Goal: Entertainment & Leisure: Browse casually

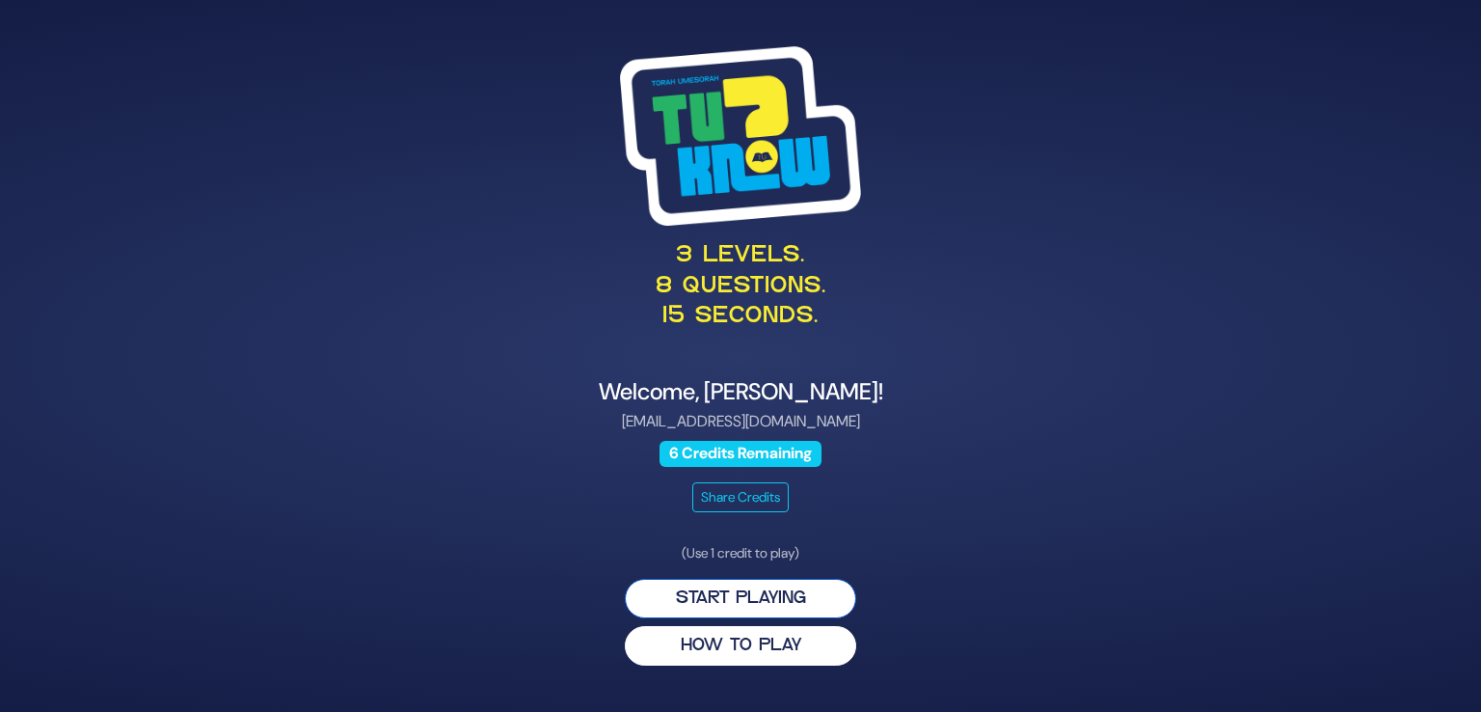
click at [750, 599] on button "Start Playing" at bounding box center [740, 599] width 231 height 40
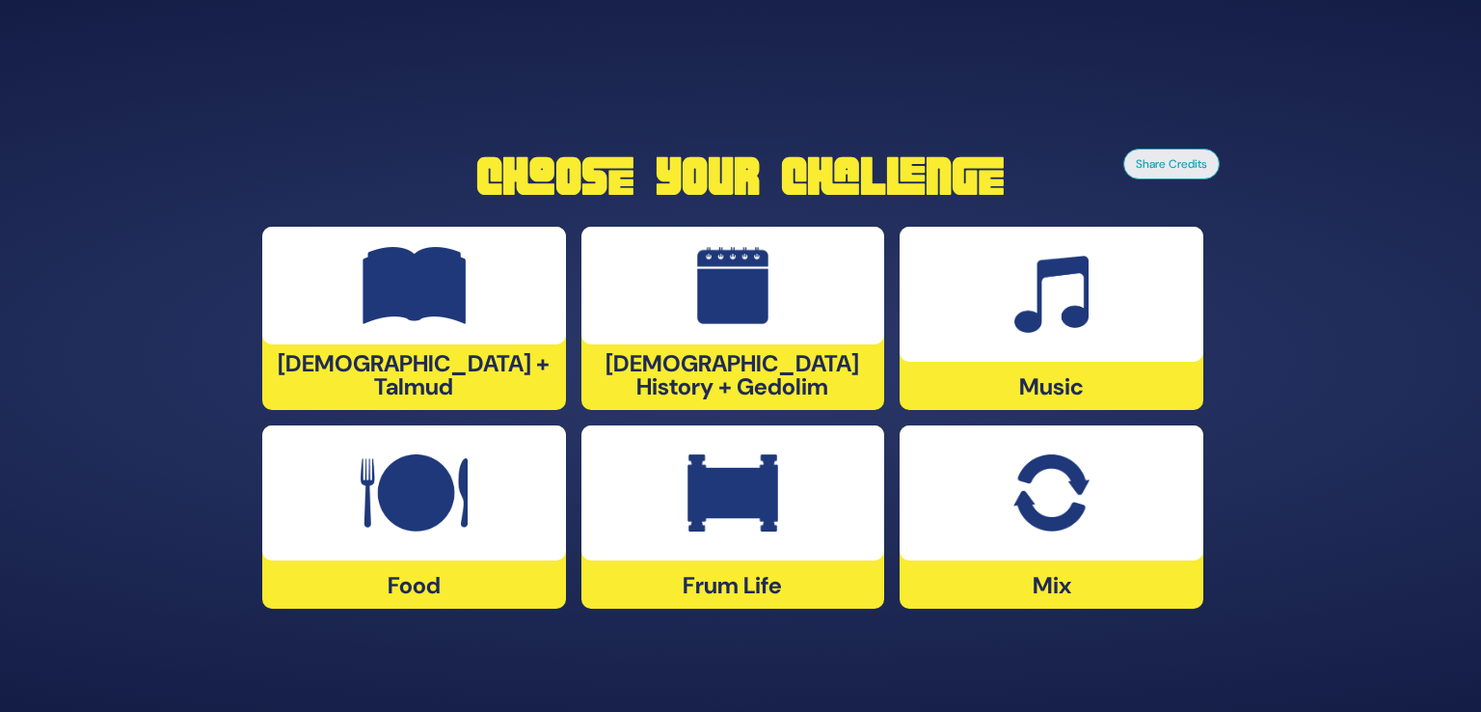
click at [1121, 549] on div at bounding box center [1052, 492] width 304 height 135
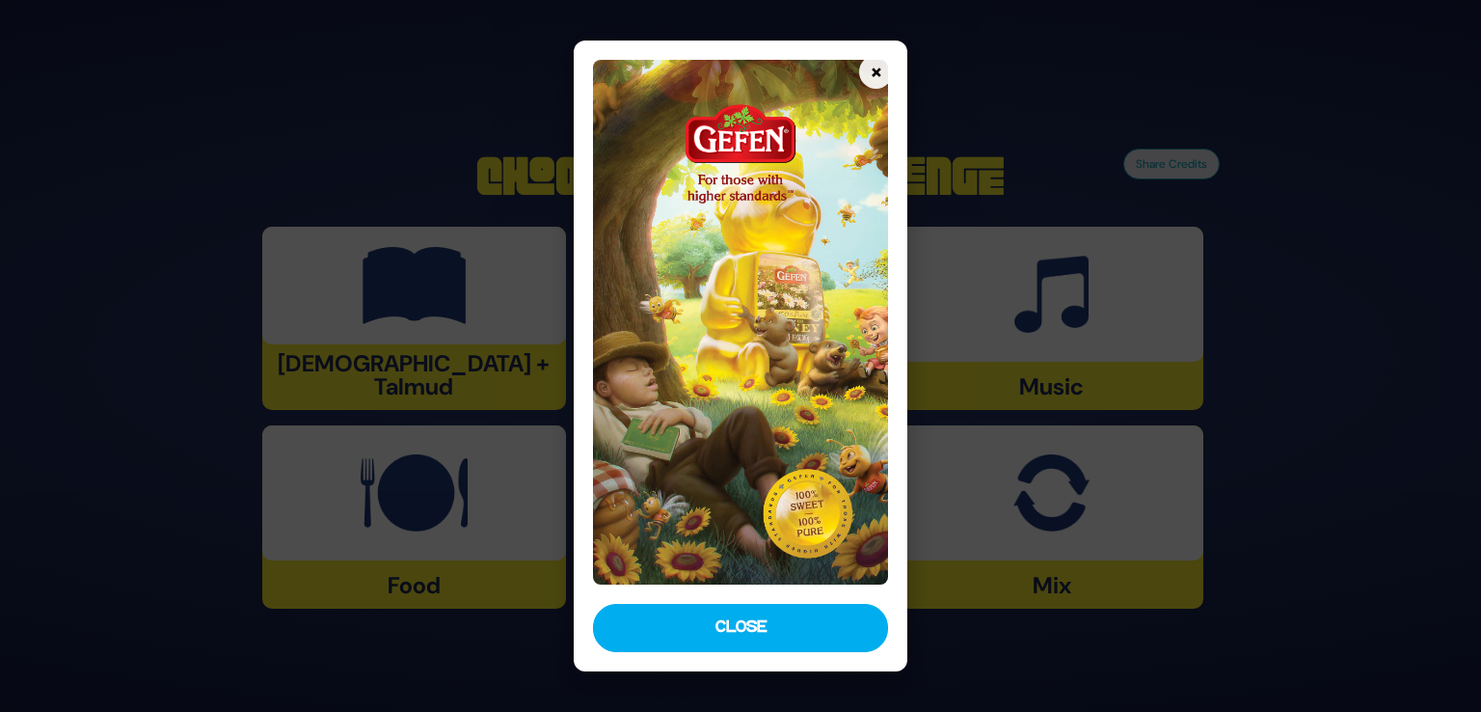
click at [864, 55] on div at bounding box center [741, 318] width 334 height 554
click at [866, 62] on button "×" at bounding box center [876, 72] width 34 height 34
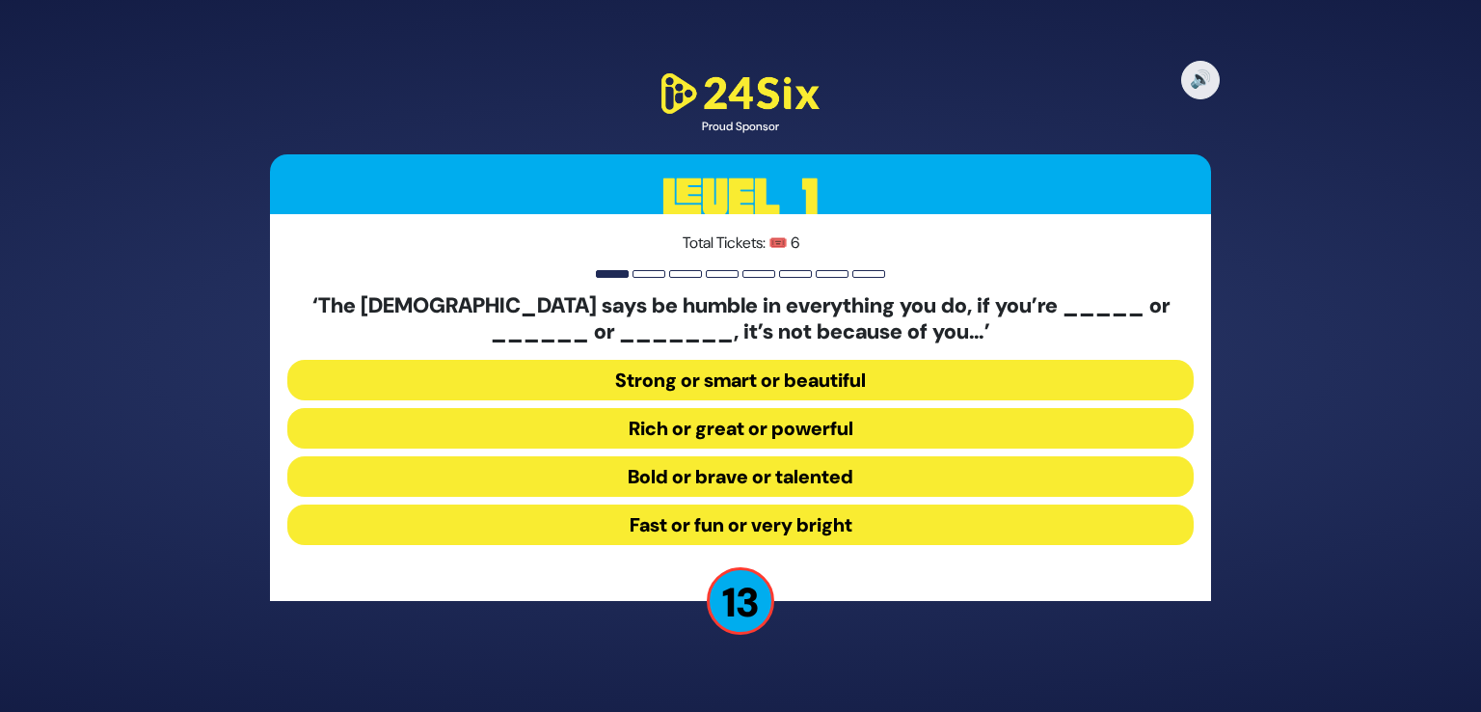
click at [672, 373] on button "Strong or smart or beautiful" at bounding box center [740, 380] width 907 height 41
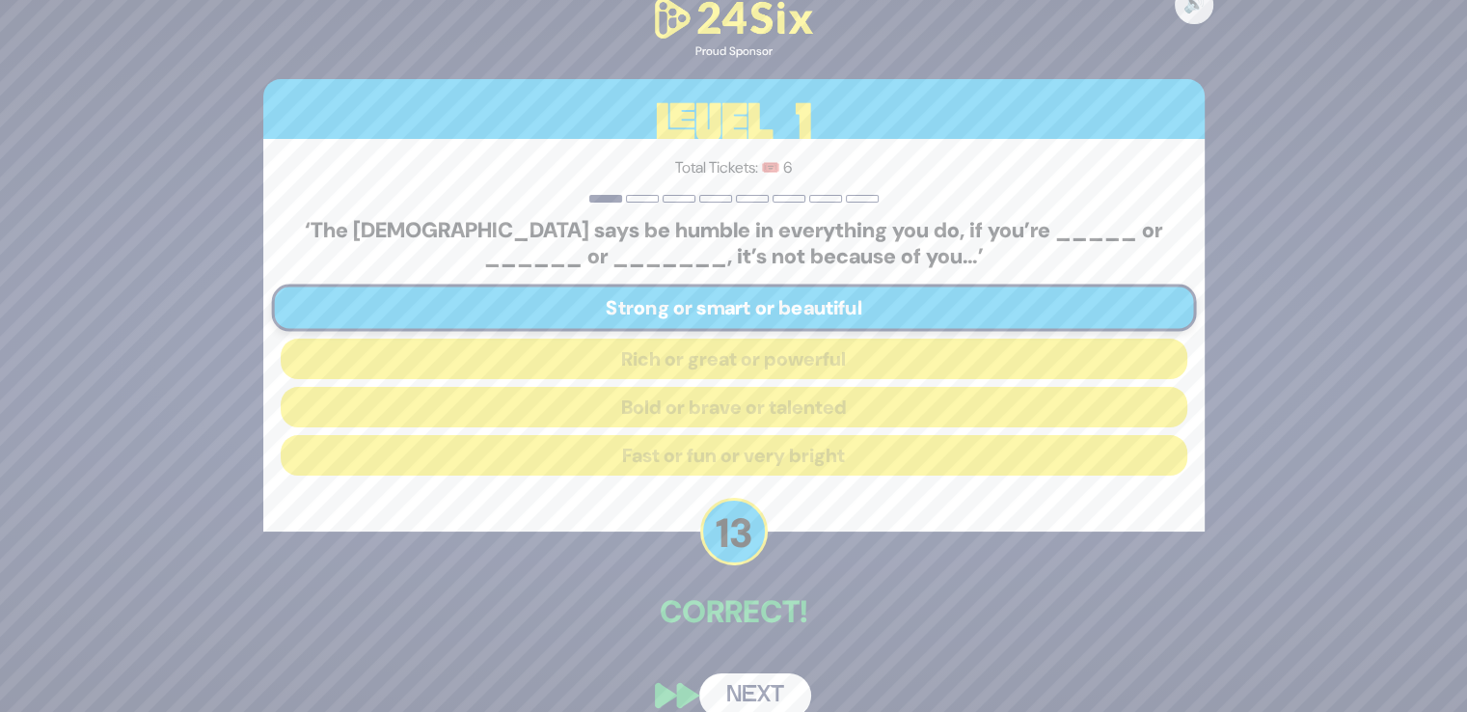
click at [729, 676] on button "Next" at bounding box center [755, 695] width 112 height 44
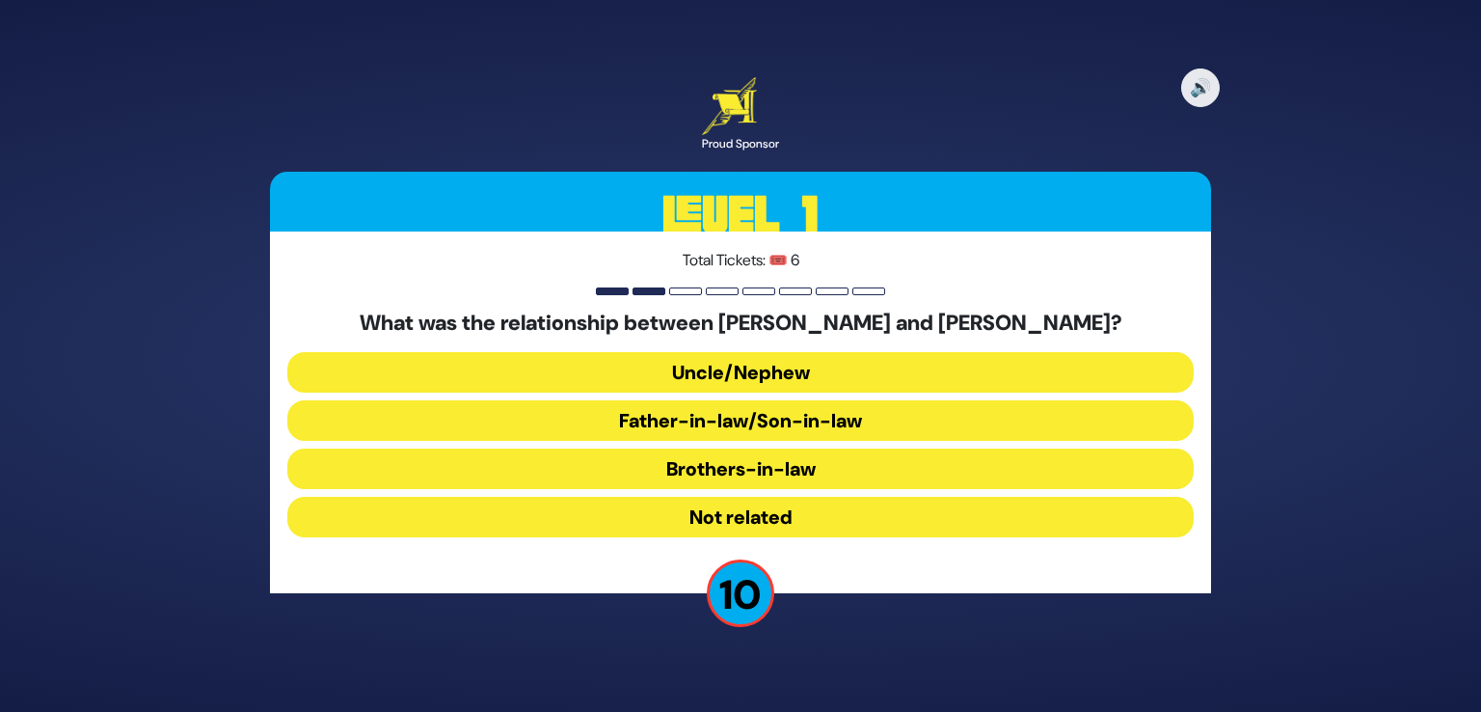
click at [762, 367] on button "Uncle/Nephew" at bounding box center [740, 372] width 907 height 41
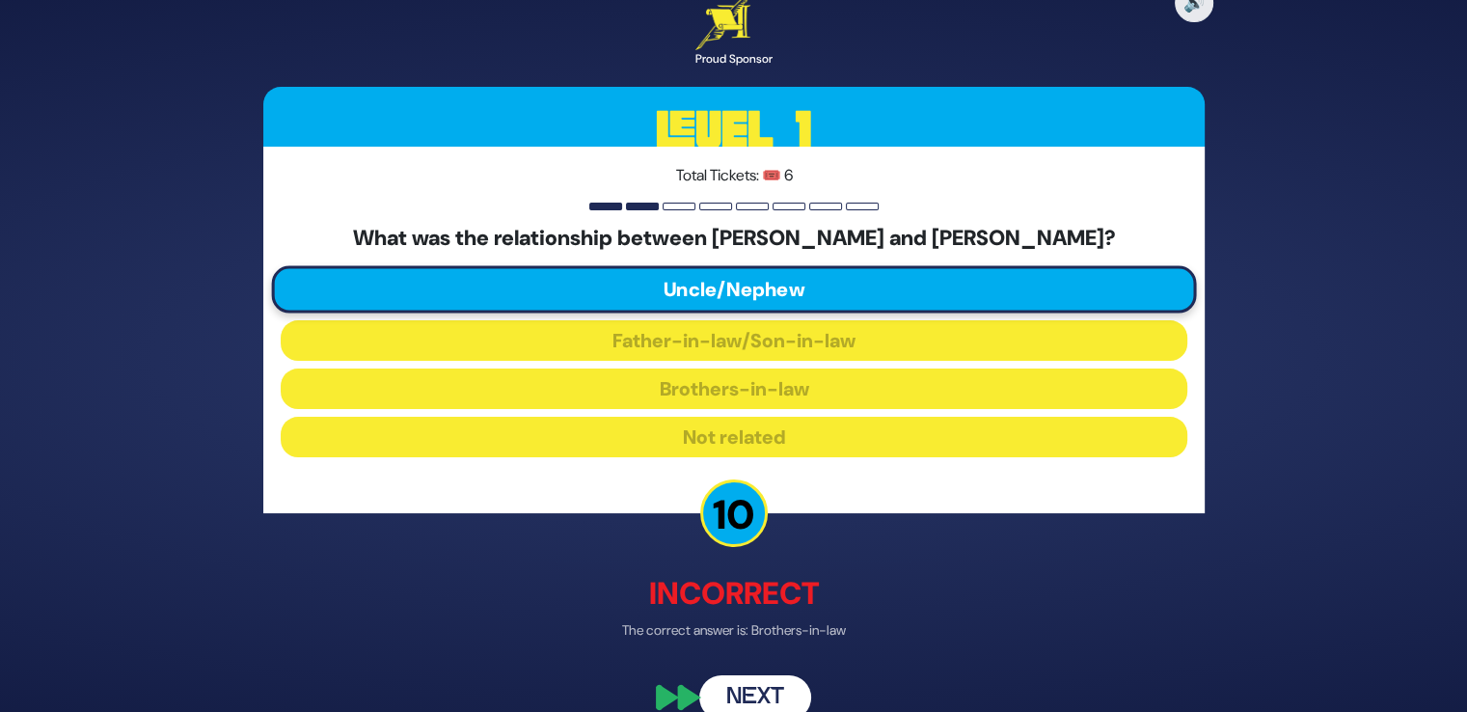
click at [758, 689] on button "Next" at bounding box center [755, 697] width 112 height 44
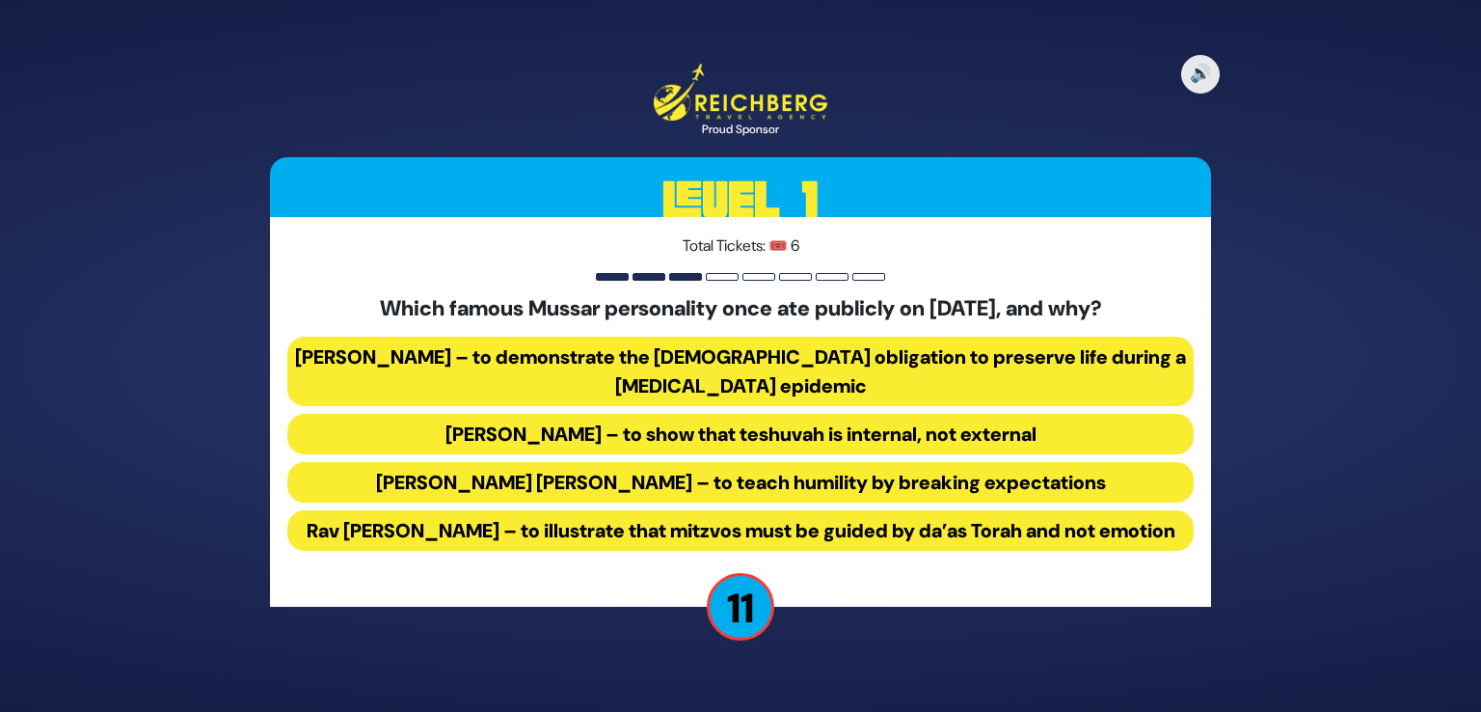
click at [530, 356] on button "Rav Yisroel Salanter – to demonstrate the halachic obligation to preserve life …" at bounding box center [740, 371] width 907 height 69
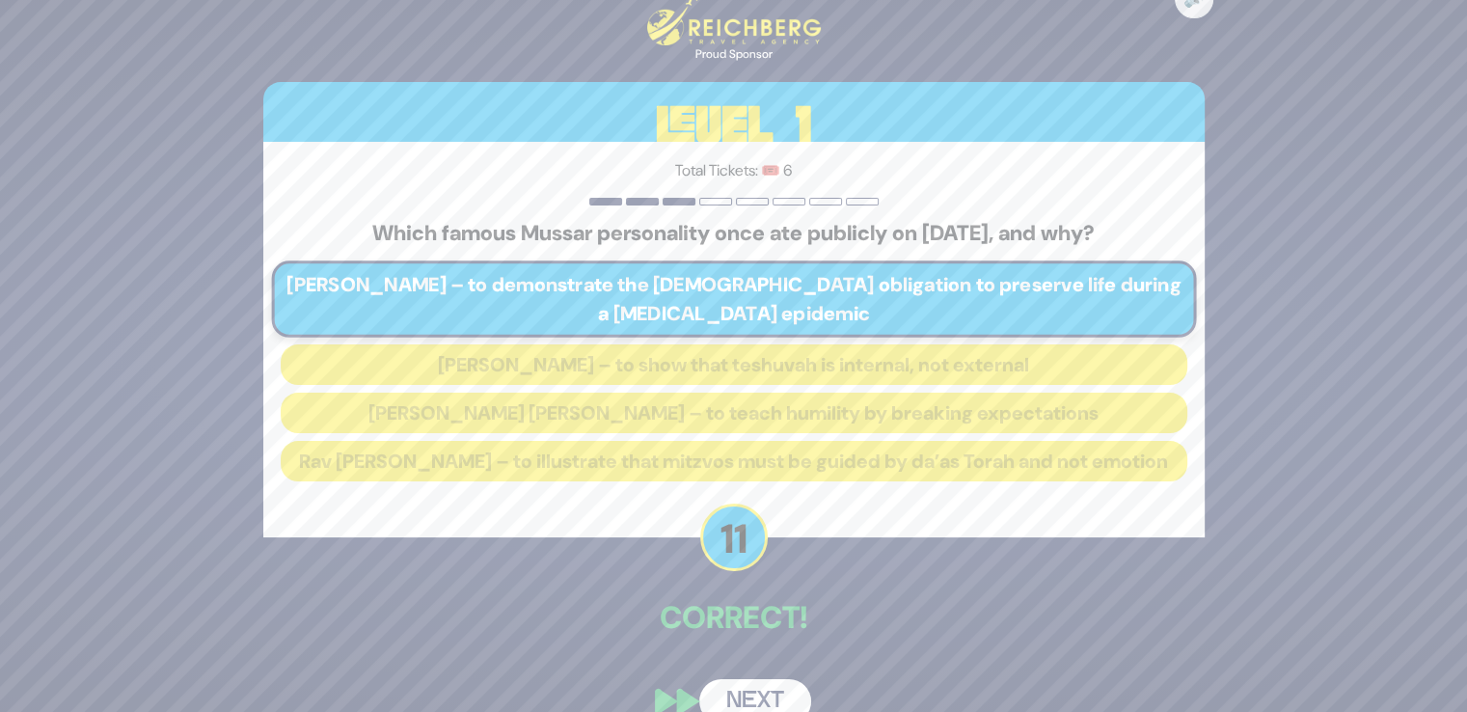
click at [729, 695] on button "Next" at bounding box center [755, 701] width 112 height 44
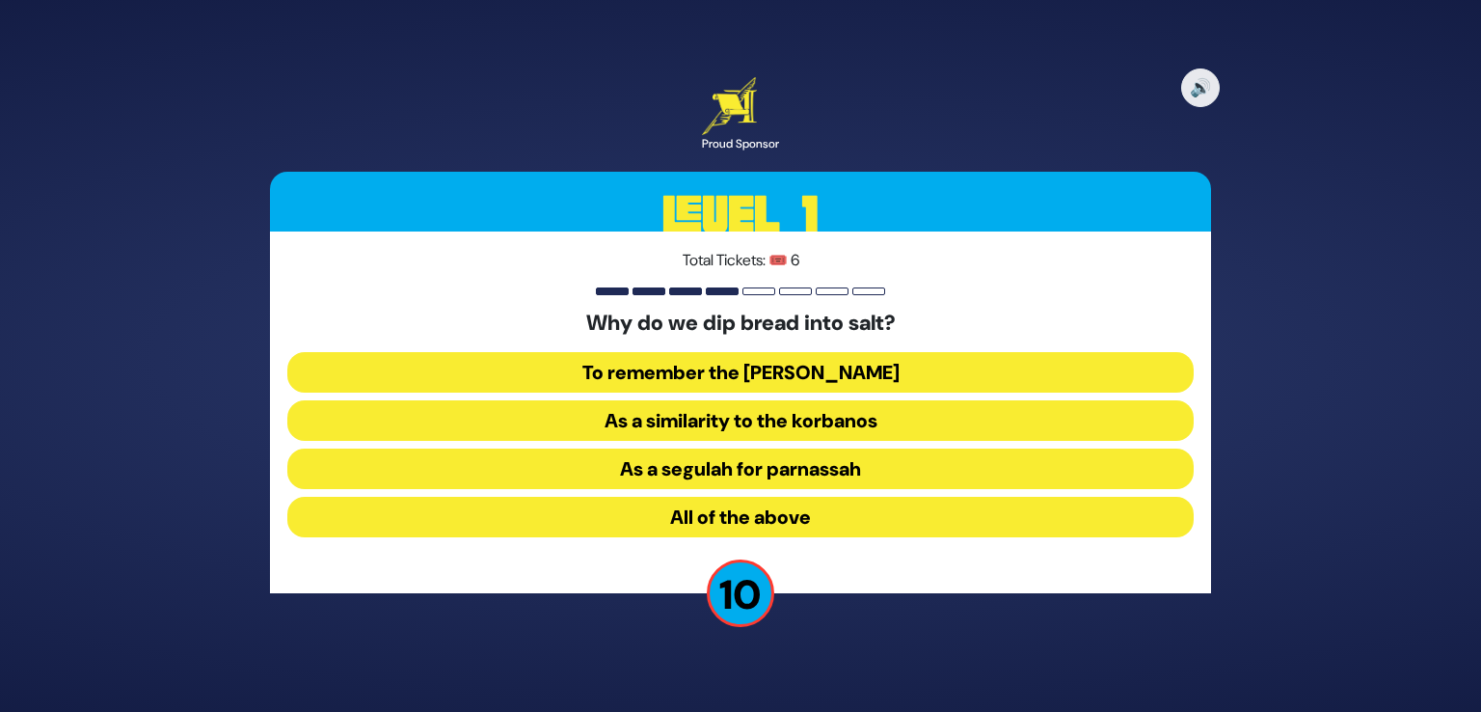
click at [701, 423] on button "As a similarity to the korbanos" at bounding box center [740, 420] width 907 height 41
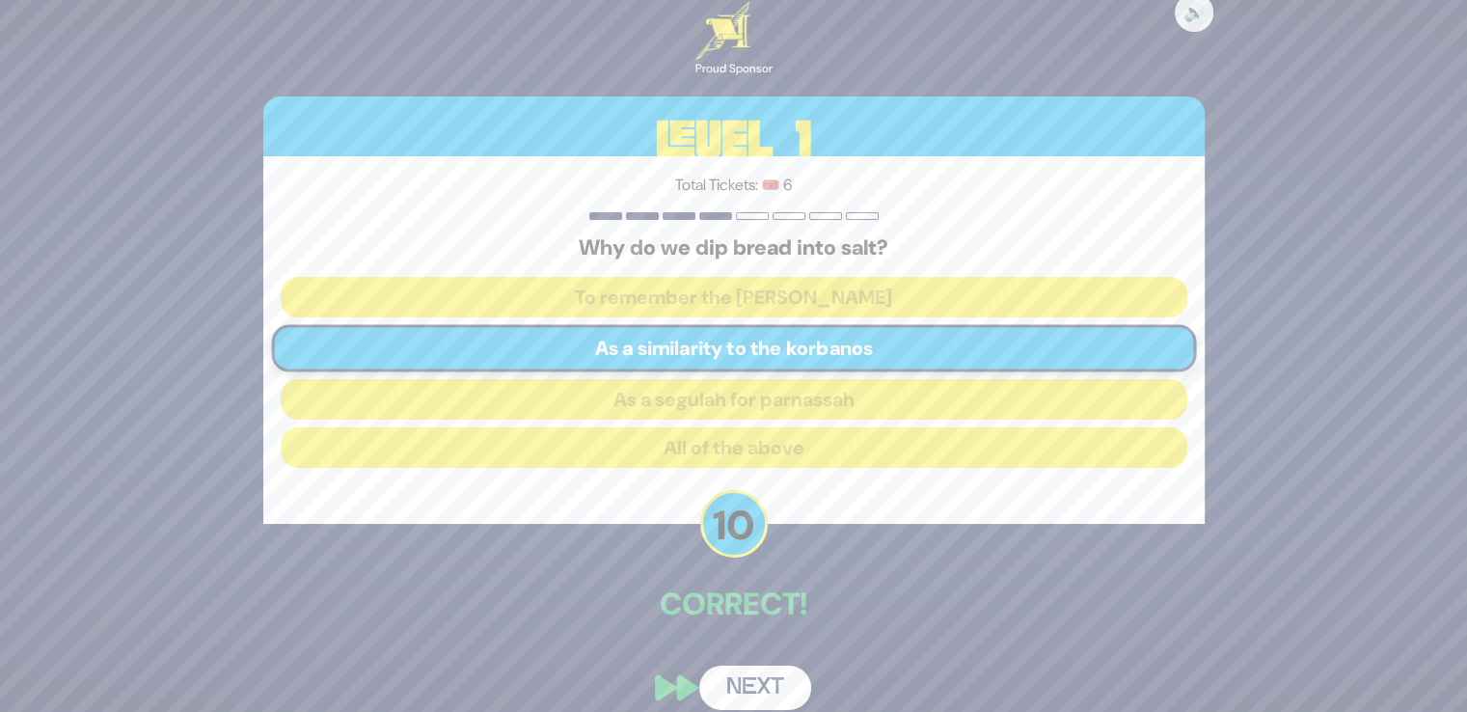
click at [750, 670] on button "Next" at bounding box center [755, 687] width 112 height 44
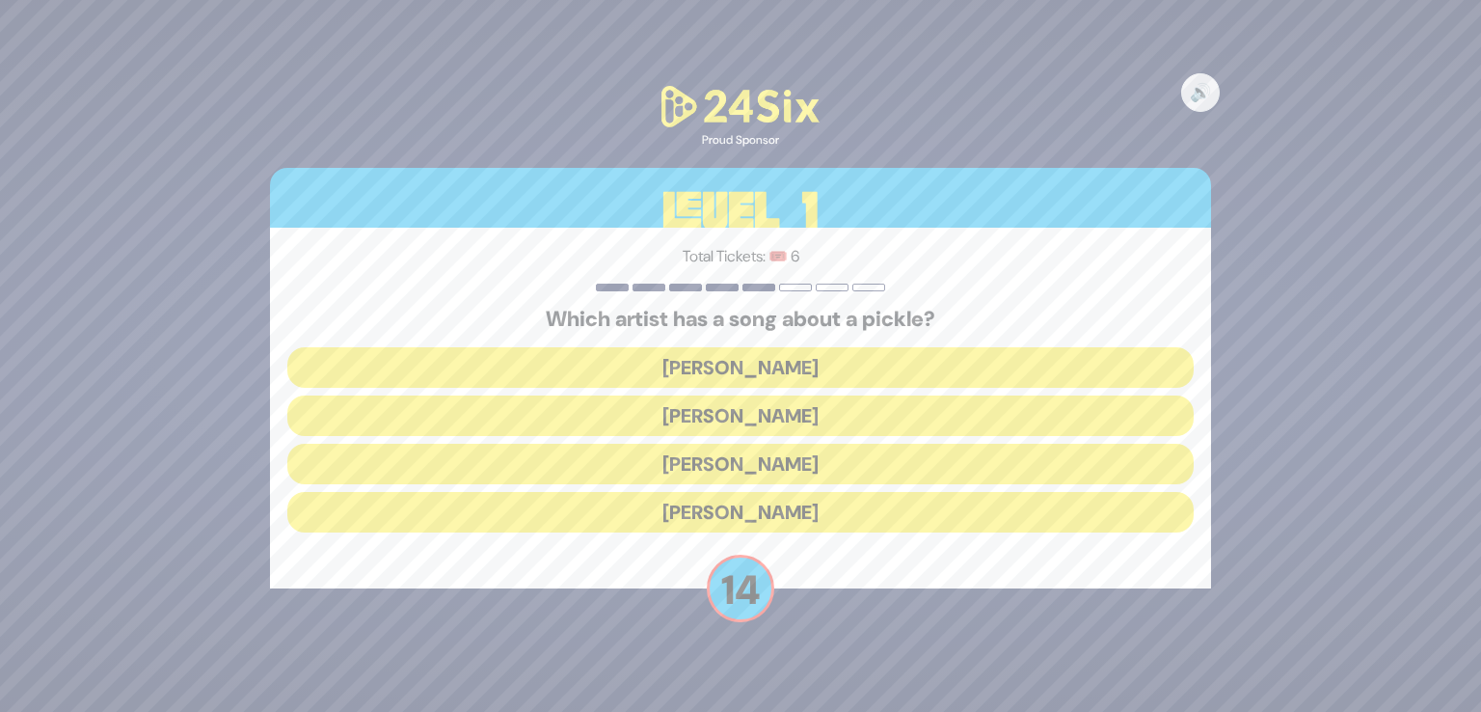
click at [746, 367] on button "Joey Newcomb" at bounding box center [740, 367] width 907 height 41
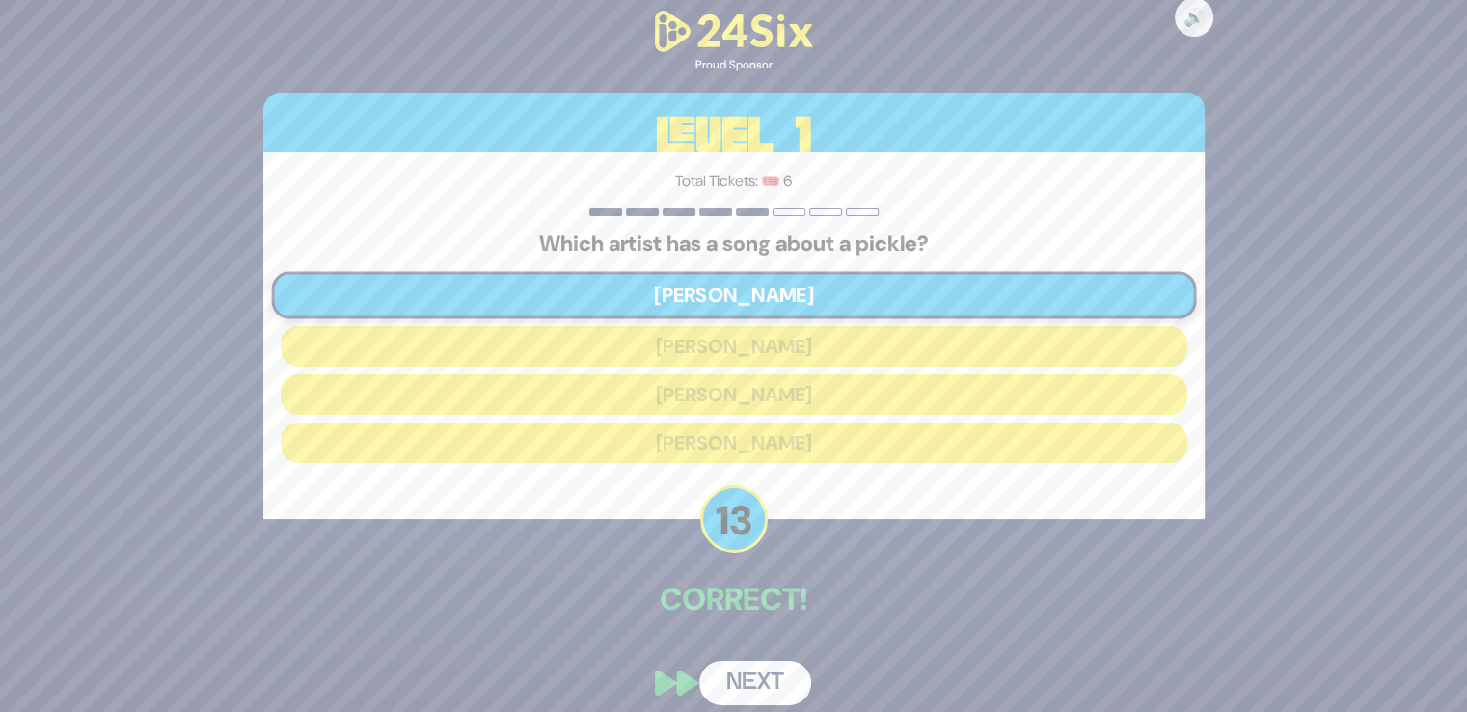
click at [754, 657] on div "🔊 Proud Sponsor Level 1 Total Tickets: 🎟️ 6 Which artist has a song about a pic…" at bounding box center [734, 356] width 988 height 745
click at [755, 676] on button "Next" at bounding box center [755, 683] width 112 height 44
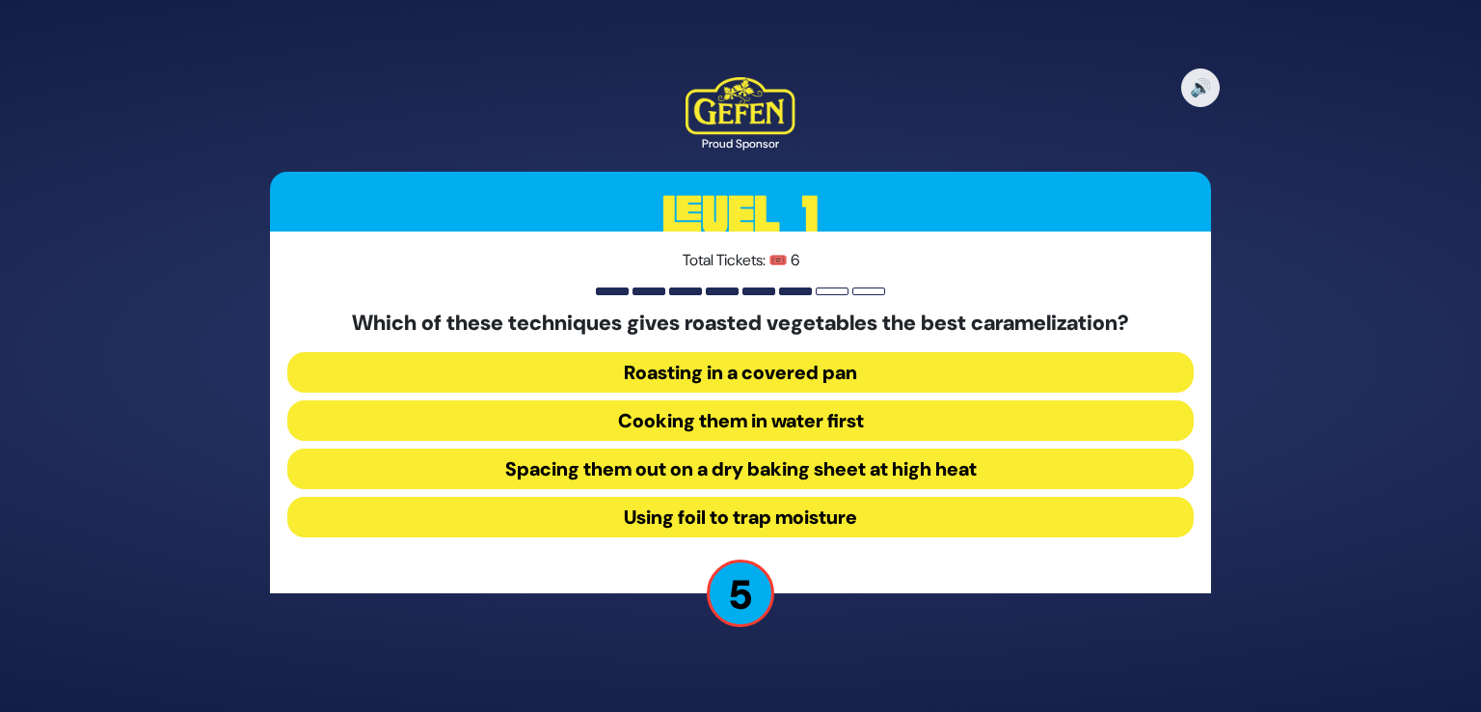
click at [746, 374] on button "Roasting in a covered pan" at bounding box center [740, 372] width 907 height 41
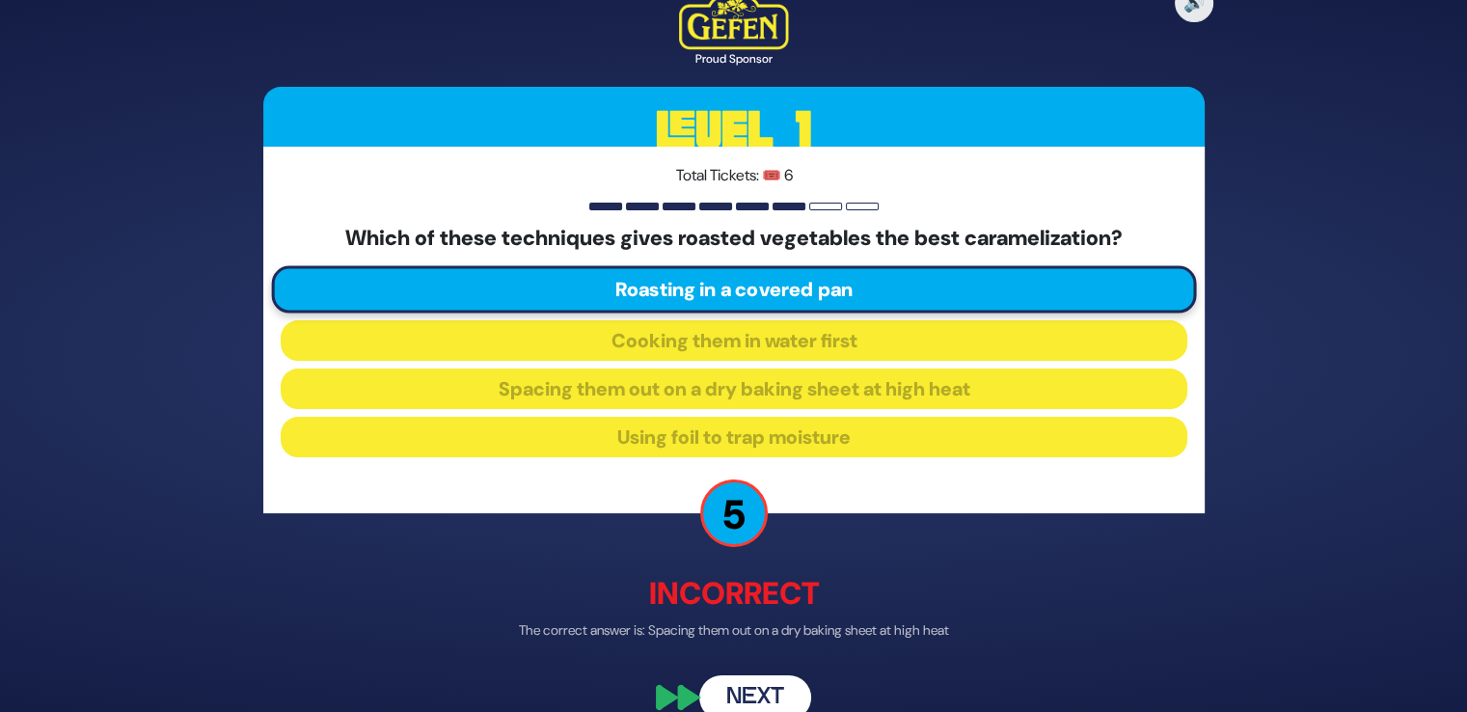
click at [748, 698] on button "Next" at bounding box center [755, 697] width 112 height 44
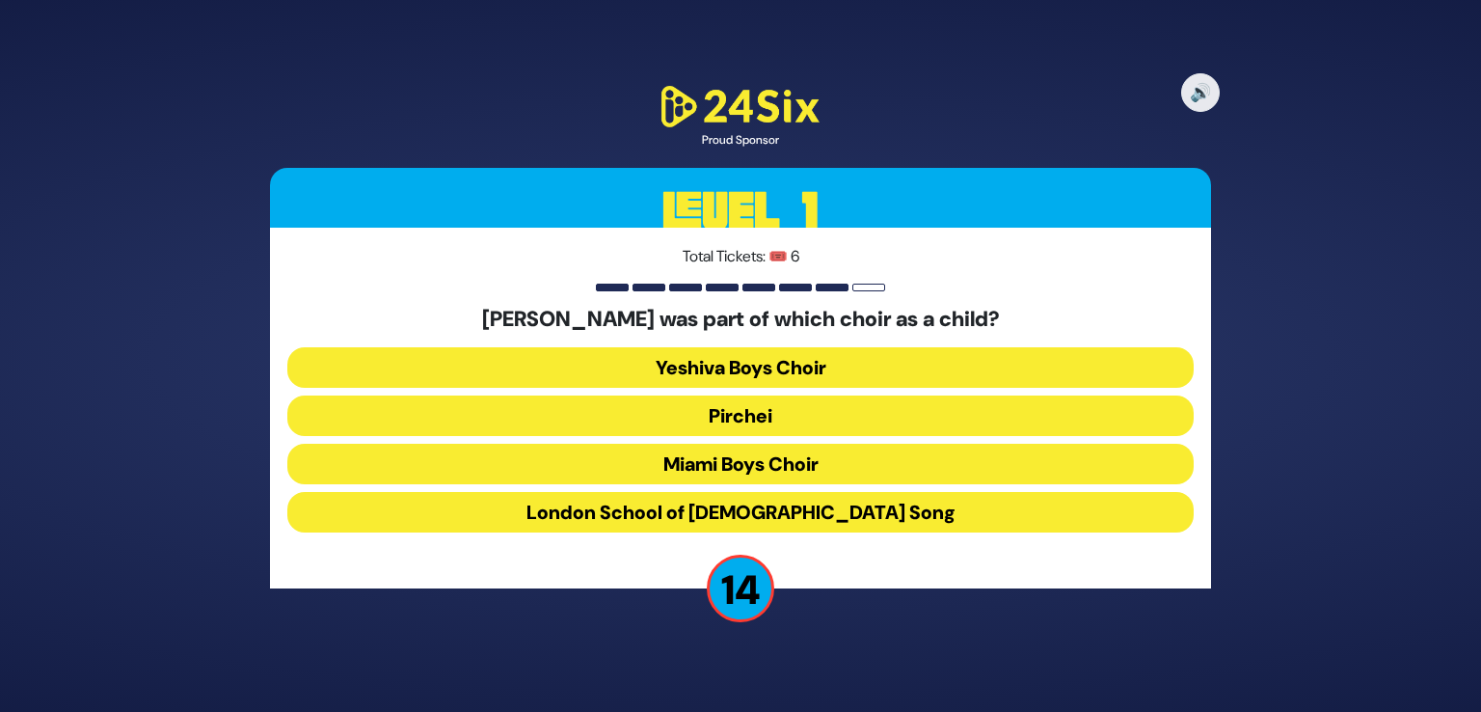
click at [716, 472] on button "Miami Boys Choir" at bounding box center [740, 464] width 907 height 41
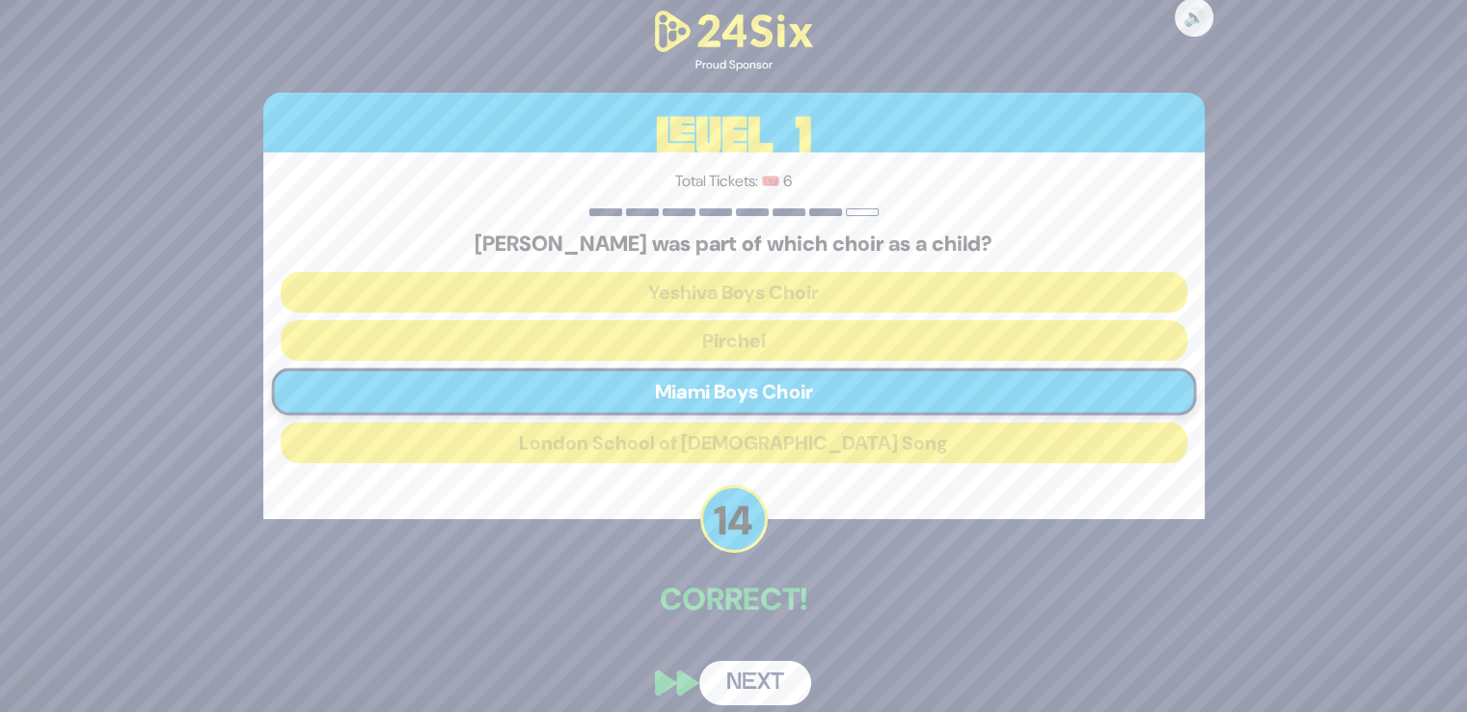
click at [750, 669] on button "Next" at bounding box center [755, 683] width 112 height 44
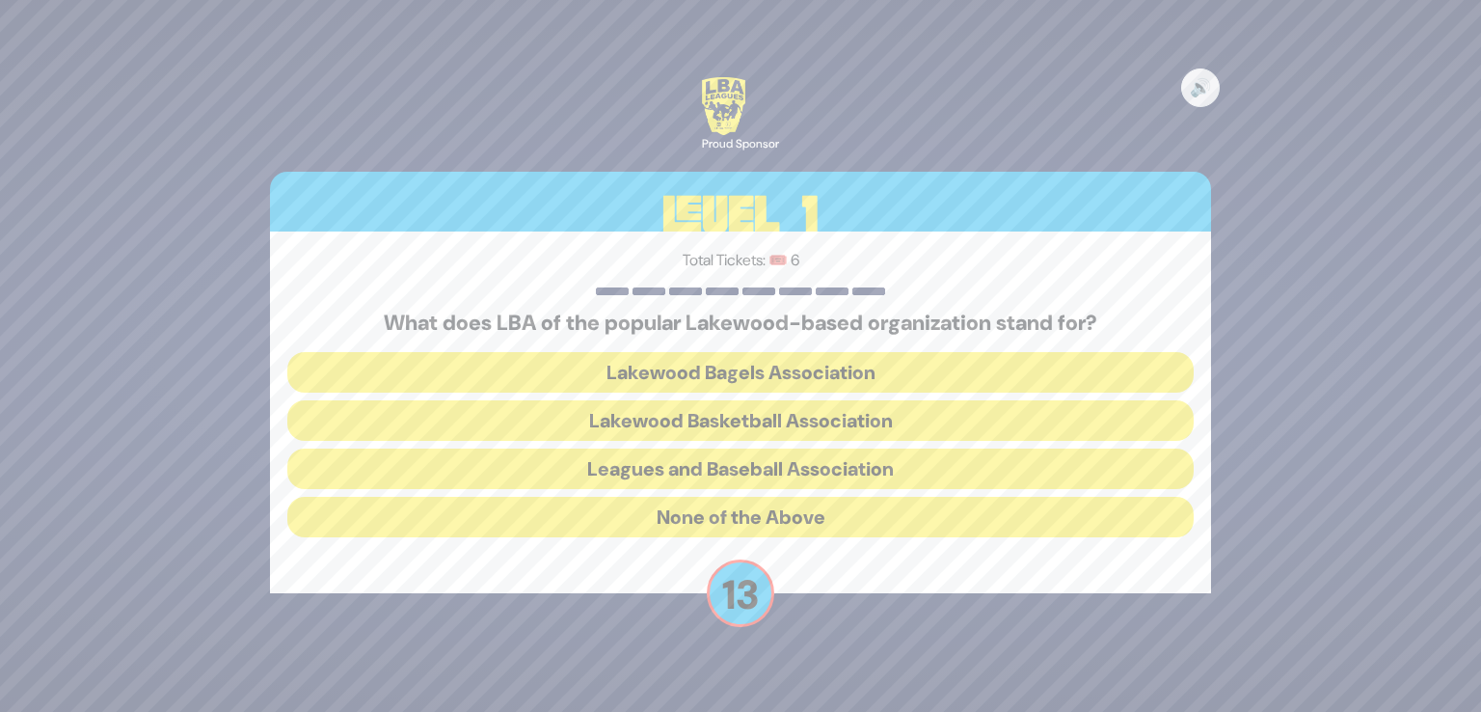
click at [739, 415] on button "Lakewood Basketball Association" at bounding box center [740, 420] width 907 height 41
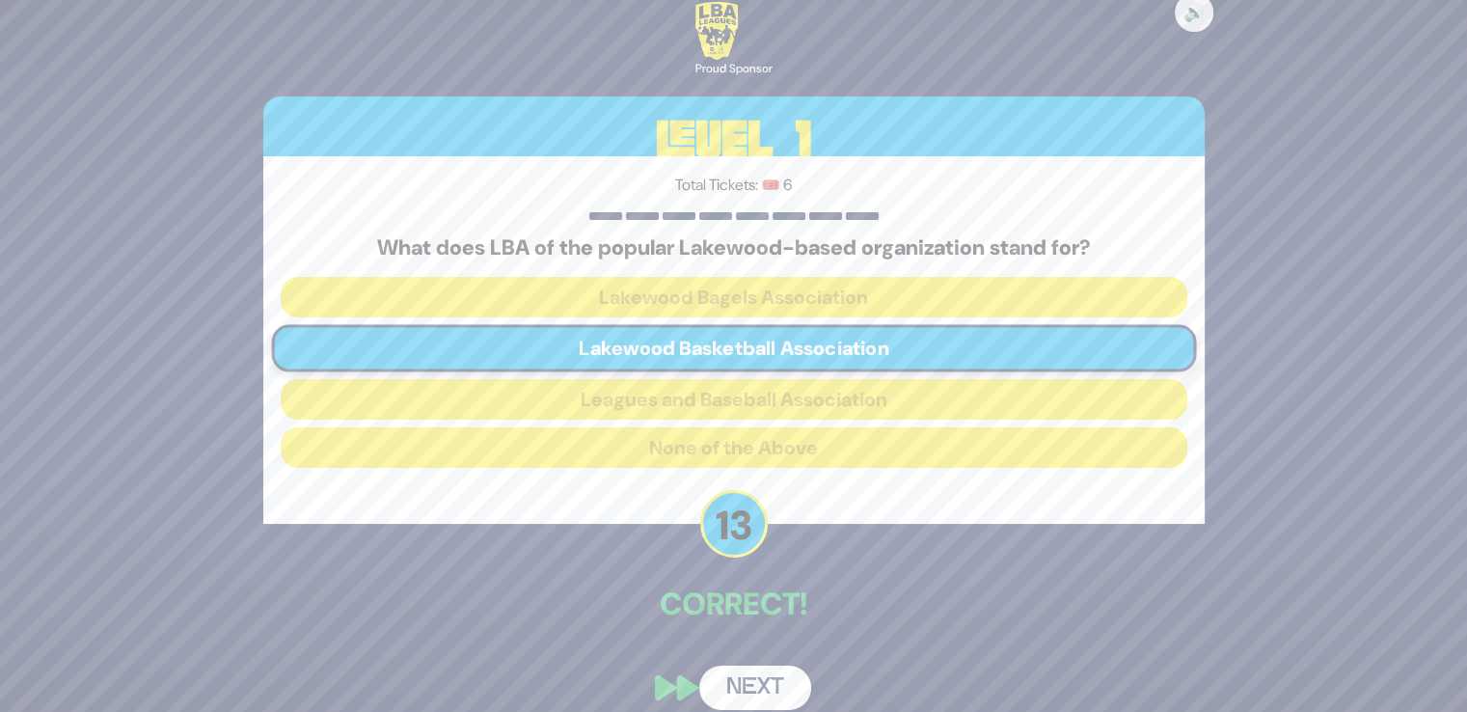
click at [744, 633] on div "🔊 Proud Sponsor Level 1 Total Tickets: 🎟️ 6 What does LBA of the popular Lakewo…" at bounding box center [734, 355] width 988 height 753
click at [748, 680] on button "Next" at bounding box center [755, 687] width 112 height 44
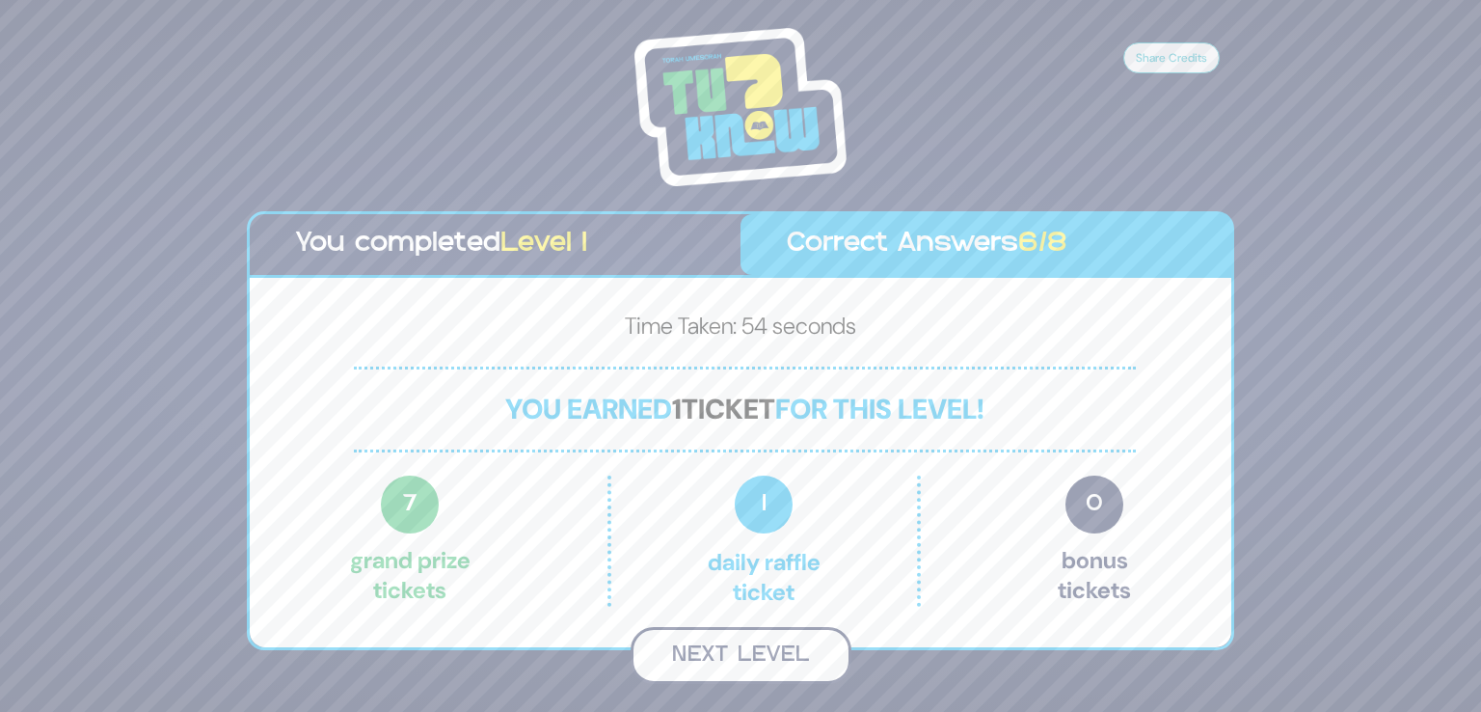
click at [741, 657] on button "Next Level" at bounding box center [741, 655] width 221 height 57
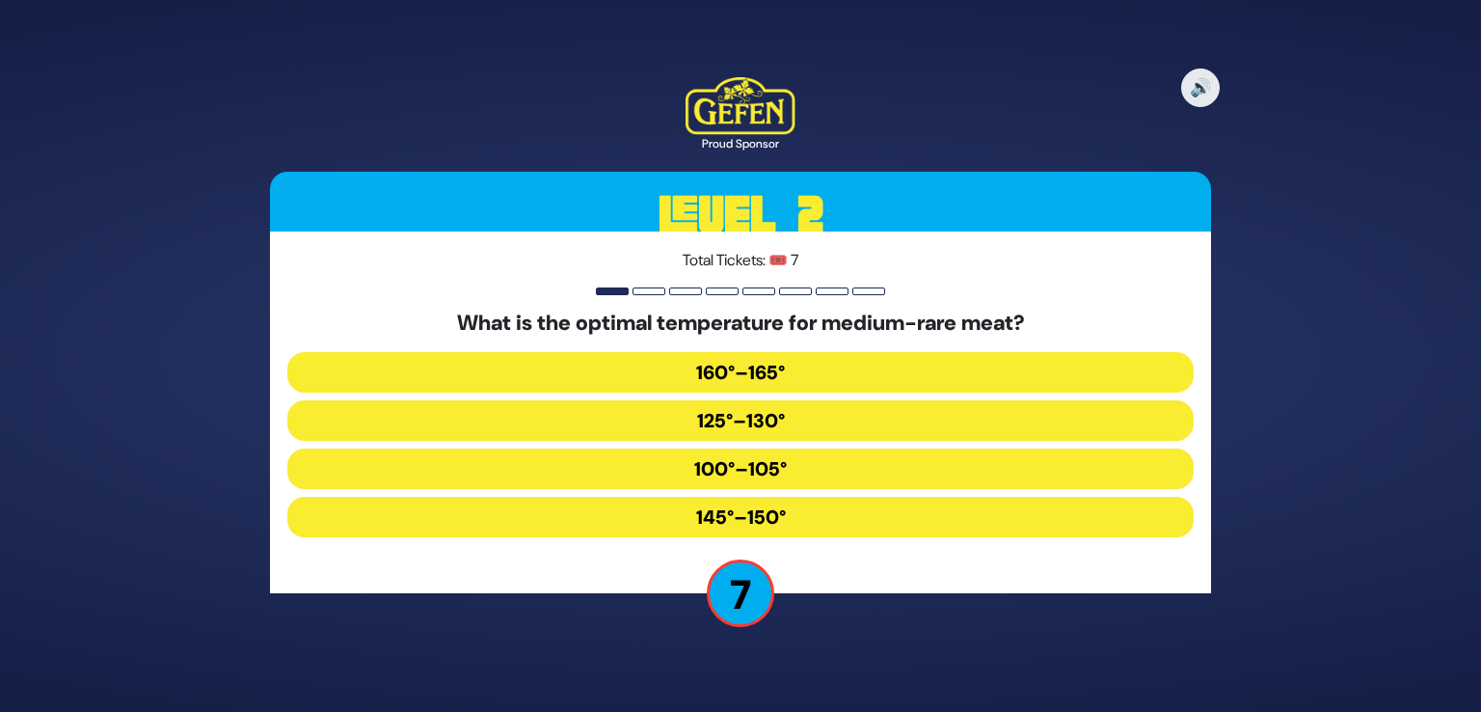
click at [733, 421] on button "125°–130°" at bounding box center [740, 420] width 907 height 41
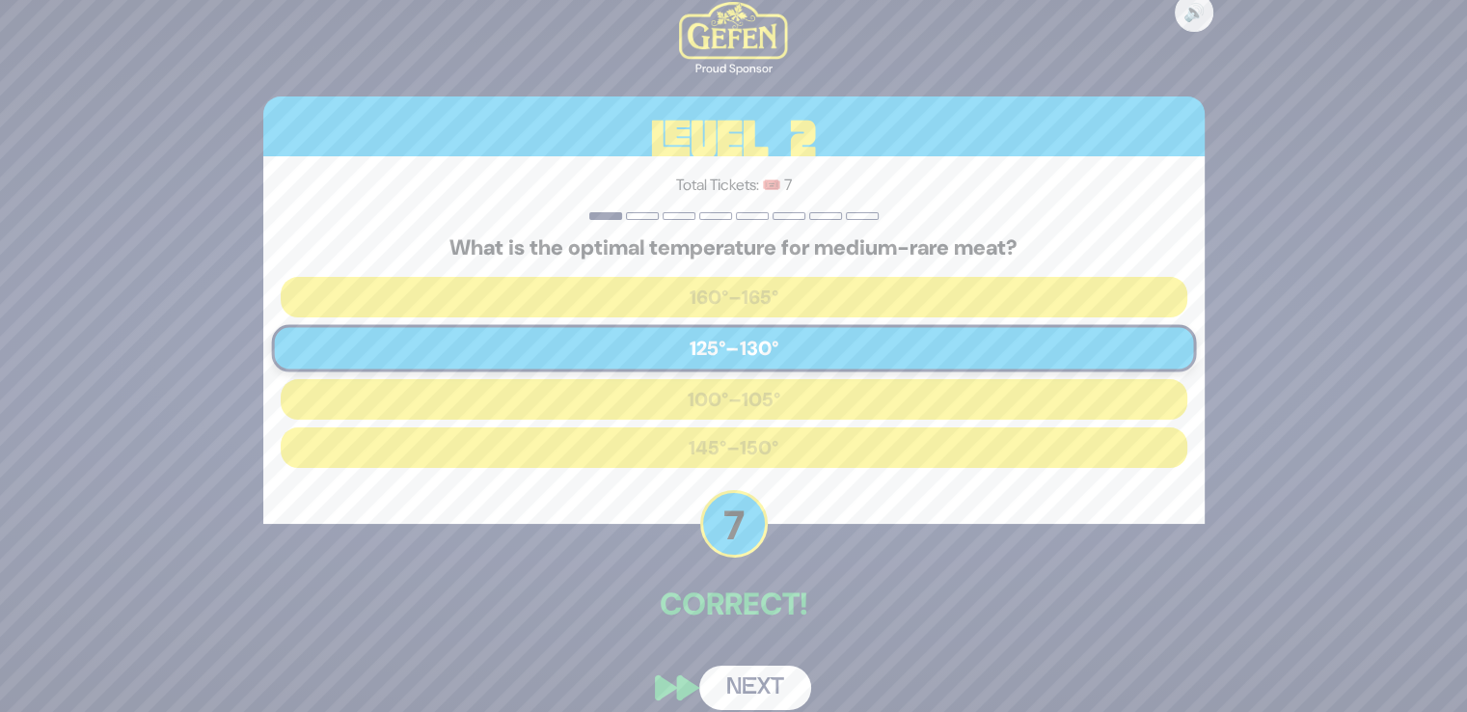
click at [756, 680] on button "Next" at bounding box center [755, 687] width 112 height 44
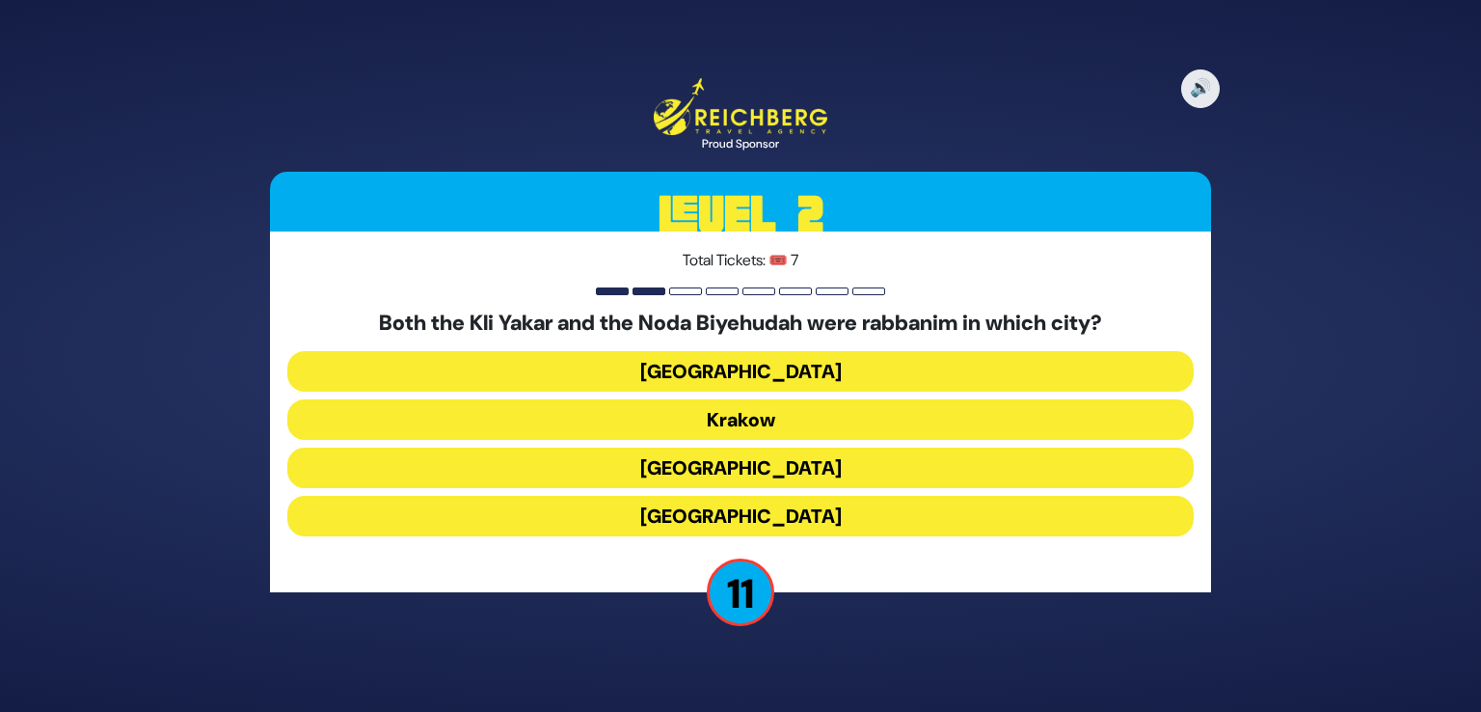
click at [753, 521] on button "Prague" at bounding box center [740, 516] width 907 height 41
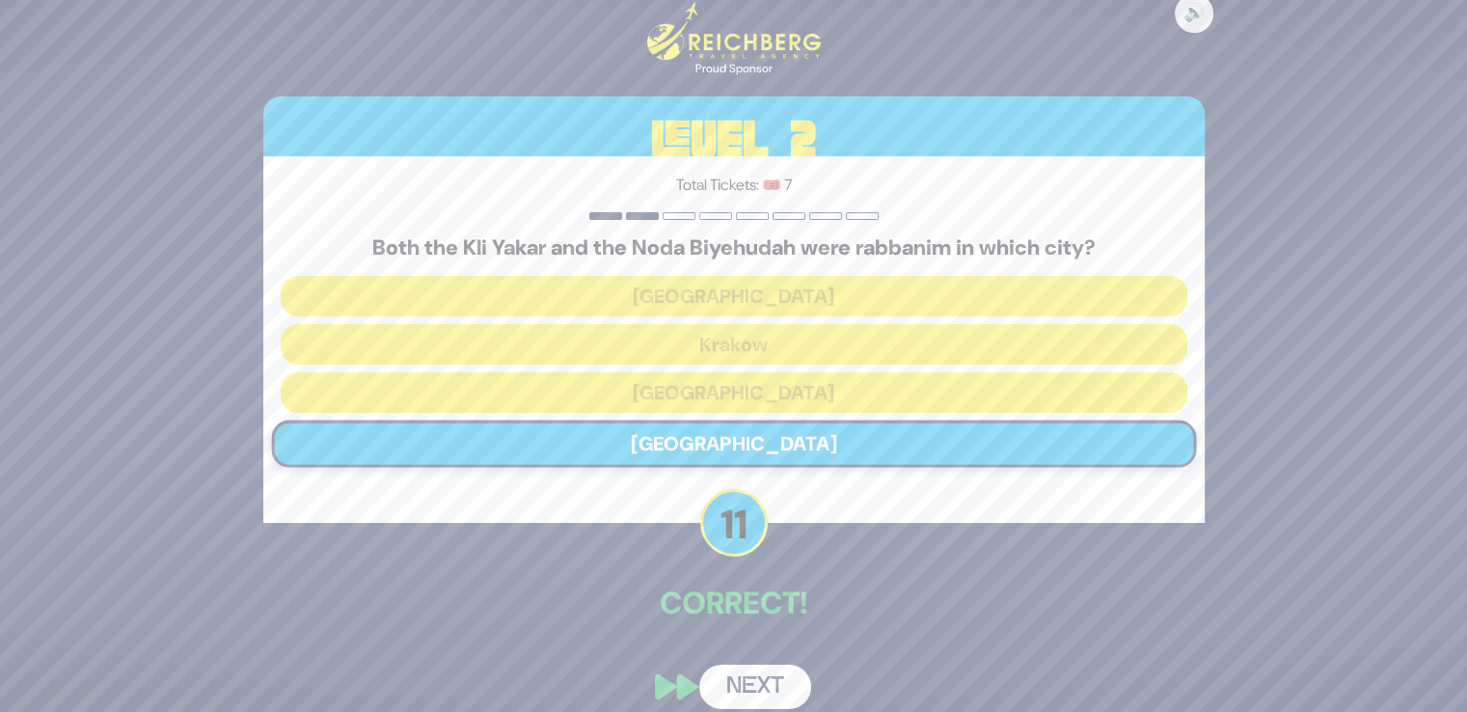
click at [747, 659] on div "🔊 Proud Sponsor Level 2 Total Tickets: 🎟️ 7 Both the Kli Yakar and the Noda Biy…" at bounding box center [734, 356] width 988 height 753
click at [747, 686] on button "Next" at bounding box center [755, 687] width 112 height 44
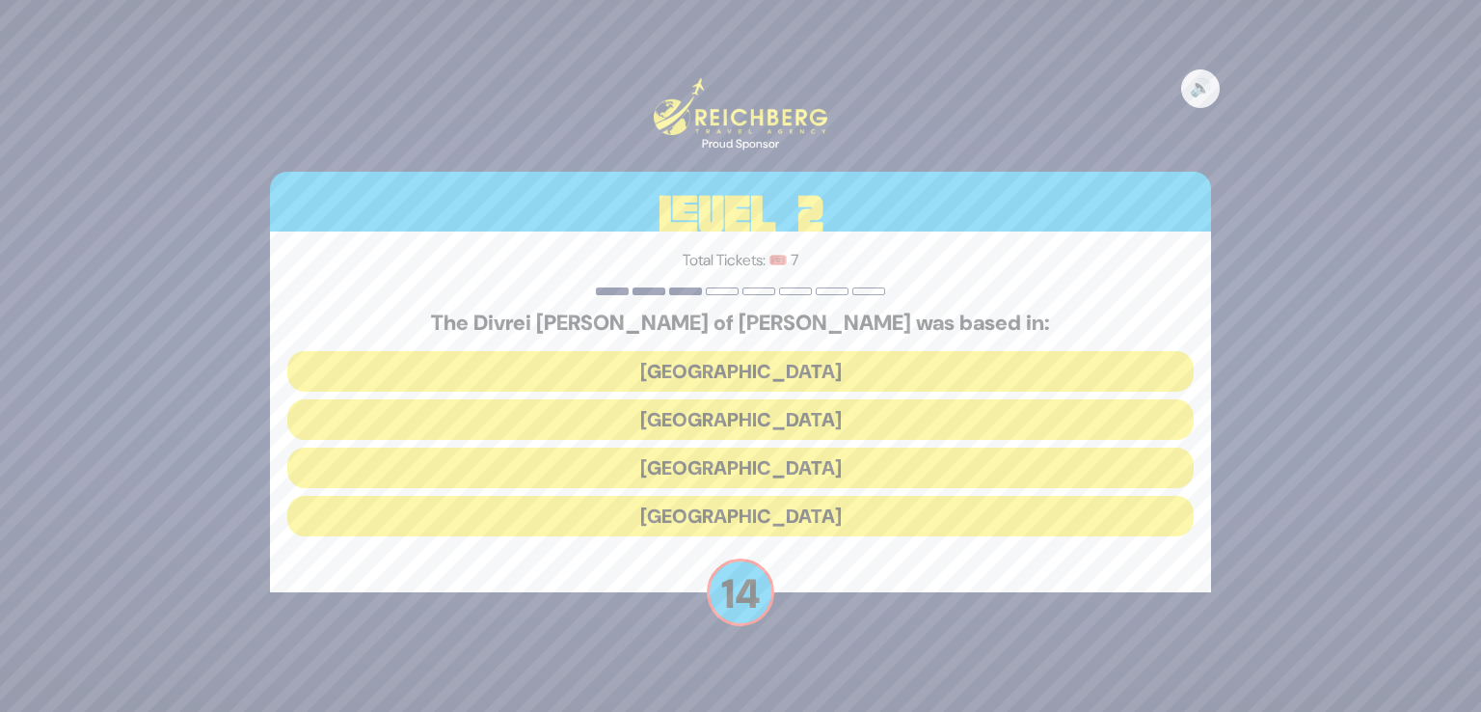
click at [756, 531] on button "Galicia" at bounding box center [740, 516] width 907 height 41
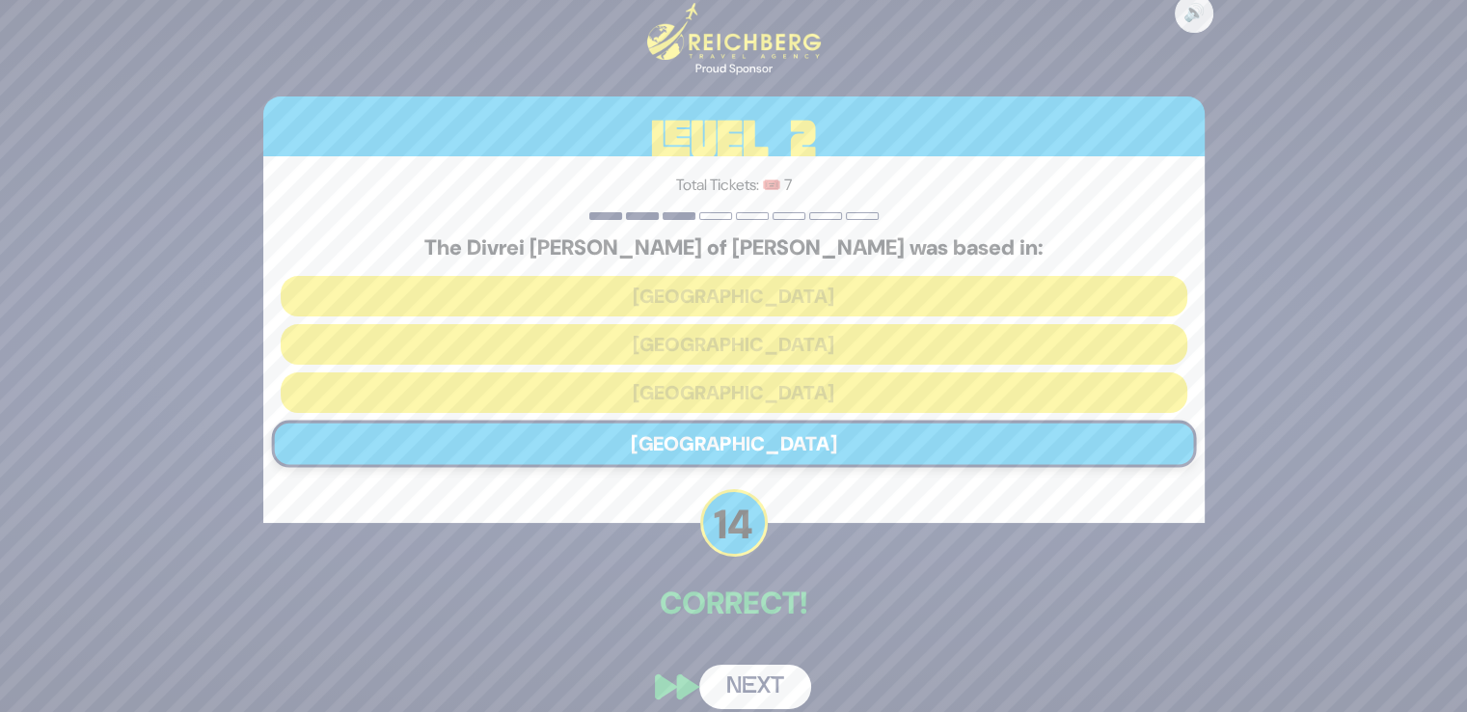
click at [751, 674] on button "Next" at bounding box center [755, 687] width 112 height 44
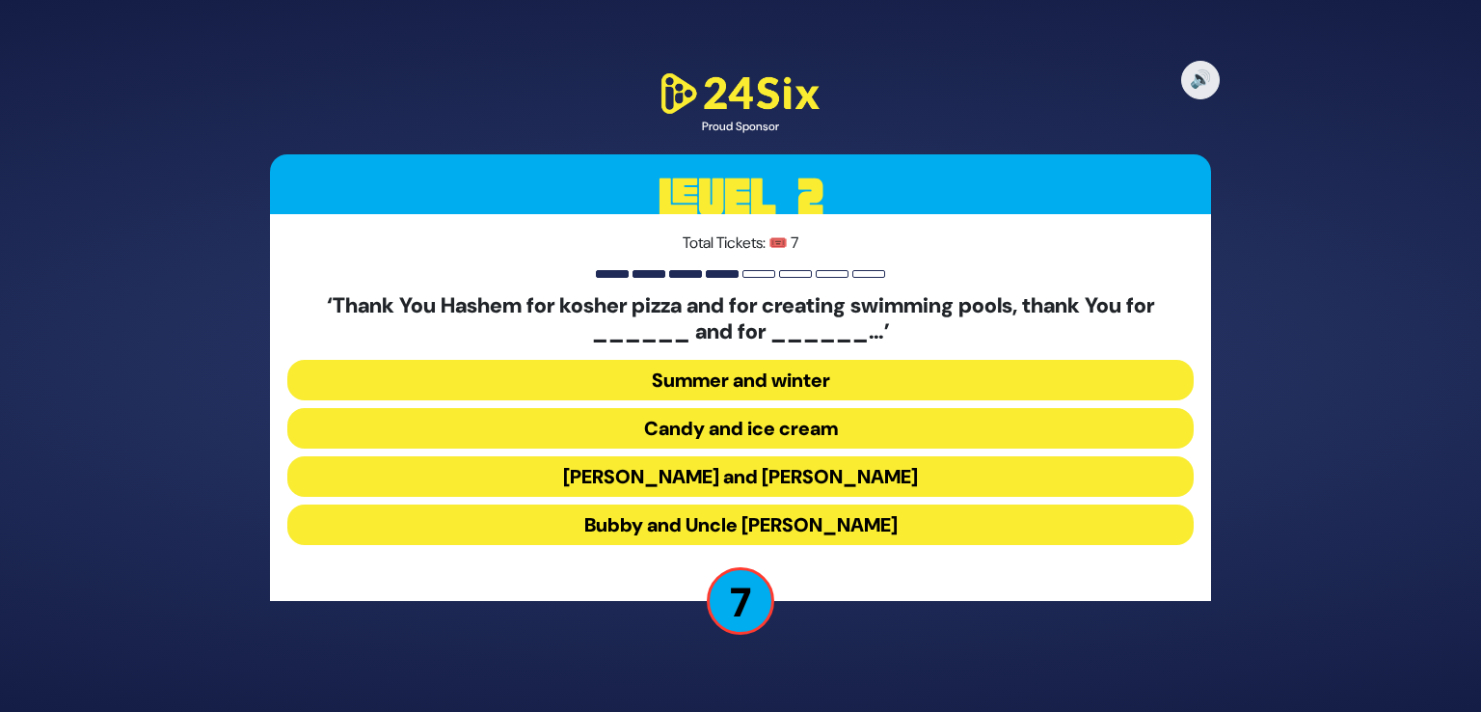
click at [771, 443] on button "Candy and ice cream" at bounding box center [740, 428] width 907 height 41
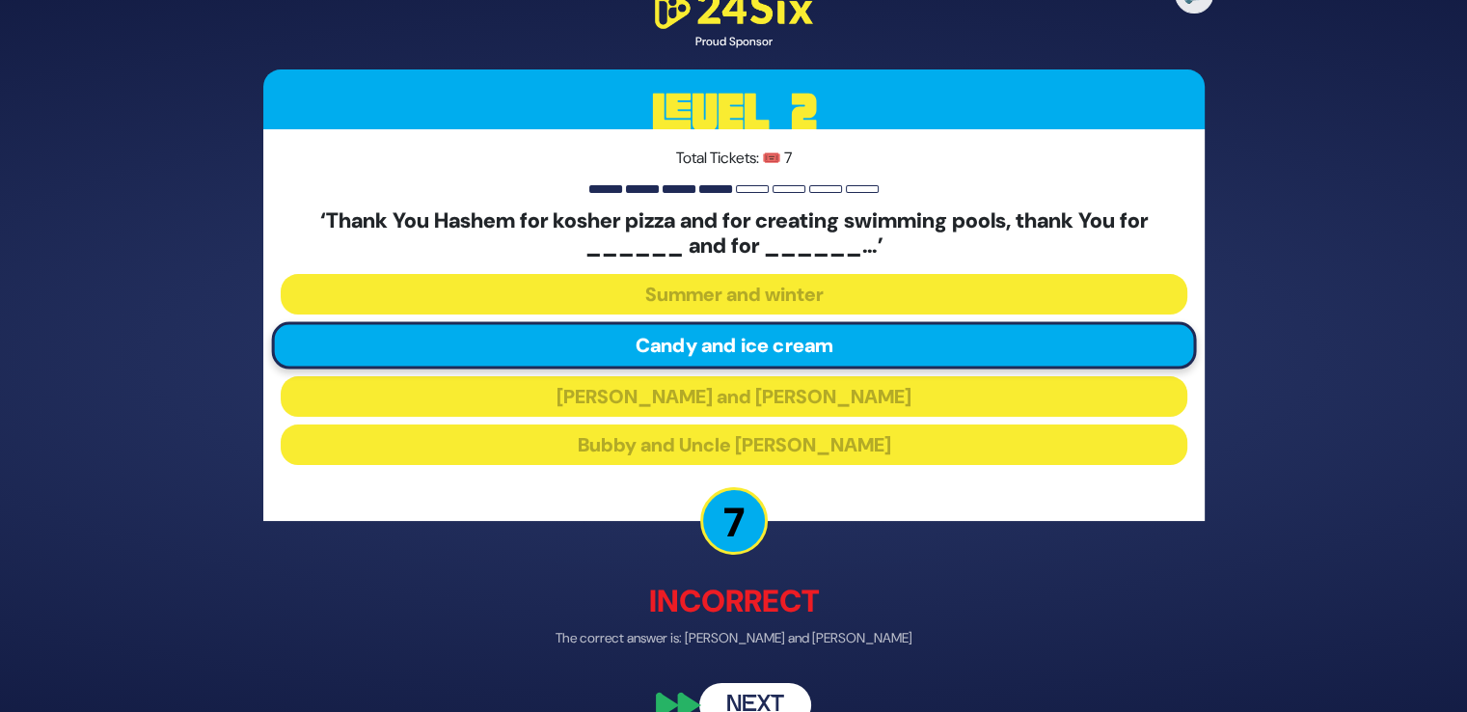
click at [756, 700] on button "Next" at bounding box center [755, 706] width 112 height 44
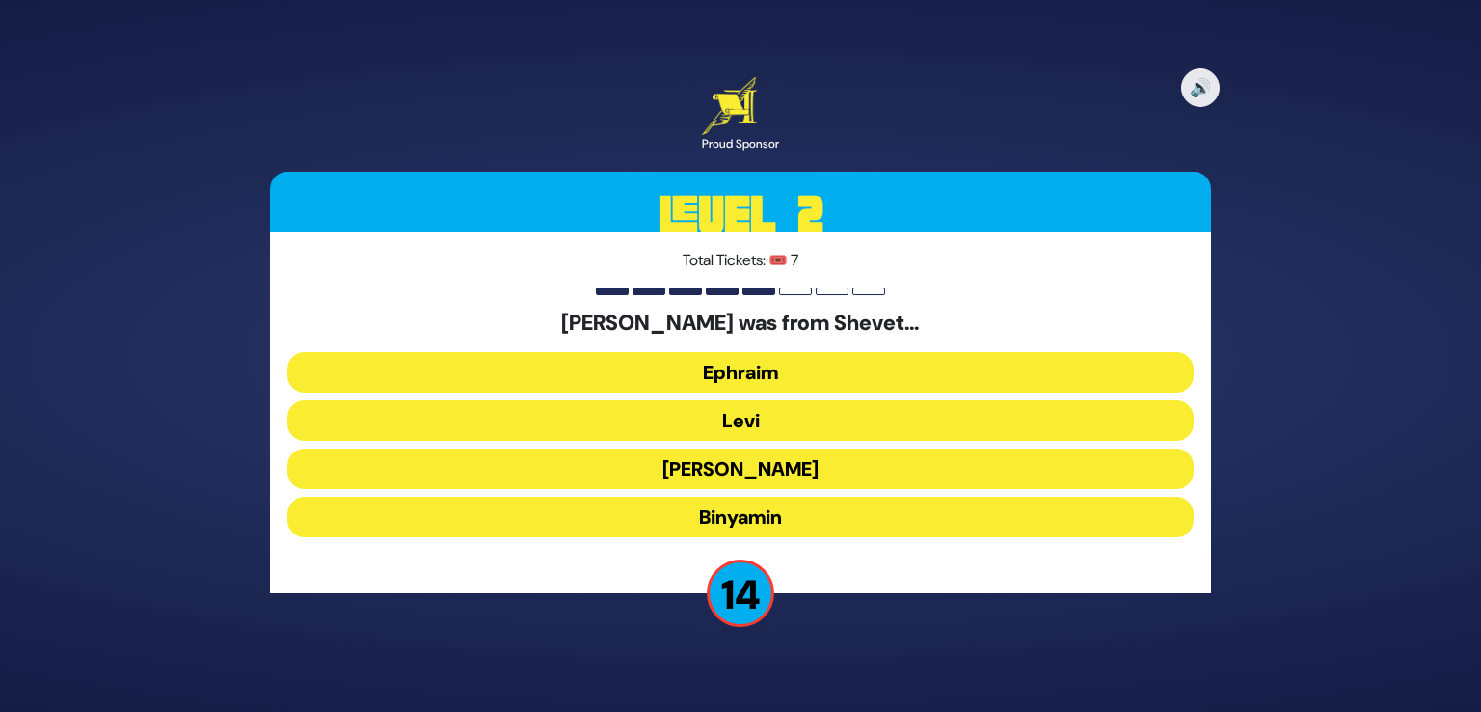
click at [733, 418] on button "Levi" at bounding box center [740, 420] width 907 height 41
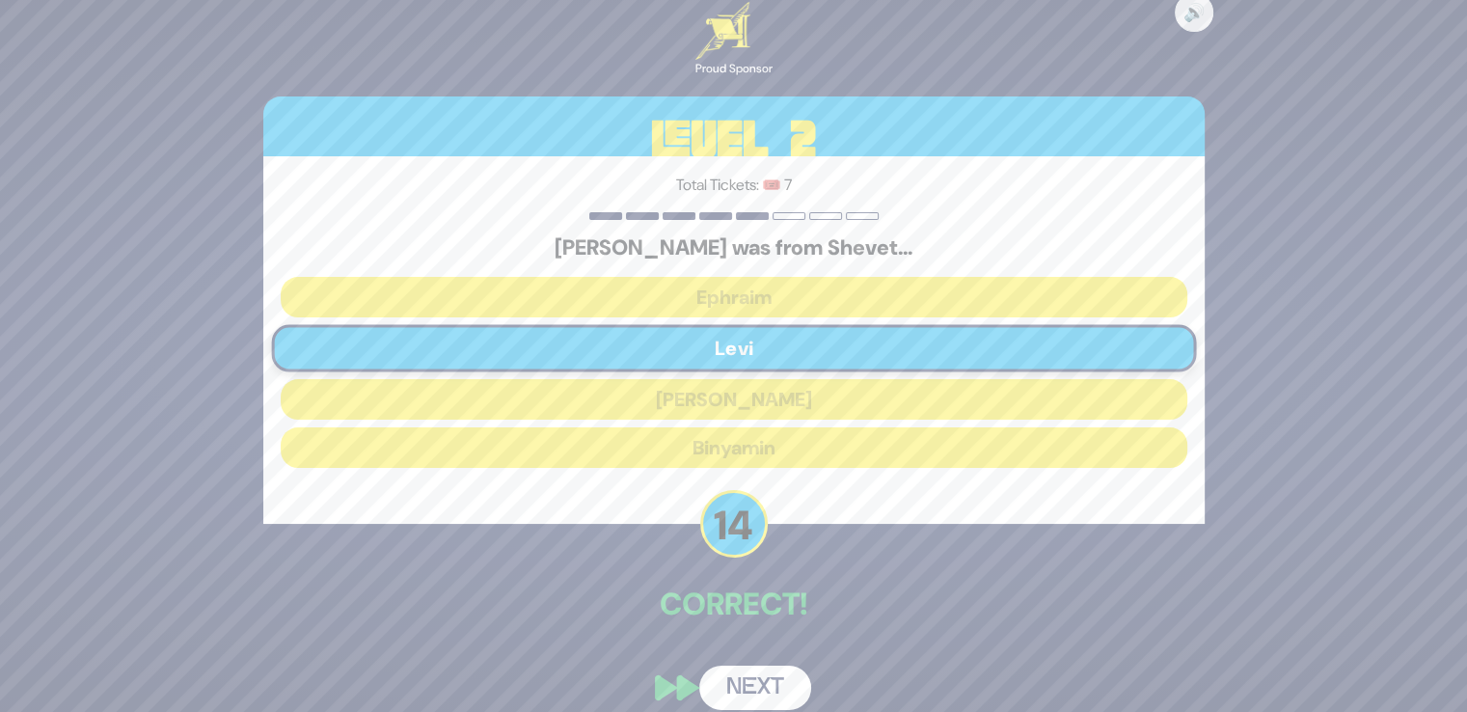
click at [730, 673] on button "Next" at bounding box center [755, 687] width 112 height 44
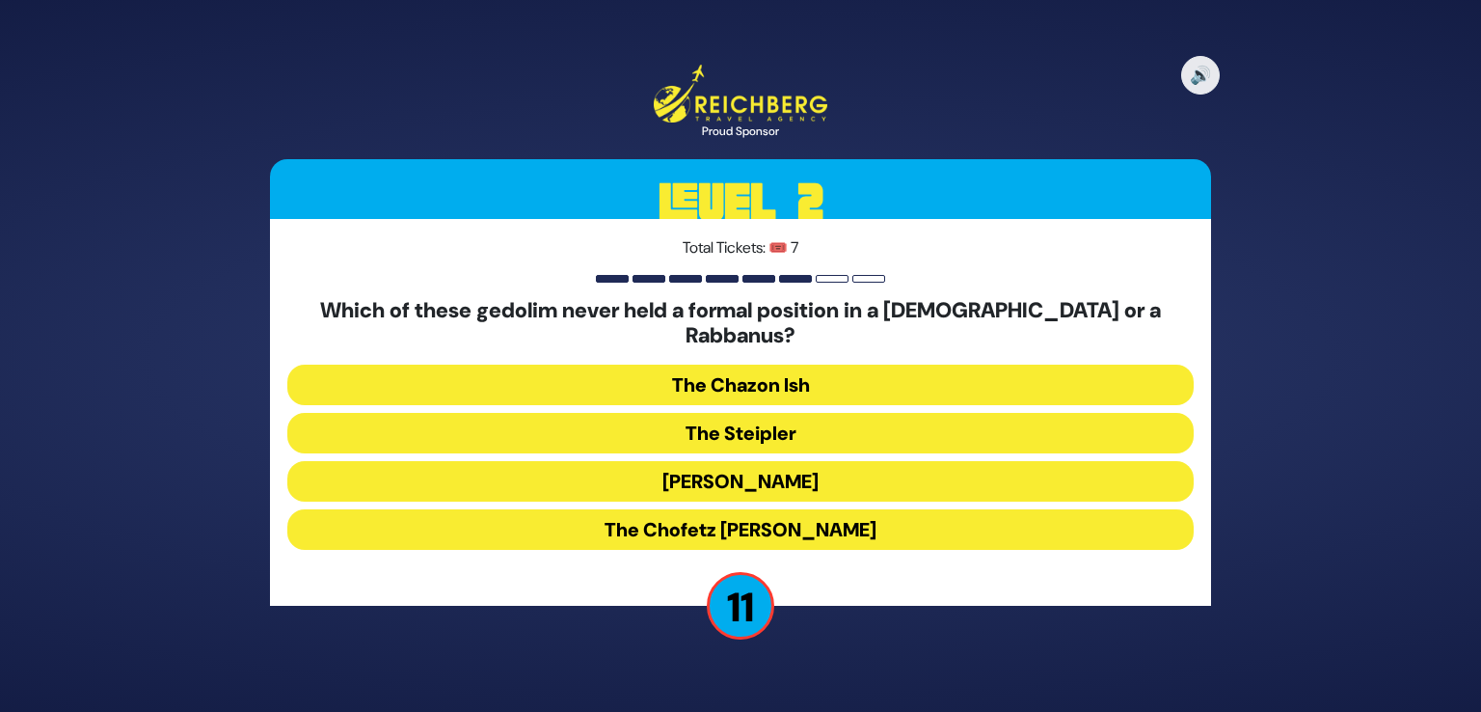
click at [753, 371] on button "The Chazon Ish" at bounding box center [740, 385] width 907 height 41
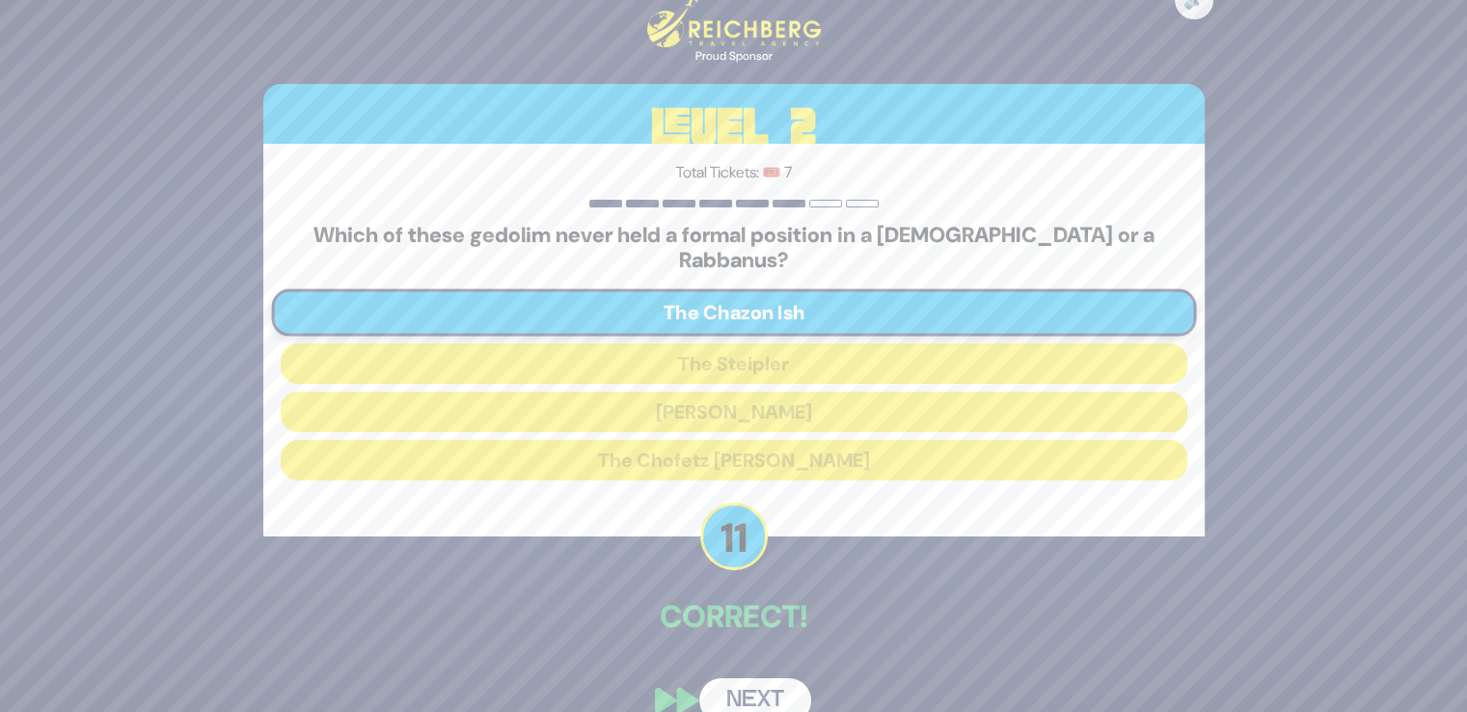
click at [739, 681] on button "Next" at bounding box center [755, 700] width 112 height 44
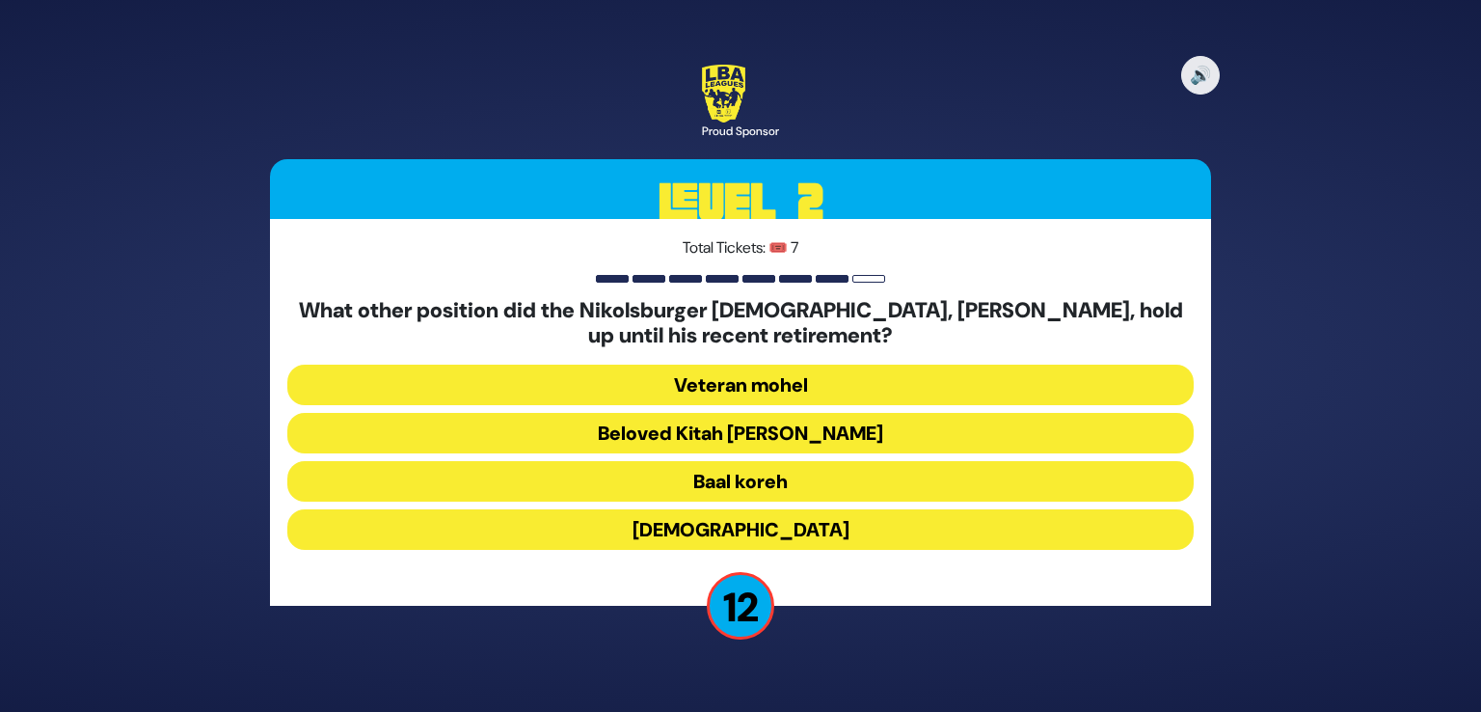
click at [756, 449] on button "Beloved Kitah Aleph Rebbi" at bounding box center [740, 433] width 907 height 41
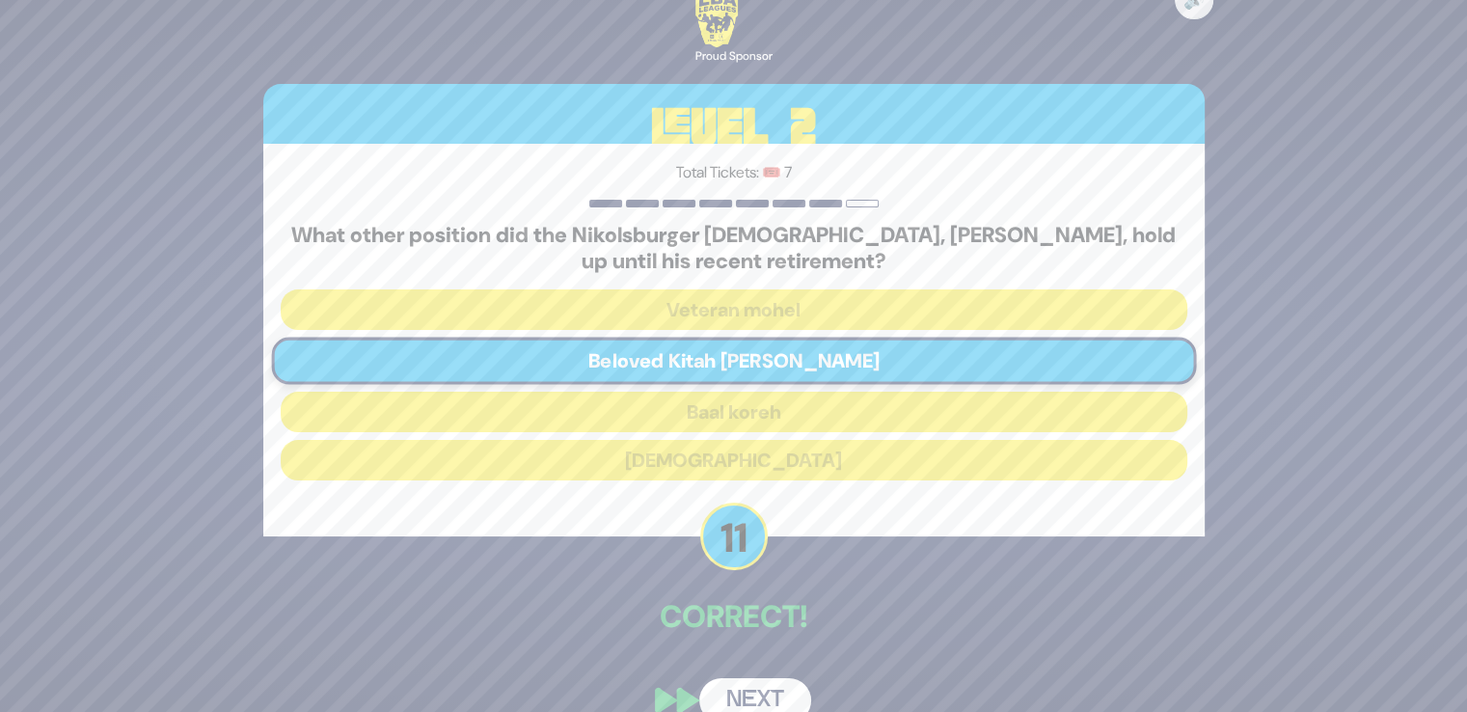
click at [746, 709] on button "Next" at bounding box center [755, 700] width 112 height 44
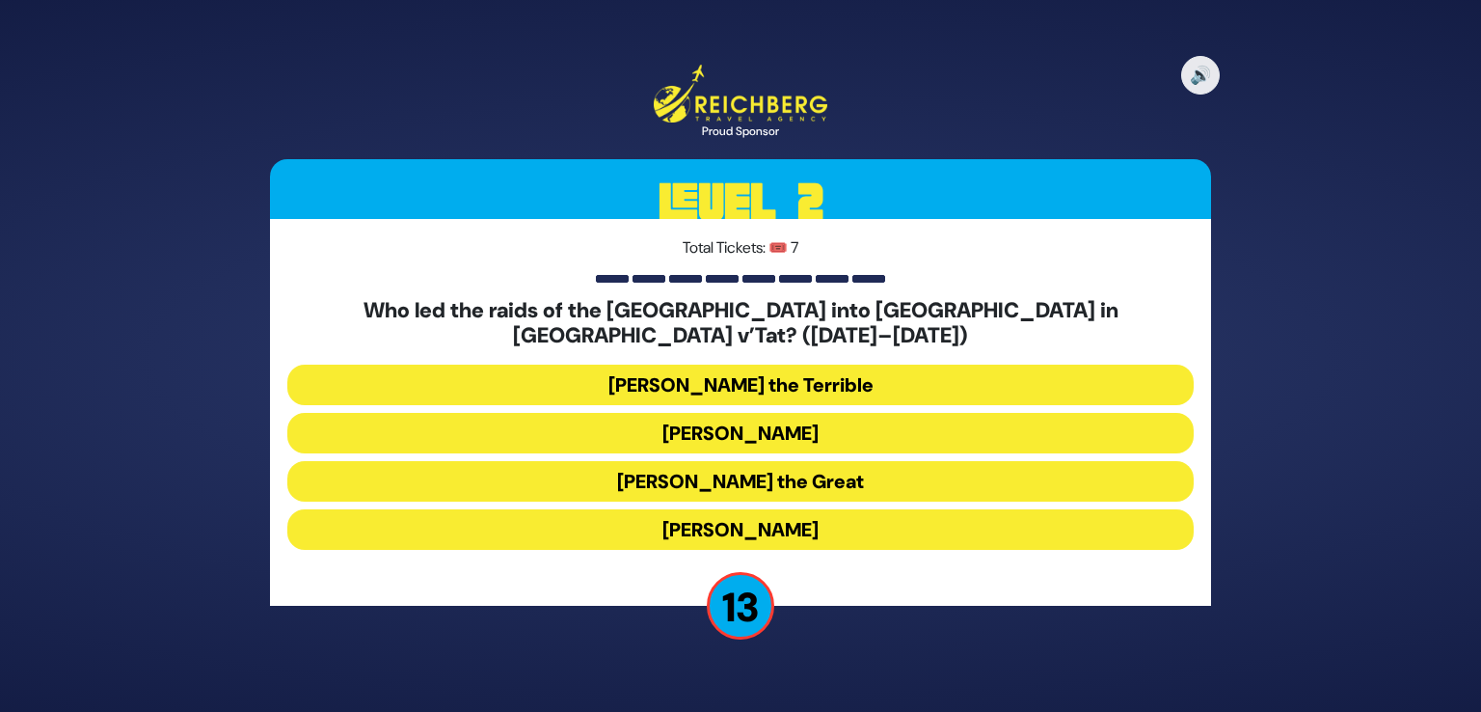
click at [792, 414] on button "Bogdan Chmielnicki" at bounding box center [740, 433] width 907 height 41
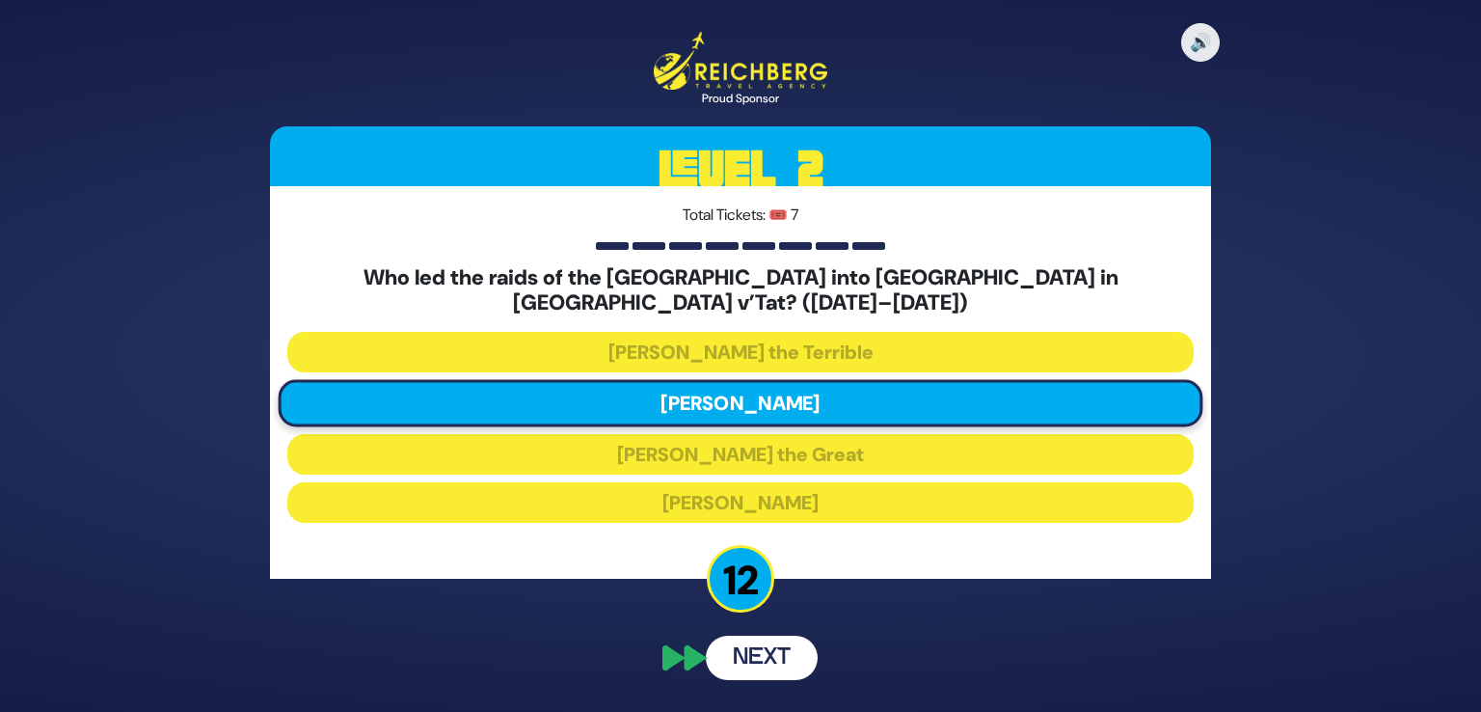
click at [747, 638] on button "Next" at bounding box center [762, 658] width 112 height 44
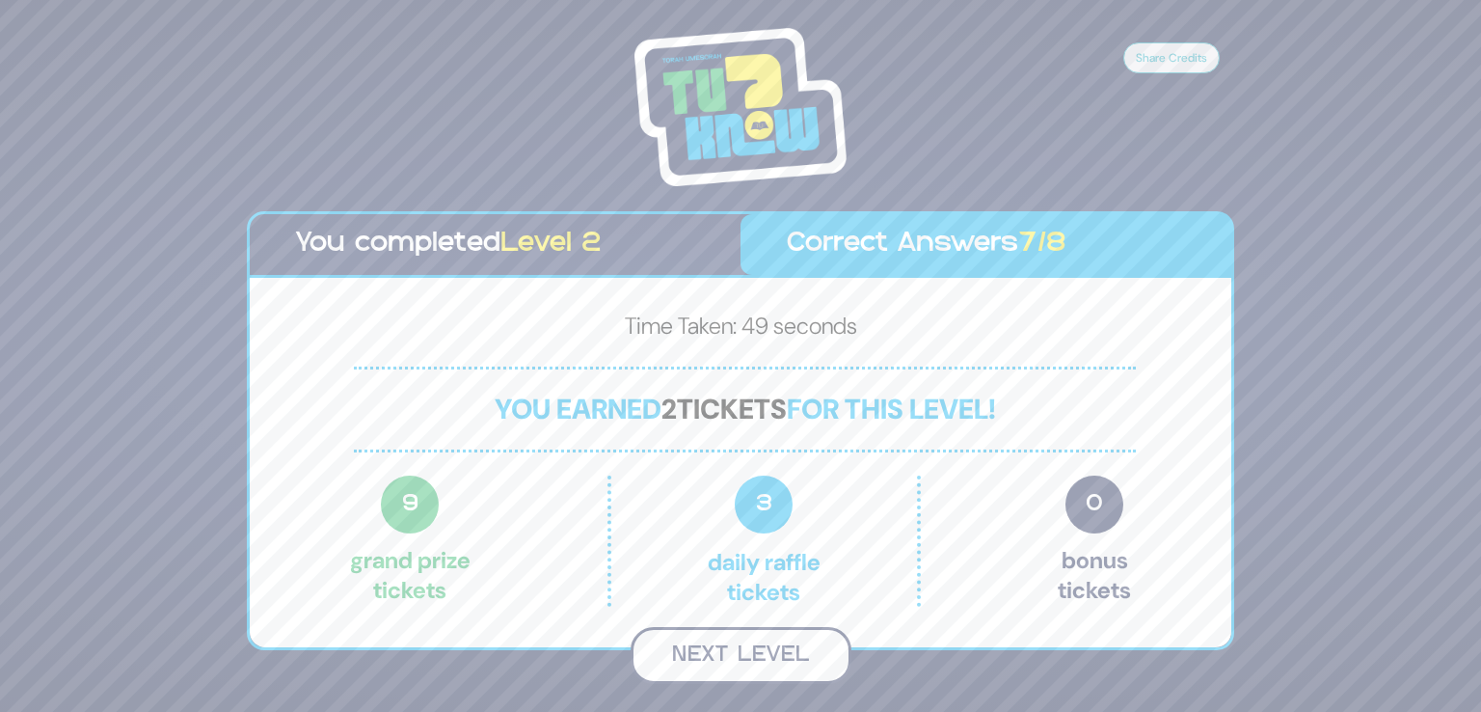
click at [745, 657] on button "Next Level" at bounding box center [741, 655] width 221 height 57
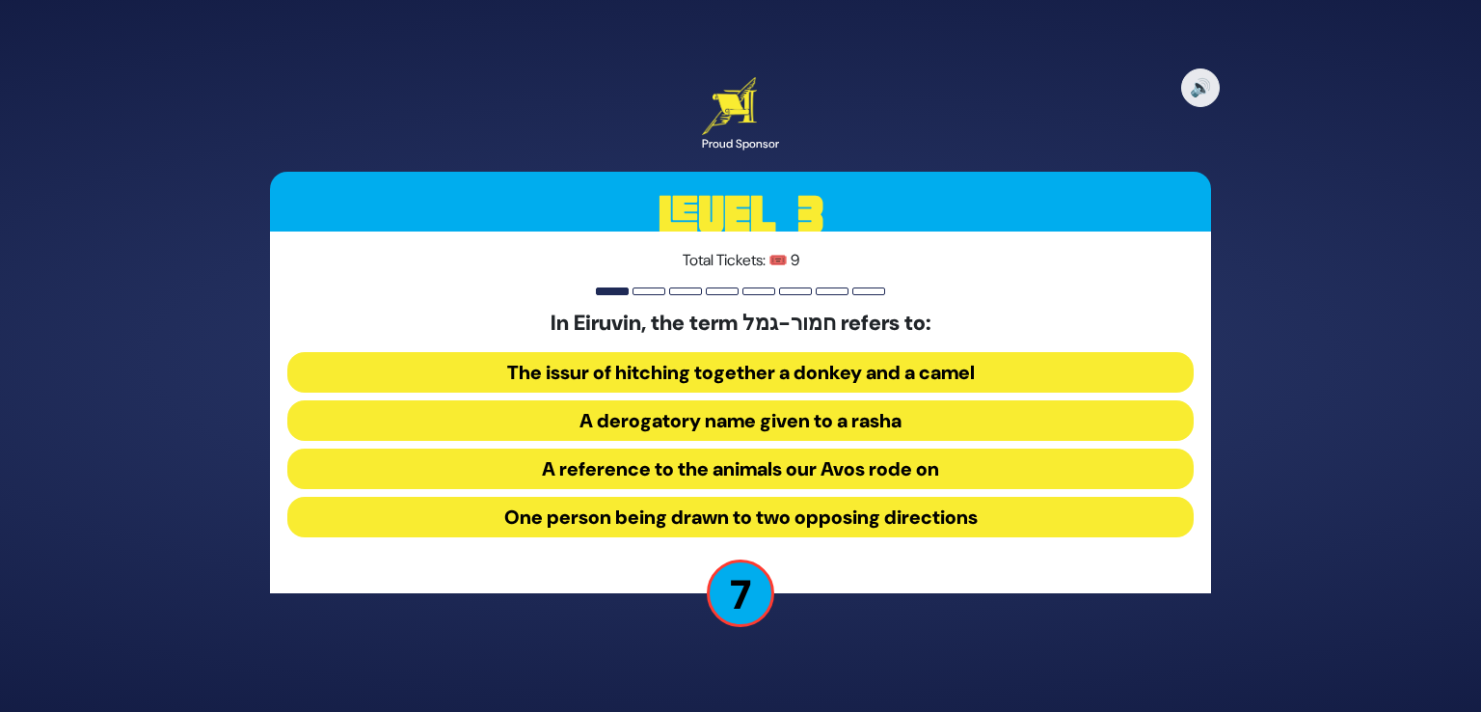
click at [814, 522] on button "One person being drawn to two opposing directions" at bounding box center [740, 517] width 907 height 41
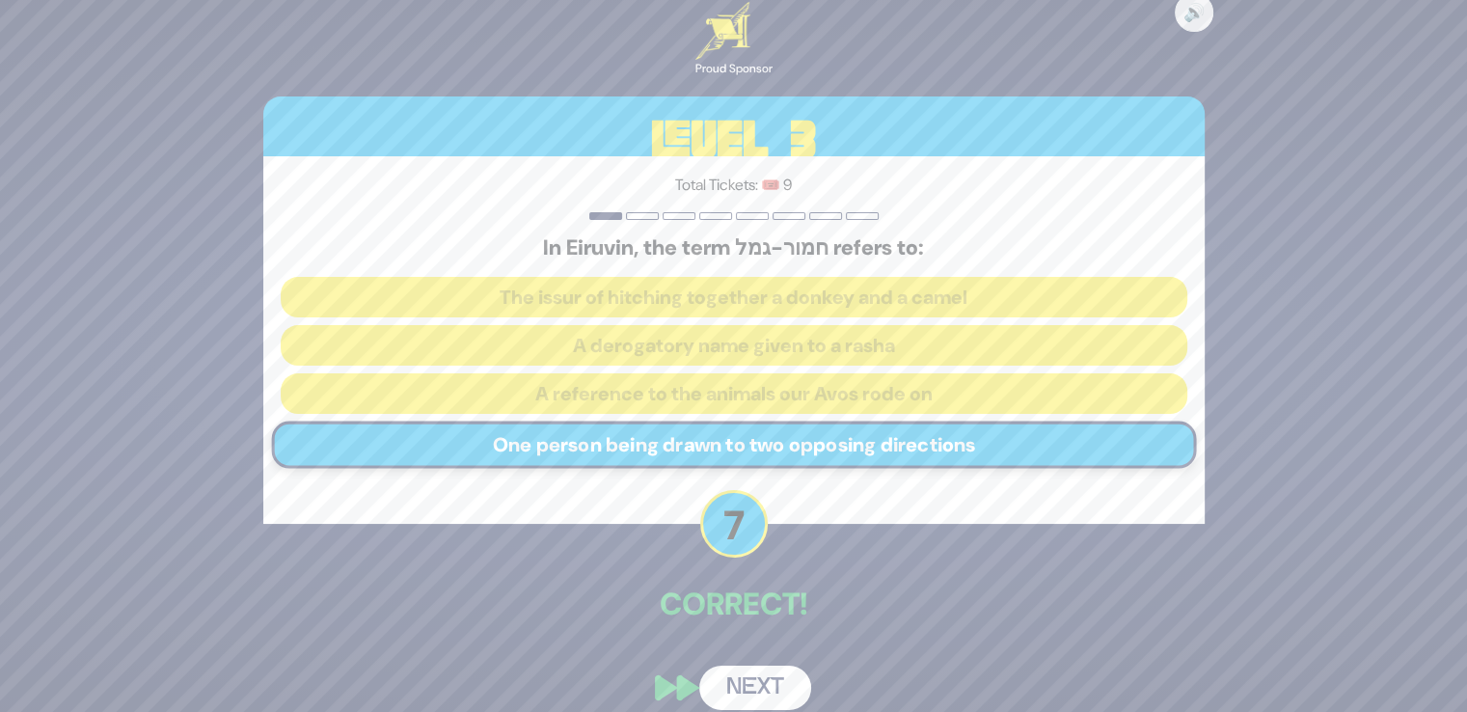
click at [753, 684] on button "Next" at bounding box center [755, 687] width 112 height 44
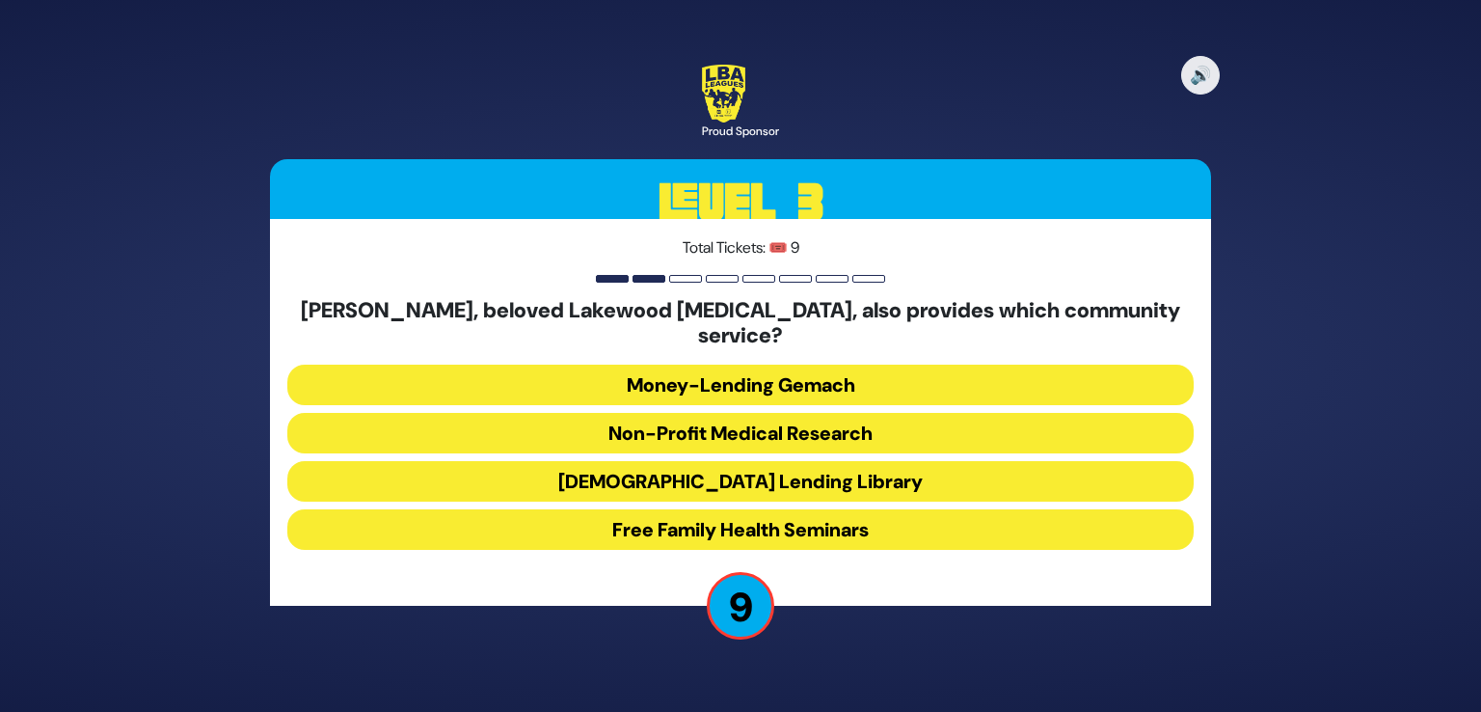
click at [790, 365] on button "Money-Lending Gemach" at bounding box center [740, 385] width 907 height 41
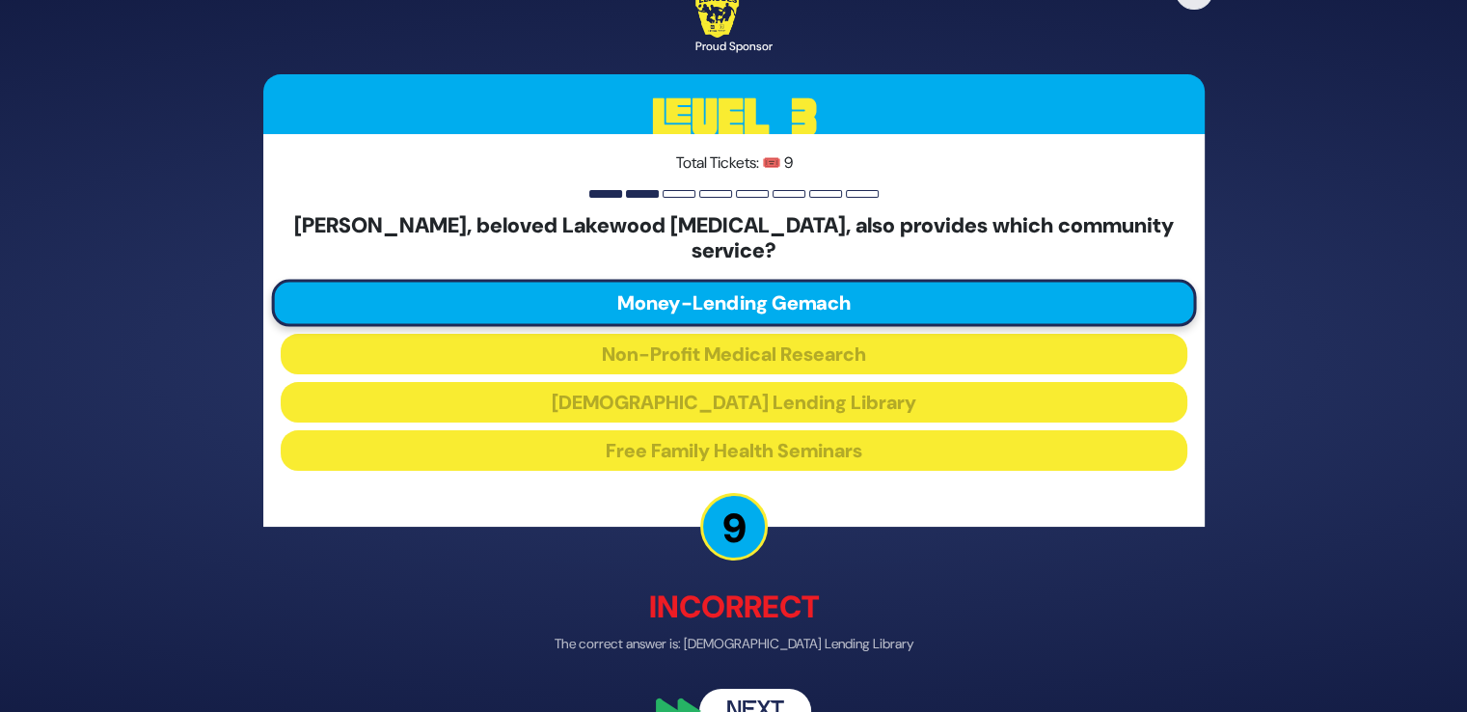
click at [749, 688] on button "Next" at bounding box center [755, 710] width 112 height 44
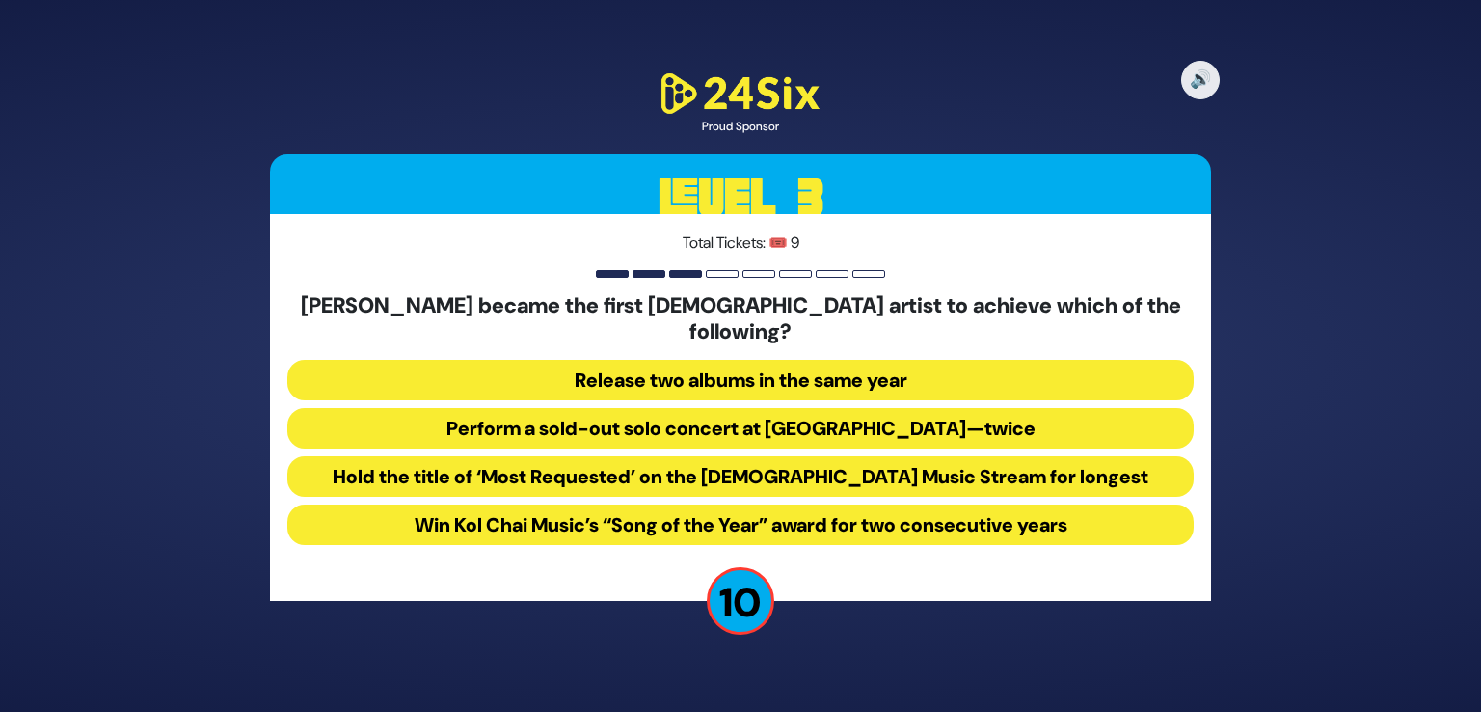
click at [800, 414] on button "Perform a sold-out solo concert at Madison Square Garden—twice" at bounding box center [740, 428] width 907 height 41
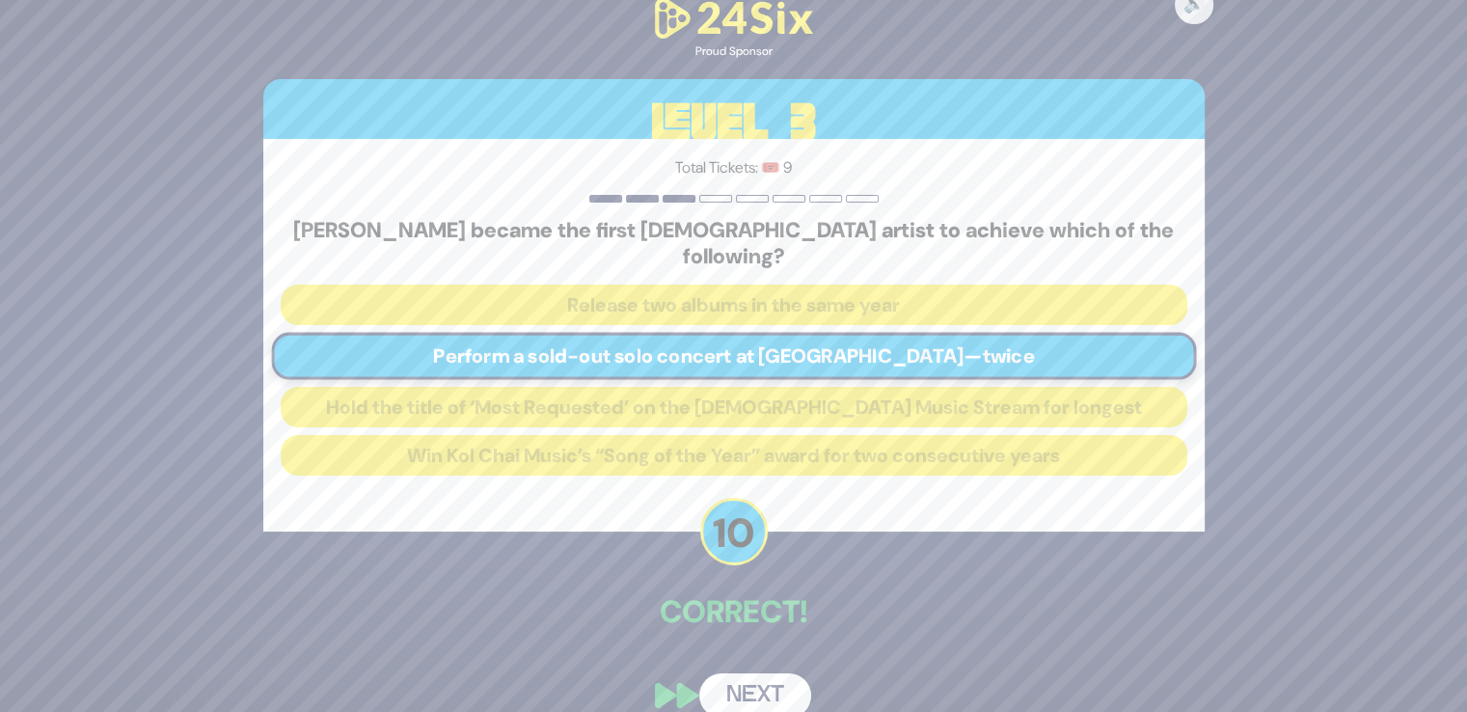
click at [747, 673] on button "Next" at bounding box center [755, 695] width 112 height 44
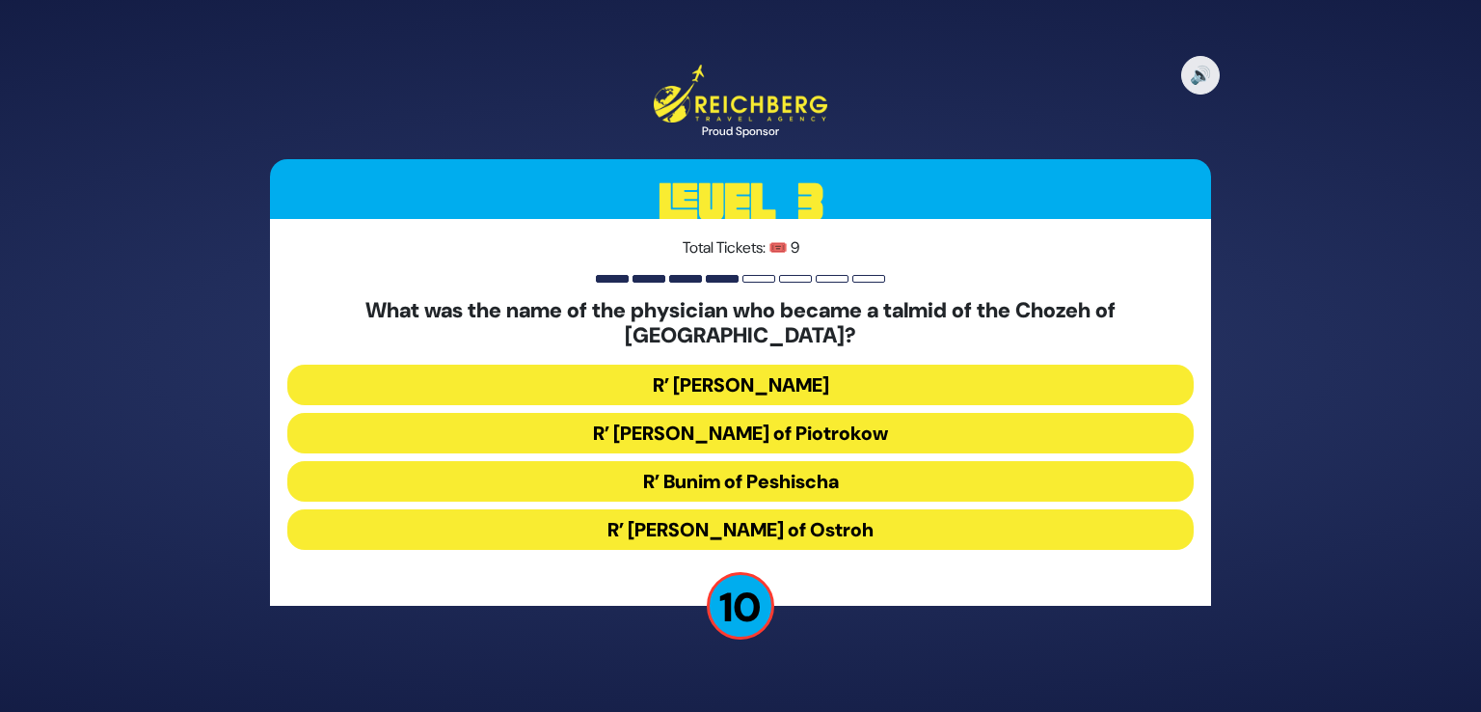
click at [772, 467] on button "R’ Bunim of Peshischa" at bounding box center [740, 481] width 907 height 41
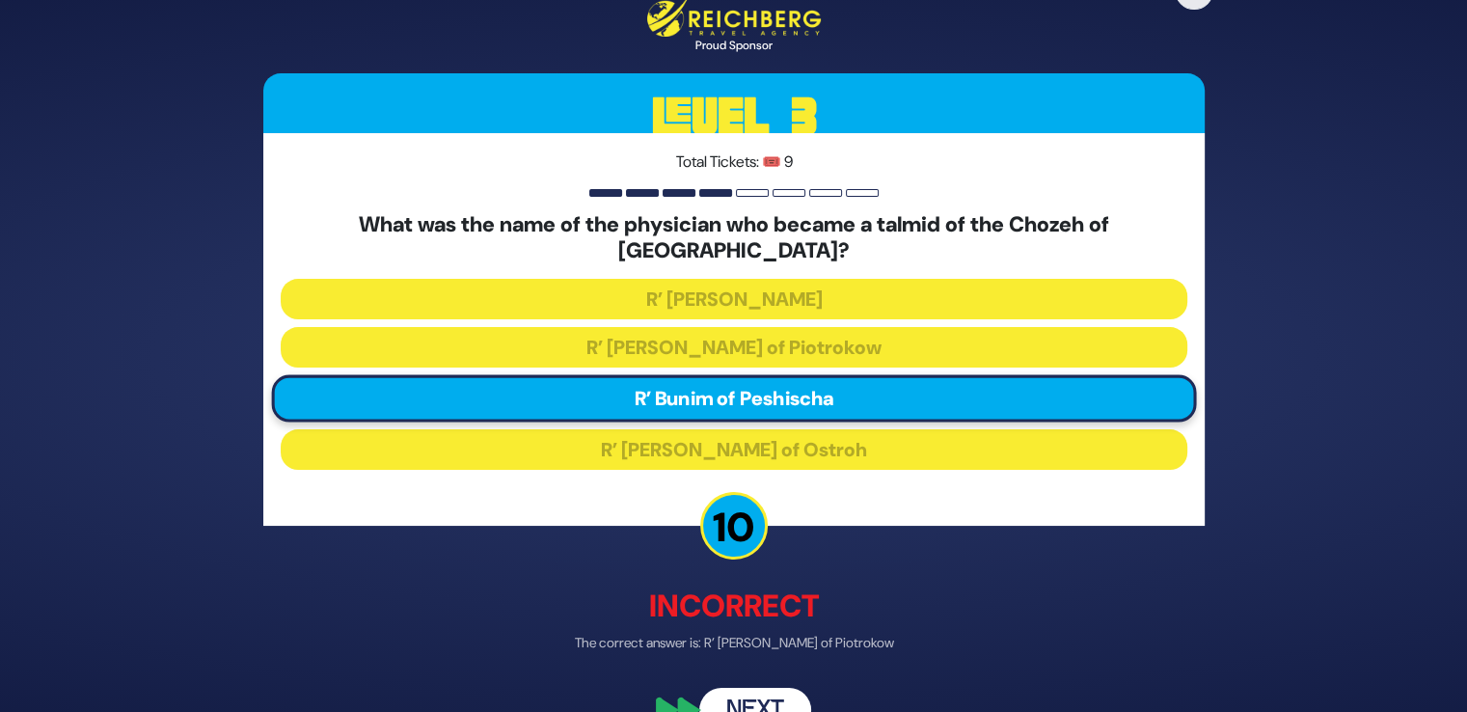
click at [753, 695] on button "Next" at bounding box center [755, 710] width 112 height 44
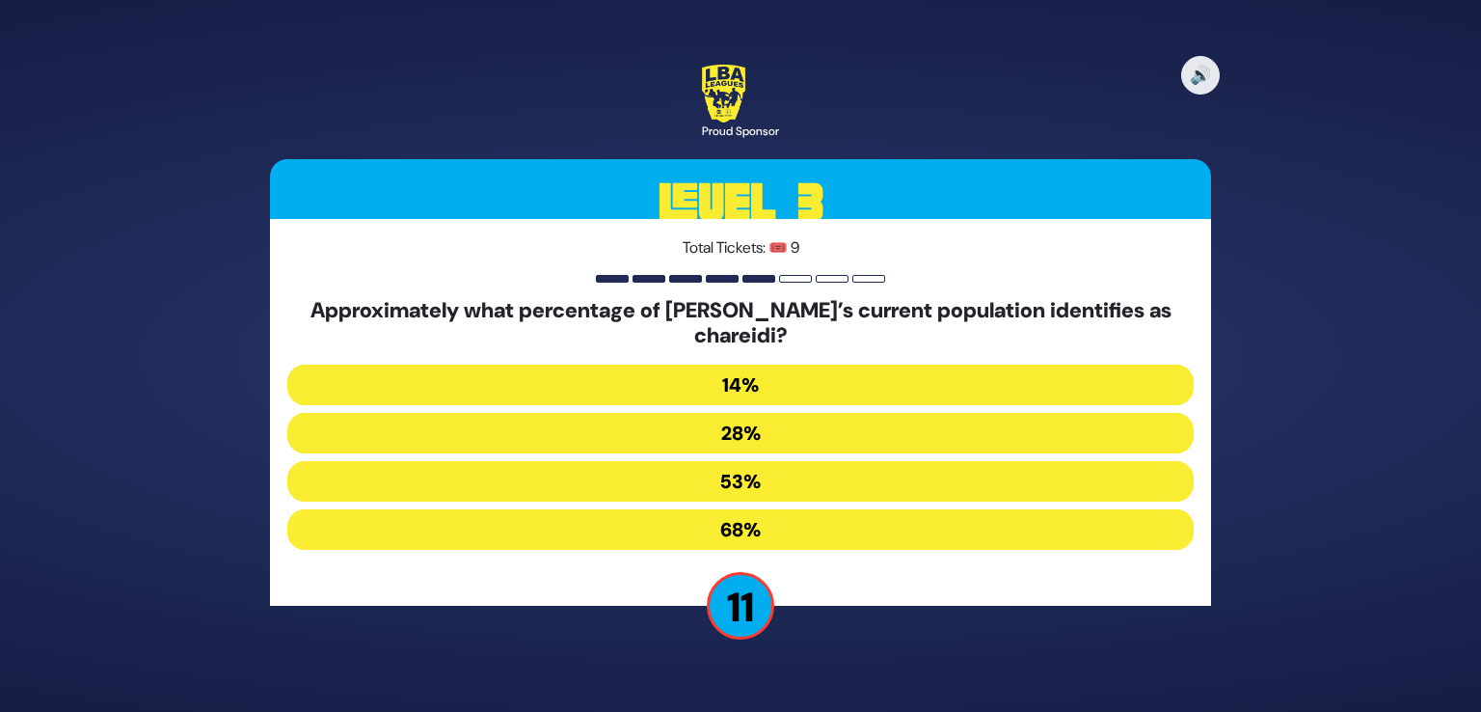
click at [753, 385] on button "14%" at bounding box center [740, 385] width 907 height 41
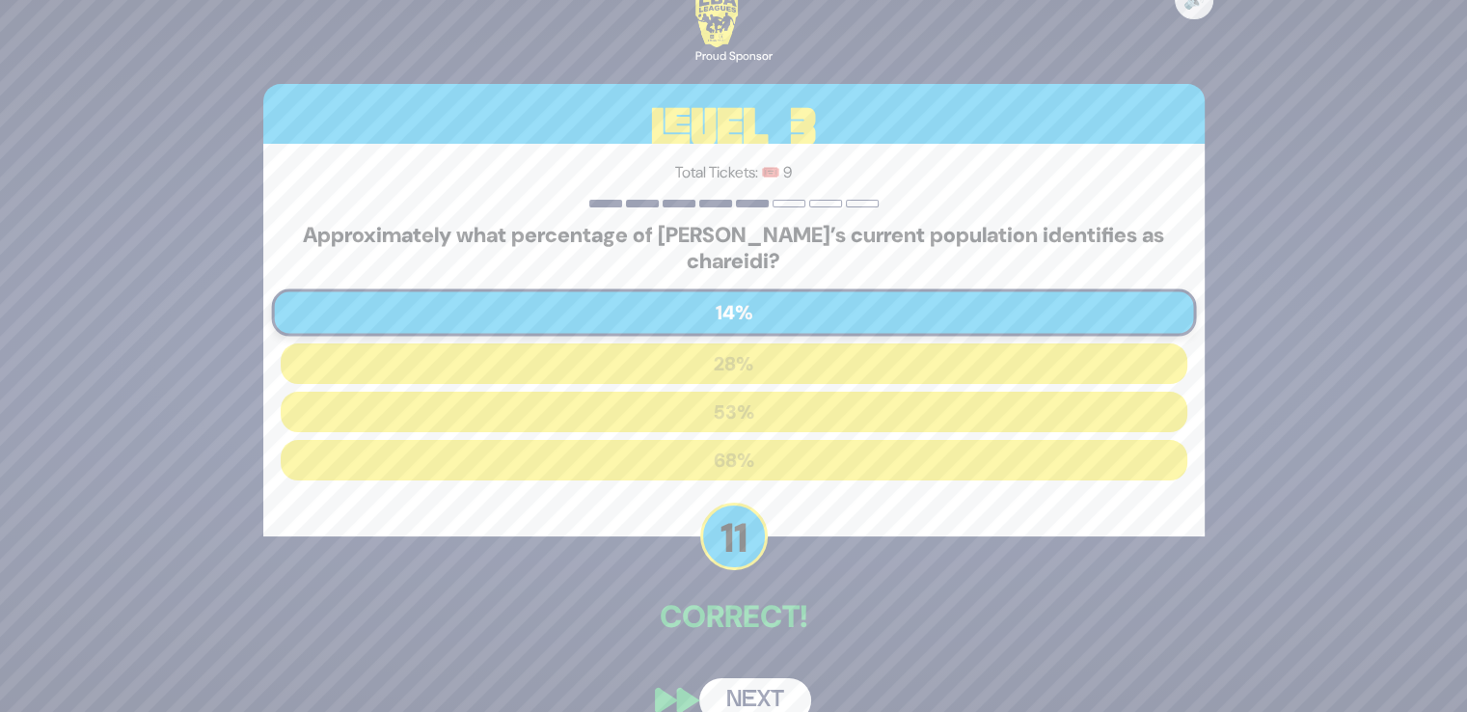
click at [734, 688] on button "Next" at bounding box center [755, 700] width 112 height 44
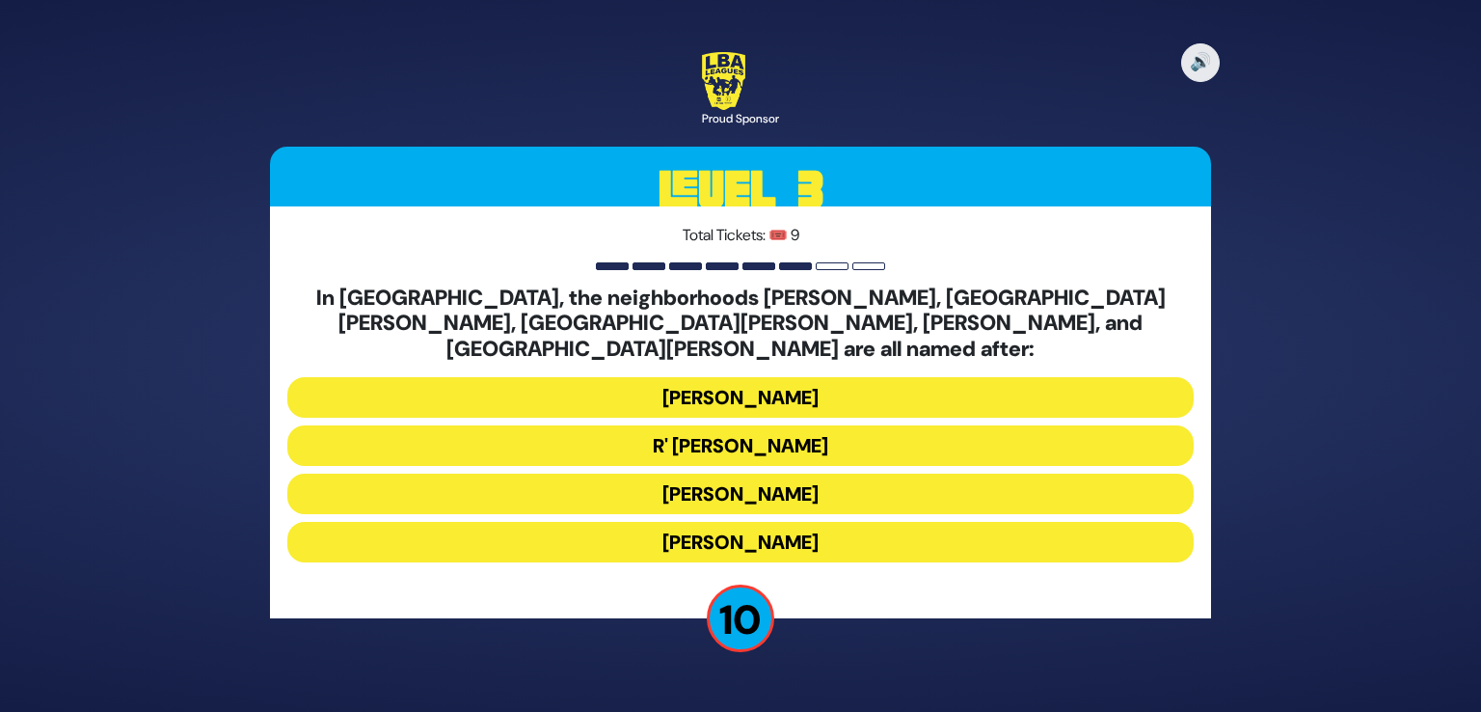
click at [760, 475] on button "Moses Montefiore" at bounding box center [740, 494] width 907 height 41
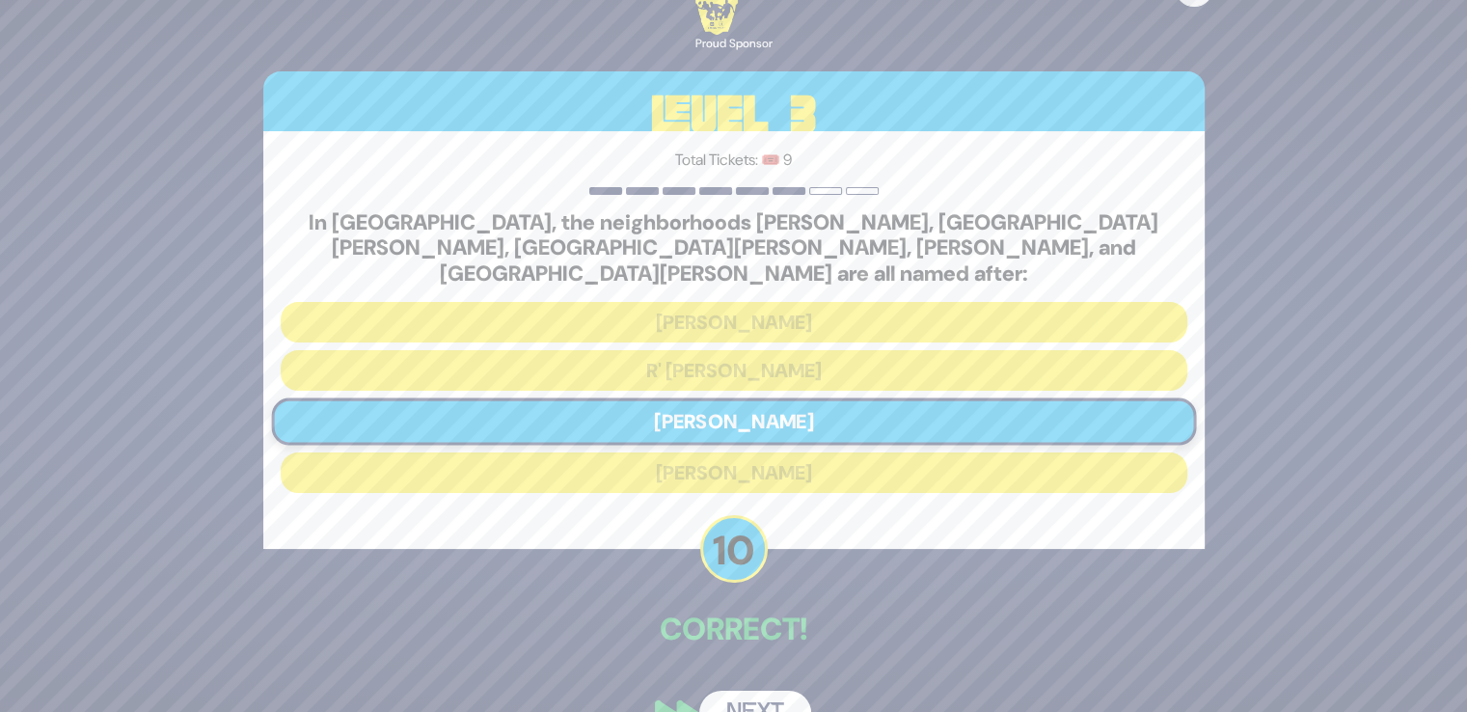
click at [731, 691] on button "Next" at bounding box center [755, 713] width 112 height 44
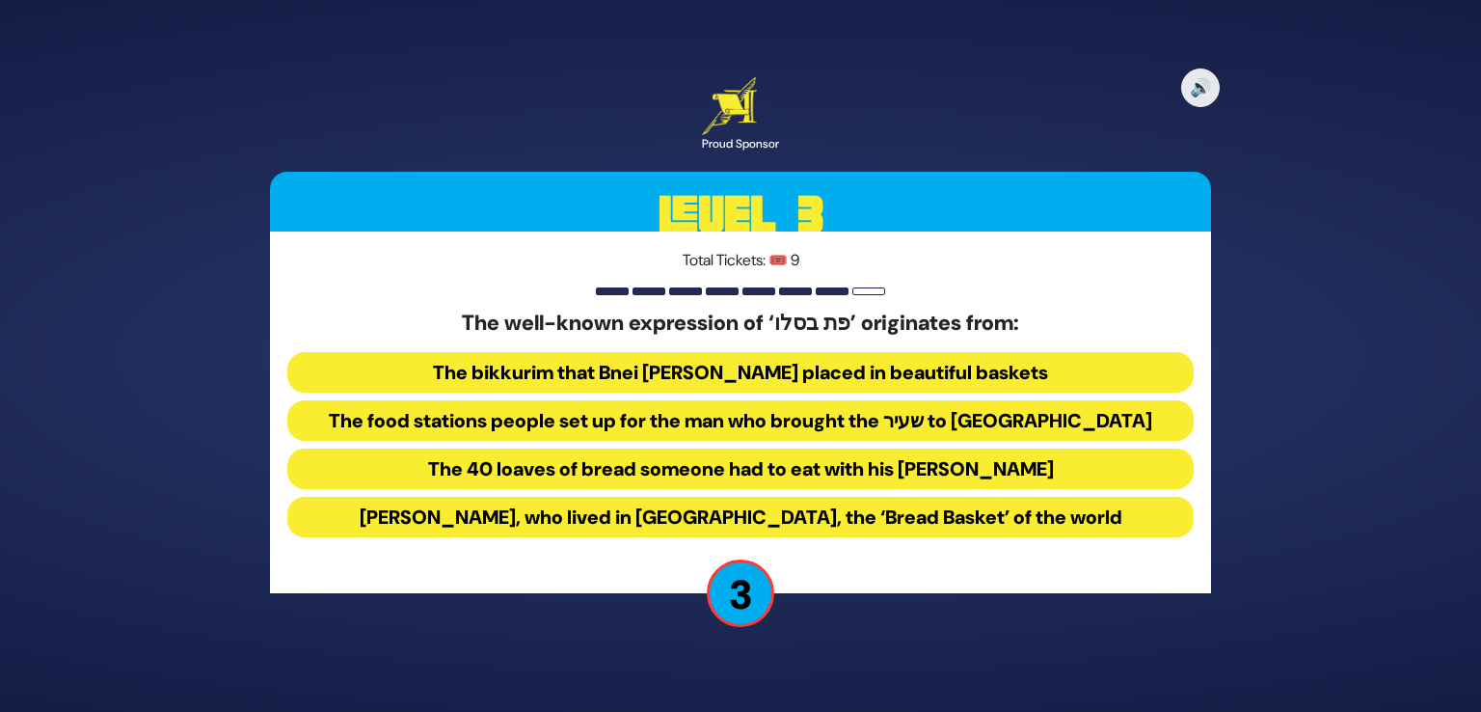
click at [778, 421] on button "The food stations people set up for the man who brought the שעיר to עזאזל" at bounding box center [740, 420] width 907 height 41
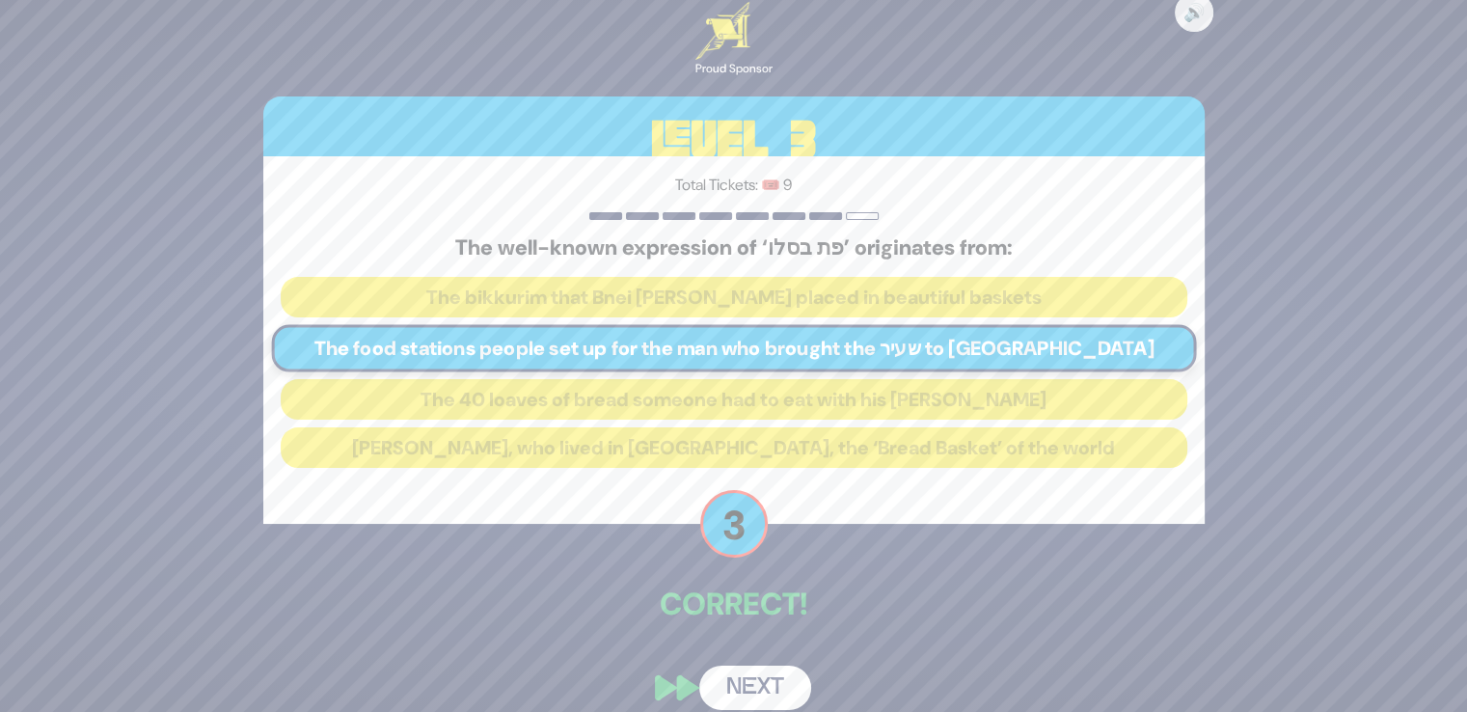
click at [740, 675] on button "Next" at bounding box center [755, 687] width 112 height 44
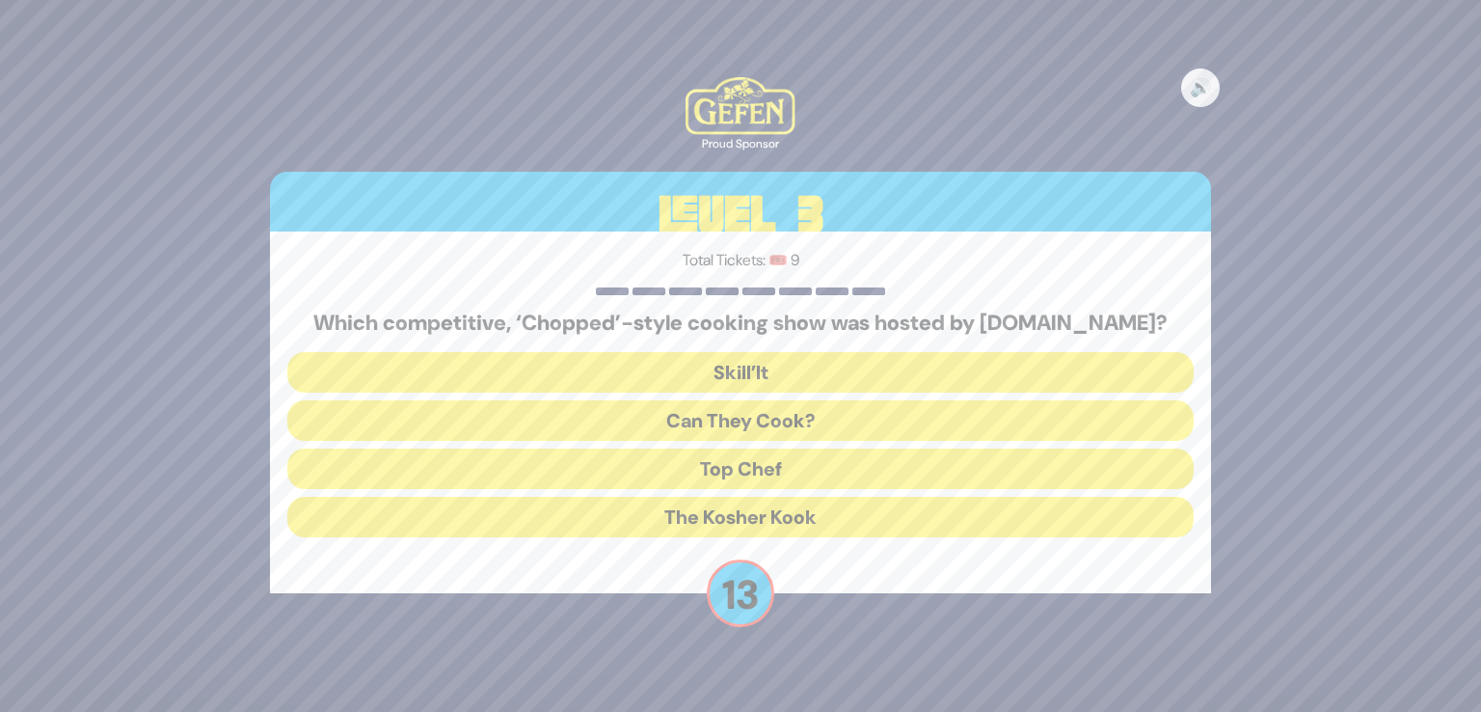
click at [740, 356] on button "Skill’It" at bounding box center [740, 372] width 907 height 41
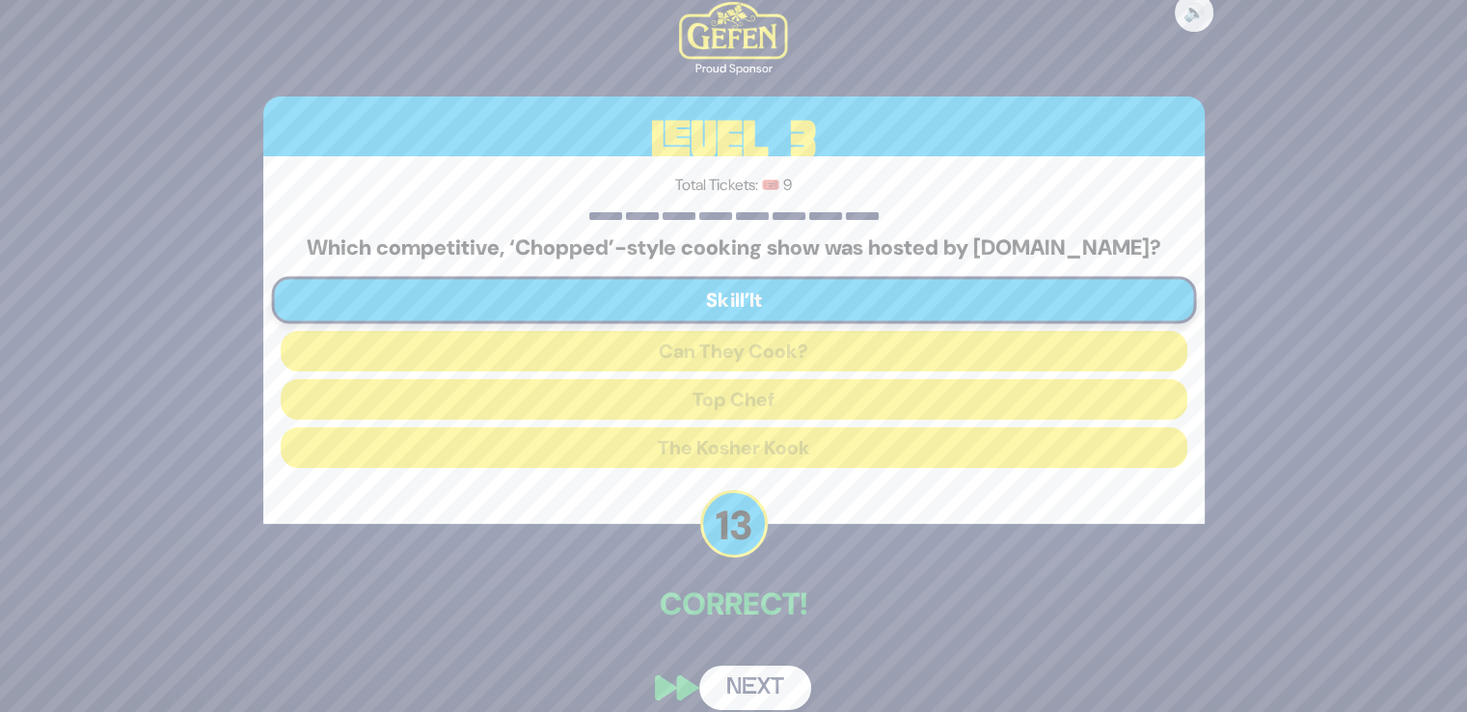
click at [745, 685] on button "Next" at bounding box center [755, 687] width 112 height 44
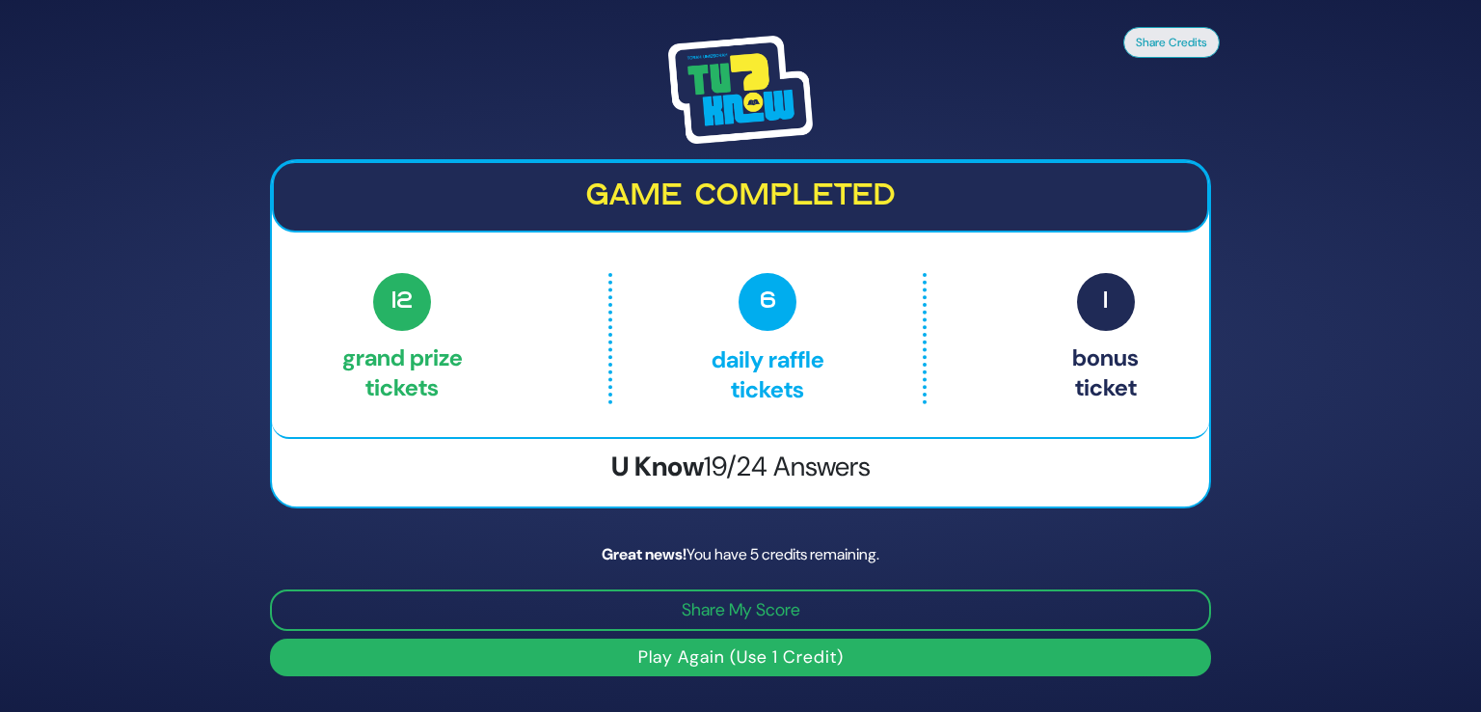
click at [716, 665] on button "Play Again (Use 1 Credit)" at bounding box center [740, 657] width 941 height 38
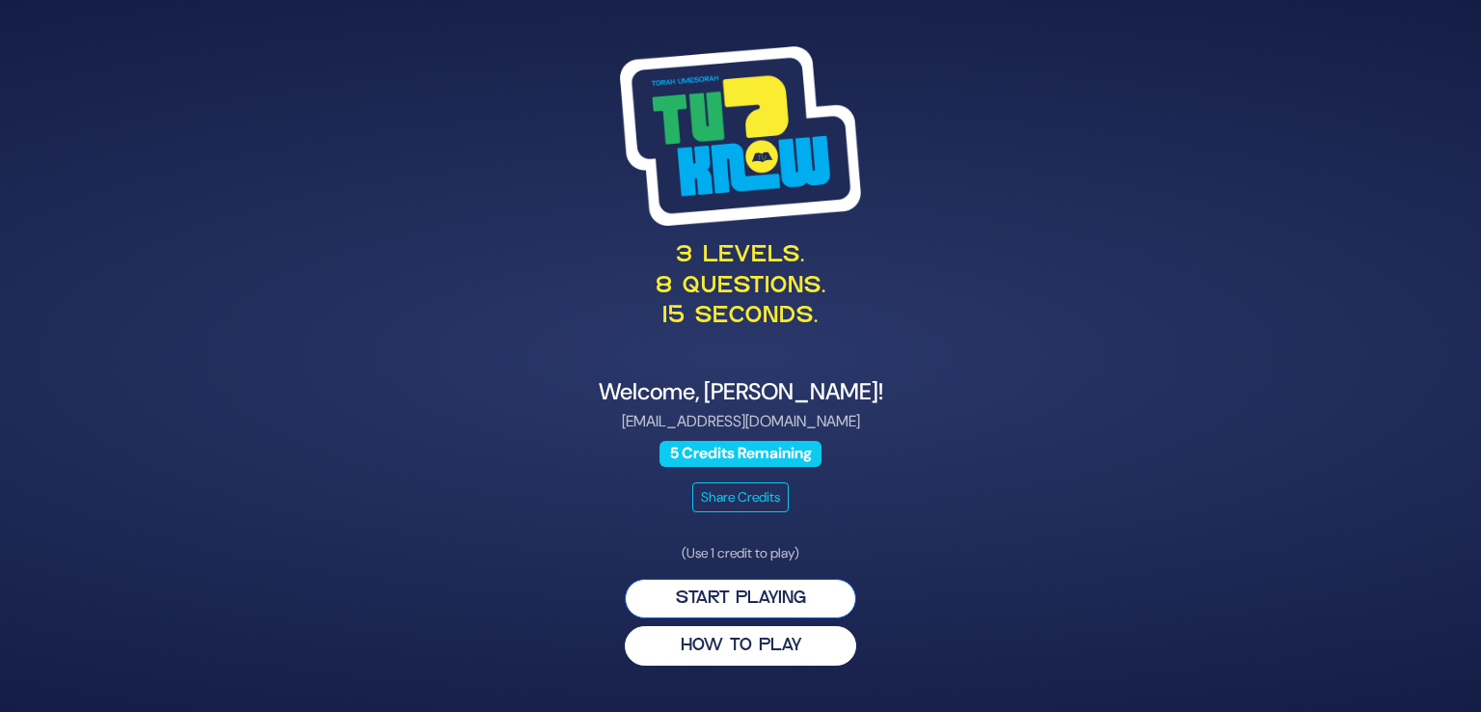
click at [741, 610] on button "Start Playing" at bounding box center [740, 599] width 231 height 40
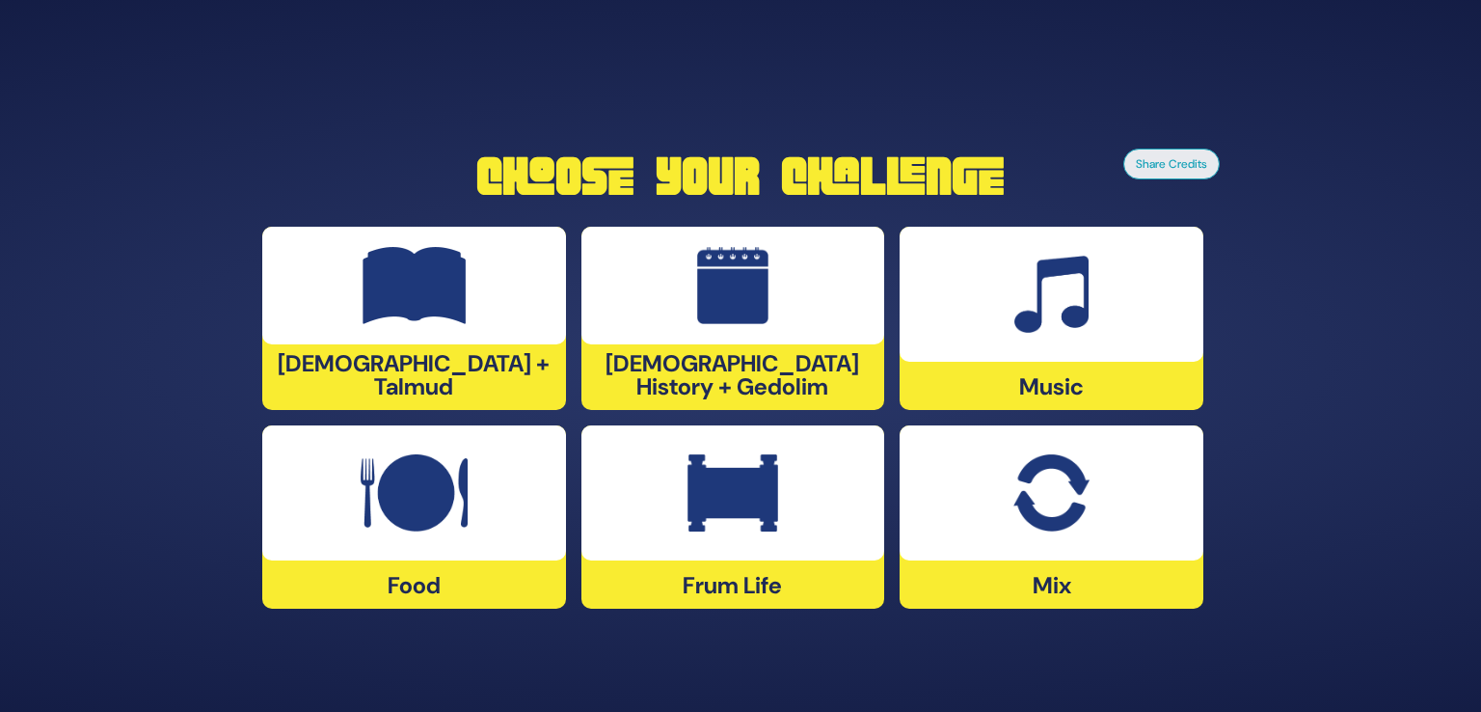
click at [1014, 506] on img at bounding box center [1051, 492] width 75 height 77
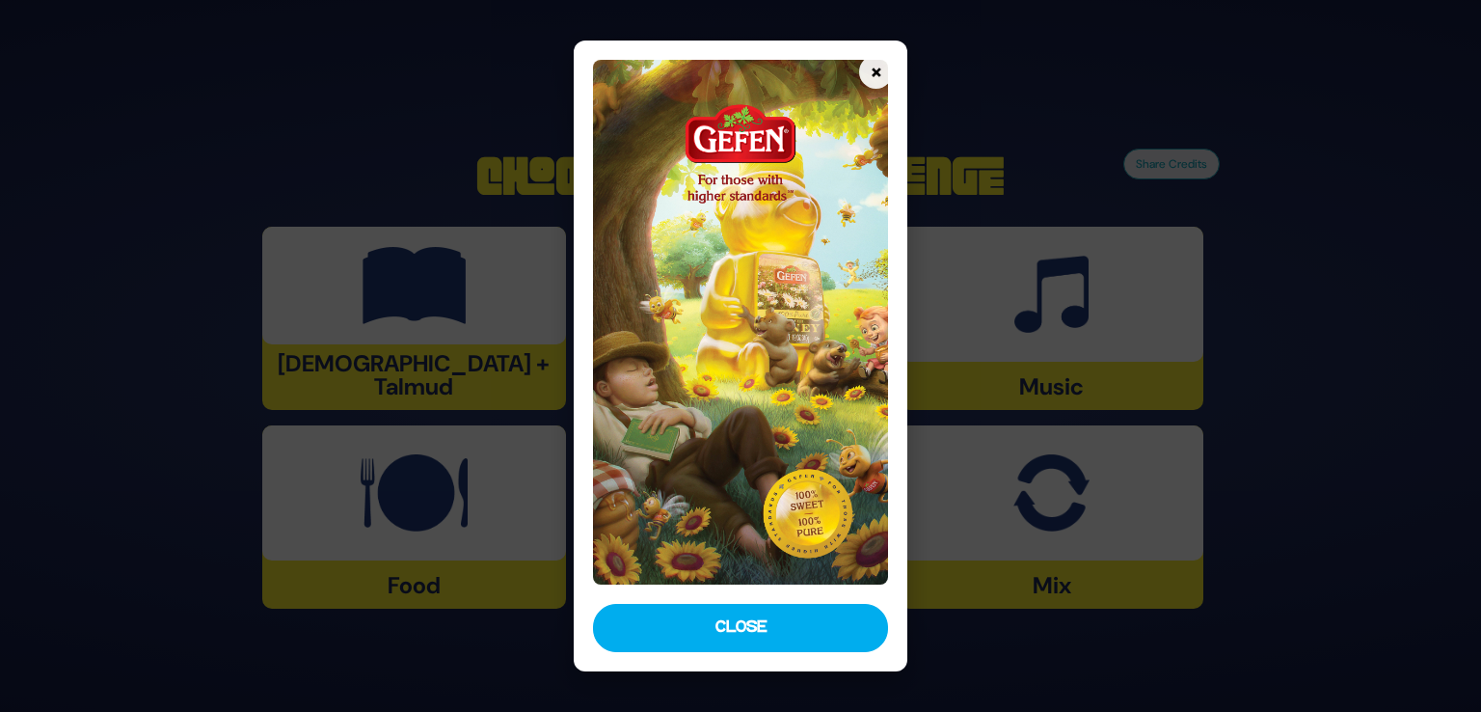
click at [804, 660] on div "× Close" at bounding box center [741, 356] width 334 height 631
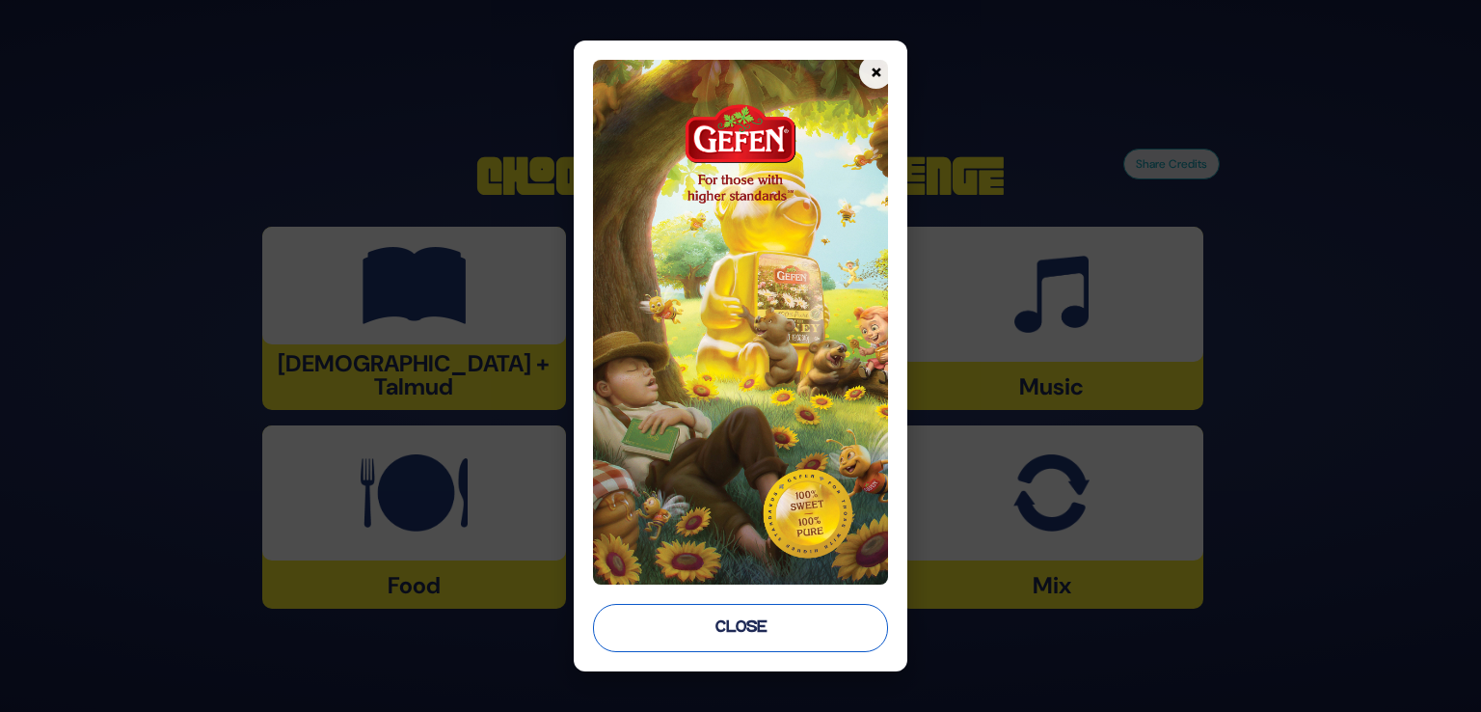
click at [802, 632] on button "Close" at bounding box center [740, 628] width 295 height 48
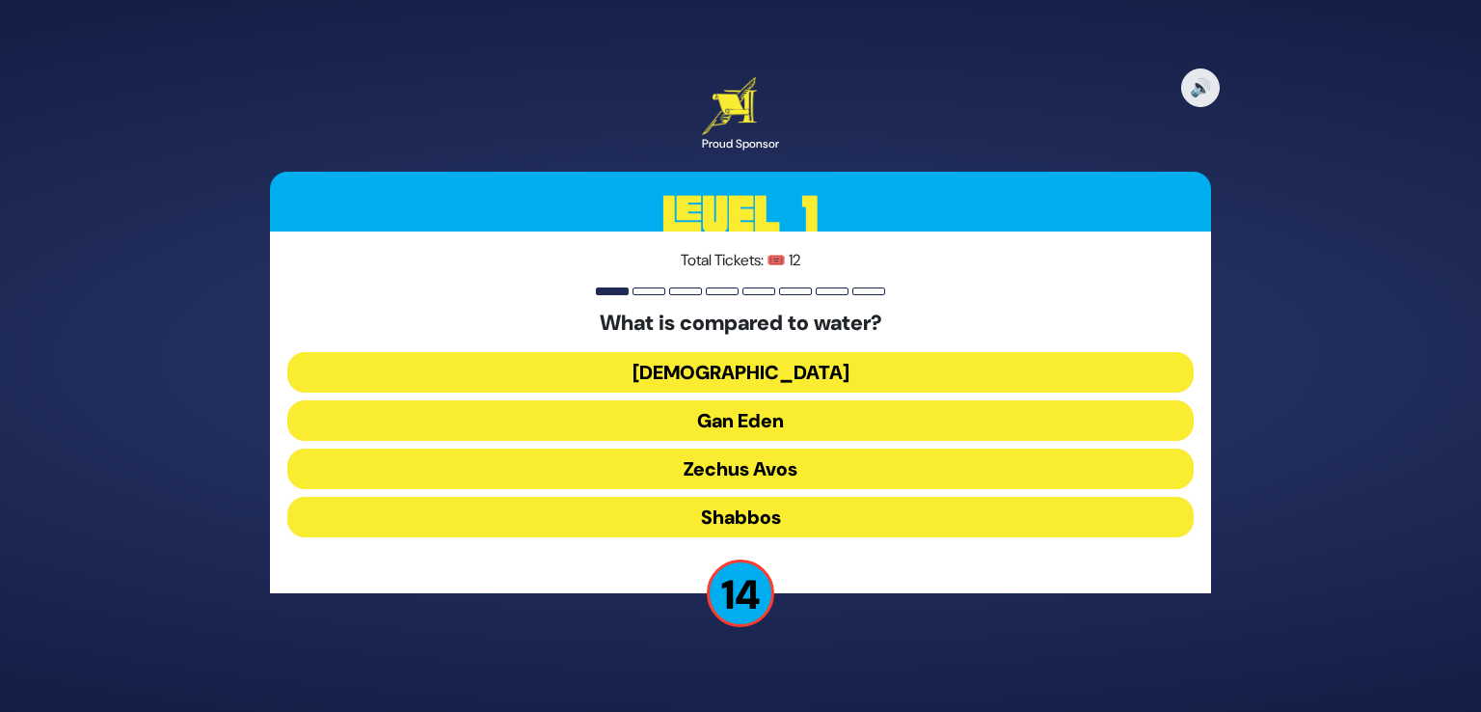
click at [769, 370] on button "Torah" at bounding box center [740, 372] width 907 height 41
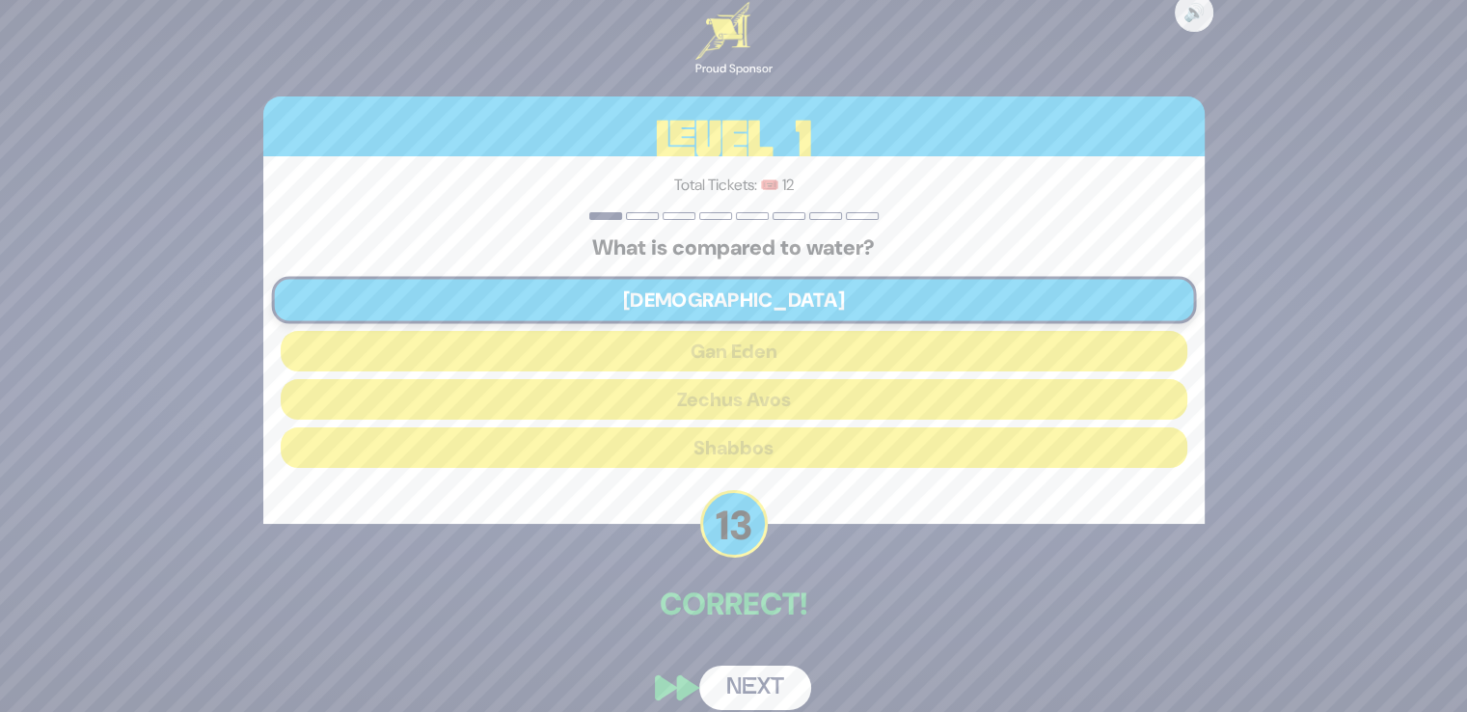
click at [742, 680] on button "Next" at bounding box center [755, 687] width 112 height 44
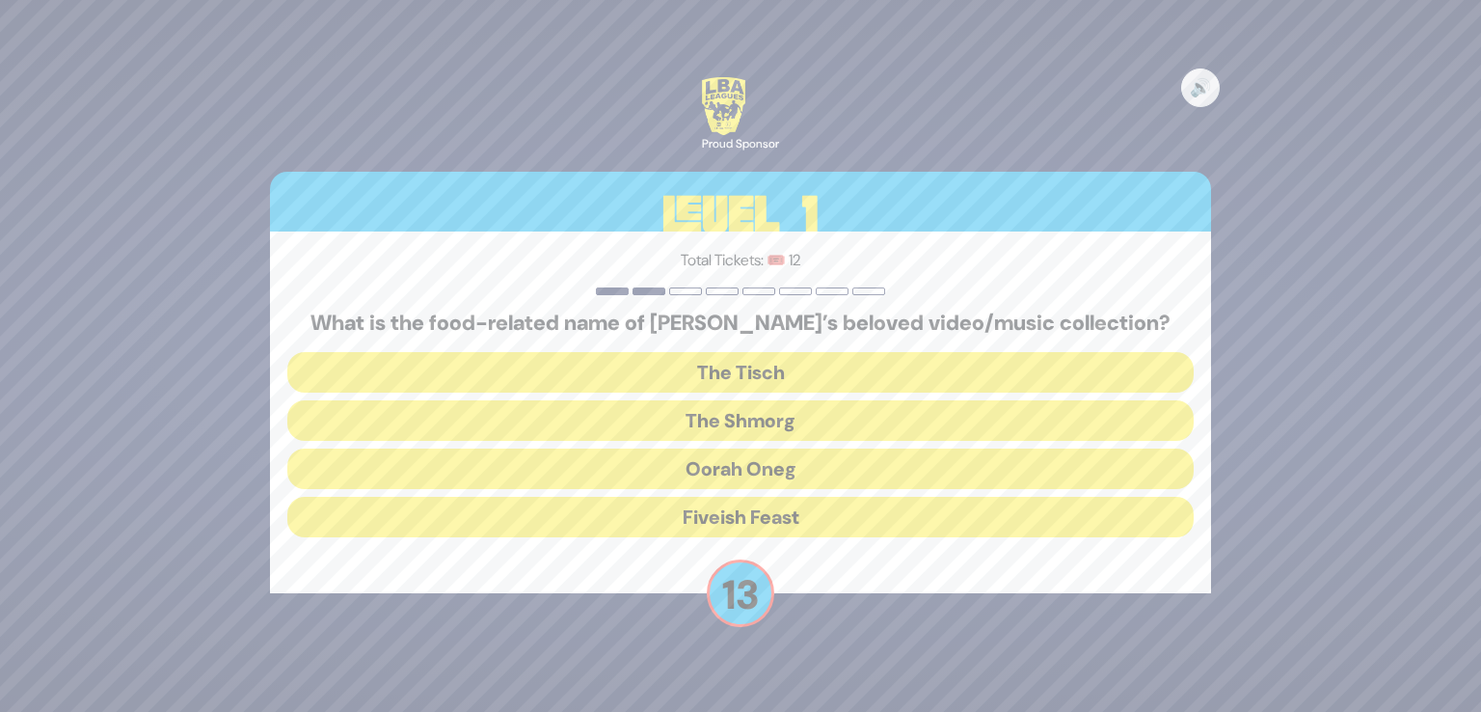
click at [720, 414] on button "The Shmorg" at bounding box center [740, 420] width 907 height 41
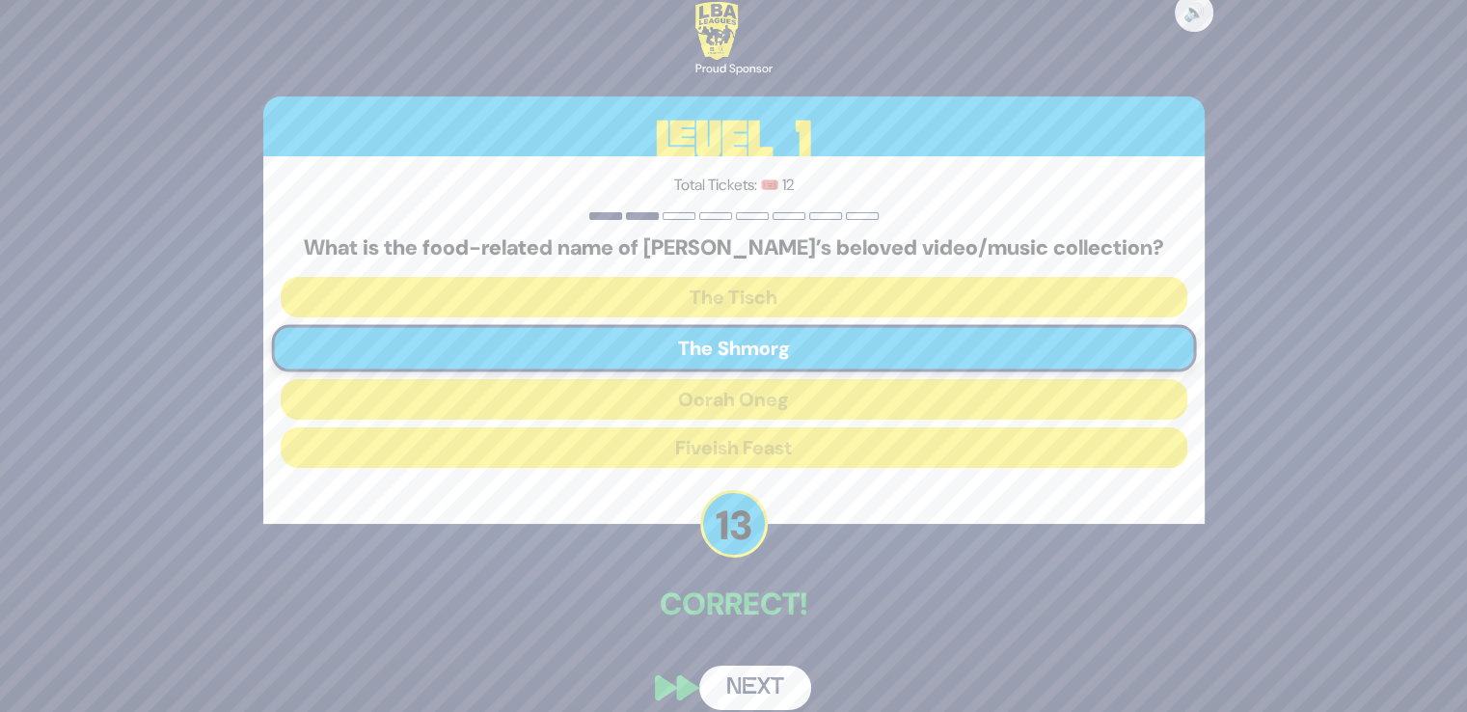
click at [725, 682] on button "Next" at bounding box center [755, 687] width 112 height 44
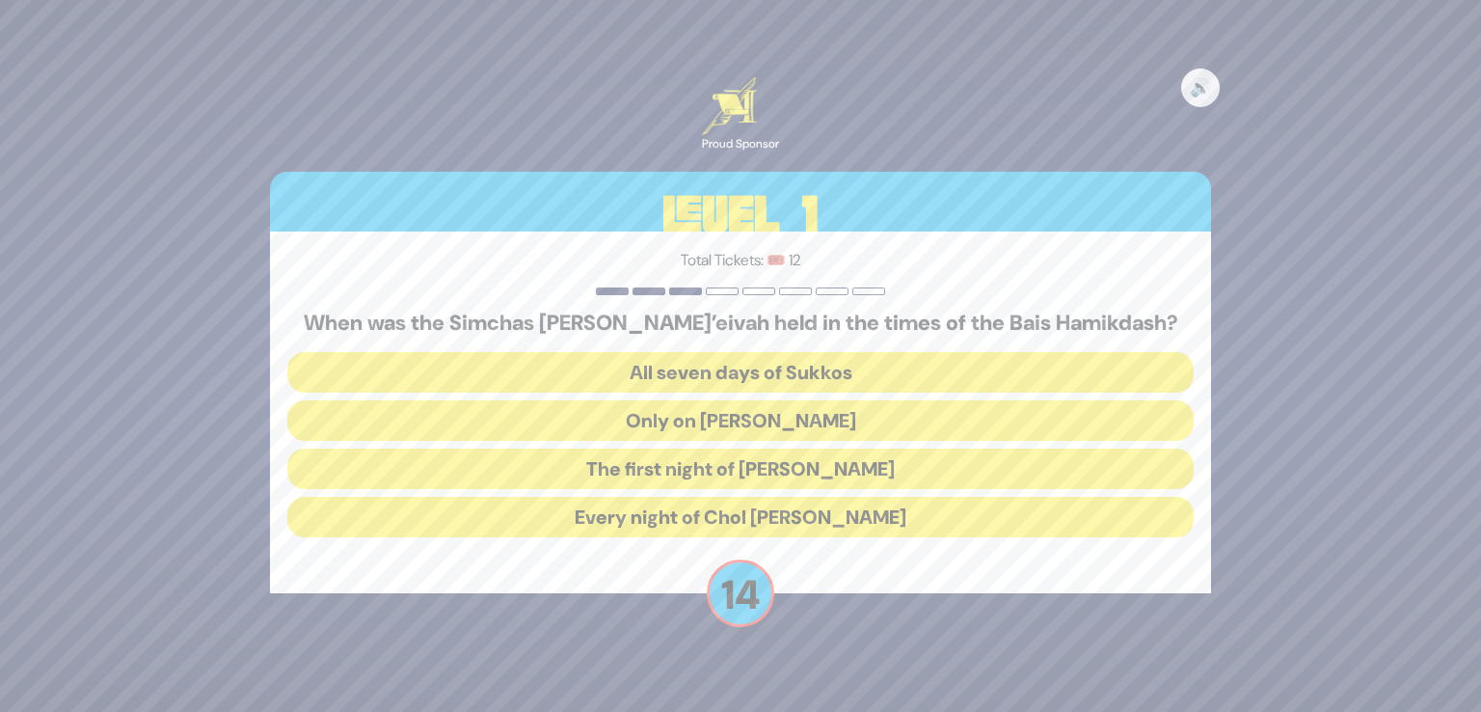
click at [691, 520] on button "Every night of Chol Hamoed Sukkos" at bounding box center [740, 517] width 907 height 41
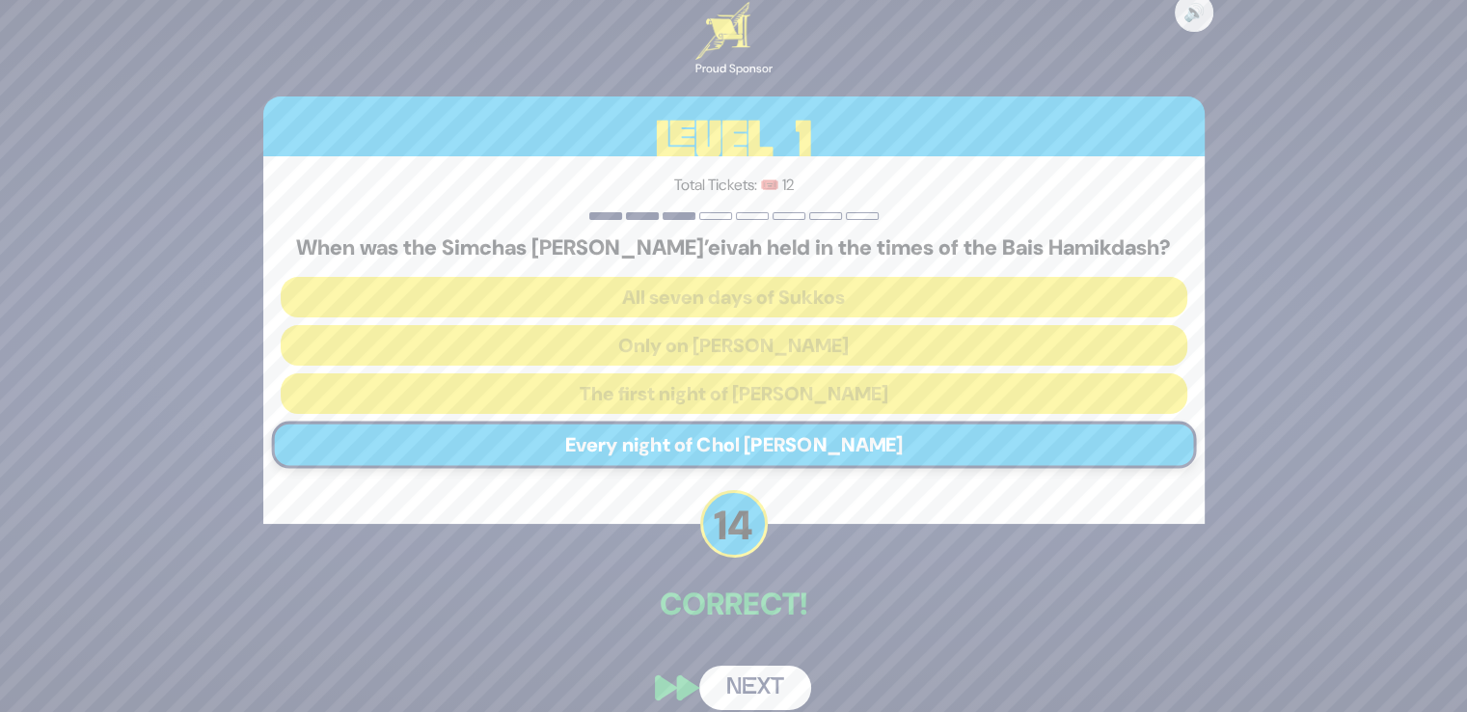
click at [723, 650] on div "🔊 Proud Sponsor Level 1 Total Tickets: 🎟️ 12 When was the Simchas Bais Hasho’ei…" at bounding box center [734, 355] width 988 height 753
click at [727, 686] on button "Next" at bounding box center [755, 687] width 112 height 44
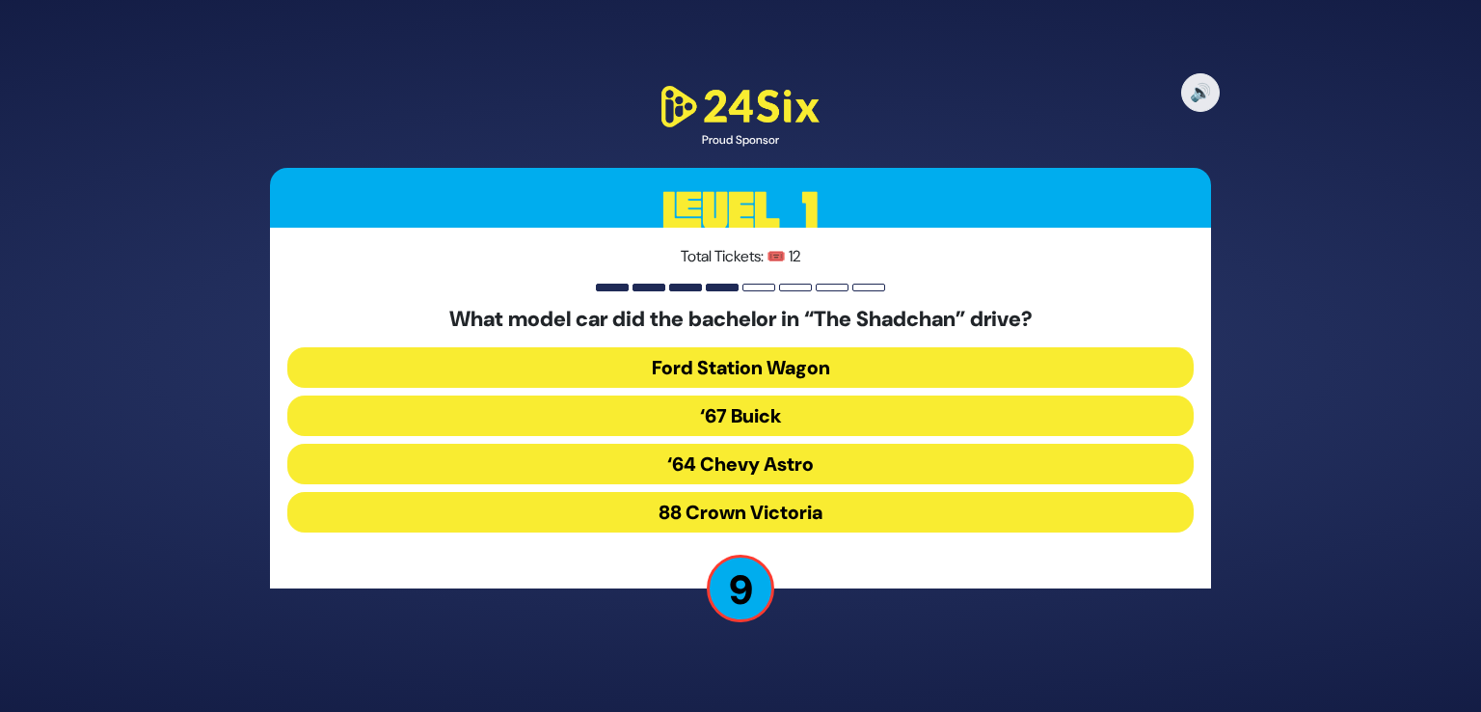
click at [688, 408] on button "‘67 Buick" at bounding box center [740, 415] width 907 height 41
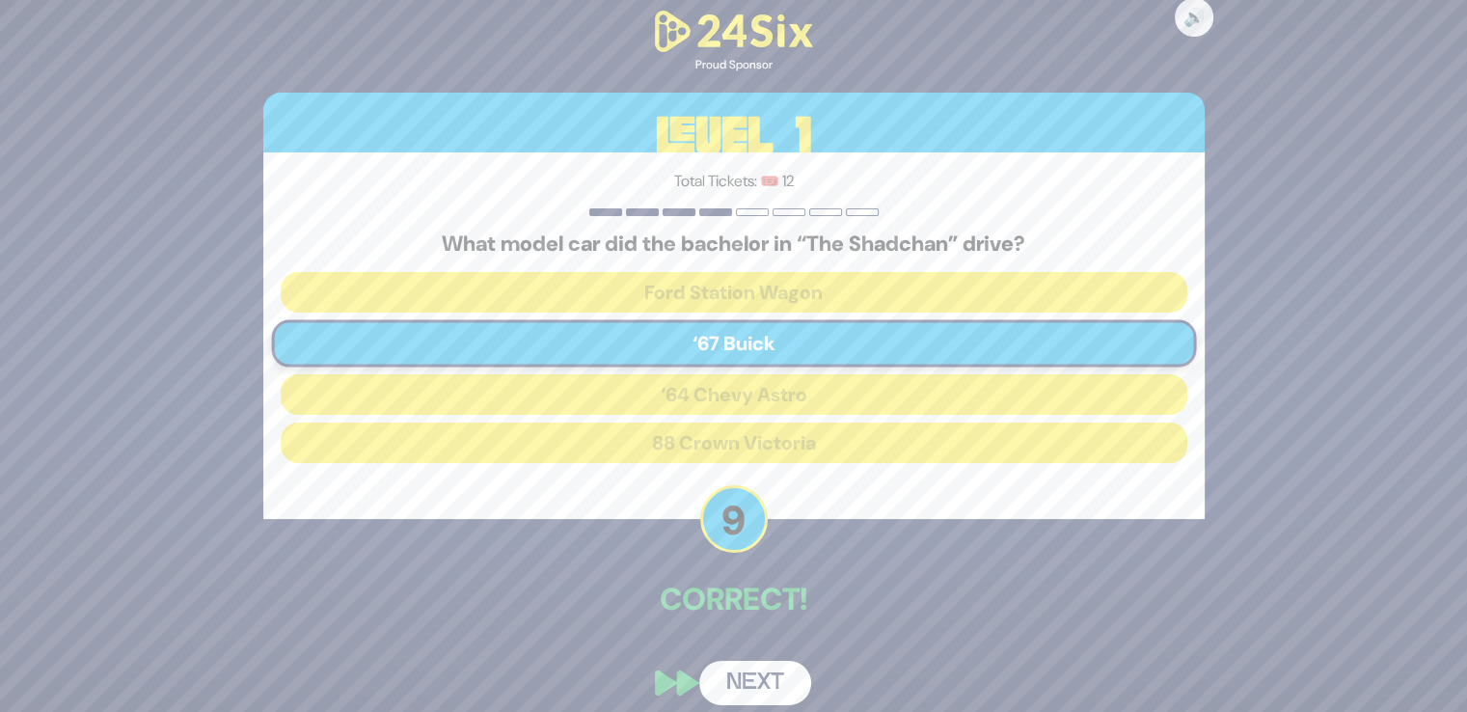
click at [731, 676] on button "Next" at bounding box center [755, 683] width 112 height 44
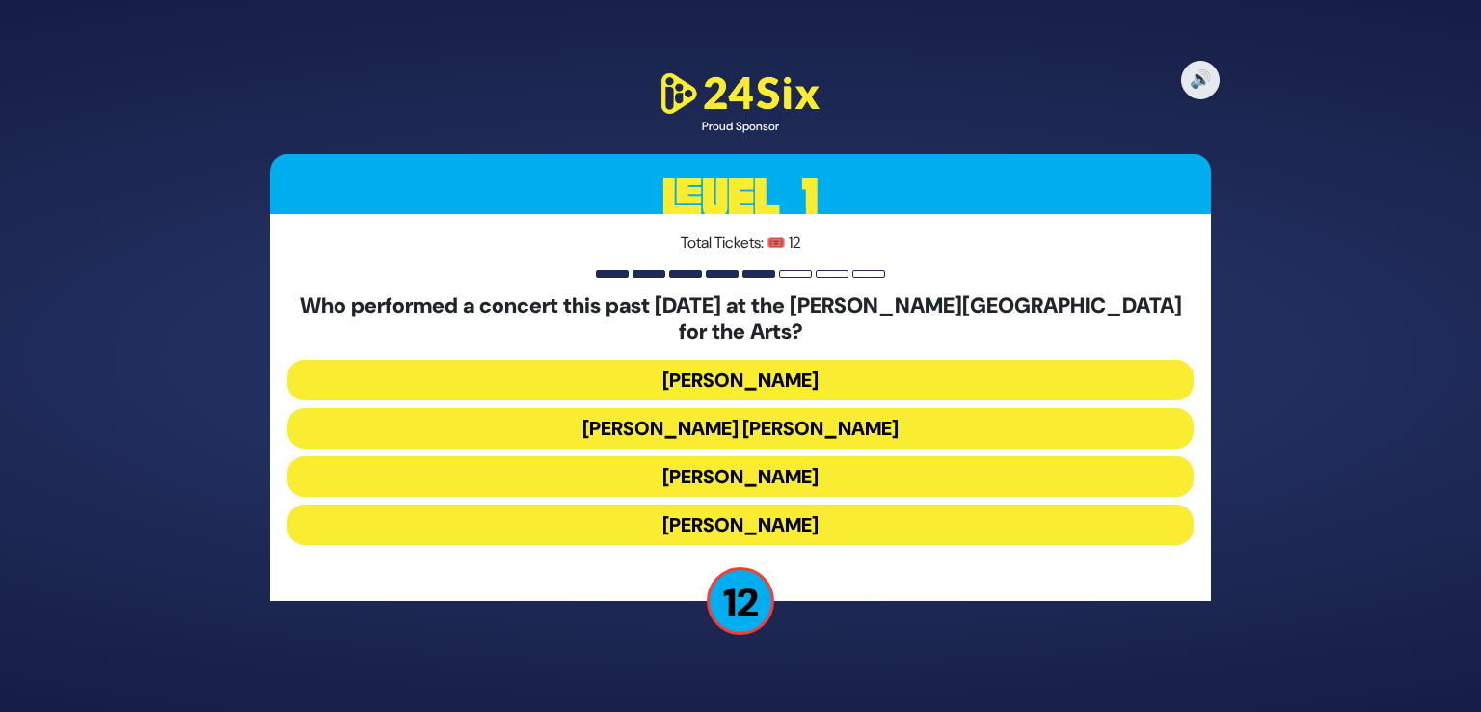
click at [726, 512] on button "Ishay Ribo" at bounding box center [740, 524] width 907 height 41
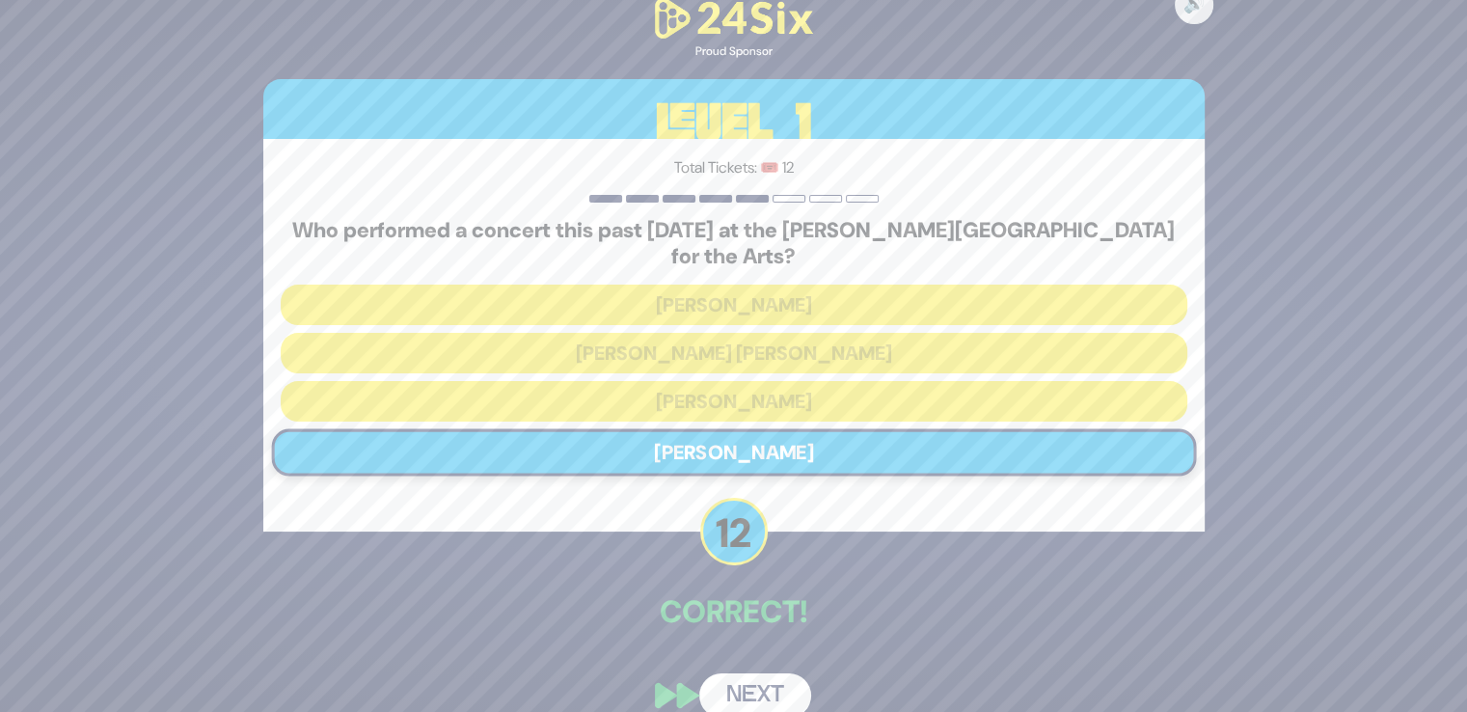
click at [741, 673] on button "Next" at bounding box center [755, 695] width 112 height 44
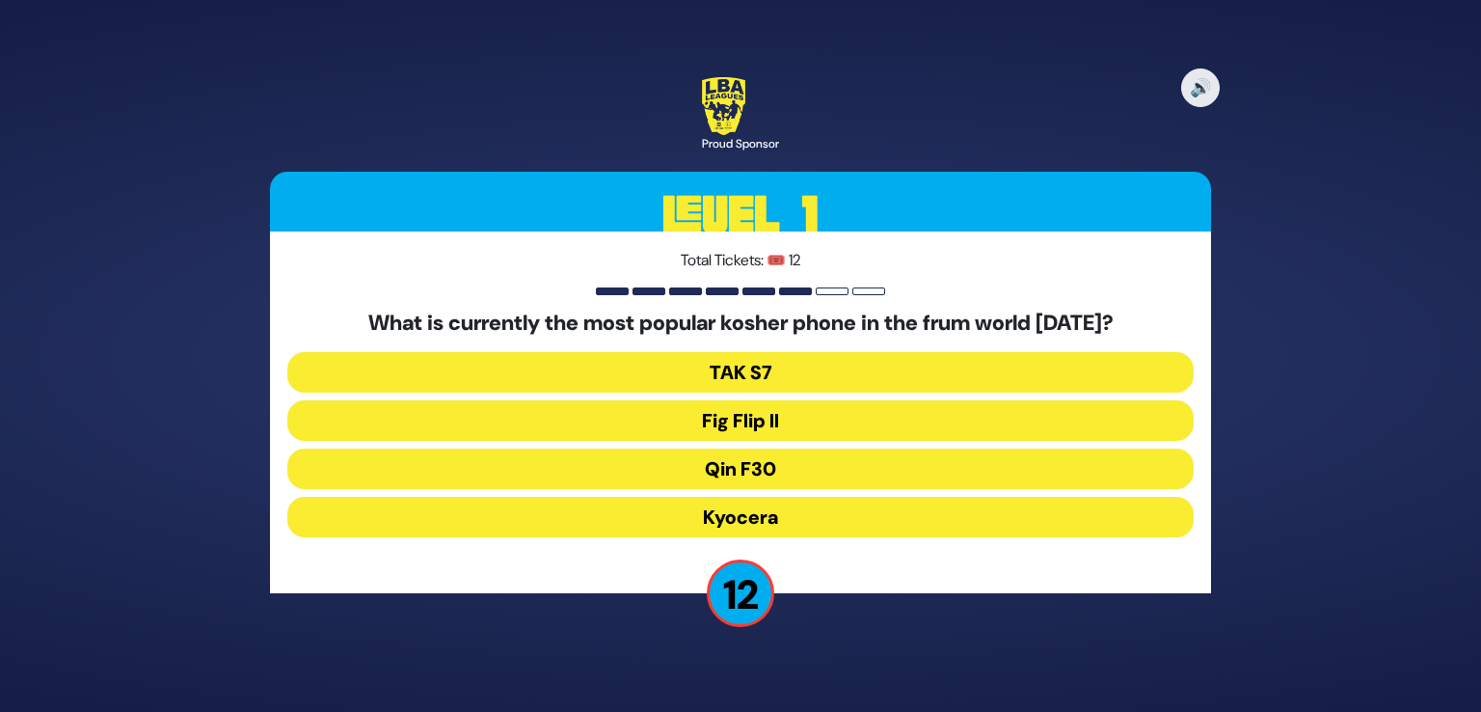
click at [745, 423] on button "Fig Flip II" at bounding box center [740, 420] width 907 height 41
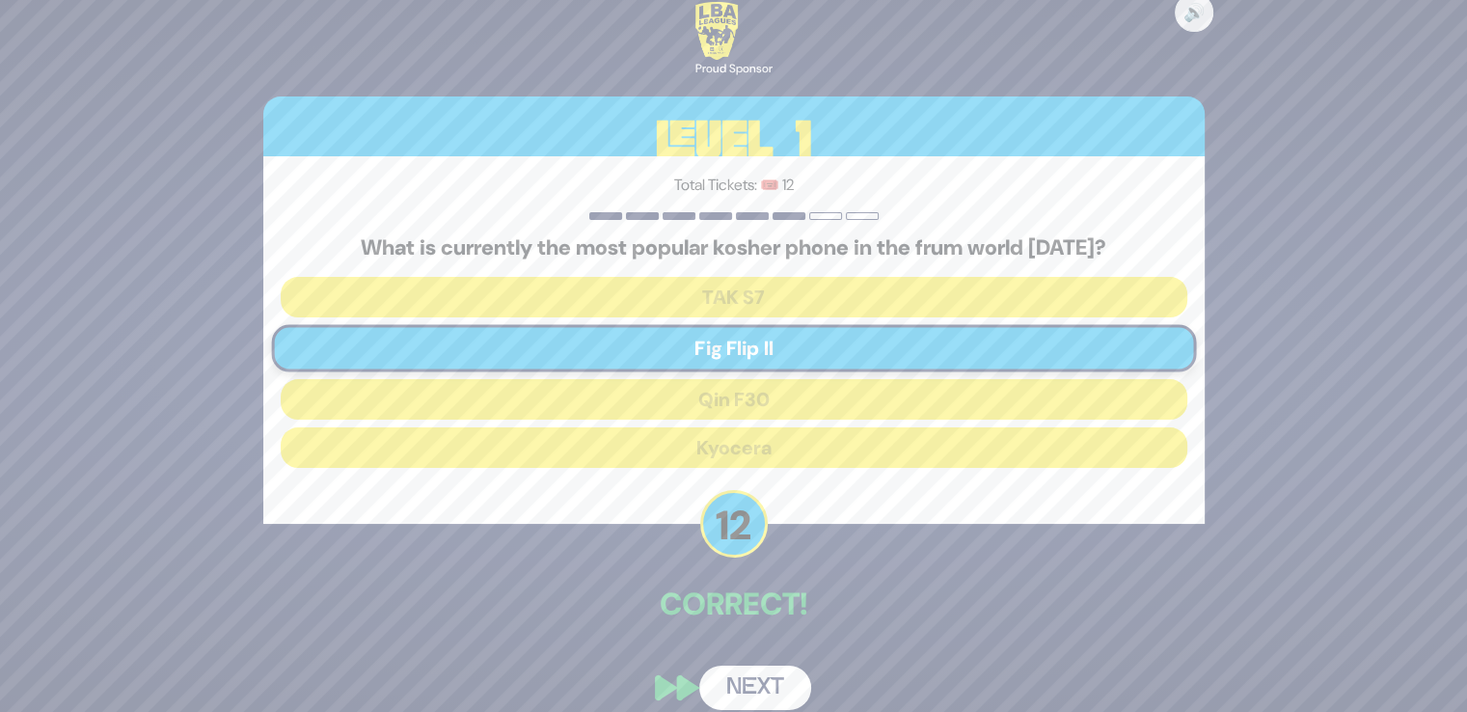
click at [752, 656] on div "🔊 Proud Sponsor Level 1 Total Tickets: 🎟️ 12 What is currently the most popular…" at bounding box center [734, 355] width 988 height 753
click at [755, 689] on button "Next" at bounding box center [755, 687] width 112 height 44
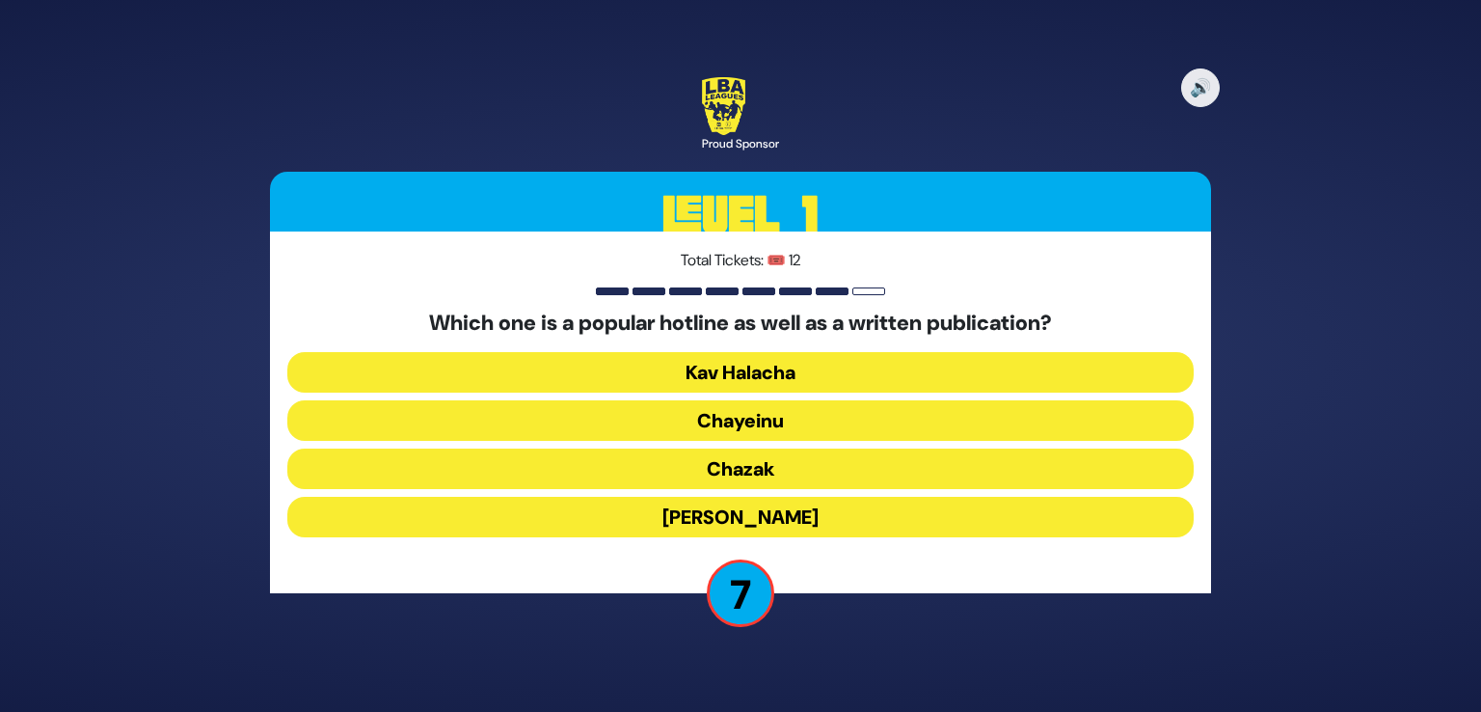
click at [655, 475] on button "Chazak" at bounding box center [740, 468] width 907 height 41
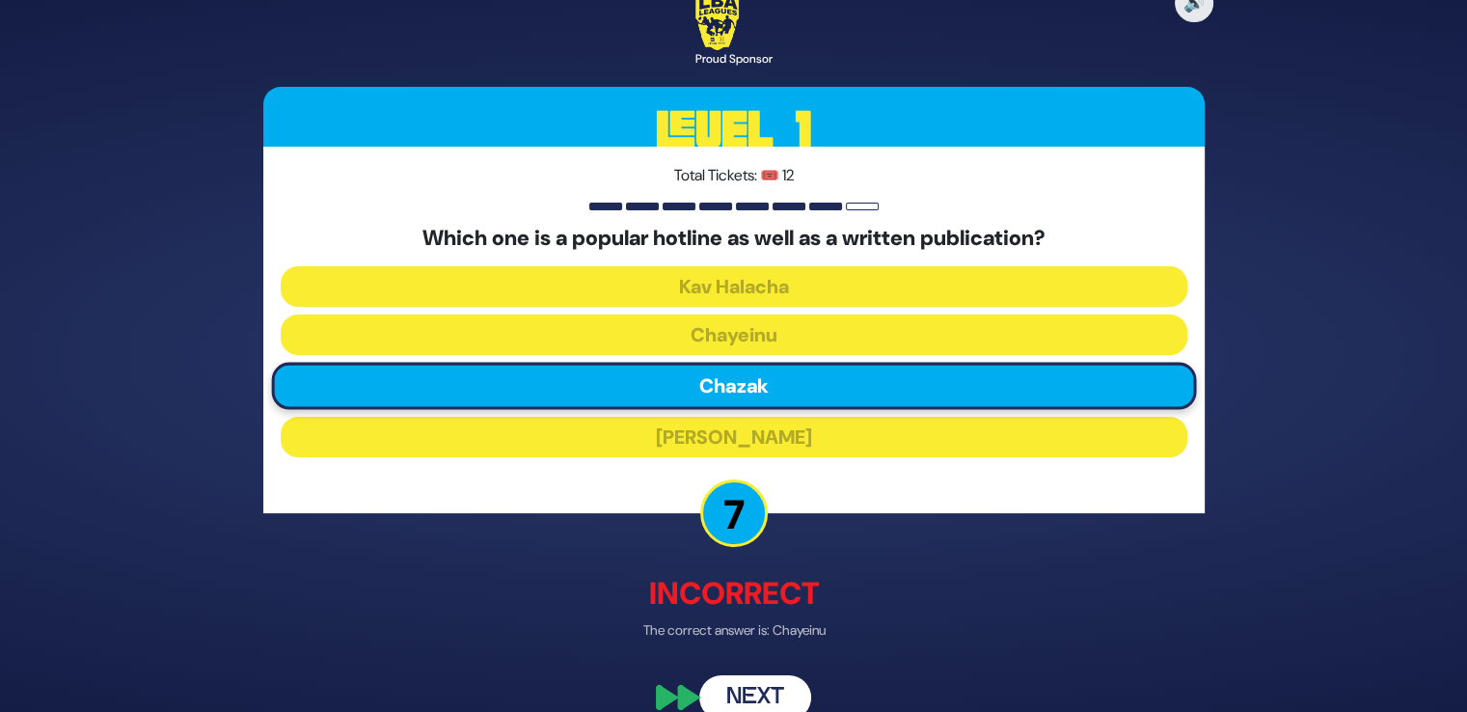
click at [739, 689] on button "Next" at bounding box center [755, 697] width 112 height 44
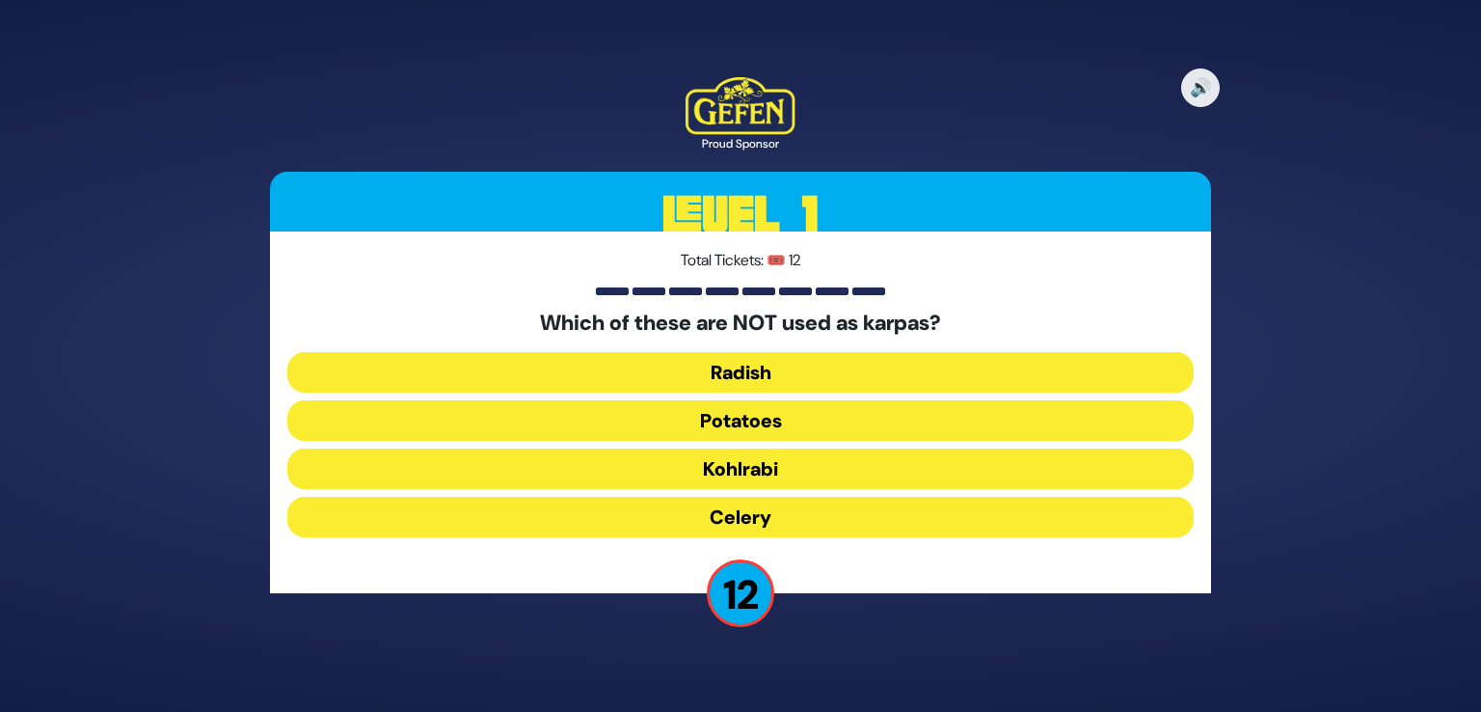
click at [765, 473] on button "Kohlrabi" at bounding box center [740, 468] width 907 height 41
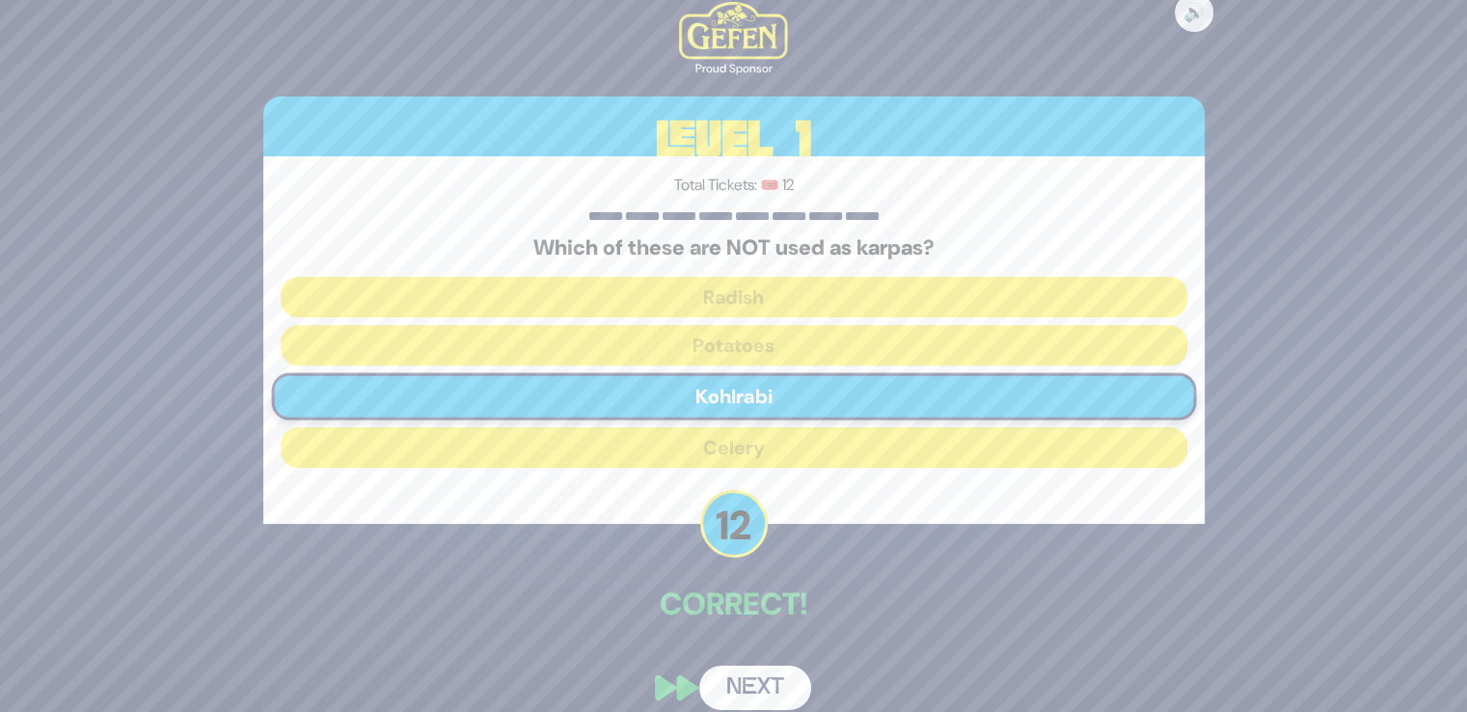
click at [764, 665] on button "Next" at bounding box center [755, 687] width 112 height 44
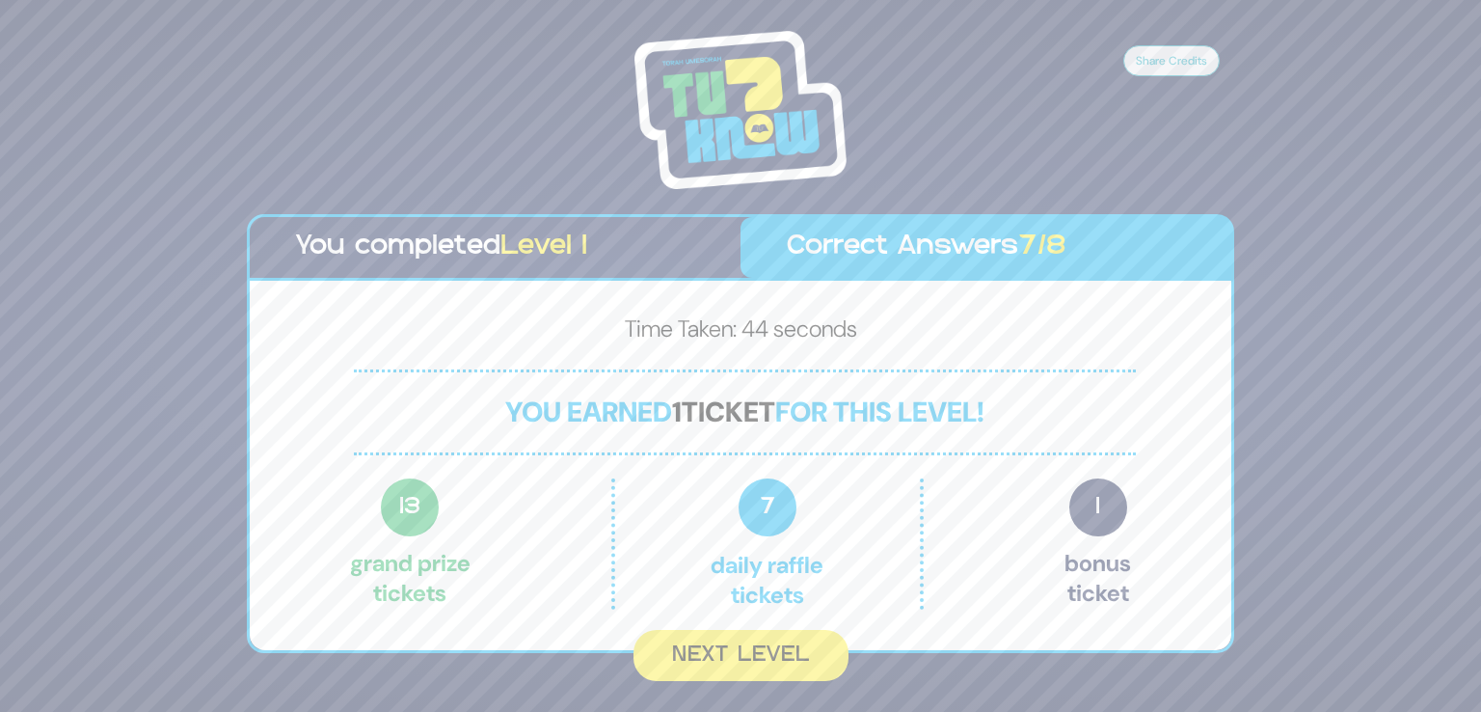
click at [764, 665] on button "Next Level" at bounding box center [741, 655] width 215 height 51
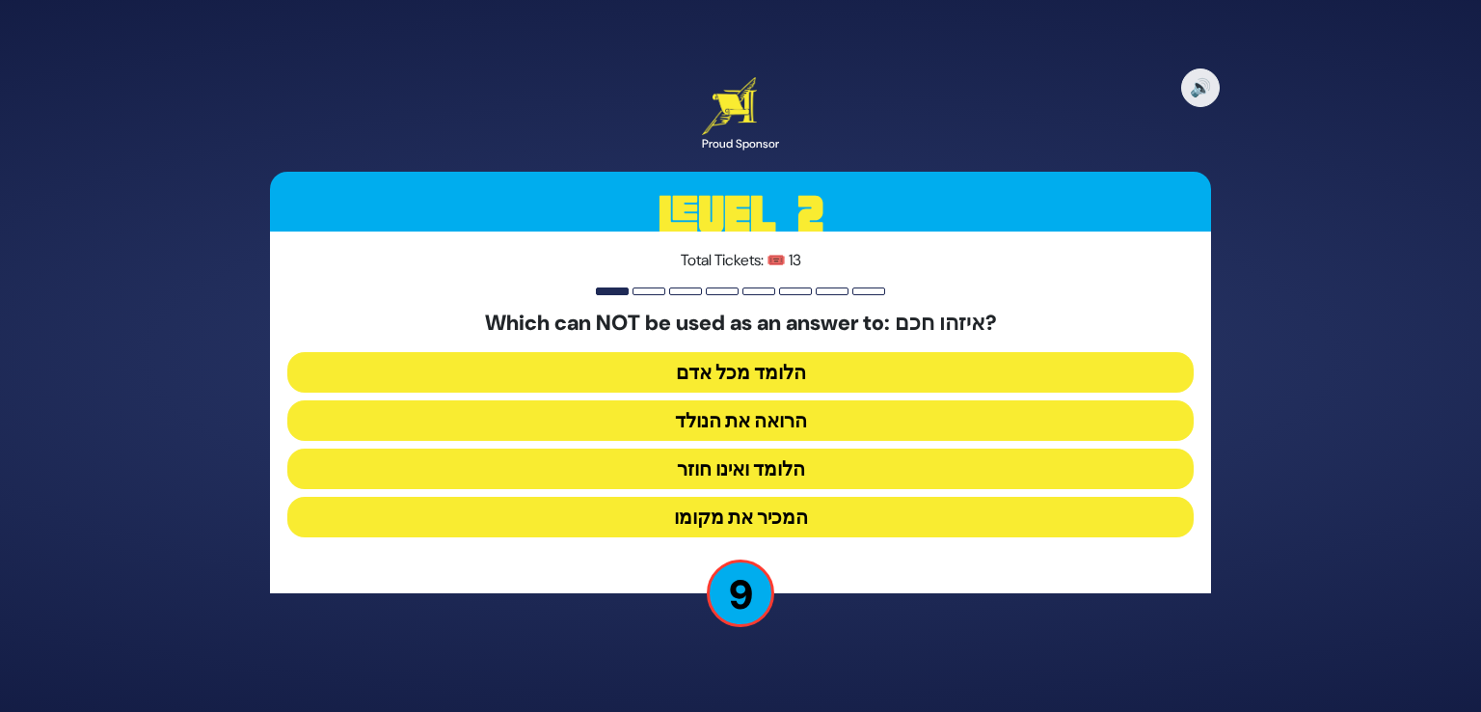
click at [783, 472] on button "הלומד ואינו חוזר" at bounding box center [740, 468] width 907 height 41
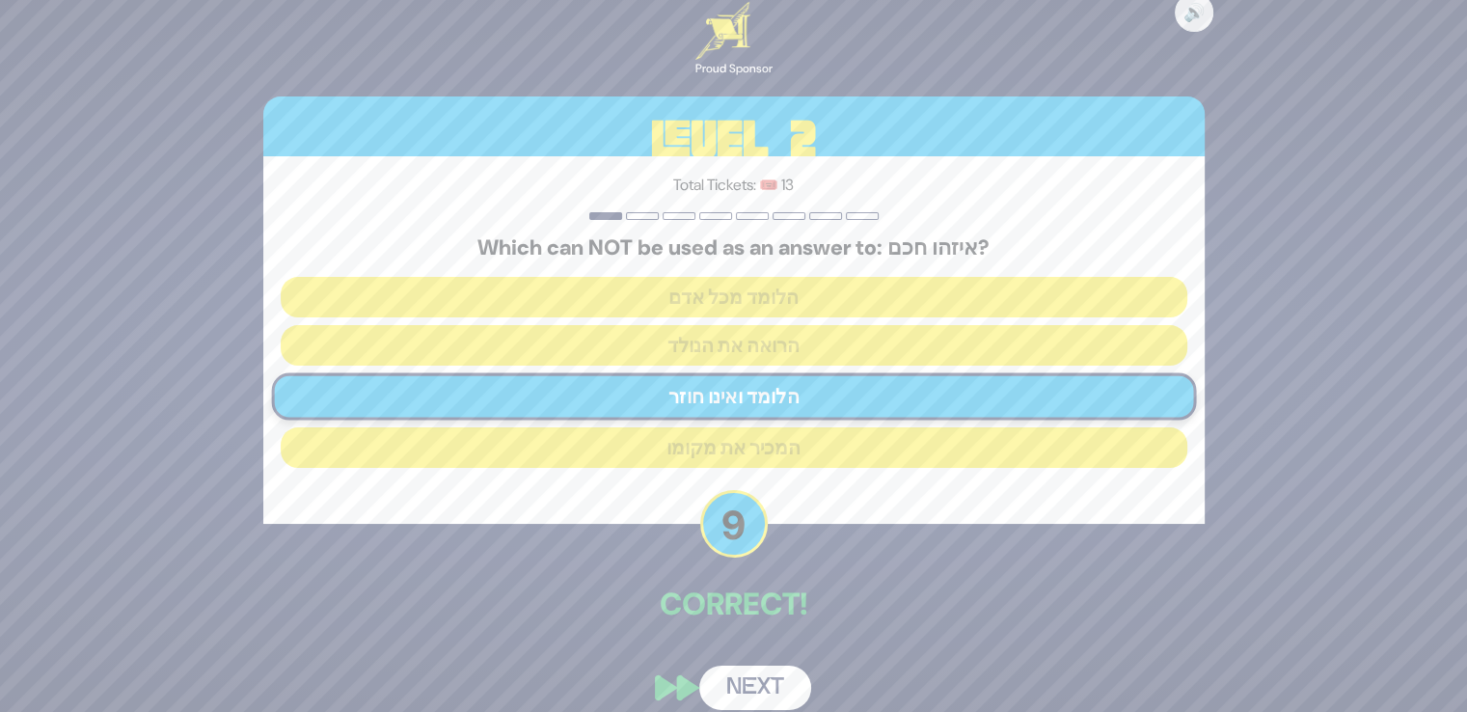
click at [745, 680] on button "Next" at bounding box center [755, 687] width 112 height 44
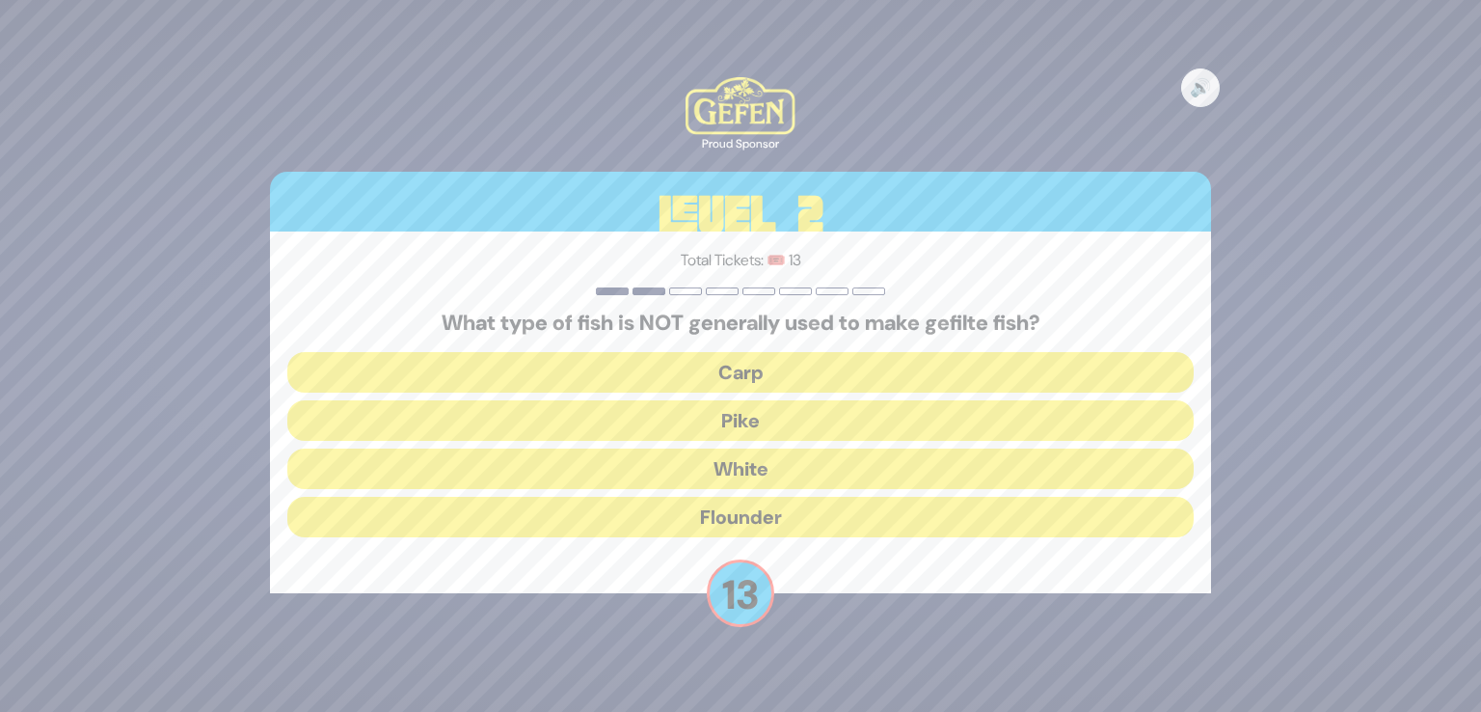
click at [752, 522] on button "Flounder" at bounding box center [740, 517] width 907 height 41
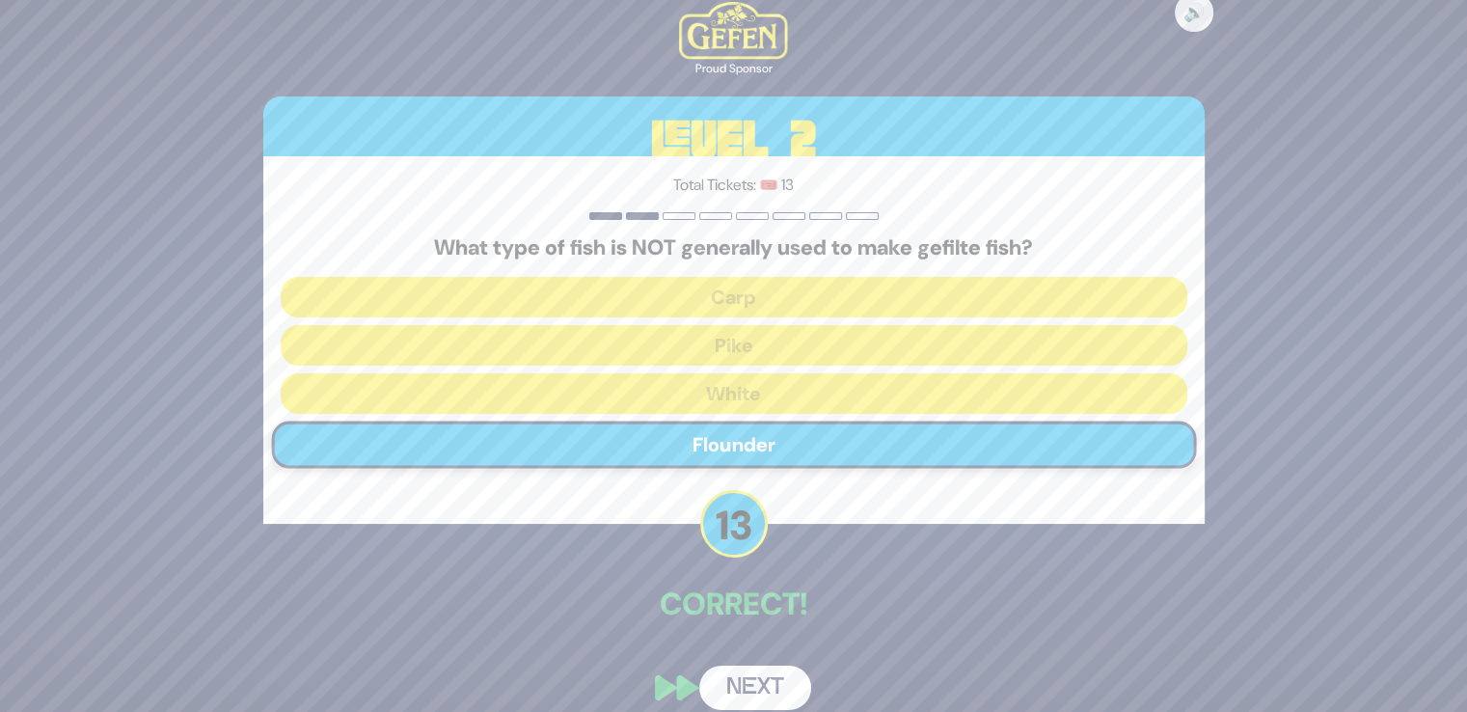
click at [752, 675] on button "Next" at bounding box center [755, 687] width 112 height 44
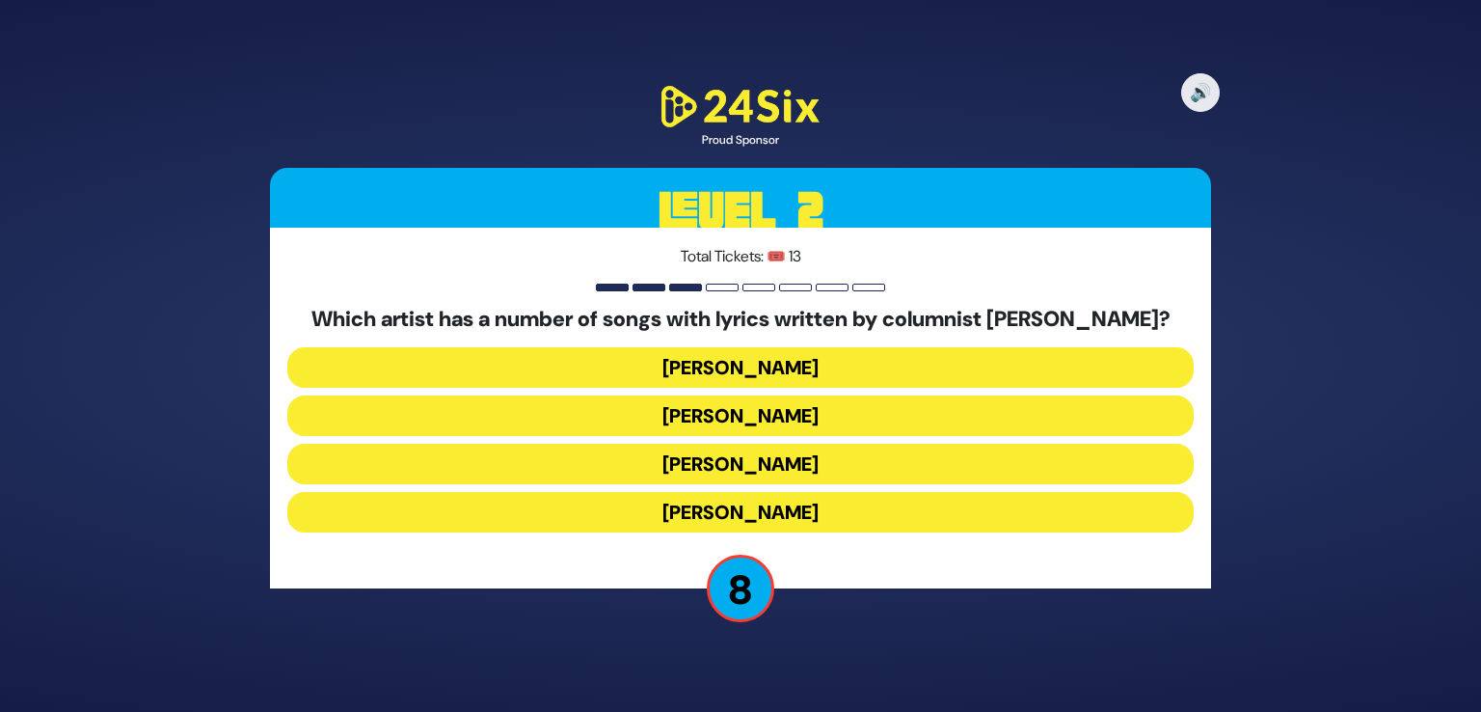
click at [818, 419] on button "[PERSON_NAME]" at bounding box center [740, 415] width 907 height 41
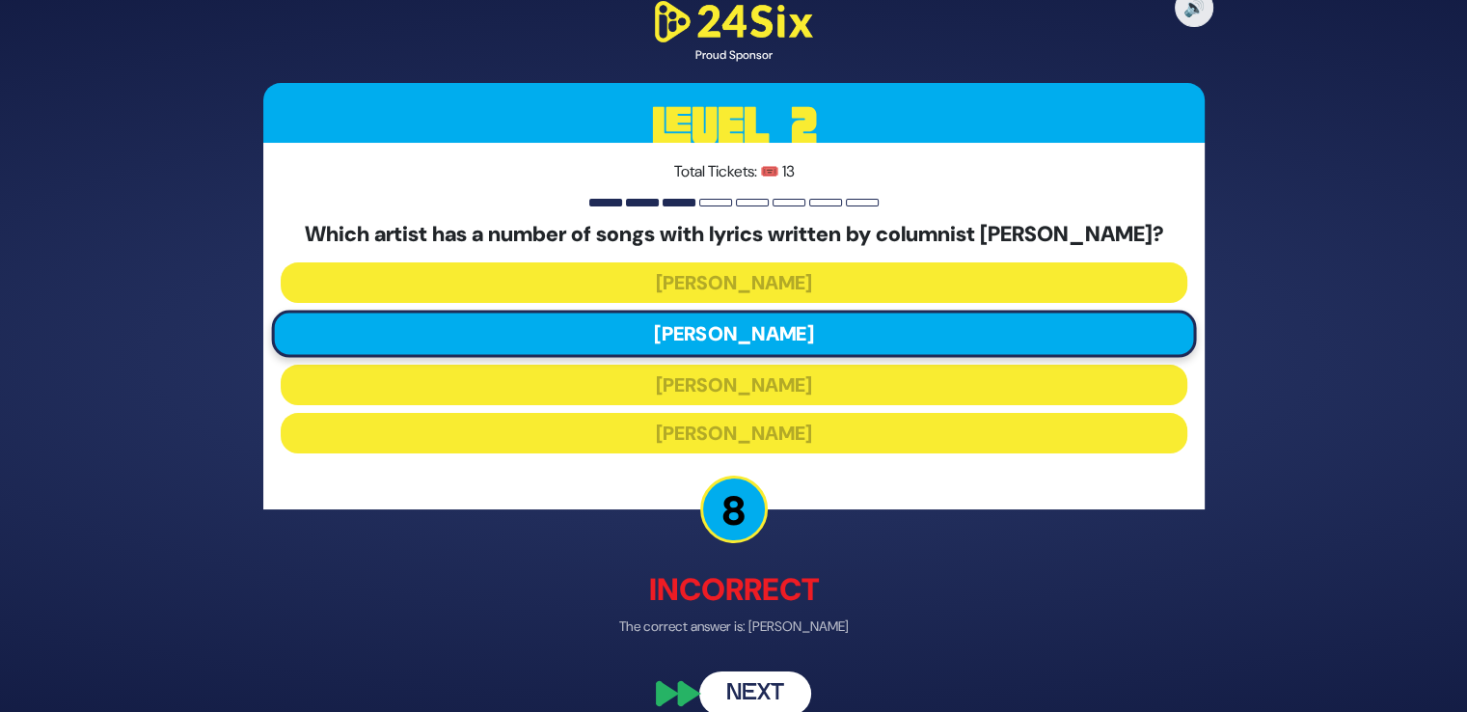
click at [791, 695] on button "Next" at bounding box center [755, 693] width 112 height 44
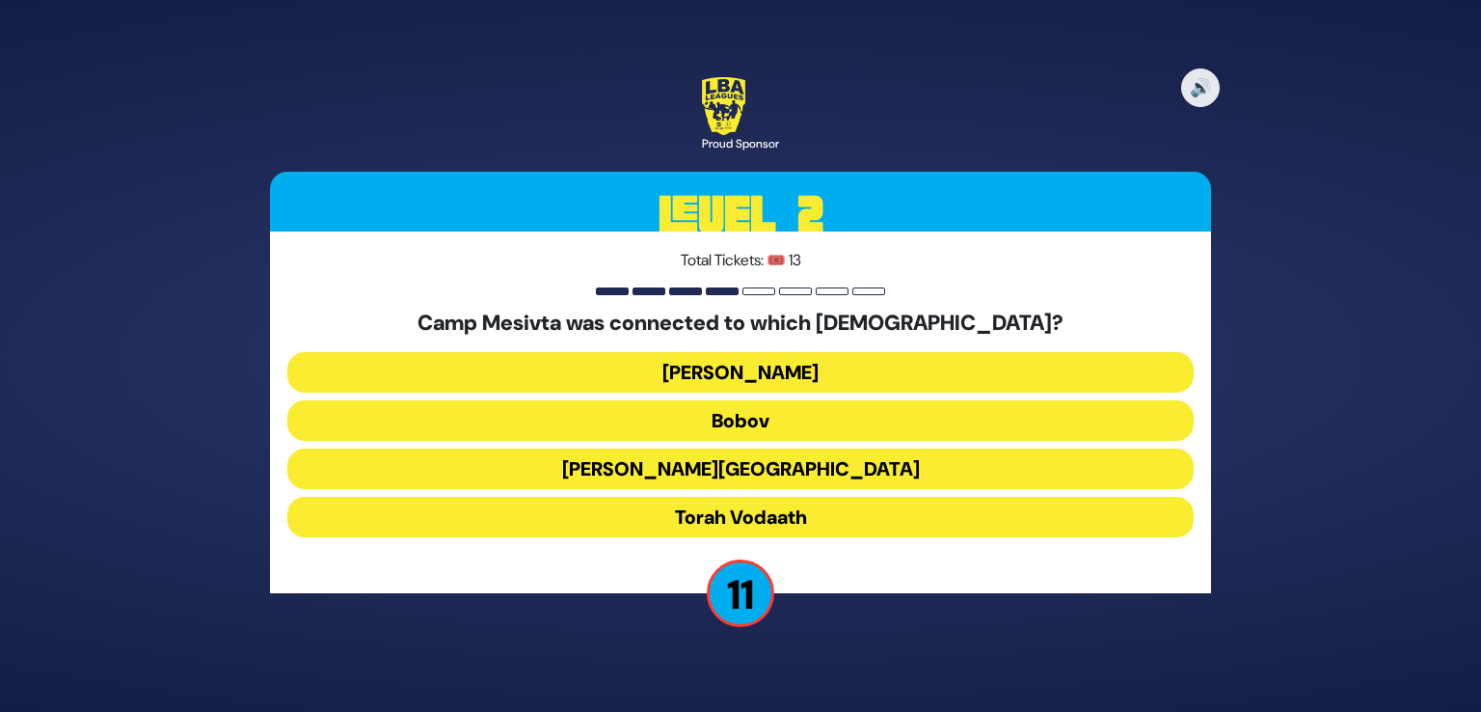
click at [771, 516] on button "Torah Vodaath" at bounding box center [740, 517] width 907 height 41
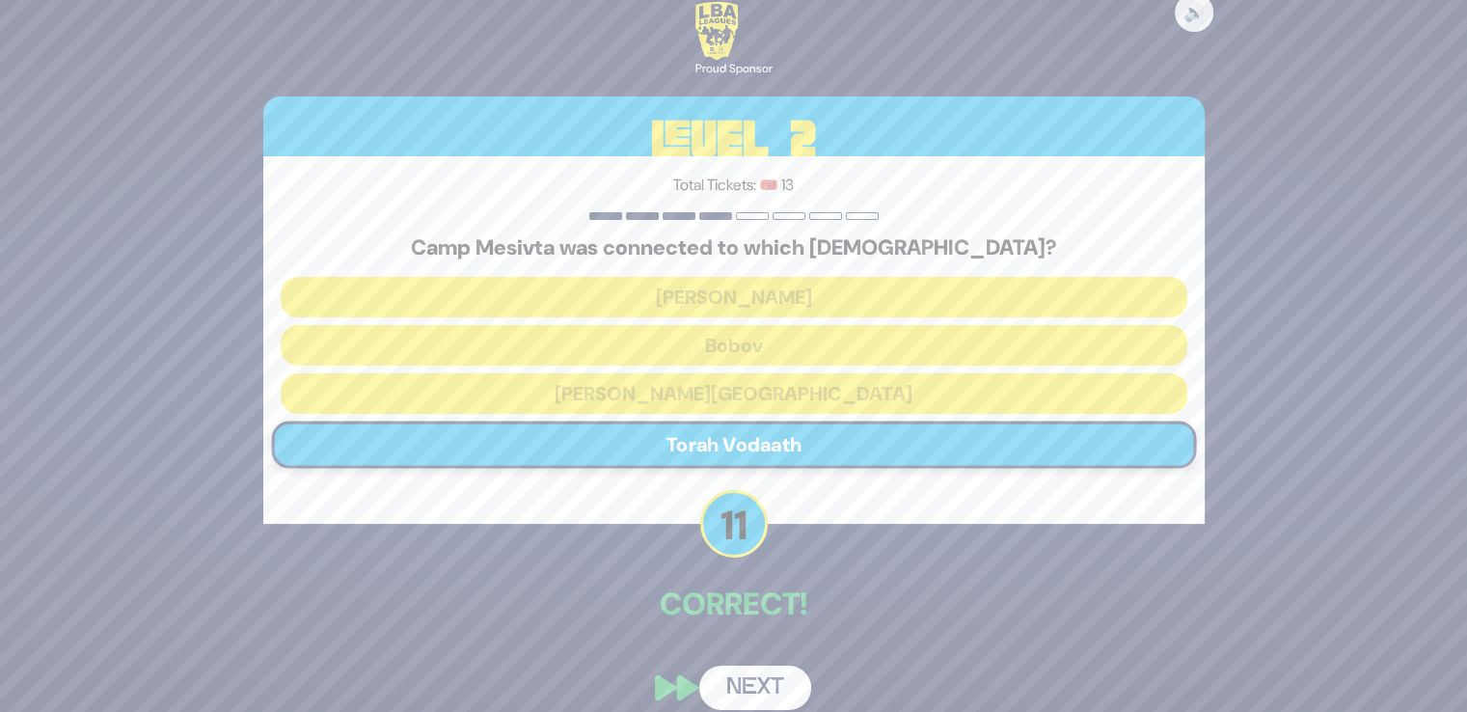
click at [748, 697] on button "Next" at bounding box center [755, 687] width 112 height 44
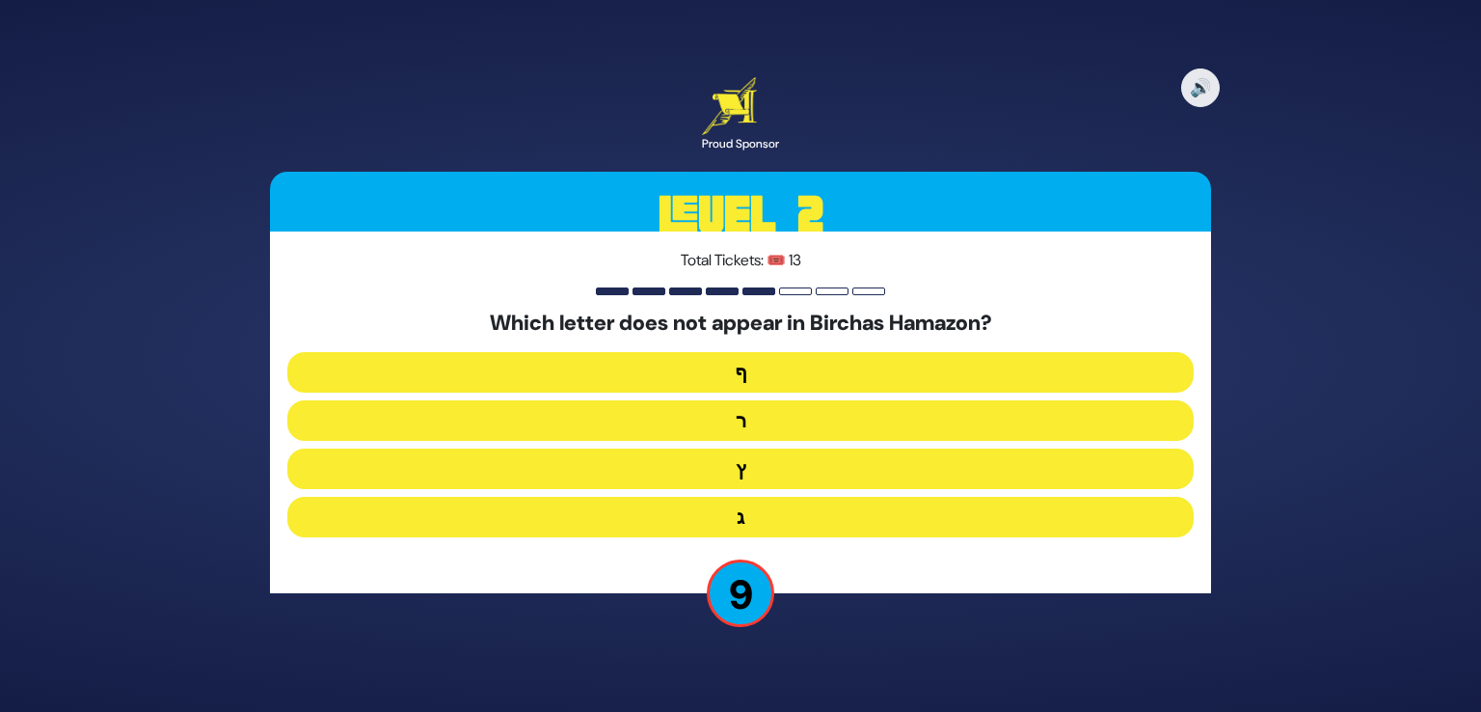
click at [766, 425] on button "ר" at bounding box center [740, 420] width 907 height 41
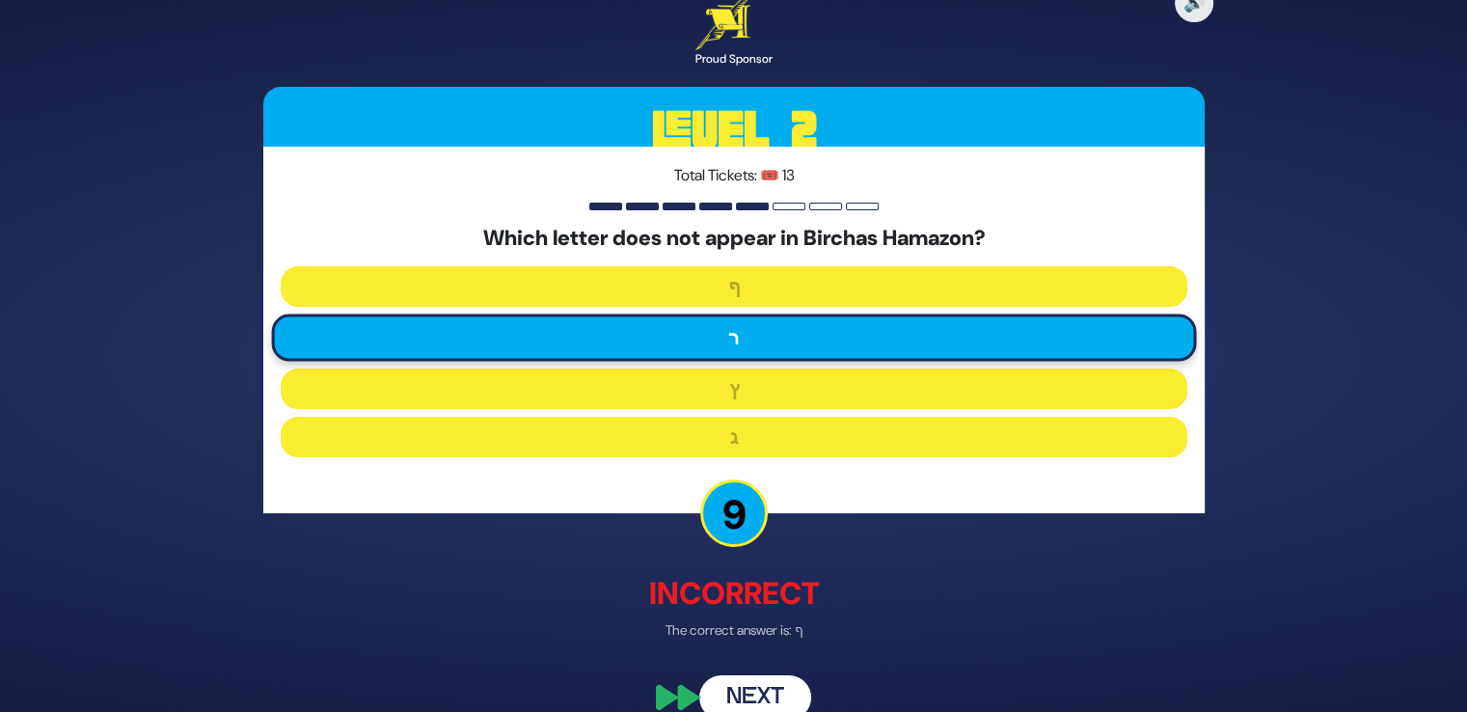
click at [742, 691] on button "Next" at bounding box center [755, 697] width 112 height 44
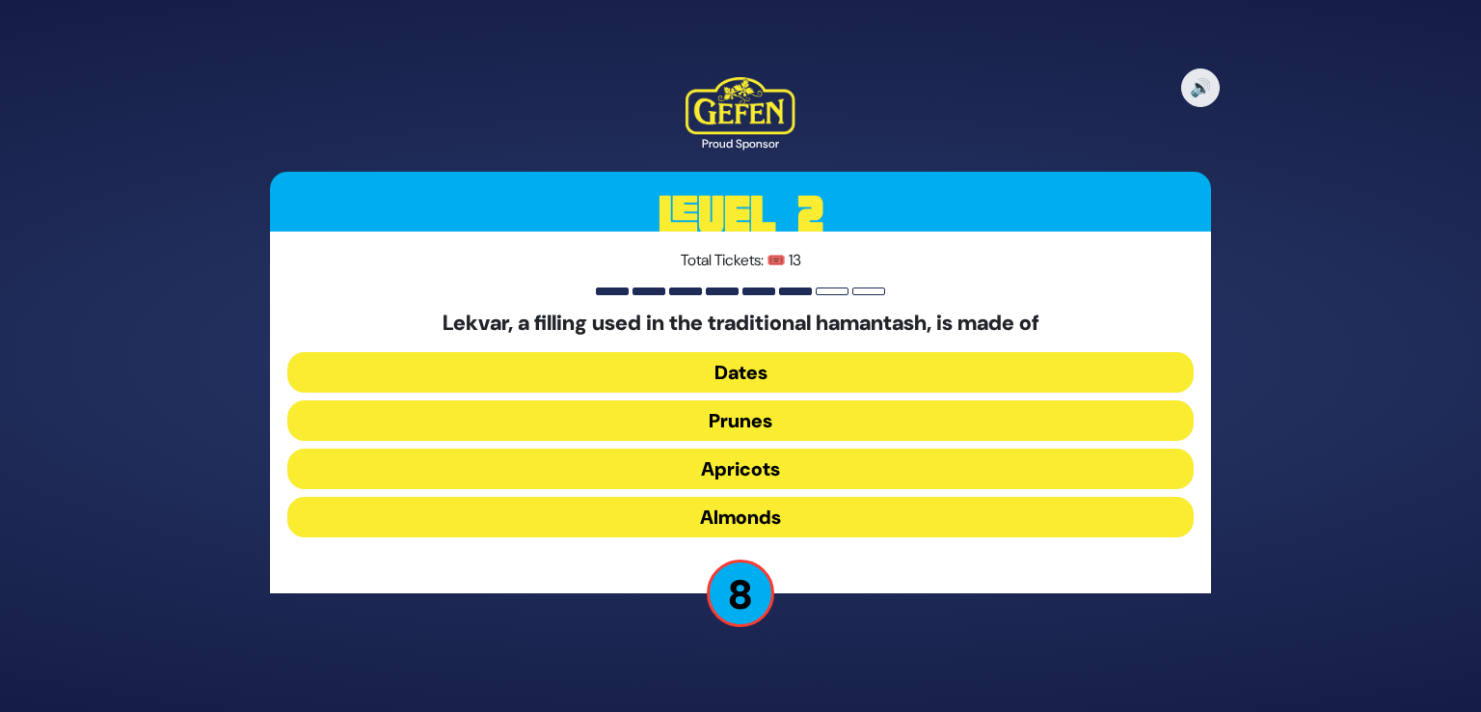
click at [765, 362] on button "Dates" at bounding box center [740, 372] width 907 height 41
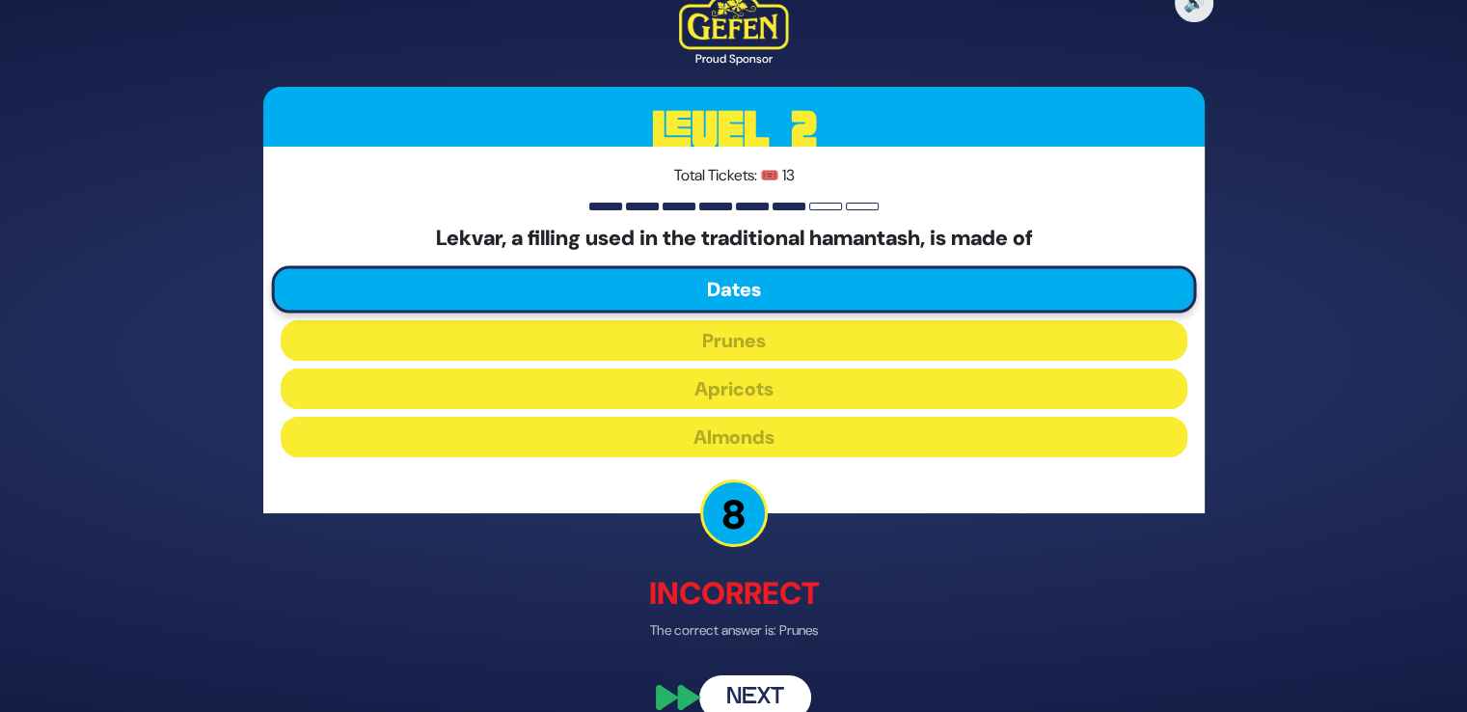
click at [774, 672] on div "🔊 Proud Sponsor Level 2 Total Tickets: 🎟️ 13 Lekvar, a filling used in the trad…" at bounding box center [734, 356] width 988 height 774
click at [774, 703] on button "Next" at bounding box center [755, 697] width 112 height 44
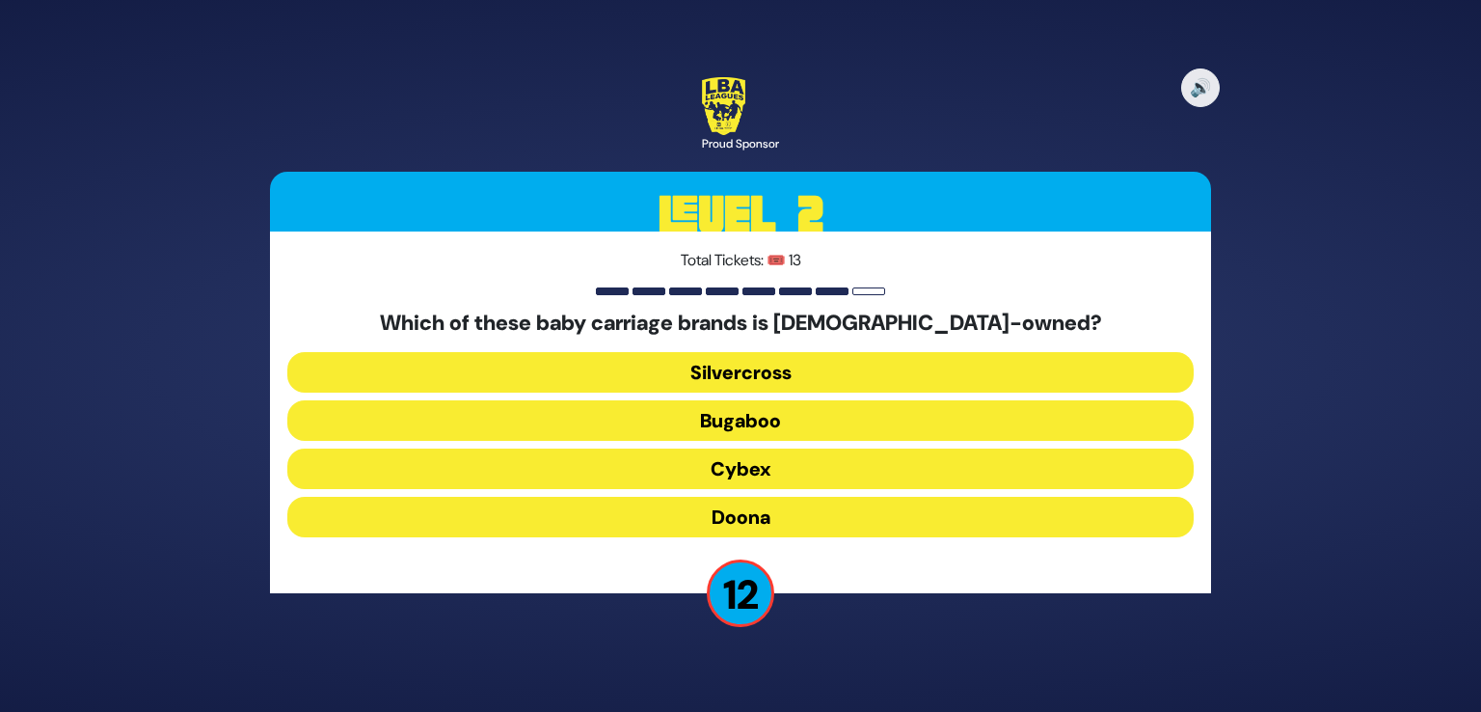
click at [748, 367] on button "Silvercross" at bounding box center [740, 372] width 907 height 41
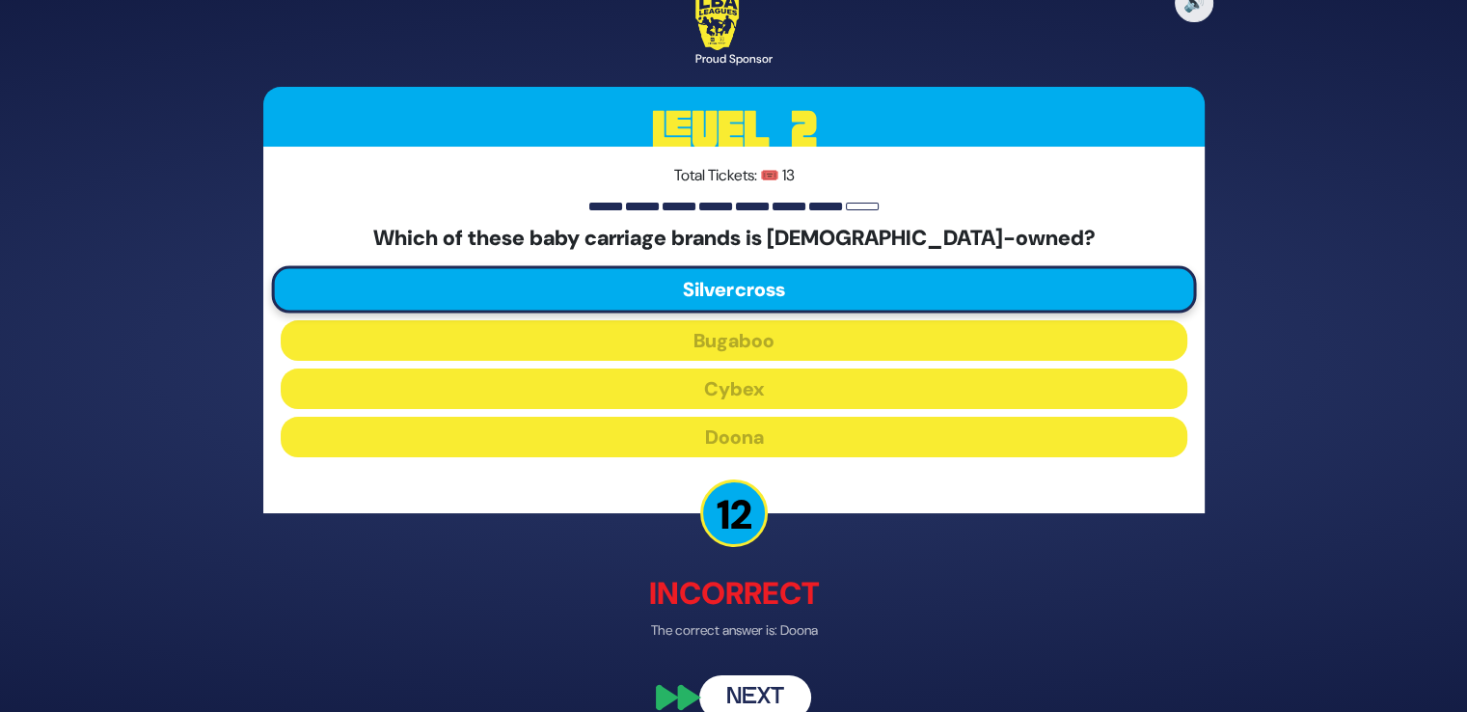
click at [746, 687] on button "Next" at bounding box center [755, 697] width 112 height 44
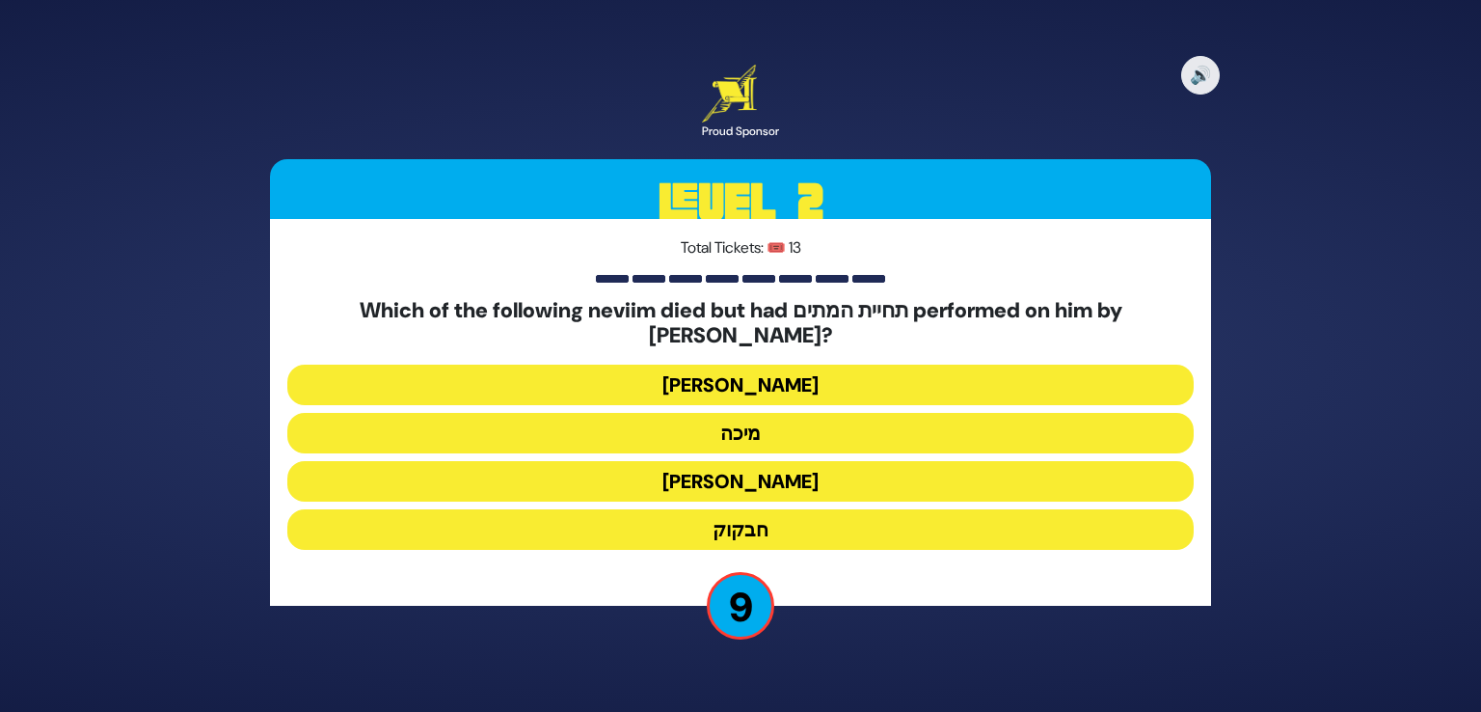
click at [768, 477] on button "נחום" at bounding box center [740, 481] width 907 height 41
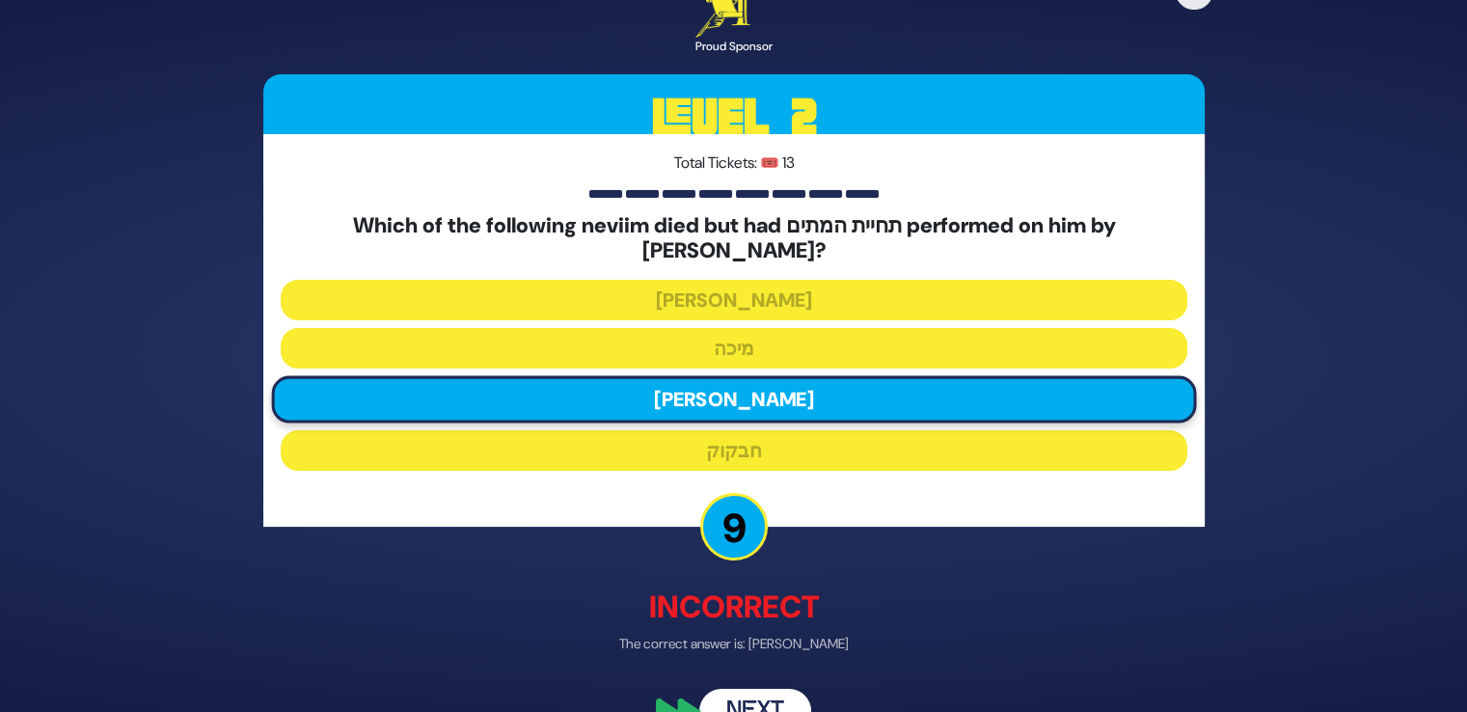
click at [765, 696] on button "Next" at bounding box center [755, 710] width 112 height 44
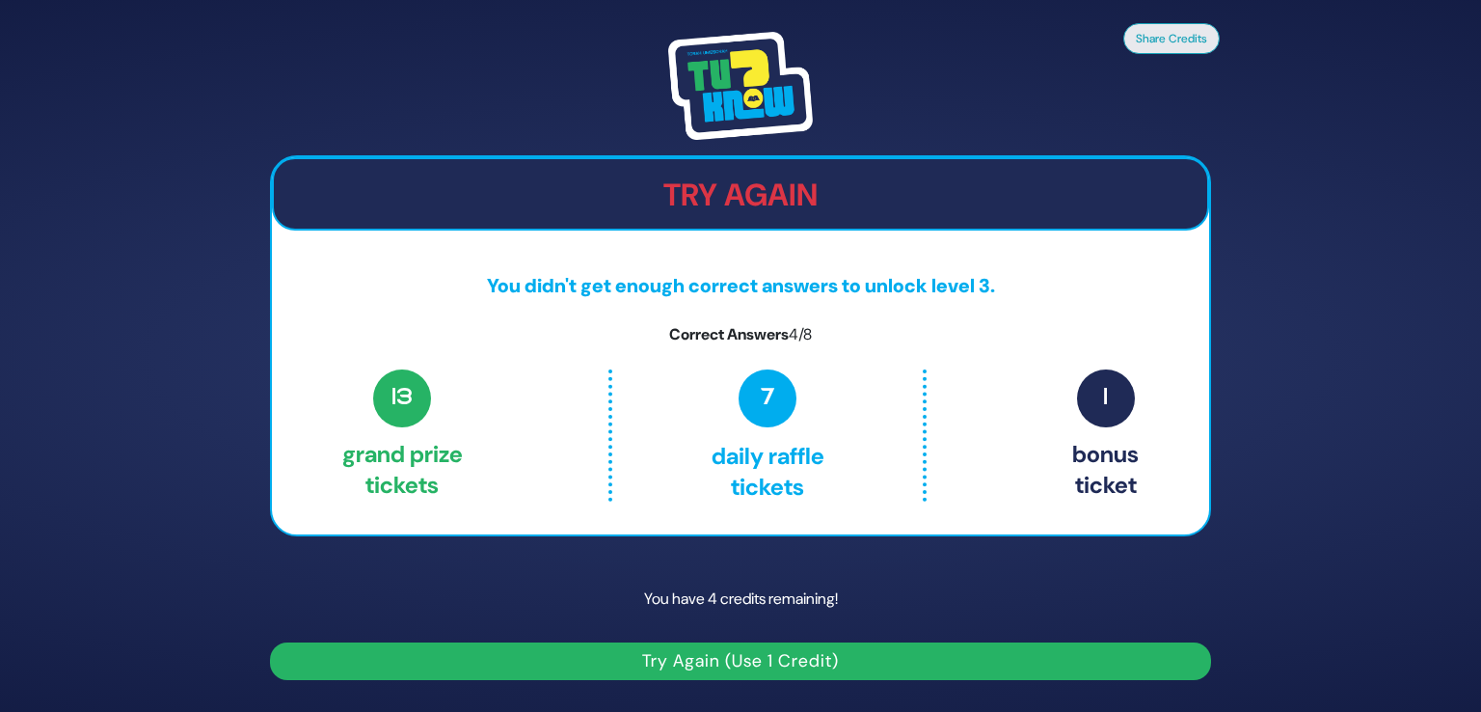
click at [737, 657] on button "Try Again (Use 1 Credit)" at bounding box center [740, 661] width 941 height 38
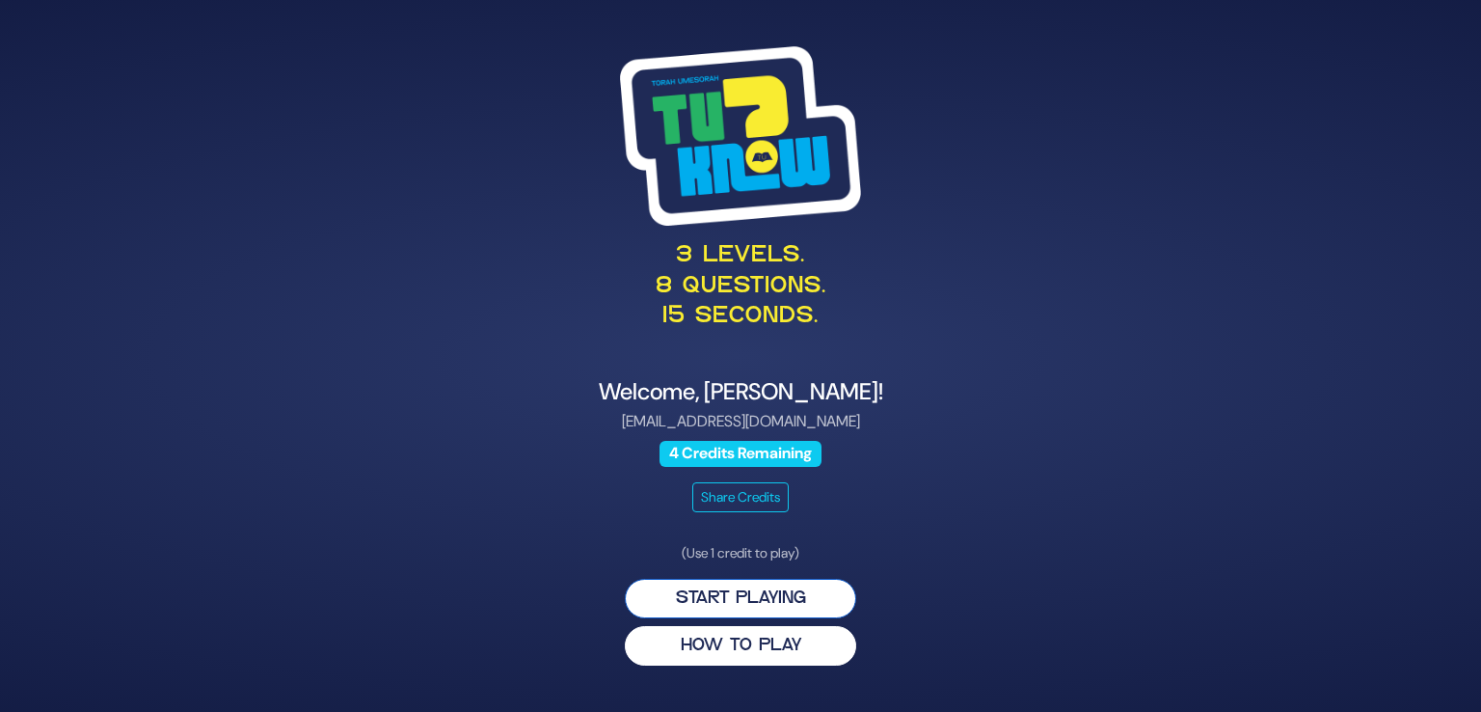
click at [745, 595] on button "Start Playing" at bounding box center [740, 599] width 231 height 40
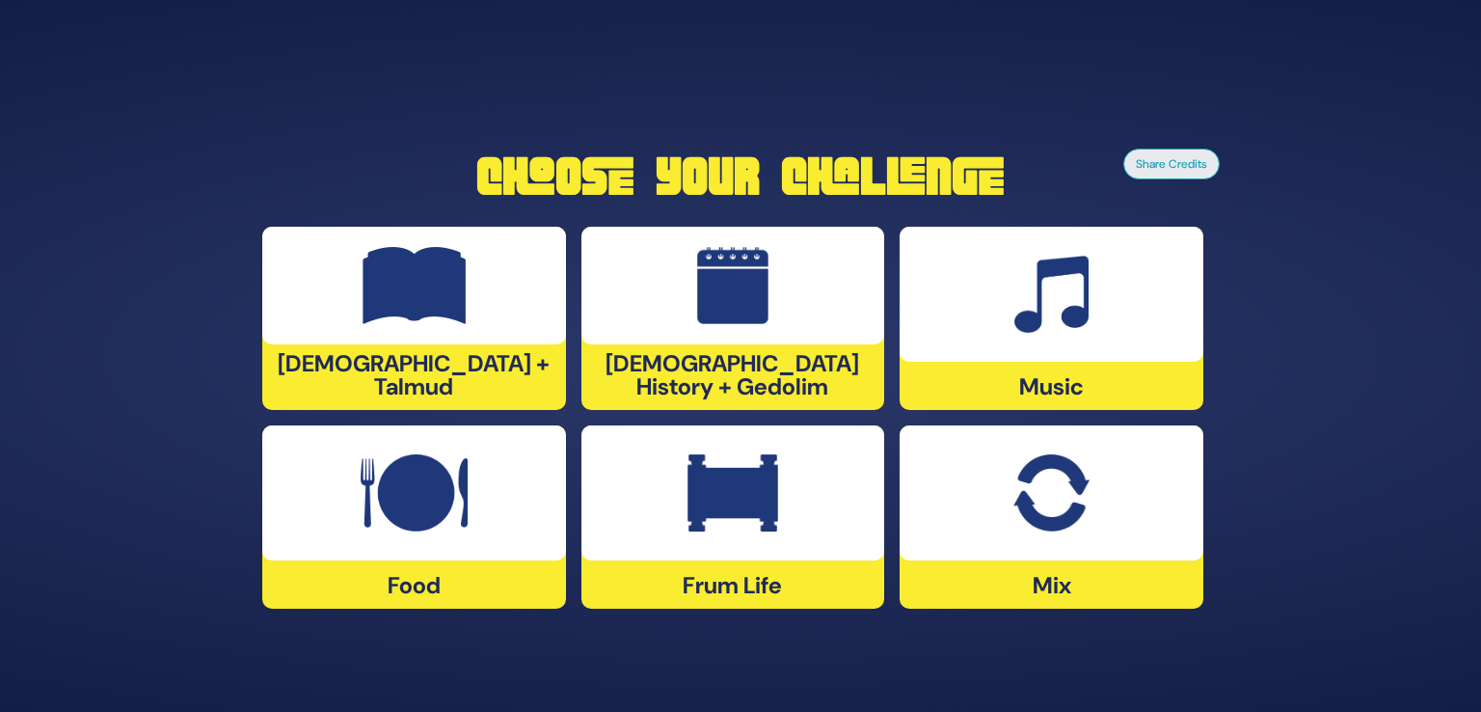
click at [947, 533] on div at bounding box center [1052, 492] width 304 height 135
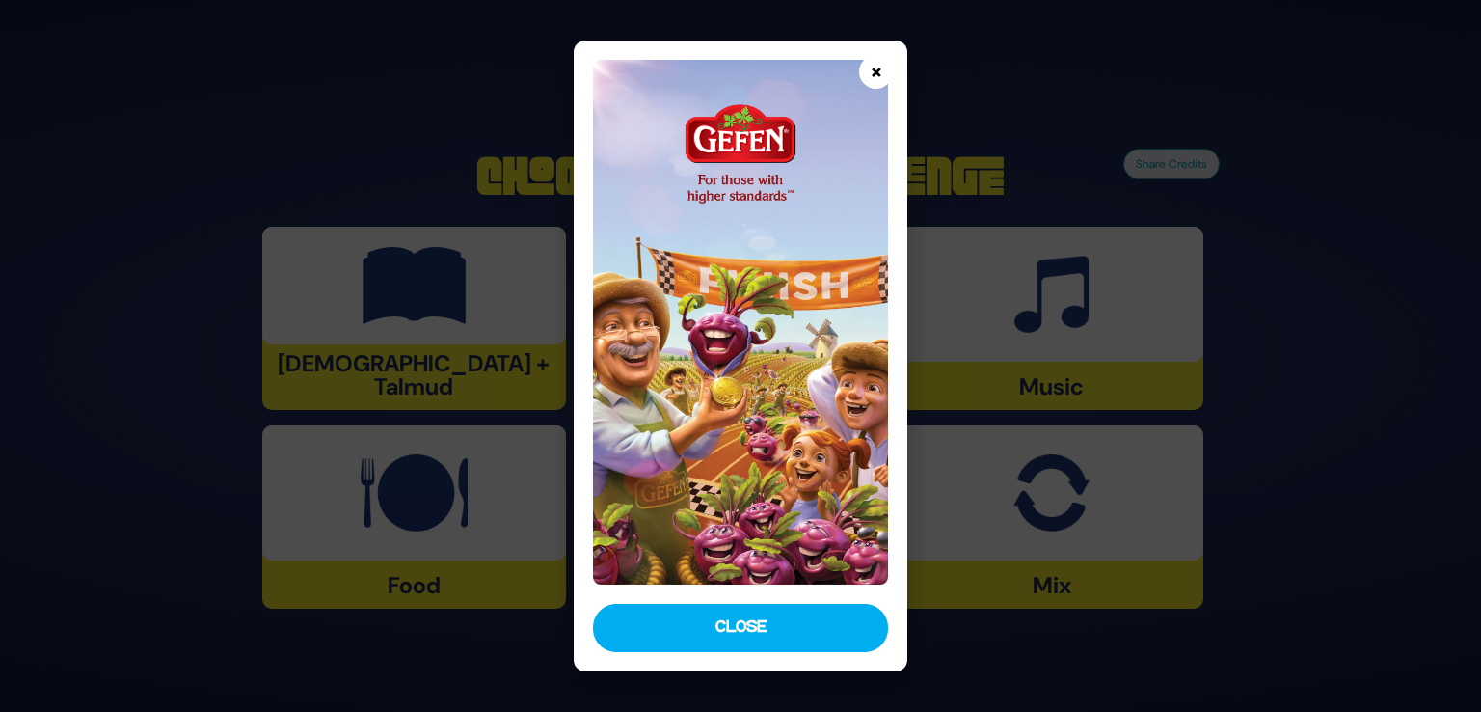
click at [890, 68] on button "×" at bounding box center [876, 72] width 34 height 34
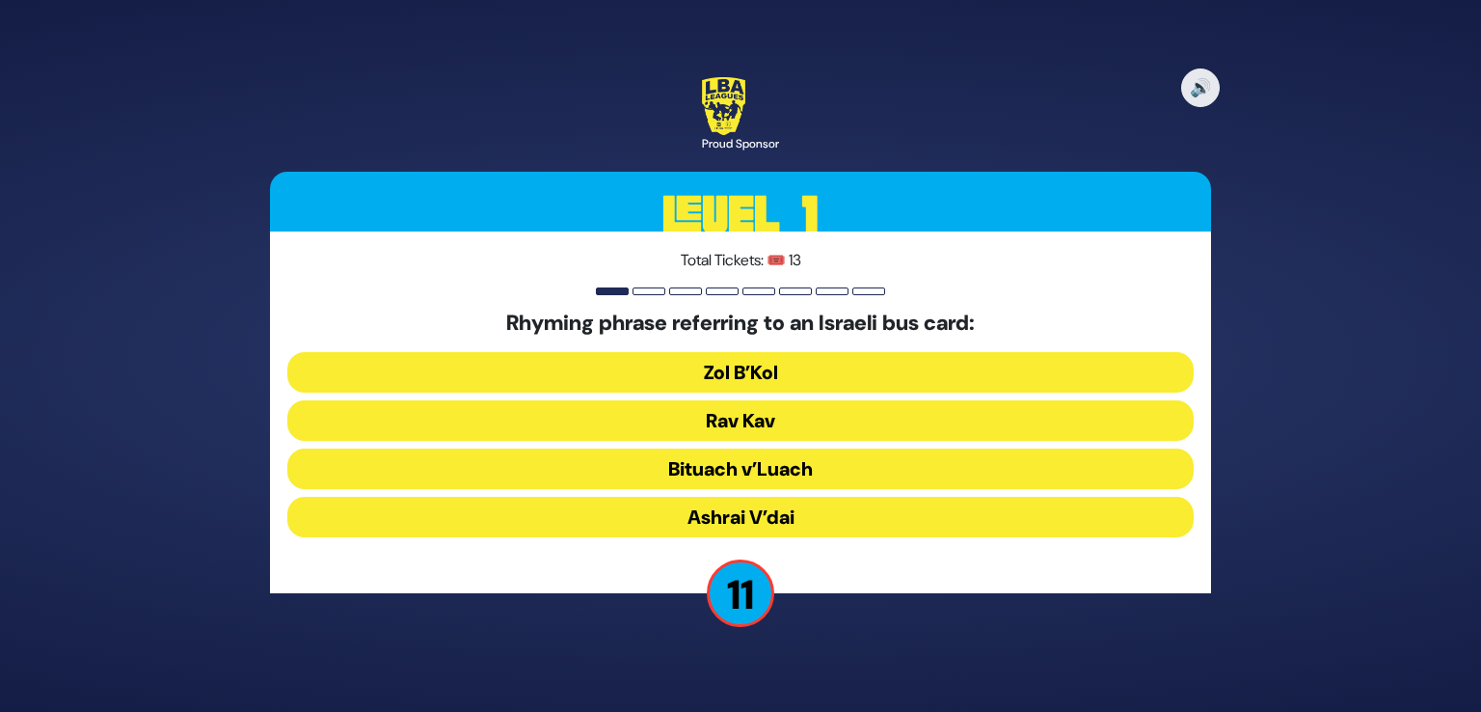
click at [786, 421] on button "Rav Kav" at bounding box center [740, 420] width 907 height 41
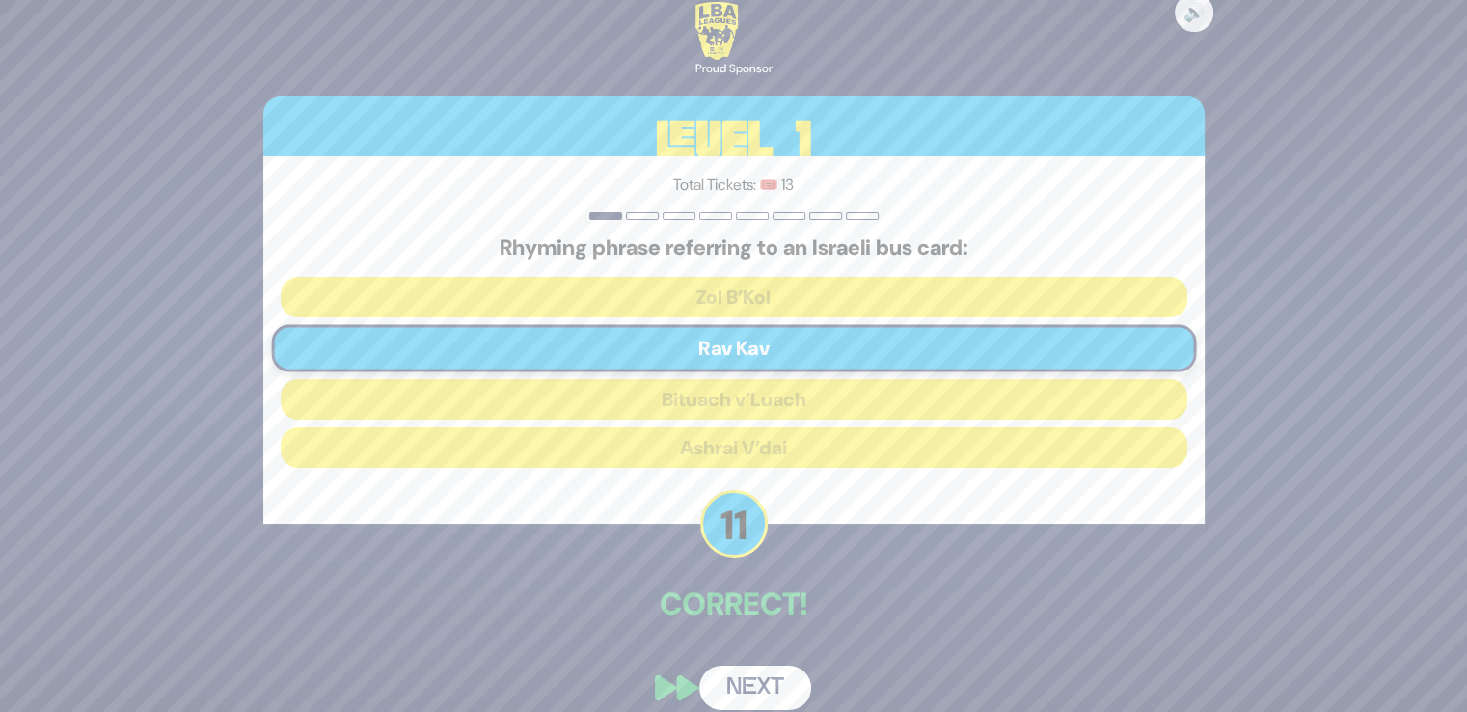
click at [734, 684] on button "Next" at bounding box center [755, 687] width 112 height 44
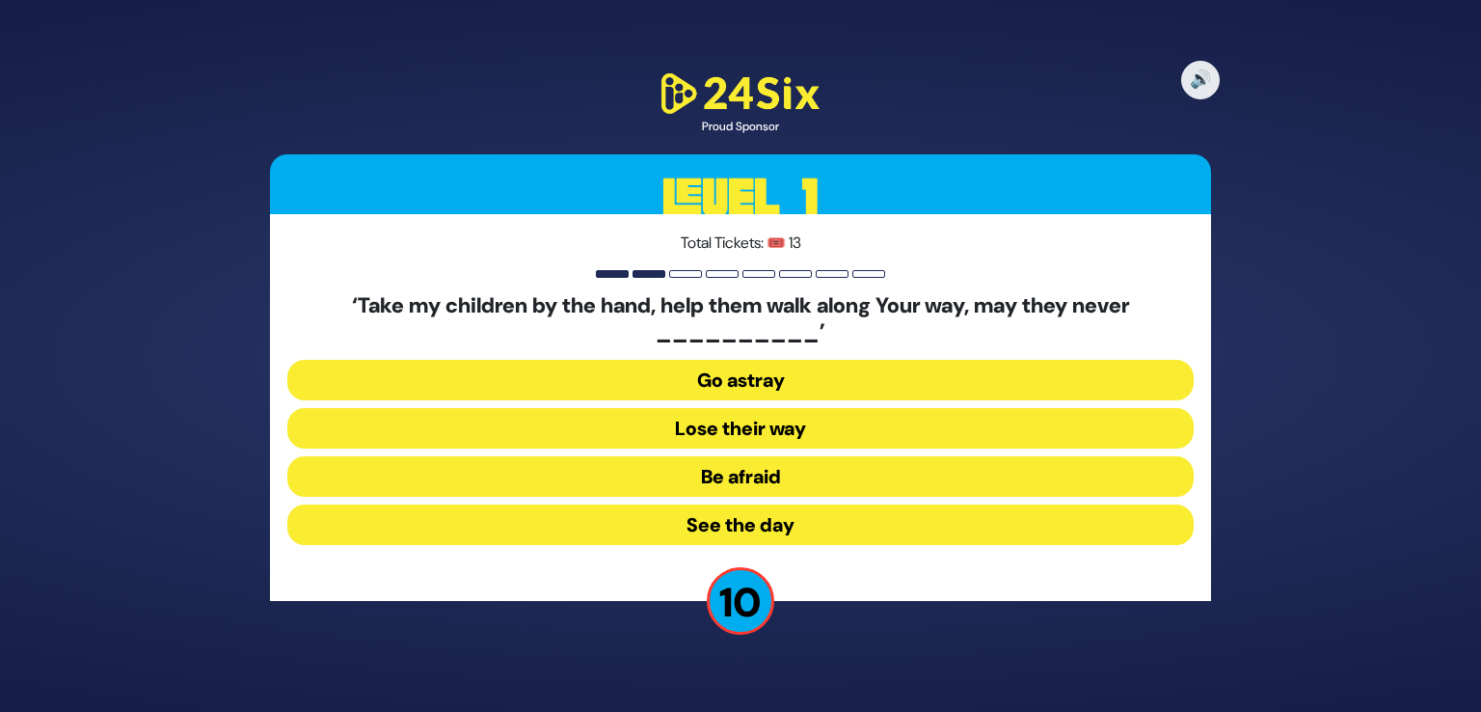
click at [746, 379] on button "Go astray" at bounding box center [740, 380] width 907 height 41
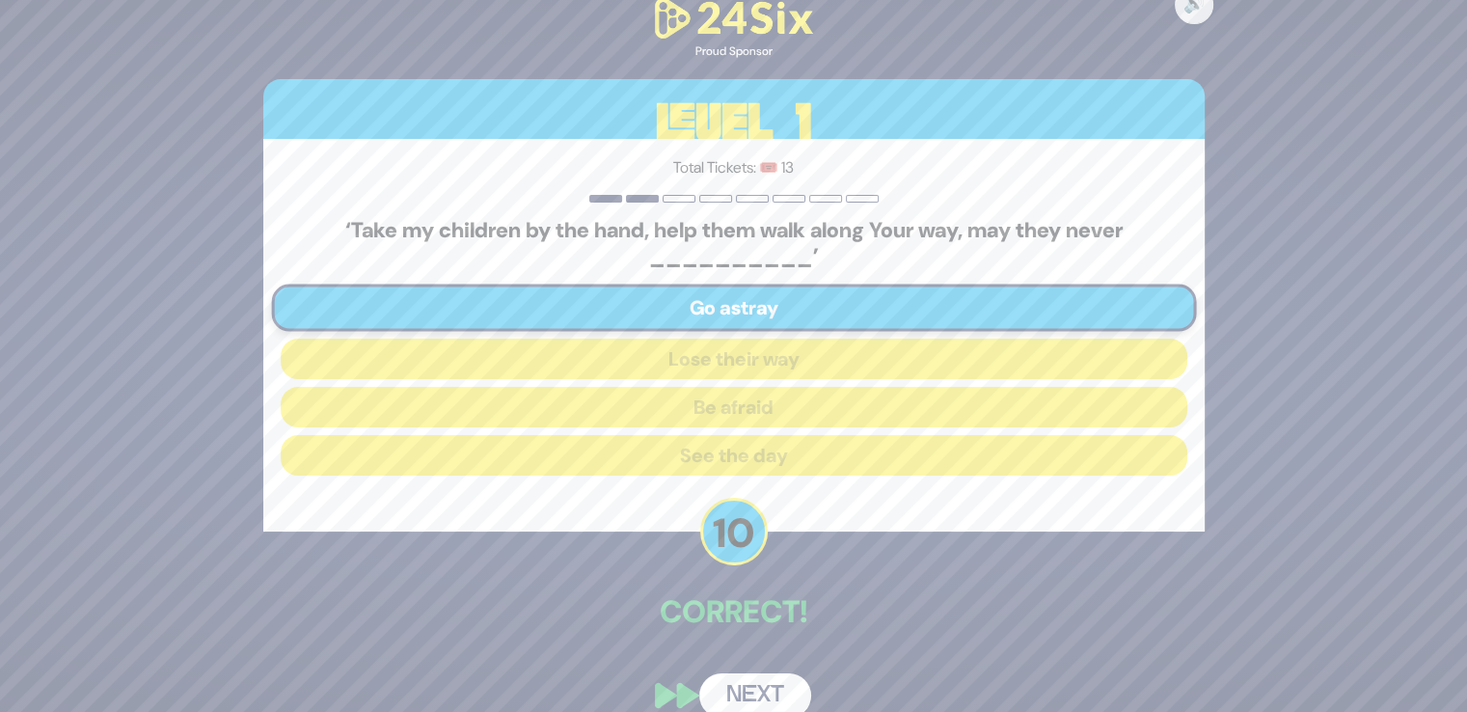
click at [733, 706] on button "Next" at bounding box center [755, 695] width 112 height 44
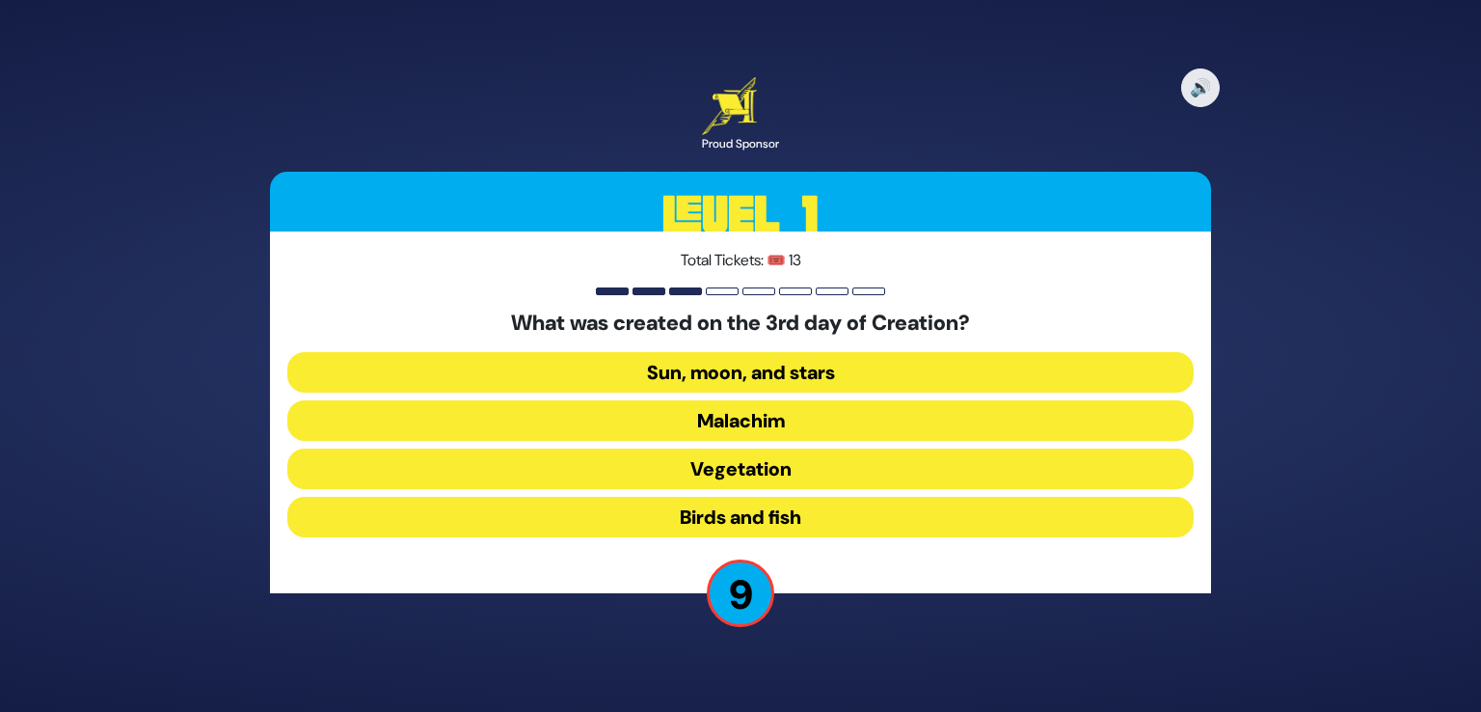
click at [766, 375] on button "Sun, moon, and stars" at bounding box center [740, 372] width 907 height 41
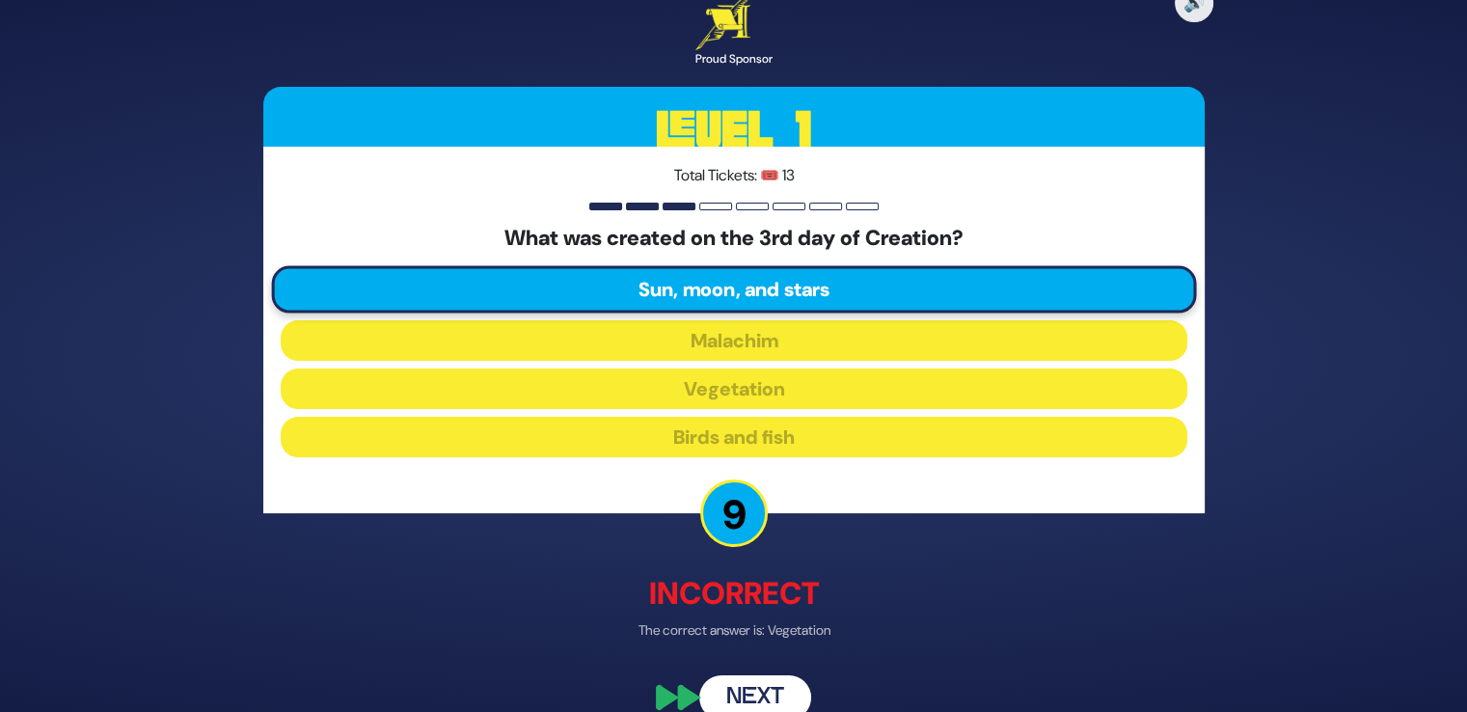
click at [750, 686] on button "Next" at bounding box center [755, 697] width 112 height 44
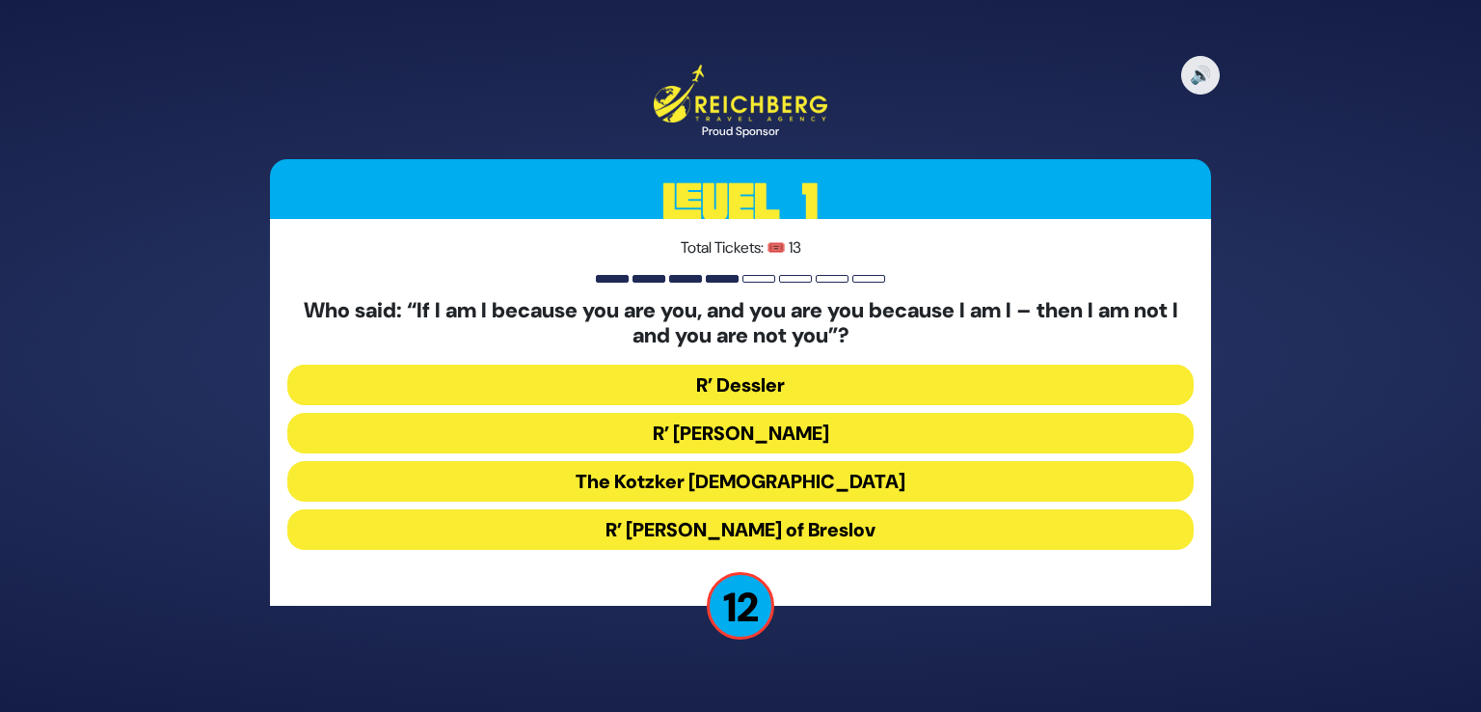
click at [760, 475] on button "The Kotzker Rebbe" at bounding box center [740, 481] width 907 height 41
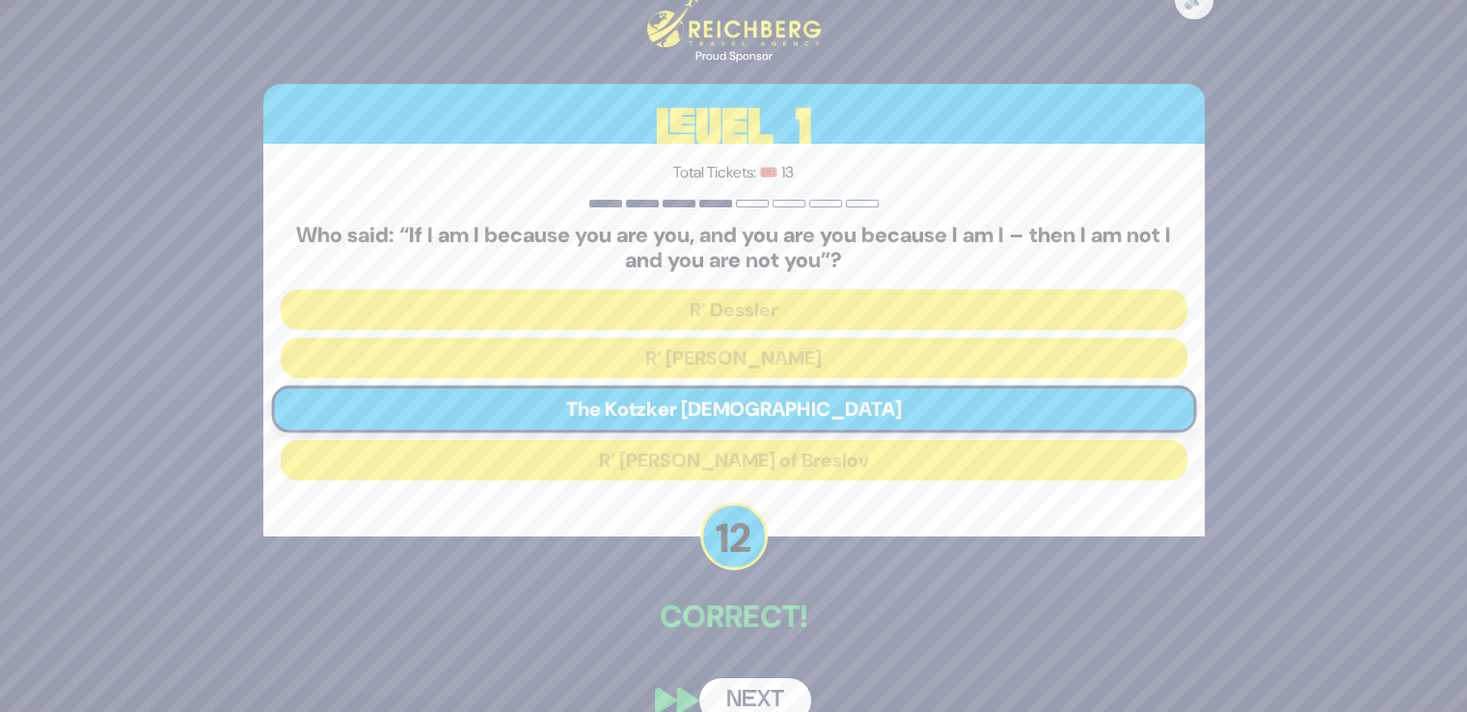
click at [751, 673] on div "🔊 Proud Sponsor Level 1 Total Tickets: 🎟️ 13 Who said: “If I am I because you a…" at bounding box center [734, 355] width 988 height 778
click at [748, 697] on button "Next" at bounding box center [755, 700] width 112 height 44
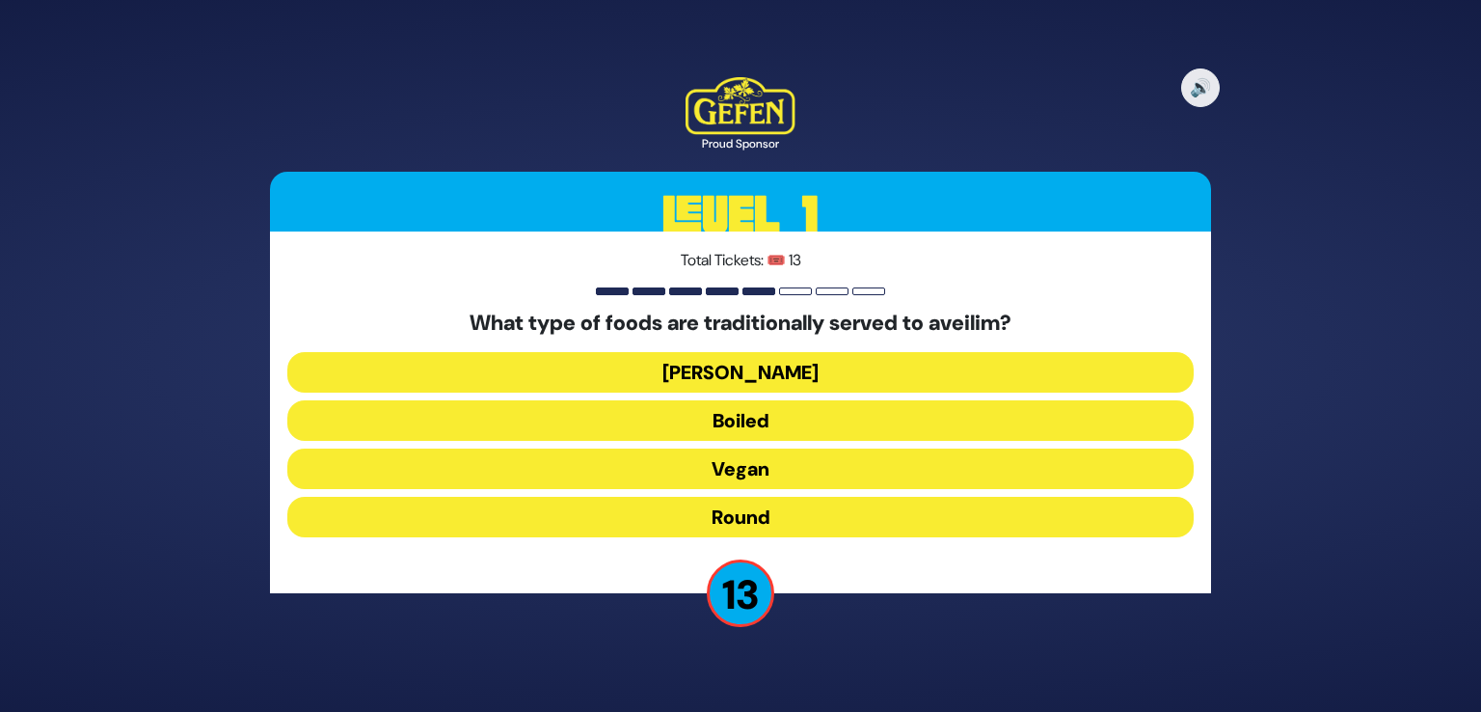
click at [759, 527] on button "Round" at bounding box center [740, 517] width 907 height 41
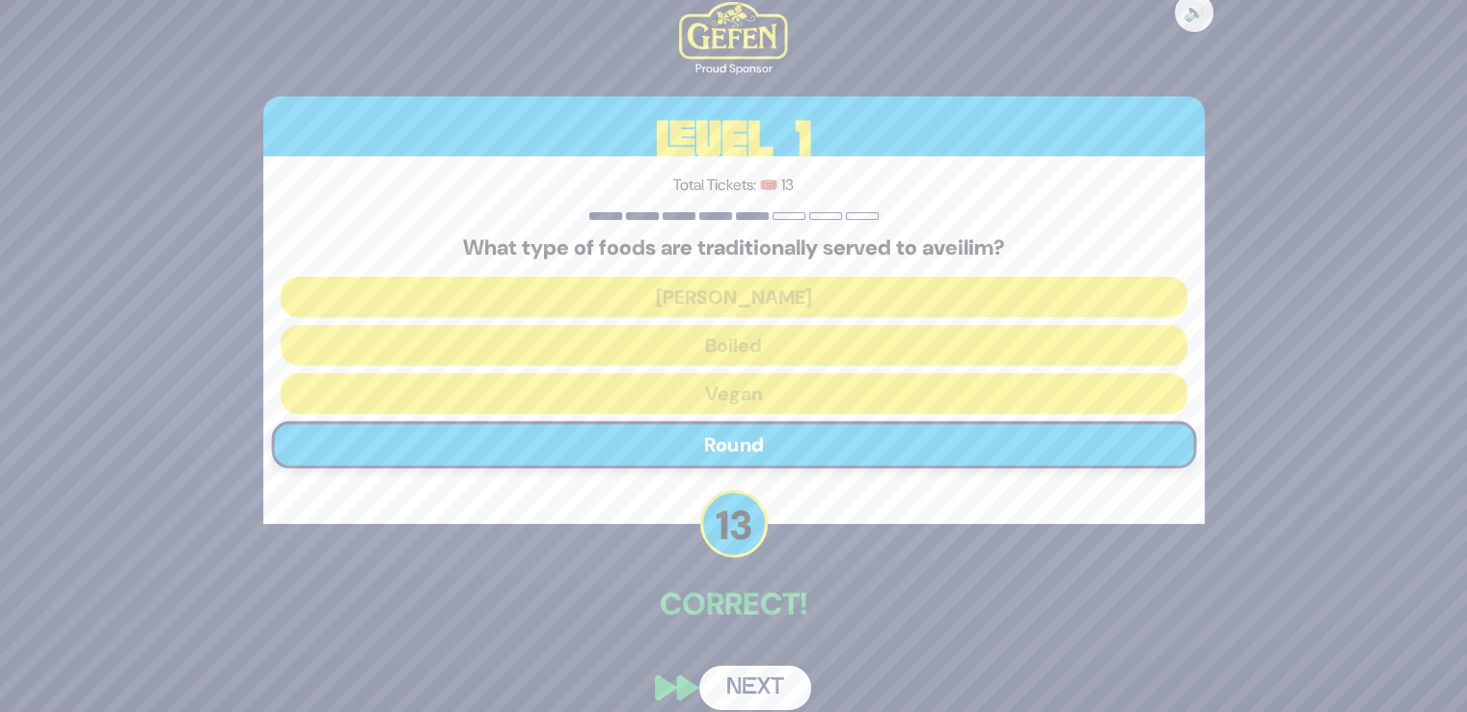
click at [752, 675] on button "Next" at bounding box center [755, 687] width 112 height 44
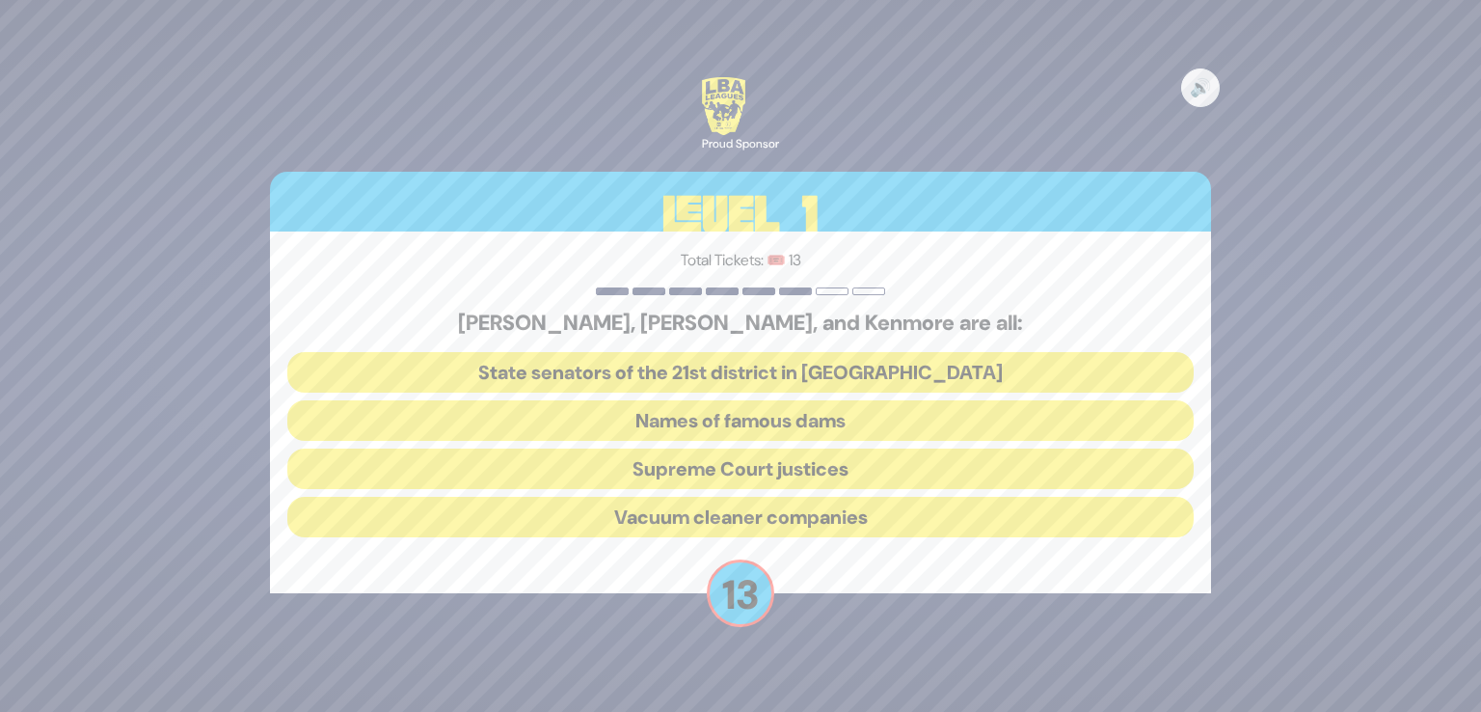
click at [741, 520] on button "Vacuum cleaner companies" at bounding box center [740, 517] width 907 height 41
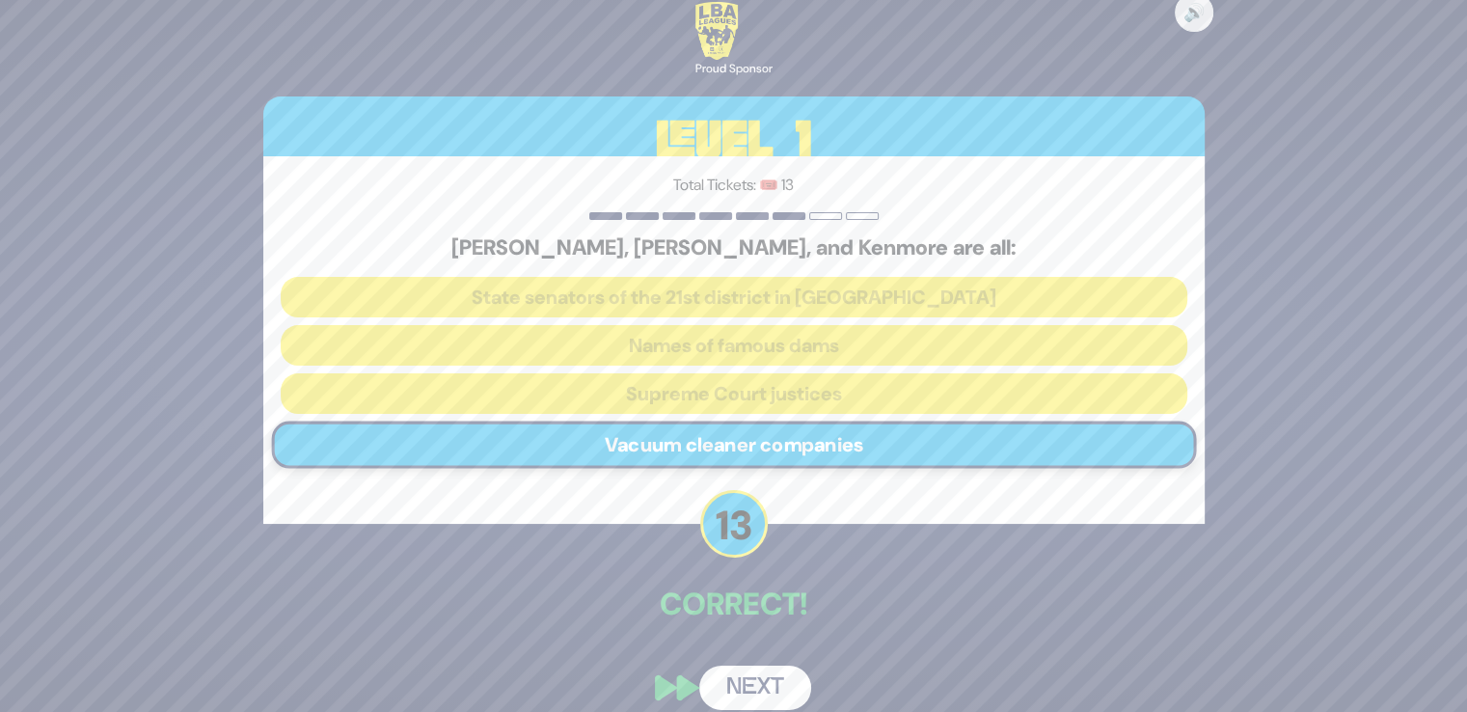
click at [752, 668] on button "Next" at bounding box center [755, 687] width 112 height 44
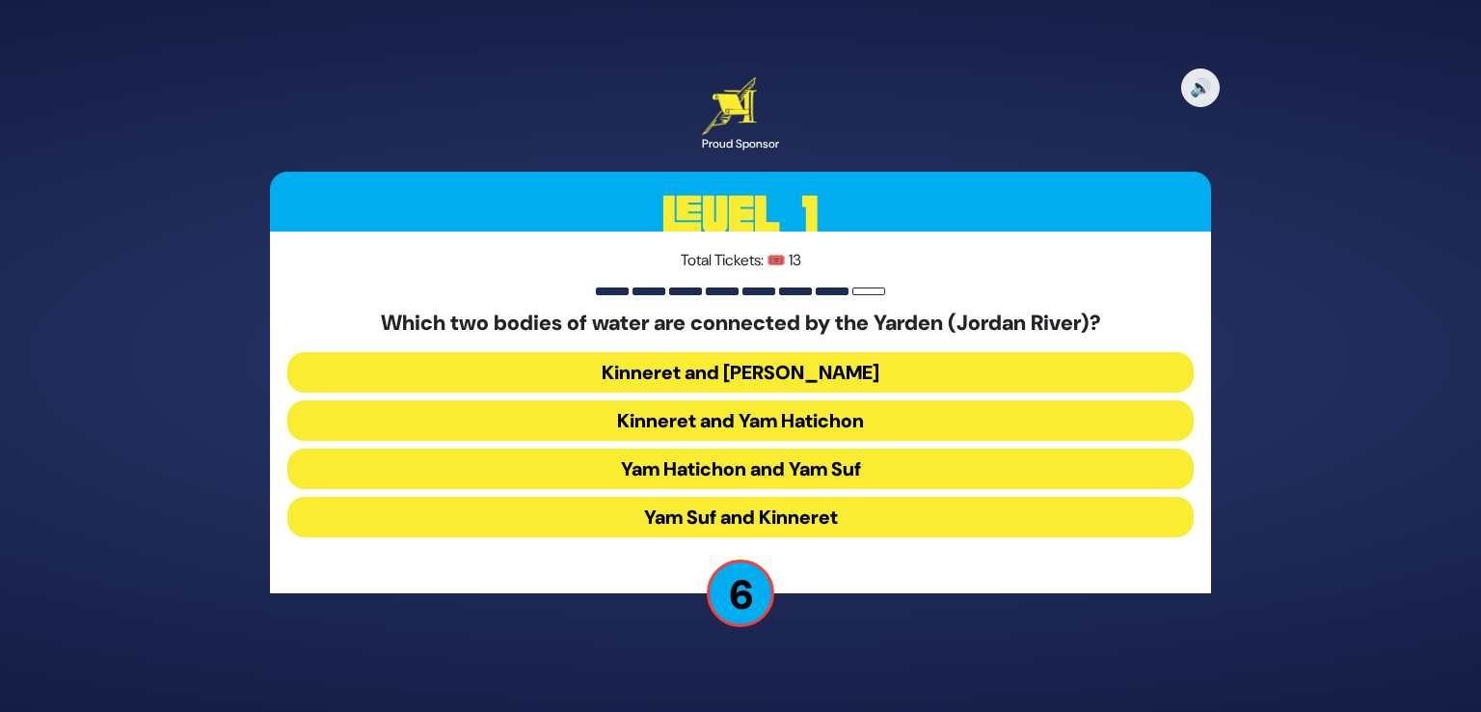
click at [817, 367] on button "Kinneret and [PERSON_NAME]" at bounding box center [740, 372] width 907 height 41
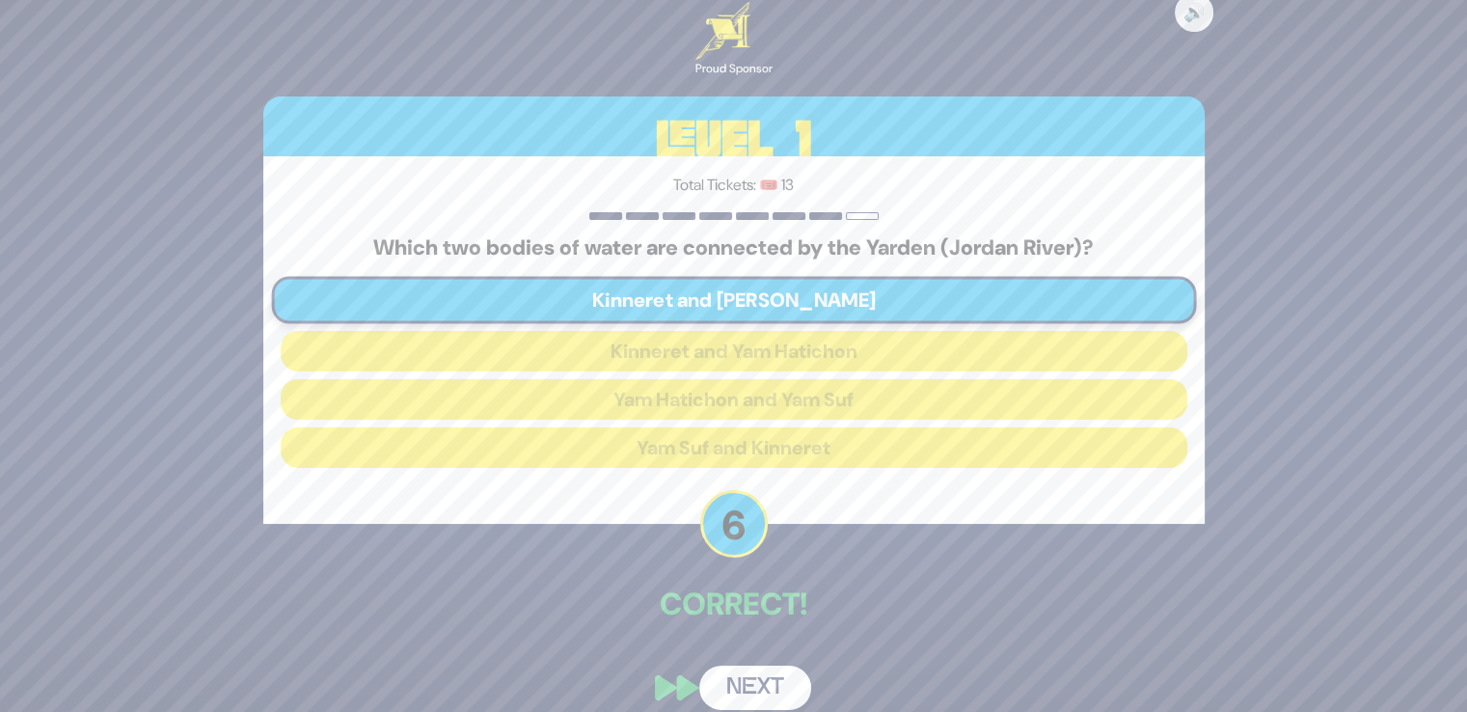
click at [747, 680] on button "Next" at bounding box center [755, 687] width 112 height 44
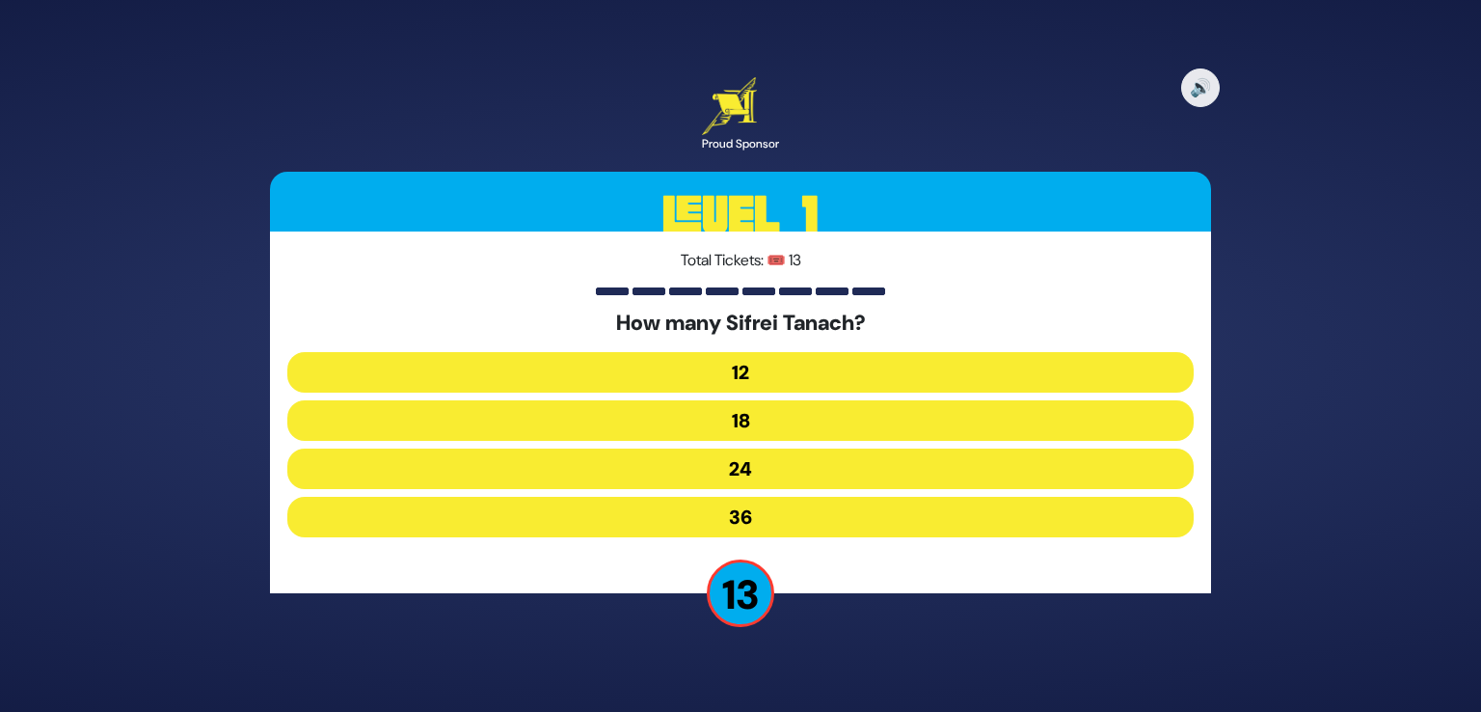
click at [747, 466] on button "24" at bounding box center [740, 468] width 907 height 41
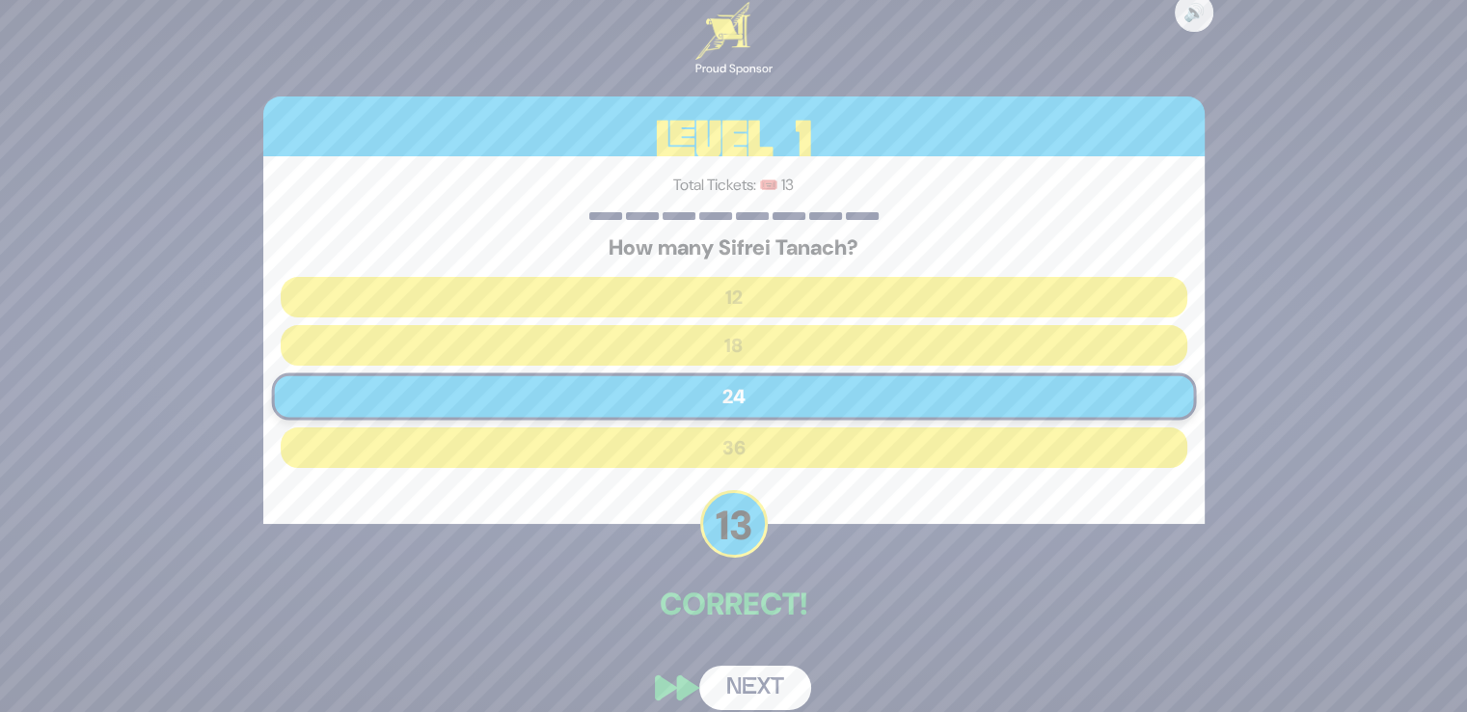
click at [763, 676] on button "Next" at bounding box center [755, 687] width 112 height 44
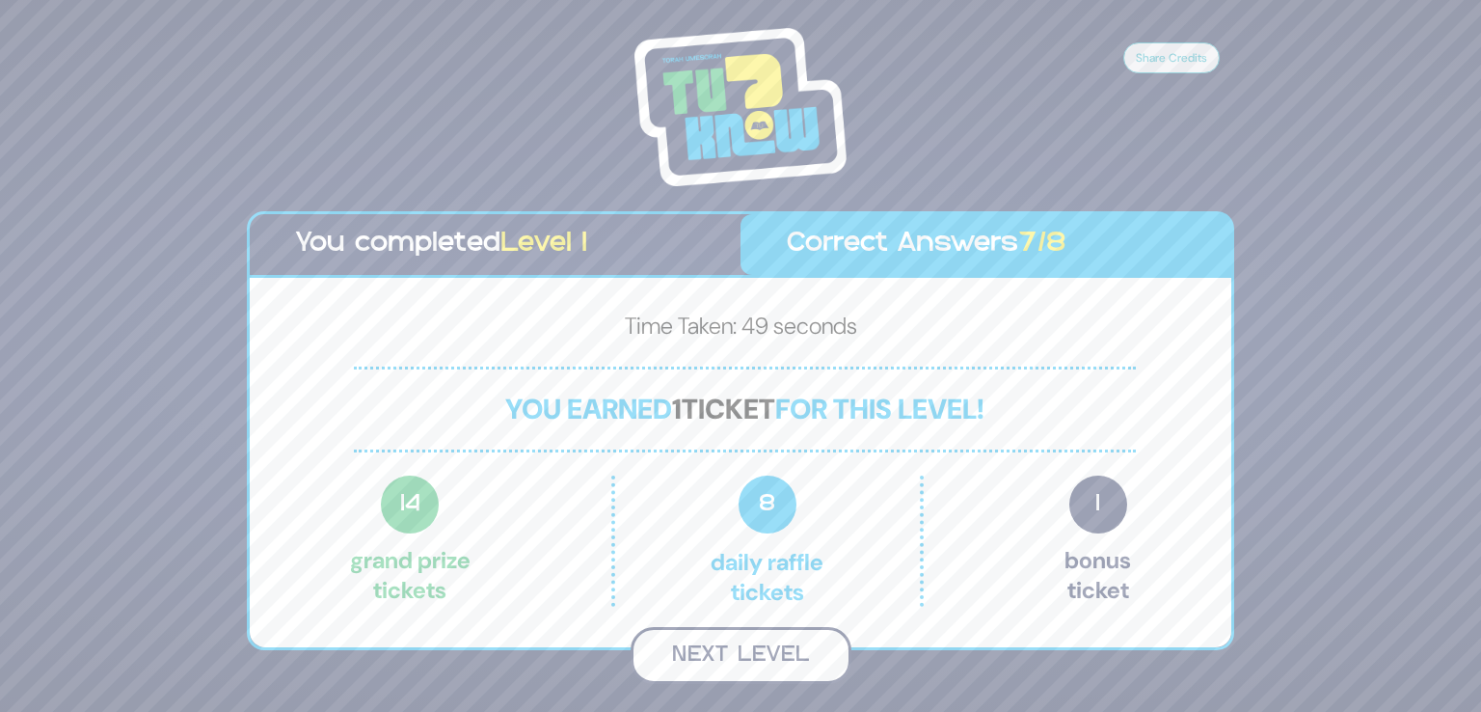
click at [753, 653] on button "Next Level" at bounding box center [741, 655] width 221 height 57
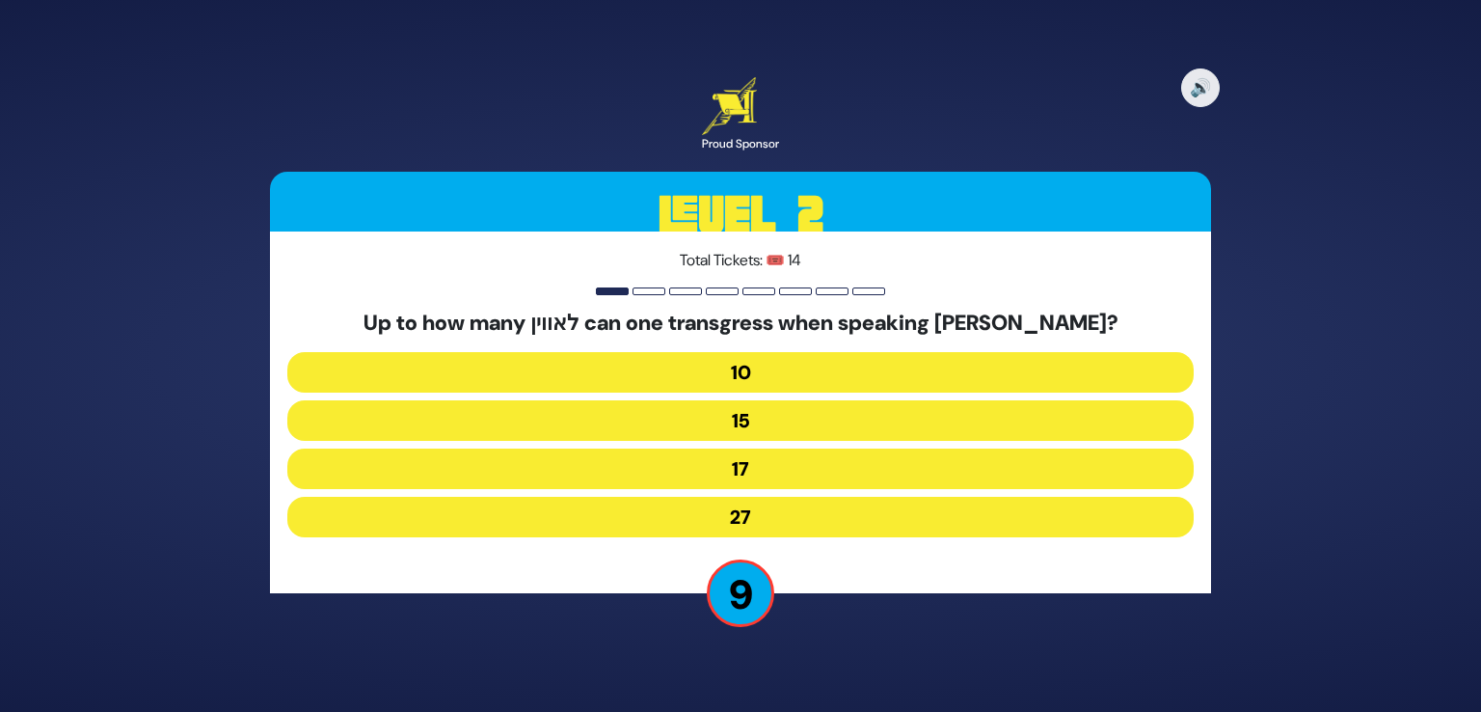
click at [746, 421] on button "15" at bounding box center [740, 420] width 907 height 41
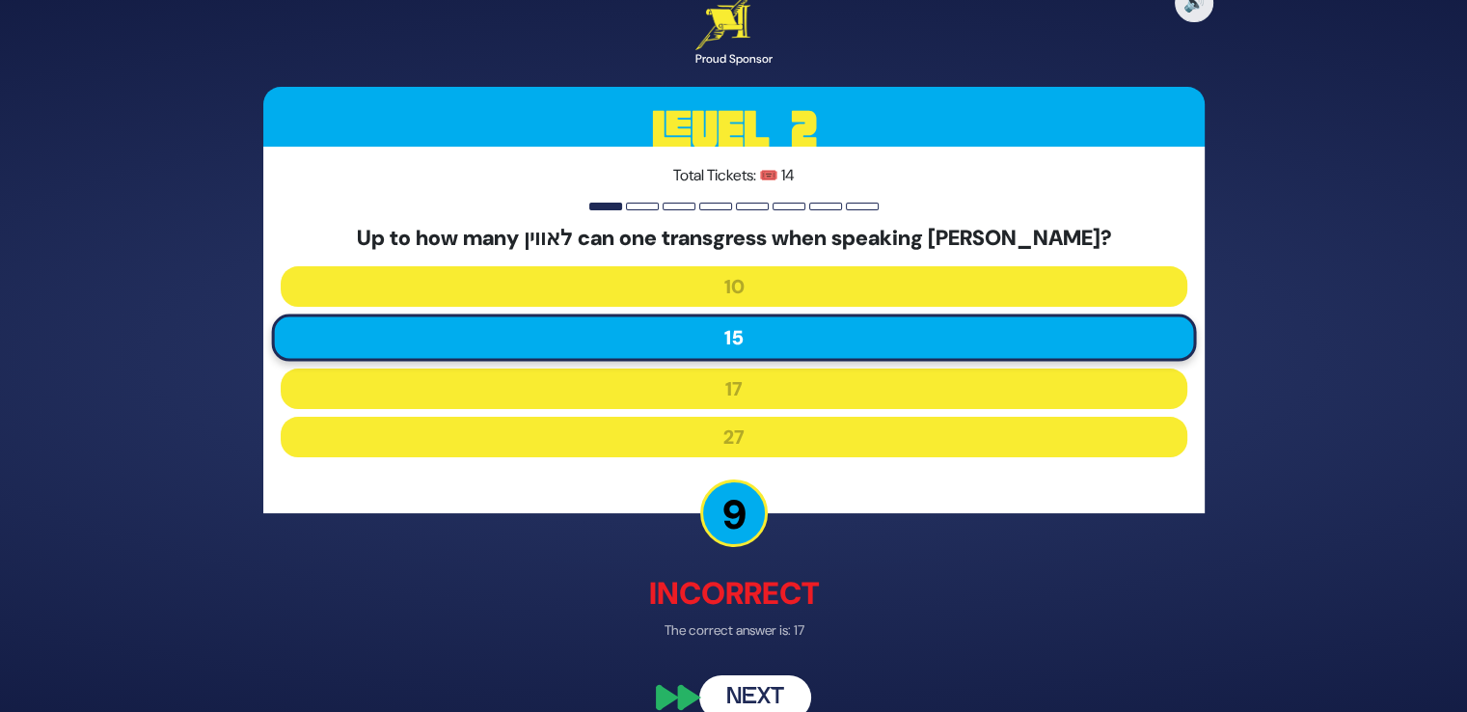
click at [752, 683] on button "Next" at bounding box center [755, 697] width 112 height 44
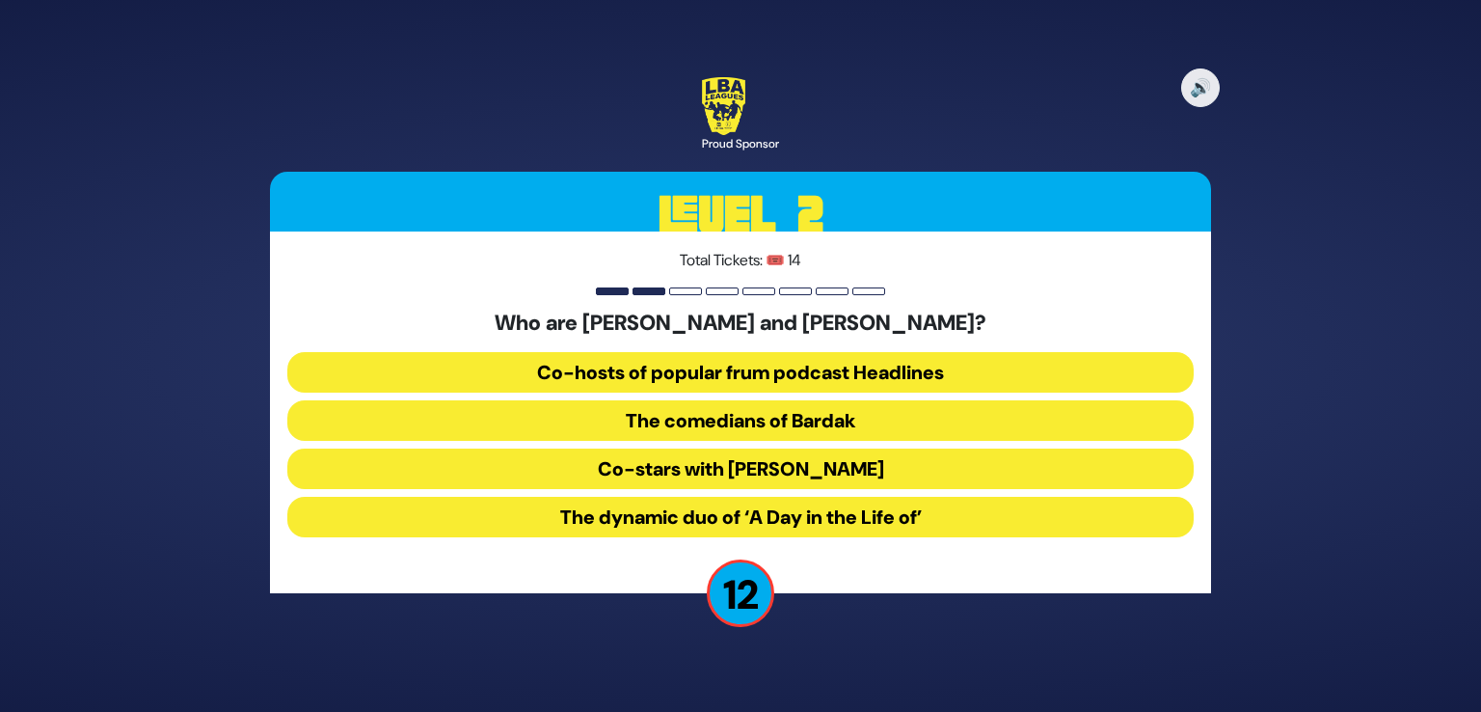
click at [764, 430] on button "The comedians of Bardak" at bounding box center [740, 420] width 907 height 41
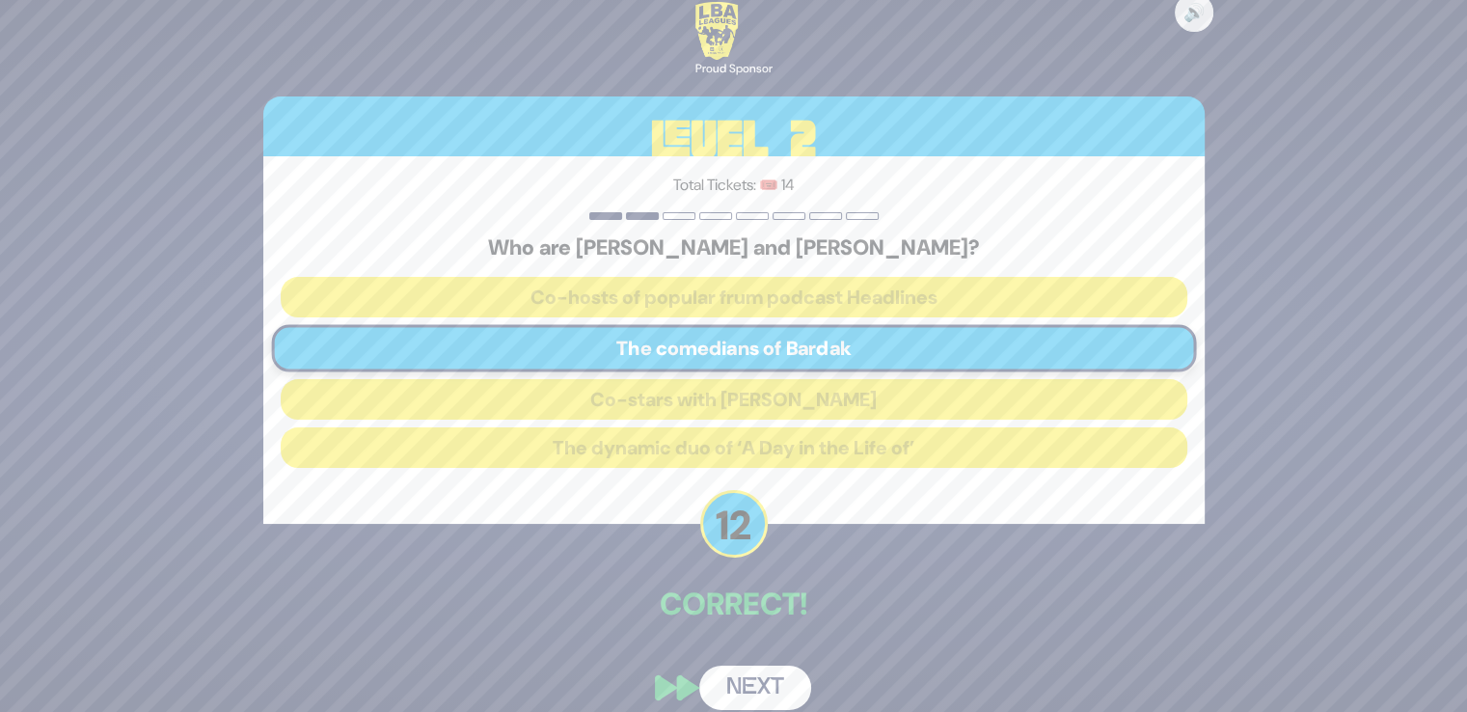
click at [748, 673] on button "Next" at bounding box center [755, 687] width 112 height 44
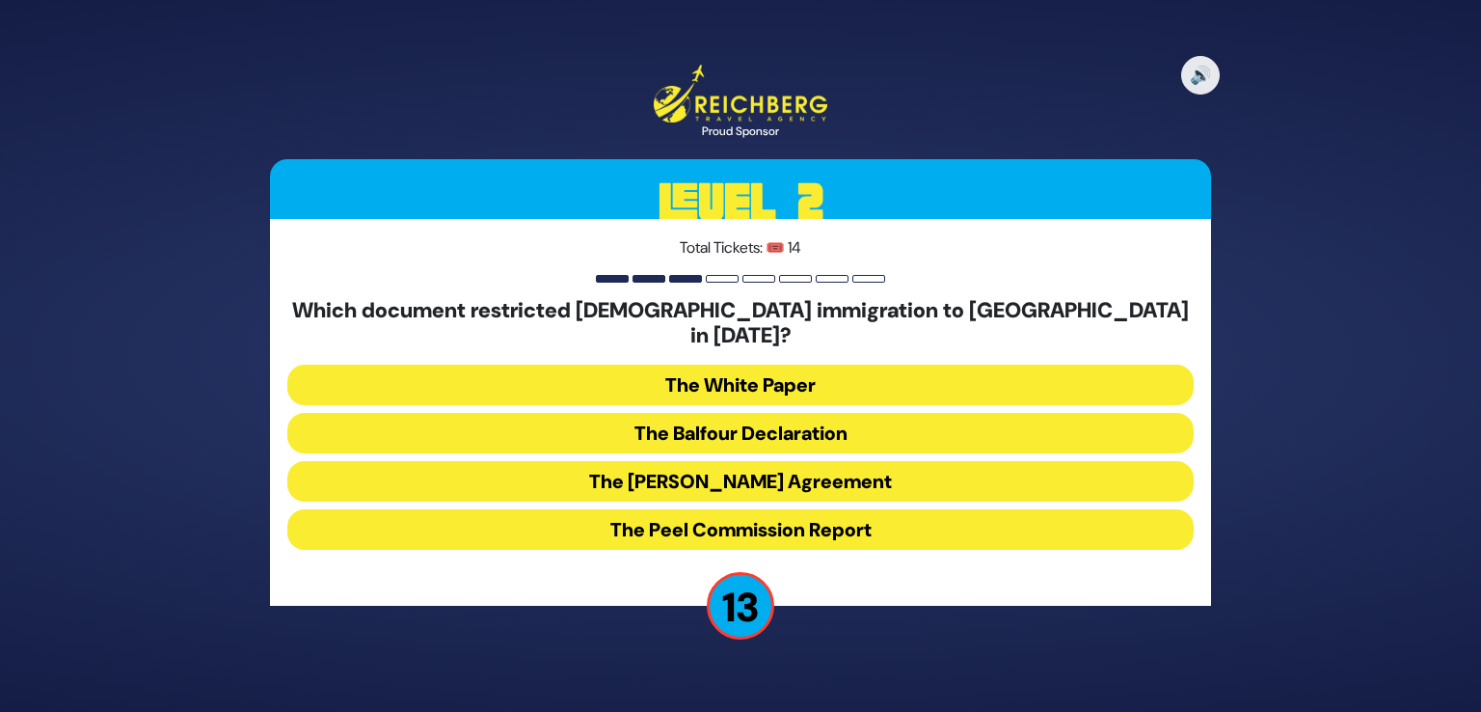
click at [741, 413] on button "The Balfour Declaration" at bounding box center [740, 433] width 907 height 41
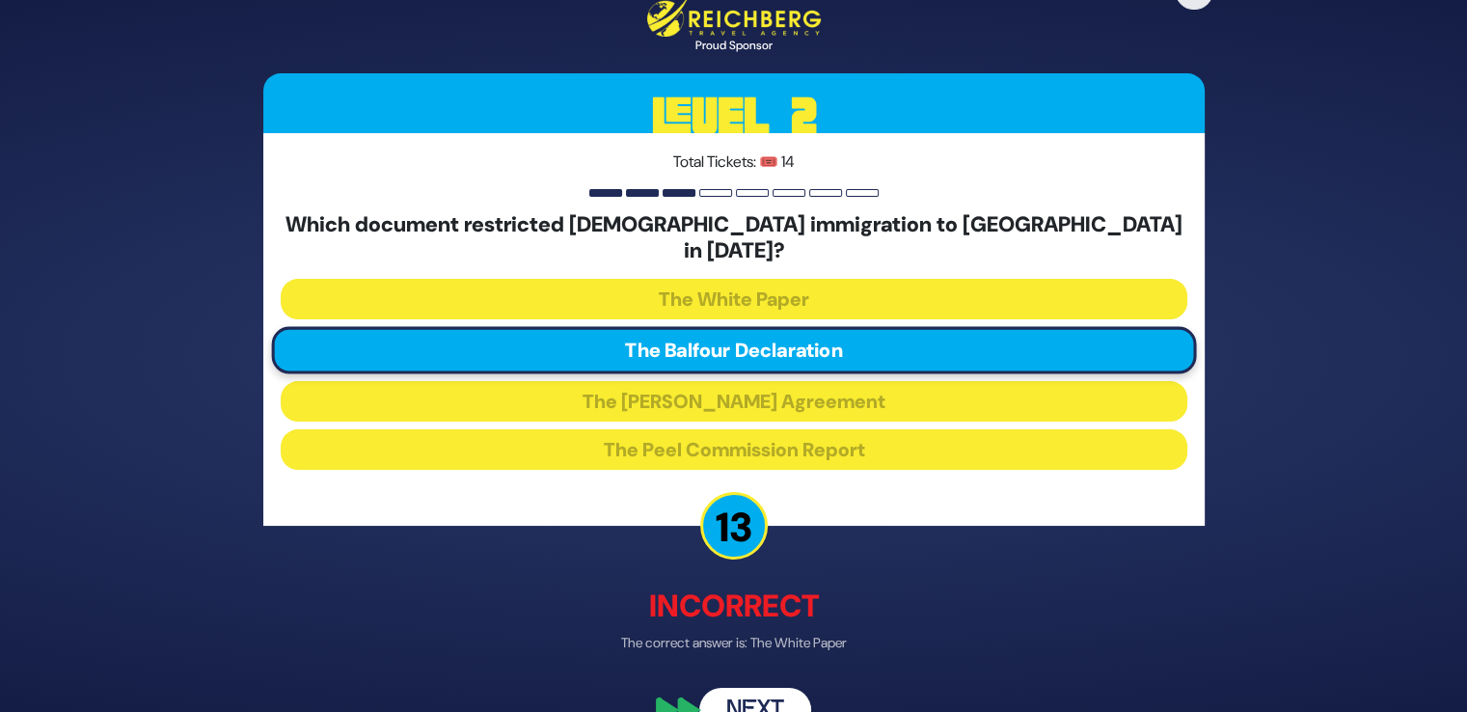
click at [739, 688] on button "Next" at bounding box center [755, 710] width 112 height 44
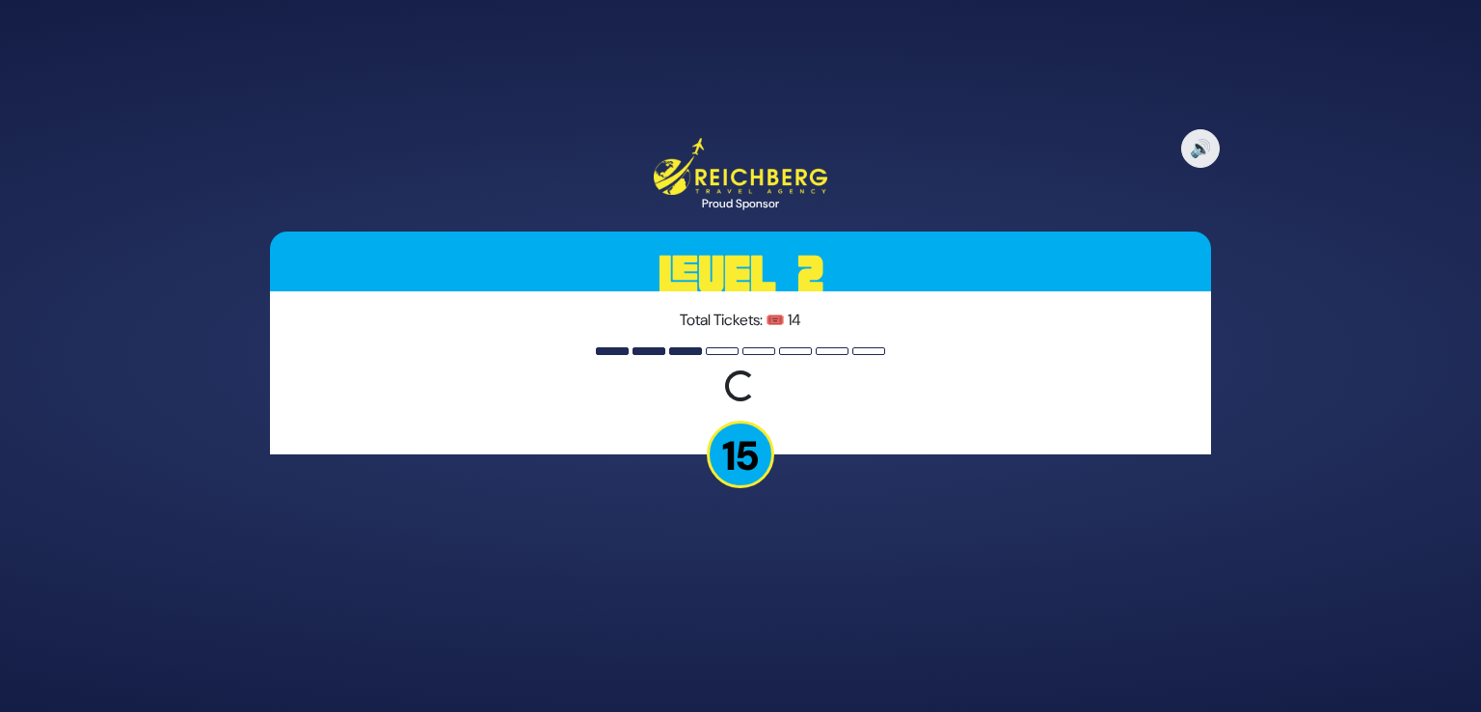
click at [752, 463] on p "15" at bounding box center [741, 455] width 68 height 68
click at [737, 388] on div "Loading question..." at bounding box center [740, 386] width 41 height 41
click at [775, 467] on div "🔊 Proud Sponsor Level 2 Total Tickets: 🎟️ 14 Loading question... 15" at bounding box center [741, 356] width 988 height 482
click at [736, 457] on p "15" at bounding box center [741, 455] width 68 height 68
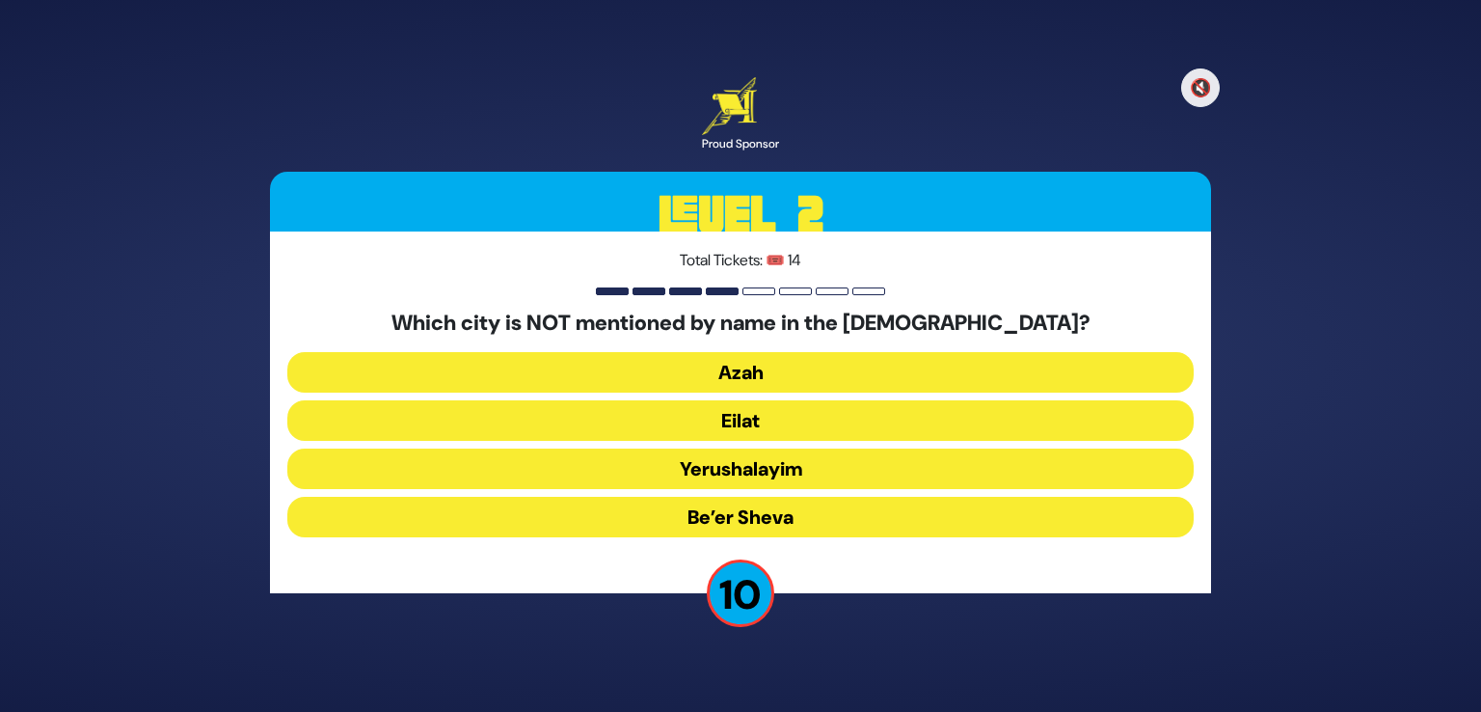
click at [639, 473] on button "Yerushalayim" at bounding box center [740, 468] width 907 height 41
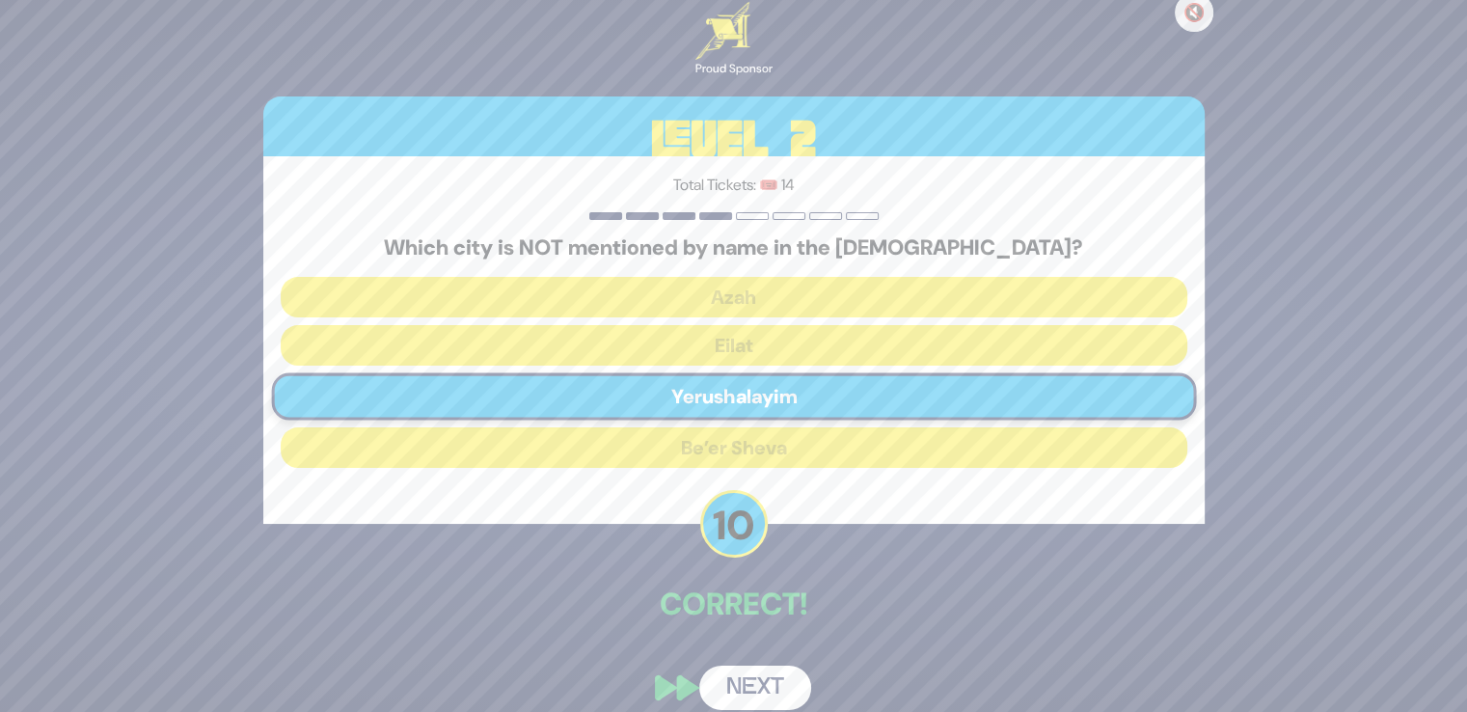
click at [783, 688] on button "Next" at bounding box center [755, 687] width 112 height 44
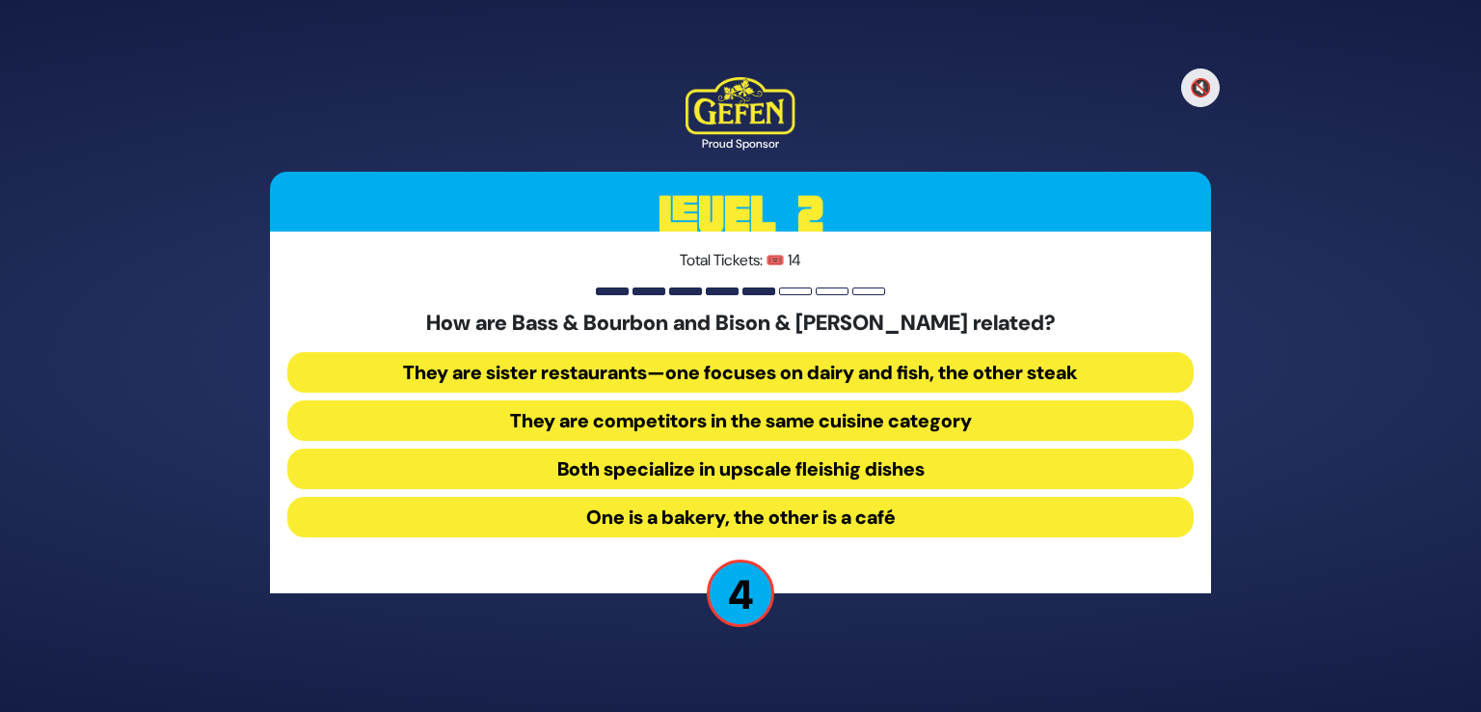
click at [835, 381] on button "They are sister restaurants—one focuses on dairy and fish, the other steak" at bounding box center [740, 372] width 907 height 41
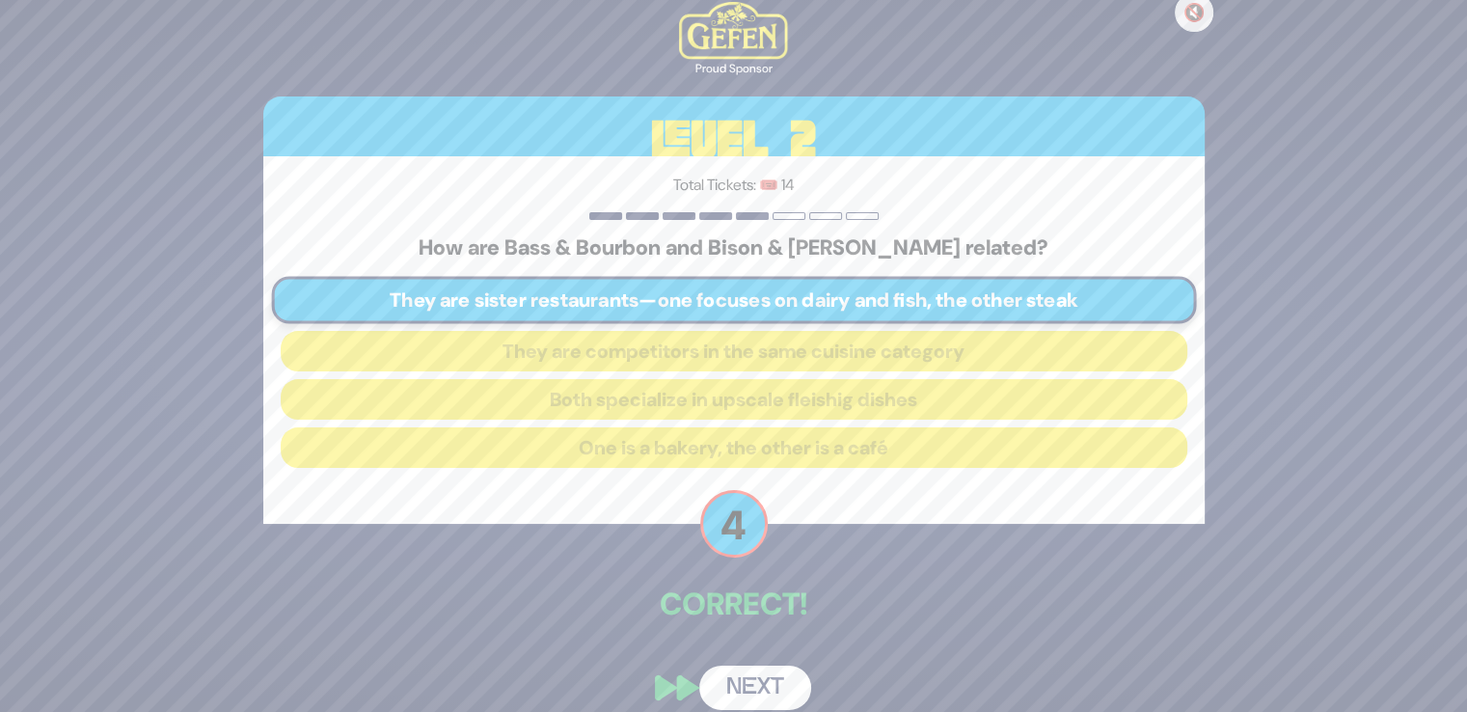
click at [775, 666] on button "Next" at bounding box center [755, 687] width 112 height 44
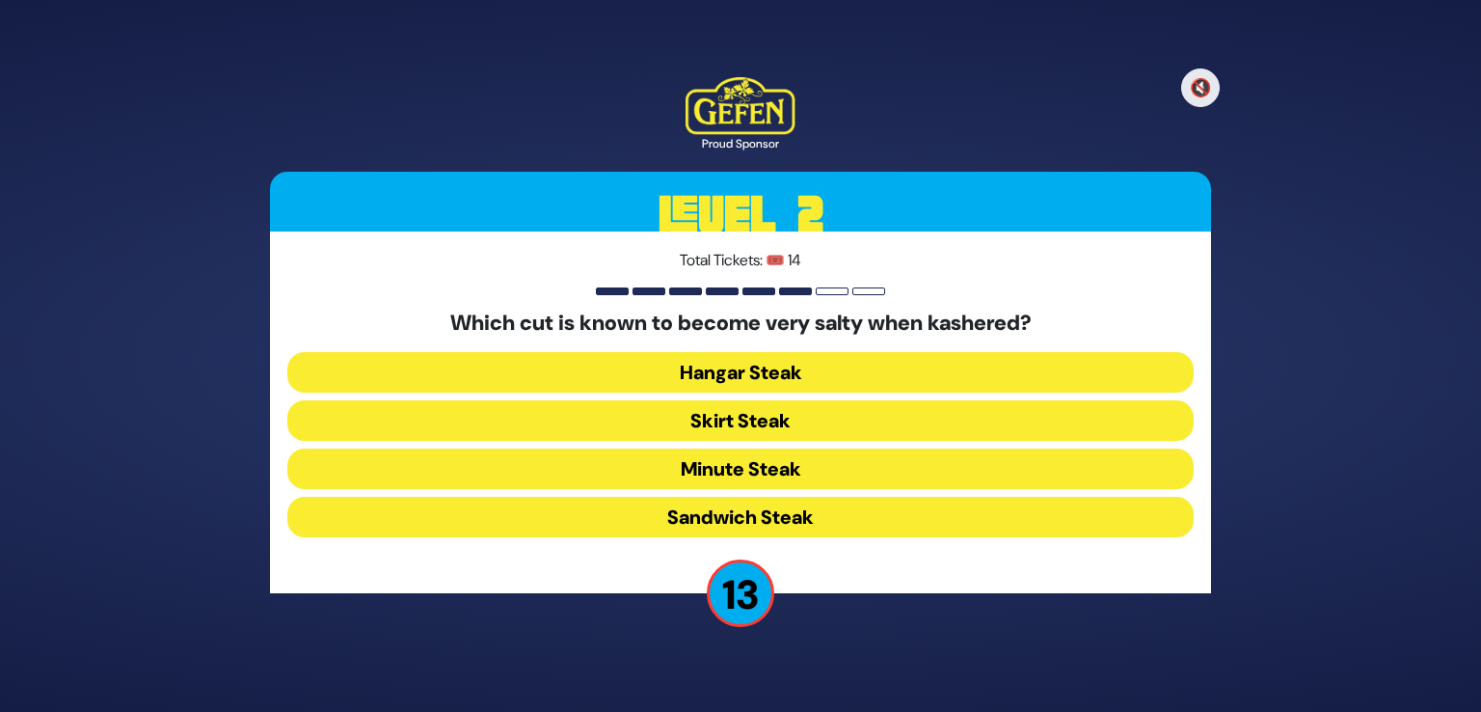
click at [774, 431] on button "Skirt Steak" at bounding box center [740, 420] width 907 height 41
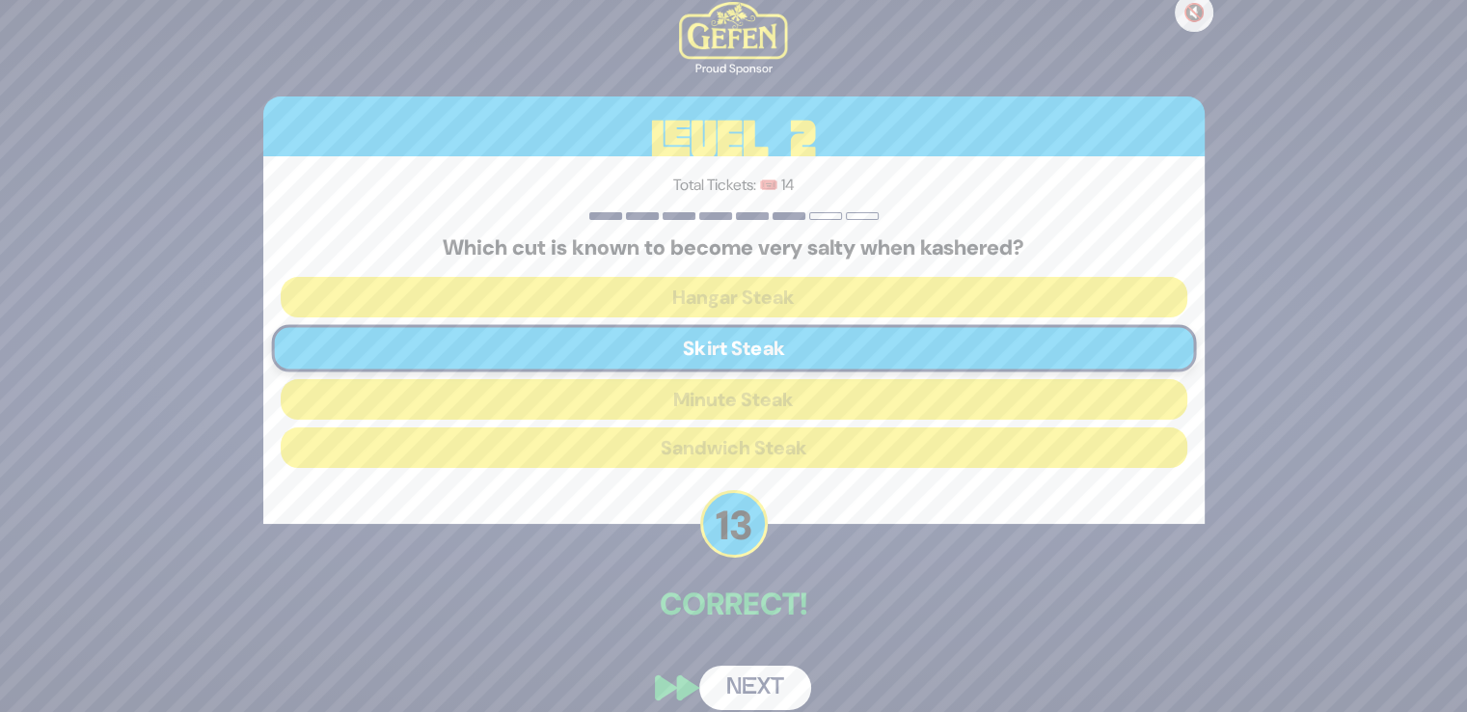
click at [750, 698] on button "Next" at bounding box center [755, 687] width 112 height 44
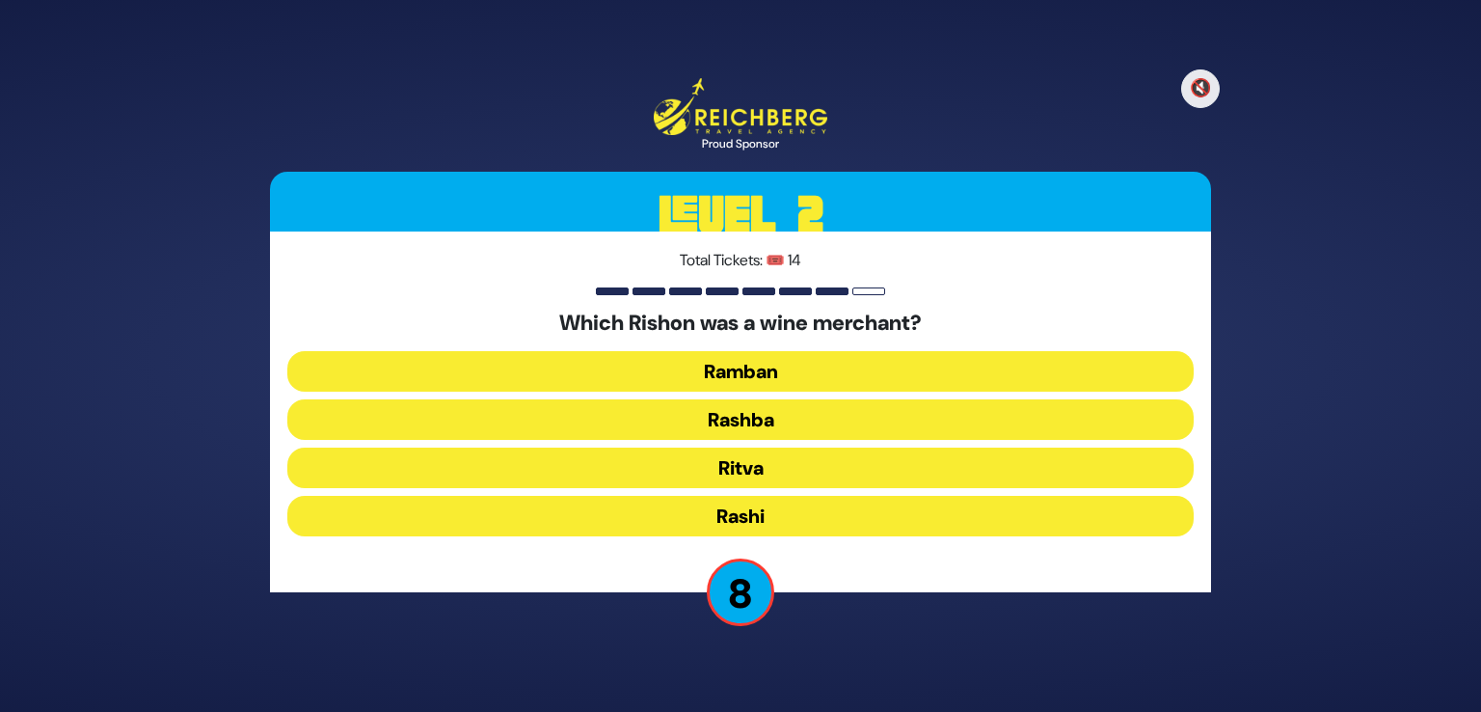
click at [779, 416] on button "Rashba" at bounding box center [740, 419] width 907 height 41
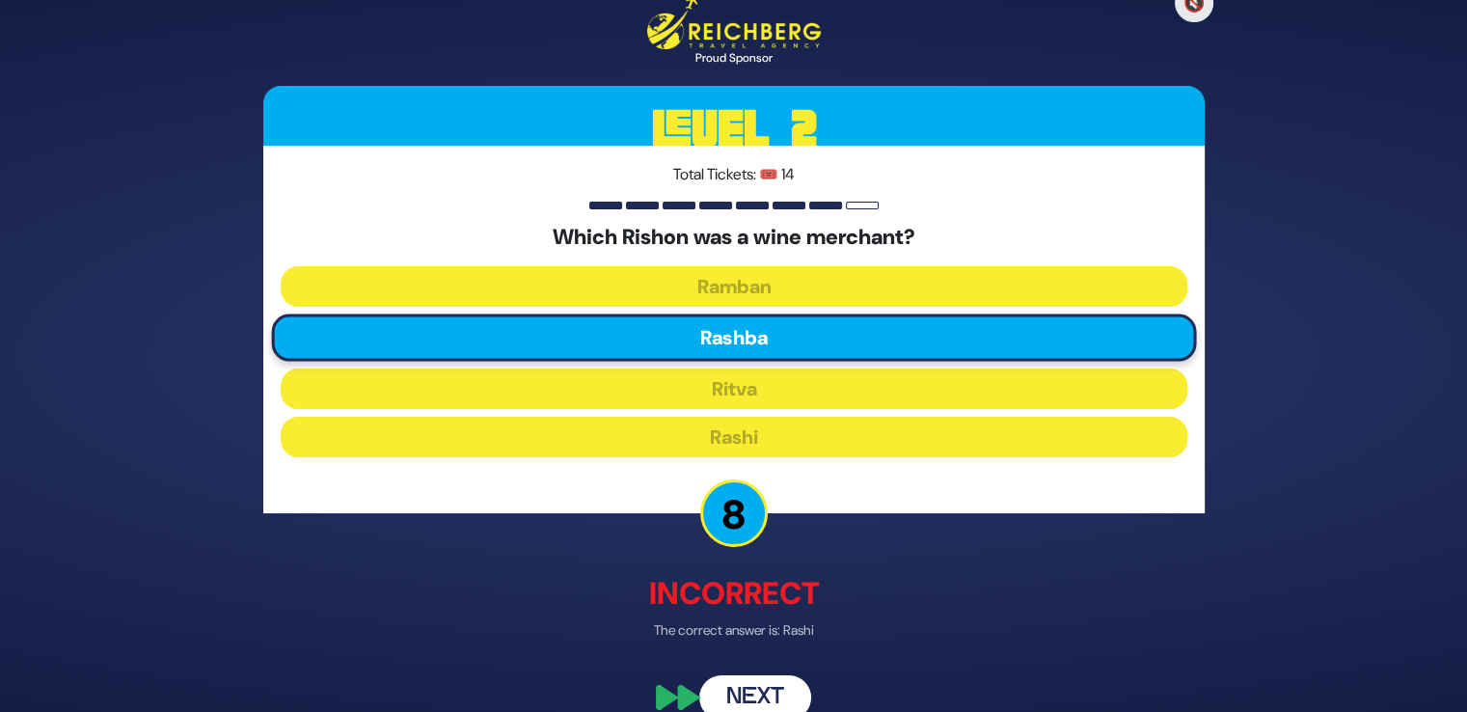
click at [769, 690] on button "Next" at bounding box center [755, 697] width 112 height 44
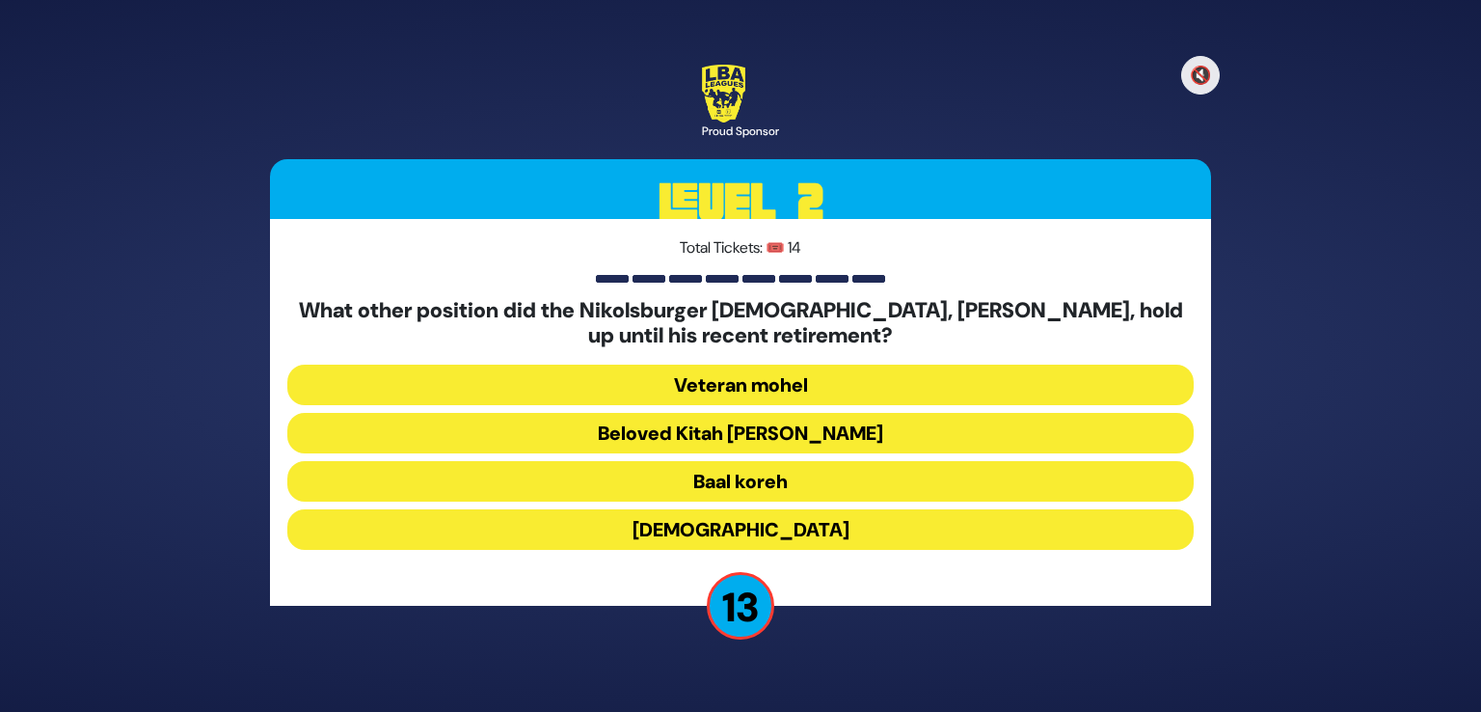
click at [783, 449] on button "Beloved Kitah [PERSON_NAME]" at bounding box center [740, 433] width 907 height 41
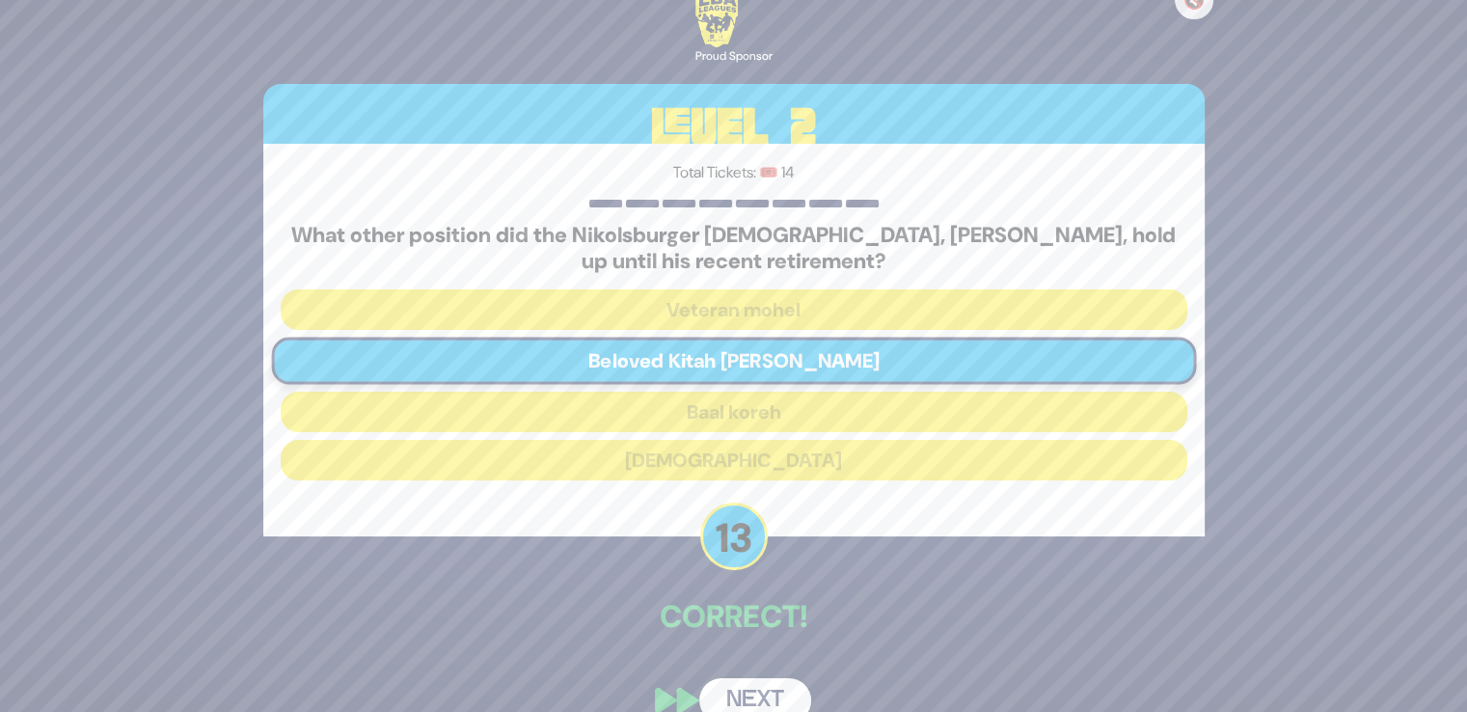
click at [772, 694] on button "Next" at bounding box center [755, 700] width 112 height 44
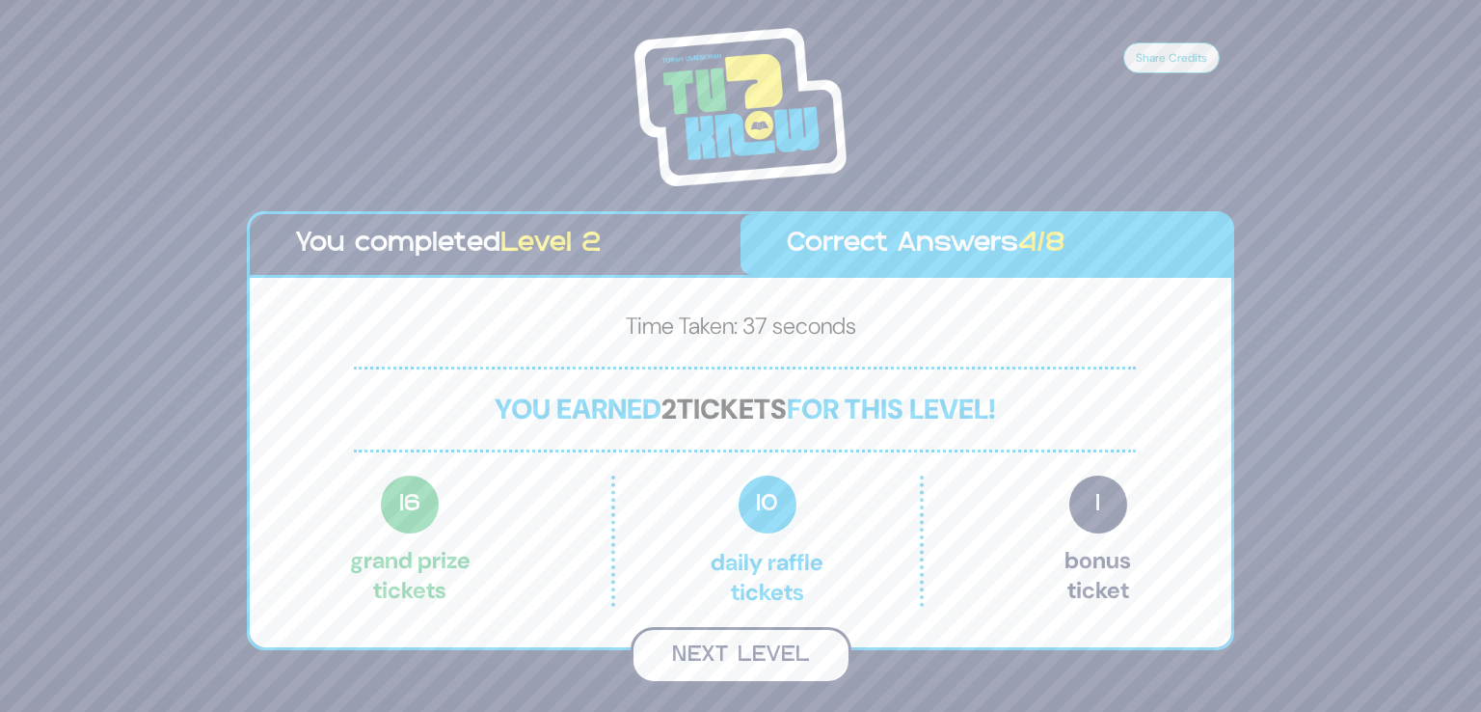
click at [731, 650] on button "Next Level" at bounding box center [741, 655] width 221 height 57
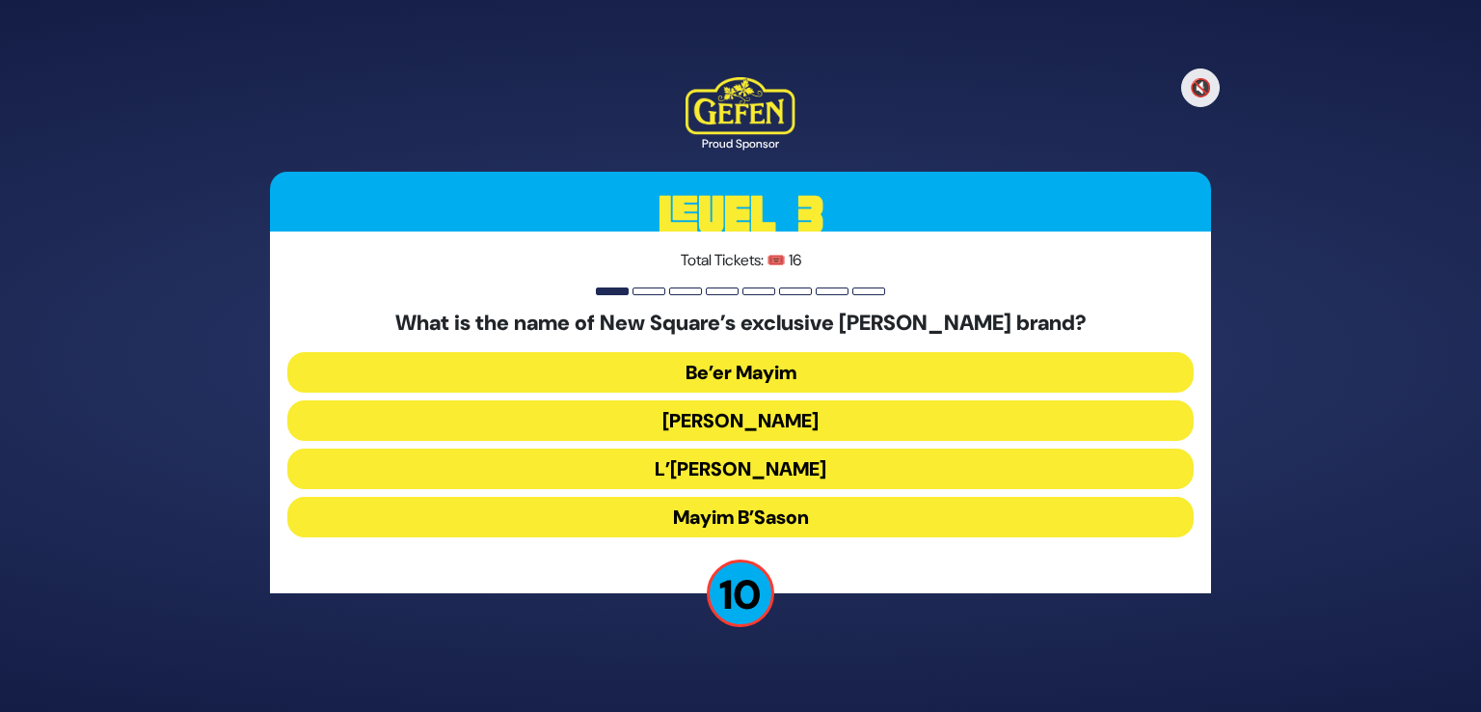
click at [756, 369] on button "Be’er Mayim" at bounding box center [740, 372] width 907 height 41
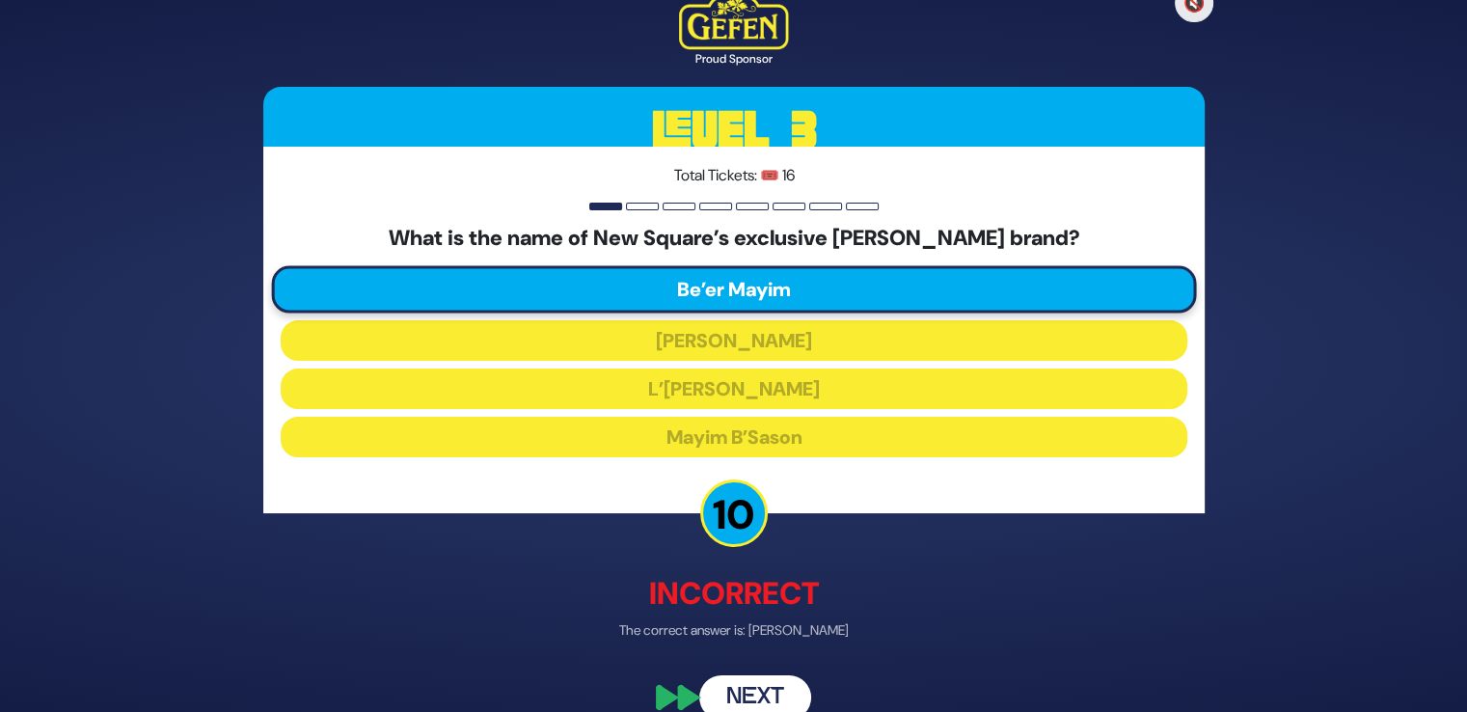
click at [760, 692] on button "Next" at bounding box center [755, 697] width 112 height 44
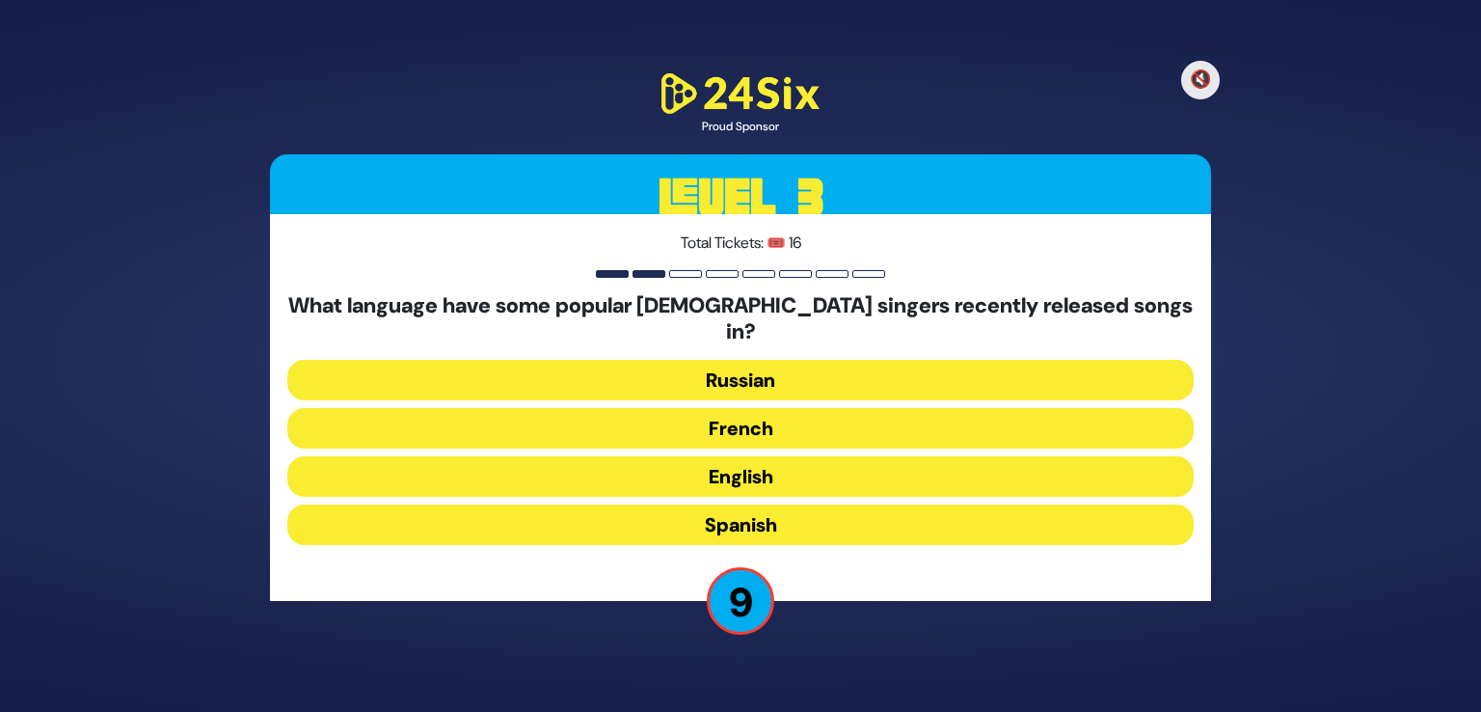
click at [743, 367] on button "Russian" at bounding box center [740, 380] width 907 height 41
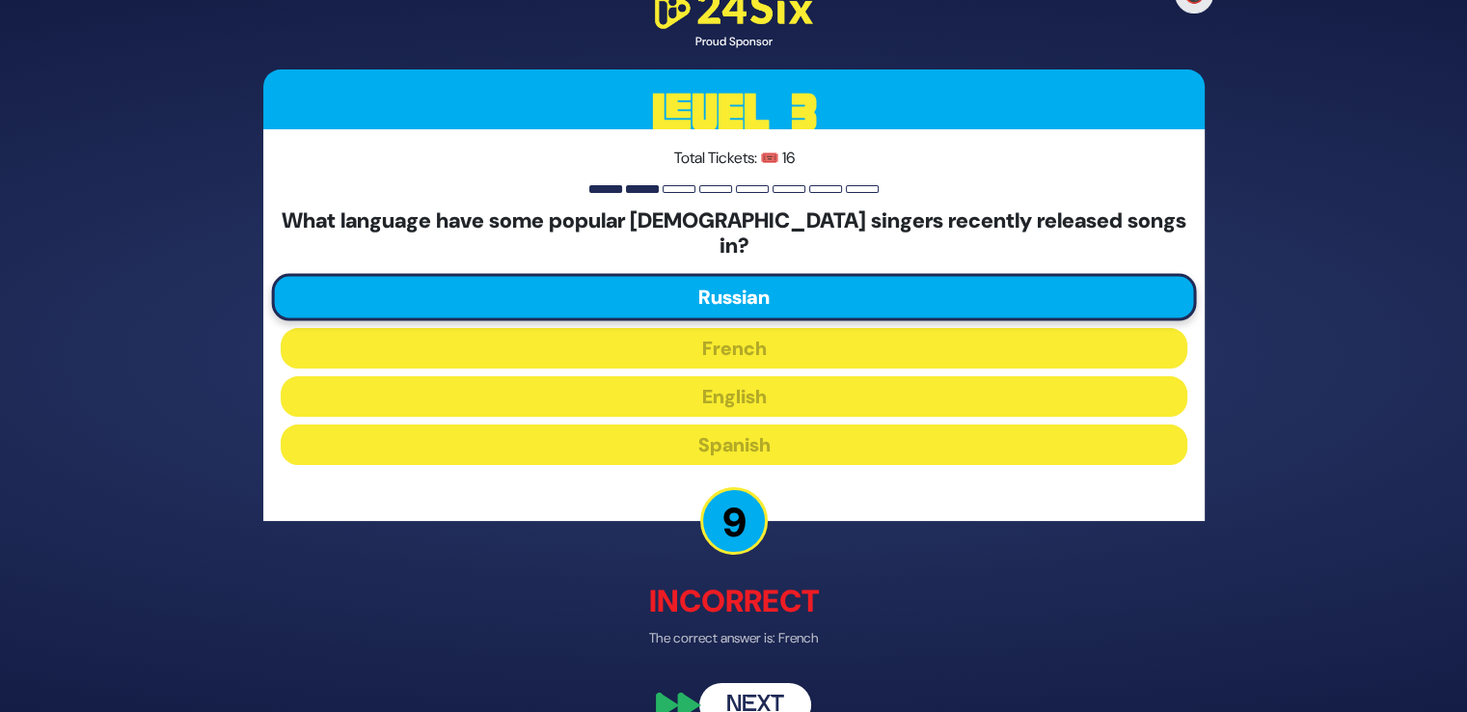
click at [747, 684] on button "Next" at bounding box center [755, 706] width 112 height 44
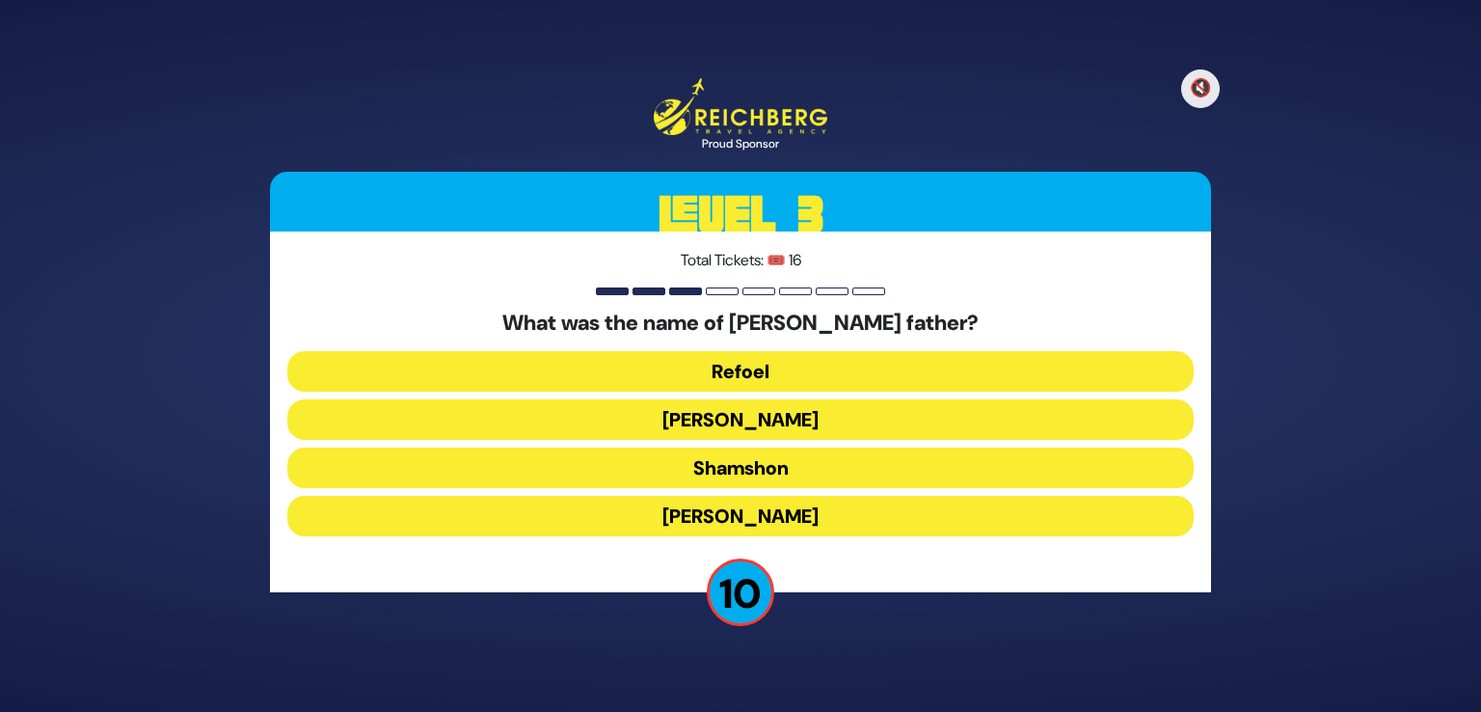
click at [788, 505] on button "Tzvi" at bounding box center [740, 516] width 907 height 41
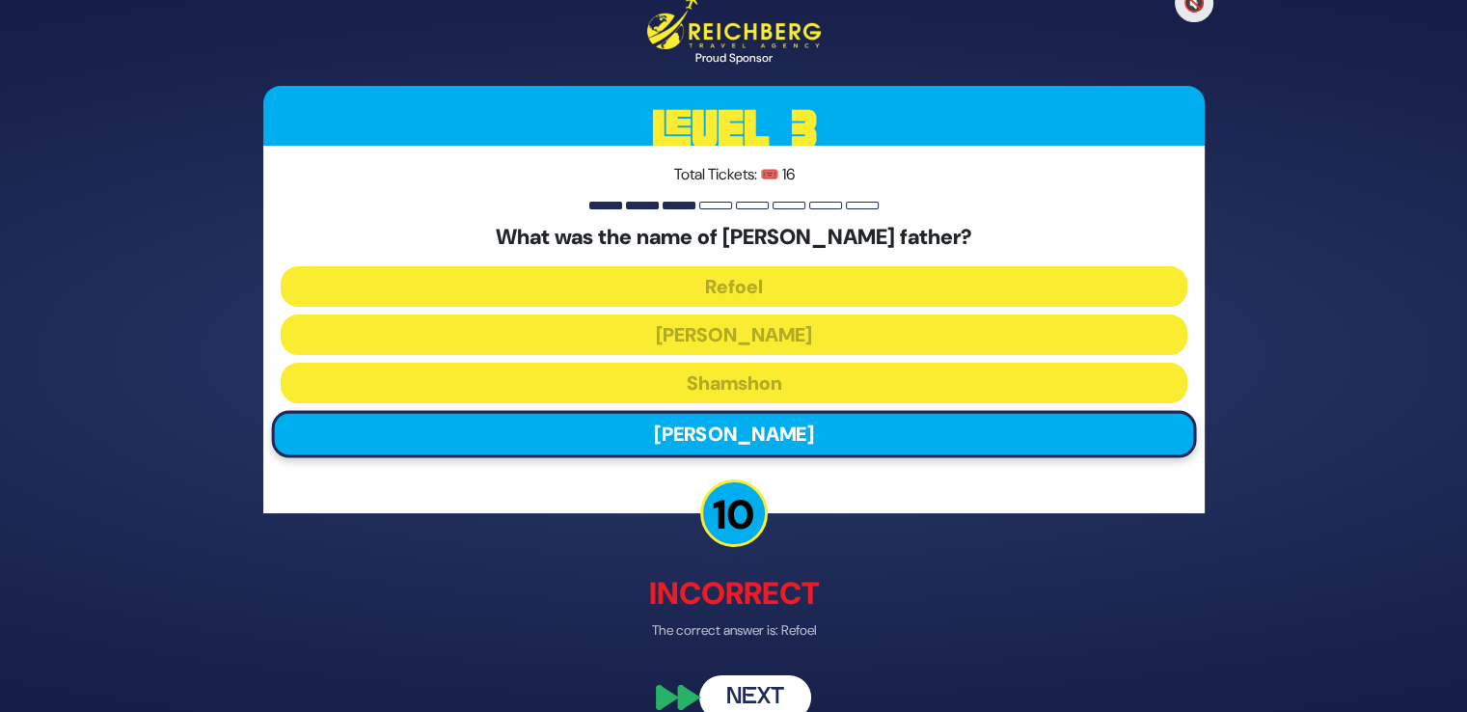
click at [767, 693] on button "Next" at bounding box center [755, 697] width 112 height 44
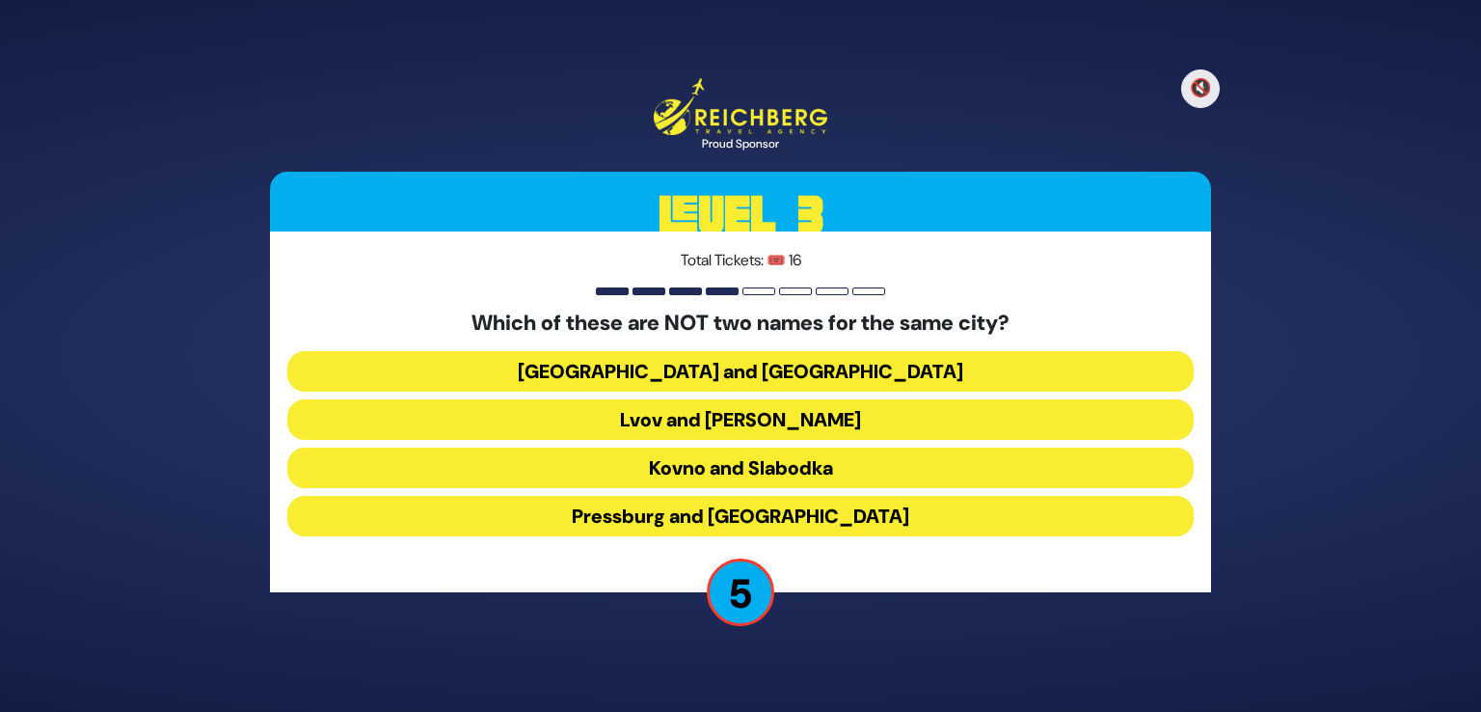
click at [753, 474] on button "Kovno and Slabodka" at bounding box center [740, 468] width 907 height 41
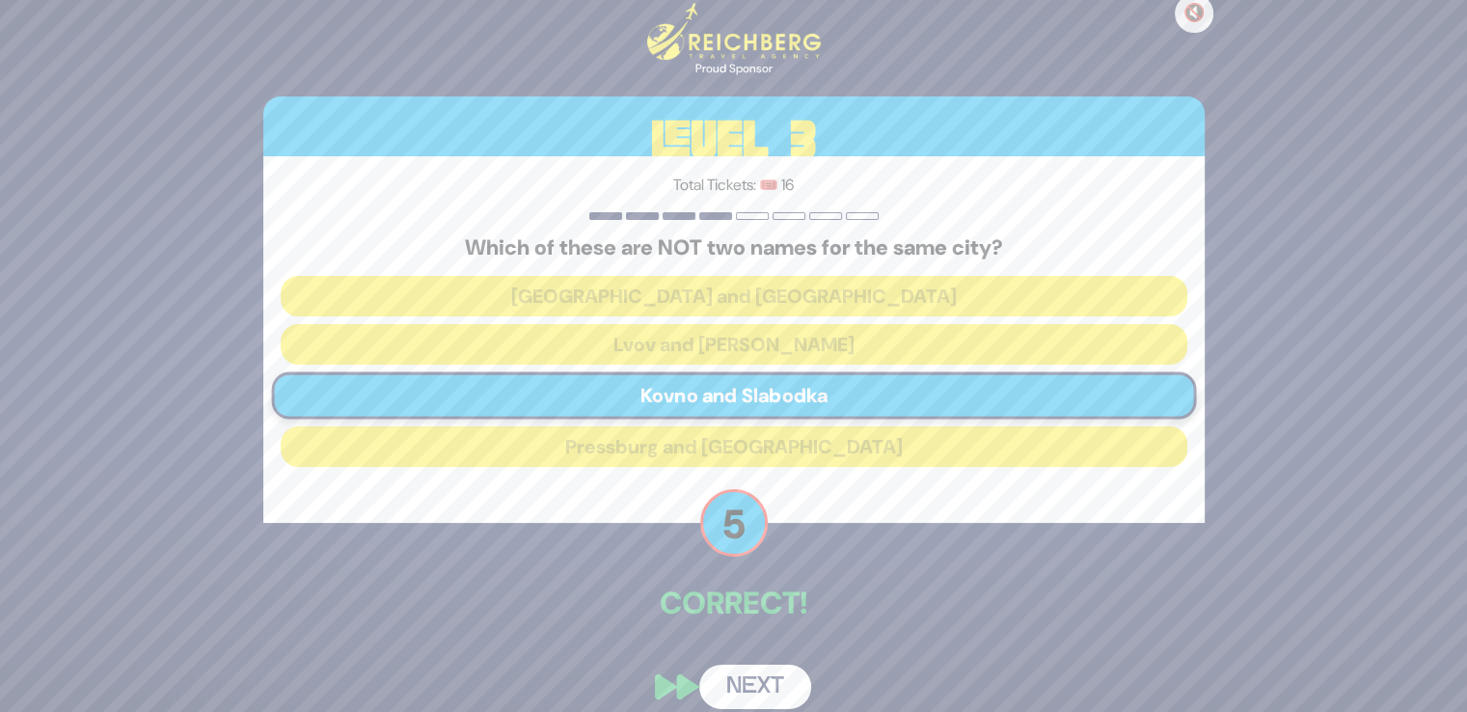
click at [760, 688] on button "Next" at bounding box center [755, 687] width 112 height 44
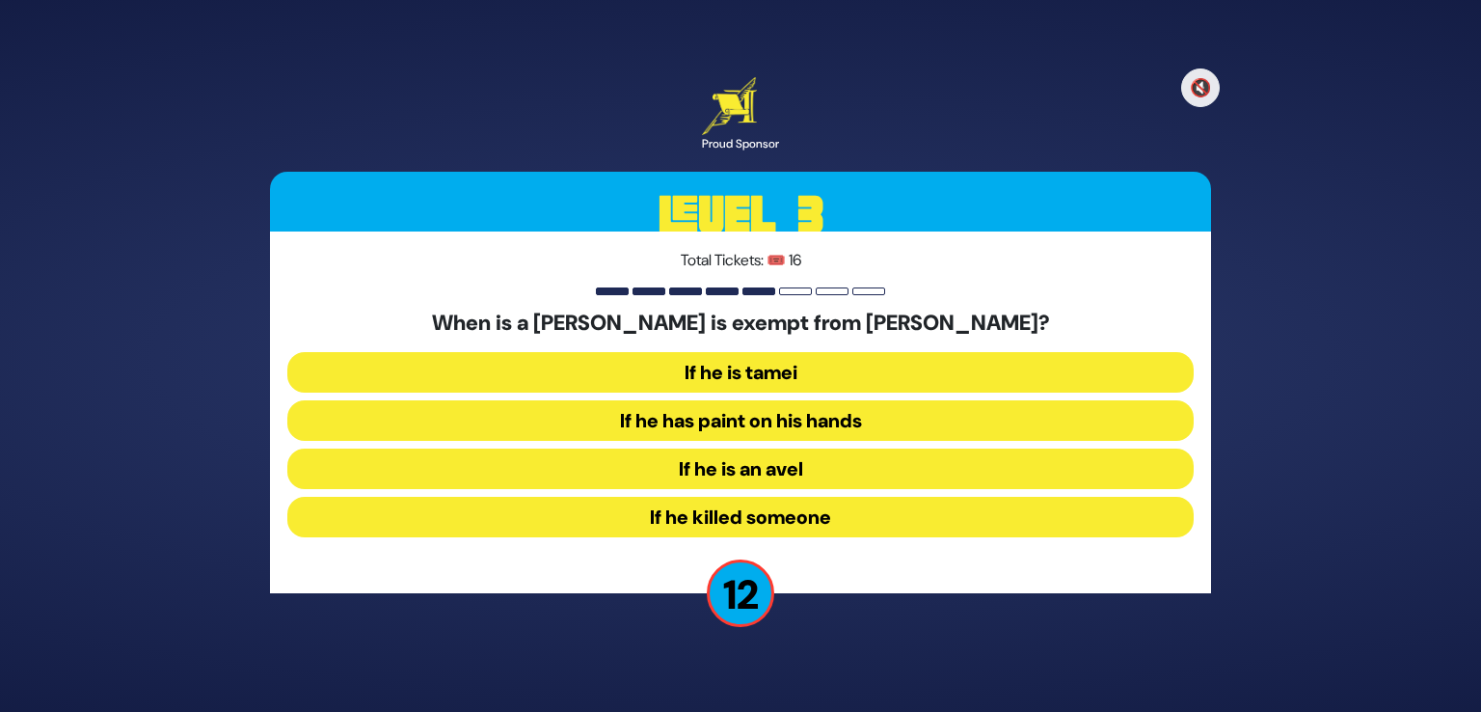
click at [789, 427] on button "If he has paint on his hands" at bounding box center [740, 420] width 907 height 41
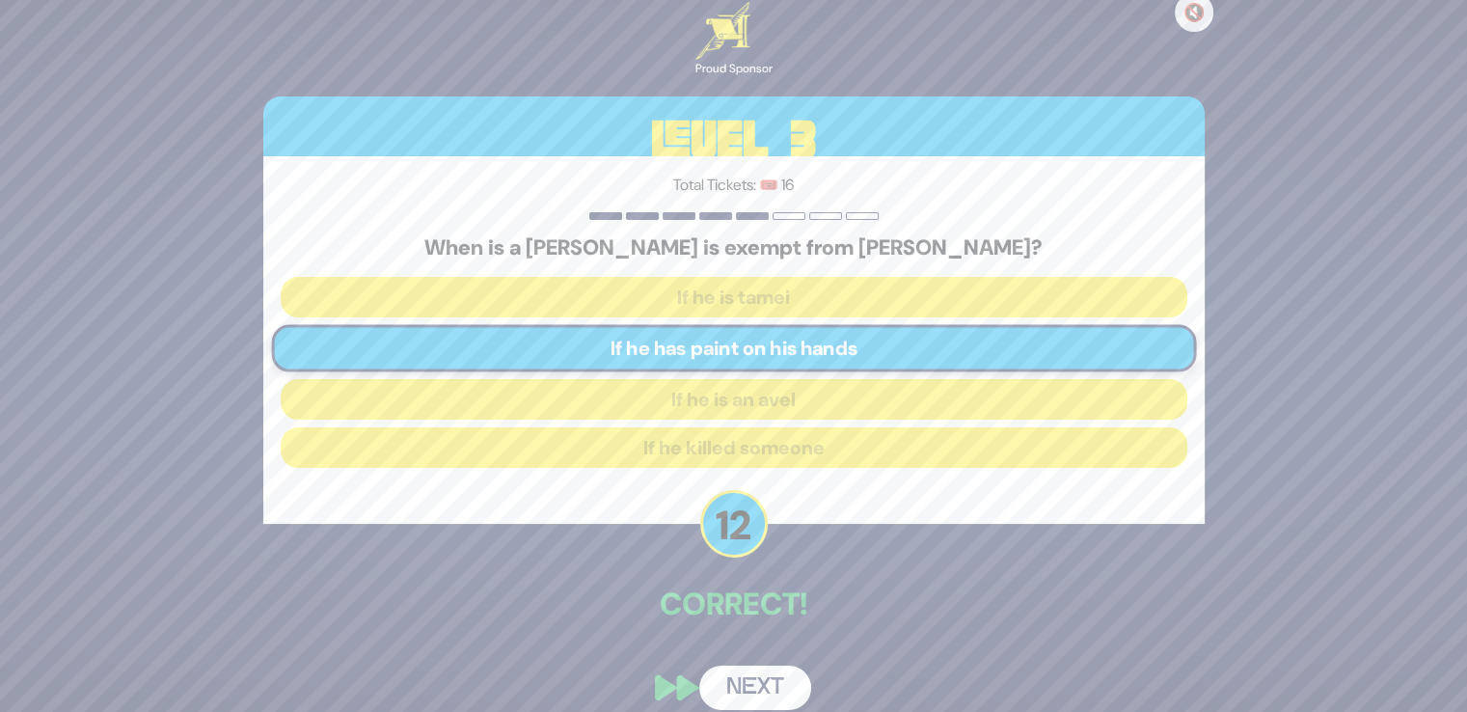
click at [769, 676] on button "Next" at bounding box center [755, 687] width 112 height 44
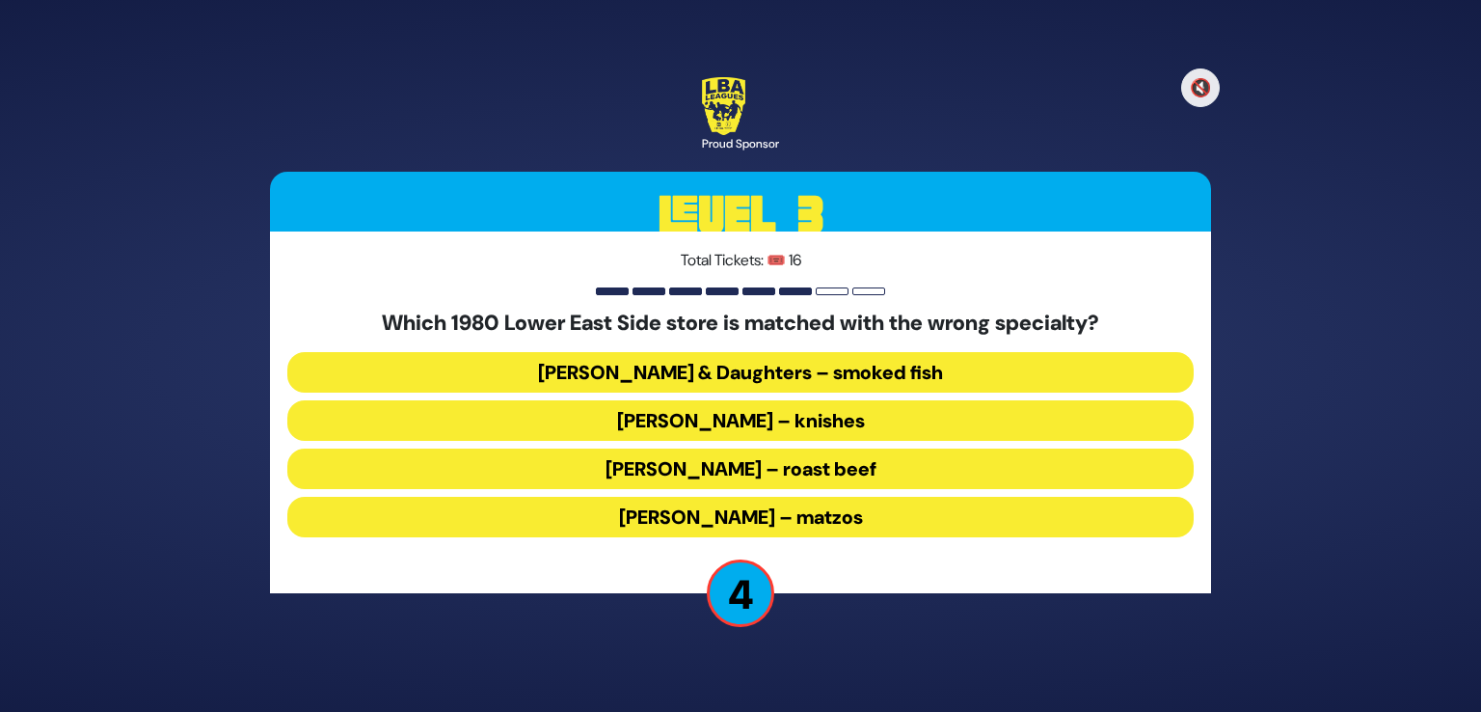
click at [791, 468] on button "Ratner’s – roast beef" at bounding box center [740, 468] width 907 height 41
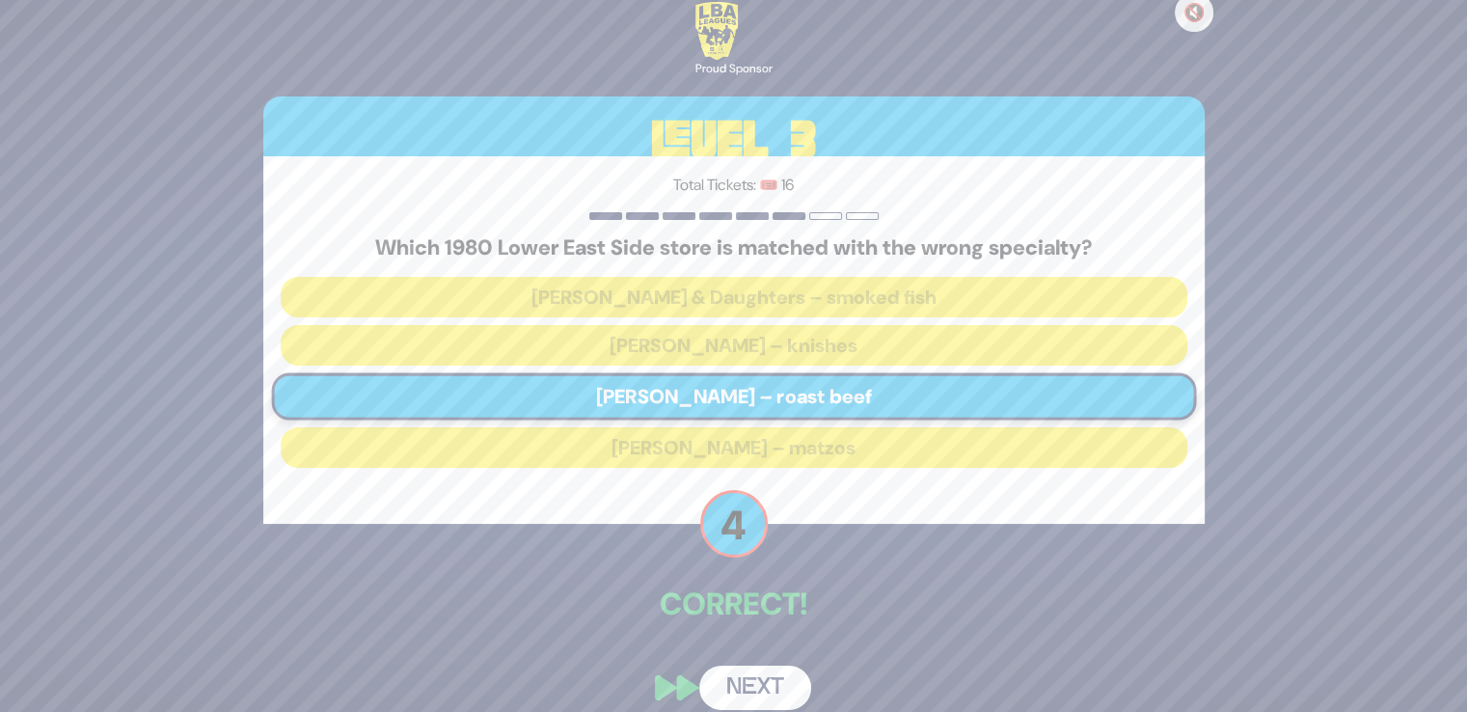
click at [772, 681] on button "Next" at bounding box center [755, 687] width 112 height 44
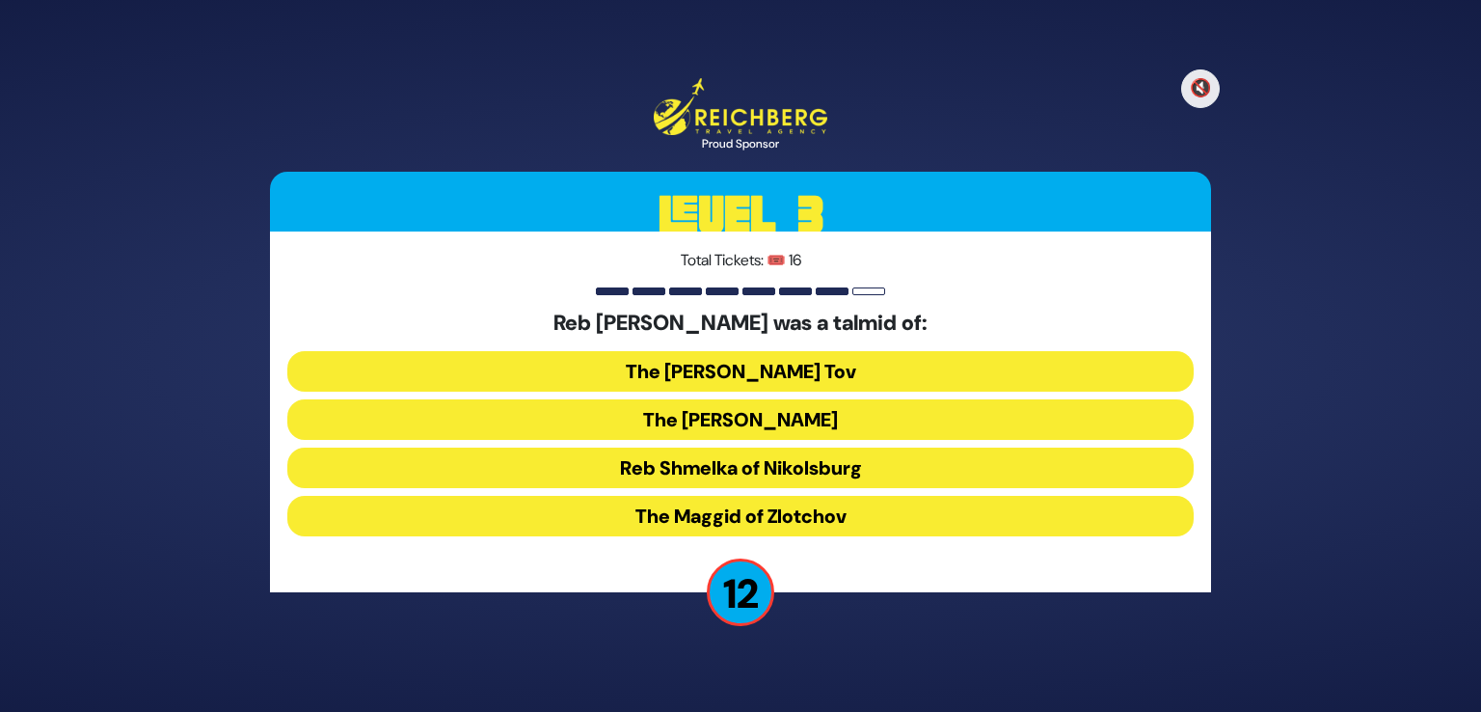
click at [773, 424] on button "The Noam Elimelech" at bounding box center [740, 419] width 907 height 41
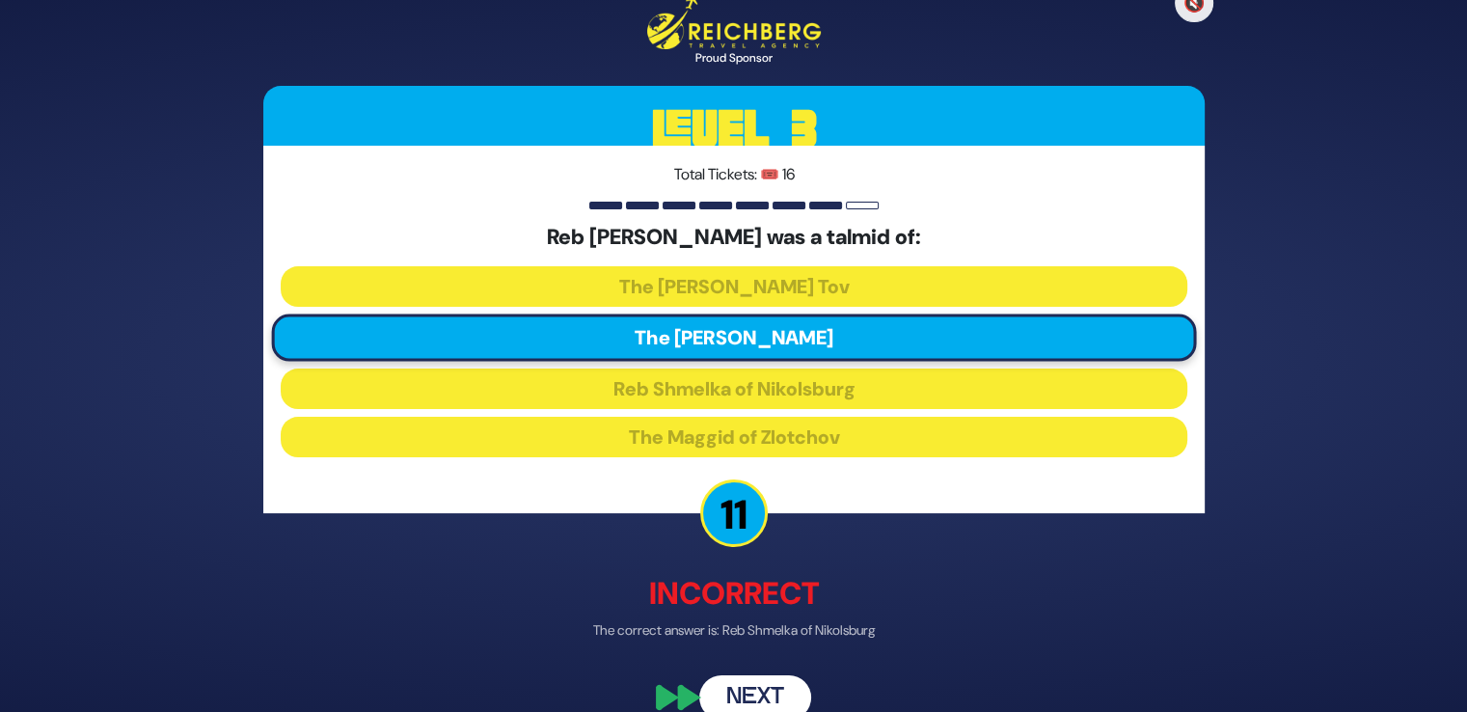
click at [759, 691] on button "Next" at bounding box center [755, 697] width 112 height 44
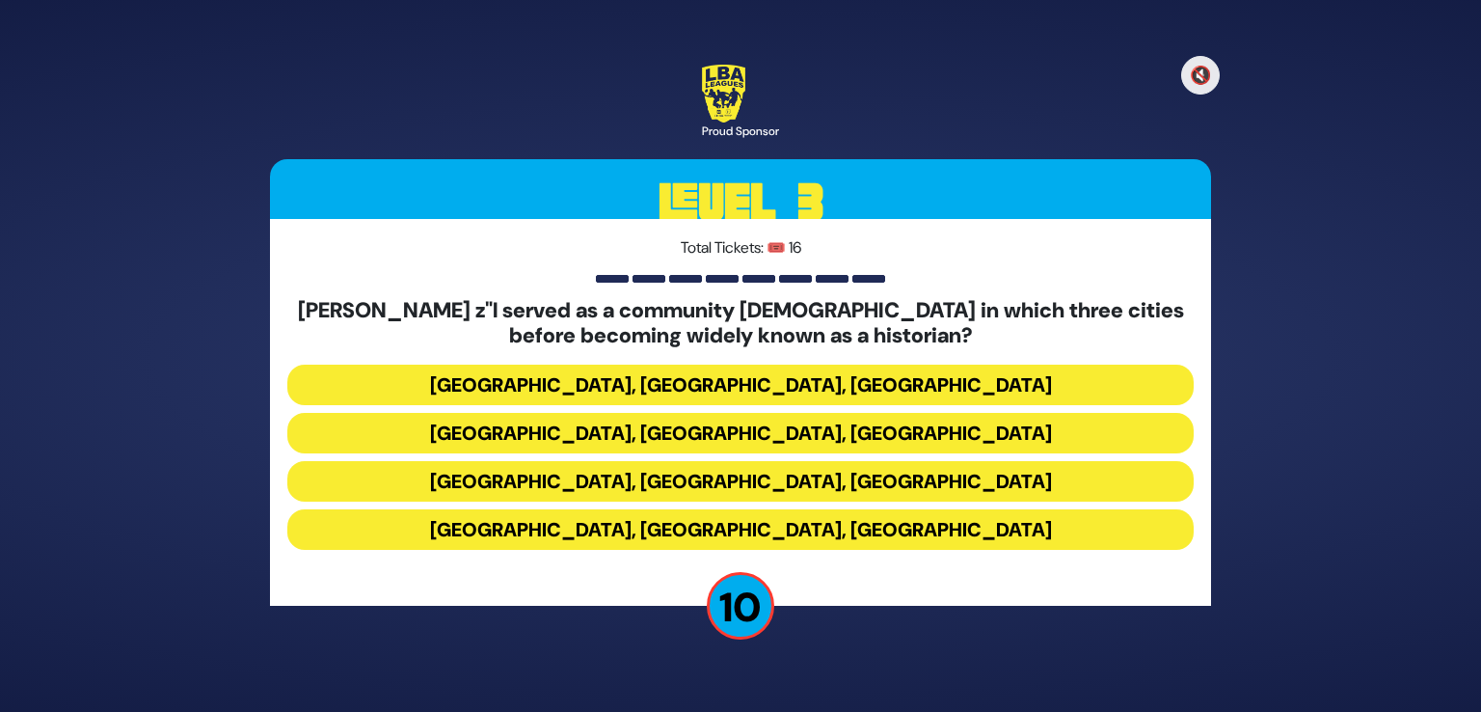
click at [781, 380] on button "Miami, Chicago, Monsey" at bounding box center [740, 385] width 907 height 41
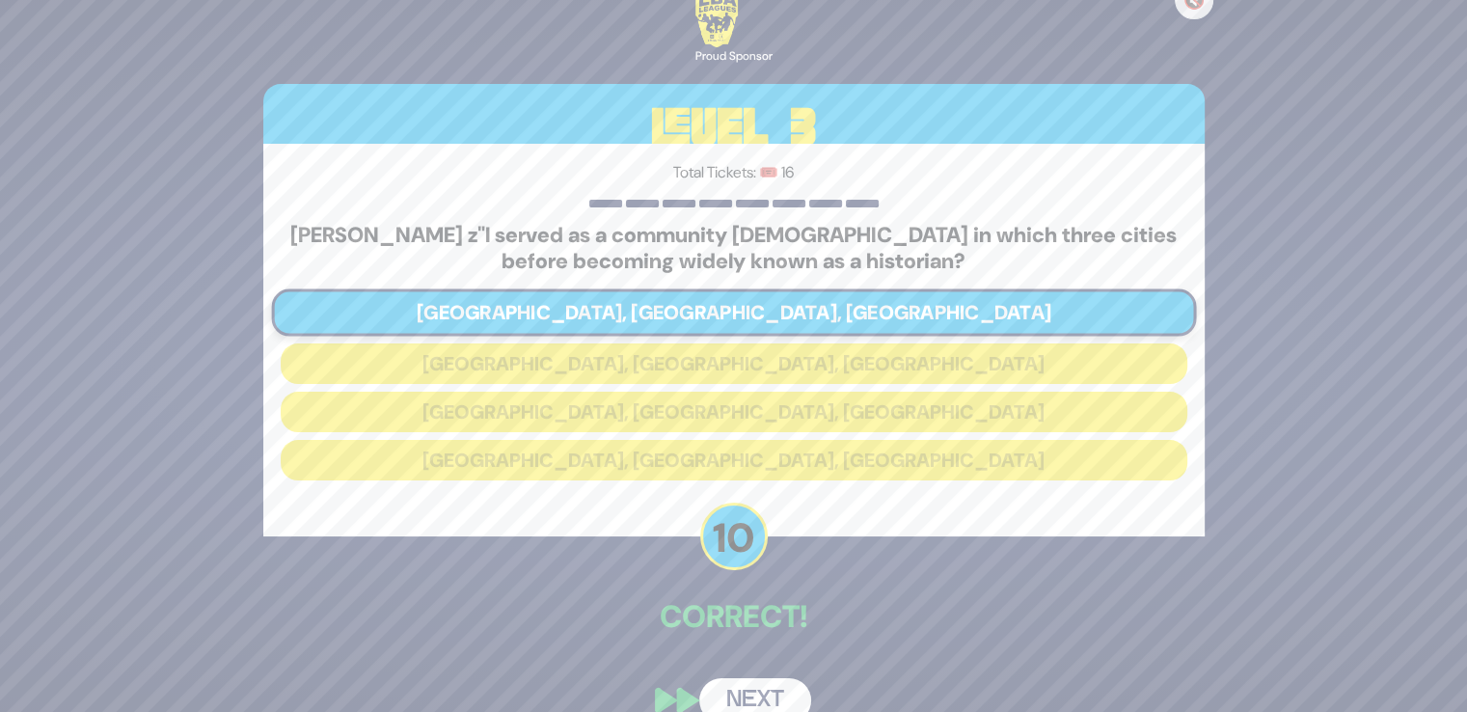
click at [768, 679] on button "Next" at bounding box center [755, 700] width 112 height 44
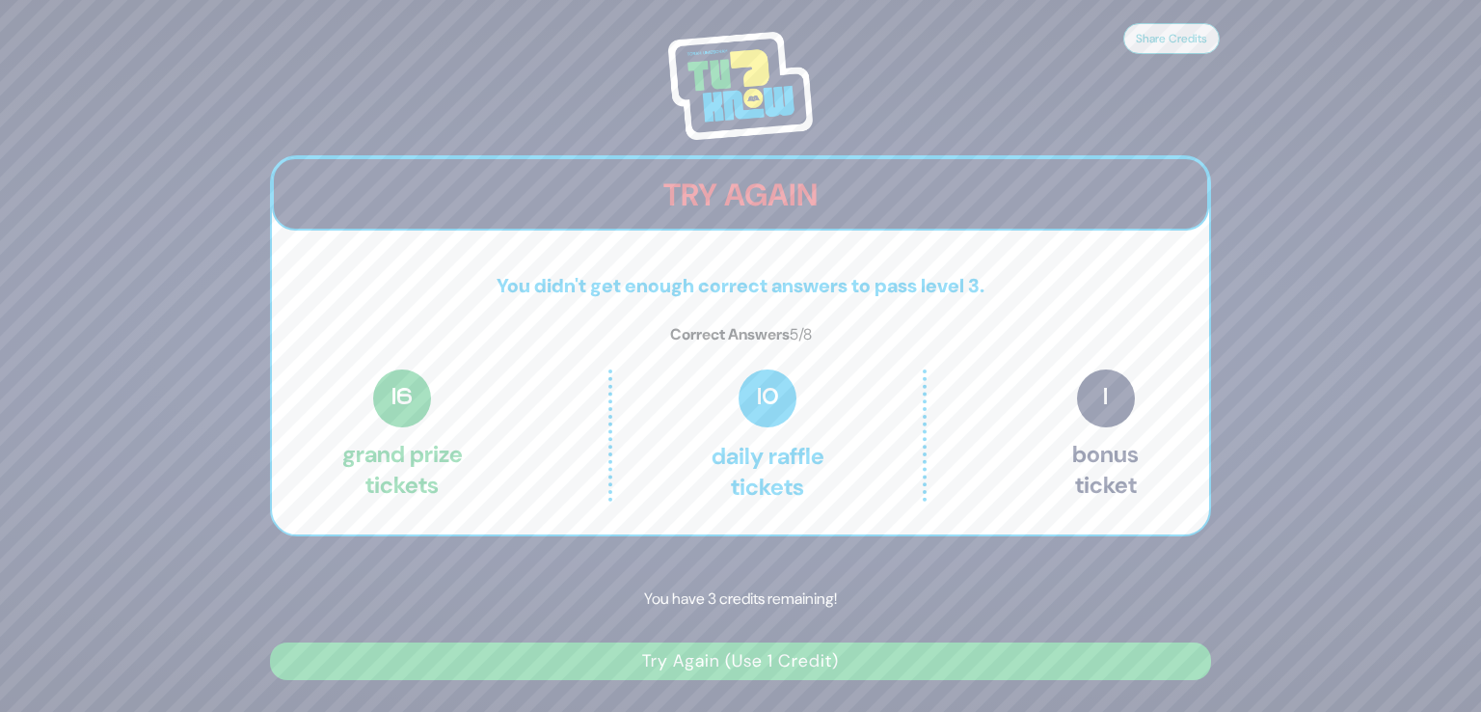
click at [736, 668] on button "Try Again (Use 1 Credit)" at bounding box center [740, 661] width 941 height 38
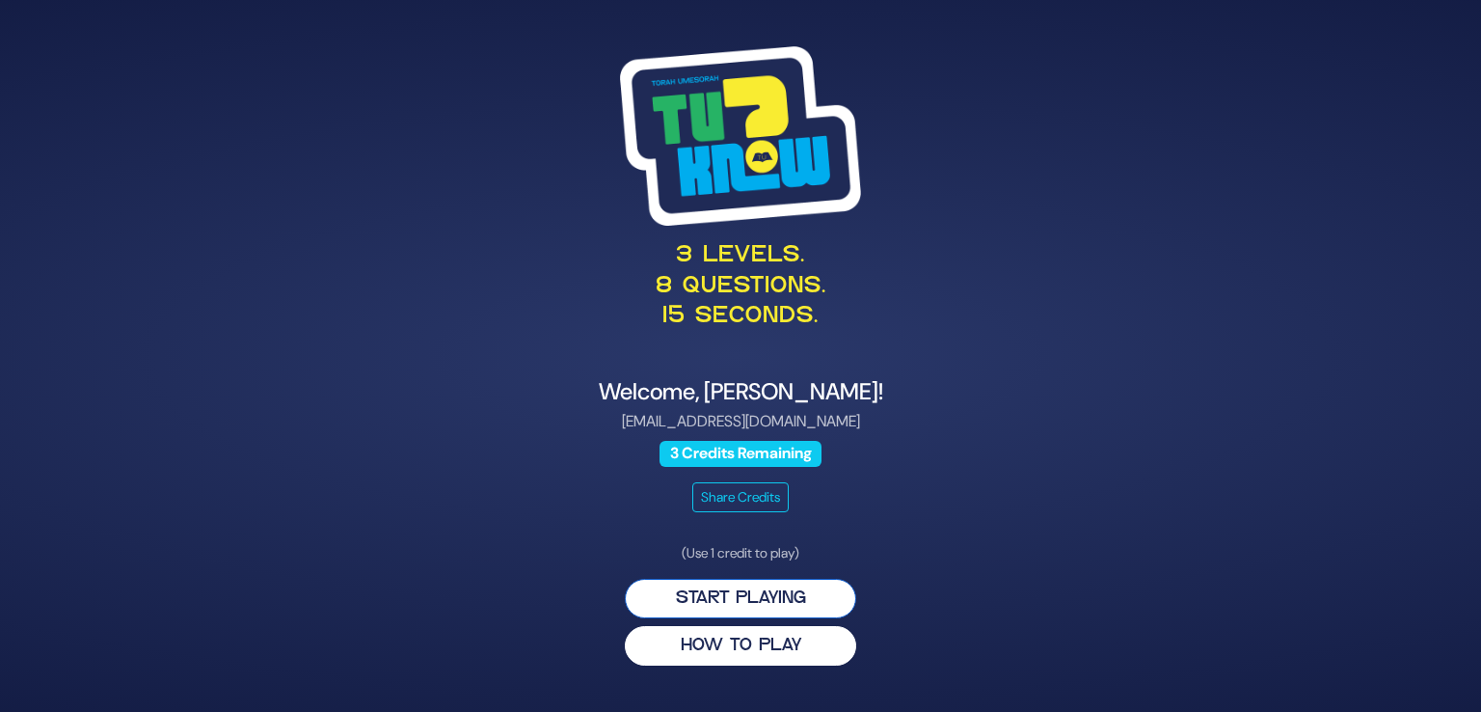
click at [724, 608] on button "Start Playing" at bounding box center [740, 599] width 231 height 40
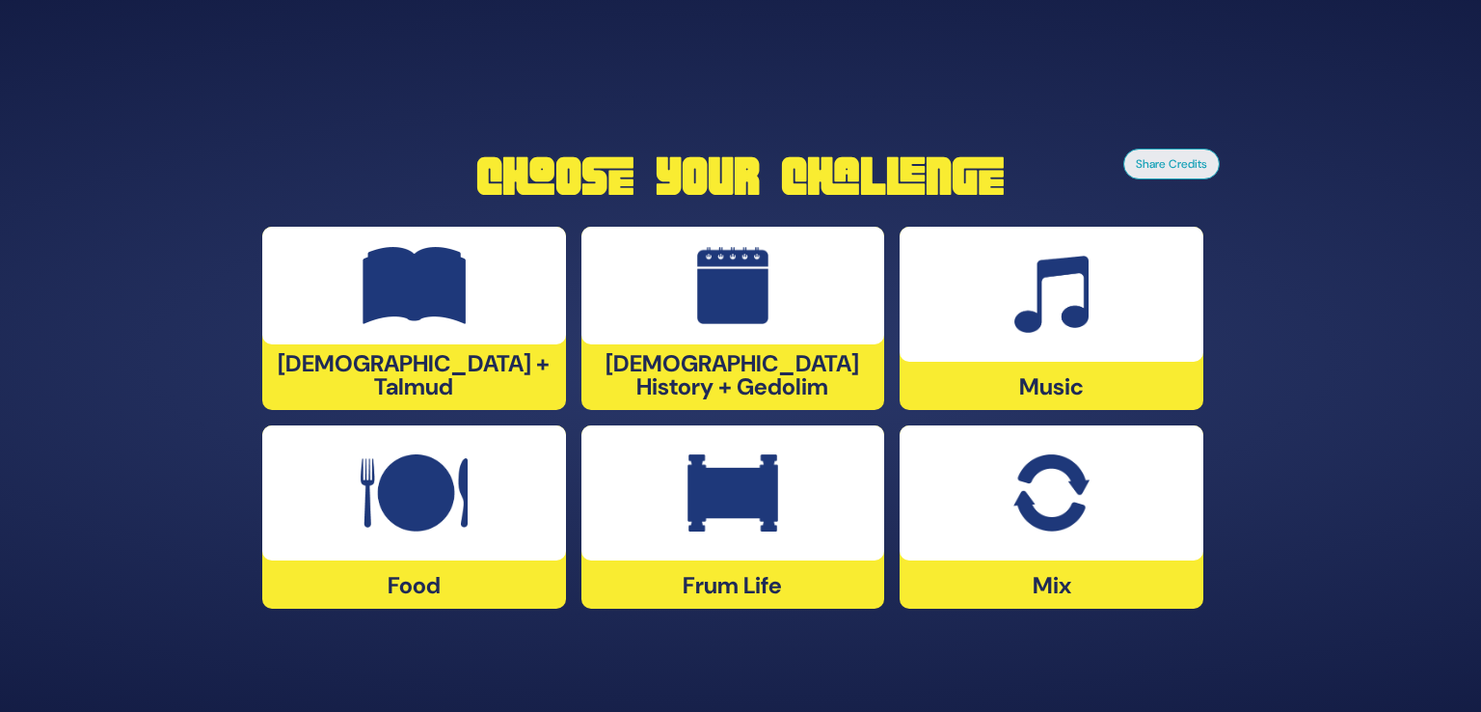
click at [1015, 527] on img at bounding box center [1051, 492] width 75 height 77
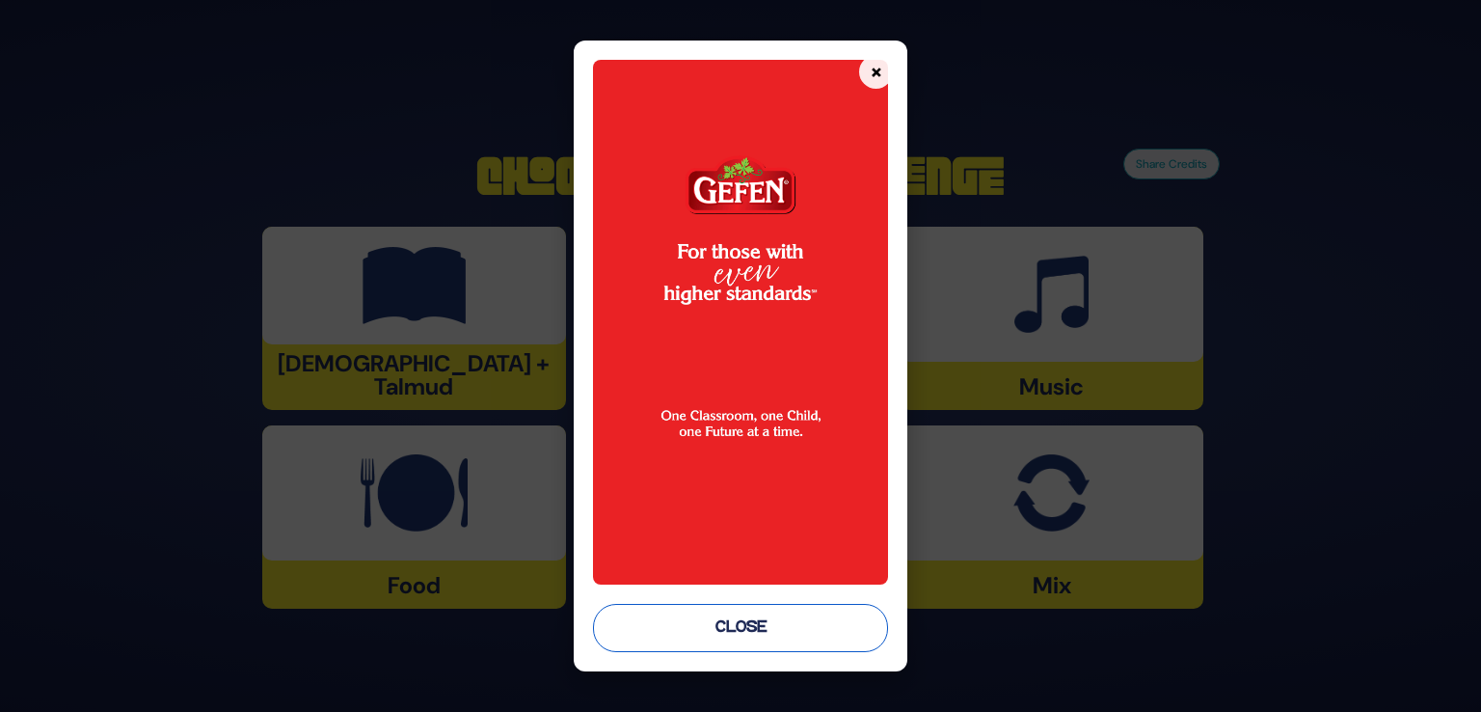
click at [782, 609] on button "Close" at bounding box center [740, 628] width 295 height 48
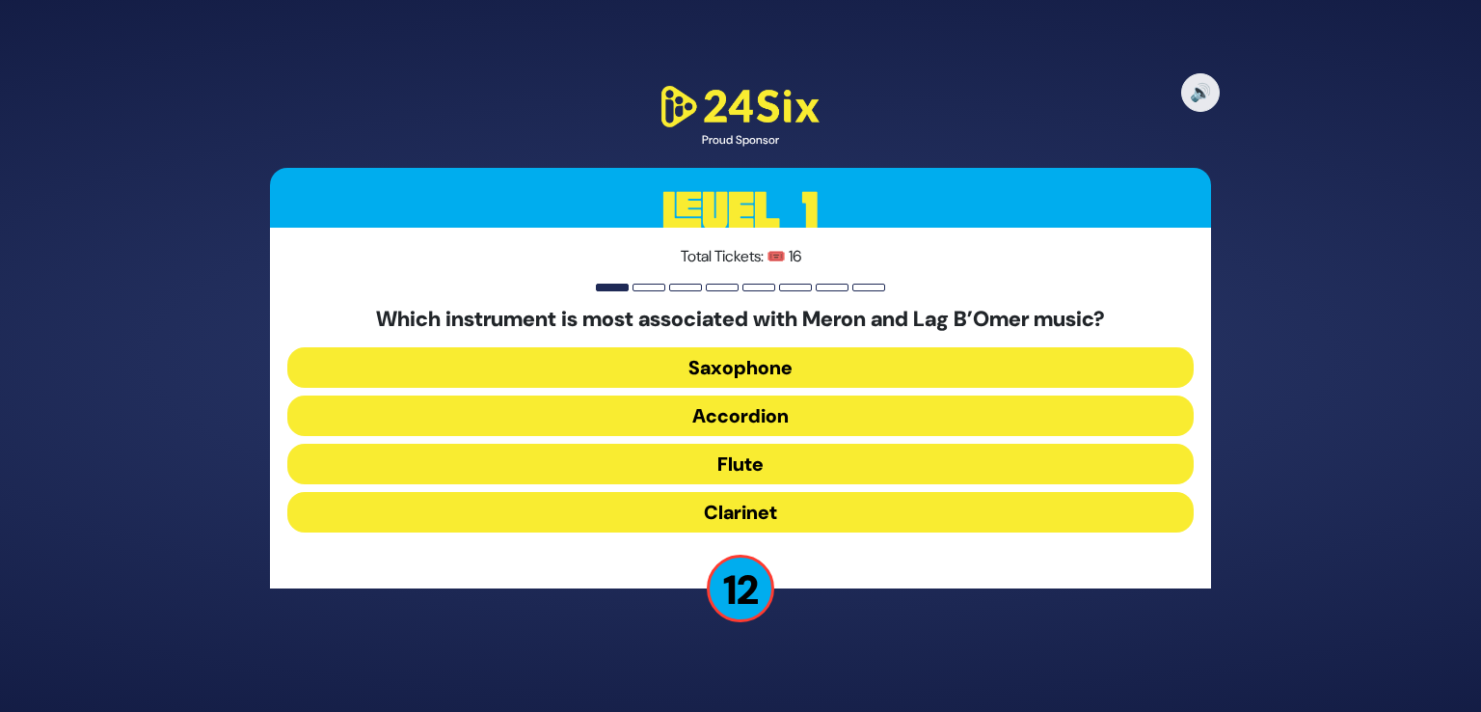
click at [783, 525] on button "Clarinet" at bounding box center [740, 512] width 907 height 41
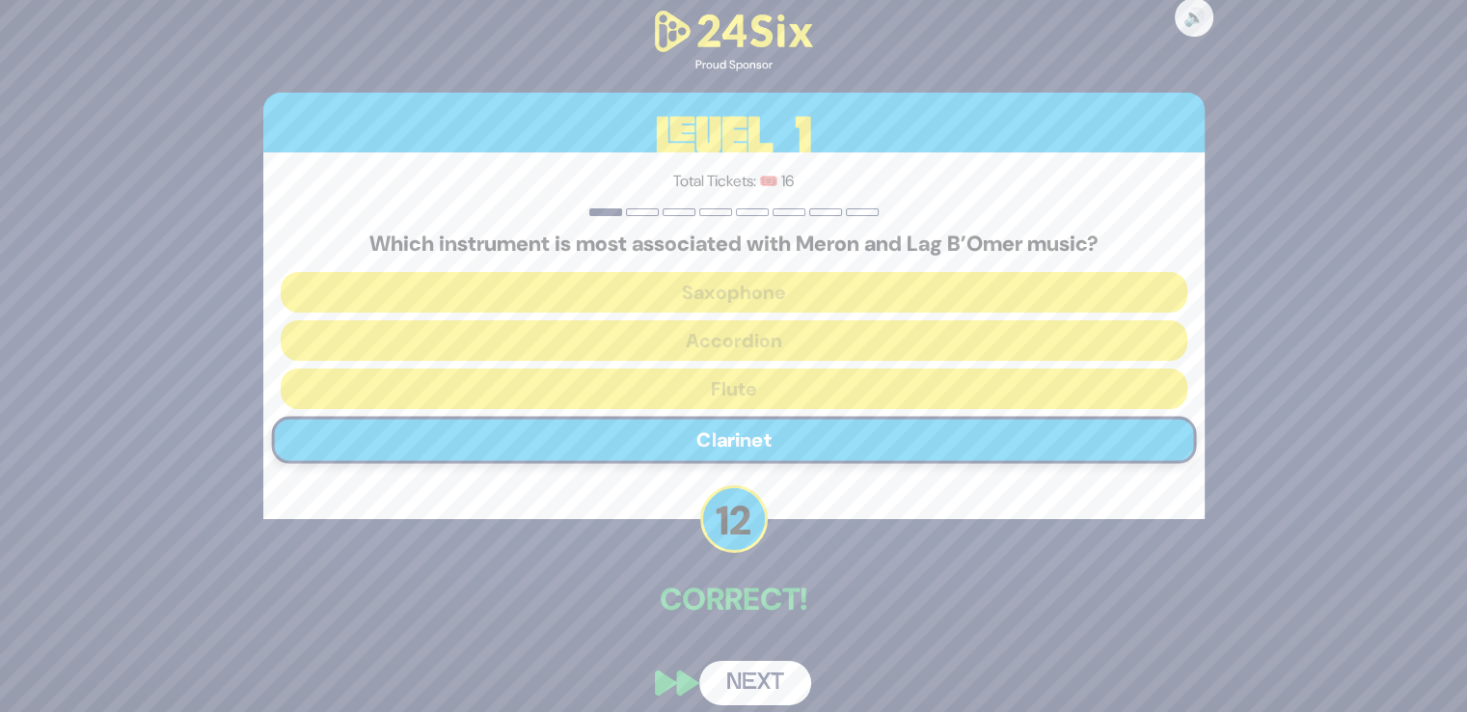
click at [752, 661] on button "Next" at bounding box center [755, 683] width 112 height 44
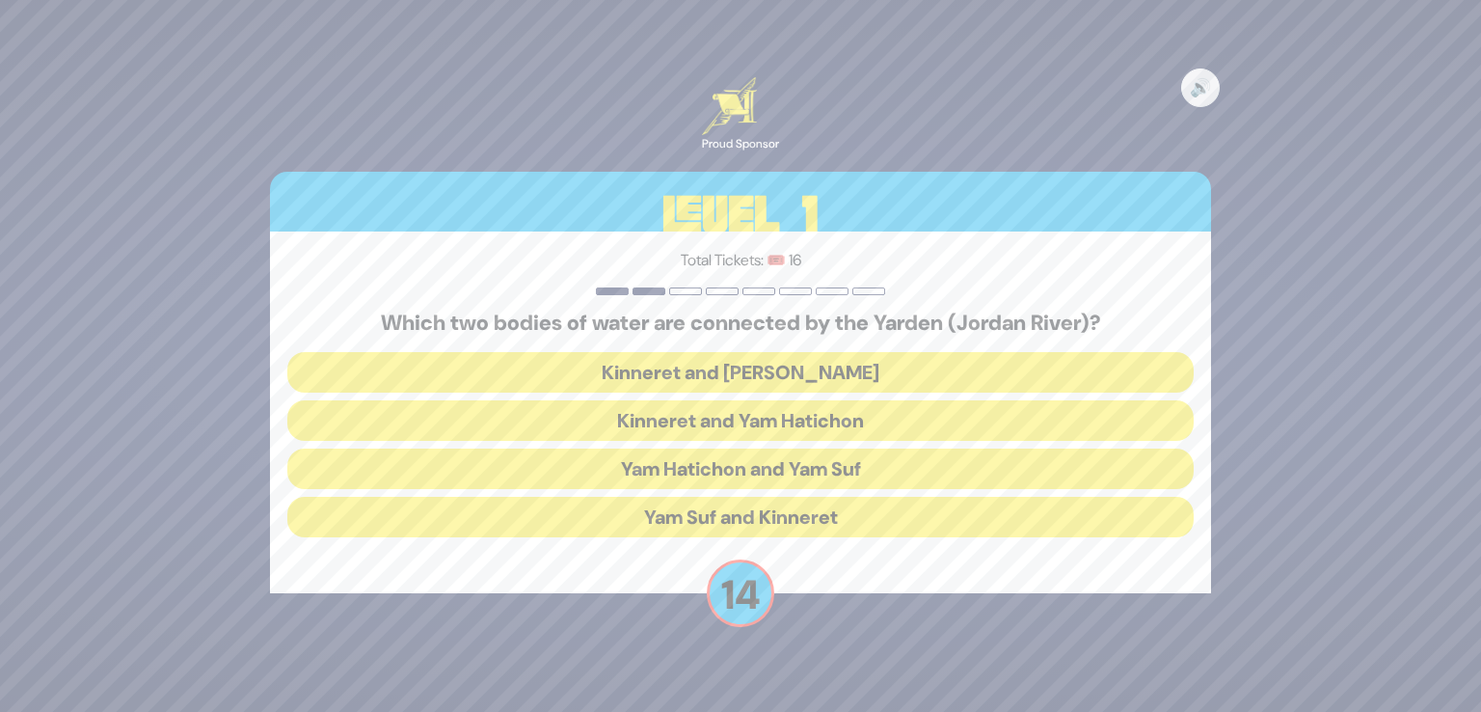
click at [795, 391] on button "Kinneret and Yam Hamelach" at bounding box center [740, 372] width 907 height 41
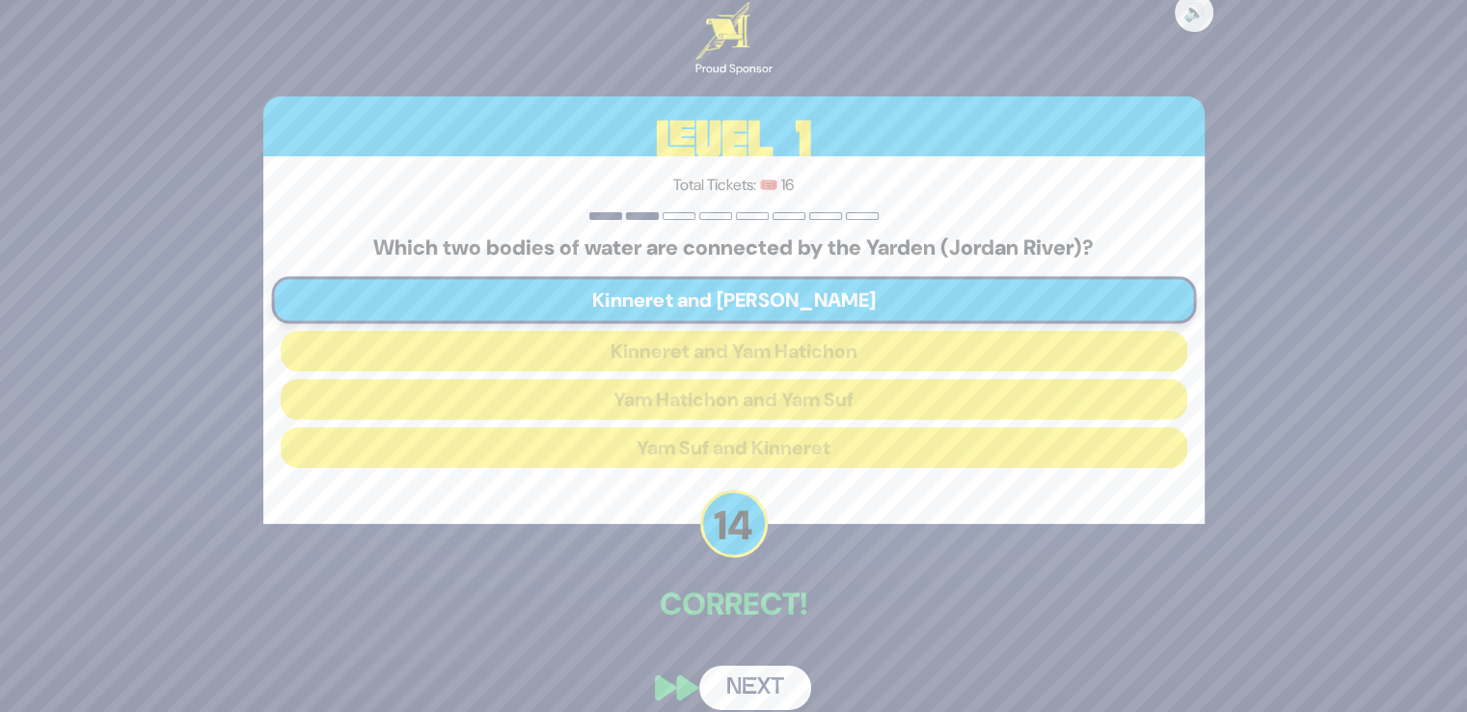
click at [773, 665] on button "Next" at bounding box center [755, 687] width 112 height 44
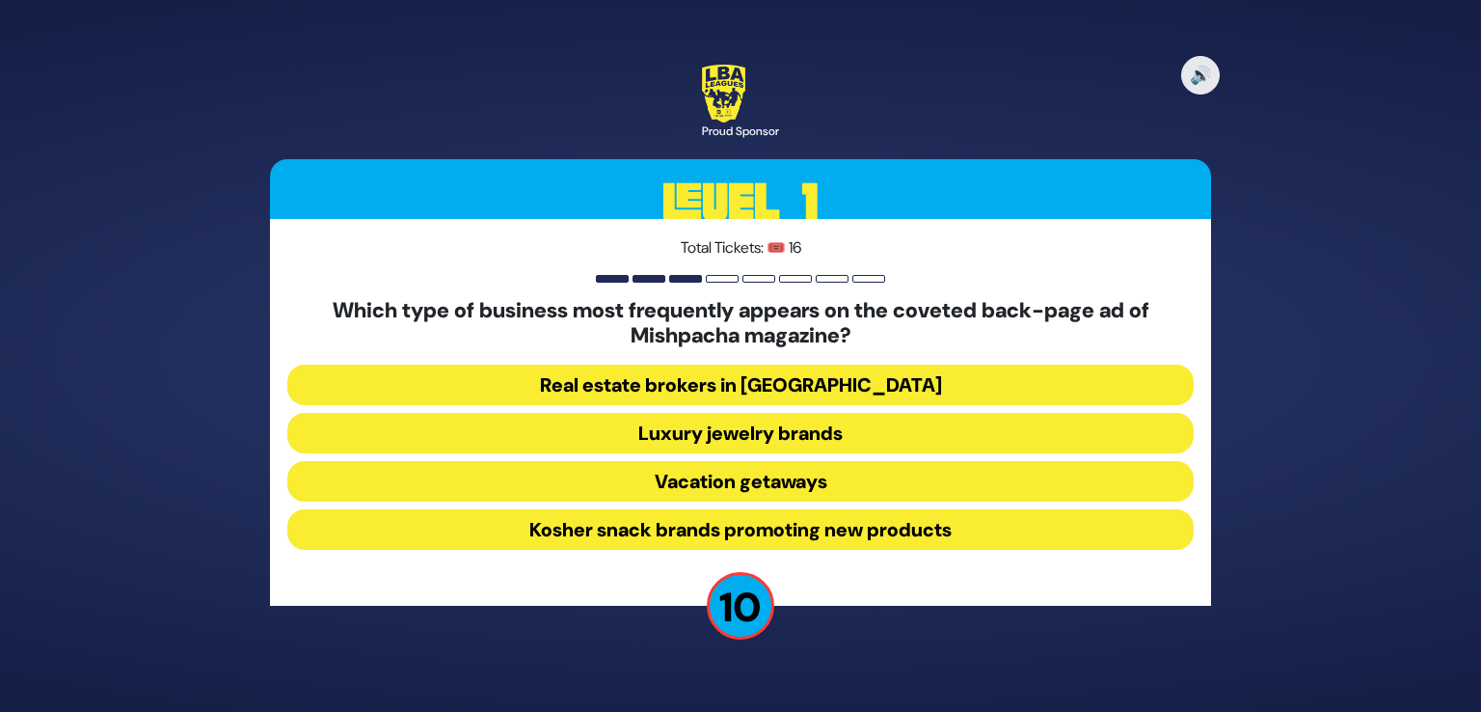
click at [762, 483] on button "Vacation getaways" at bounding box center [740, 481] width 907 height 41
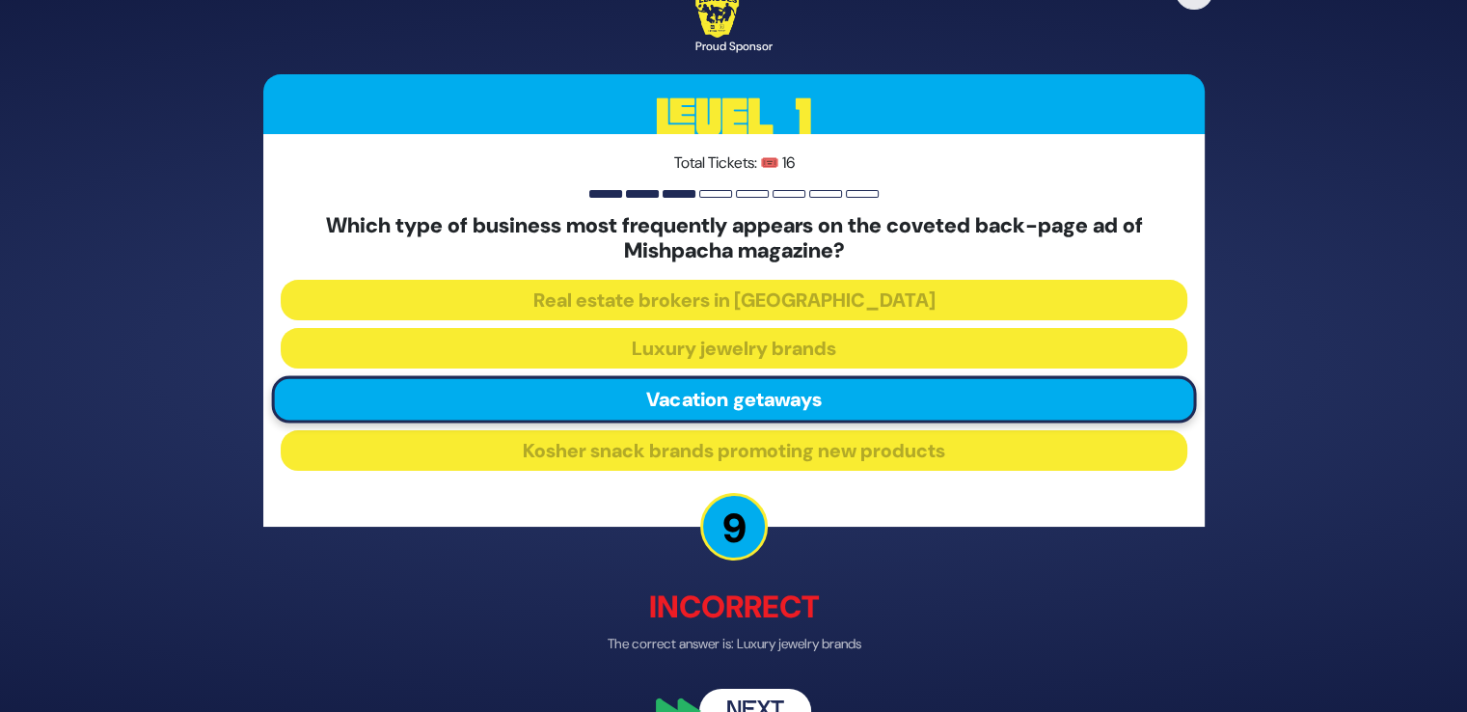
click at [769, 695] on button "Next" at bounding box center [755, 710] width 112 height 44
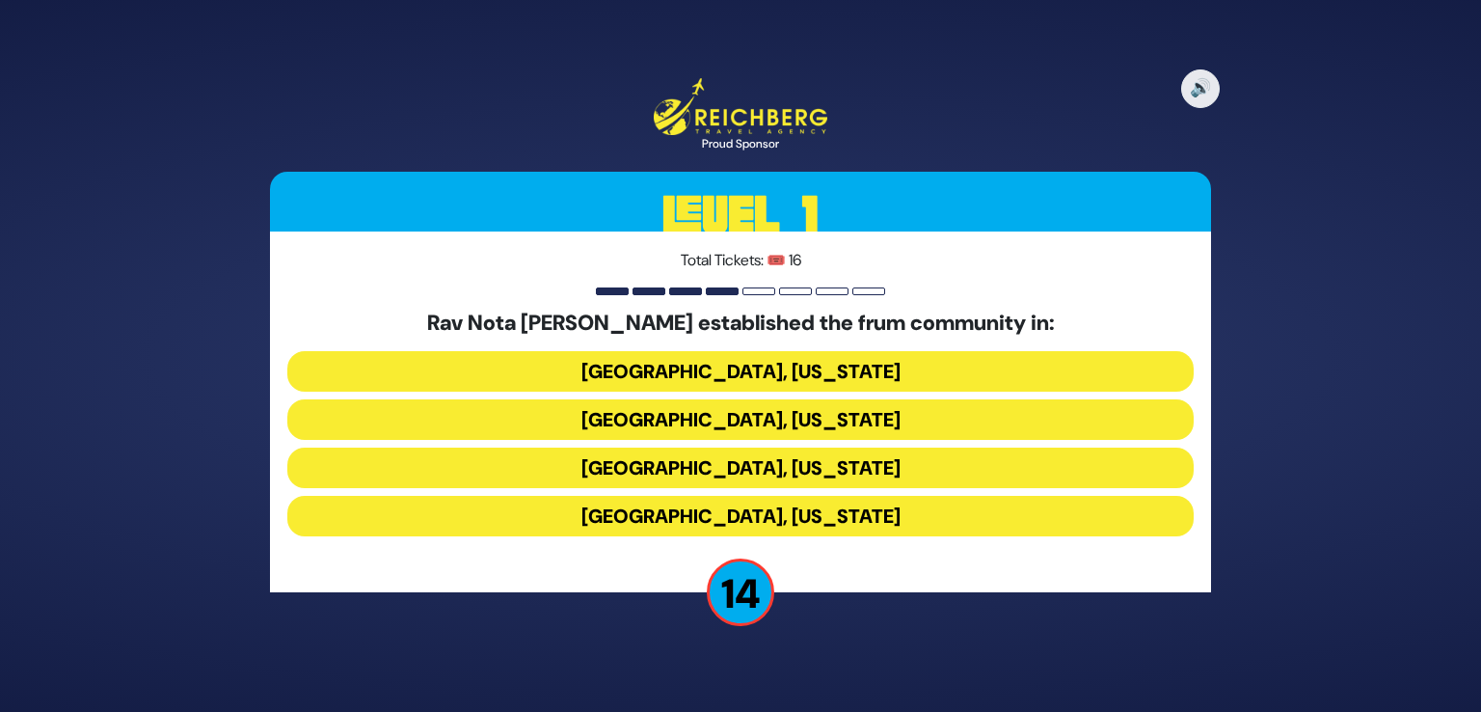
click at [761, 421] on button "[GEOGRAPHIC_DATA], [US_STATE]" at bounding box center [740, 419] width 907 height 41
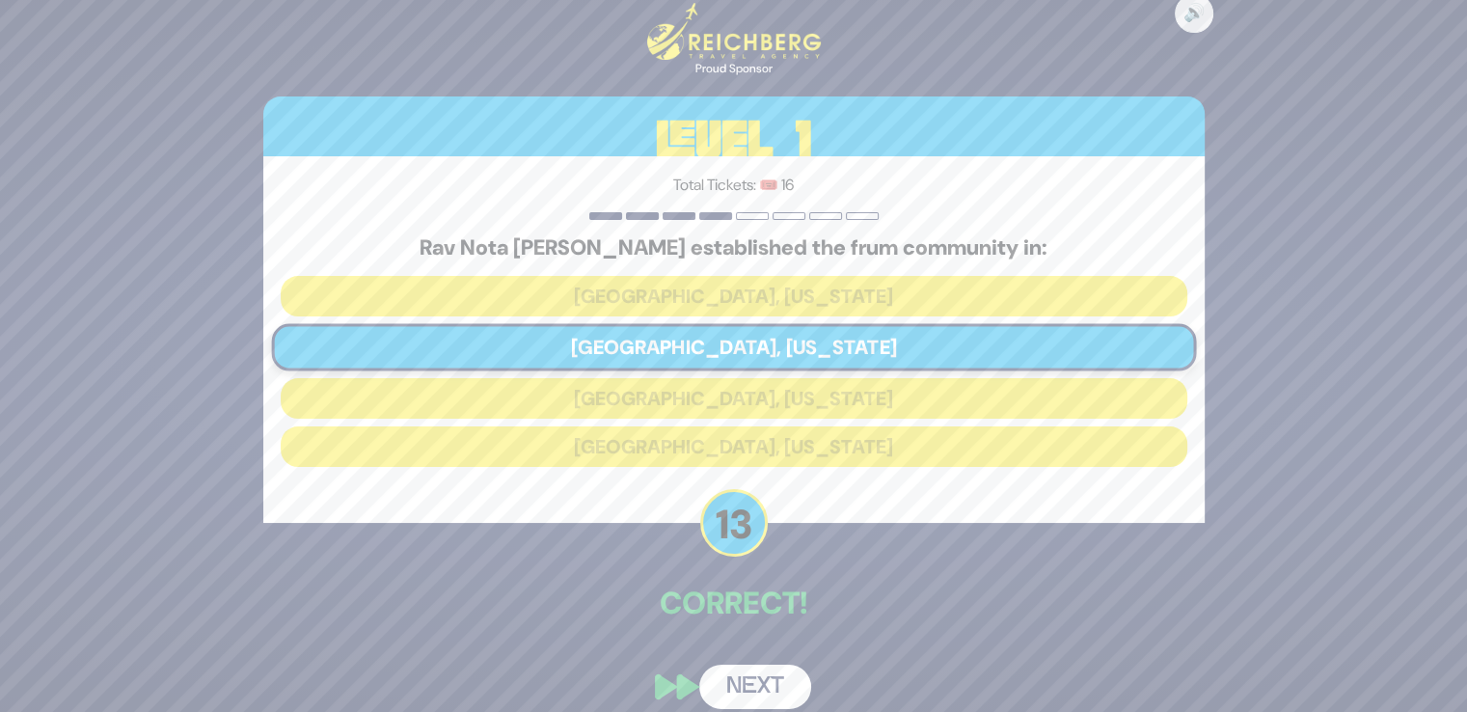
click at [746, 674] on button "Next" at bounding box center [755, 687] width 112 height 44
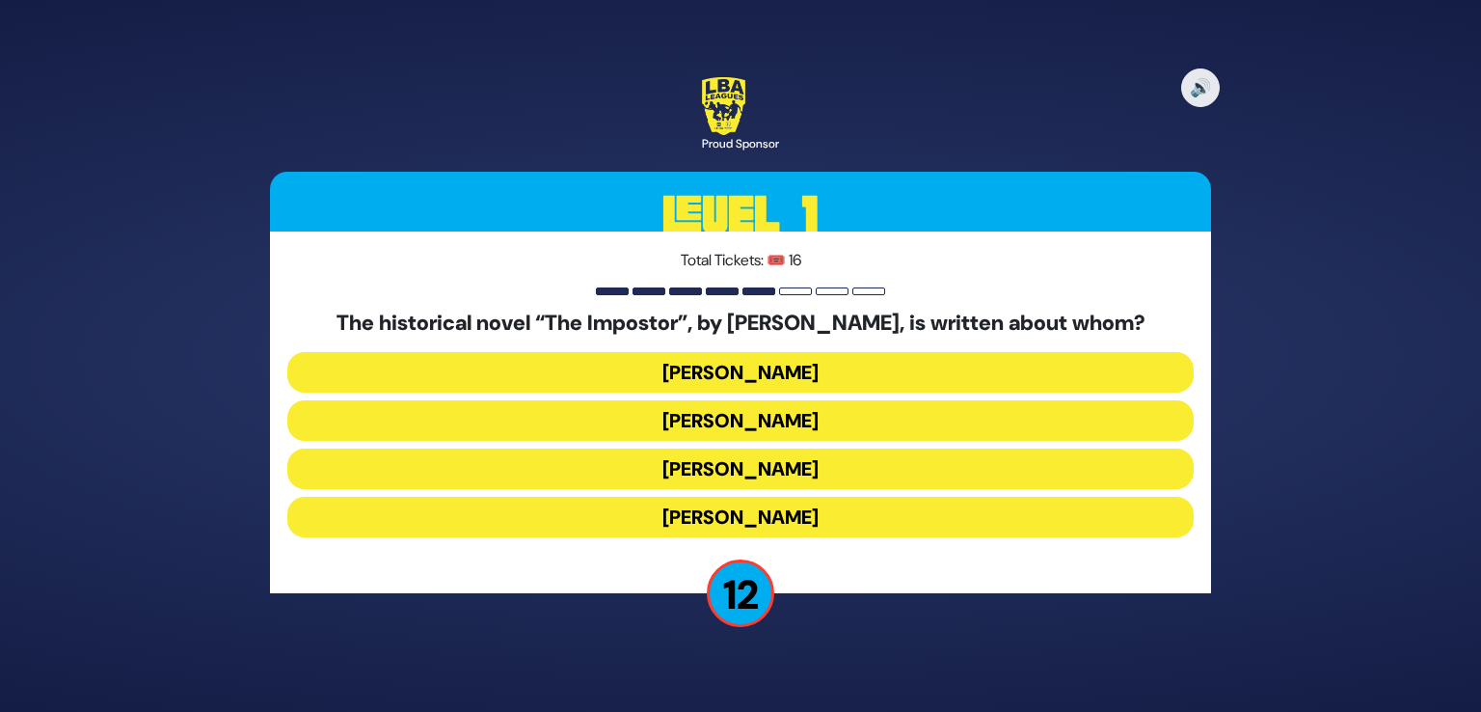
click at [748, 469] on button "Shabbesai Tzvi" at bounding box center [740, 468] width 907 height 41
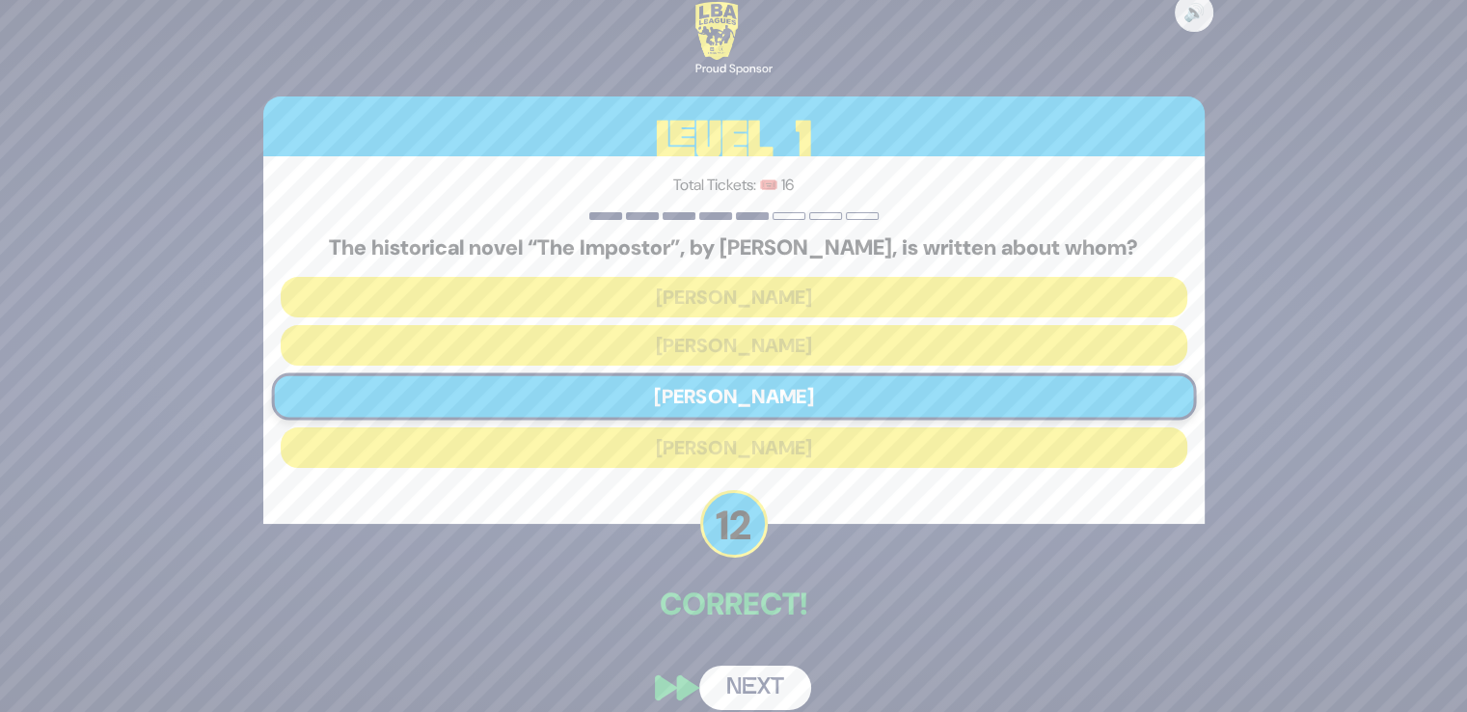
click at [737, 658] on div "🔊 Proud Sponsor Level 1 Total Tickets: 🎟️ 16 The historical novel “The Impostor…" at bounding box center [734, 355] width 988 height 753
click at [736, 685] on button "Next" at bounding box center [755, 687] width 112 height 44
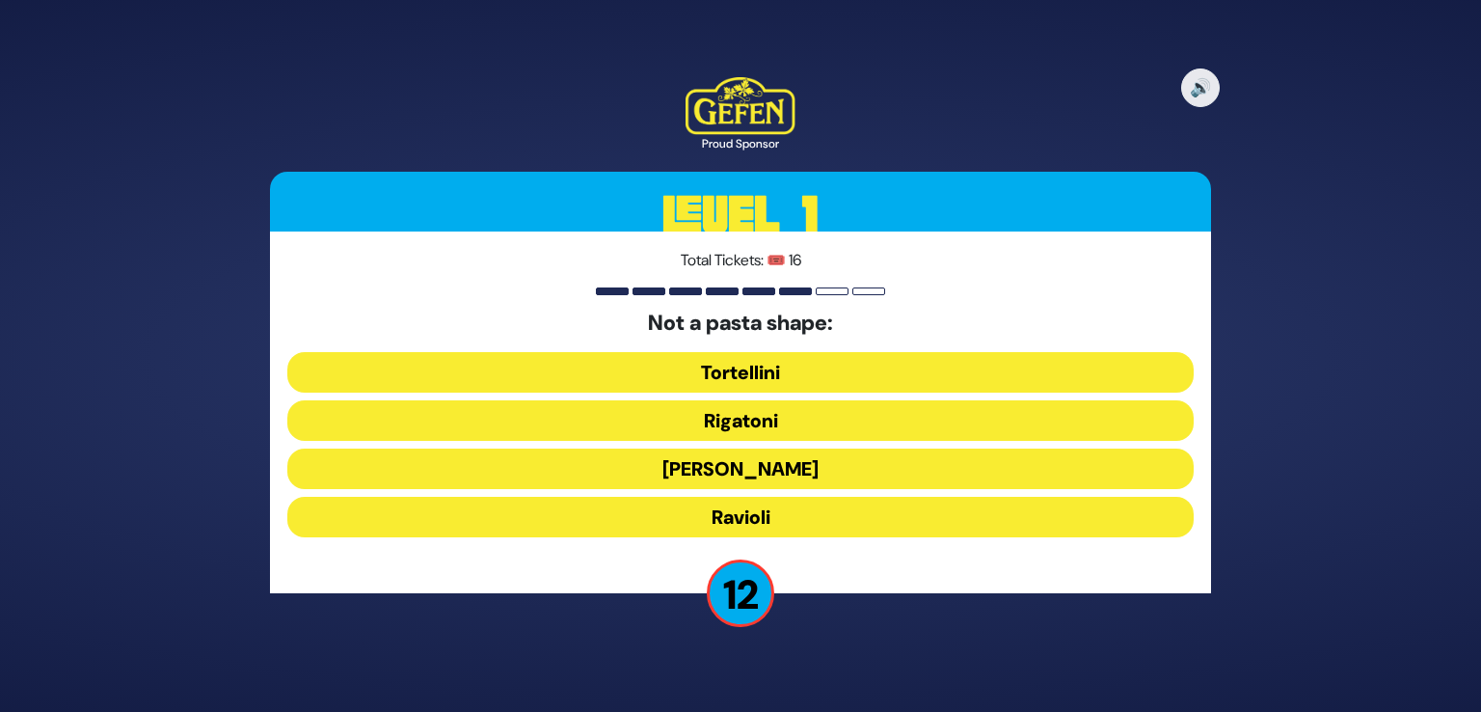
click at [745, 465] on button "Ronzoni" at bounding box center [740, 468] width 907 height 41
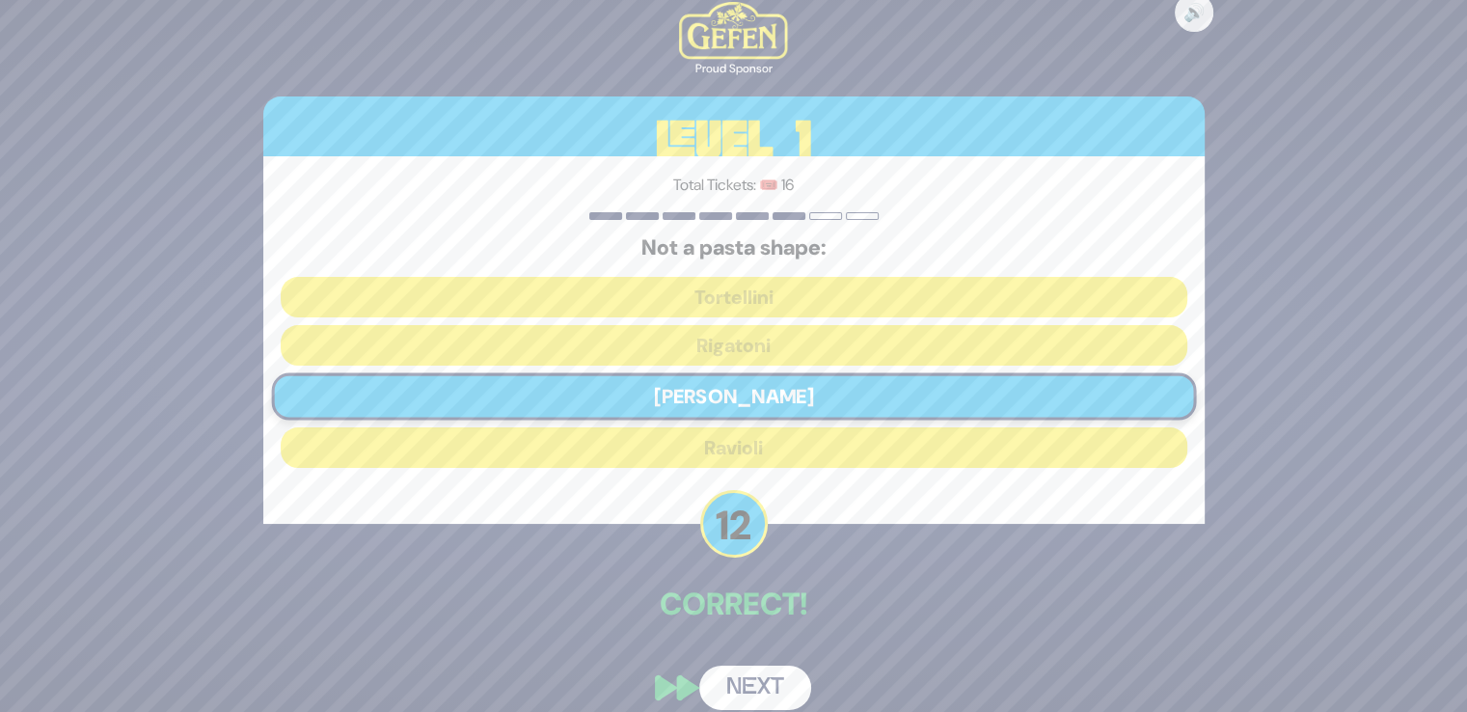
click at [733, 678] on button "Next" at bounding box center [755, 687] width 112 height 44
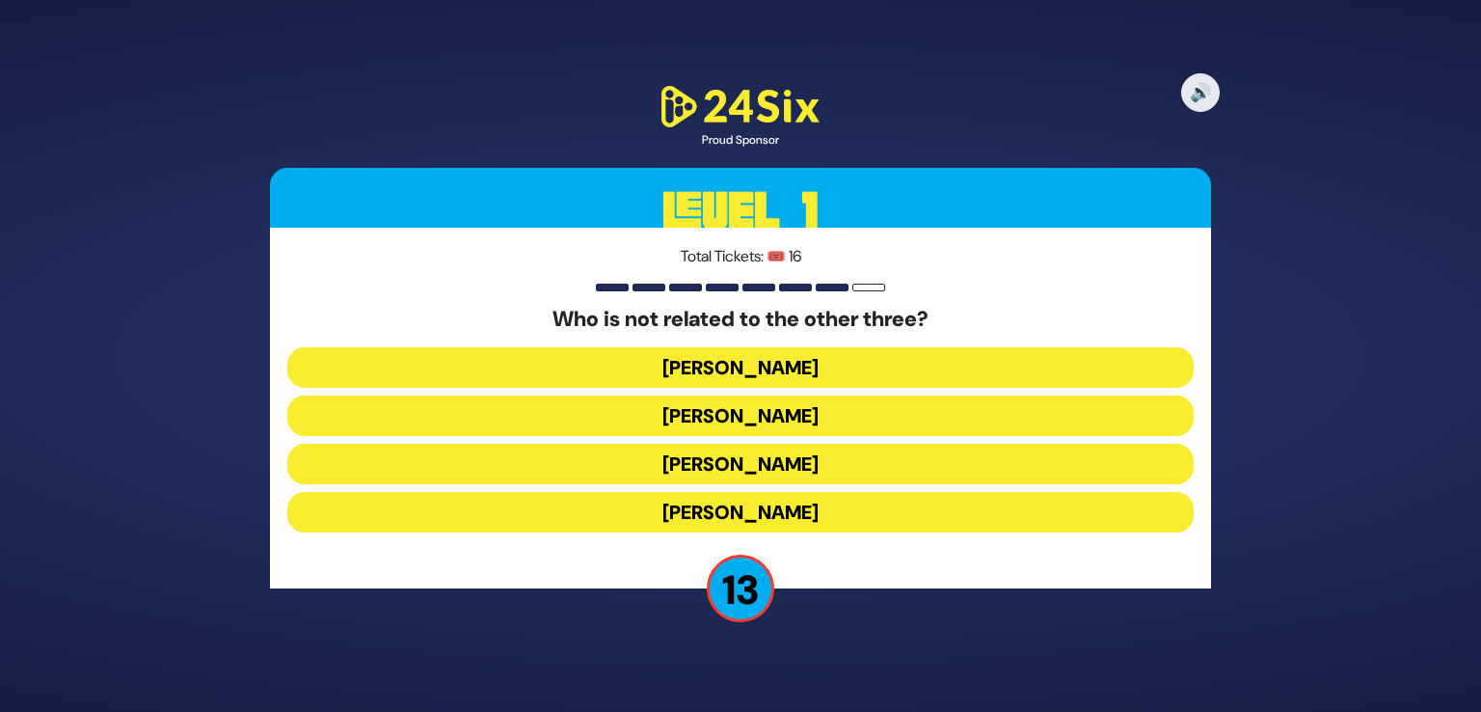
click at [732, 538] on div "Who is not related to the other three? Benny Friedman Avraham Fried Bentzi Marc…" at bounding box center [740, 423] width 907 height 233
click at [737, 518] on button "Shie Fried" at bounding box center [740, 512] width 907 height 41
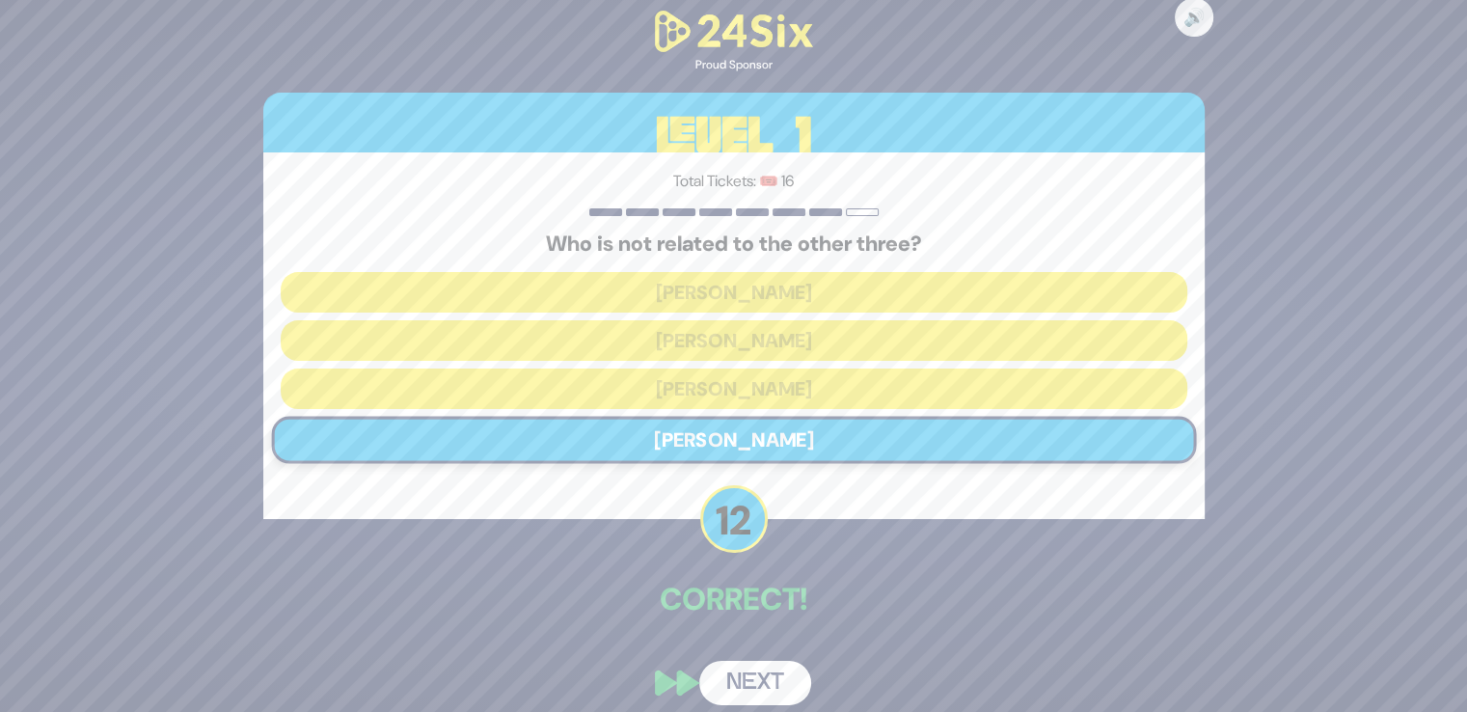
click at [743, 667] on button "Next" at bounding box center [755, 683] width 112 height 44
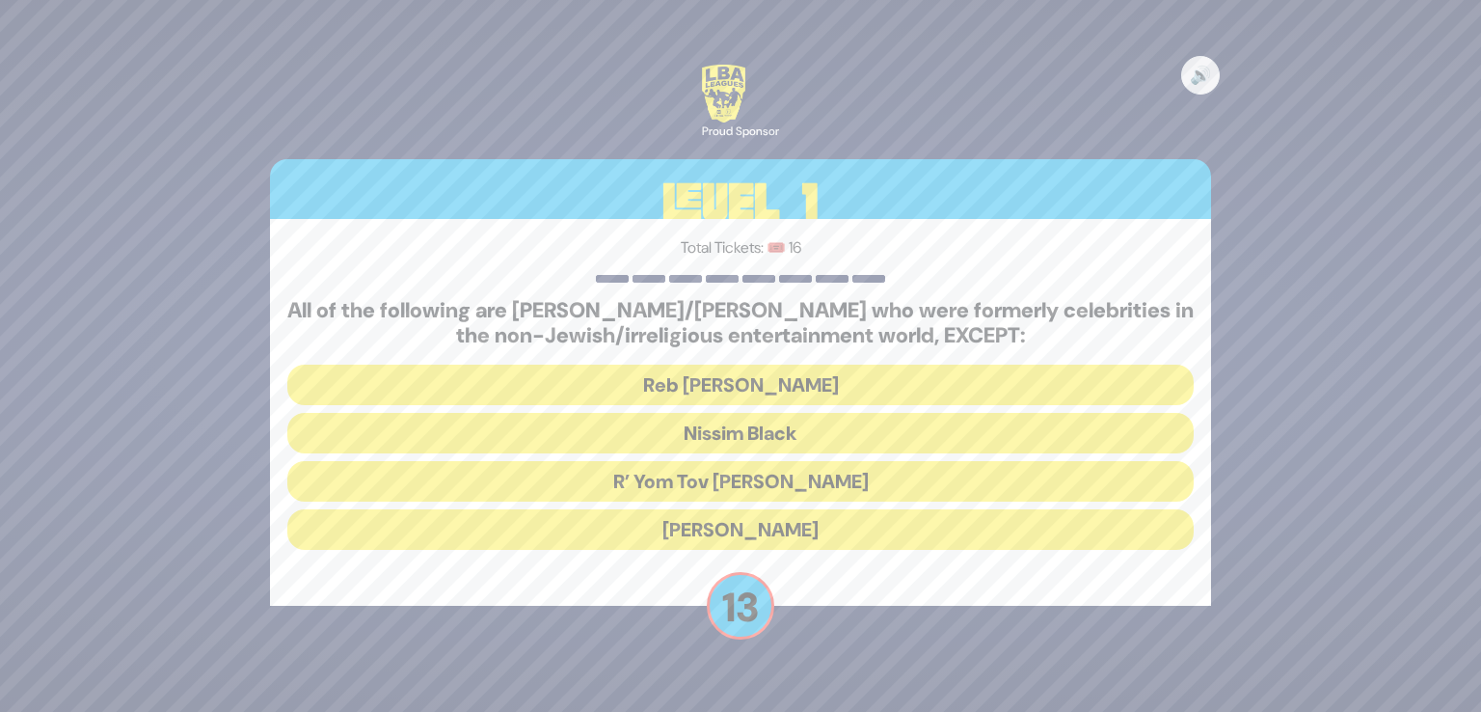
click at [769, 470] on button "R’ Yom Tov Glazer" at bounding box center [740, 481] width 907 height 41
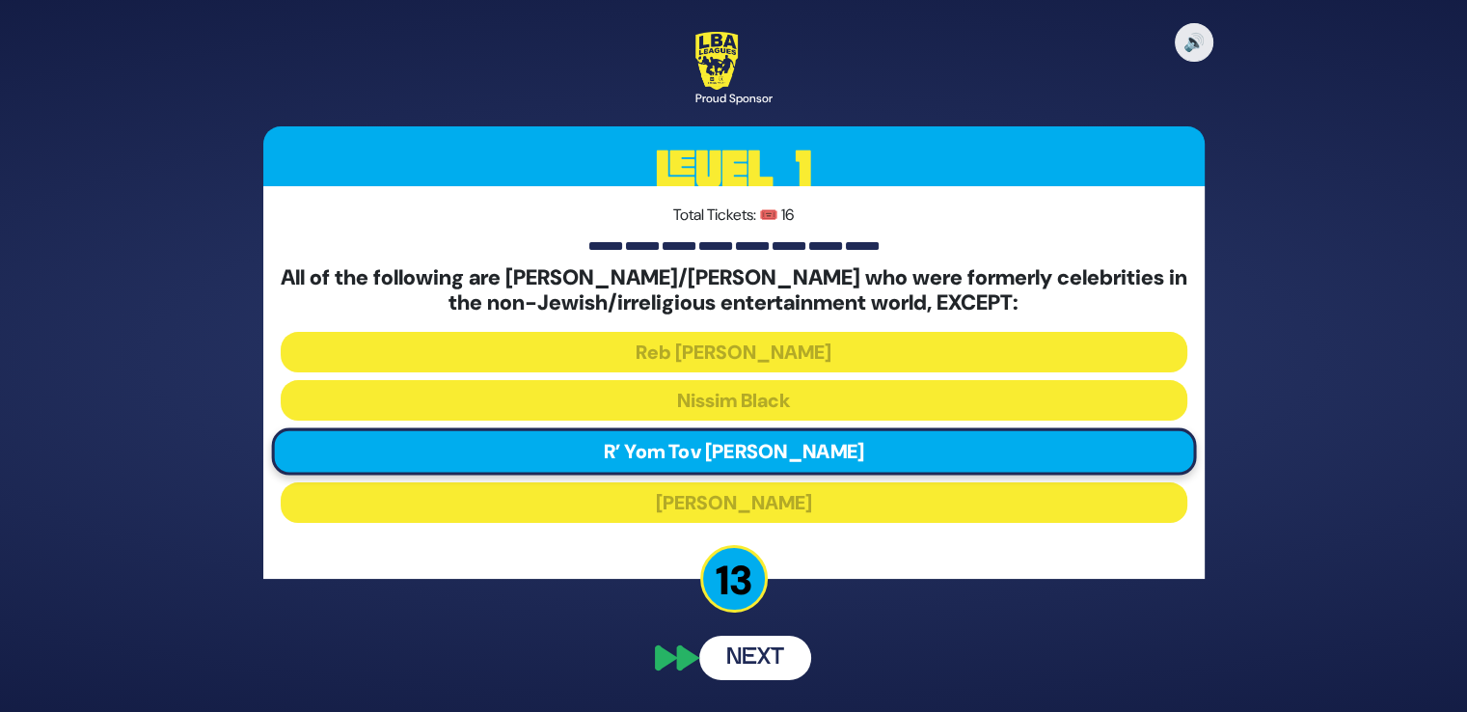
click at [742, 669] on div "🔊 Proud Sponsor Level 1 Total Tickets: 🎟️ 16 All of the following are baalei te…" at bounding box center [734, 356] width 988 height 694
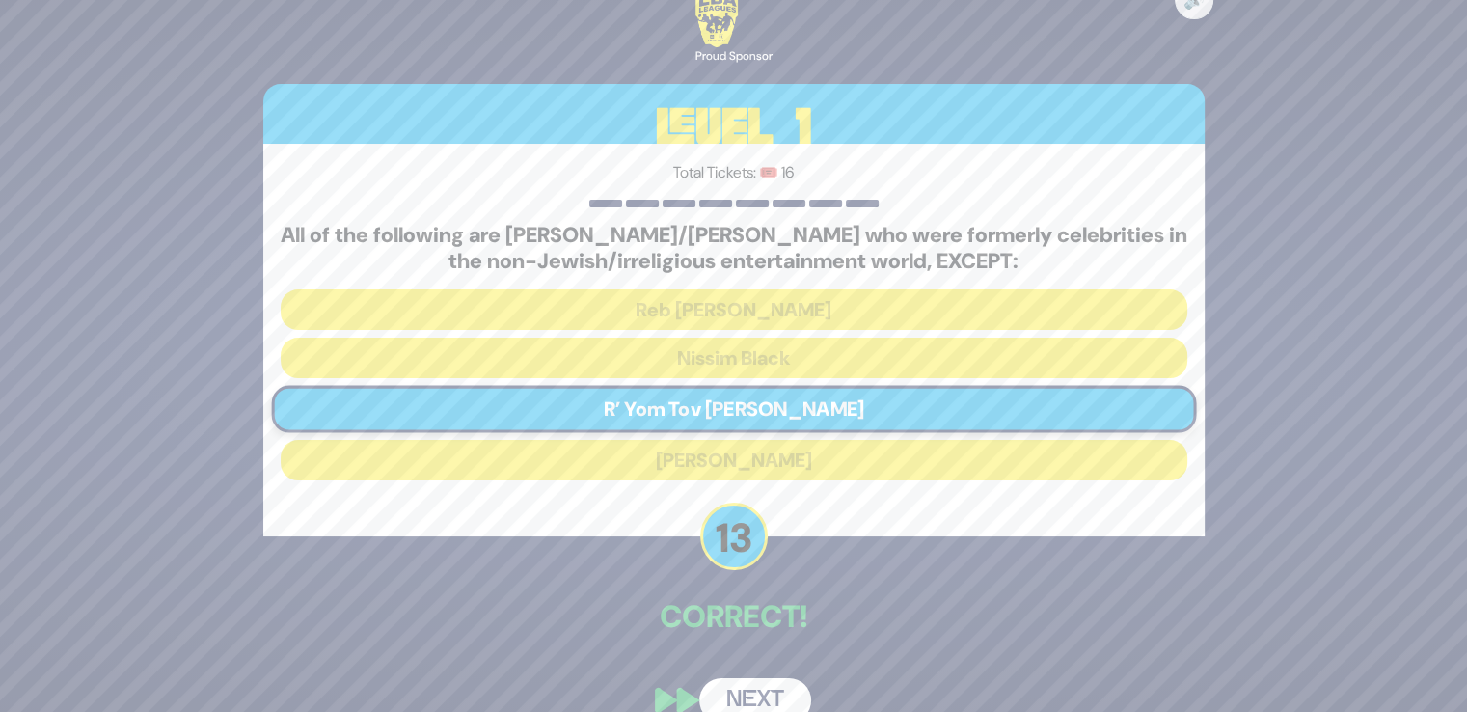
click at [742, 695] on button "Next" at bounding box center [755, 700] width 112 height 44
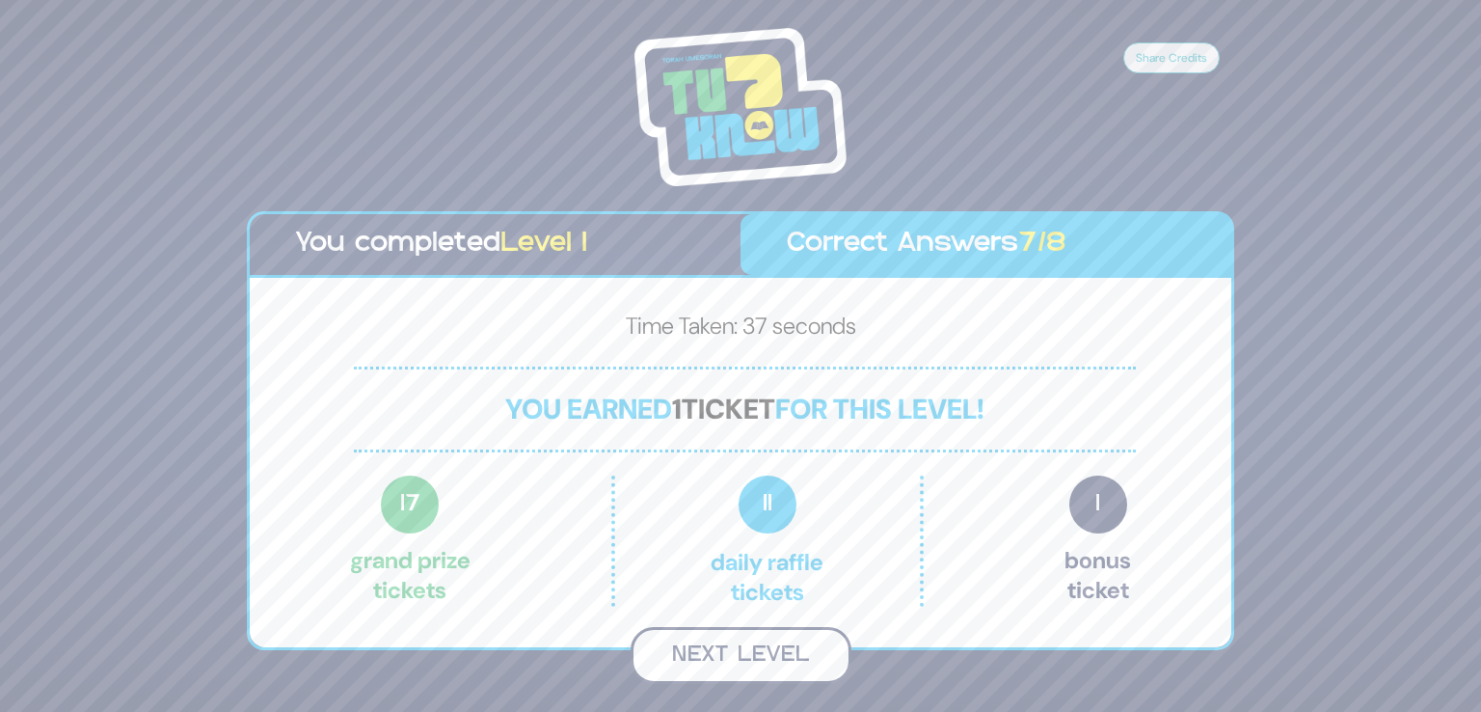
click at [742, 645] on button "Next Level" at bounding box center [741, 655] width 221 height 57
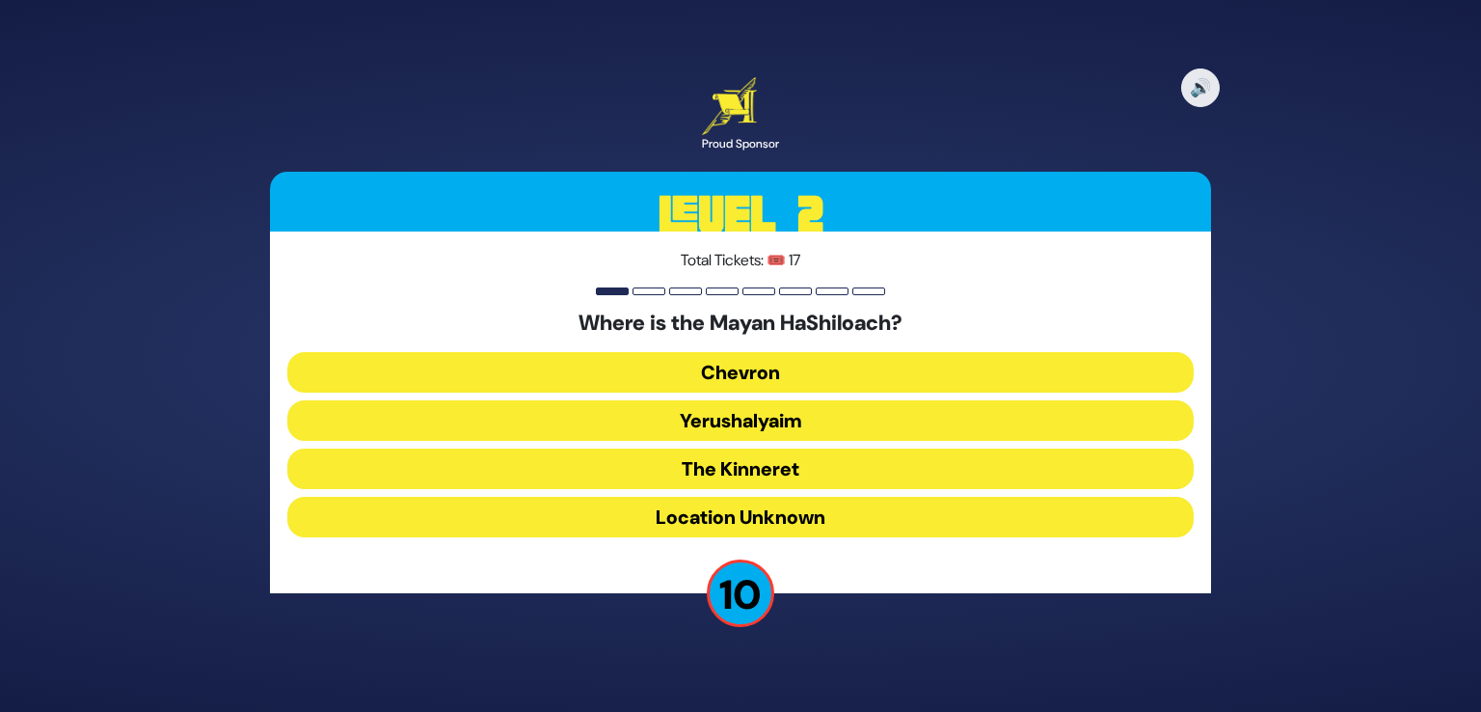
click at [660, 423] on button "Yerushalyaim" at bounding box center [740, 420] width 907 height 41
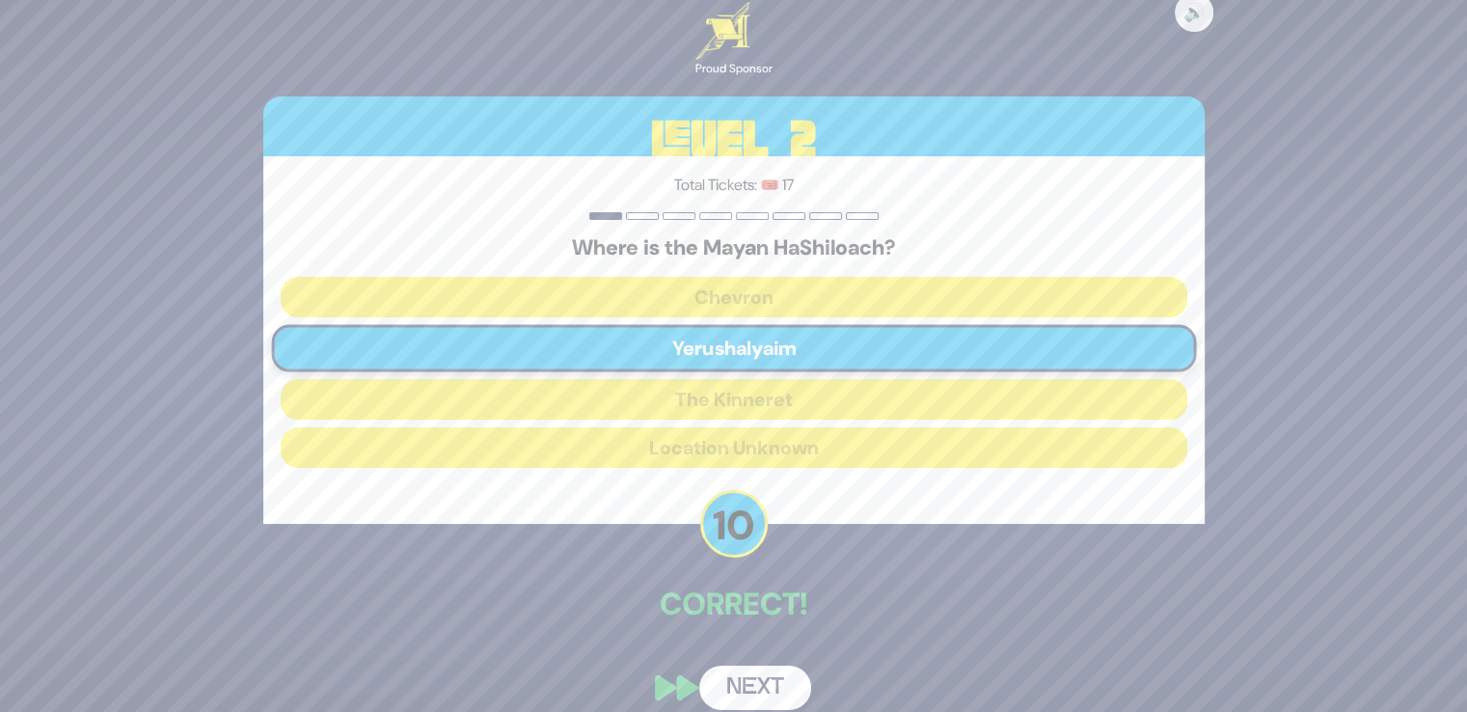
click at [741, 674] on button "Next" at bounding box center [755, 687] width 112 height 44
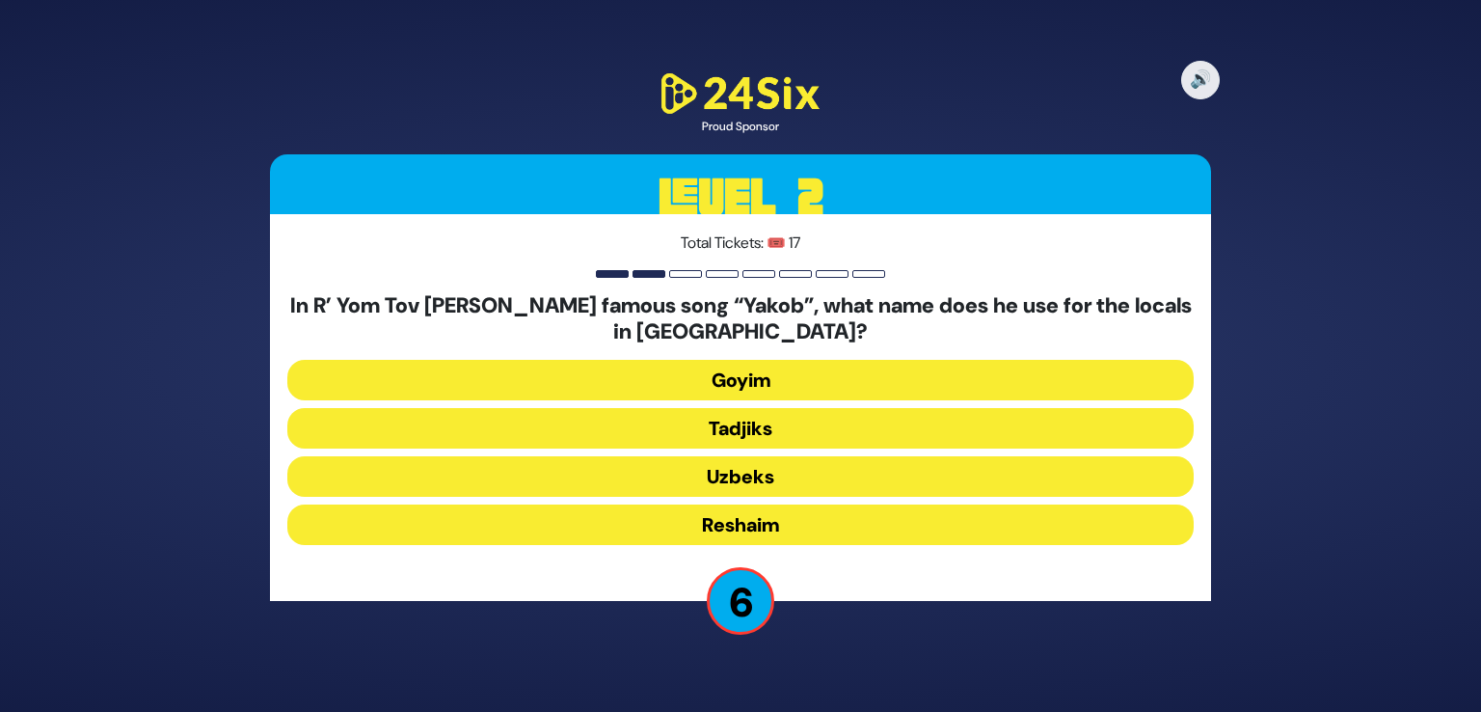
click at [756, 435] on button "Tadjiks" at bounding box center [740, 428] width 907 height 41
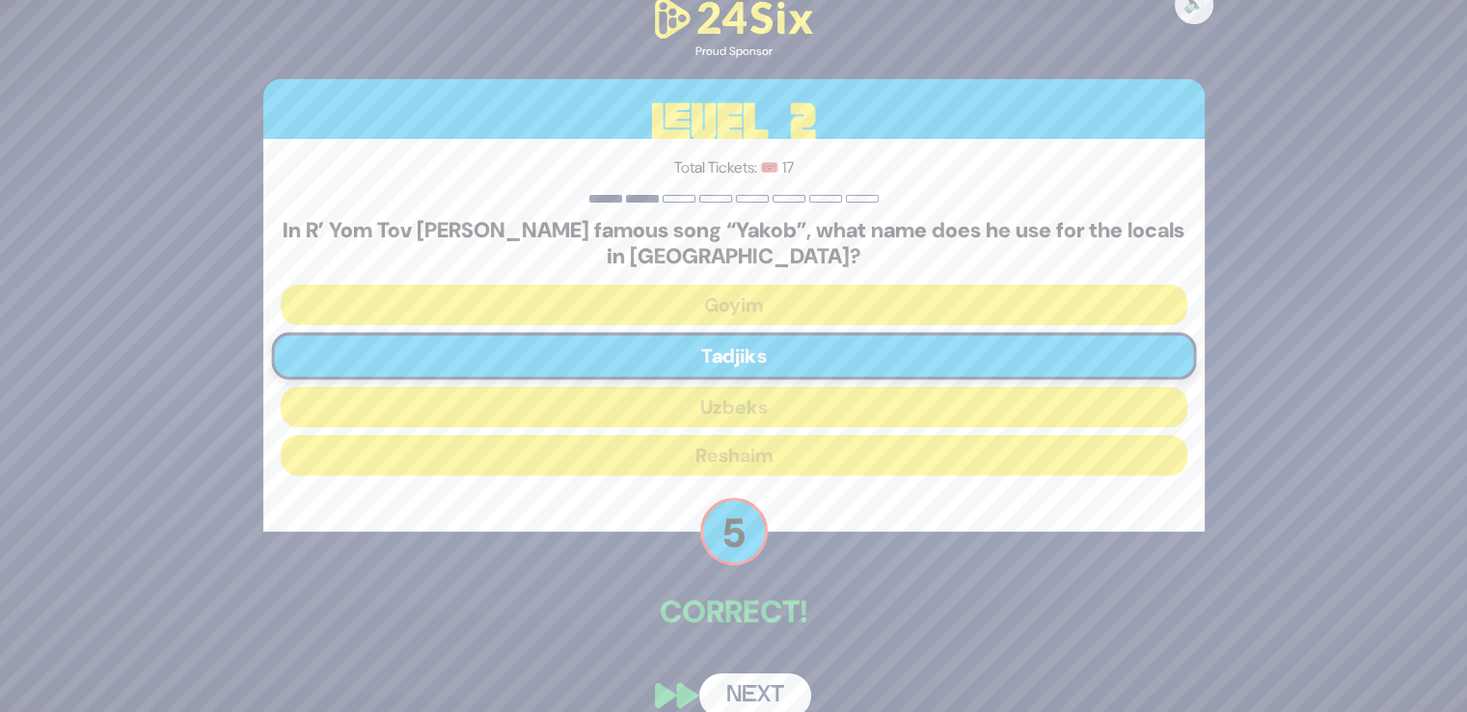
click at [753, 686] on button "Next" at bounding box center [755, 695] width 112 height 44
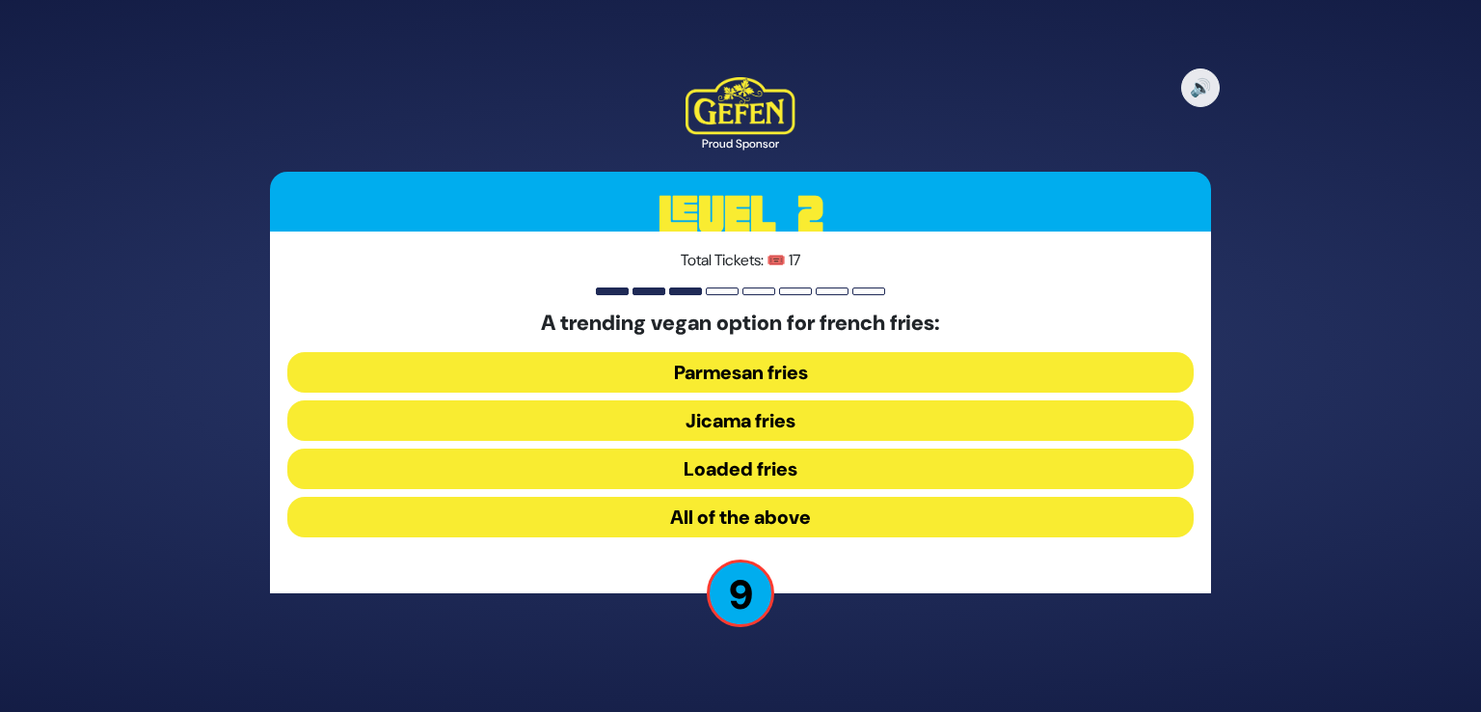
click at [715, 423] on button "Jicama fries" at bounding box center [740, 420] width 907 height 41
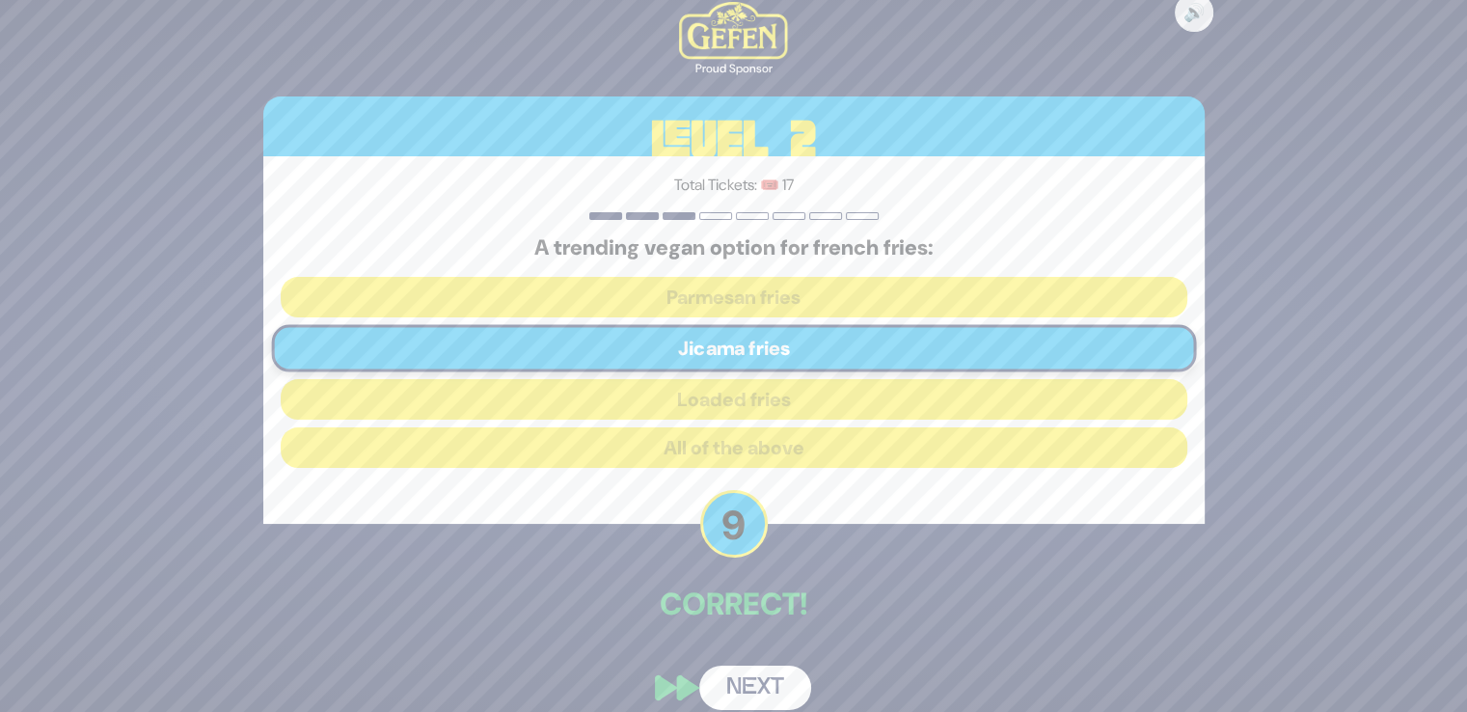
click at [742, 661] on div "🔊 Proud Sponsor Level 2 Total Tickets: 🎟️ 17 A trending vegan option for french…" at bounding box center [734, 355] width 988 height 753
click at [746, 683] on button "Next" at bounding box center [755, 687] width 112 height 44
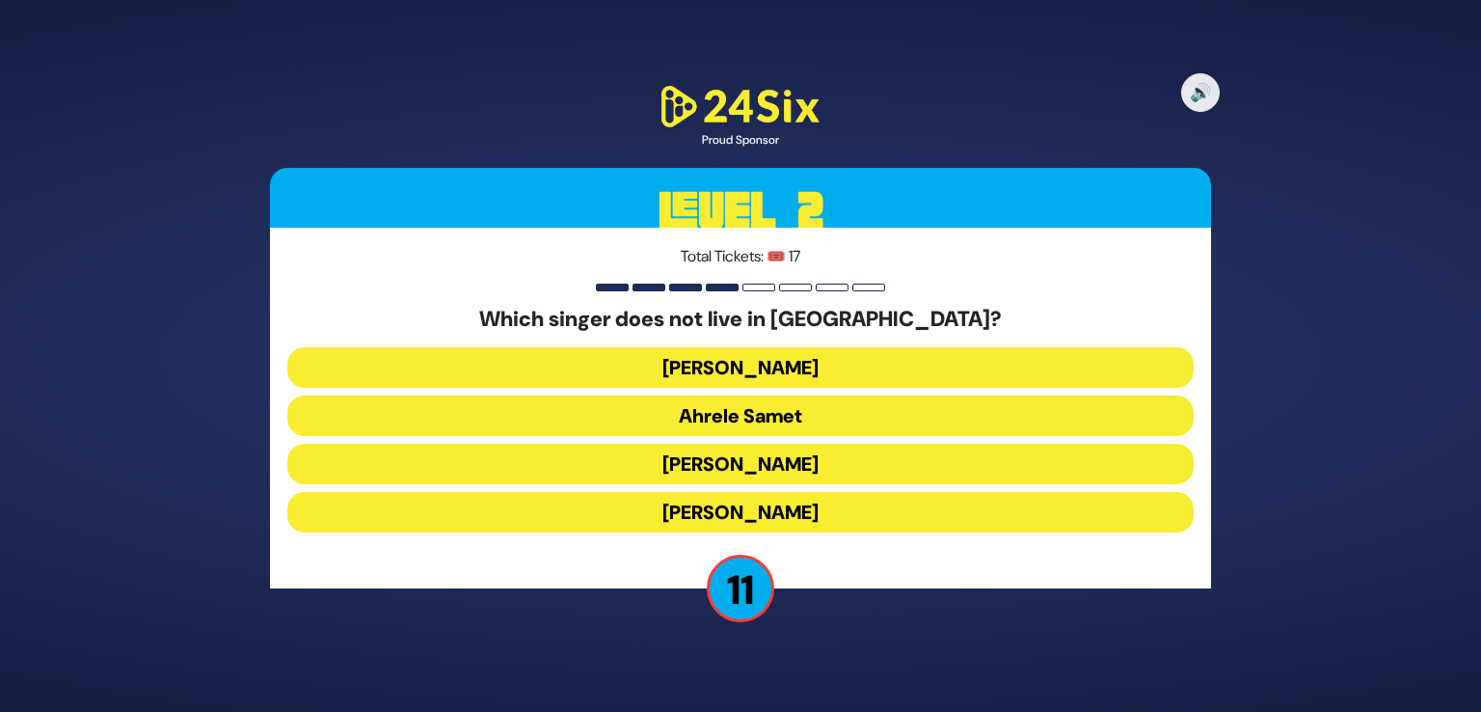
click at [764, 514] on button "Eitan Katz" at bounding box center [740, 512] width 907 height 41
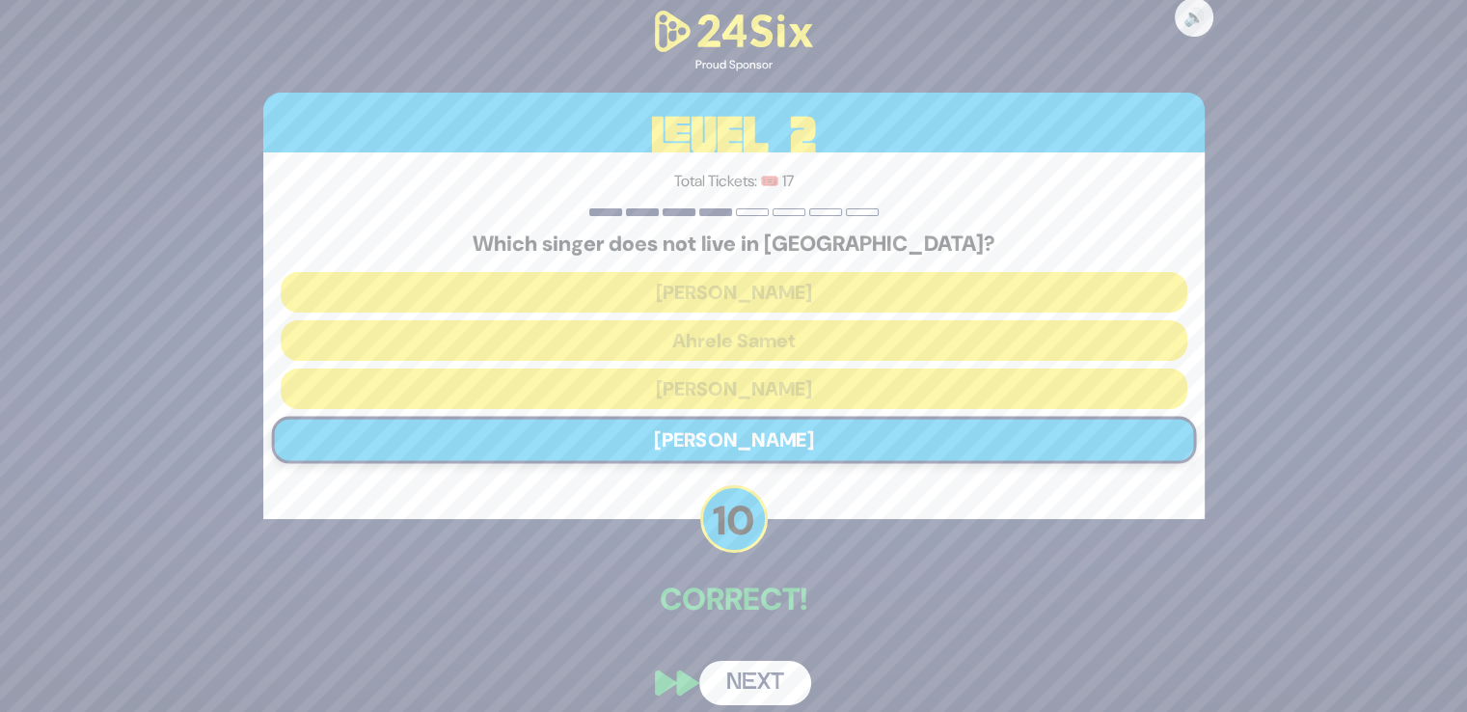
click at [745, 676] on button "Next" at bounding box center [755, 683] width 112 height 44
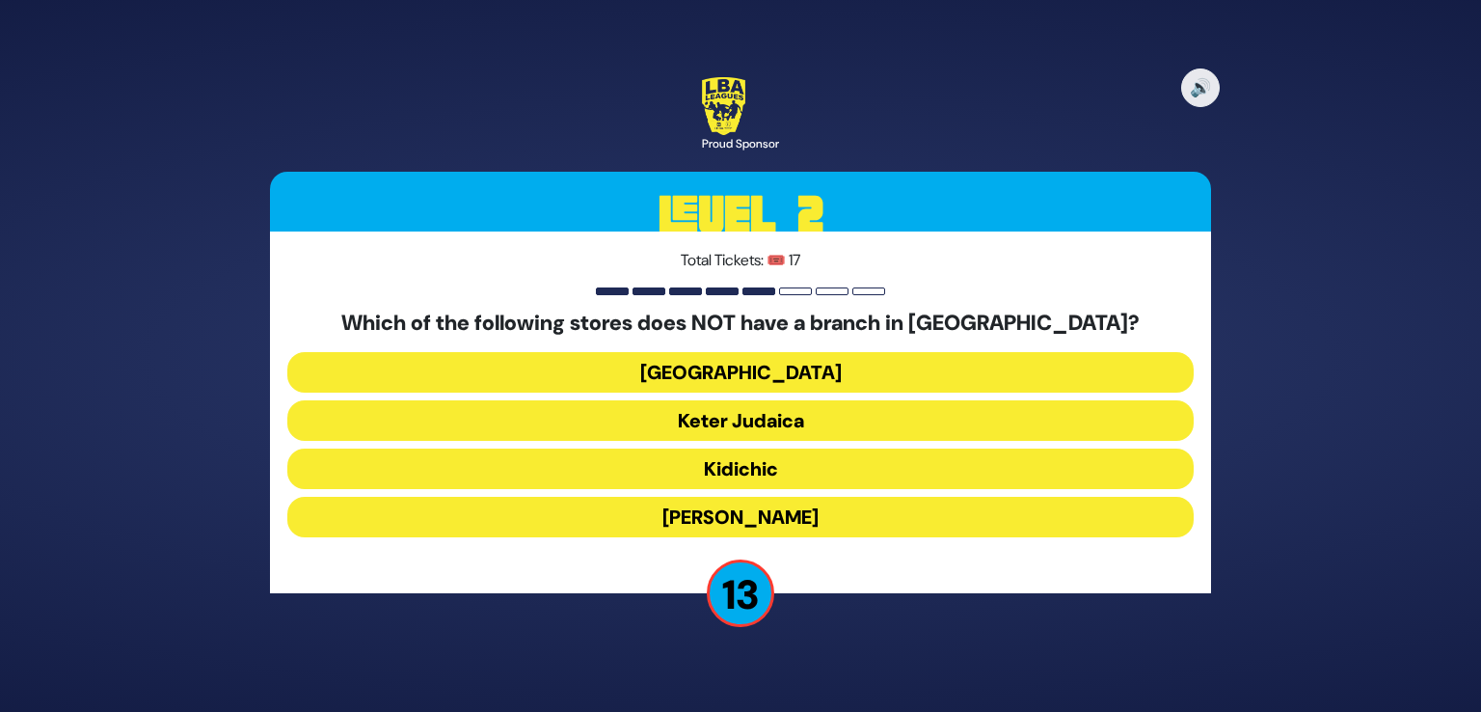
click at [753, 420] on button "Keter Judaica" at bounding box center [740, 420] width 907 height 41
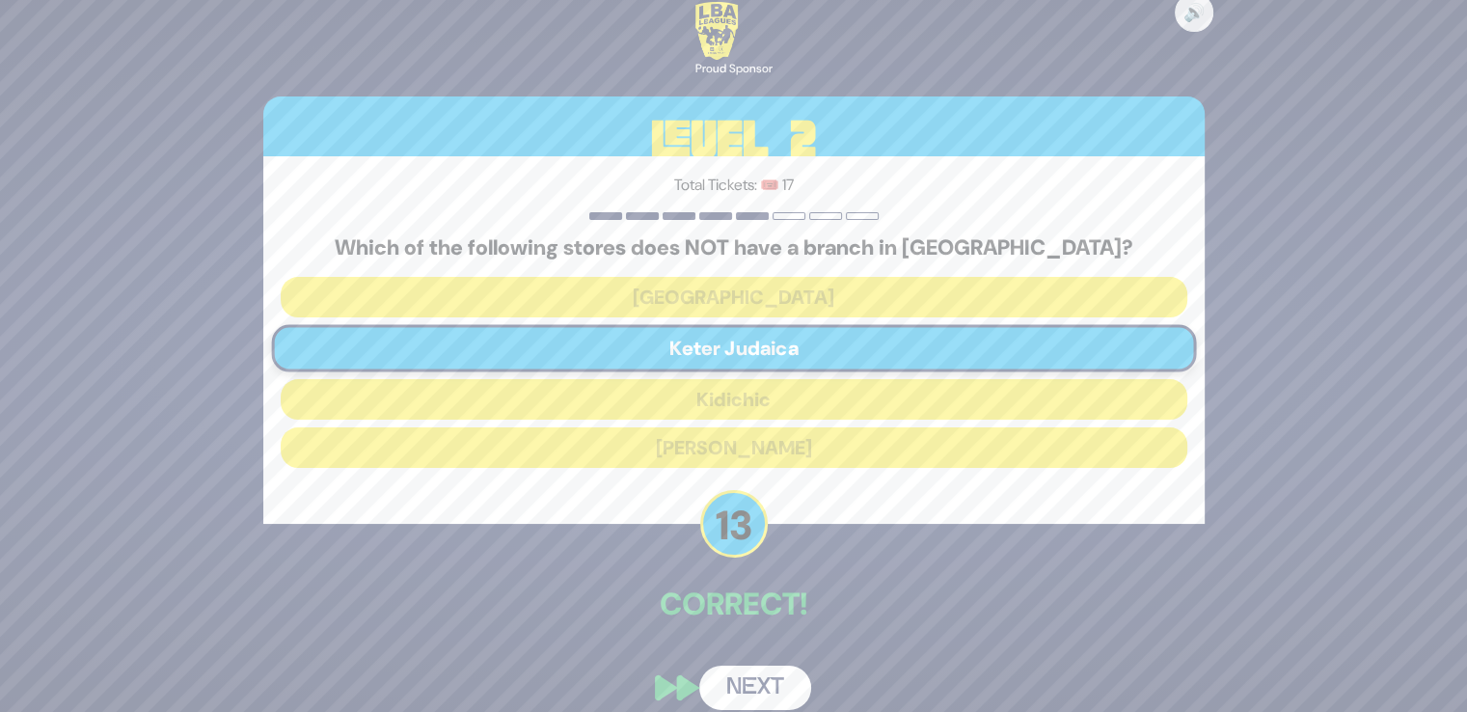
click at [748, 677] on button "Next" at bounding box center [755, 687] width 112 height 44
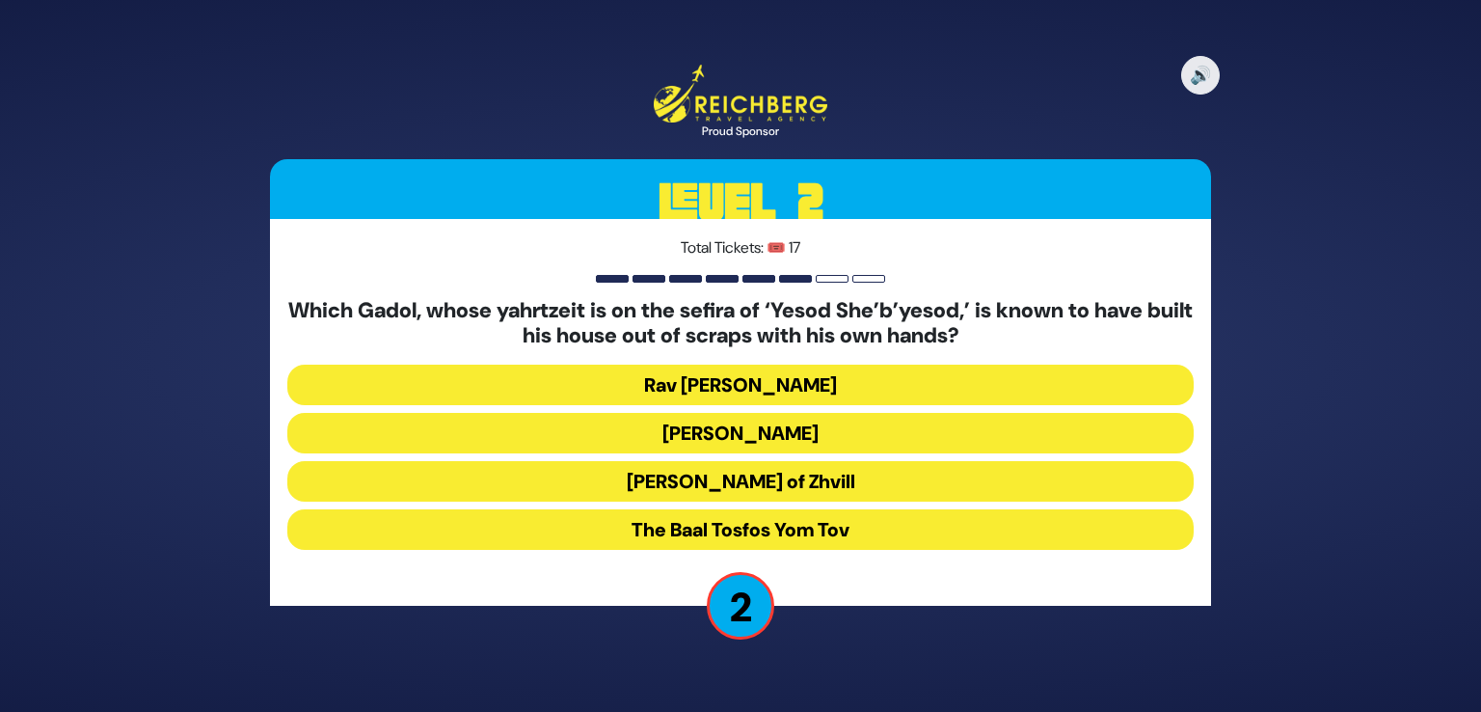
click at [760, 529] on button "The Baal Tosfos Yom Tov" at bounding box center [740, 529] width 907 height 41
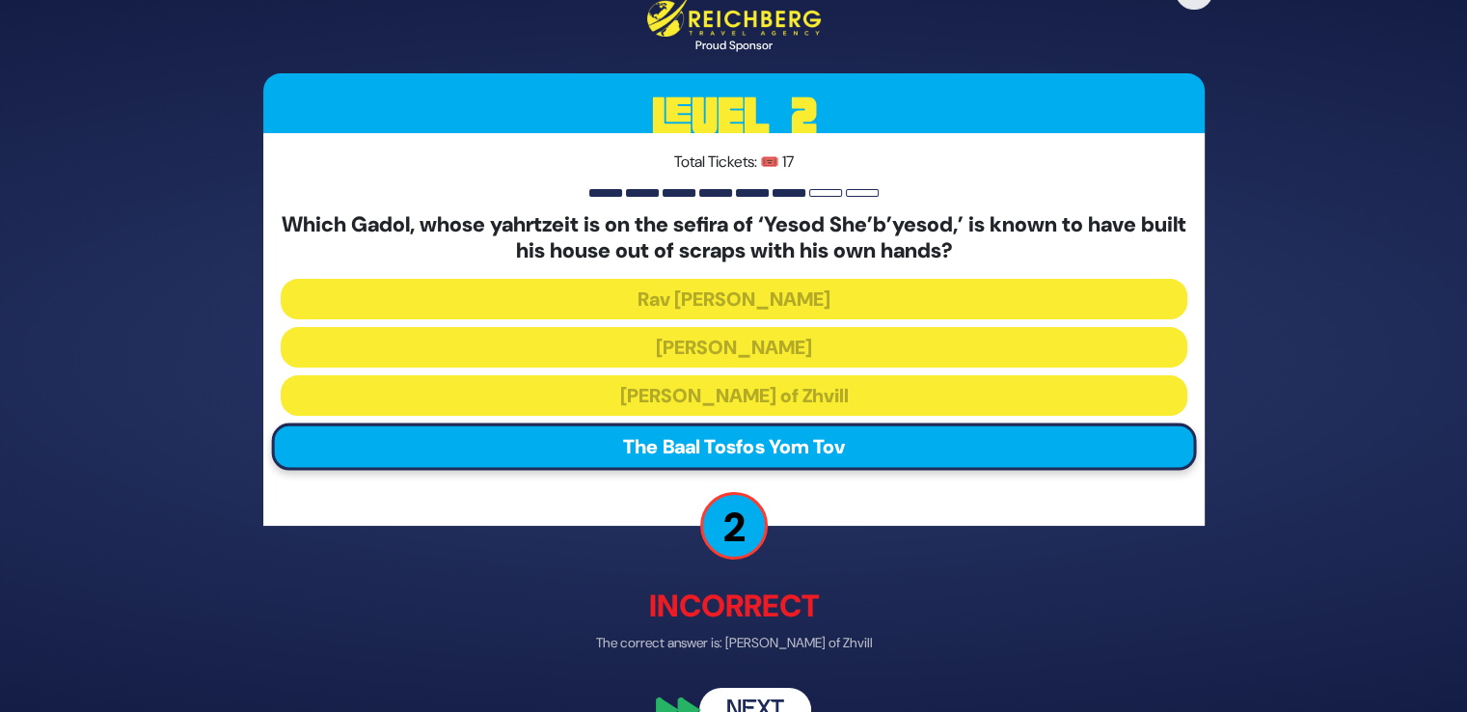
click at [762, 696] on button "Next" at bounding box center [755, 710] width 112 height 44
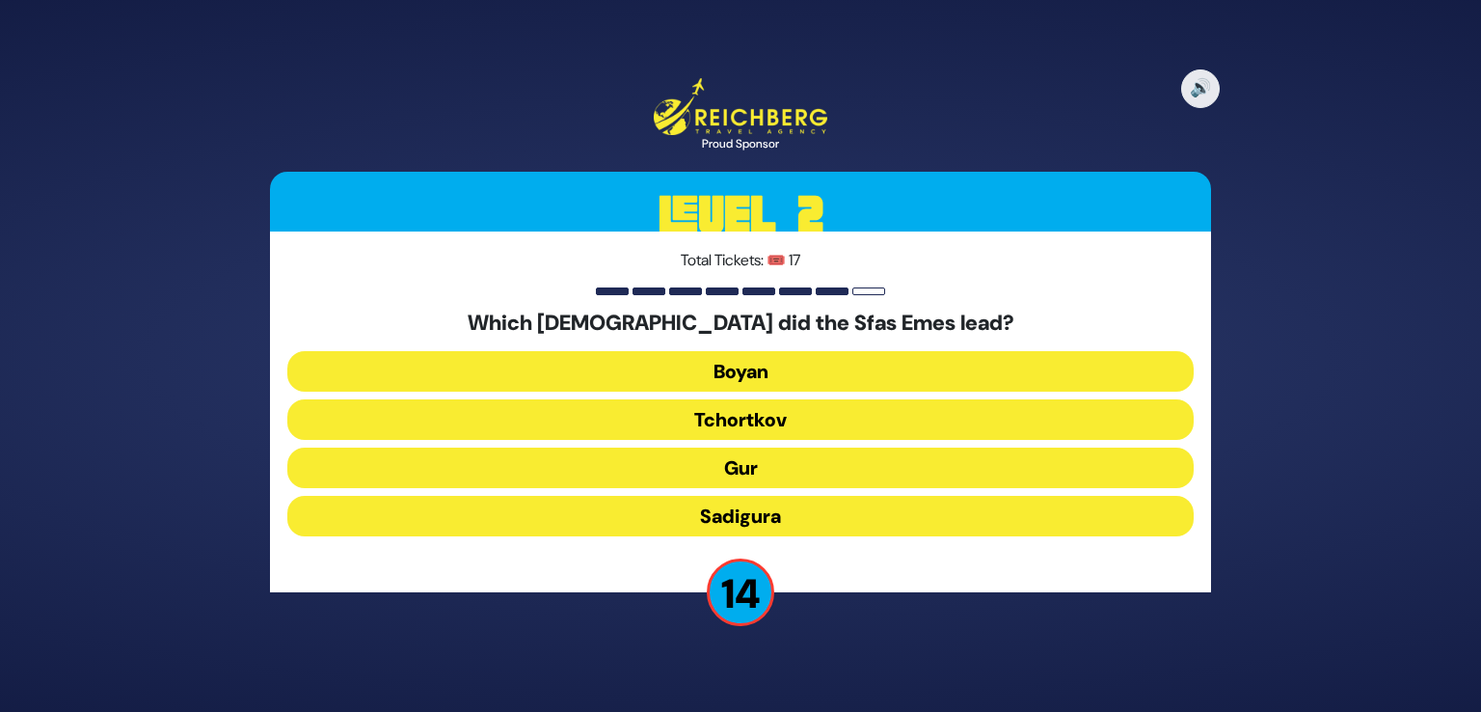
click at [743, 446] on div "Which chassidus did the Sfas Emes lead? Boyan Tchortkov Gur Sadigura" at bounding box center [740, 427] width 907 height 233
click at [746, 473] on button "Gur" at bounding box center [740, 468] width 907 height 41
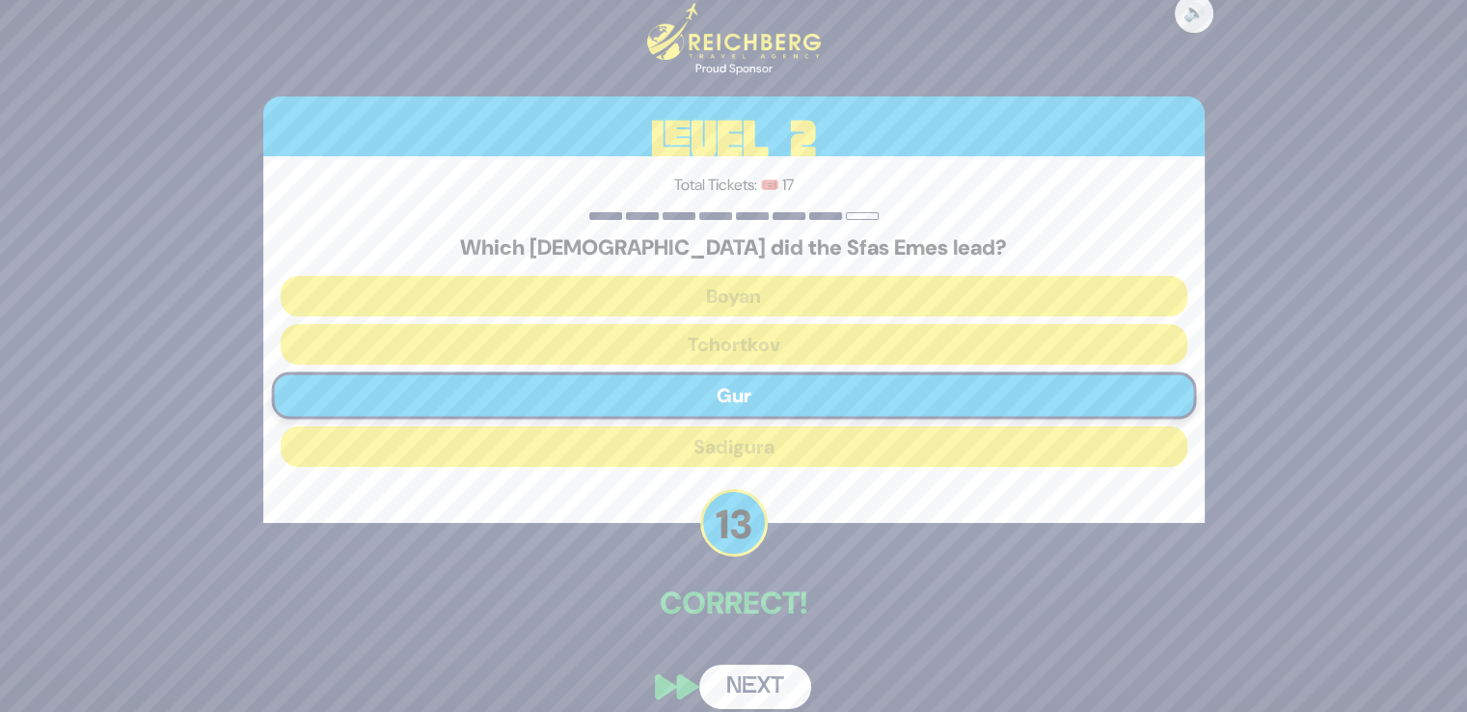
click at [756, 668] on button "Next" at bounding box center [755, 687] width 112 height 44
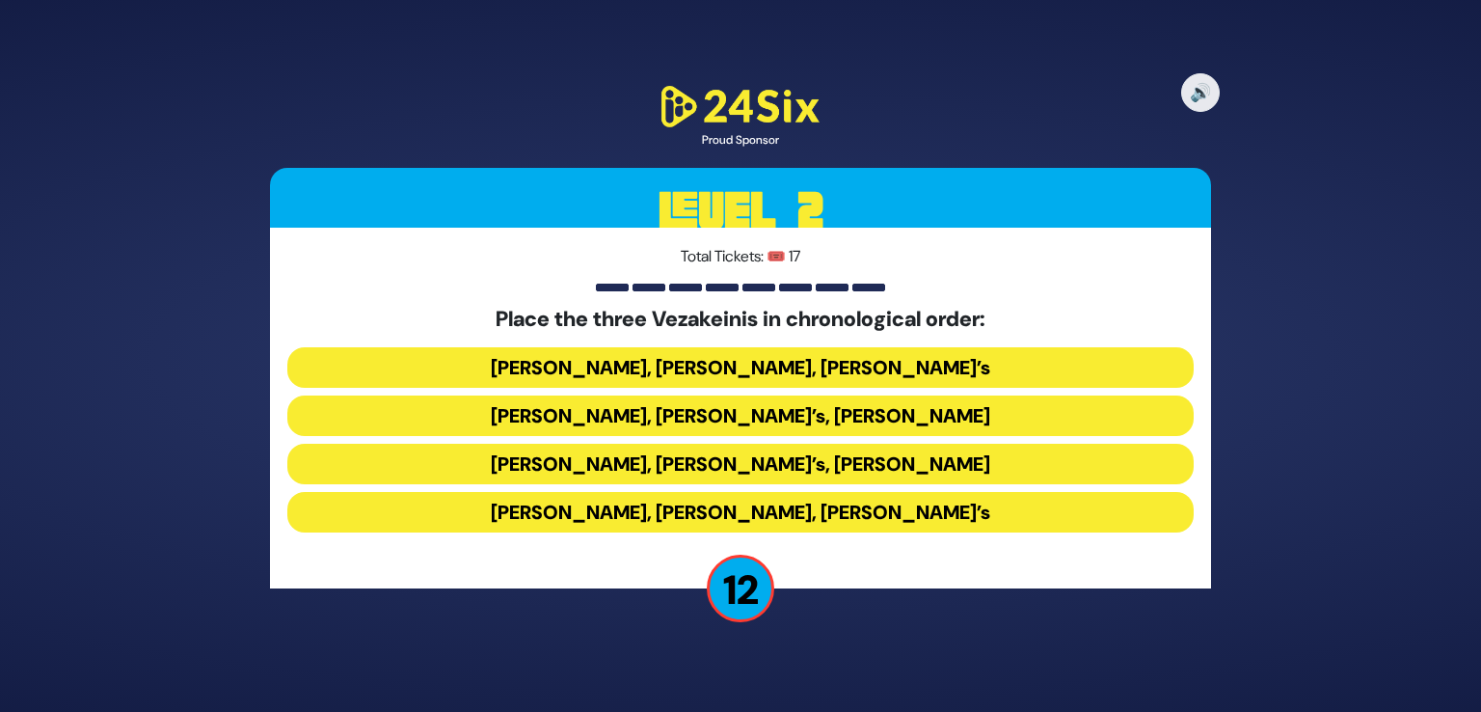
click at [698, 371] on button "Baruch Levine’s, Avraham Fried’s, Bonei Olam’s" at bounding box center [740, 367] width 907 height 41
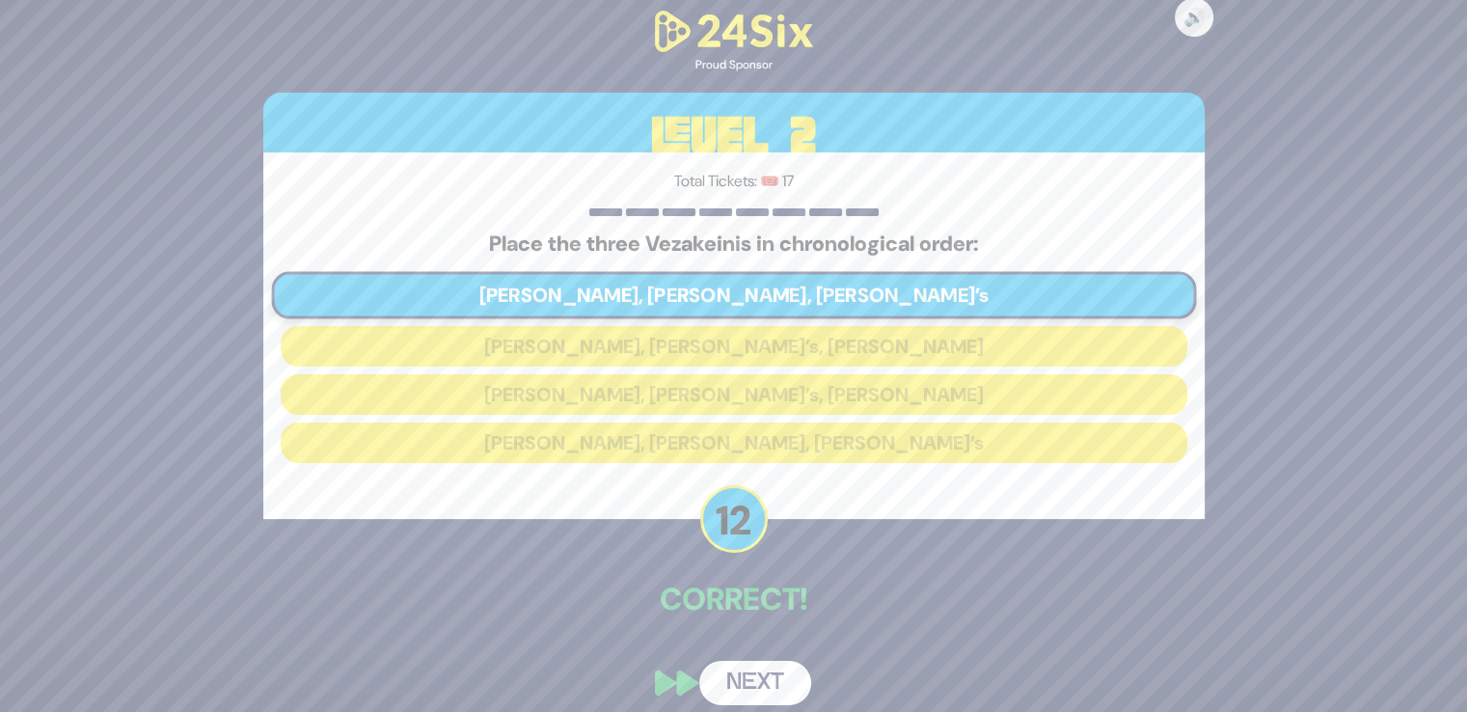
click at [731, 684] on button "Next" at bounding box center [755, 683] width 112 height 44
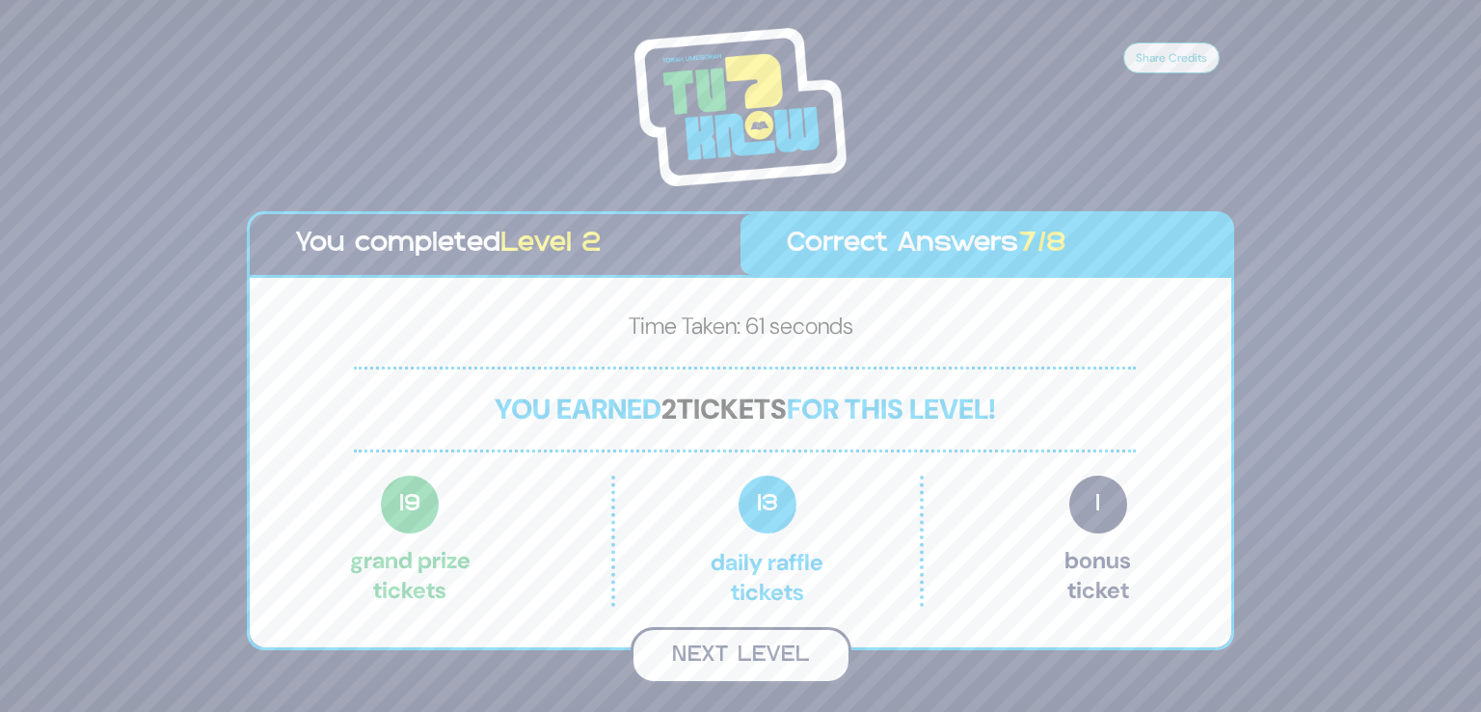
click at [731, 653] on button "Next Level" at bounding box center [741, 655] width 221 height 57
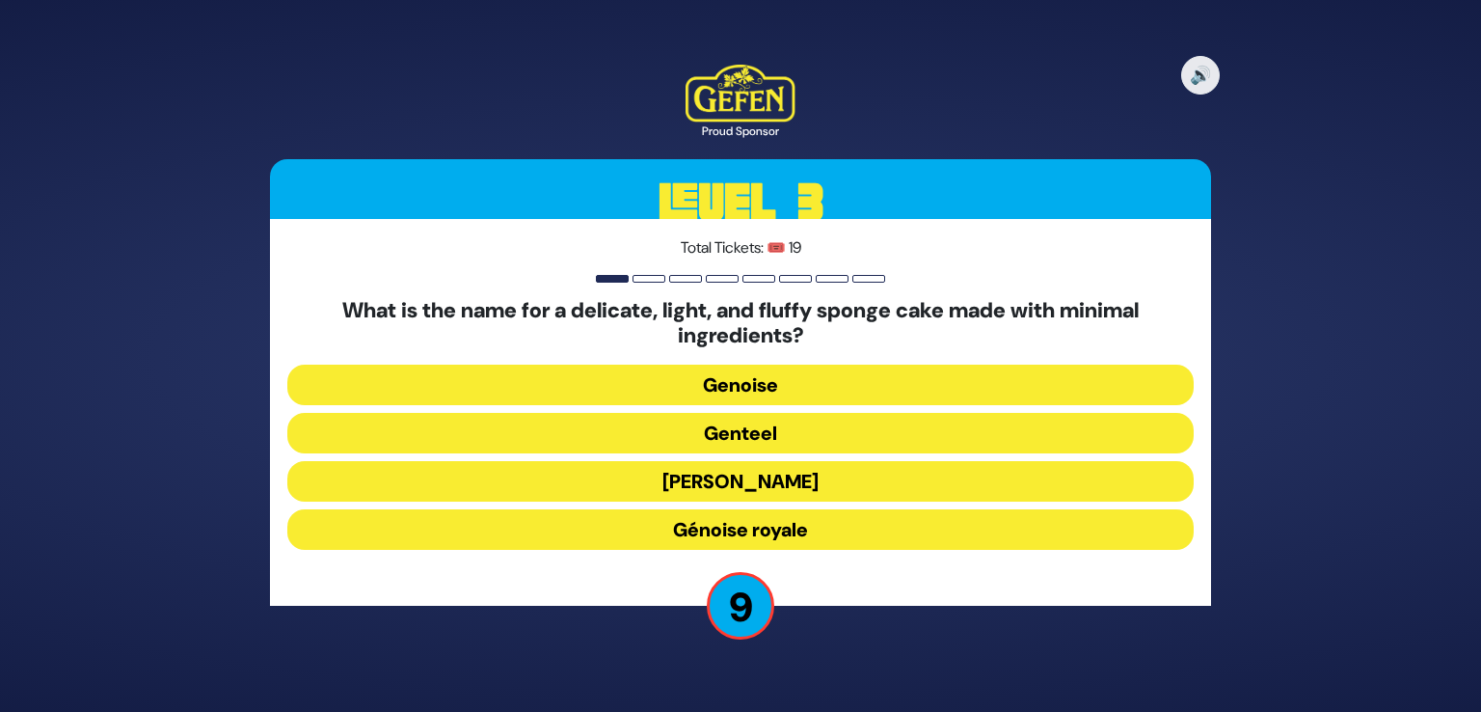
click at [776, 526] on button "Génoise royale" at bounding box center [740, 529] width 907 height 41
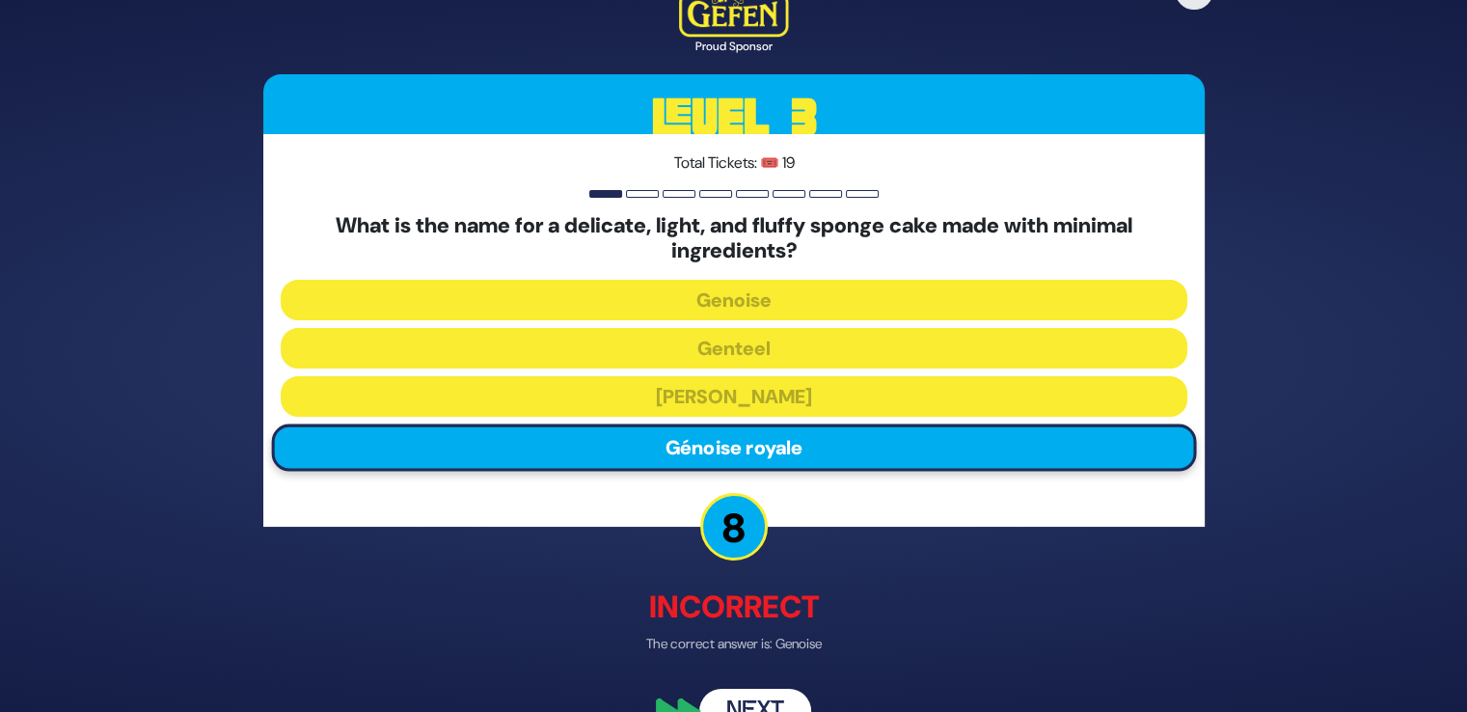
click at [777, 692] on button "Next" at bounding box center [755, 710] width 112 height 44
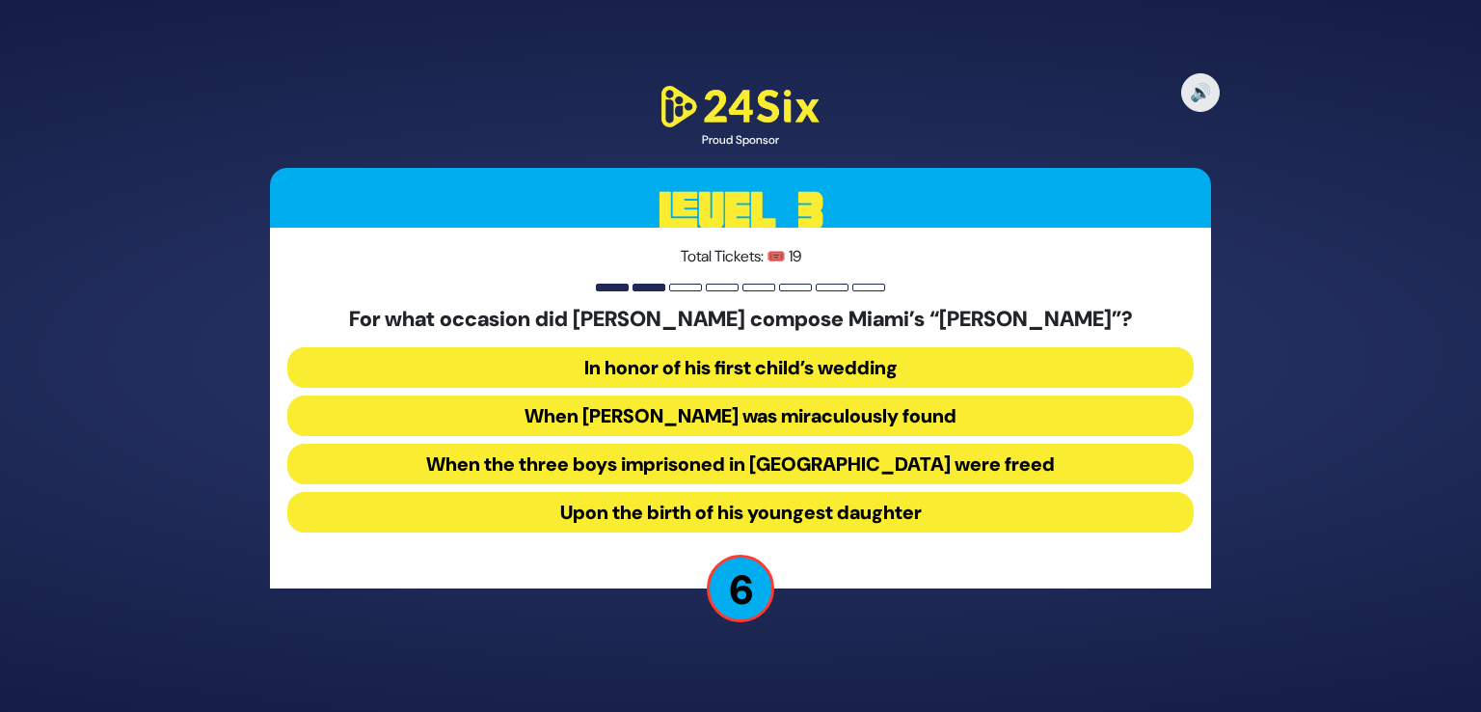
click at [783, 463] on button "When the three boys imprisoned in Japan were freed" at bounding box center [740, 464] width 907 height 41
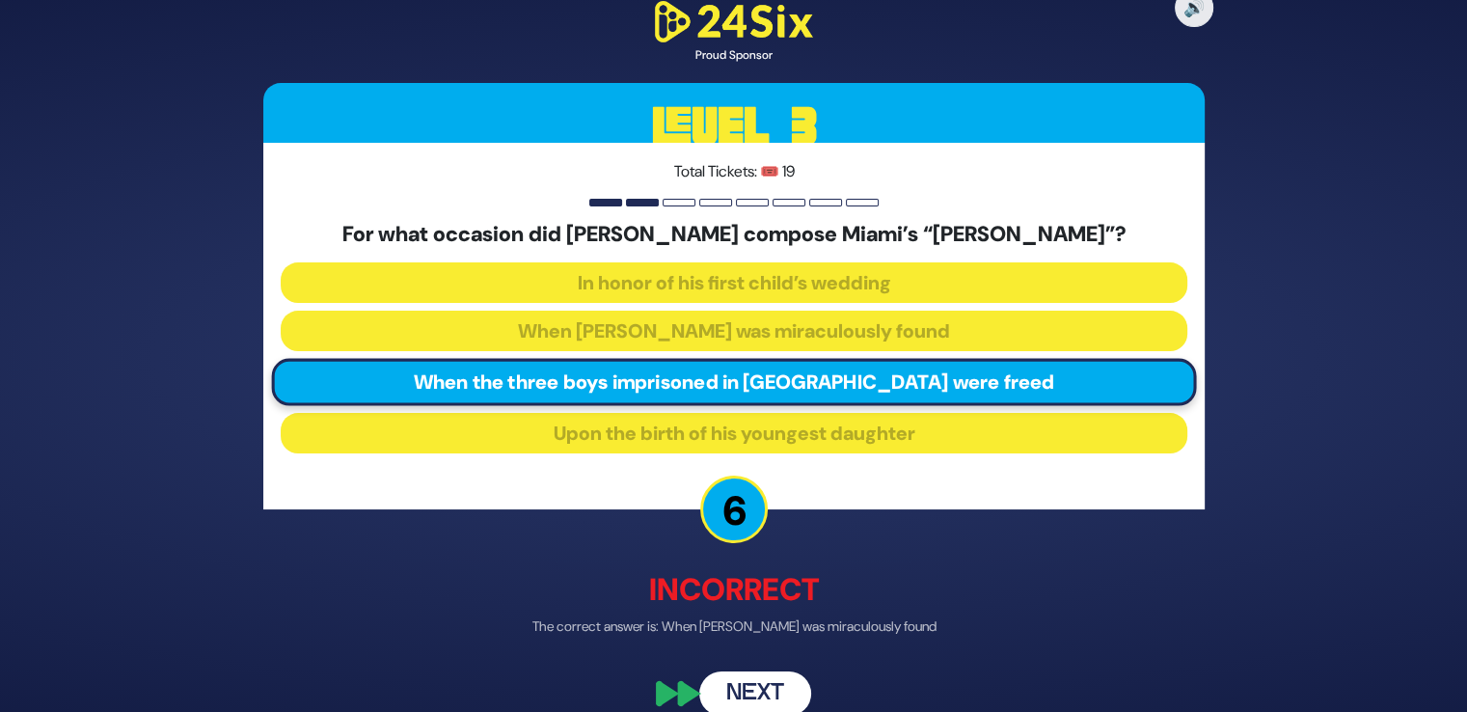
click at [758, 693] on button "Next" at bounding box center [755, 693] width 112 height 44
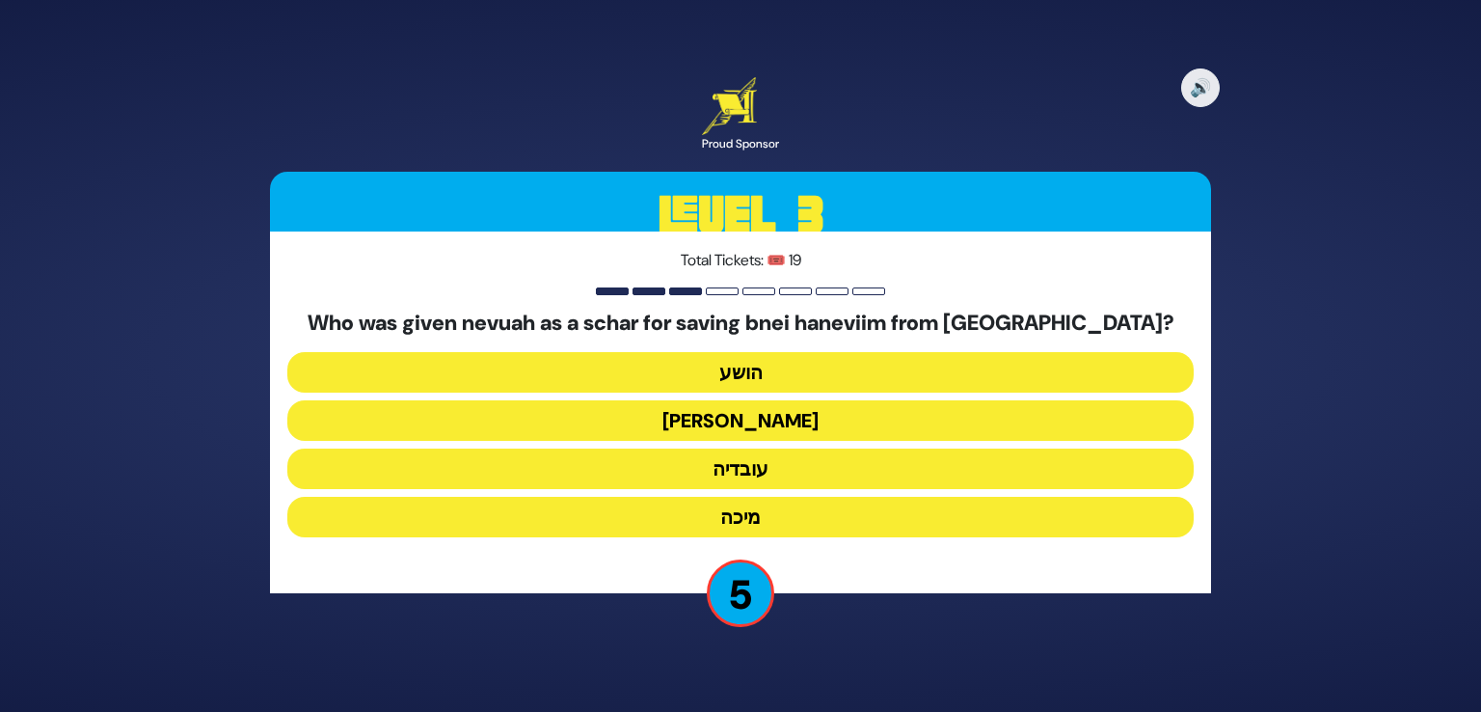
click at [755, 424] on button "עמוס" at bounding box center [740, 420] width 907 height 41
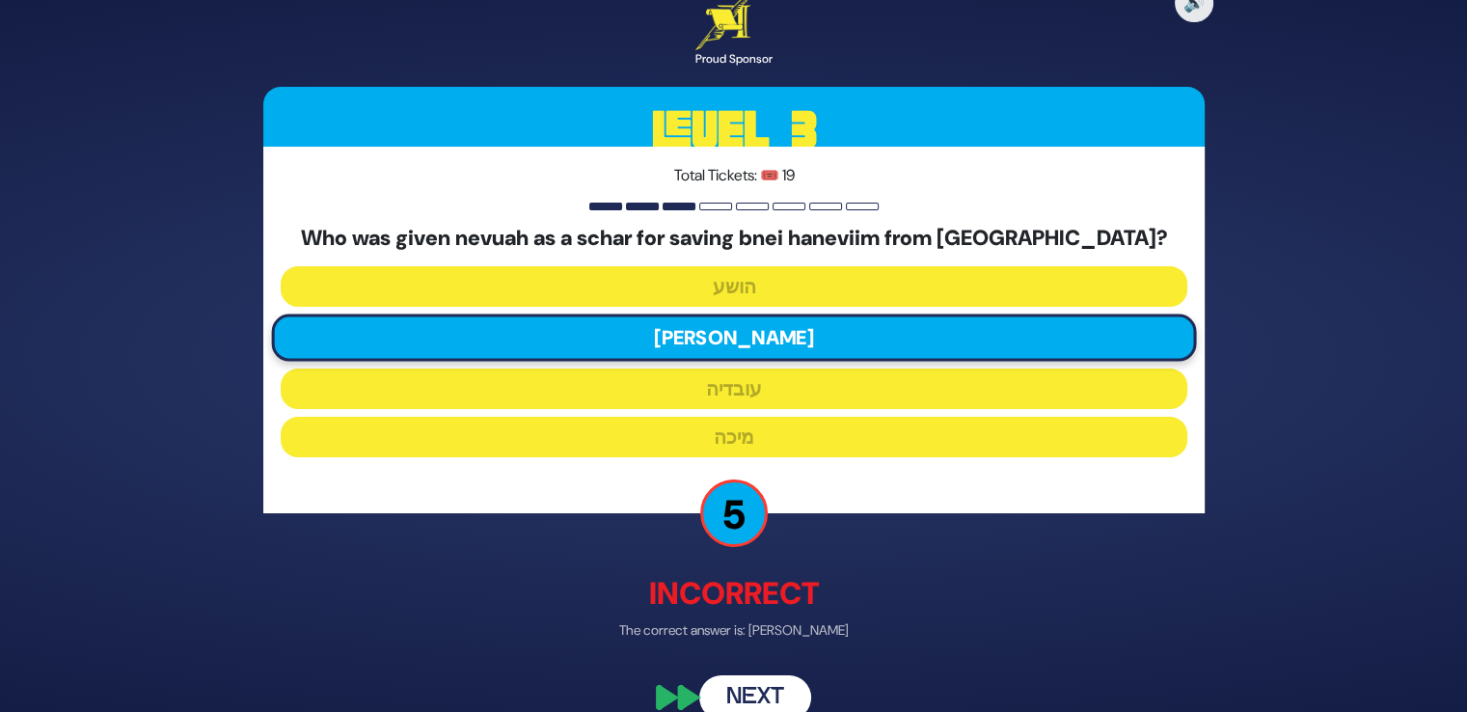
click at [756, 695] on button "Next" at bounding box center [755, 697] width 112 height 44
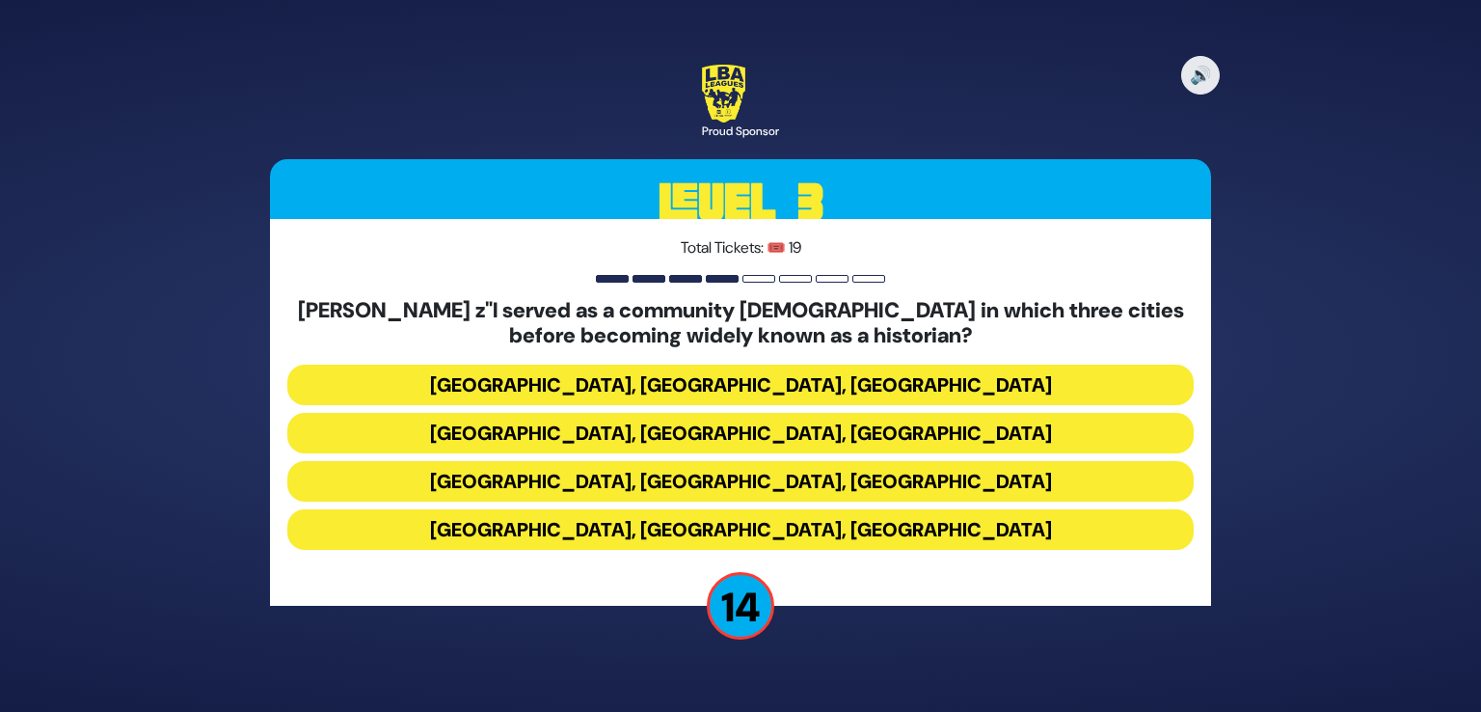
click at [787, 382] on button "Miami, Chicago, Monsey" at bounding box center [740, 385] width 907 height 41
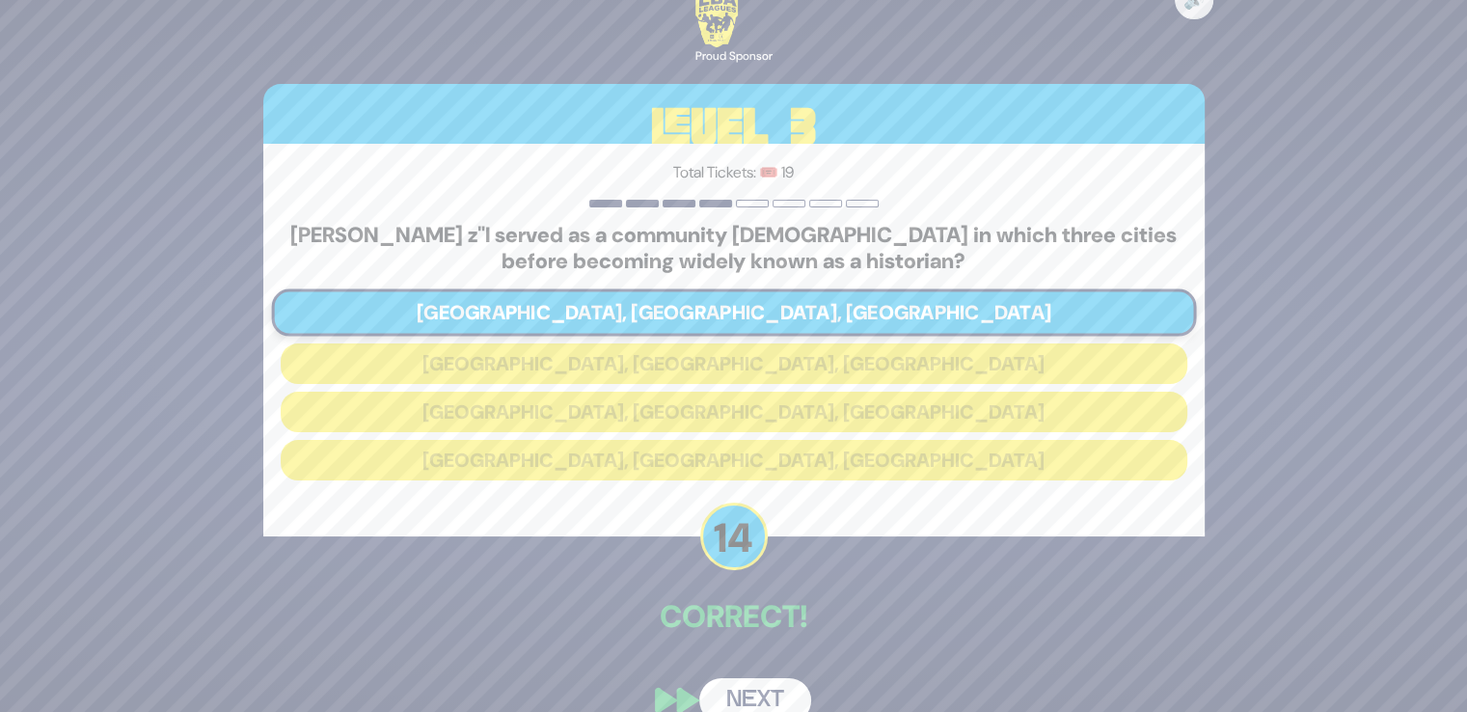
click at [750, 690] on button "Next" at bounding box center [755, 700] width 112 height 44
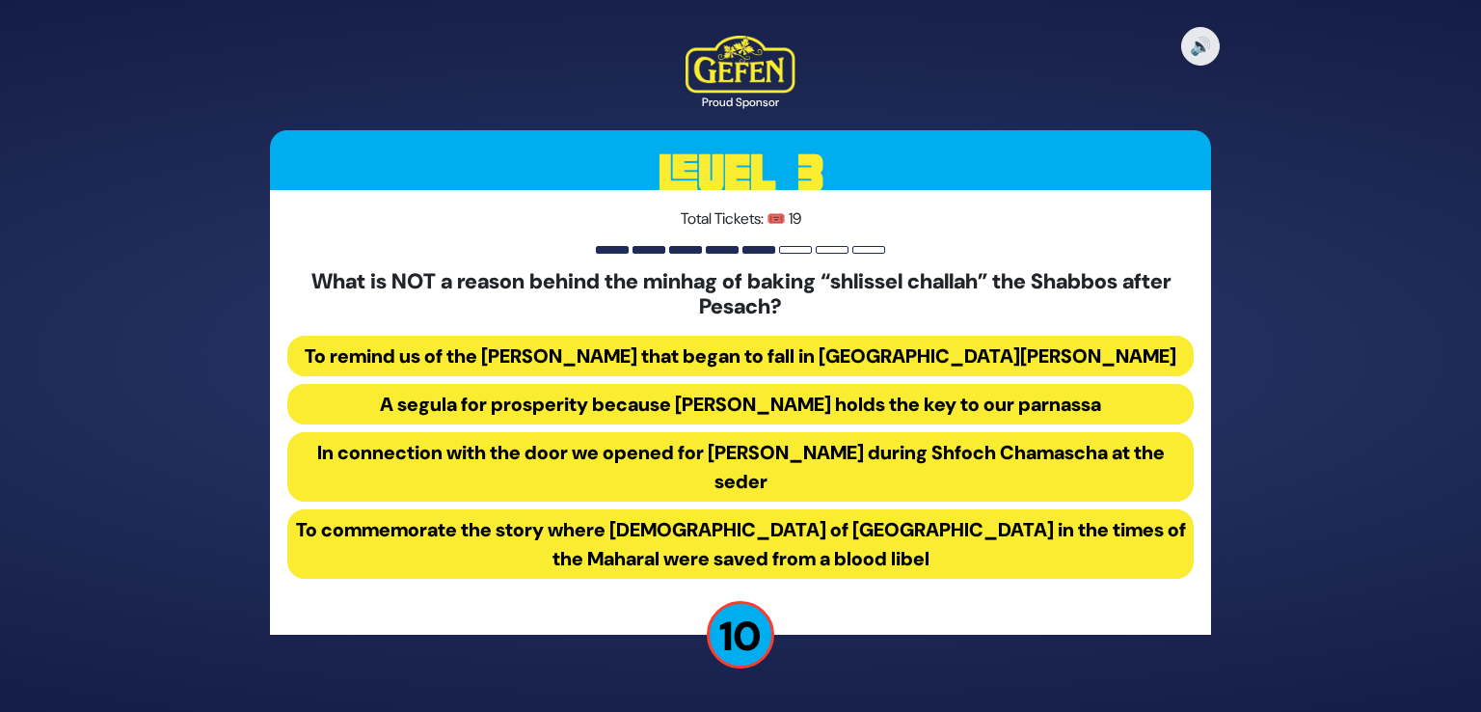
click at [796, 396] on button "A segula for prosperity because Hashem holds the key to our parnassa" at bounding box center [740, 404] width 907 height 41
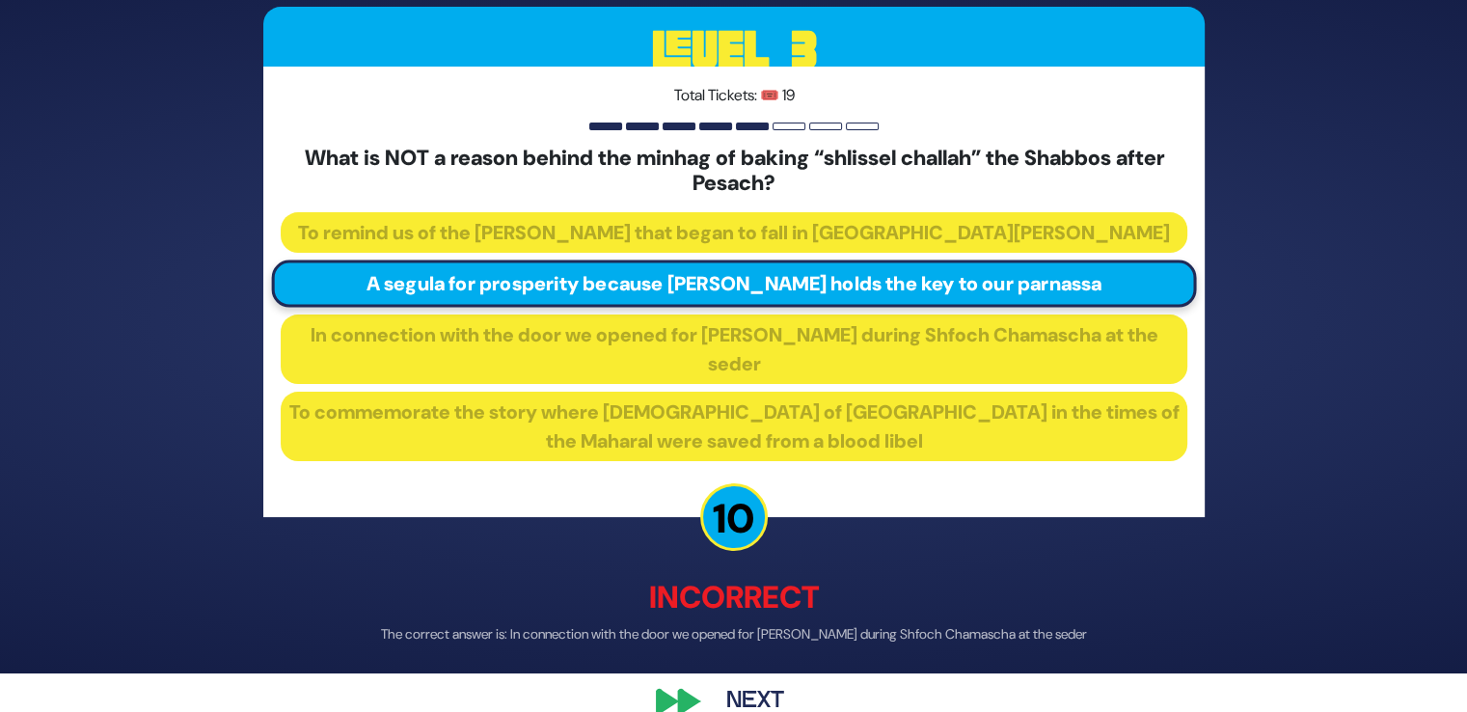
scroll to position [72, 0]
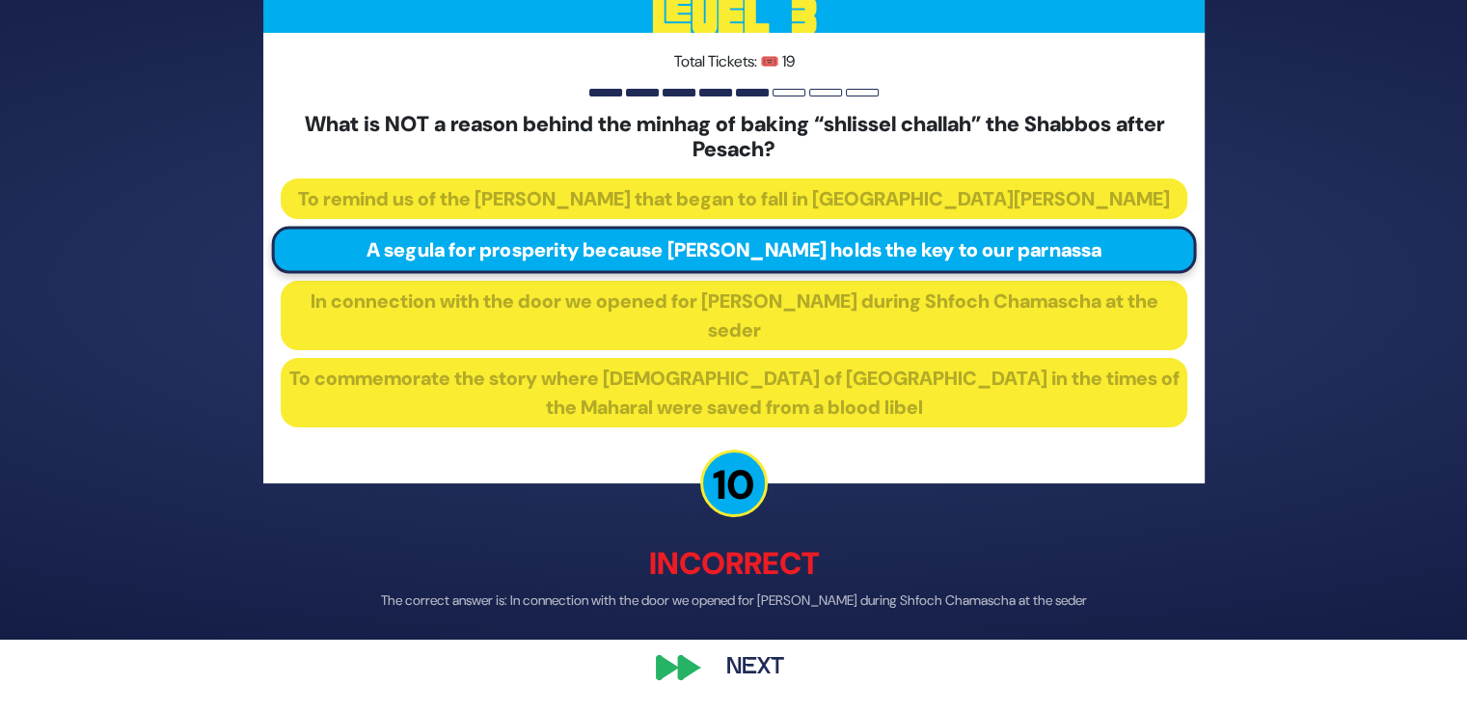
click at [728, 672] on button "Next" at bounding box center [755, 666] width 112 height 44
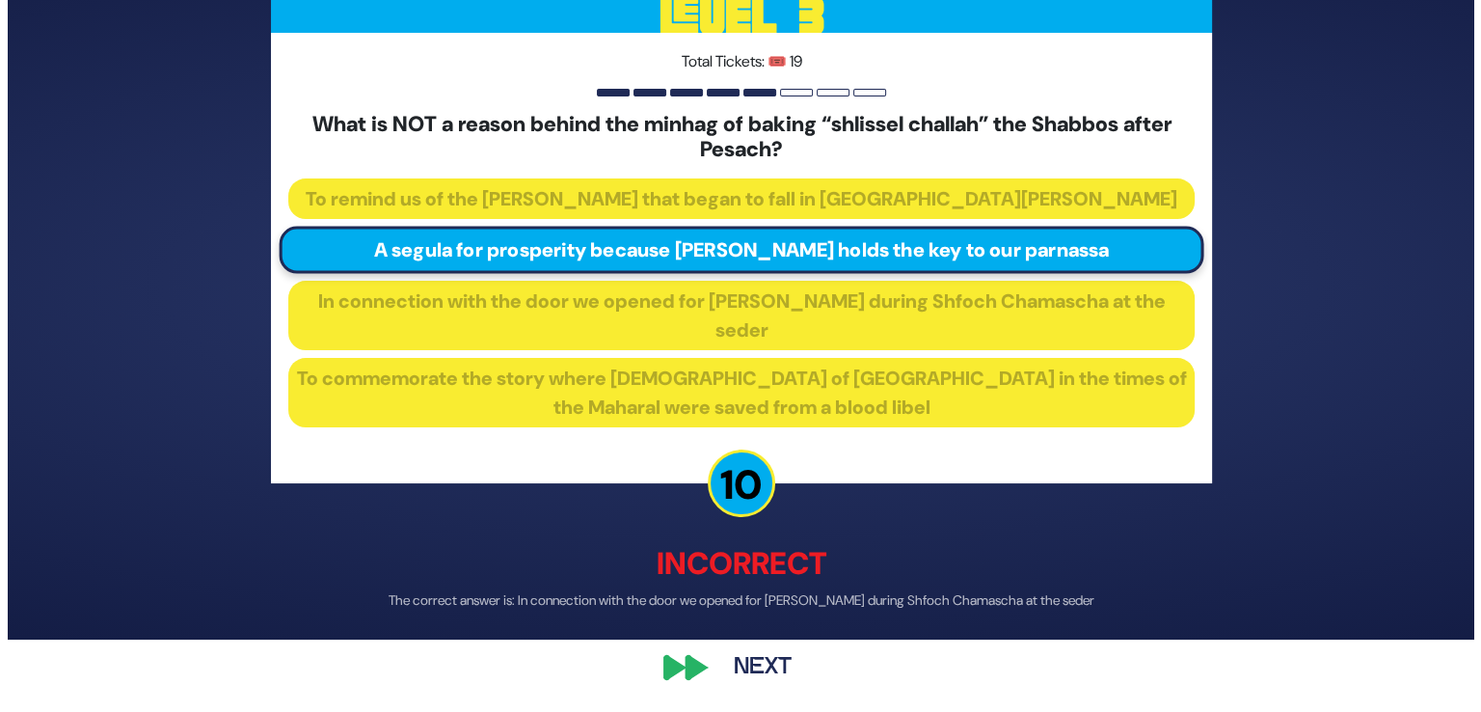
scroll to position [0, 0]
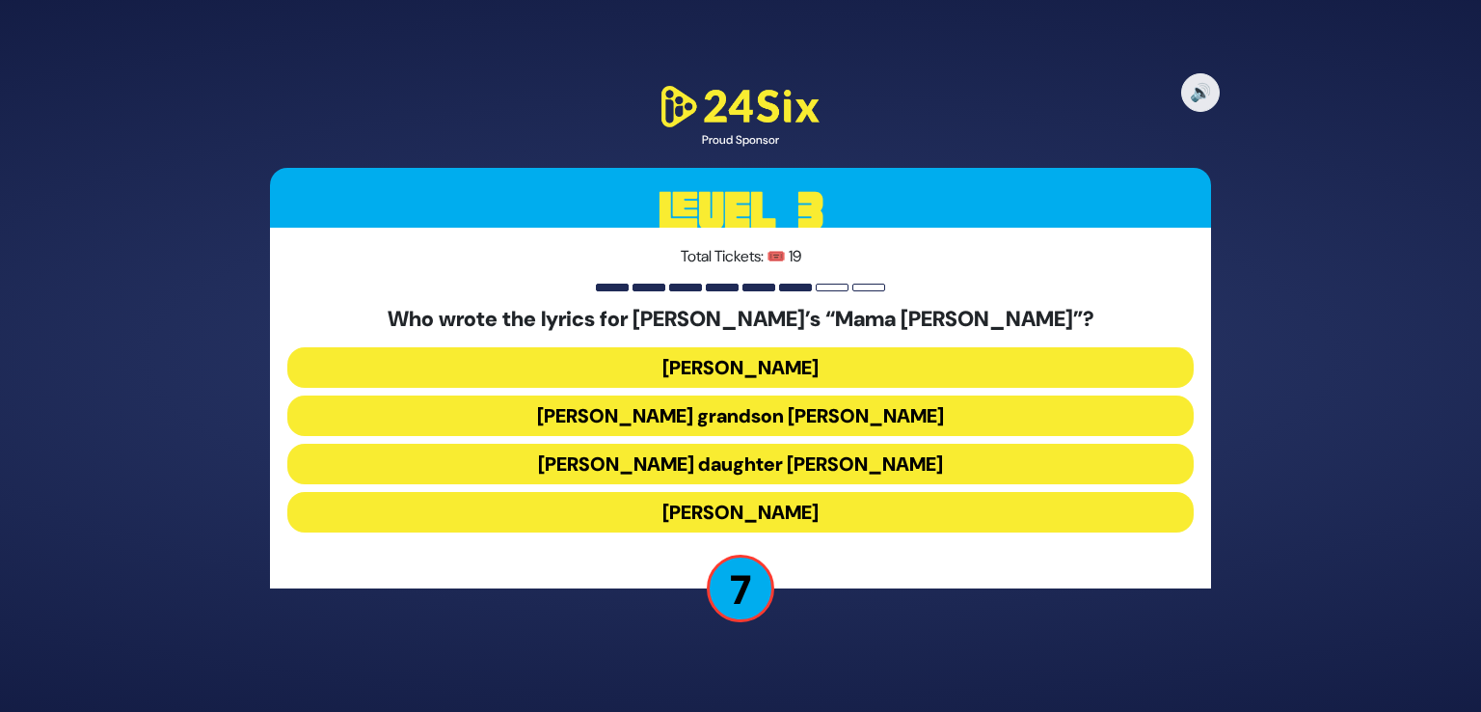
click at [717, 512] on button "Dina Storch" at bounding box center [740, 512] width 907 height 41
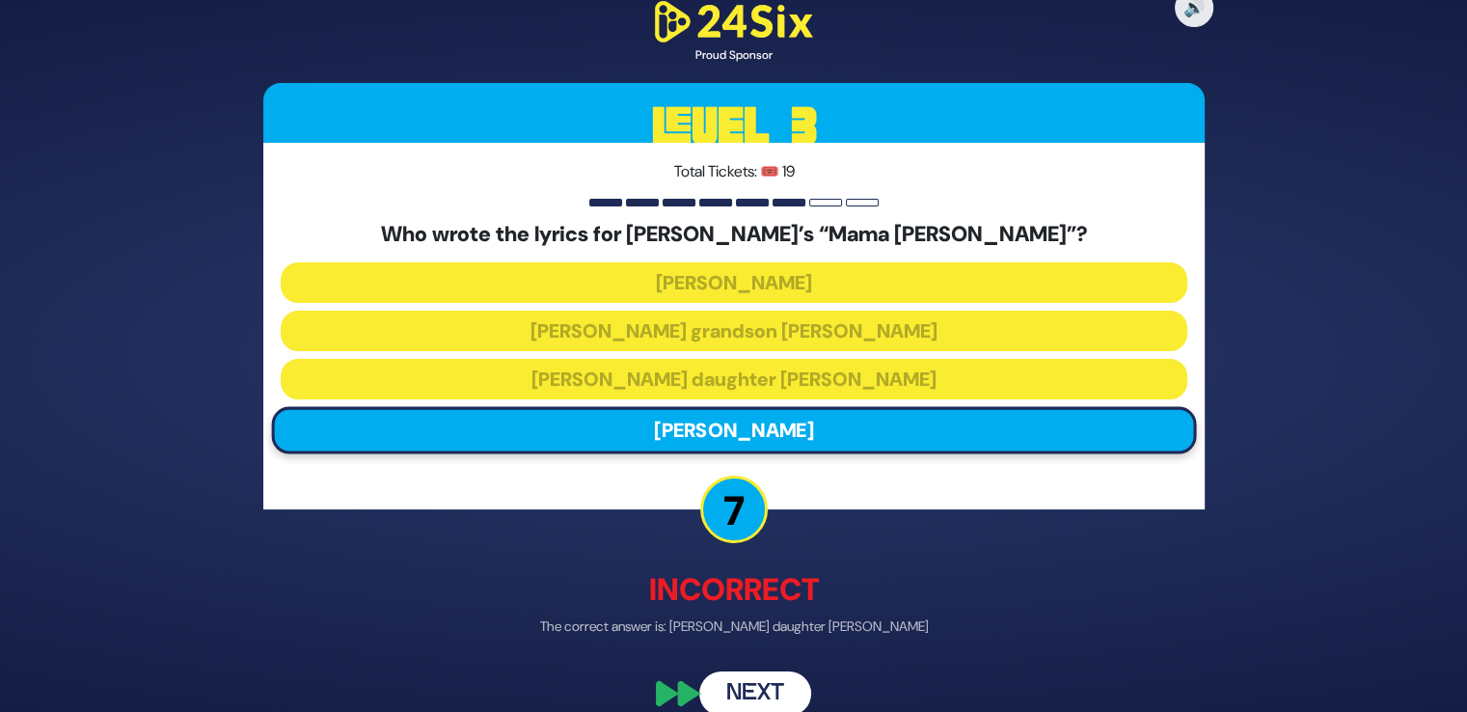
click at [733, 699] on button "Next" at bounding box center [755, 693] width 112 height 44
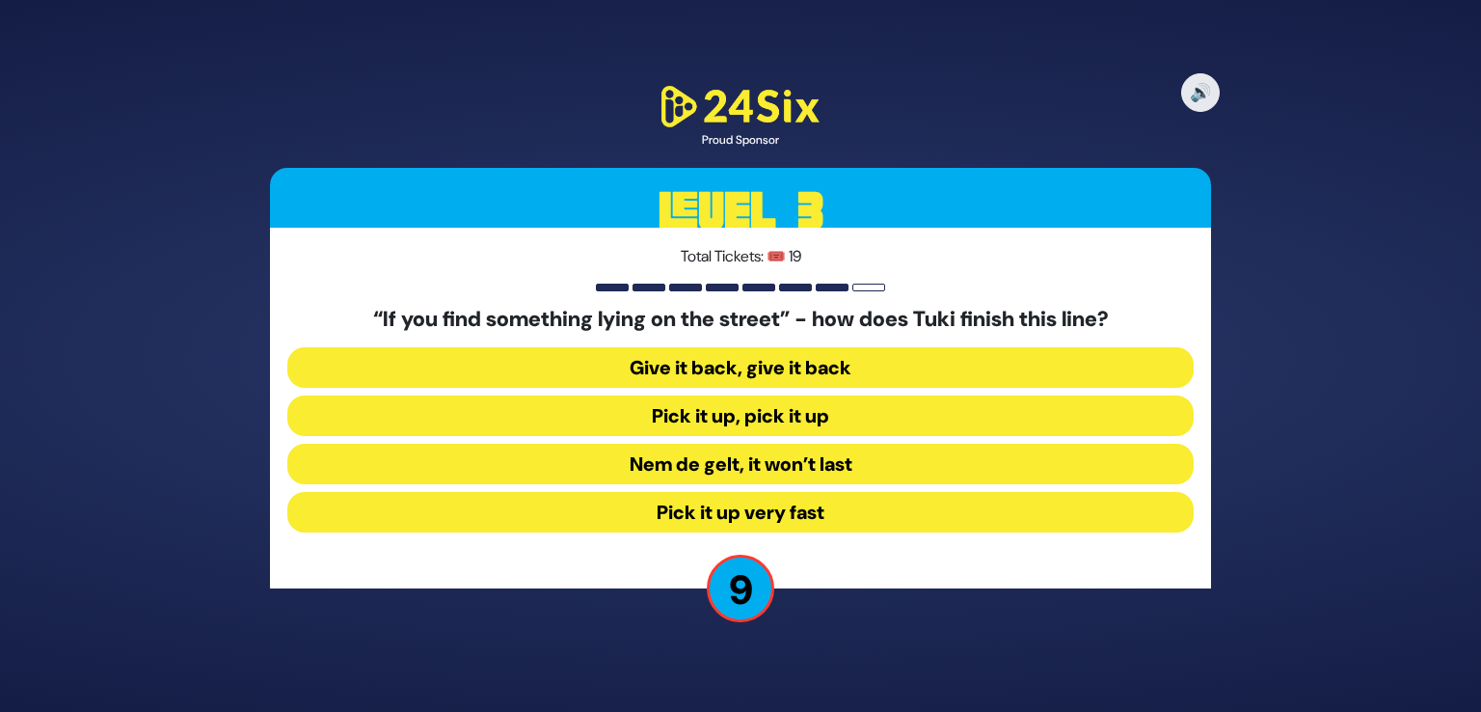
click at [767, 375] on button "Give it back, give it back" at bounding box center [740, 367] width 907 height 41
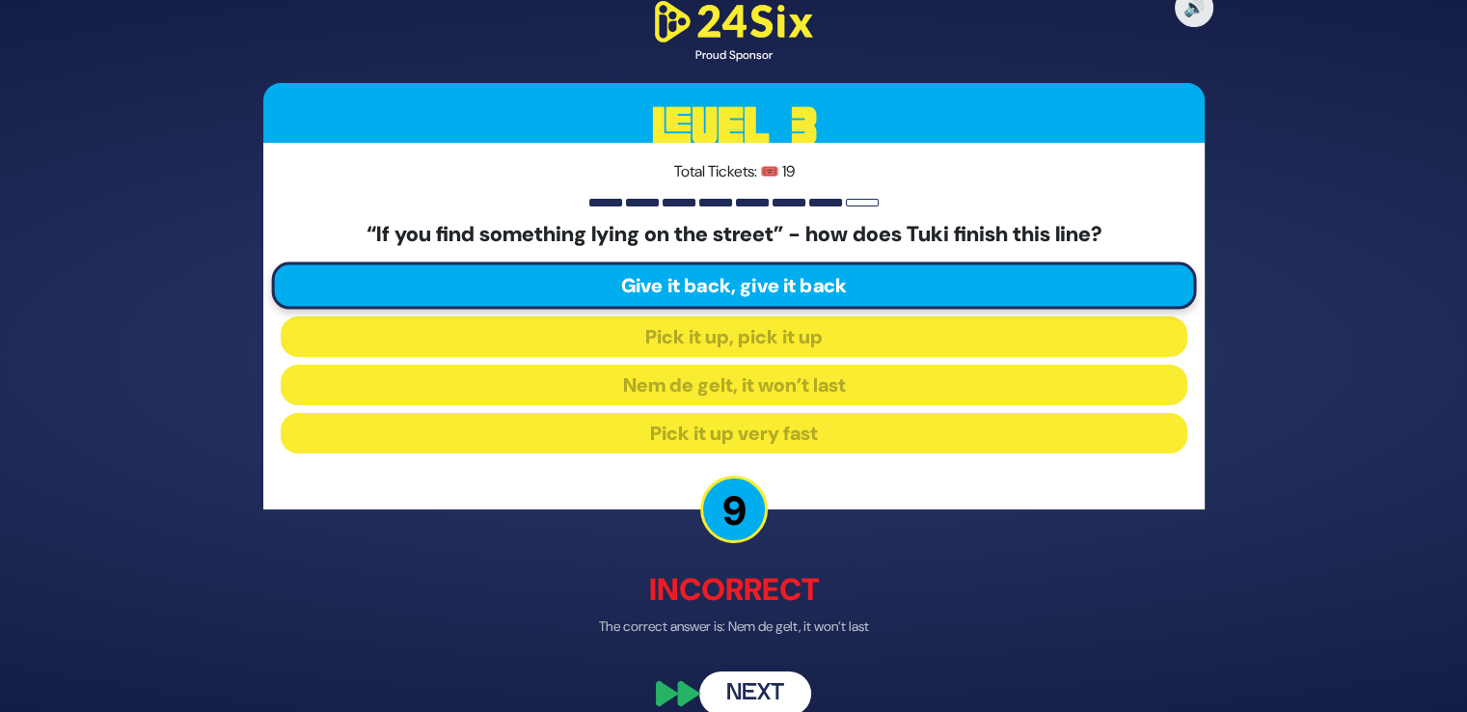
click at [753, 686] on button "Next" at bounding box center [755, 693] width 112 height 44
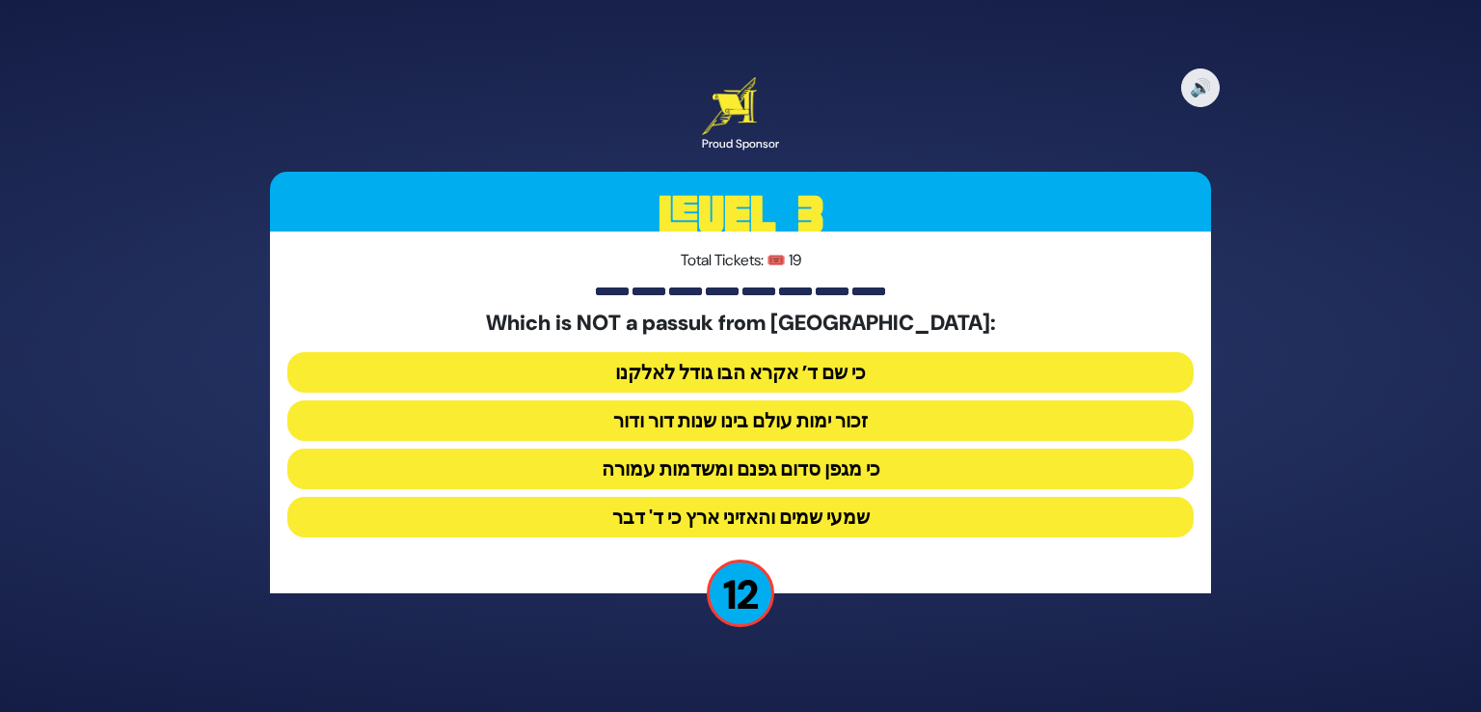
click at [752, 471] on button "כי מגפן סדום גפנם ומשדמות עמורה" at bounding box center [740, 468] width 907 height 41
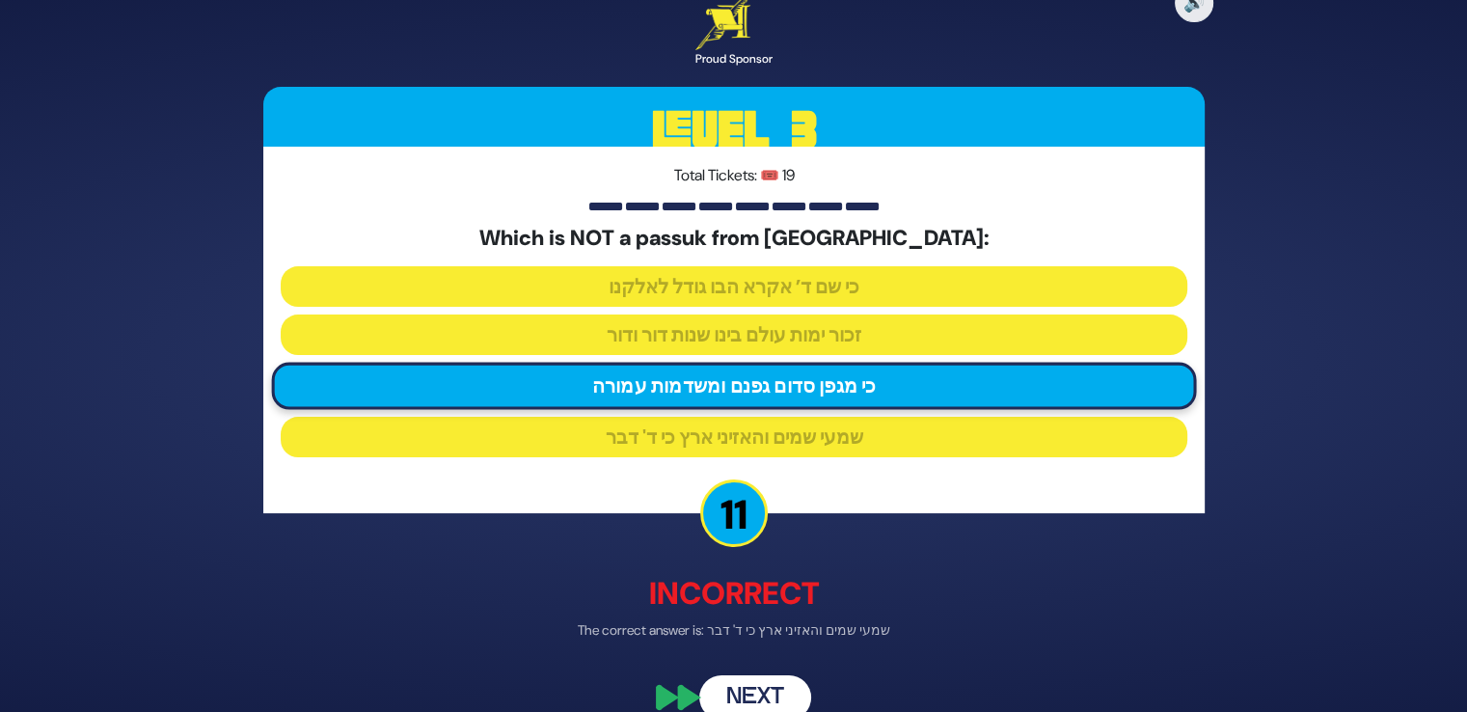
click at [757, 676] on button "Next" at bounding box center [755, 697] width 112 height 44
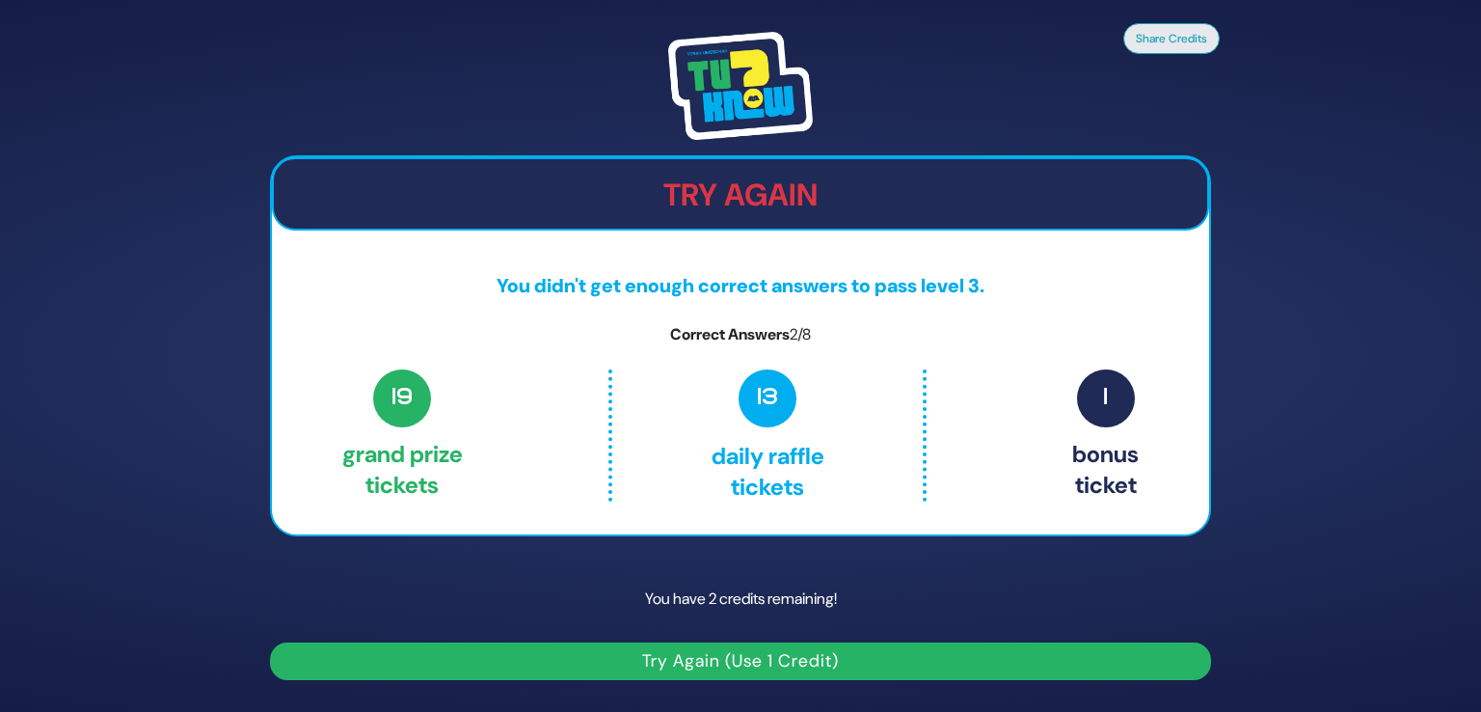
click at [757, 676] on button "Try Again (Use 1 Credit)" at bounding box center [740, 661] width 941 height 38
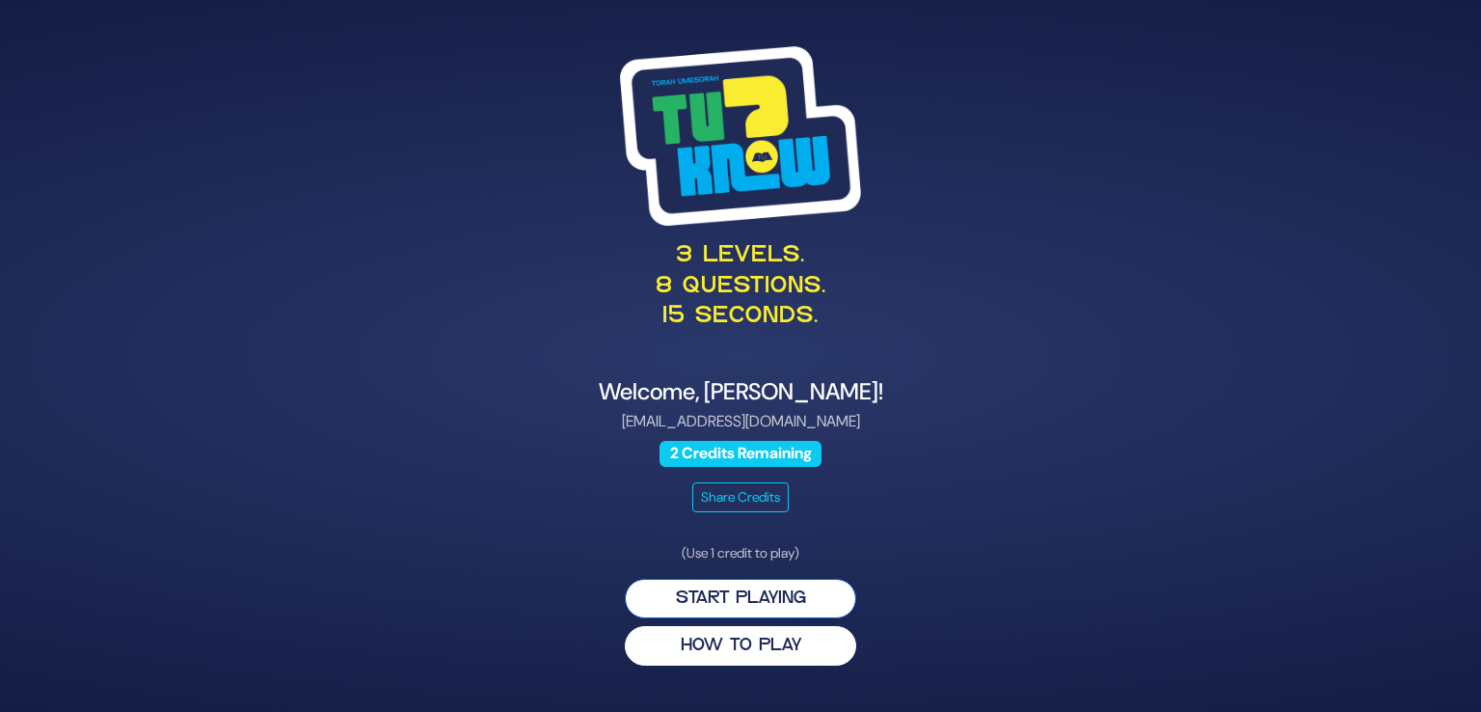
click at [750, 603] on button "Start Playing" at bounding box center [740, 599] width 231 height 40
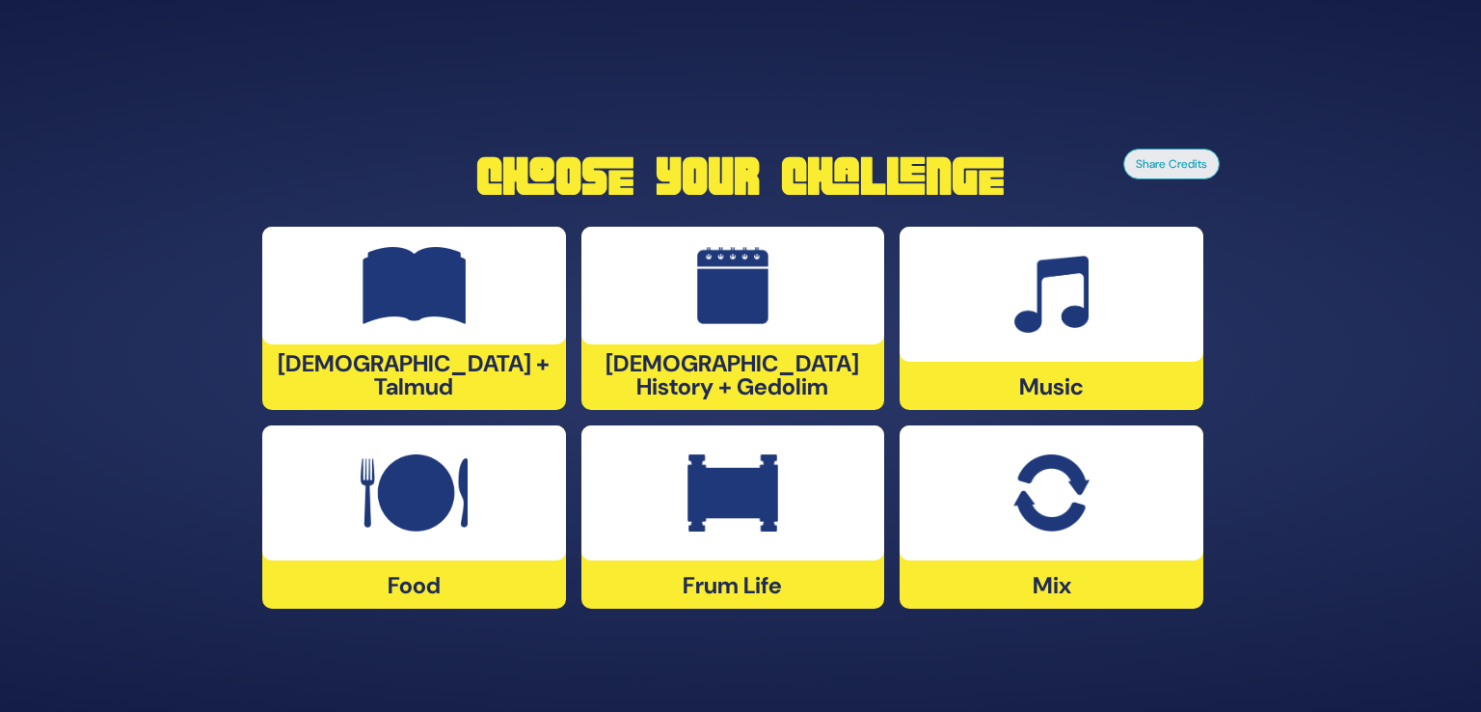
click at [995, 510] on div at bounding box center [1052, 492] width 304 height 135
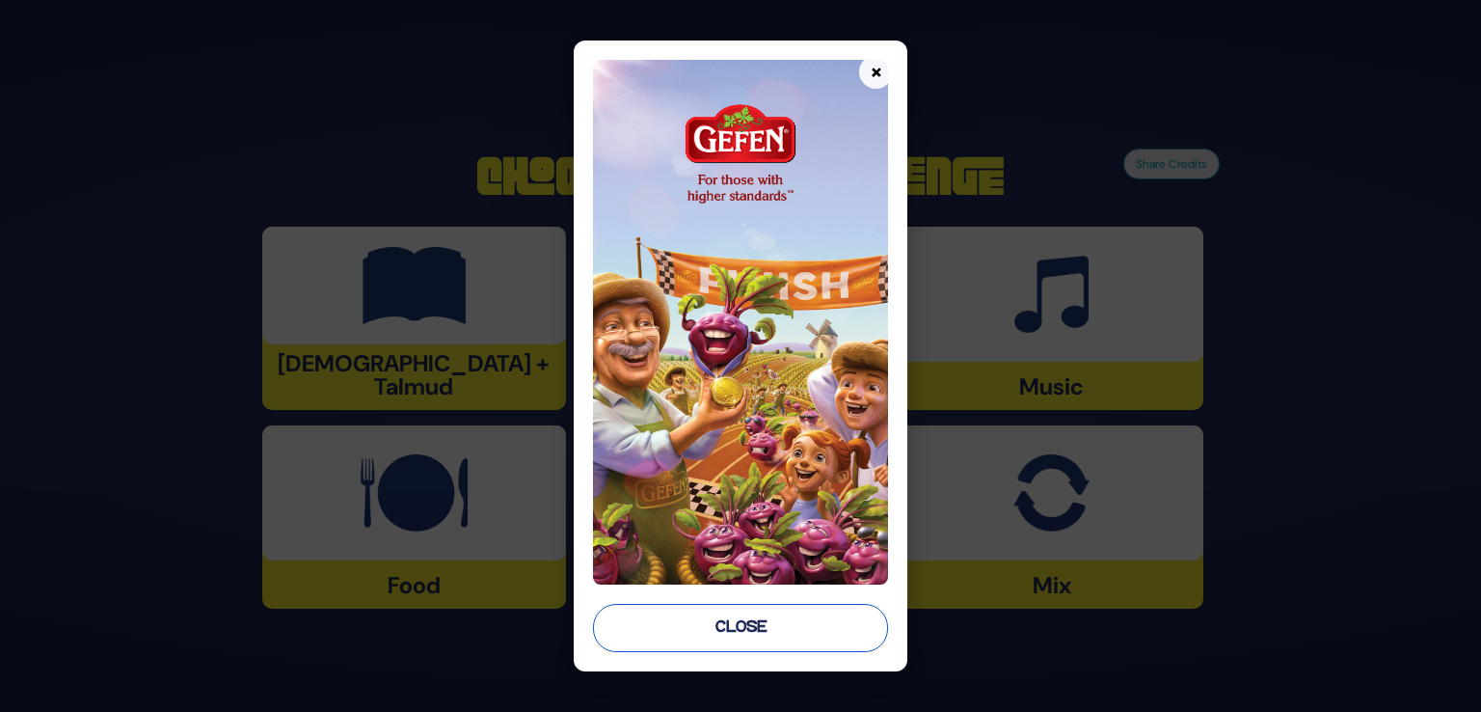
click at [778, 618] on button "Close" at bounding box center [740, 628] width 295 height 48
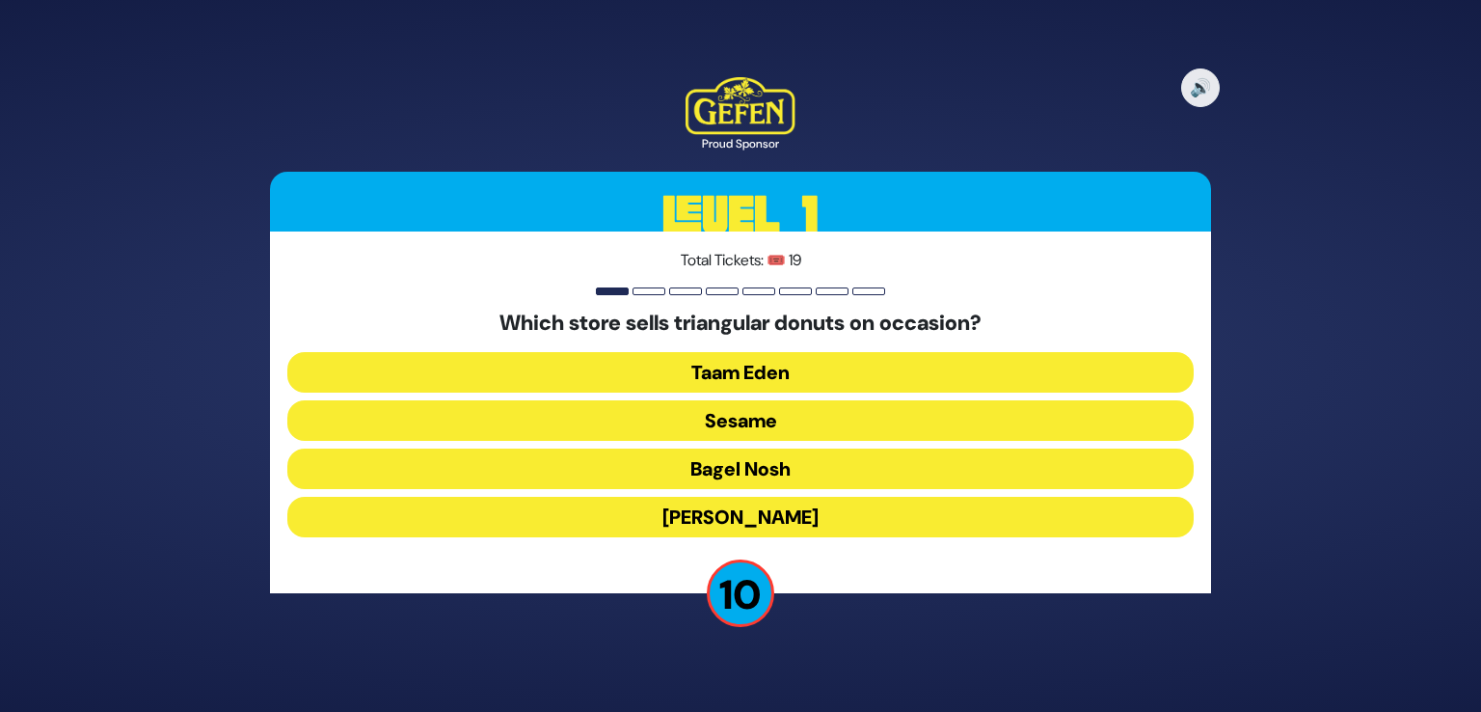
click at [801, 472] on button "Bagel Nosh" at bounding box center [740, 468] width 907 height 41
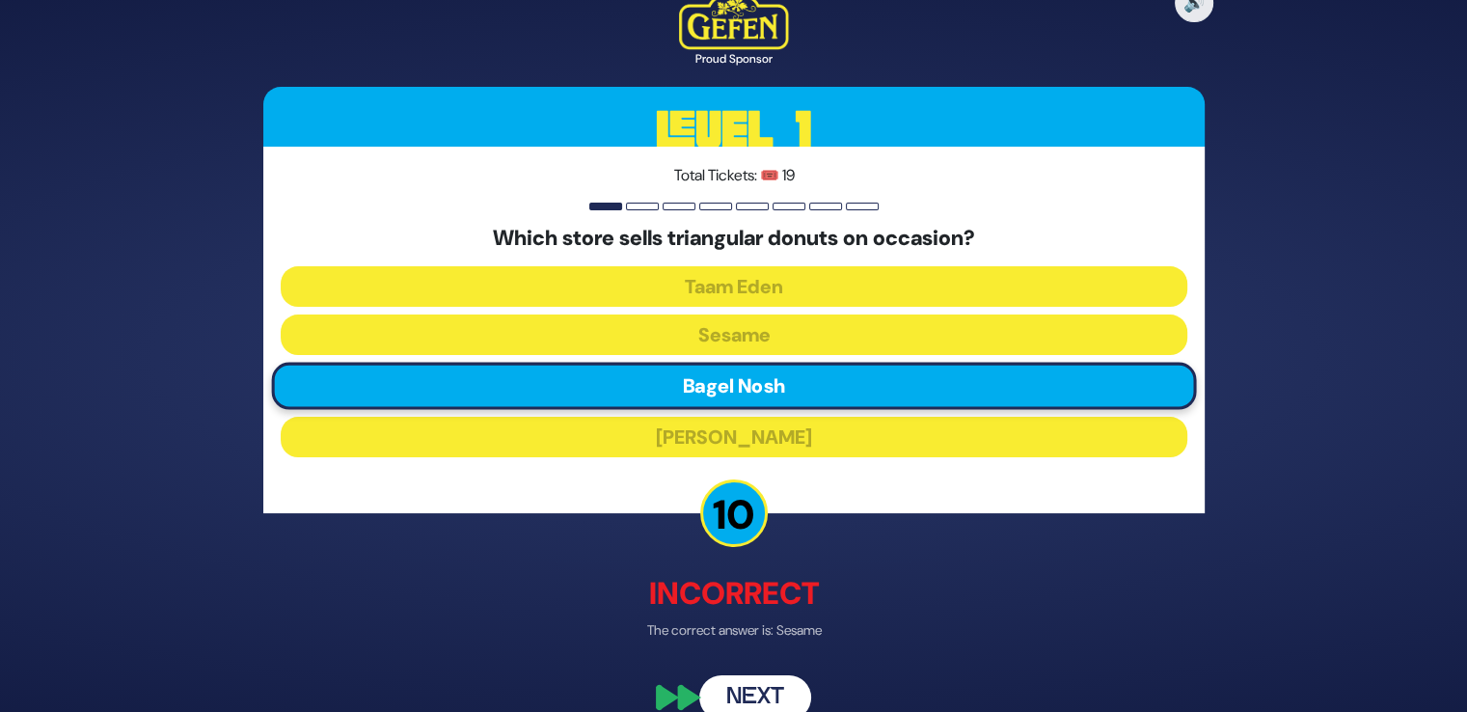
click at [764, 691] on button "Next" at bounding box center [755, 697] width 112 height 44
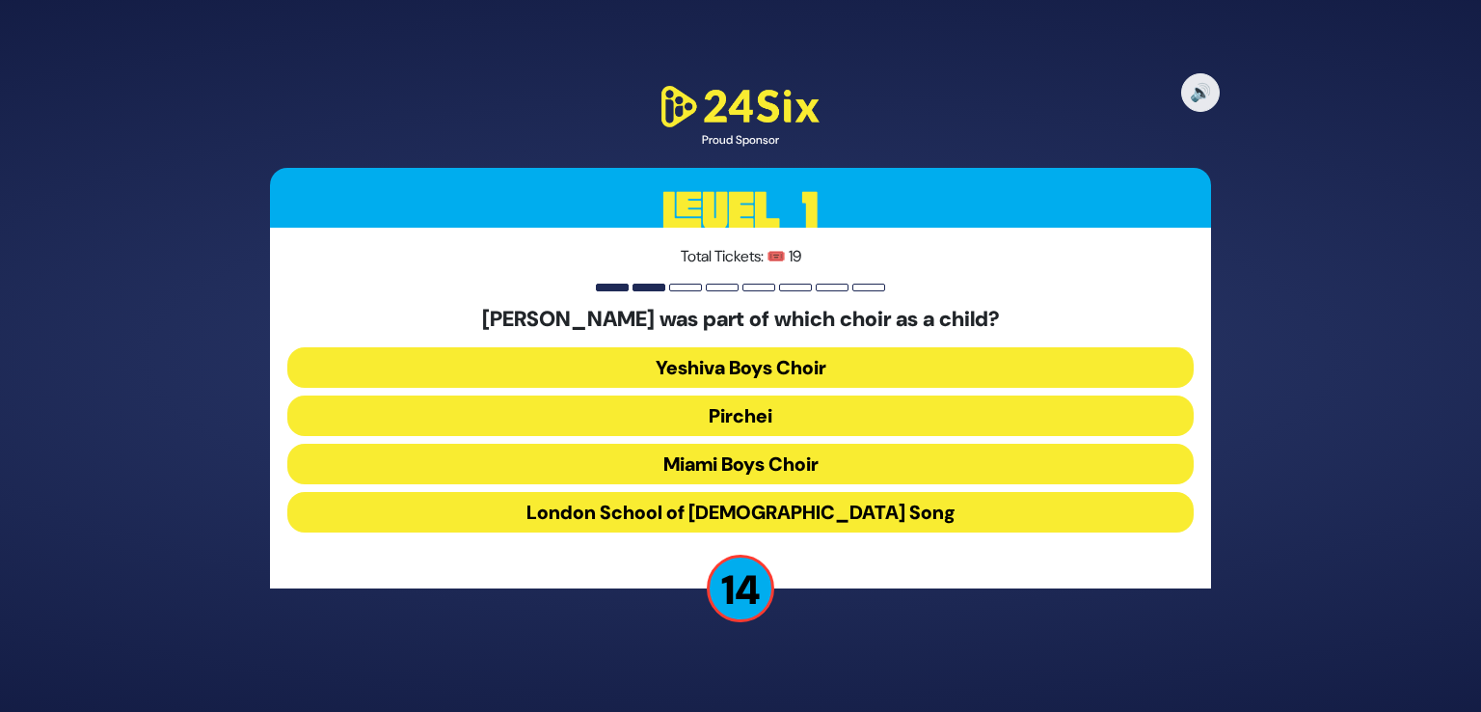
click at [714, 477] on button "Miami Boys Choir" at bounding box center [740, 464] width 907 height 41
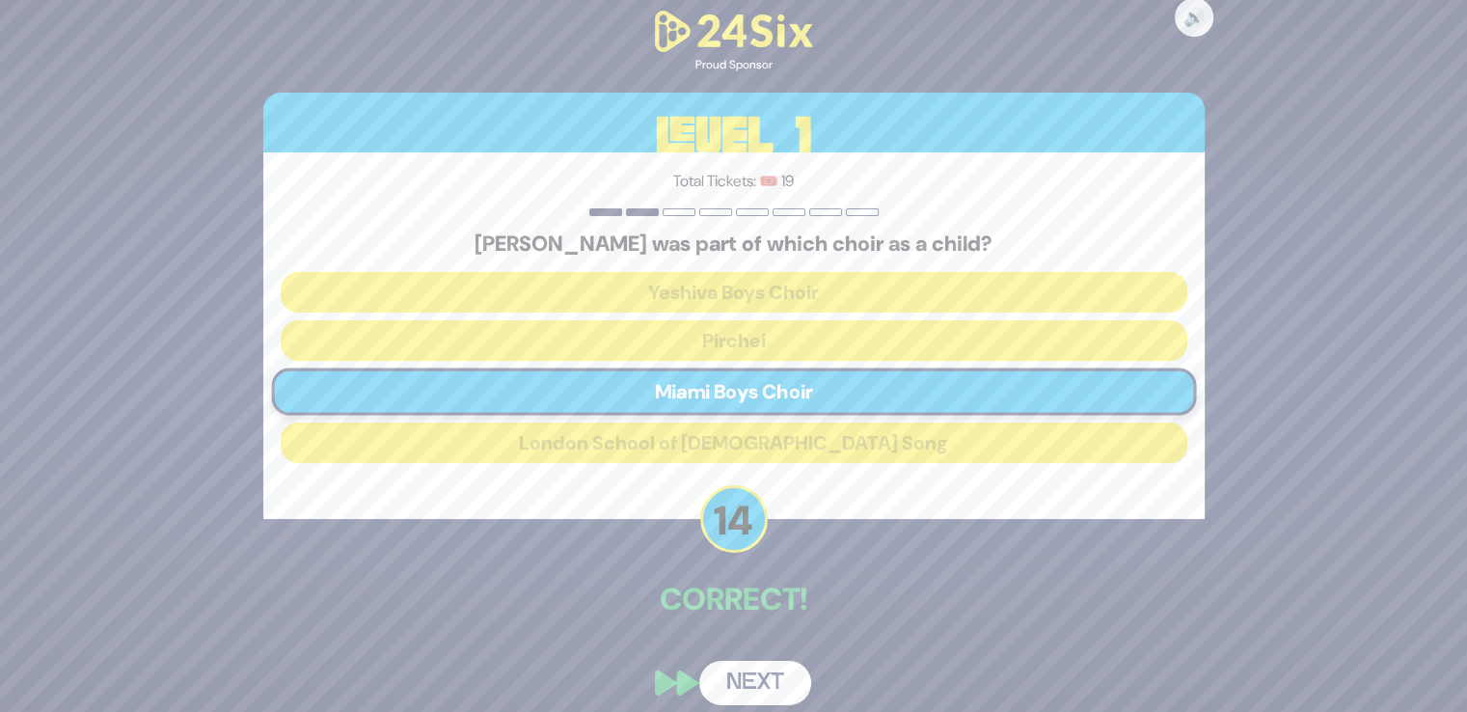
click at [745, 665] on button "Next" at bounding box center [755, 683] width 112 height 44
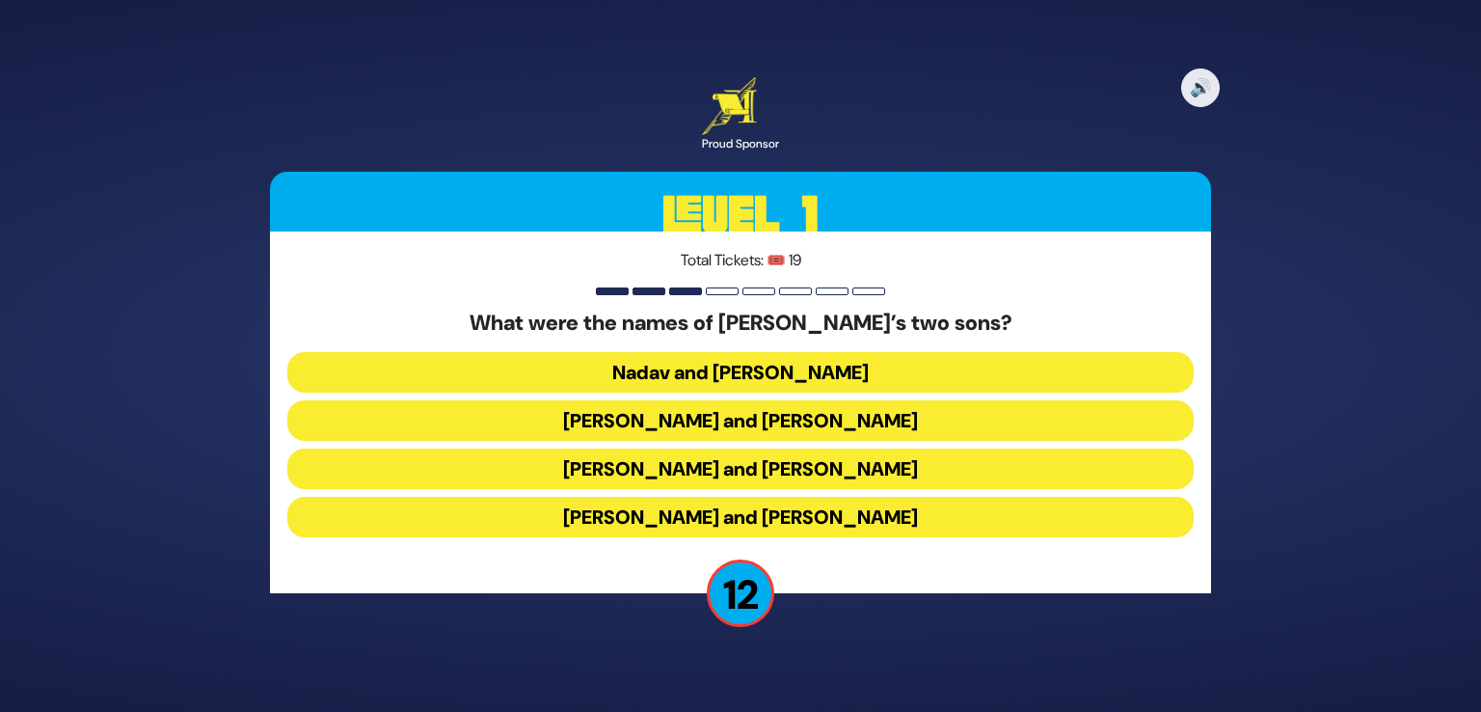
click at [752, 520] on button "[PERSON_NAME] and [PERSON_NAME]" at bounding box center [740, 517] width 907 height 41
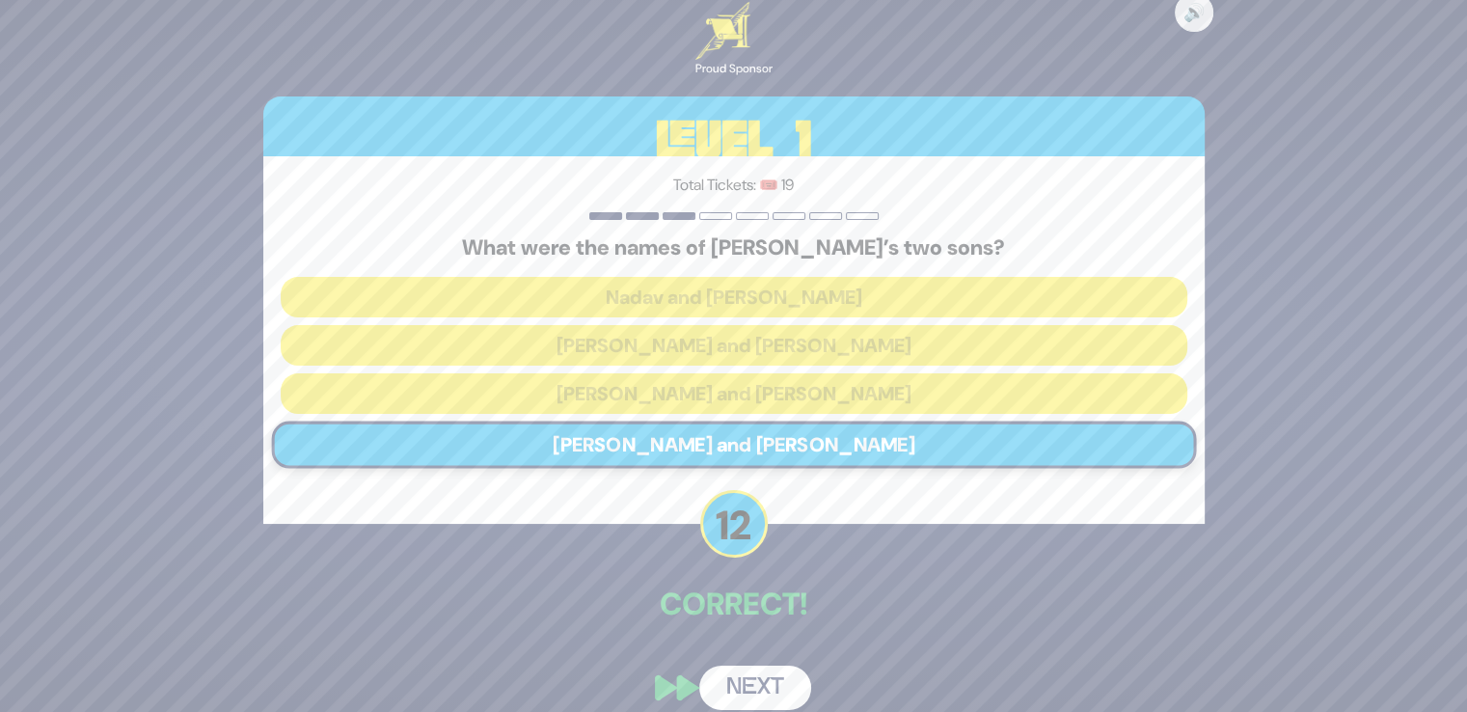
click at [753, 672] on button "Next" at bounding box center [755, 687] width 112 height 44
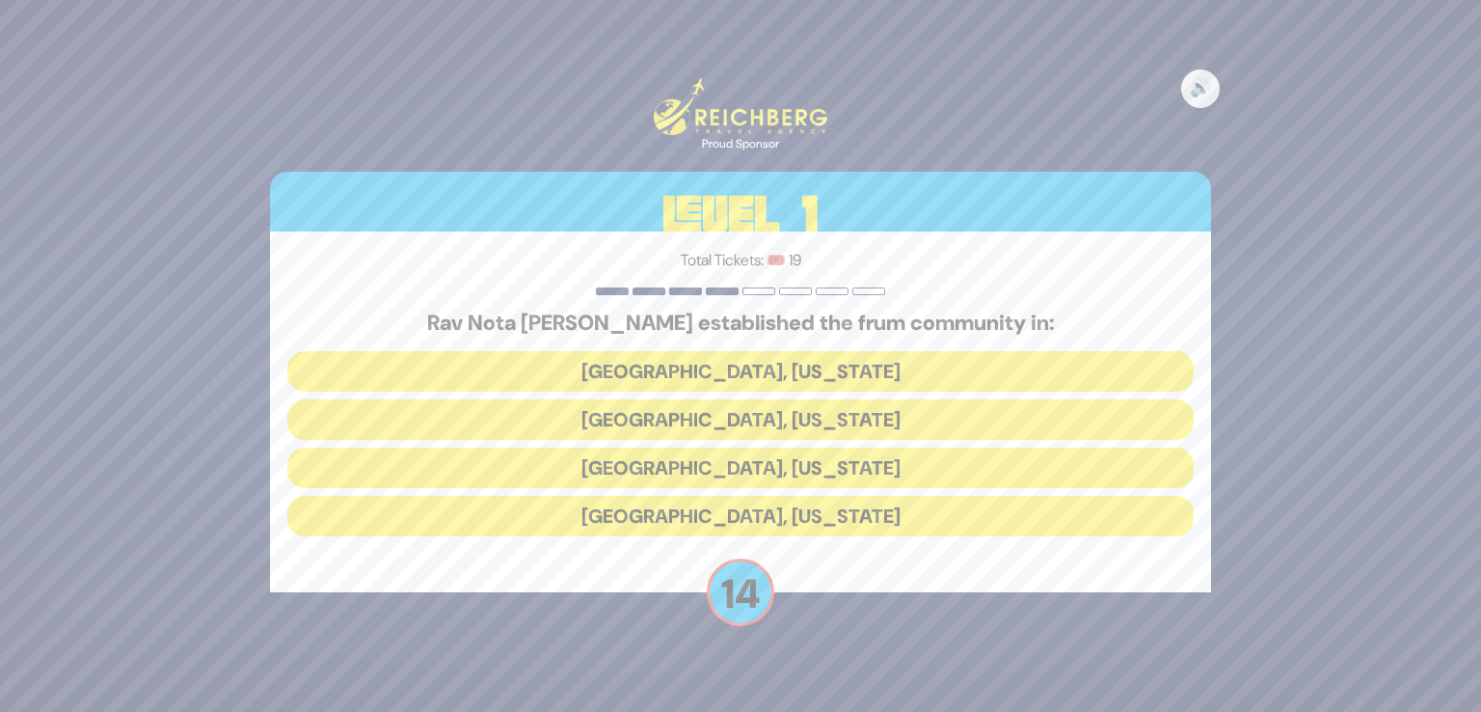
click at [752, 423] on button "[GEOGRAPHIC_DATA], [US_STATE]" at bounding box center [740, 419] width 907 height 41
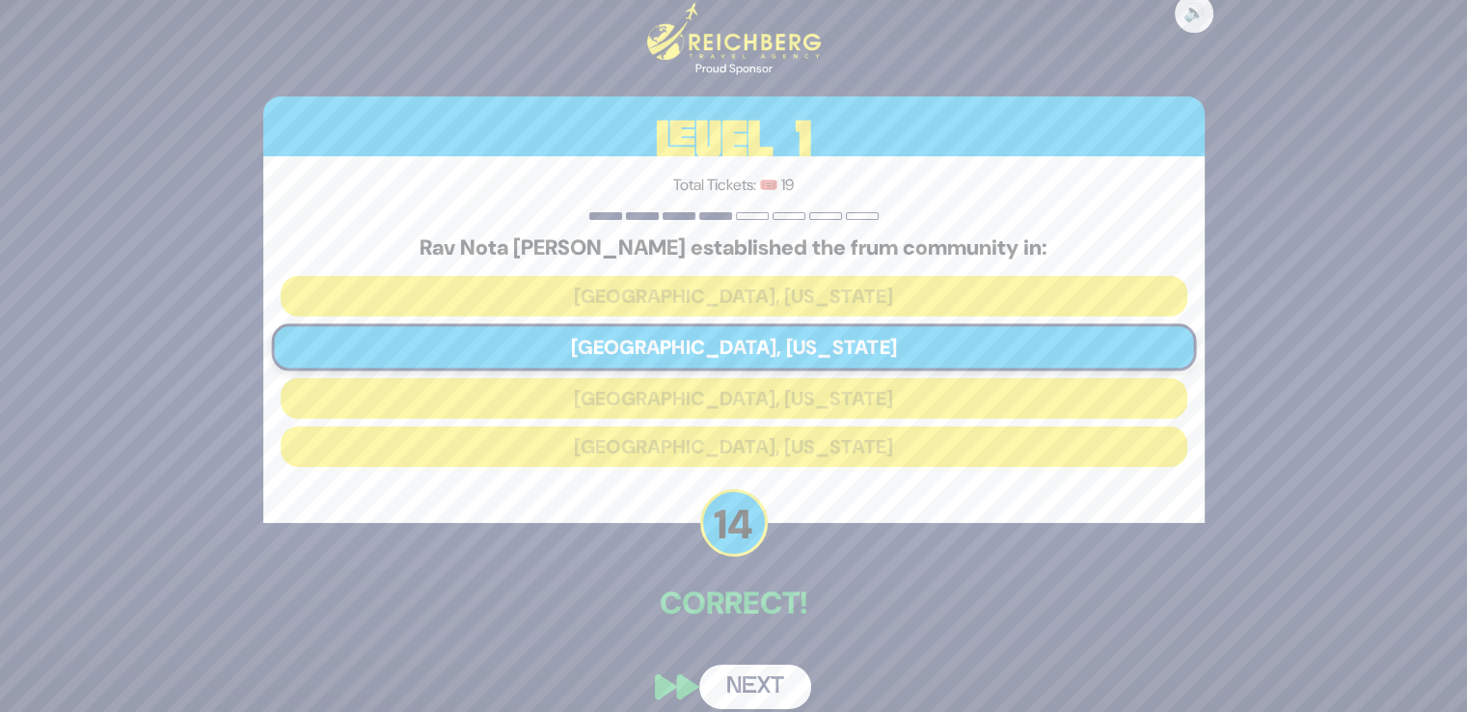
click at [742, 681] on button "Next" at bounding box center [755, 687] width 112 height 44
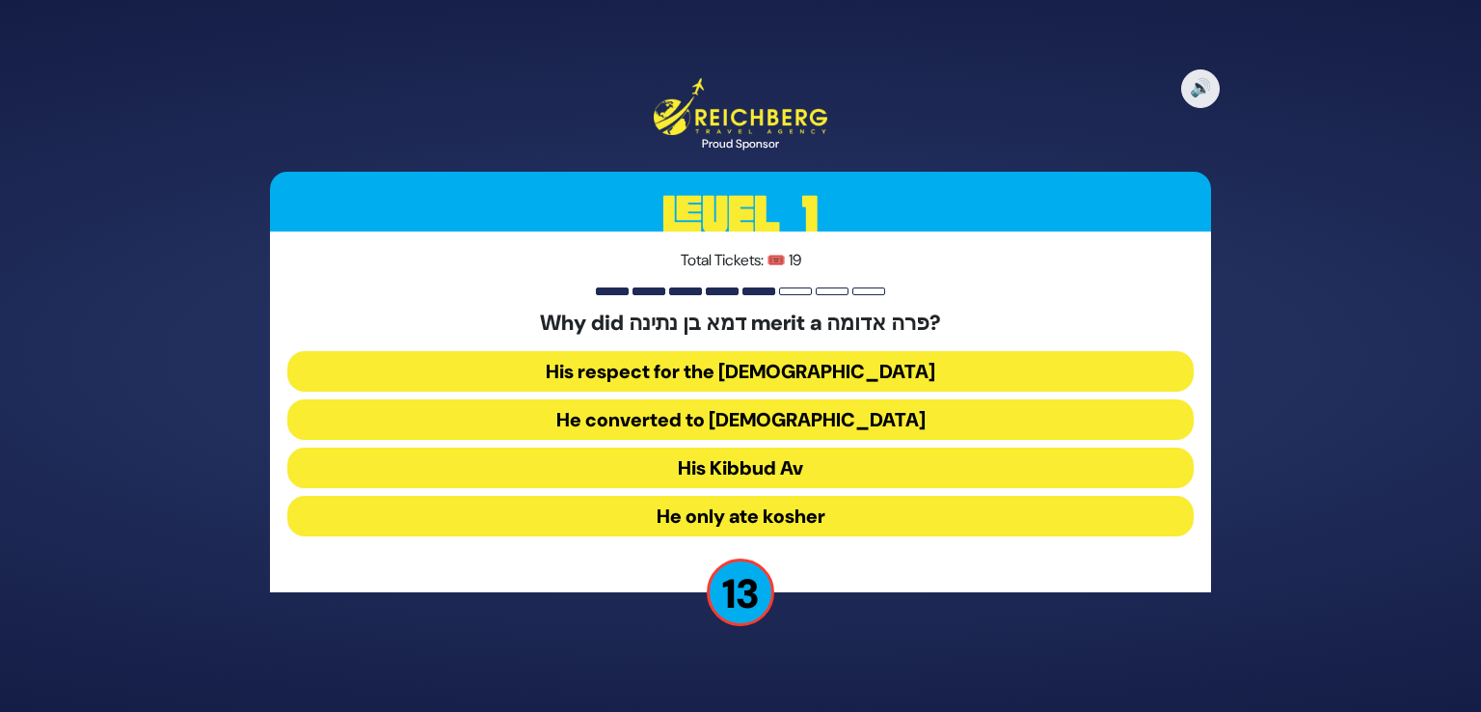
click at [736, 456] on button "His Kibbud Av" at bounding box center [740, 468] width 907 height 41
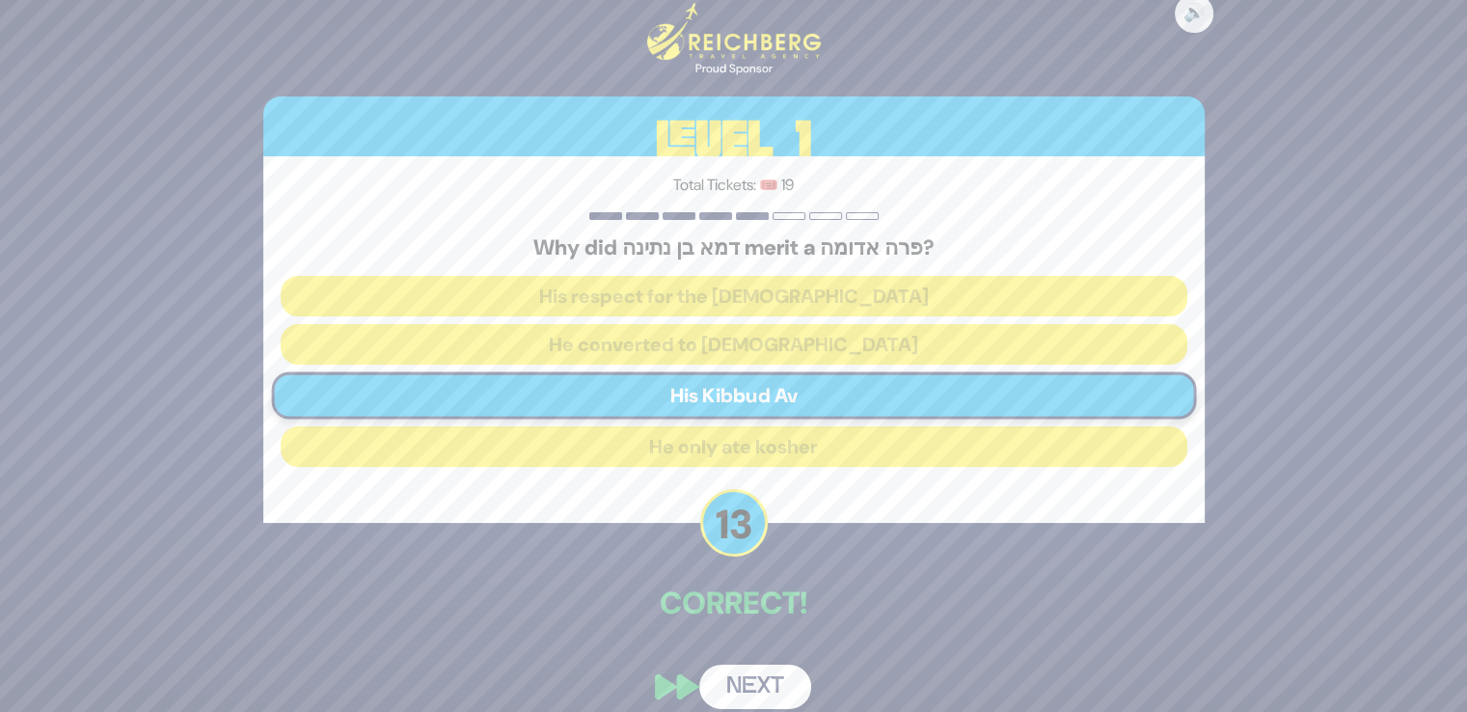
click at [745, 657] on div "🔊 Proud Sponsor Level 1 Total Tickets: 🎟️ 19 Why did דמא בן נתינה merit a פרה א…" at bounding box center [734, 356] width 988 height 753
click at [742, 688] on button "Next" at bounding box center [755, 687] width 112 height 44
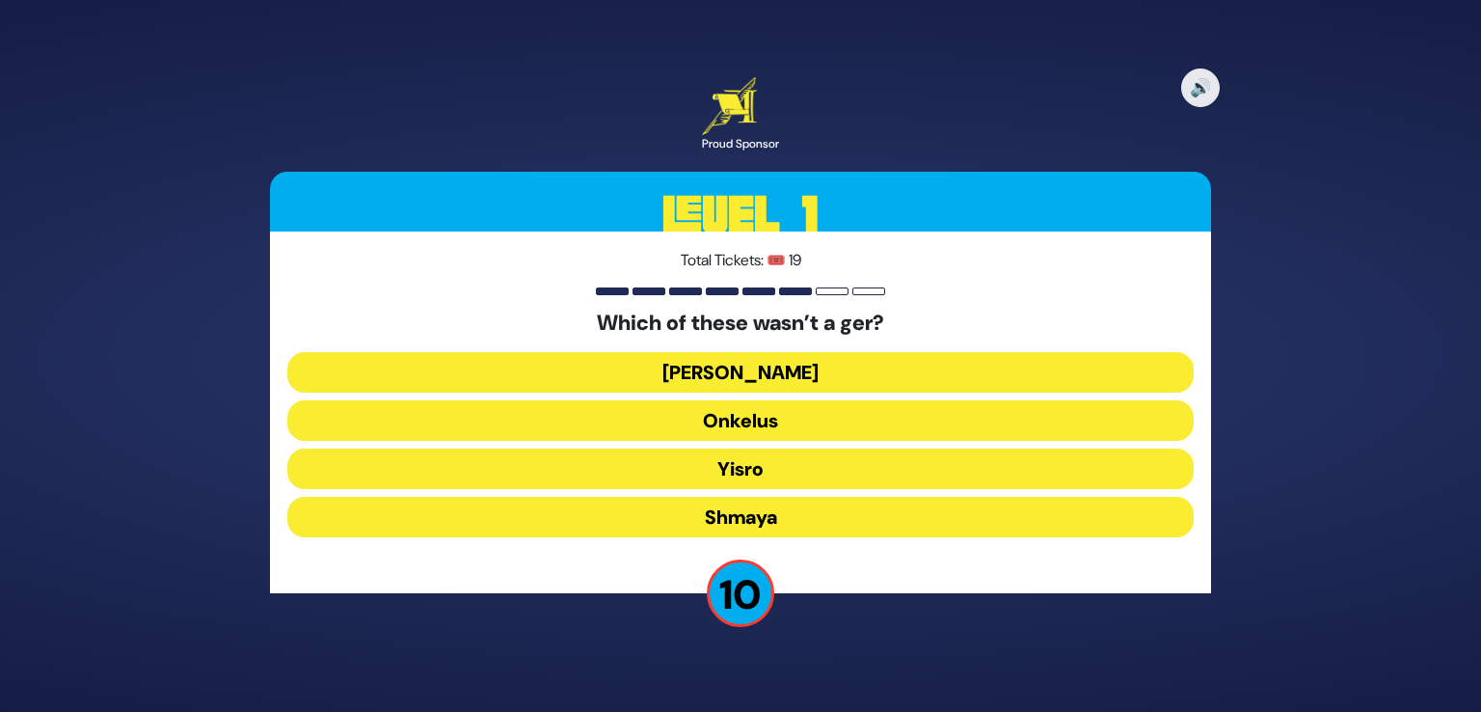
click at [763, 371] on button "[PERSON_NAME]" at bounding box center [740, 372] width 907 height 41
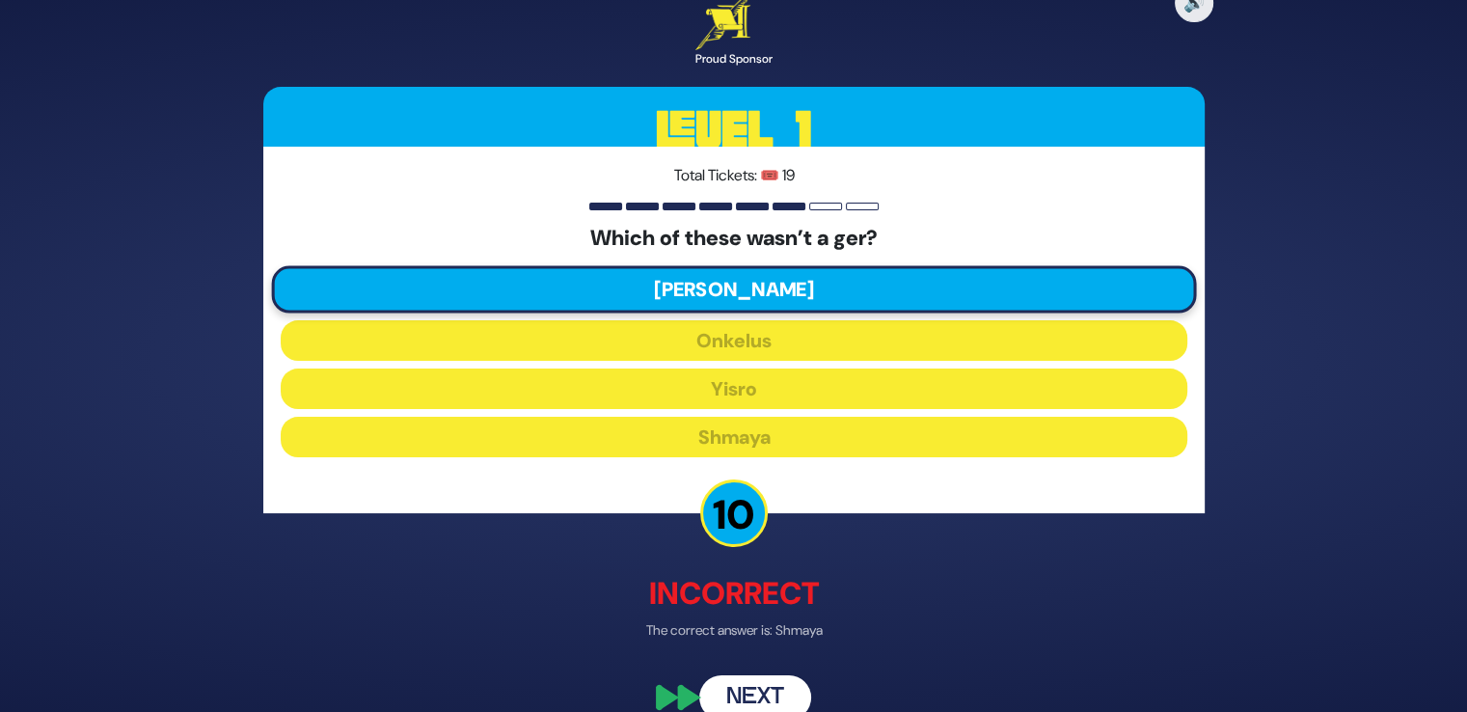
click at [745, 675] on button "Next" at bounding box center [755, 697] width 112 height 44
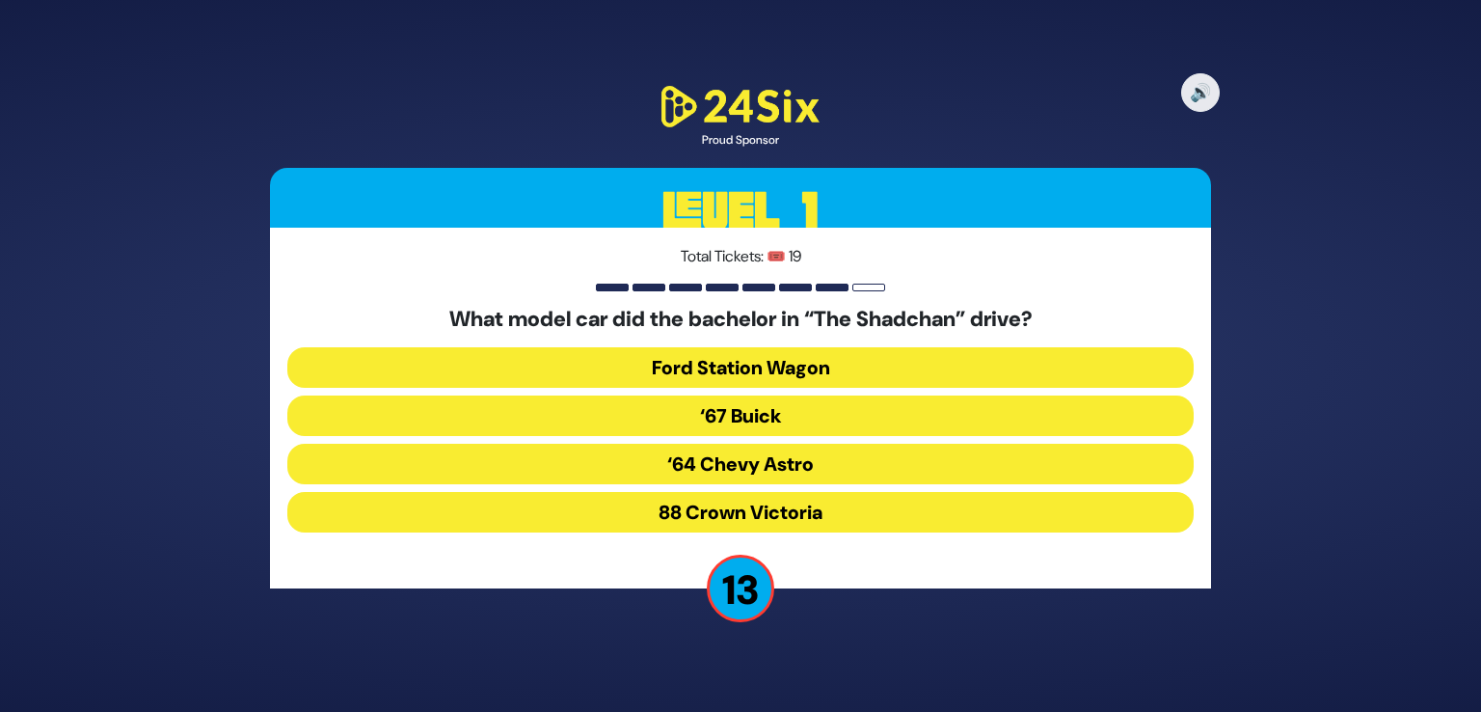
click at [749, 411] on button "‘67 Buick" at bounding box center [740, 415] width 907 height 41
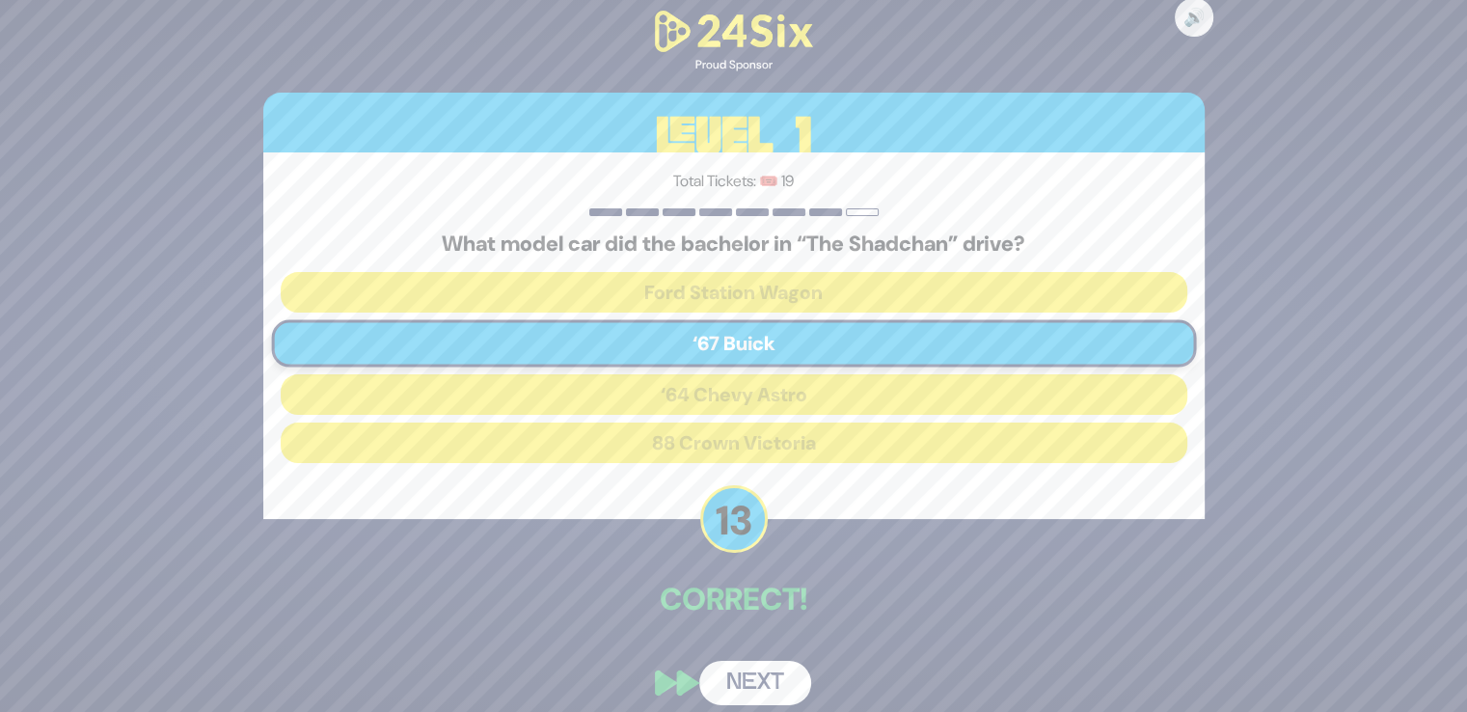
click at [740, 658] on div "🔊 Proud Sponsor Level 1 Total Tickets: 🎟️ 19 What model car did the bachelor in…" at bounding box center [734, 356] width 988 height 745
click at [741, 684] on button "Next" at bounding box center [755, 683] width 112 height 44
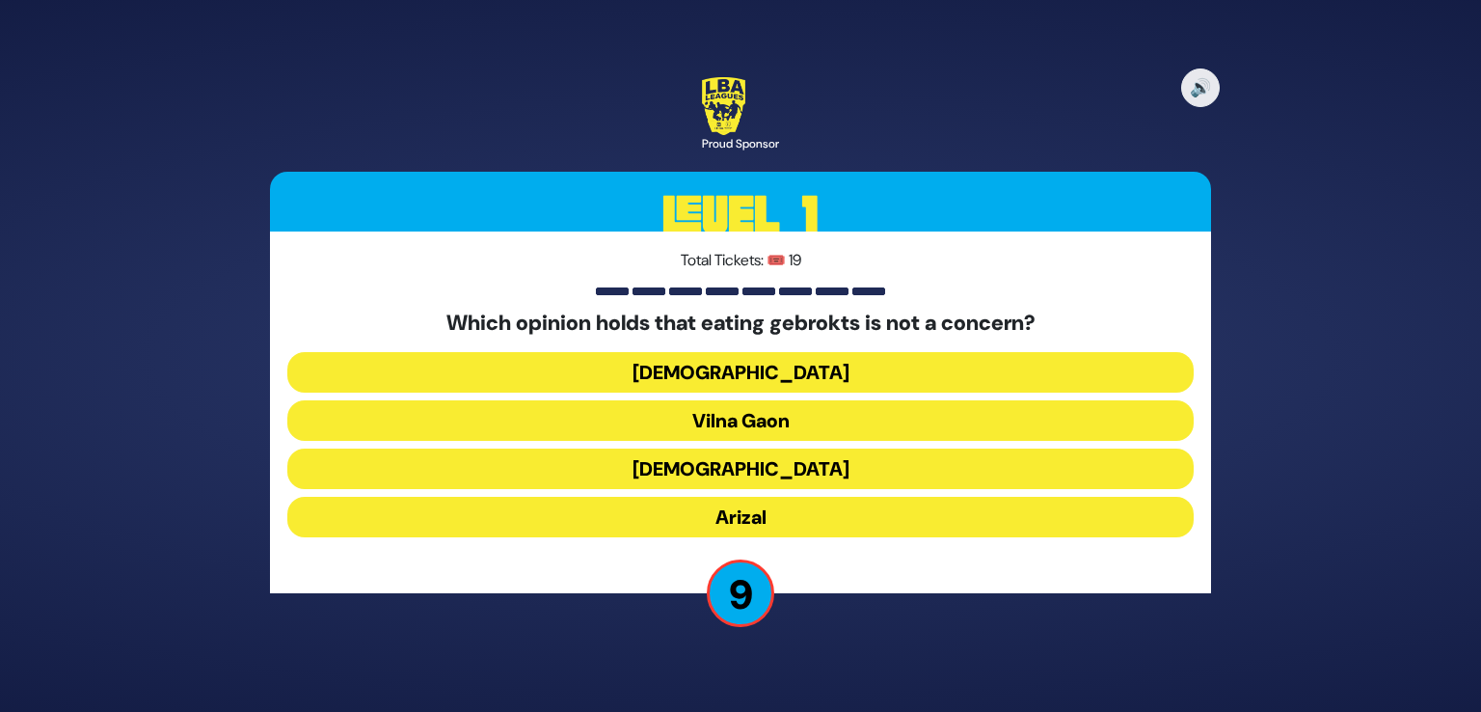
click at [777, 418] on button "Vilna Gaon" at bounding box center [740, 420] width 907 height 41
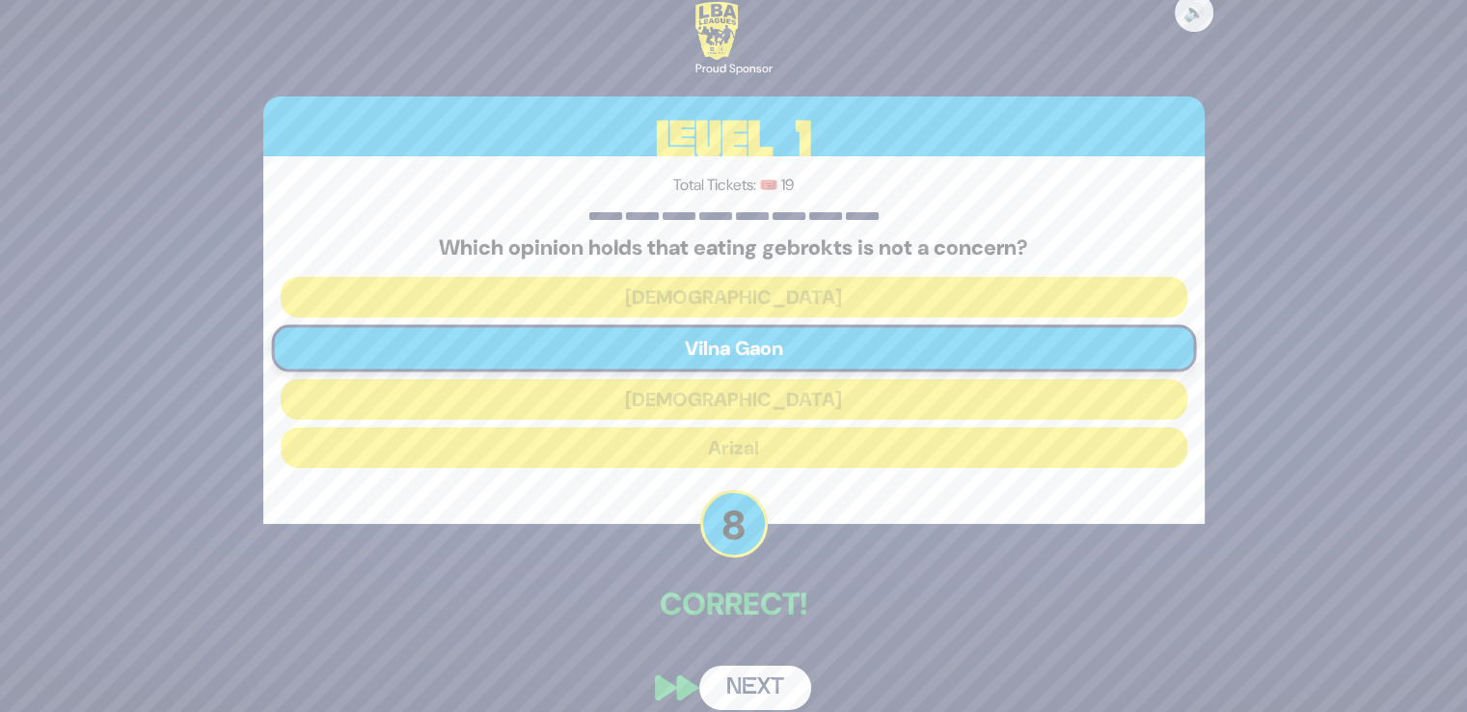
click at [747, 704] on button "Next" at bounding box center [755, 687] width 112 height 44
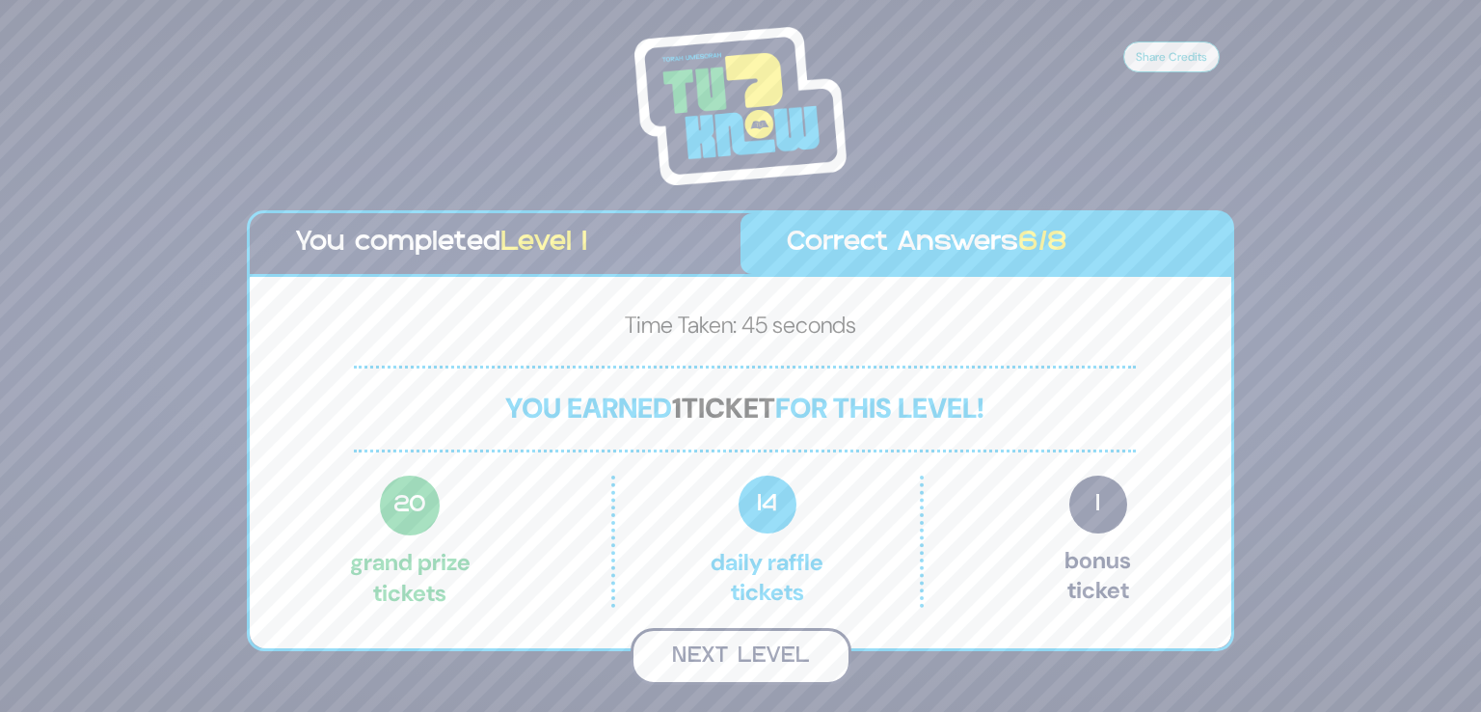
click at [771, 649] on button "Next Level" at bounding box center [741, 656] width 221 height 57
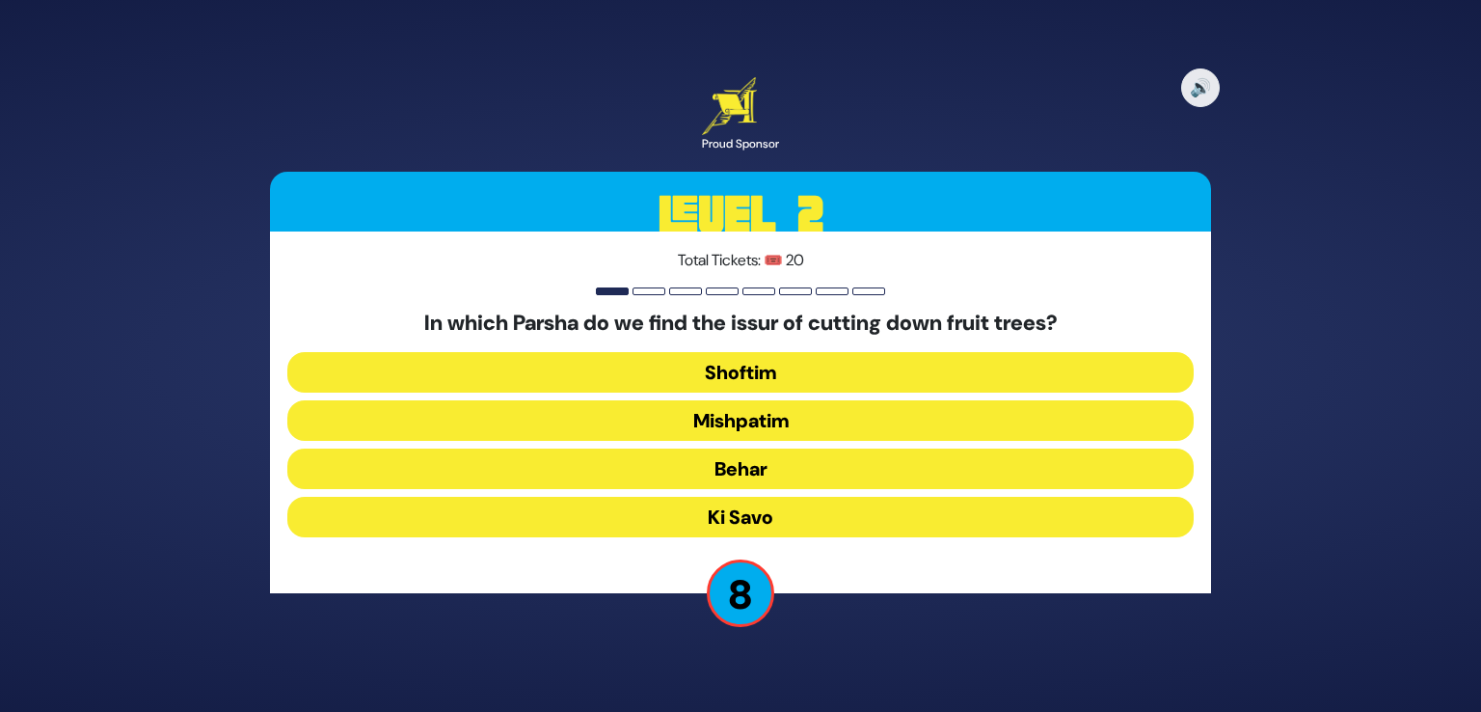
click at [749, 369] on button "Shoftim" at bounding box center [740, 372] width 907 height 41
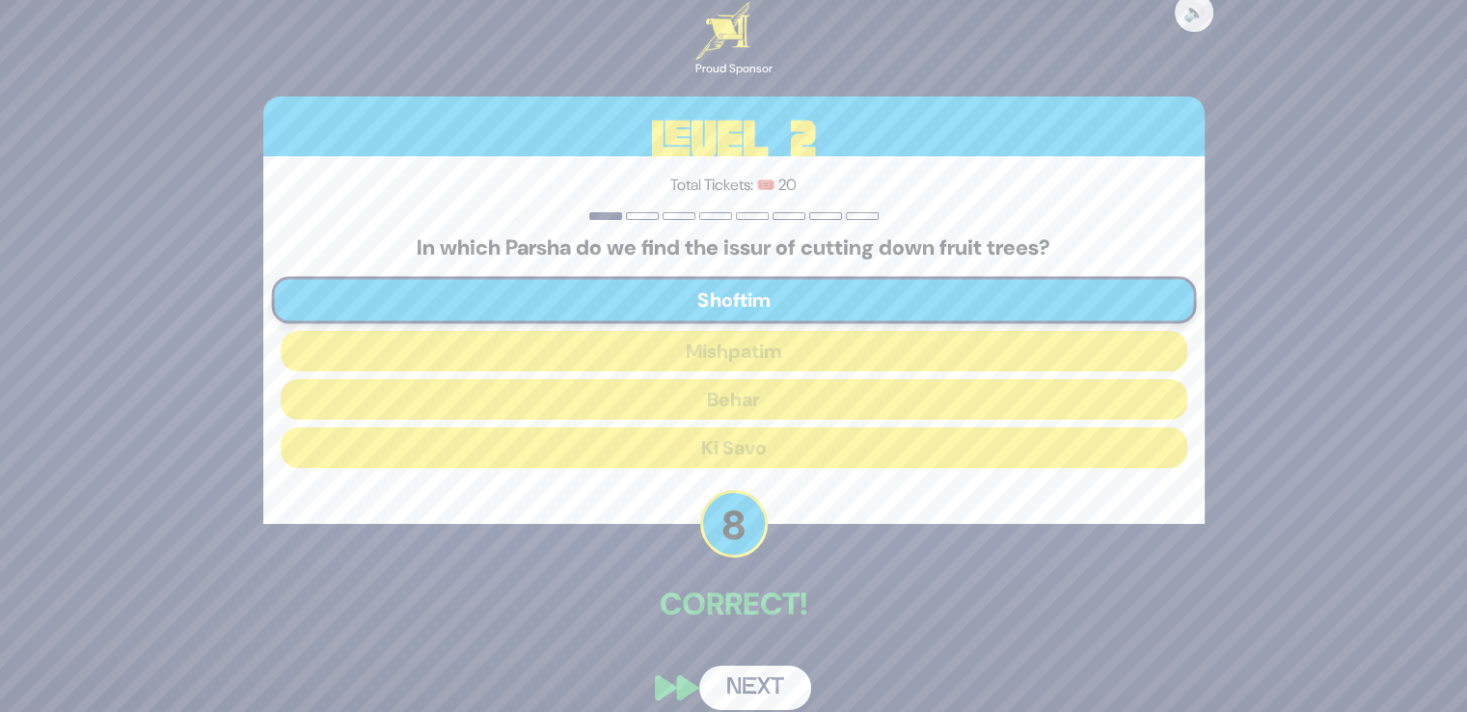
click at [742, 676] on button "Next" at bounding box center [755, 687] width 112 height 44
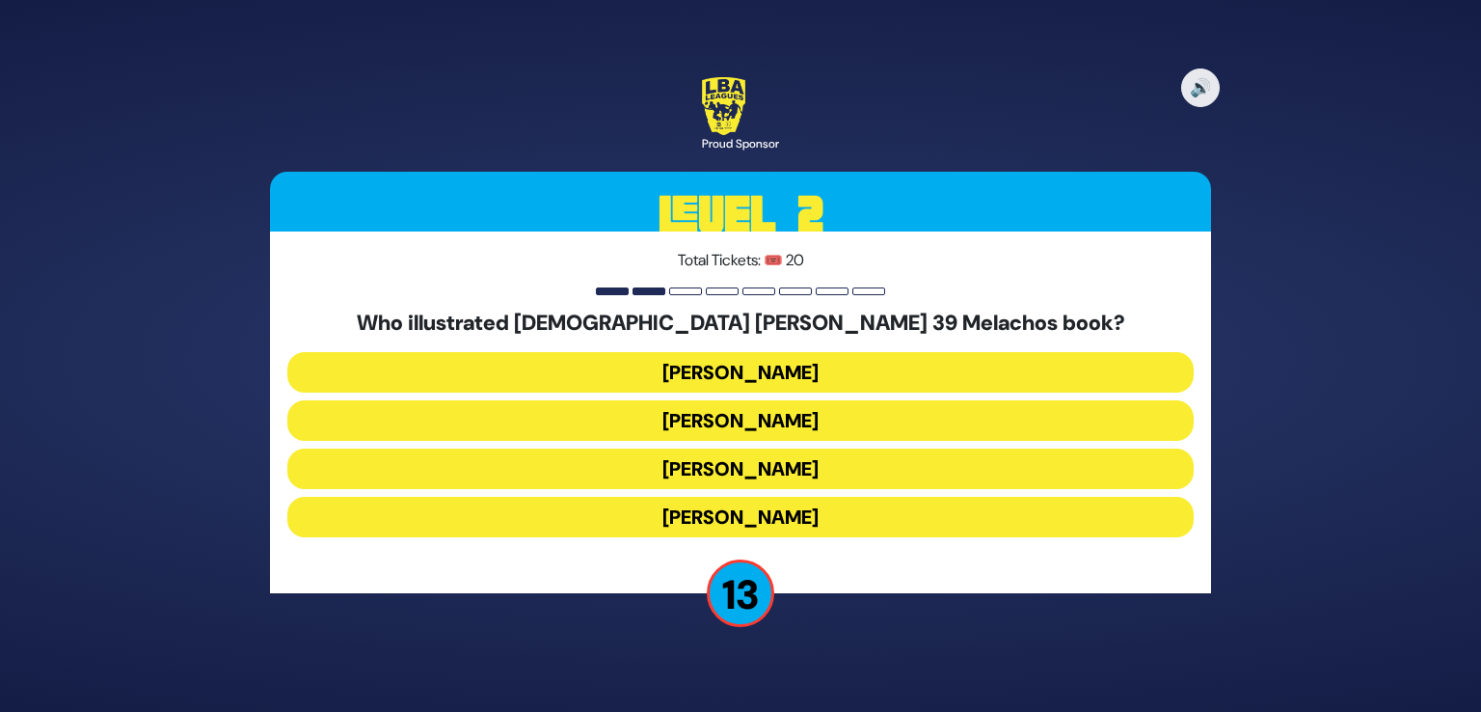
click at [735, 515] on button "[PERSON_NAME]" at bounding box center [740, 517] width 907 height 41
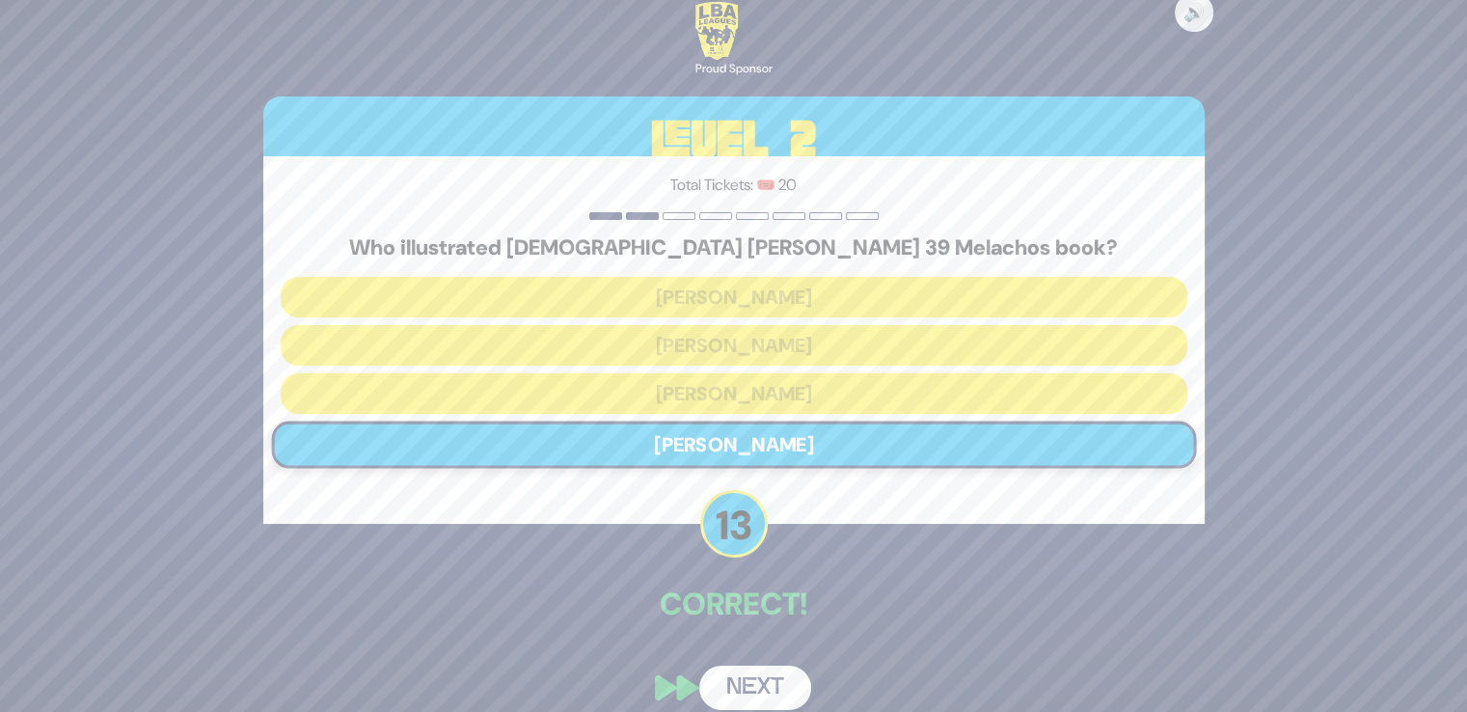
click at [755, 667] on button "Next" at bounding box center [755, 687] width 112 height 44
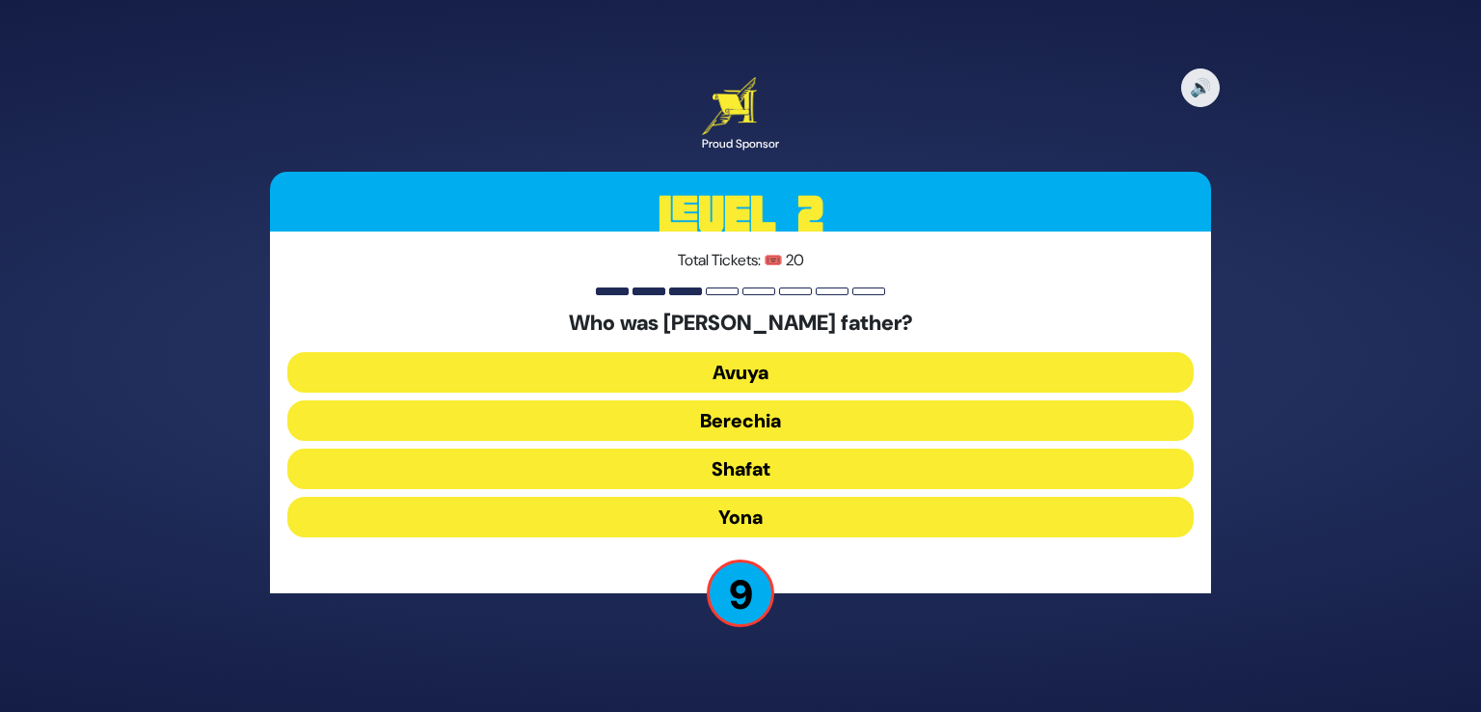
click at [748, 373] on button "Avuya" at bounding box center [740, 372] width 907 height 41
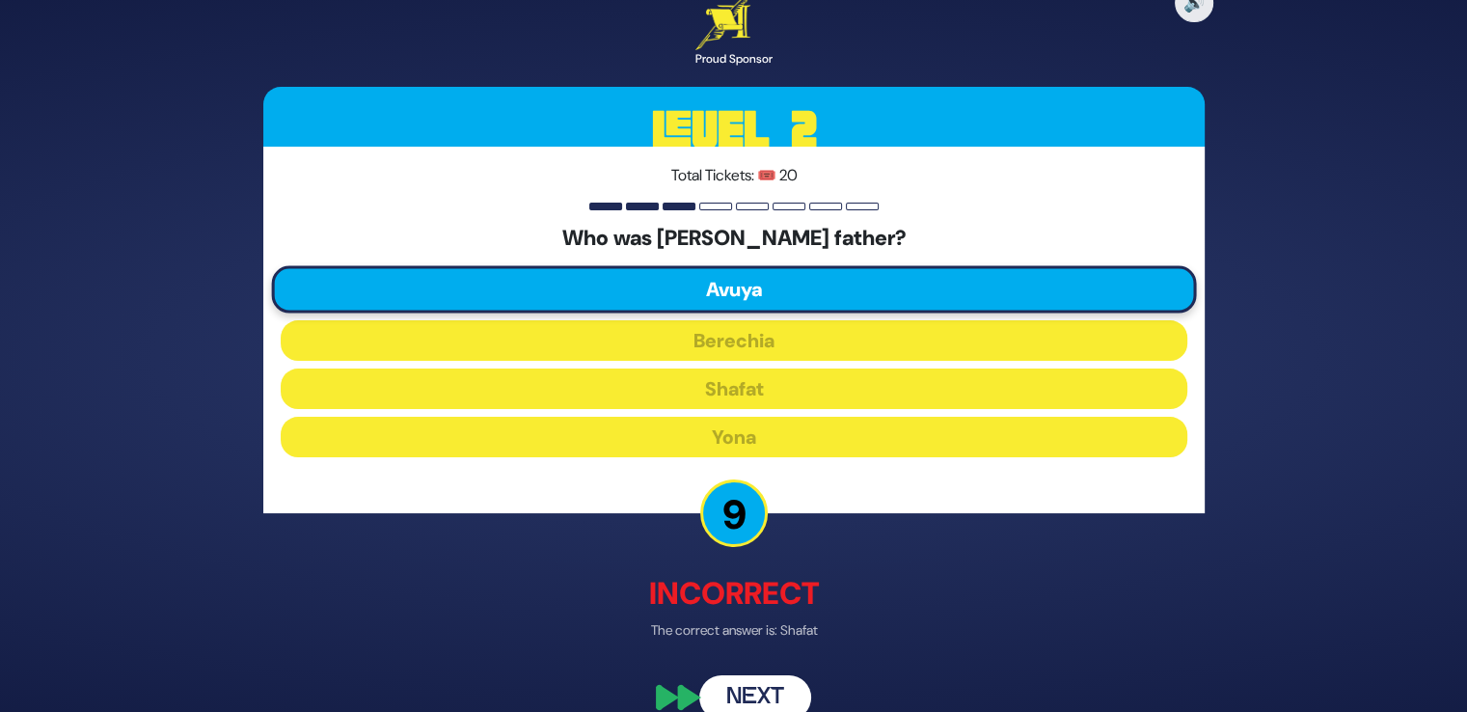
click at [753, 688] on button "Next" at bounding box center [755, 697] width 112 height 44
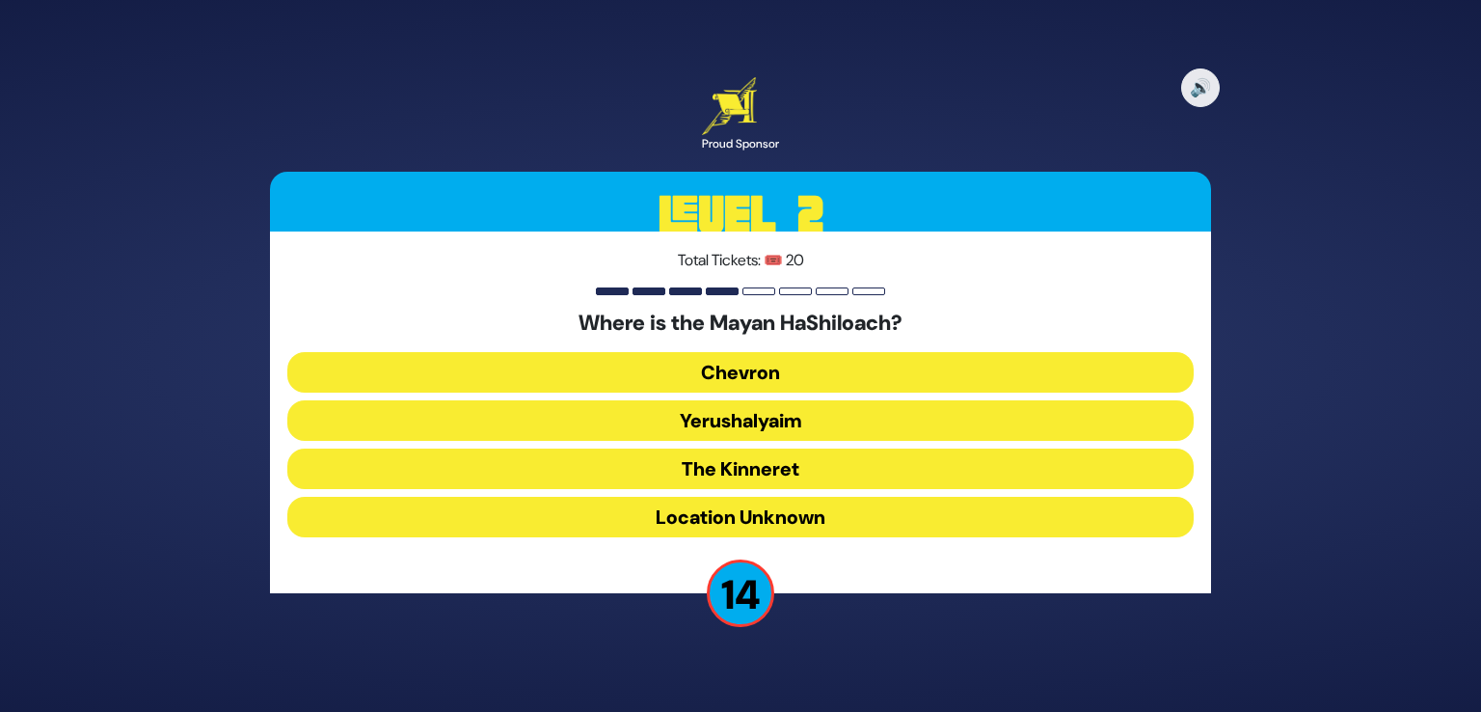
click at [758, 424] on button "Yerushalyaim" at bounding box center [740, 420] width 907 height 41
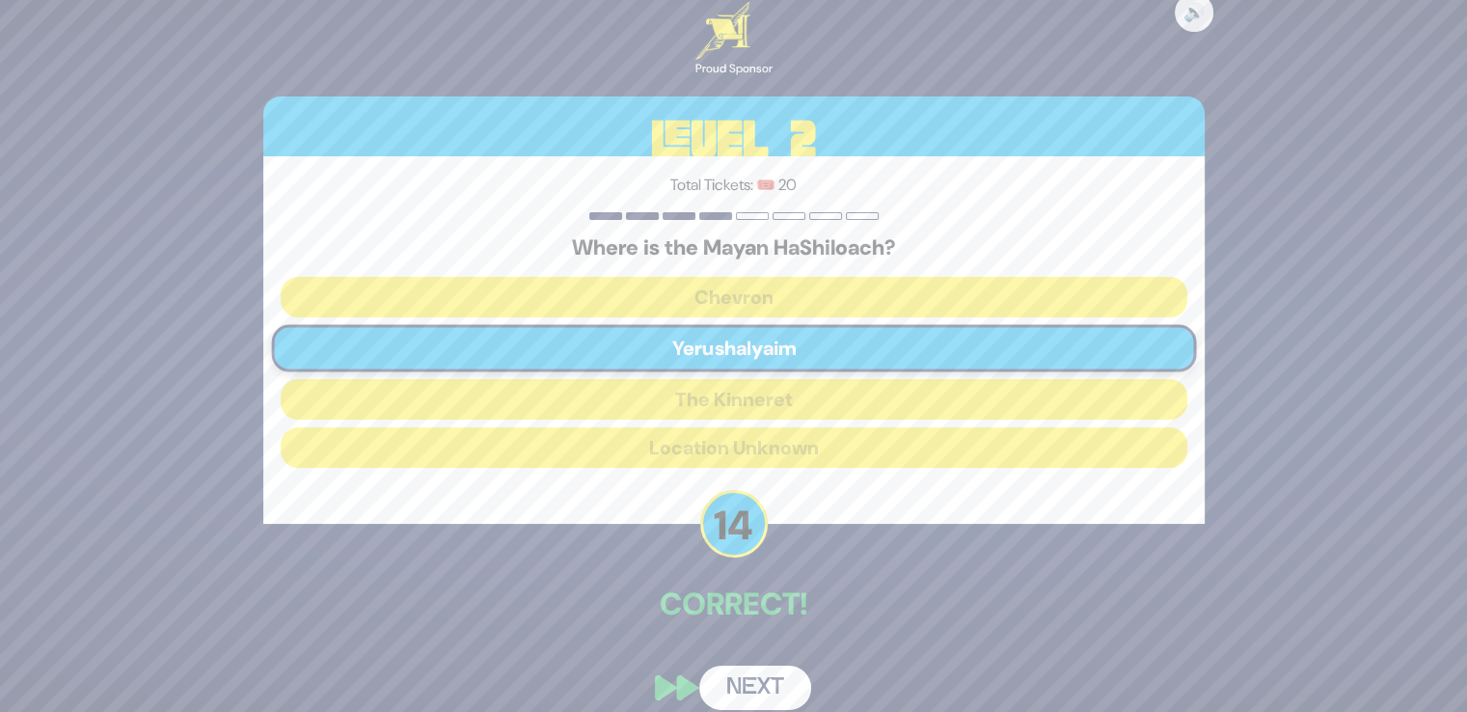
click at [751, 692] on button "Next" at bounding box center [755, 687] width 112 height 44
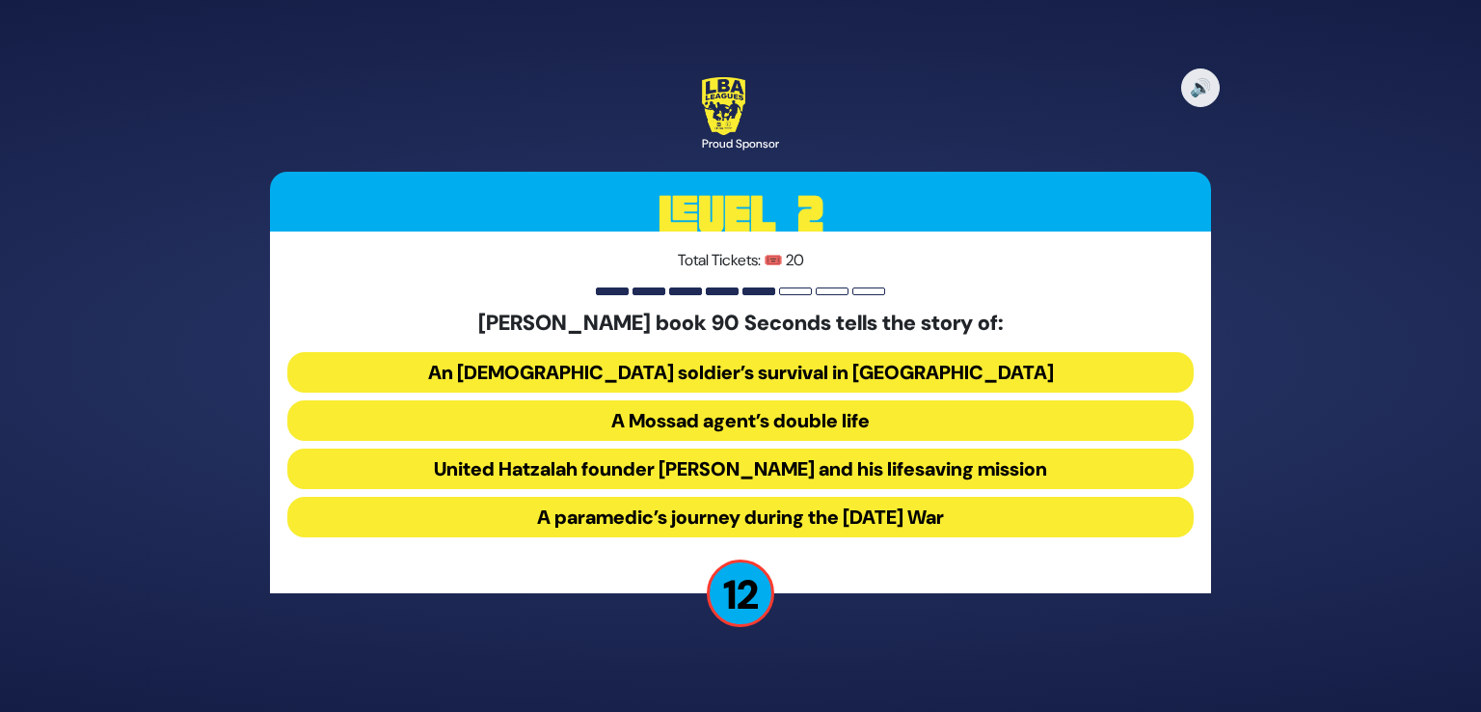
click at [643, 467] on button "United Hatzalah founder Eli Beer and his lifesaving mission" at bounding box center [740, 468] width 907 height 41
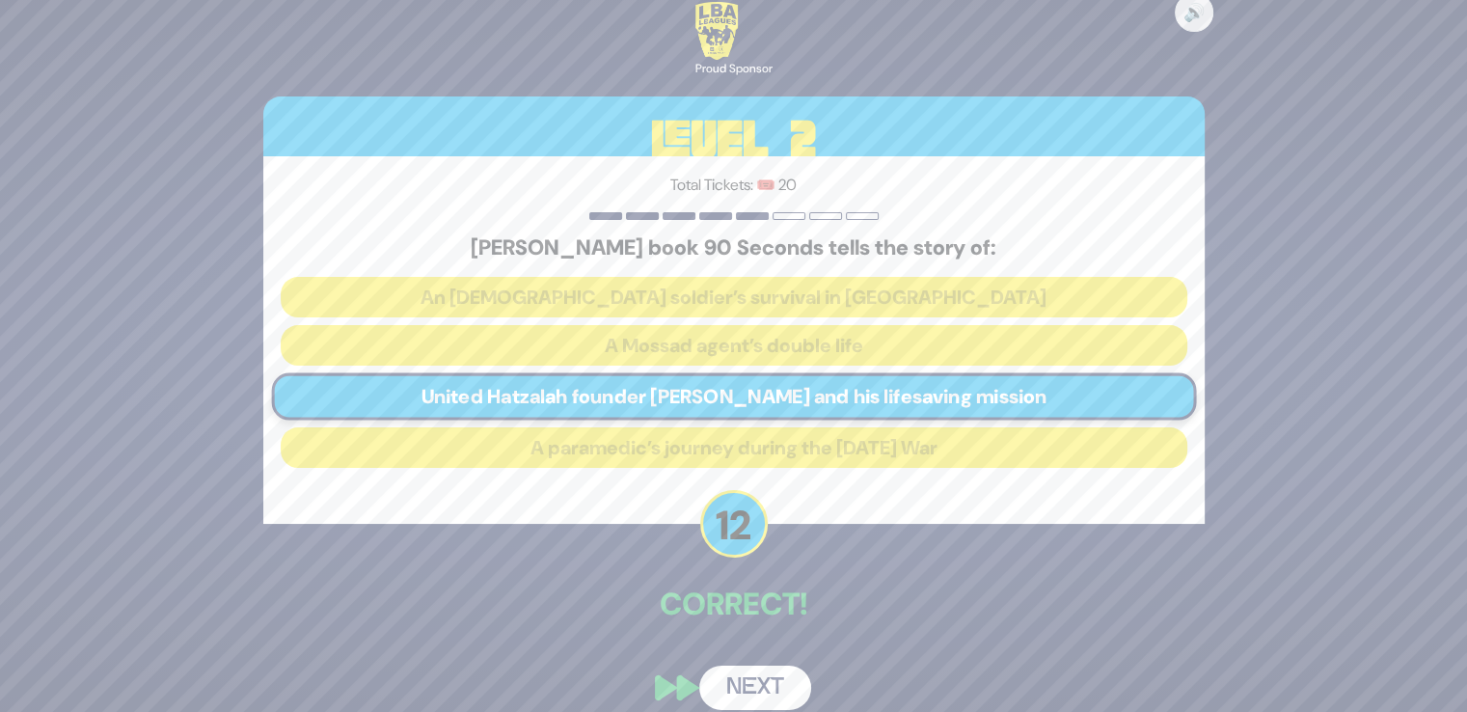
click at [779, 700] on button "Next" at bounding box center [755, 687] width 112 height 44
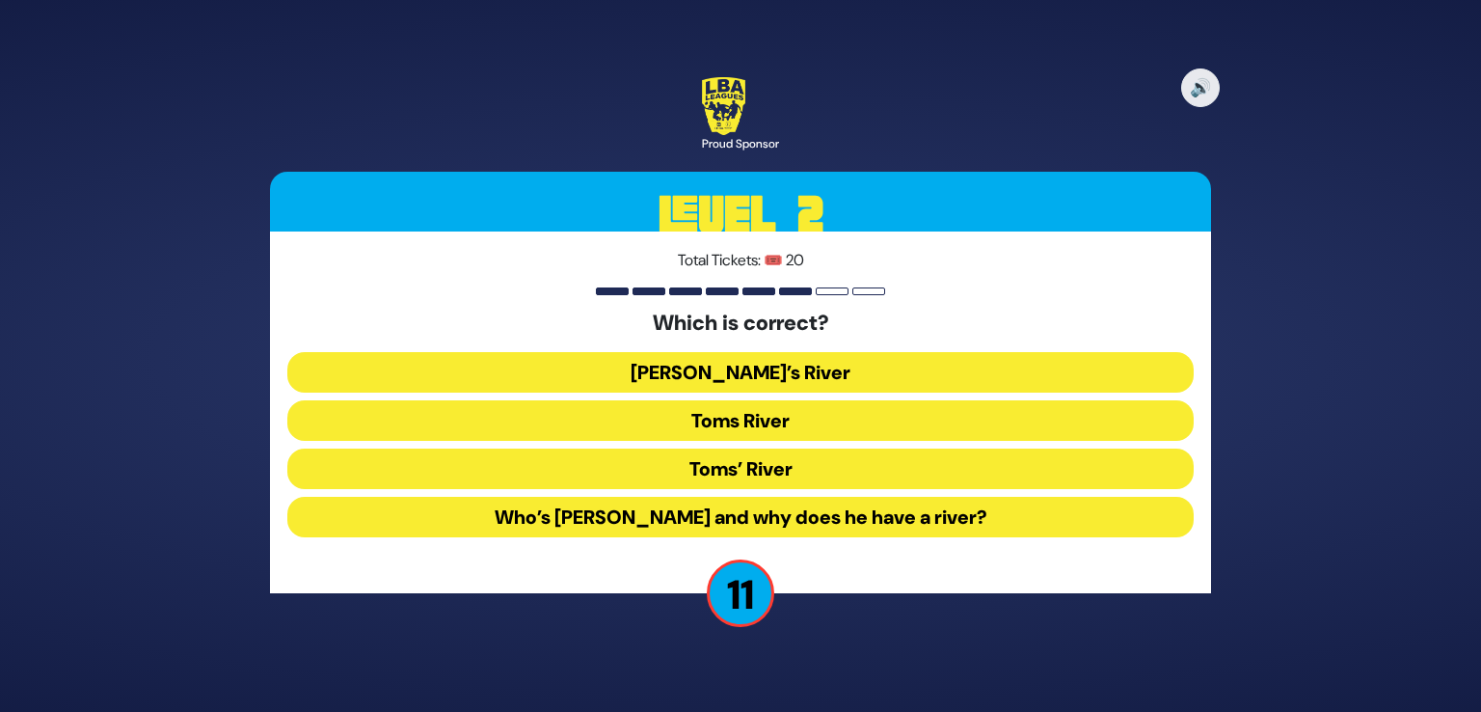
click at [774, 421] on button "Toms River" at bounding box center [740, 420] width 907 height 41
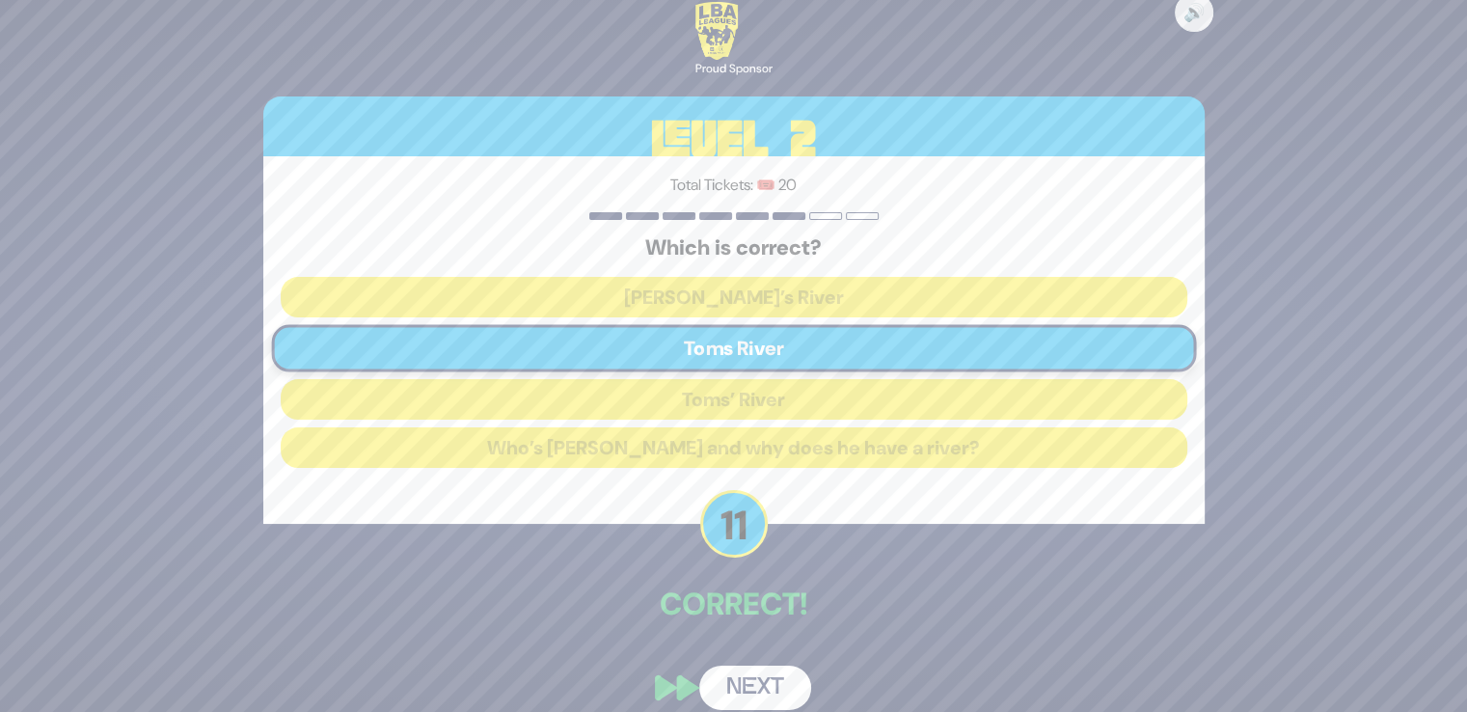
click at [750, 679] on button "Next" at bounding box center [755, 687] width 112 height 44
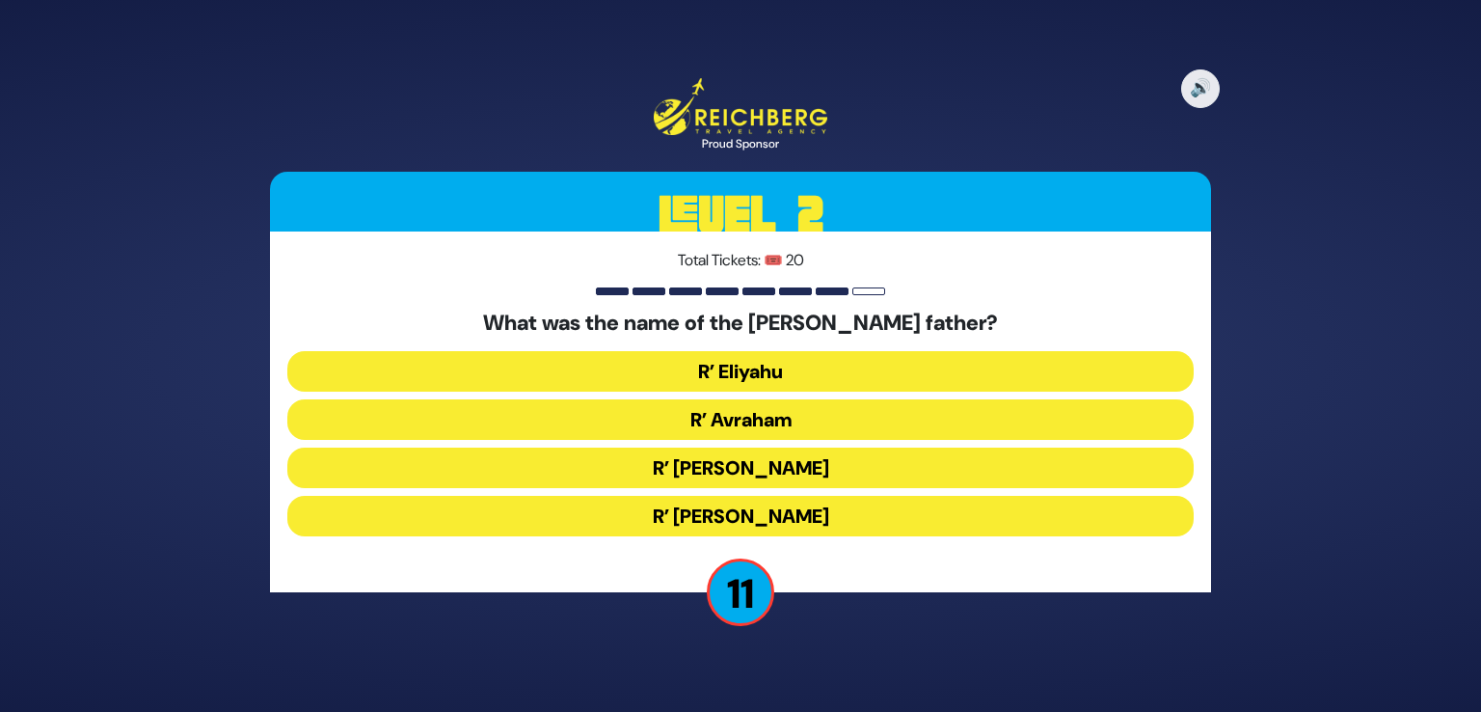
click at [764, 466] on button "R’ Shlomo Zalman" at bounding box center [740, 468] width 907 height 41
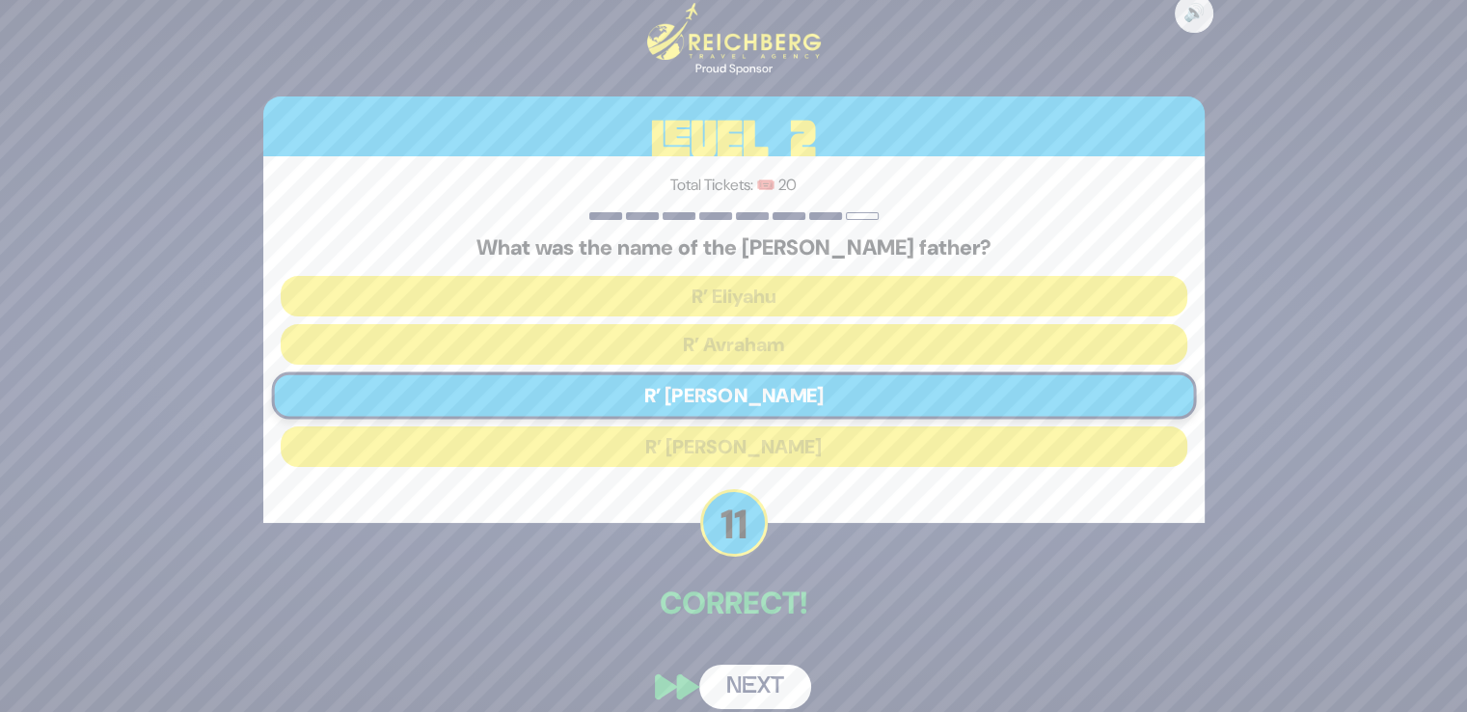
click at [762, 674] on button "Next" at bounding box center [755, 687] width 112 height 44
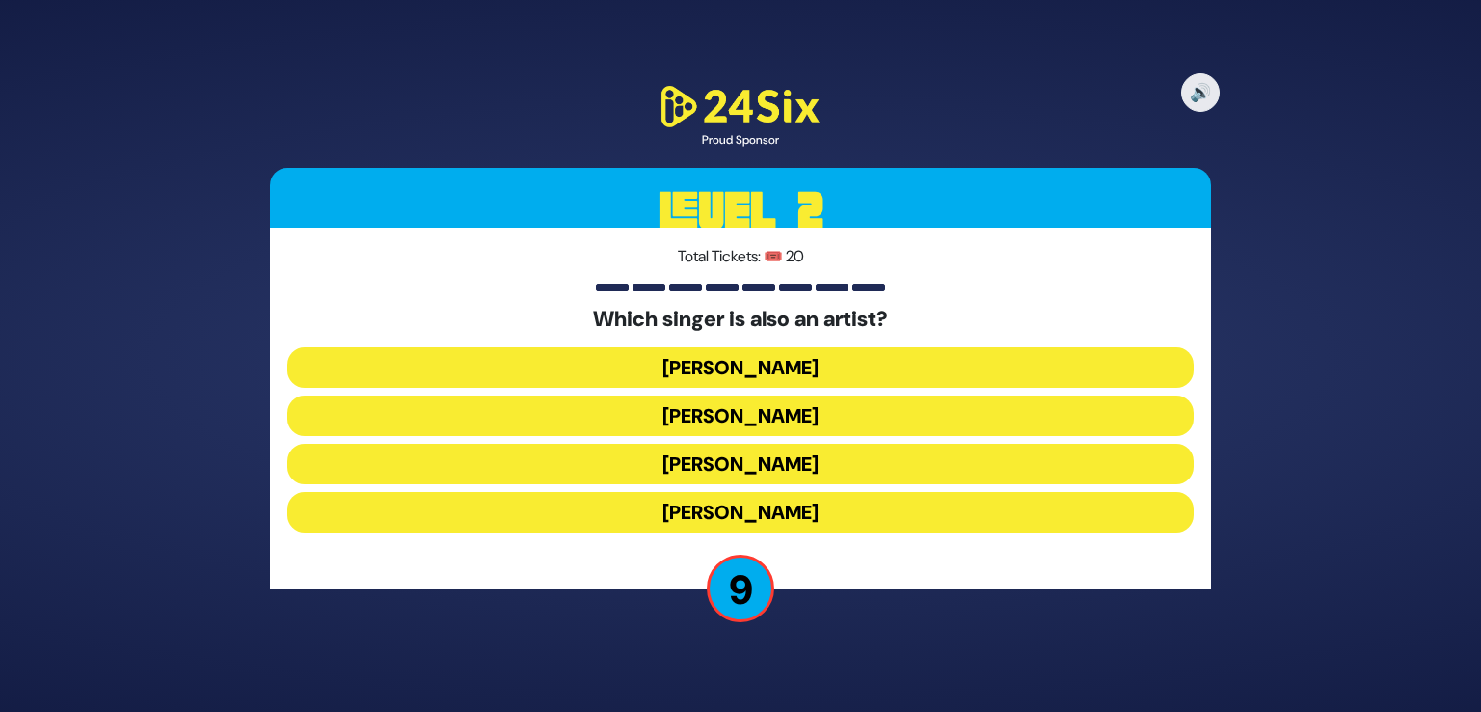
click at [706, 414] on button "Ishay Ribo" at bounding box center [740, 415] width 907 height 41
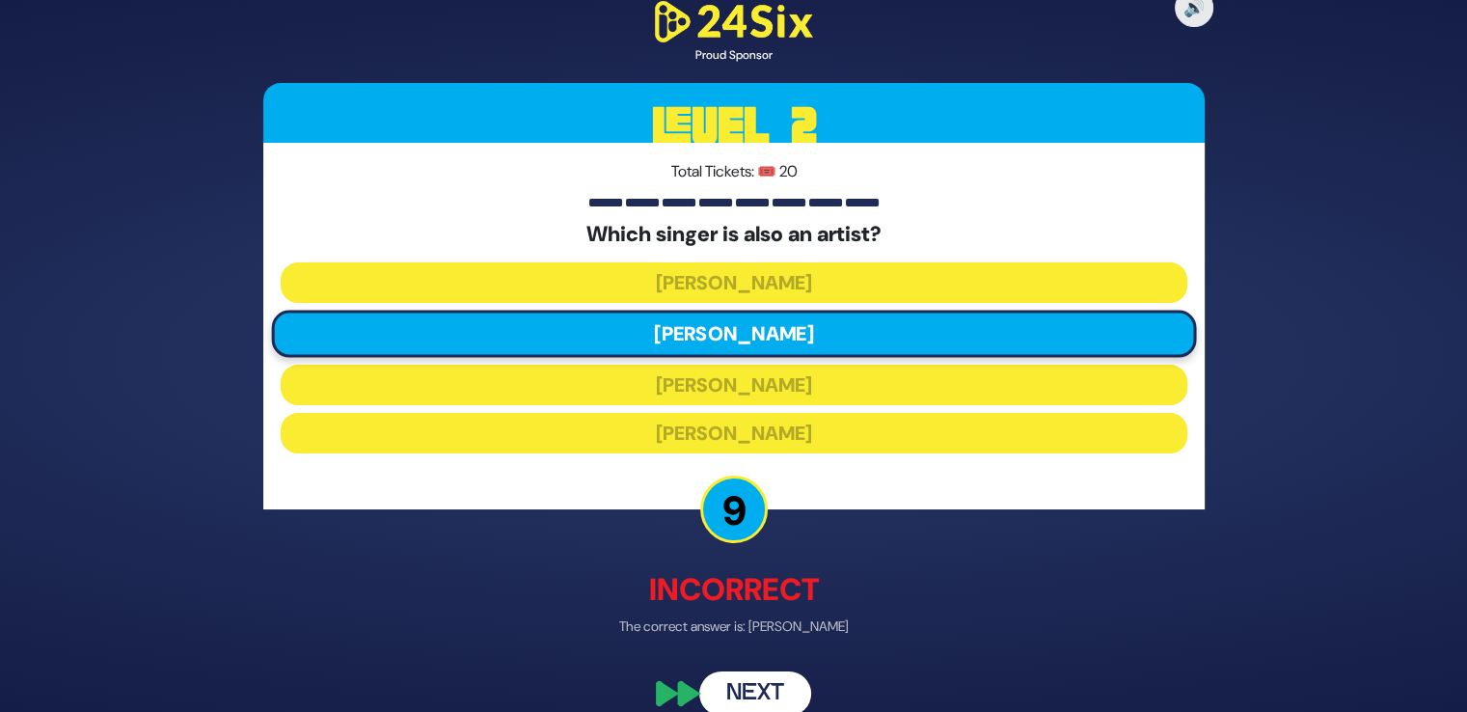
click at [748, 676] on button "Next" at bounding box center [755, 693] width 112 height 44
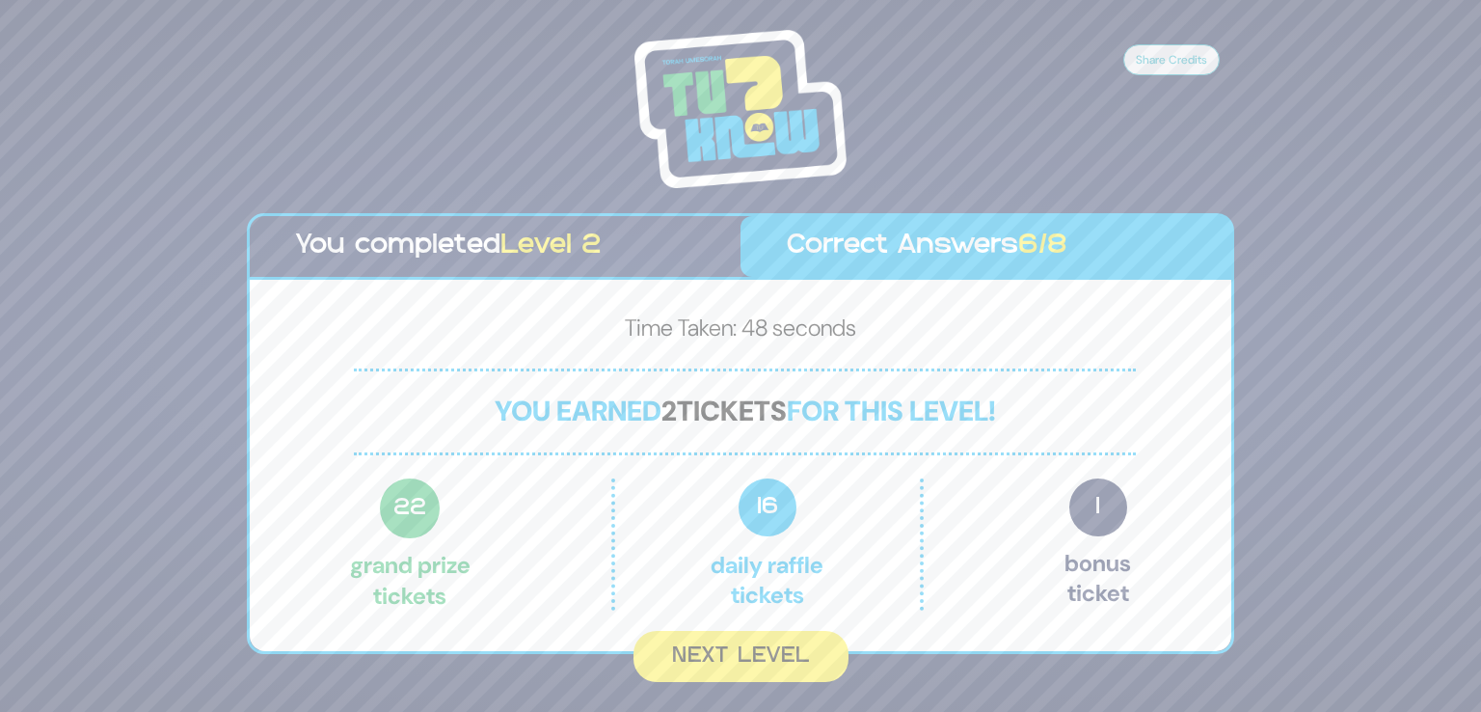
click at [748, 676] on button "Next Level" at bounding box center [741, 656] width 215 height 51
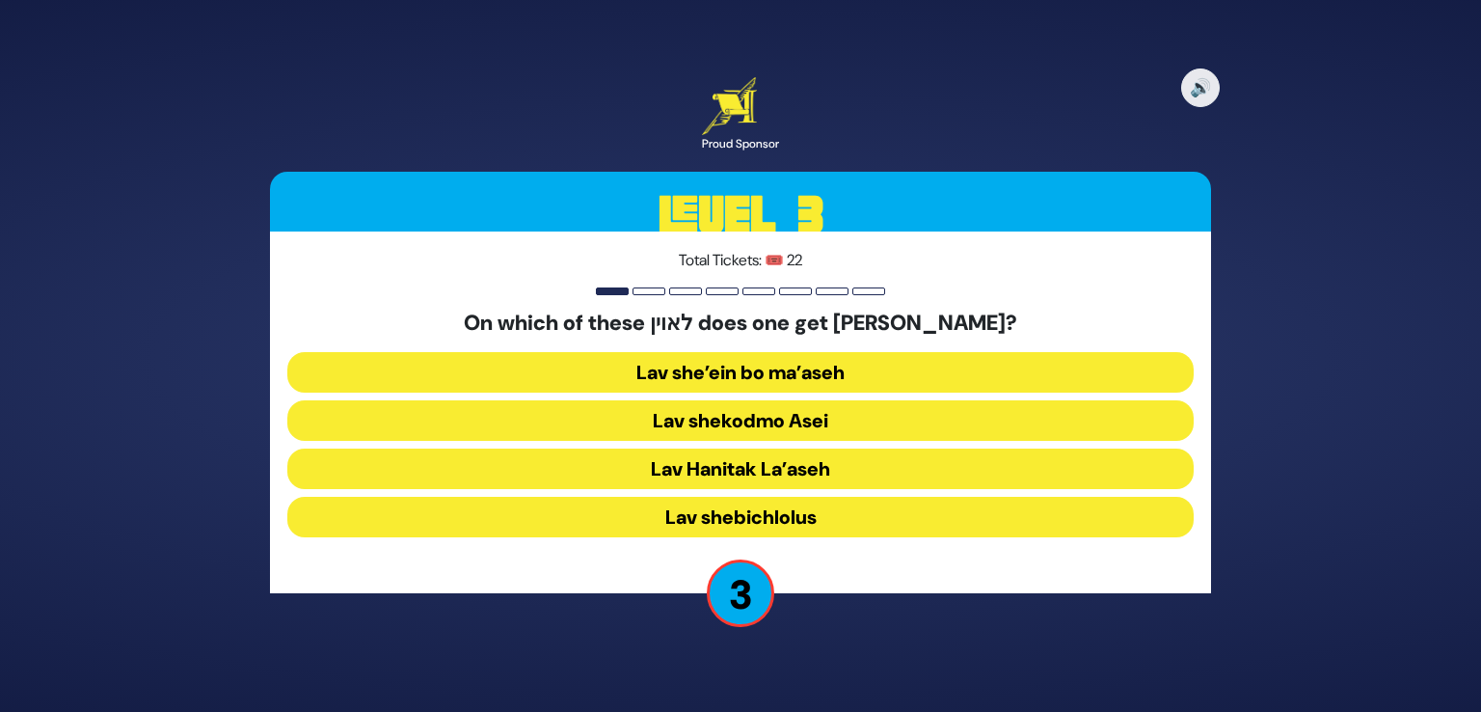
click at [852, 424] on button "Lav shekodmo Asei" at bounding box center [740, 420] width 907 height 41
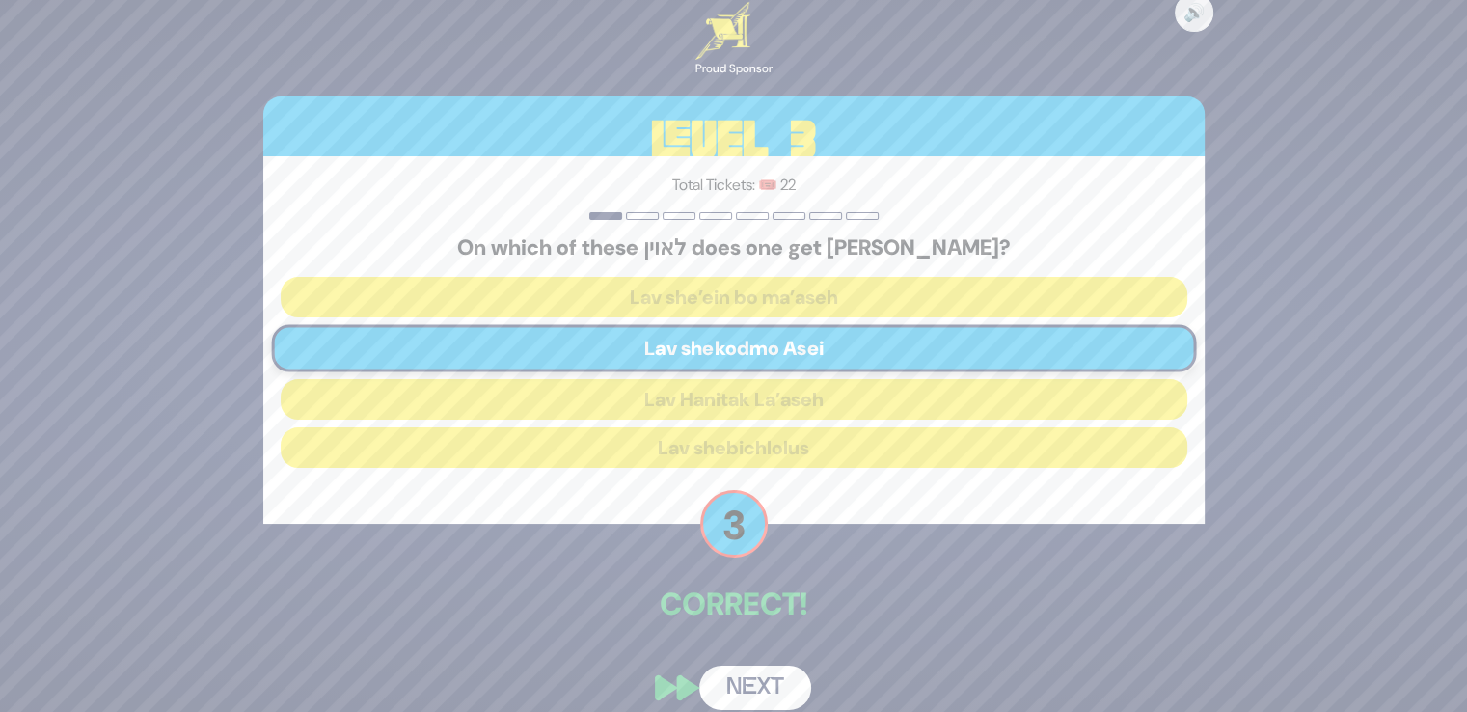
click at [781, 677] on button "Next" at bounding box center [755, 687] width 112 height 44
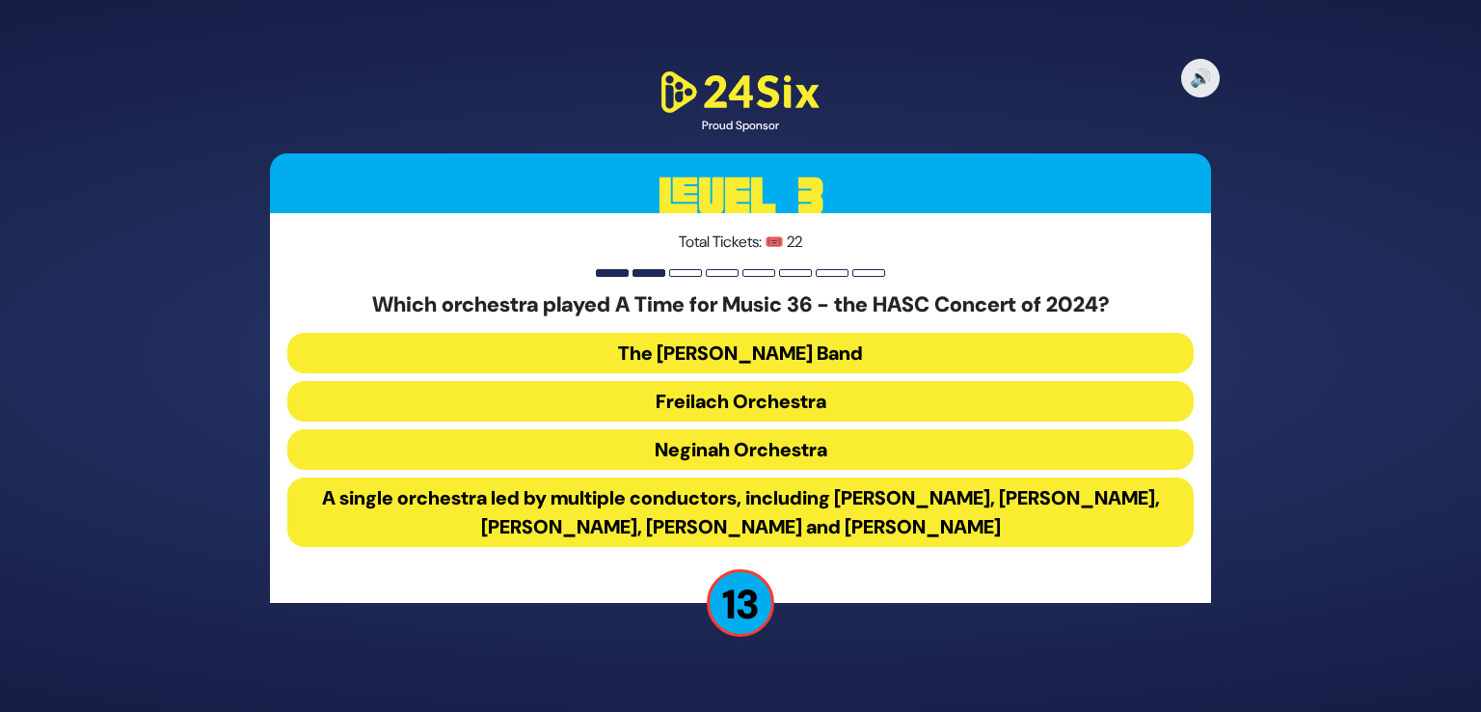
click at [764, 519] on button "A single orchestra led by multiple conductors, including Yoeli Dikman, Rafi Gra…" at bounding box center [740, 511] width 907 height 69
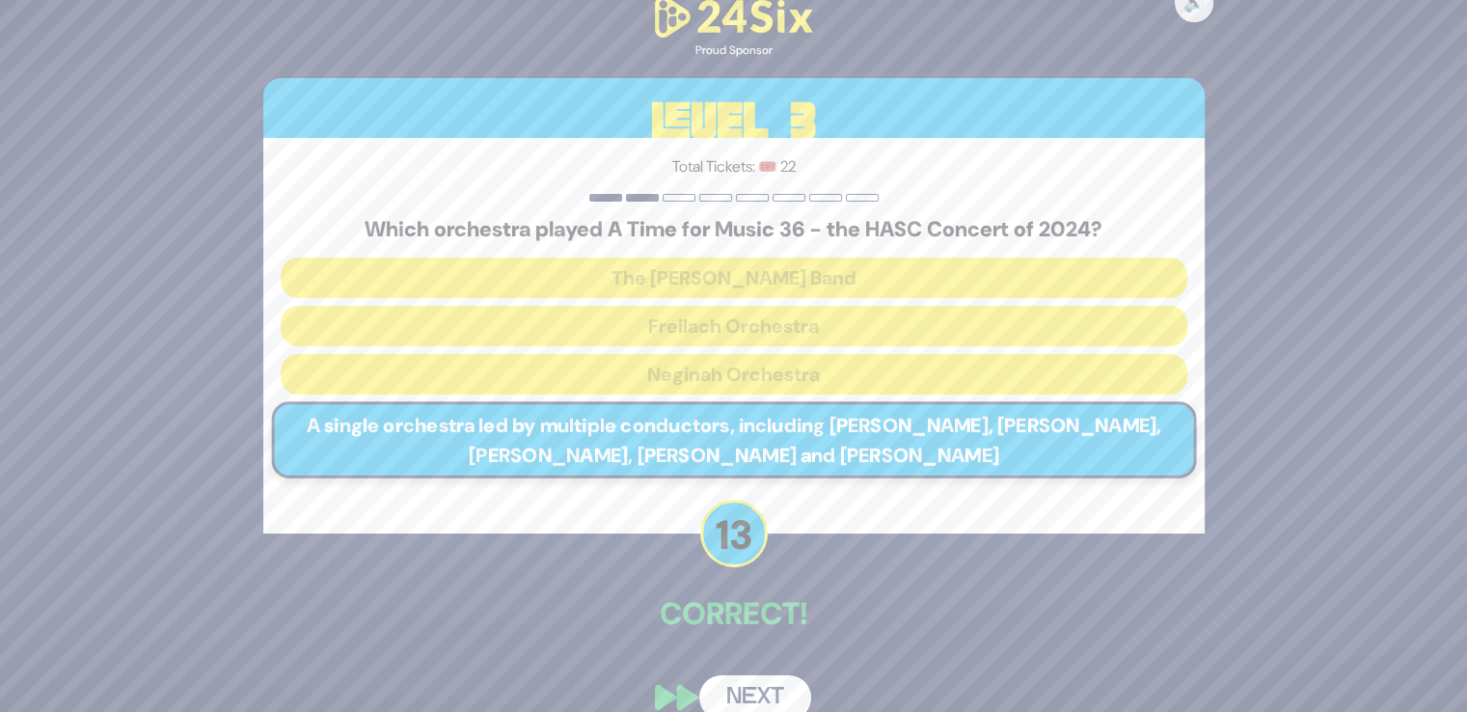
click at [752, 687] on button "Next" at bounding box center [755, 697] width 112 height 44
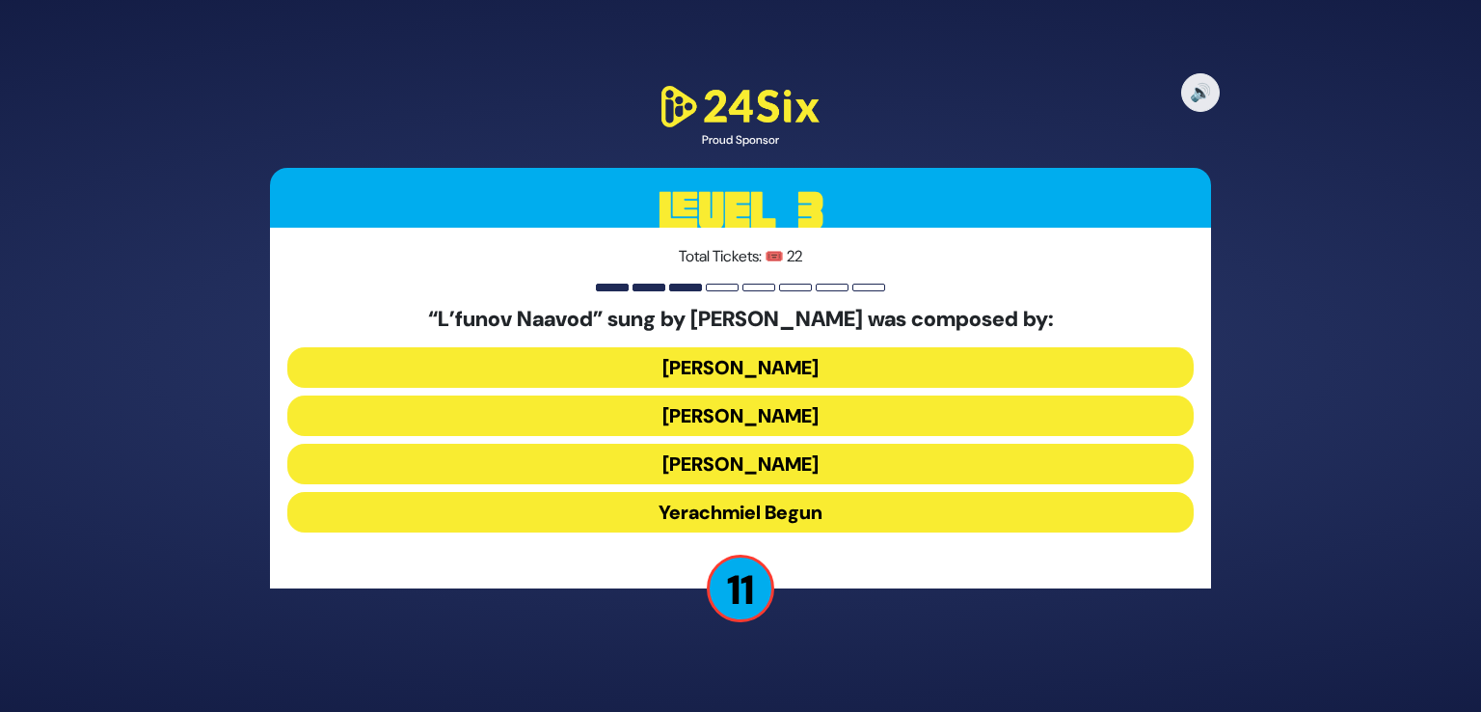
click at [766, 456] on button "Yossi Green" at bounding box center [740, 464] width 907 height 41
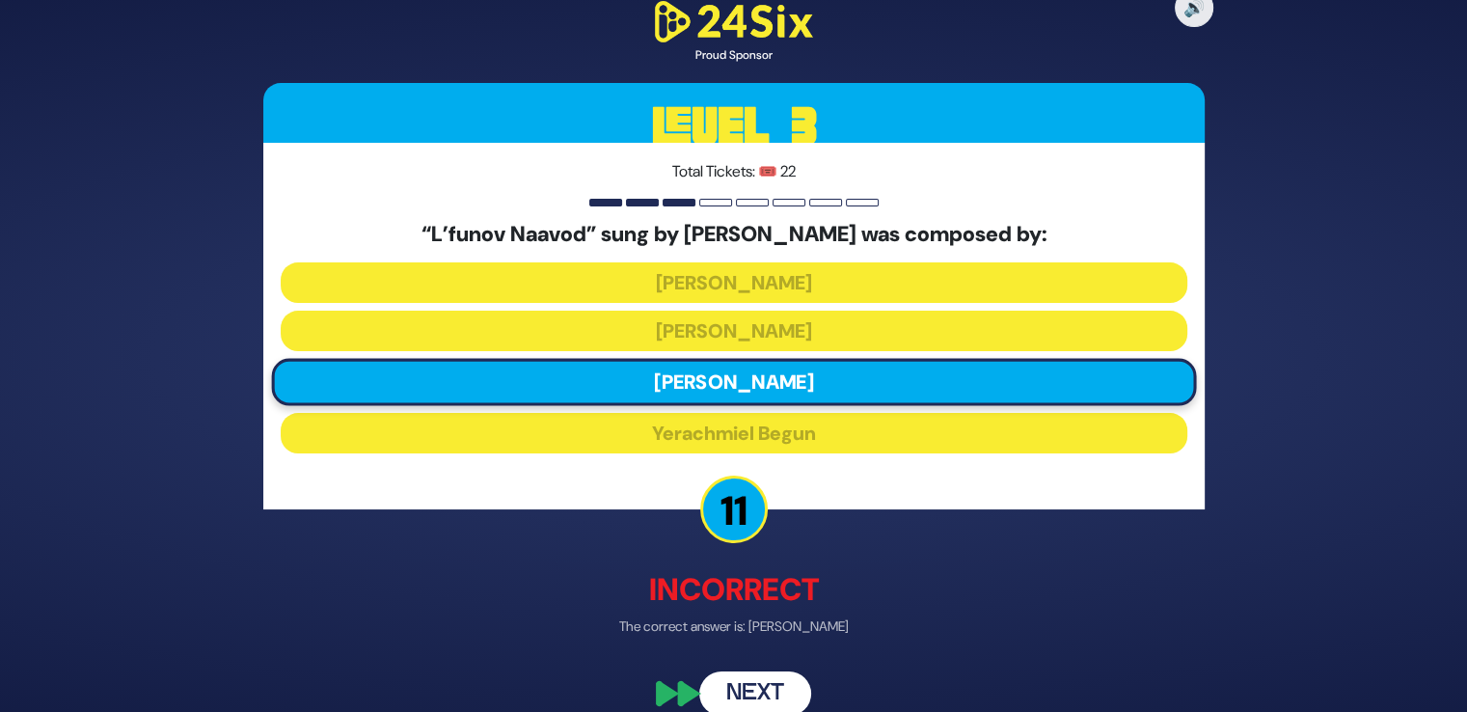
click at [751, 679] on button "Next" at bounding box center [755, 693] width 112 height 44
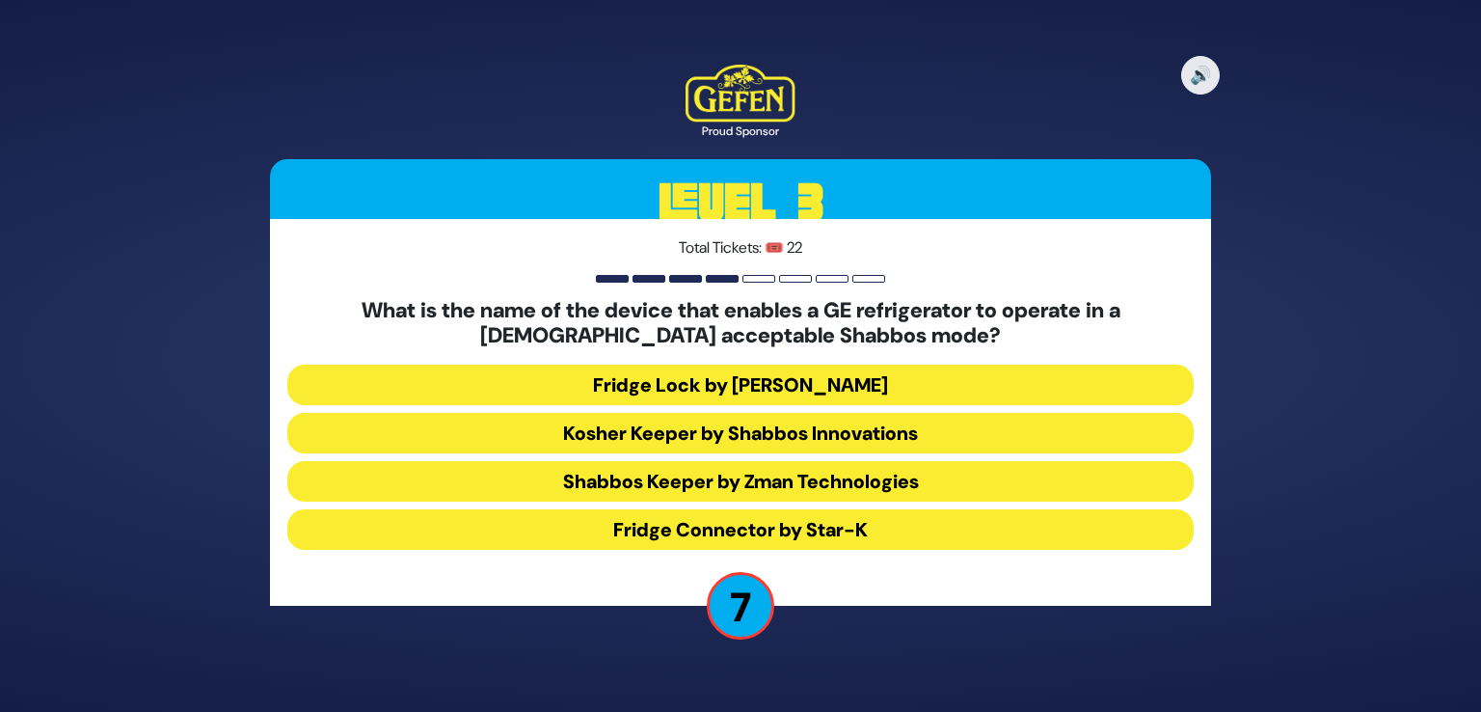
click at [806, 535] on button "Fridge Connector by Star-K" at bounding box center [740, 529] width 907 height 41
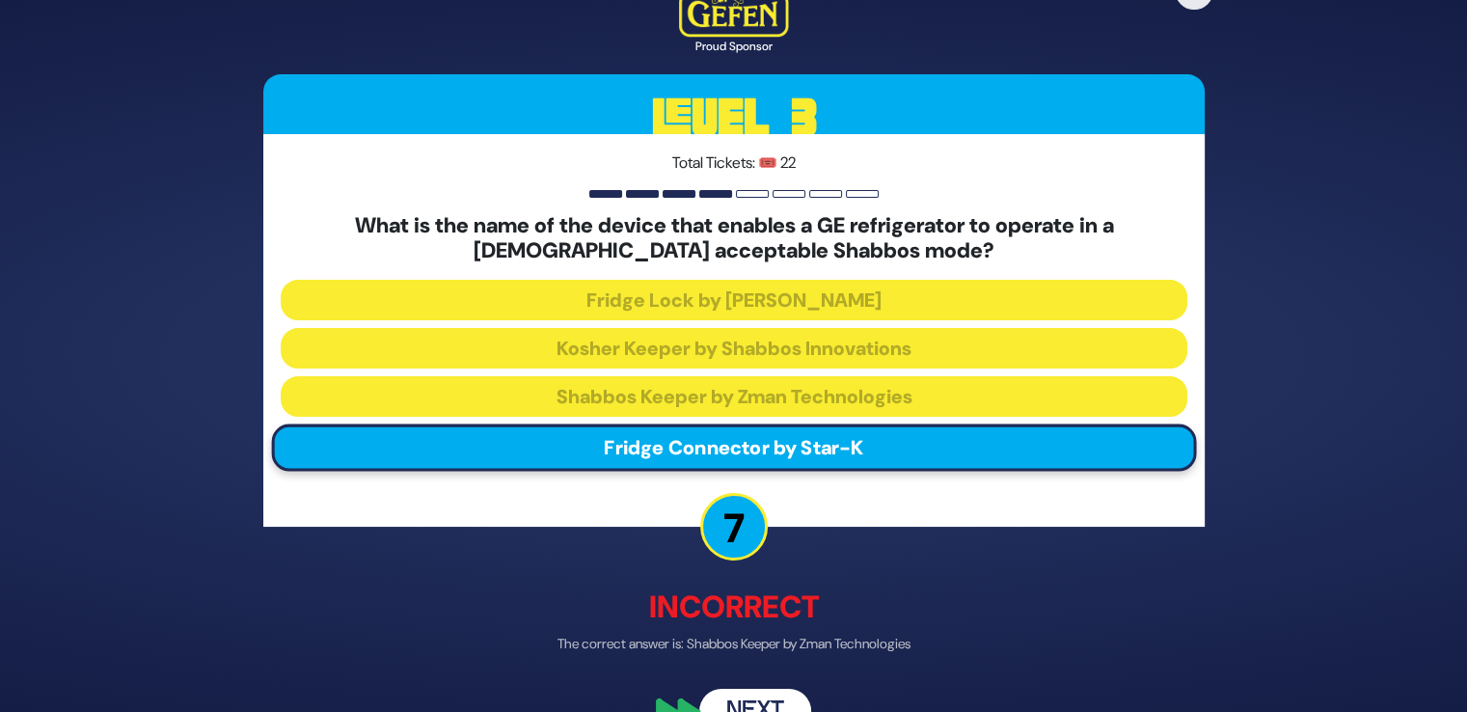
click at [756, 701] on button "Next" at bounding box center [755, 710] width 112 height 44
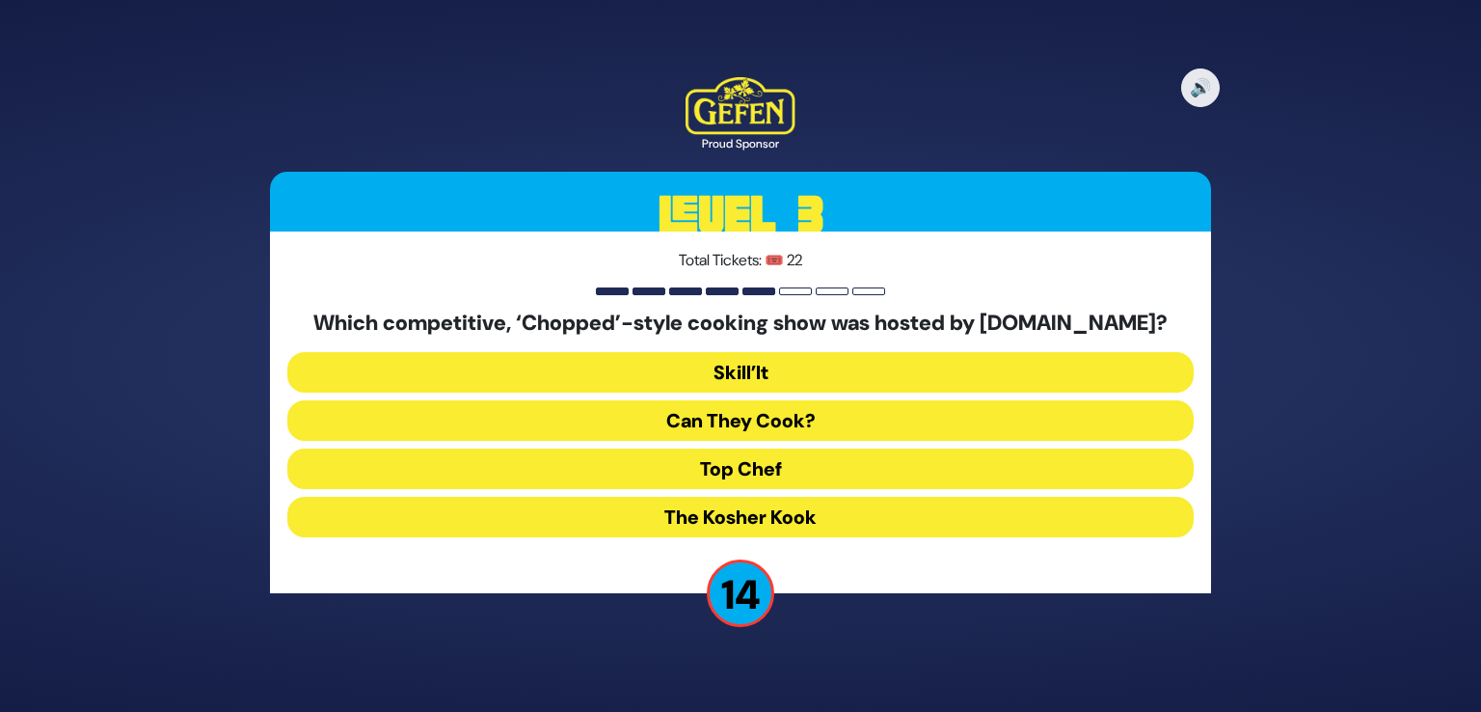
click at [729, 356] on button "Skill’It" at bounding box center [740, 372] width 907 height 41
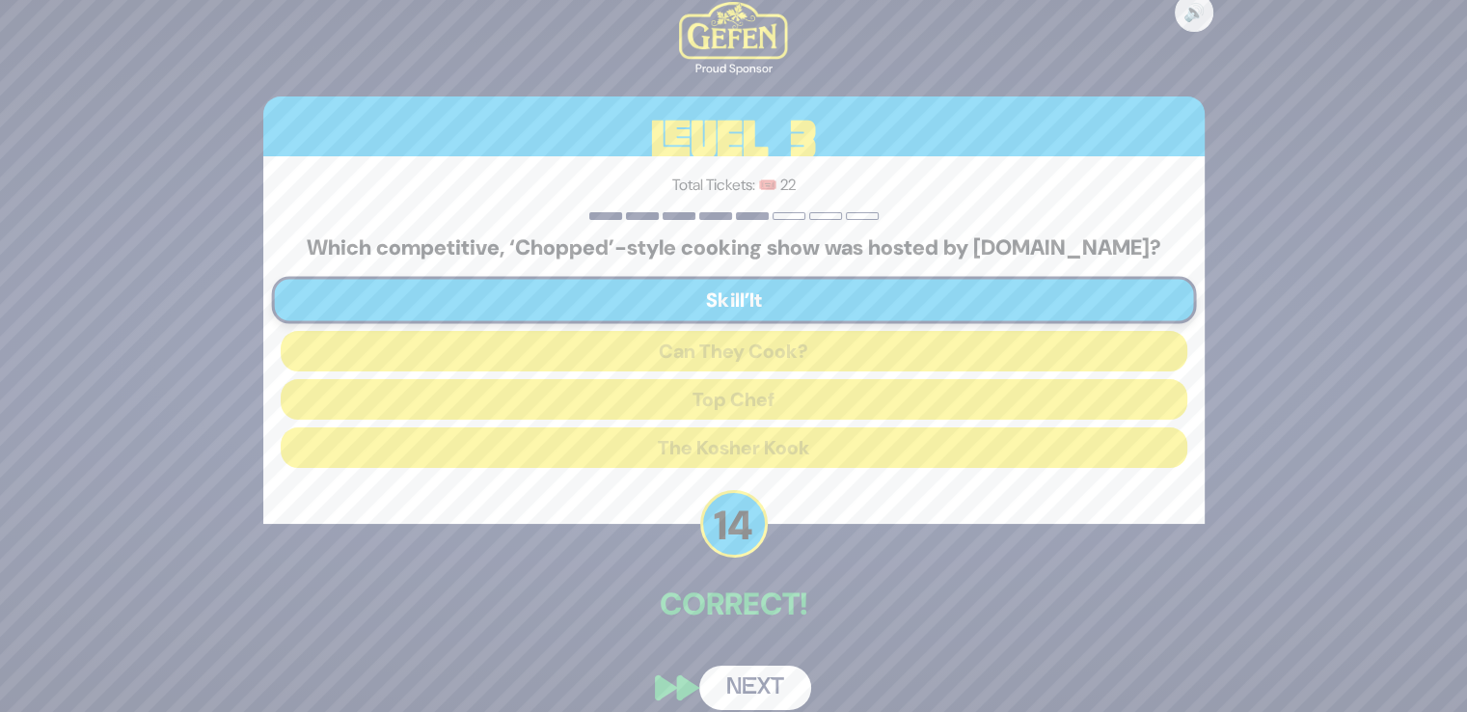
click at [725, 672] on button "Next" at bounding box center [755, 687] width 112 height 44
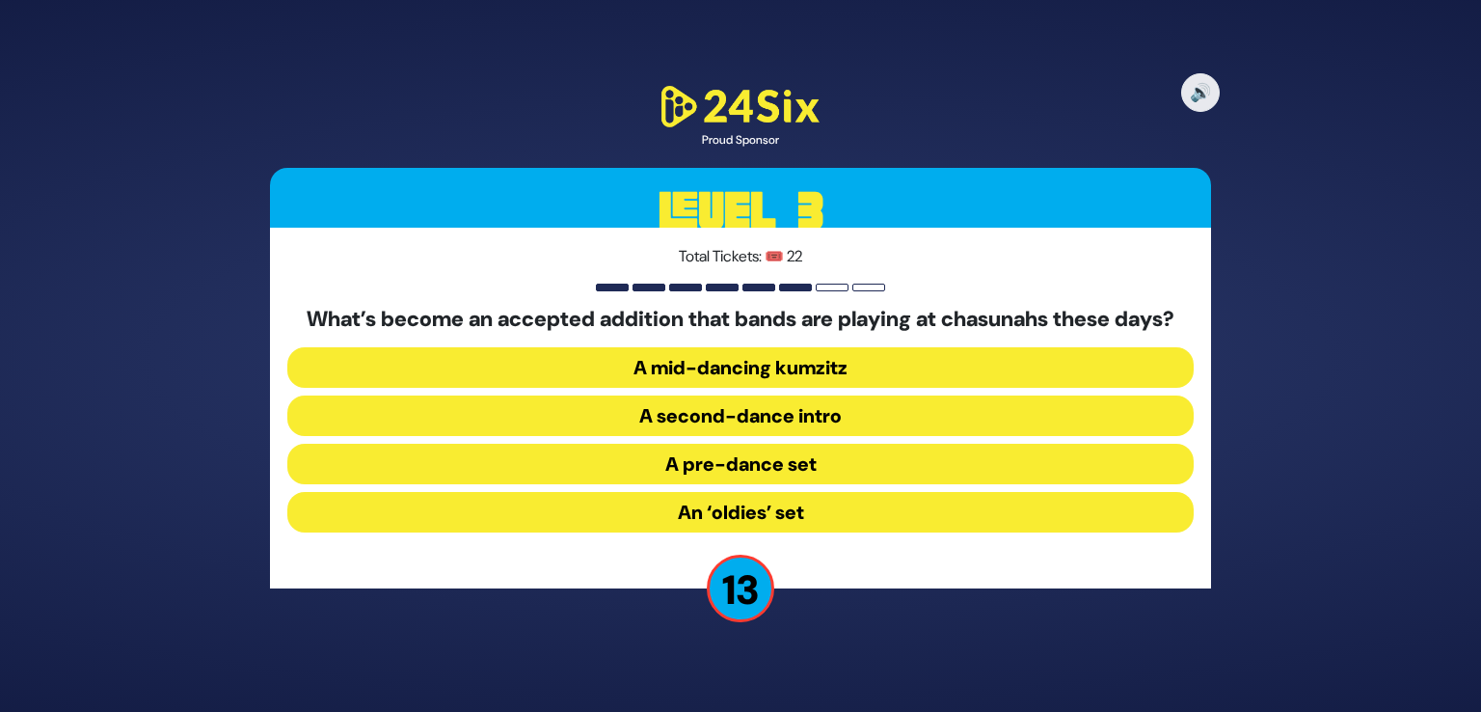
click at [731, 474] on button "A pre-dance set" at bounding box center [740, 464] width 907 height 41
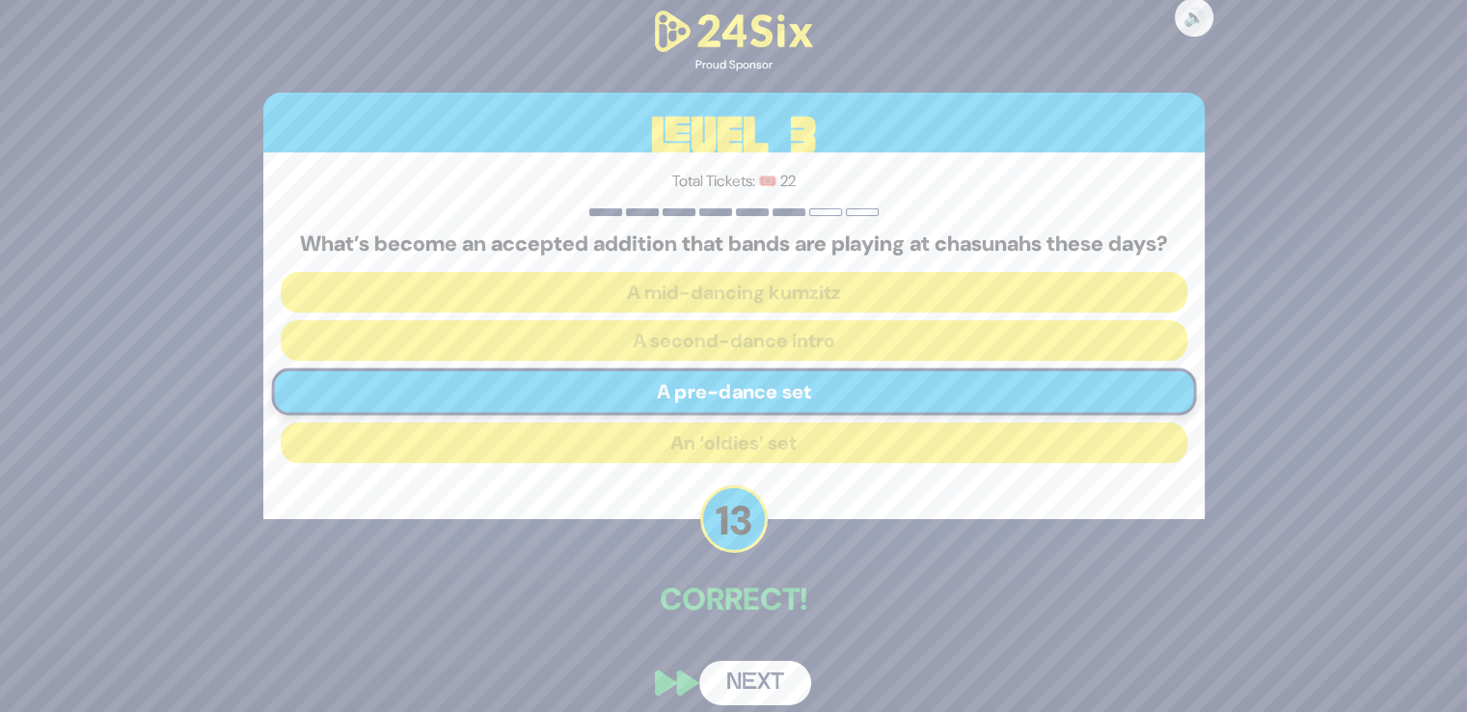
click at [738, 687] on button "Next" at bounding box center [755, 683] width 112 height 44
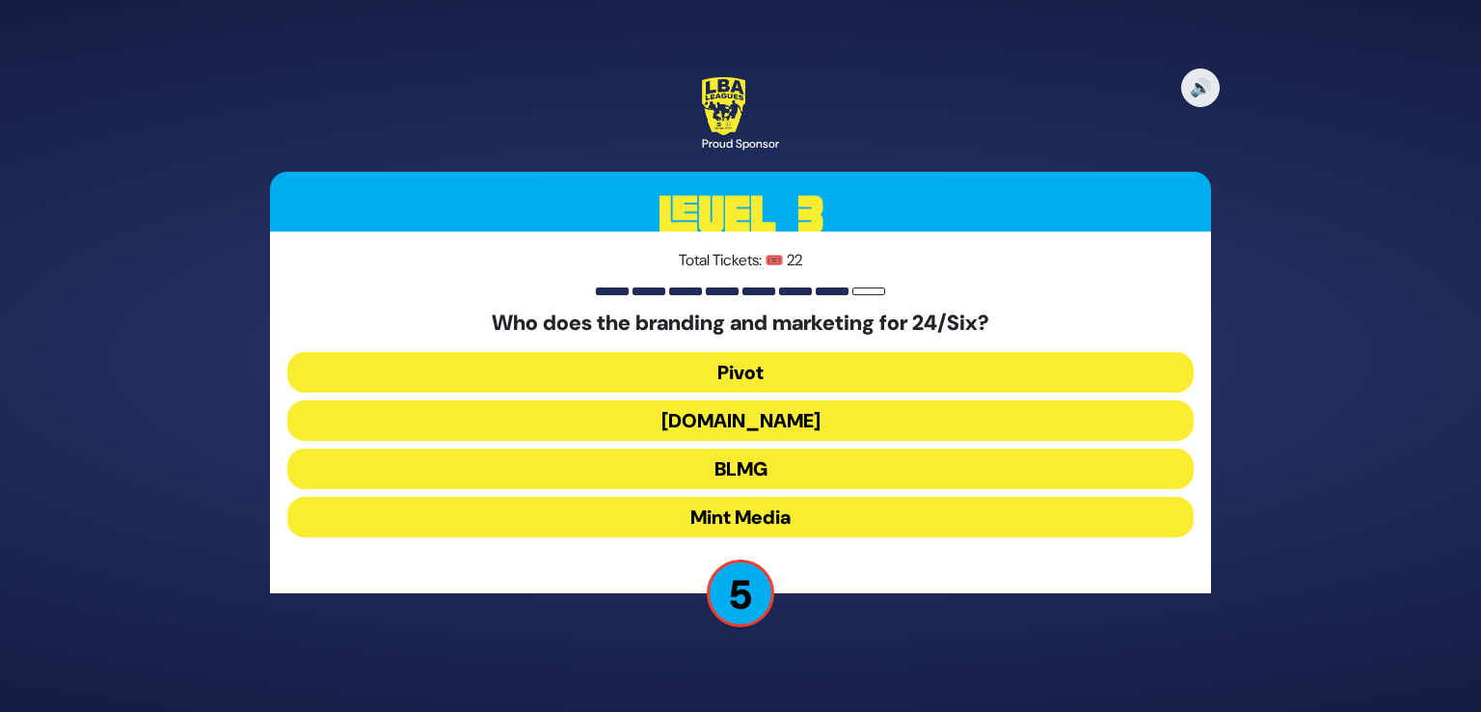
click at [725, 370] on button "Pivot" at bounding box center [740, 372] width 907 height 41
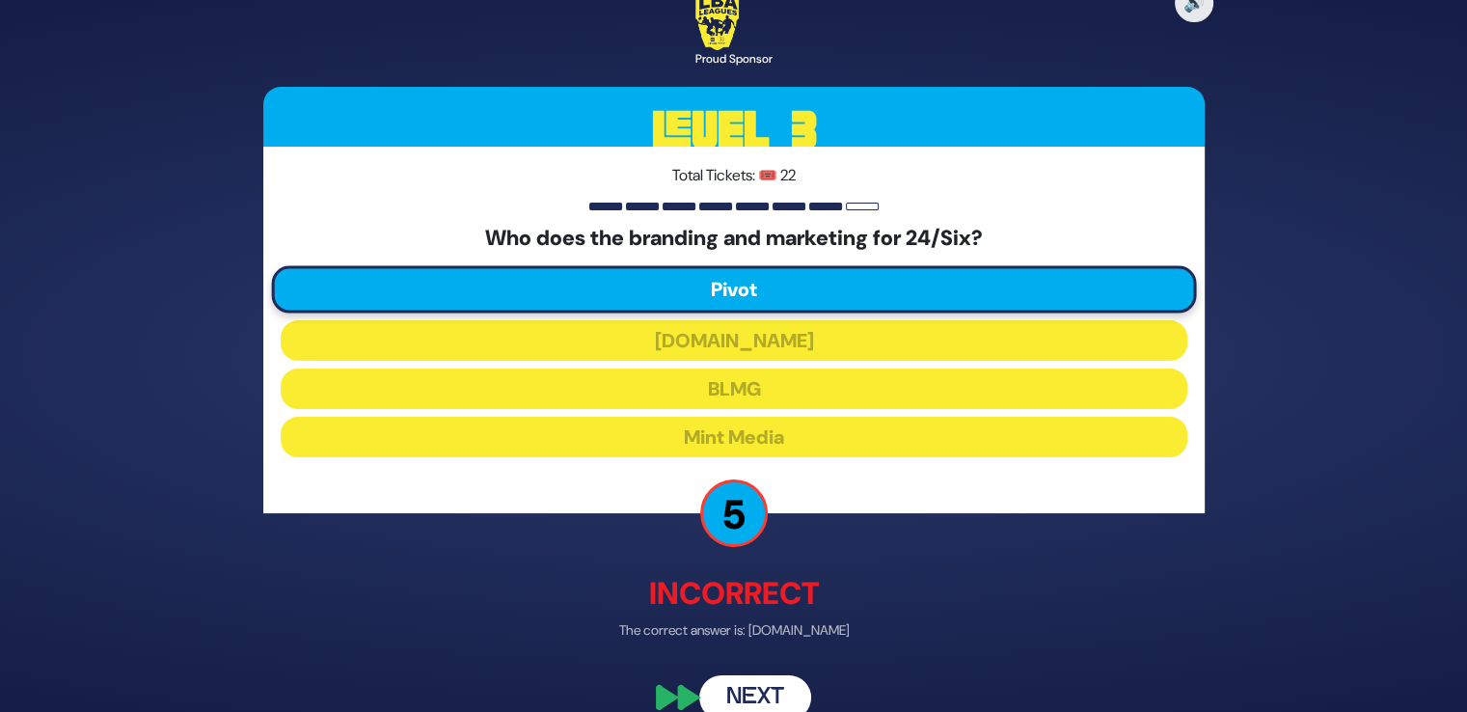
click at [744, 685] on button "Next" at bounding box center [755, 697] width 112 height 44
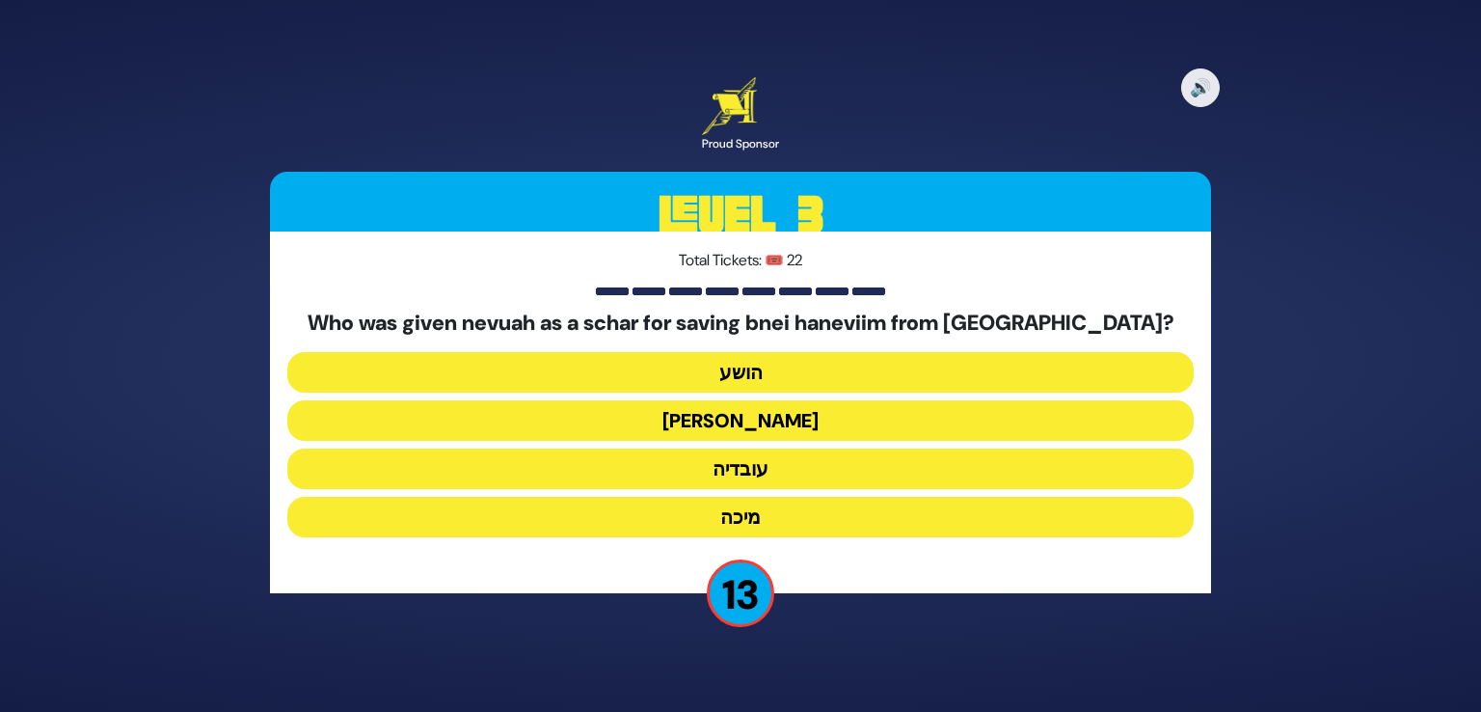
click at [754, 465] on button "עובדיה" at bounding box center [740, 468] width 907 height 41
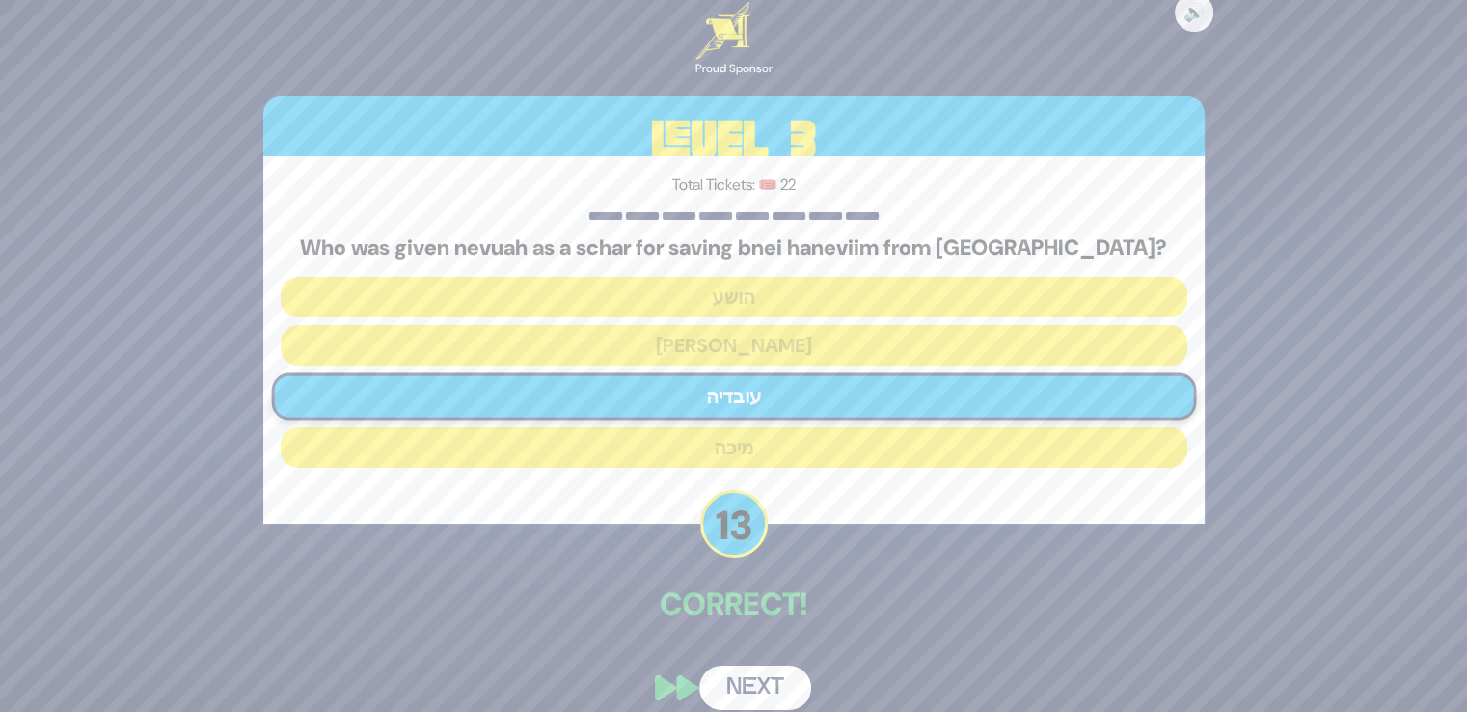
click at [767, 679] on button "Next" at bounding box center [755, 687] width 112 height 44
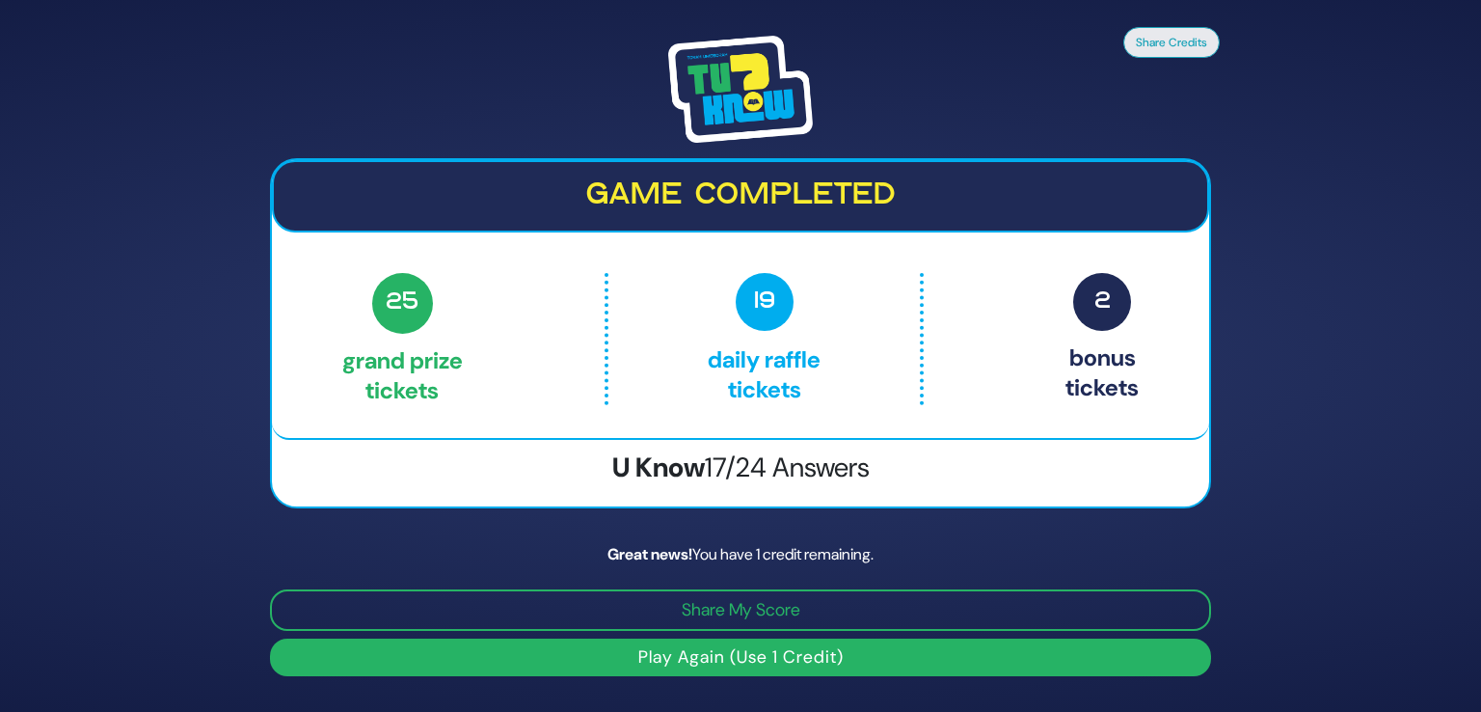
click at [704, 660] on button "Play Again (Use 1 Credit)" at bounding box center [740, 657] width 941 height 38
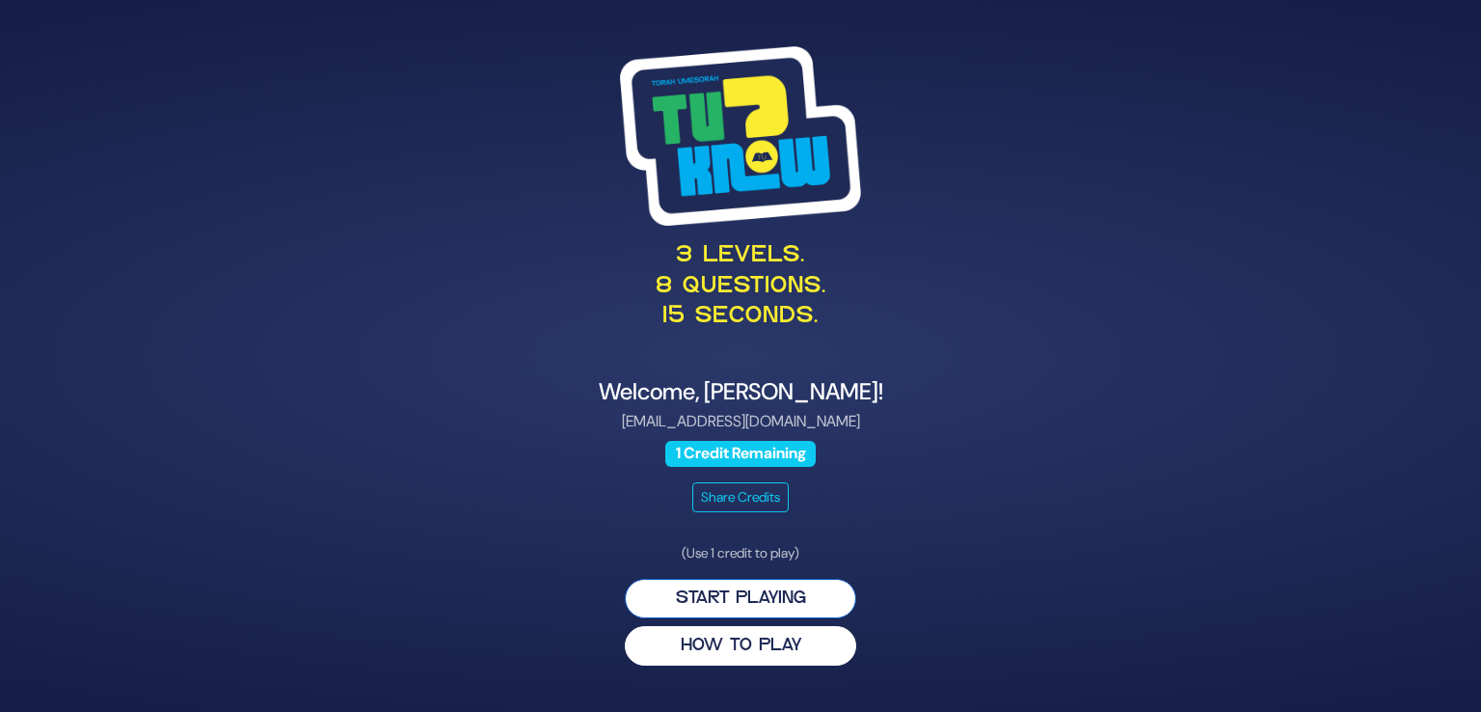
click at [726, 593] on button "Start Playing" at bounding box center [740, 599] width 231 height 40
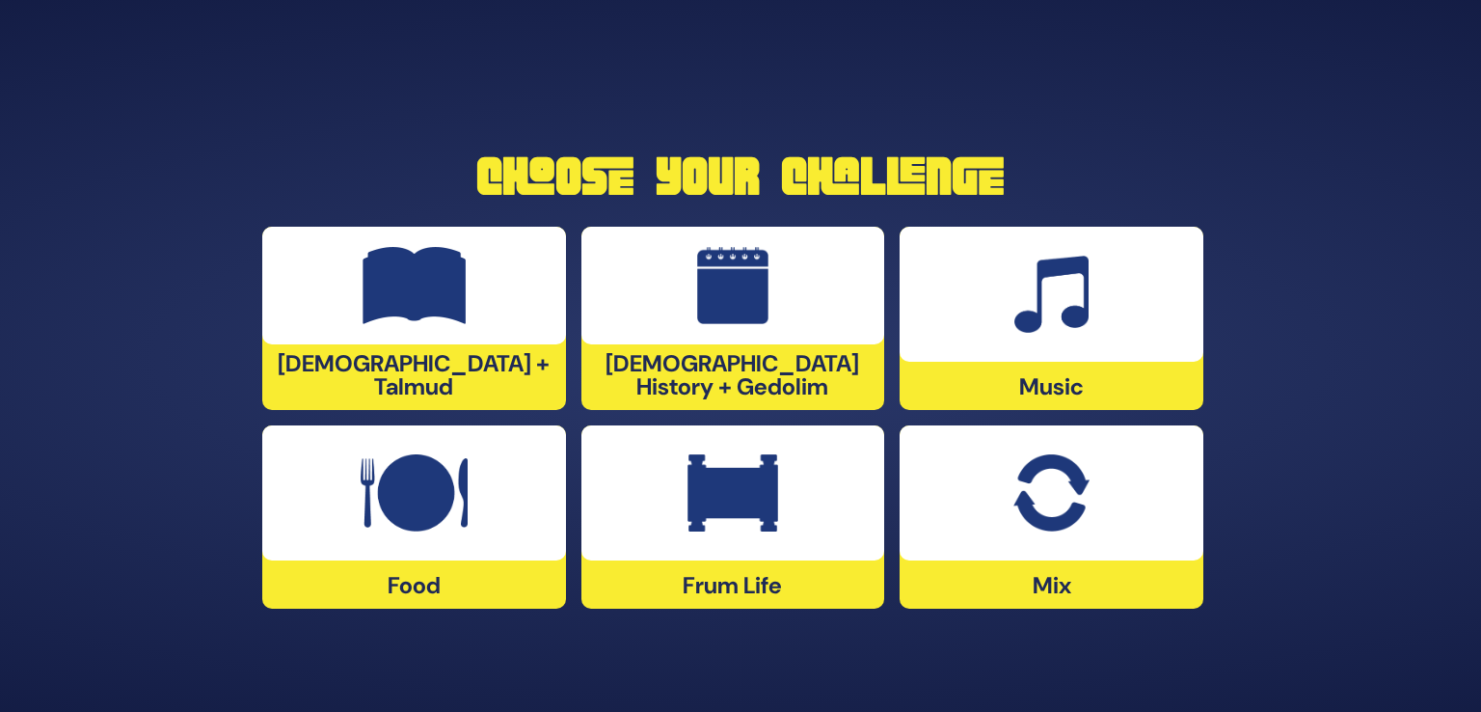
click at [1089, 546] on div at bounding box center [1052, 492] width 304 height 135
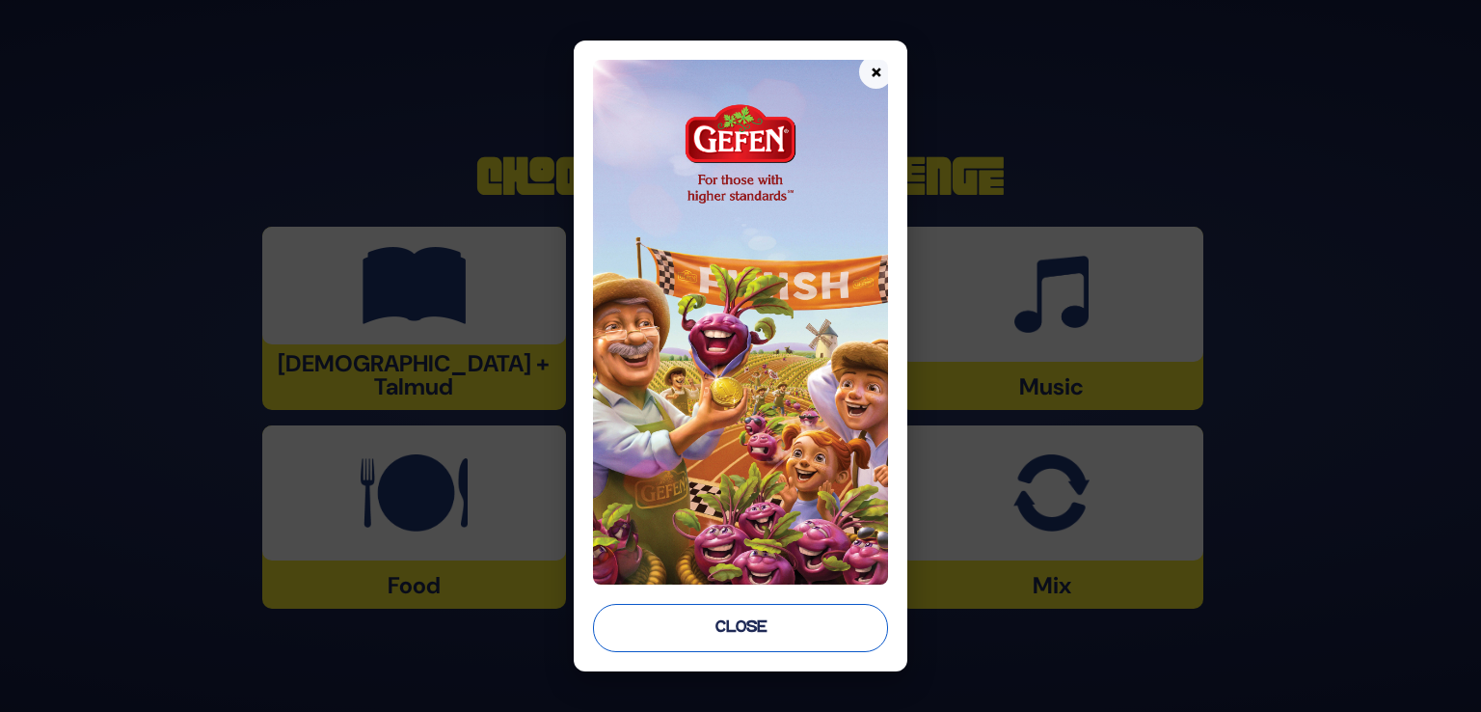
click at [812, 617] on button "Close" at bounding box center [740, 628] width 295 height 48
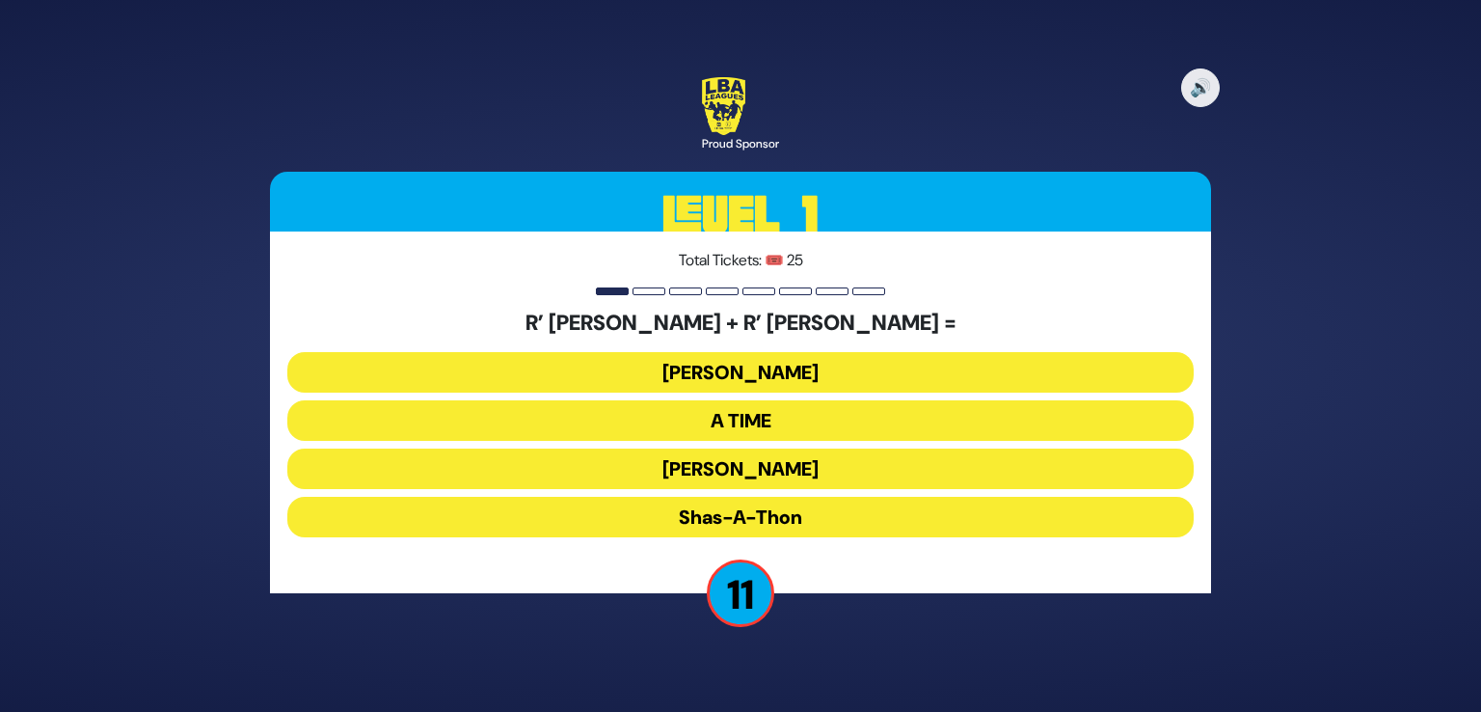
click at [757, 471] on button "[PERSON_NAME]" at bounding box center [740, 468] width 907 height 41
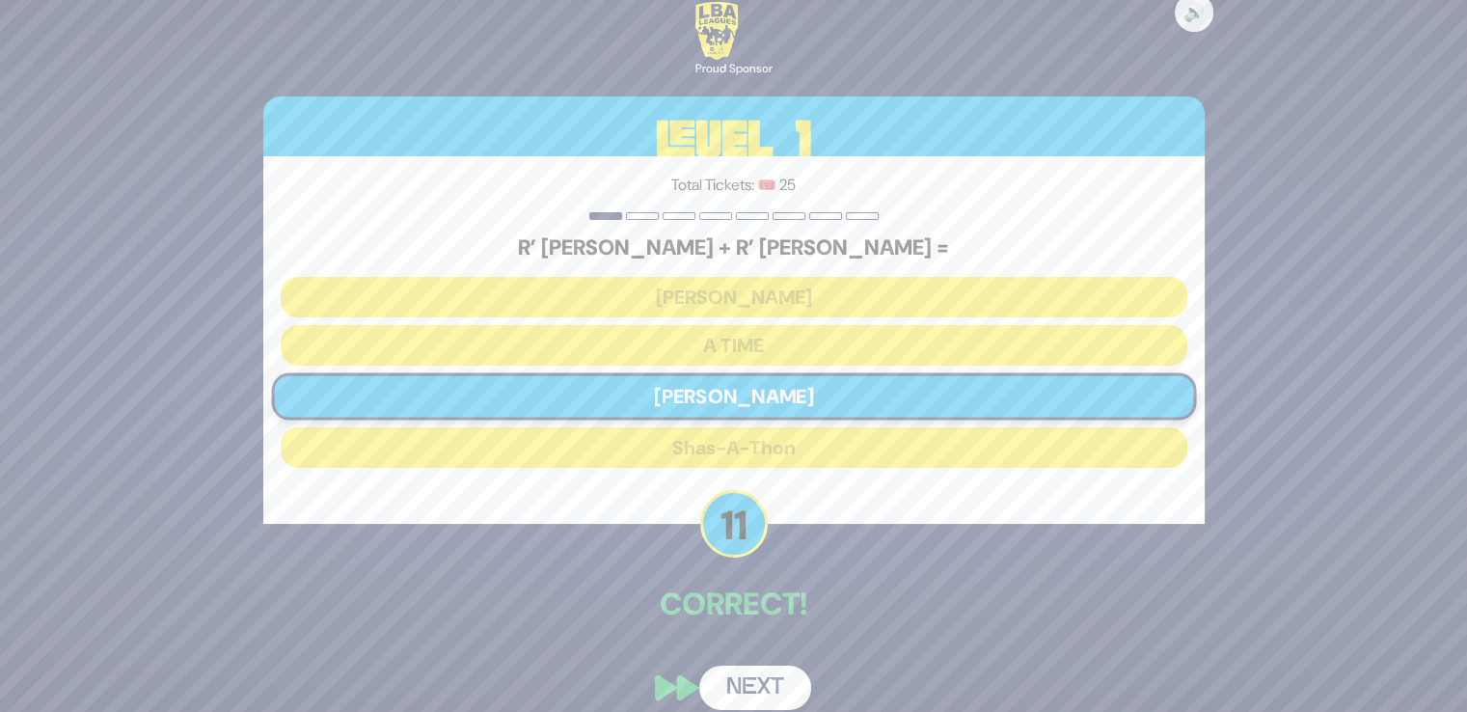
click at [737, 658] on div "🔊 Proud Sponsor Level 1 Total Tickets: 🎟️ 25 R’ [PERSON_NAME] + R’ [PERSON_NAME…" at bounding box center [734, 355] width 988 height 753
click at [738, 680] on button "Next" at bounding box center [755, 687] width 112 height 44
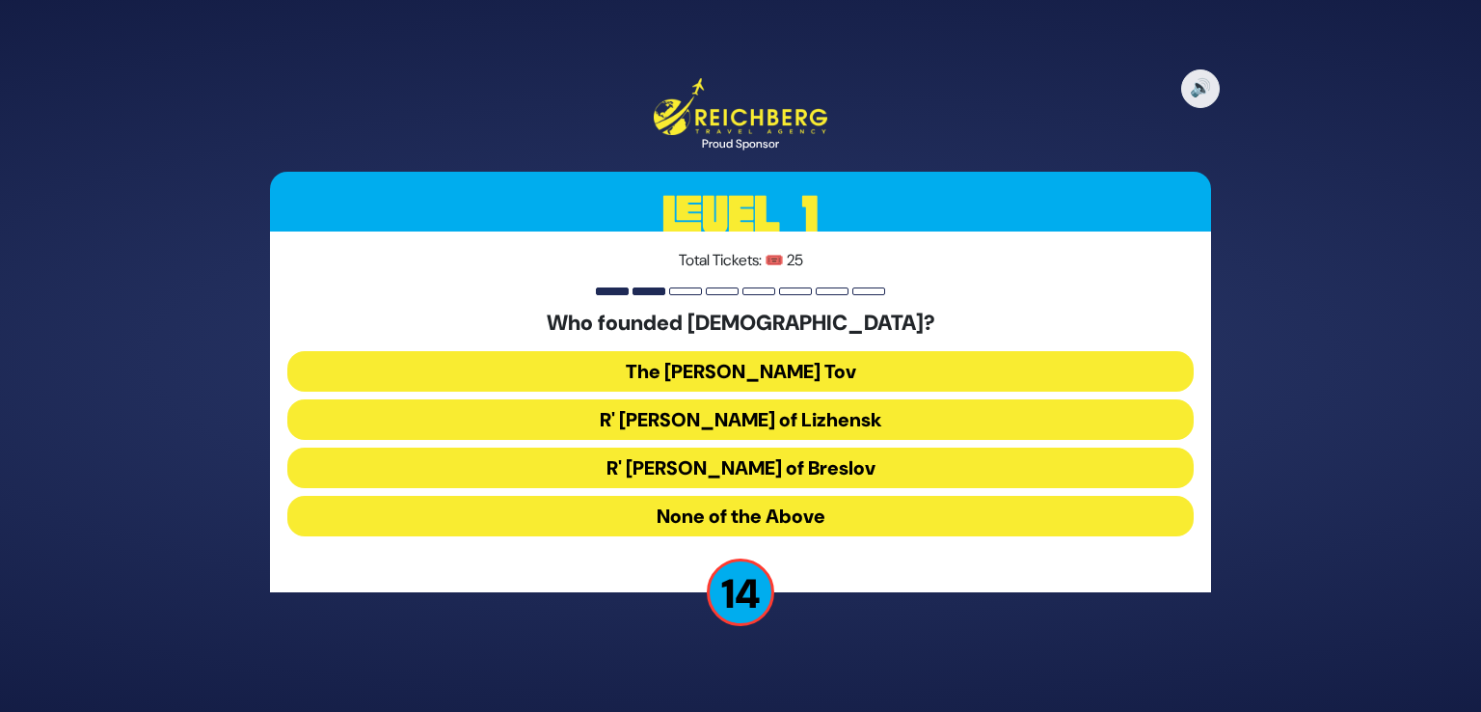
click at [745, 371] on button "The [PERSON_NAME] Tov" at bounding box center [740, 371] width 907 height 41
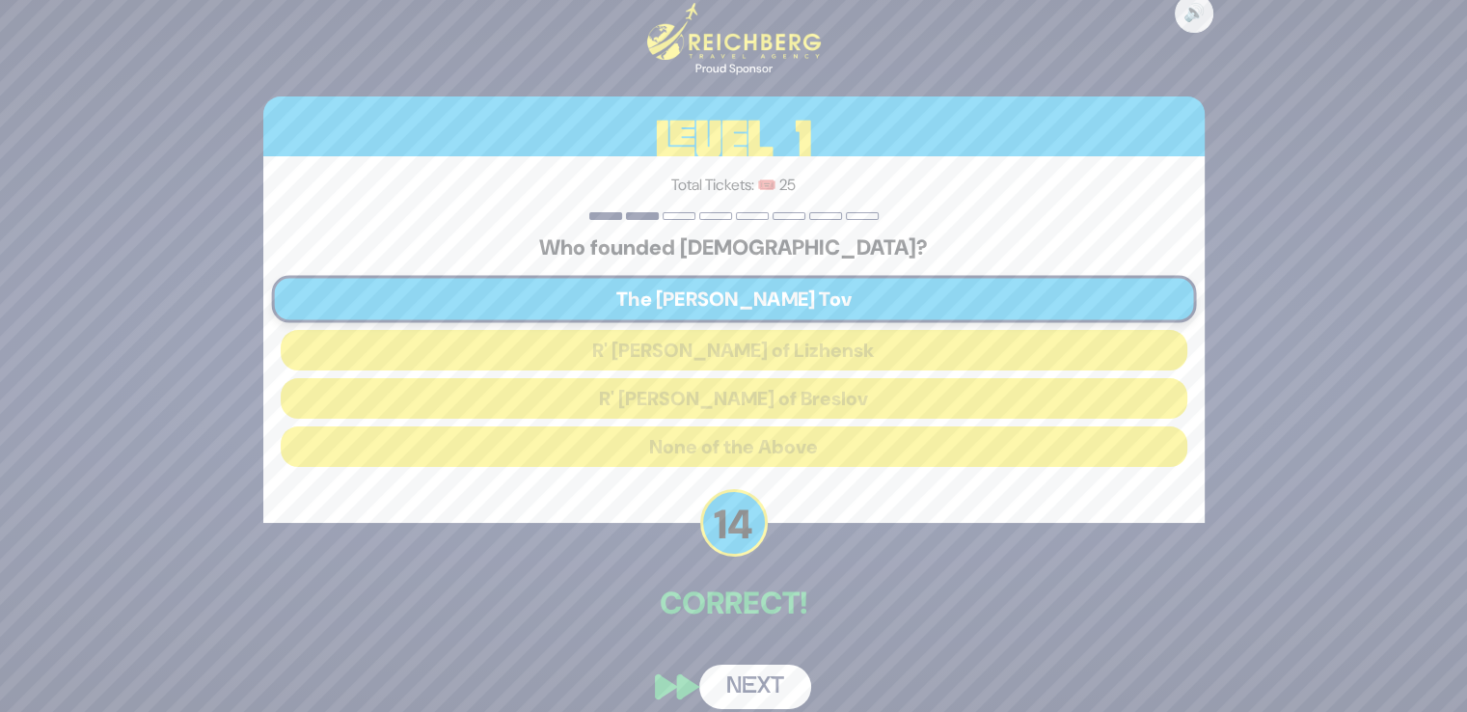
click at [759, 666] on button "Next" at bounding box center [755, 687] width 112 height 44
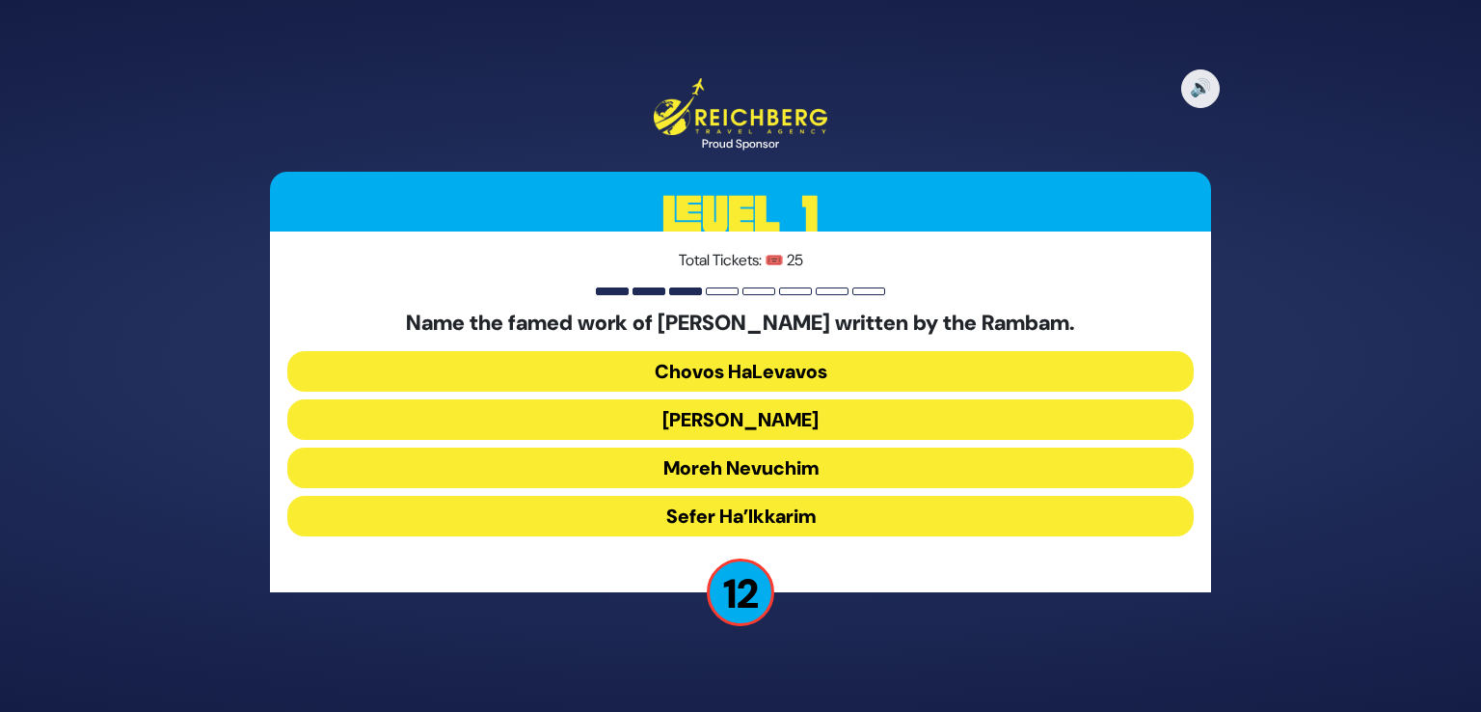
click at [763, 468] on button "Moreh Nevuchim" at bounding box center [740, 468] width 907 height 41
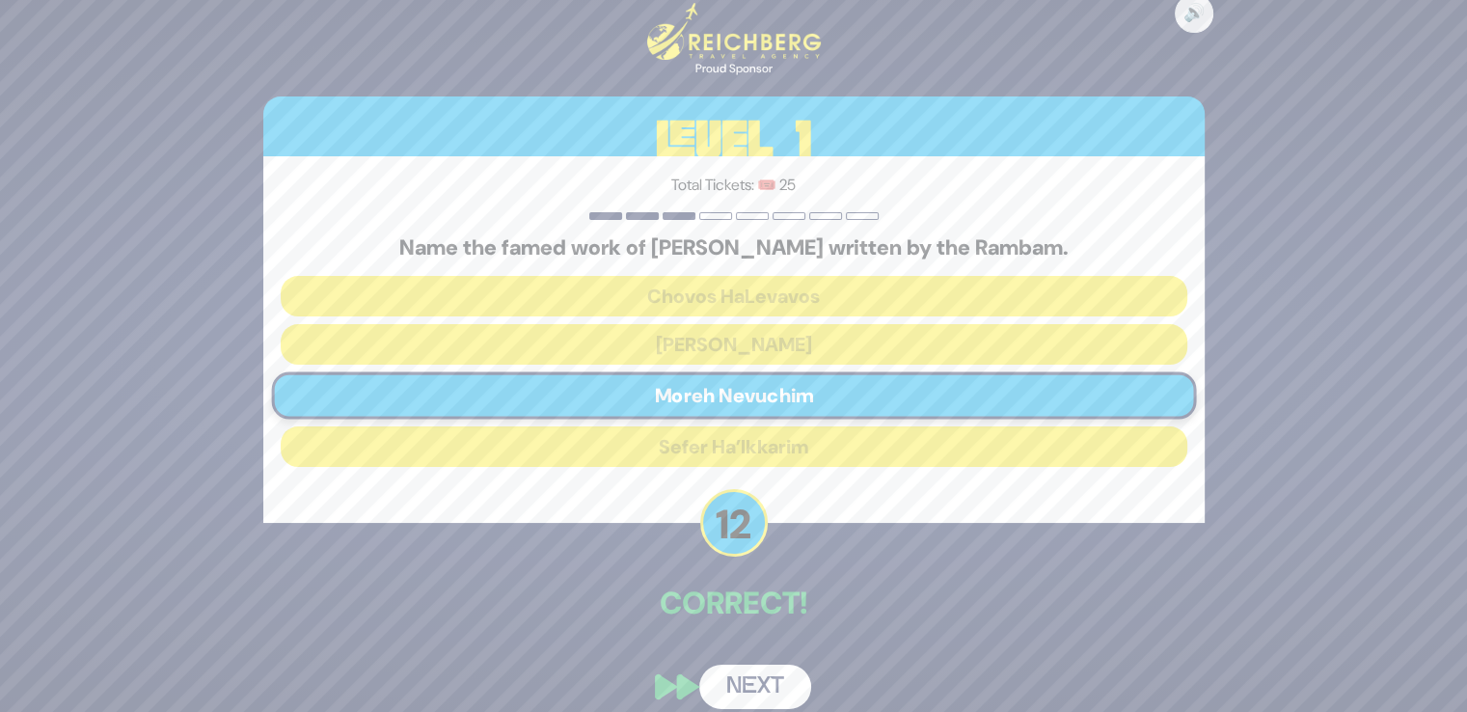
click at [752, 666] on button "Next" at bounding box center [755, 687] width 112 height 44
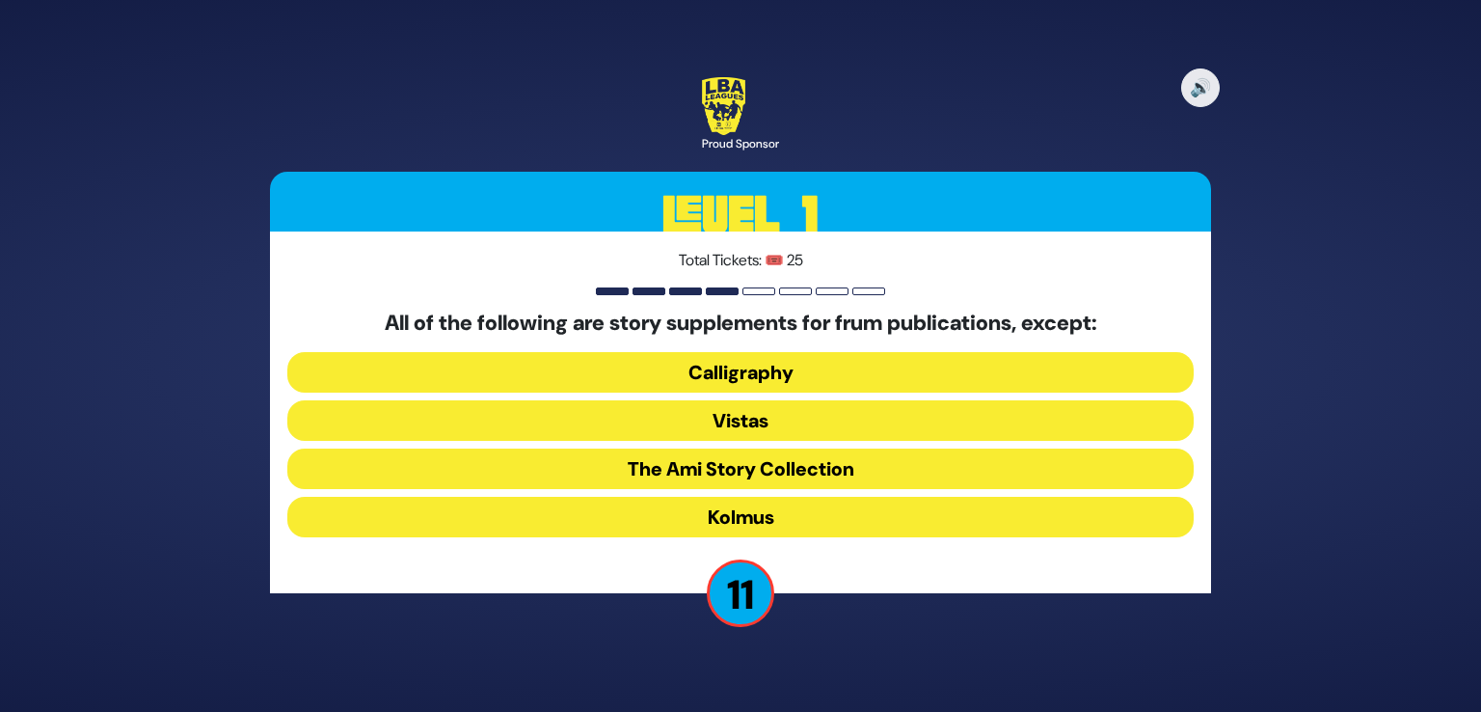
click at [745, 411] on button "Vistas" at bounding box center [740, 420] width 907 height 41
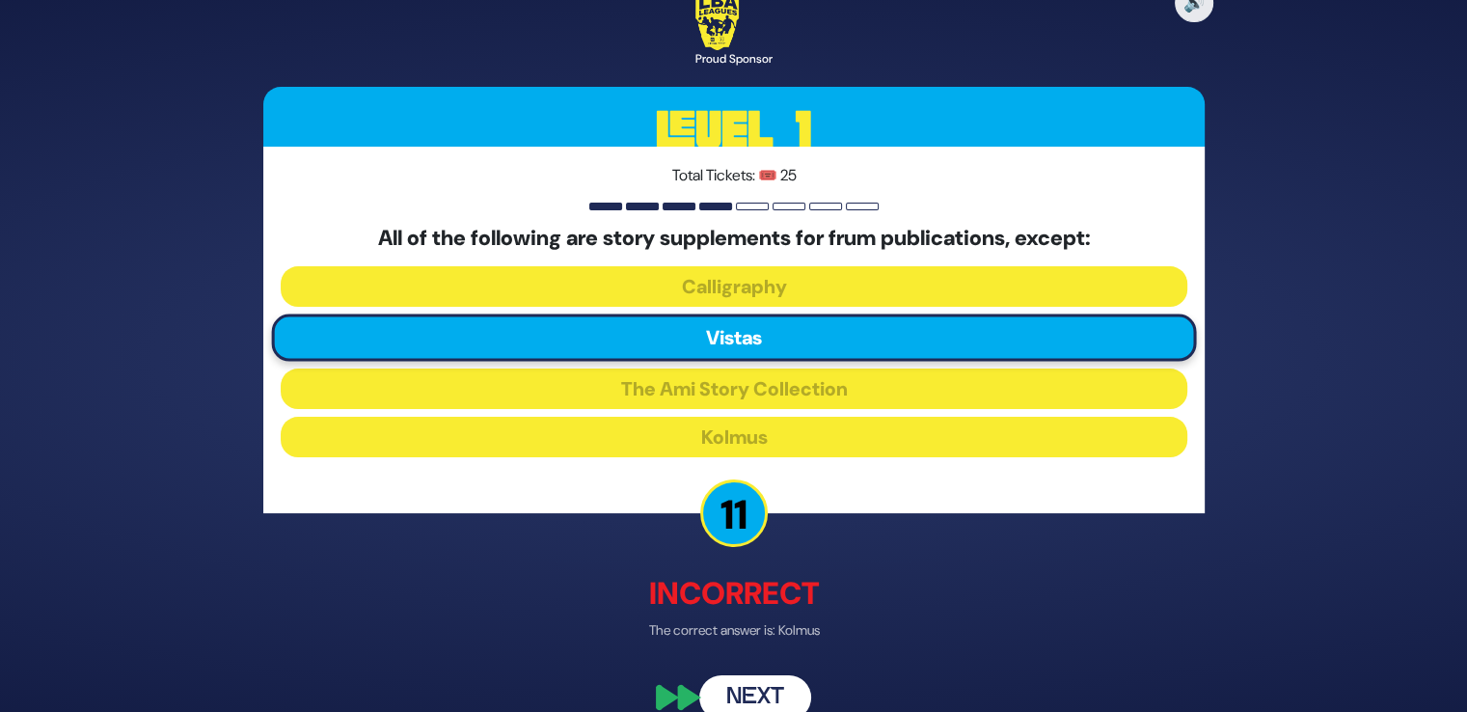
click at [772, 685] on button "Next" at bounding box center [755, 697] width 112 height 44
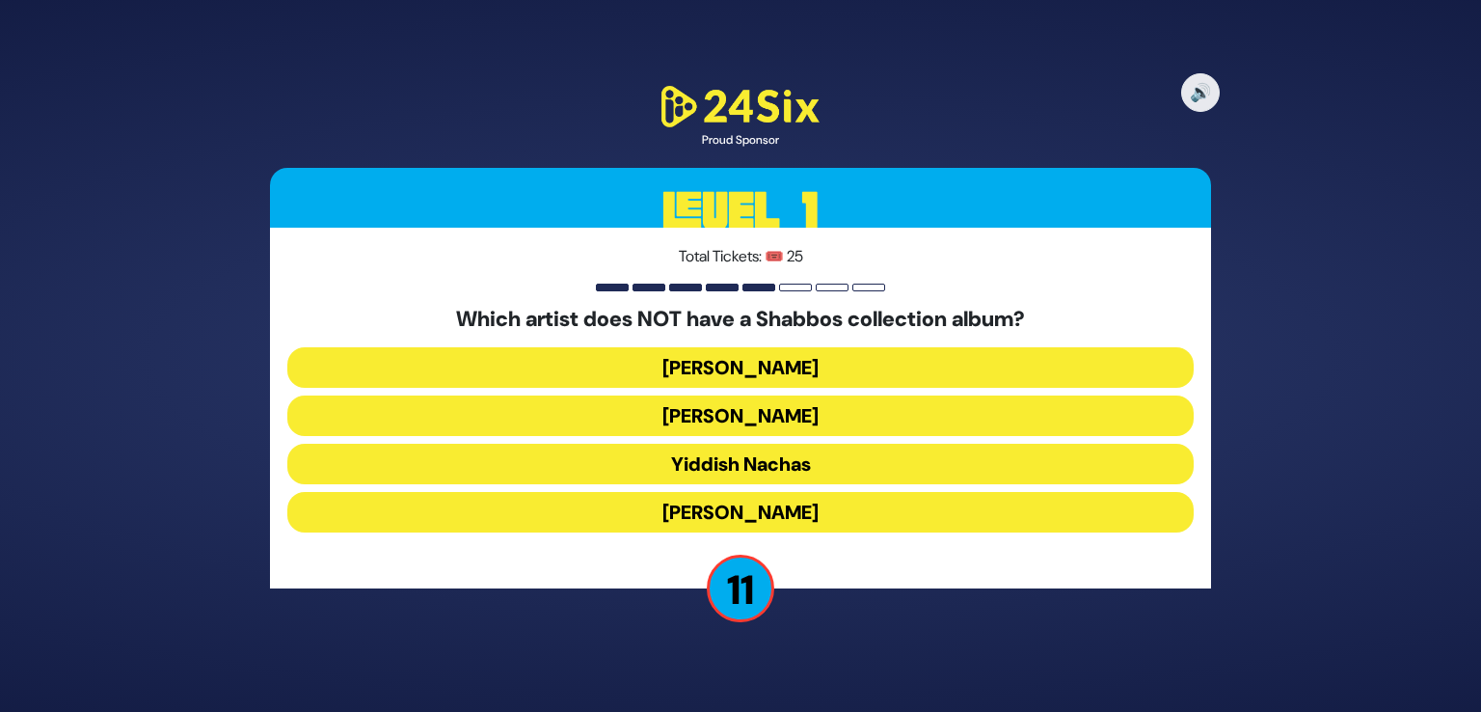
click at [767, 522] on button "[PERSON_NAME]" at bounding box center [740, 512] width 907 height 41
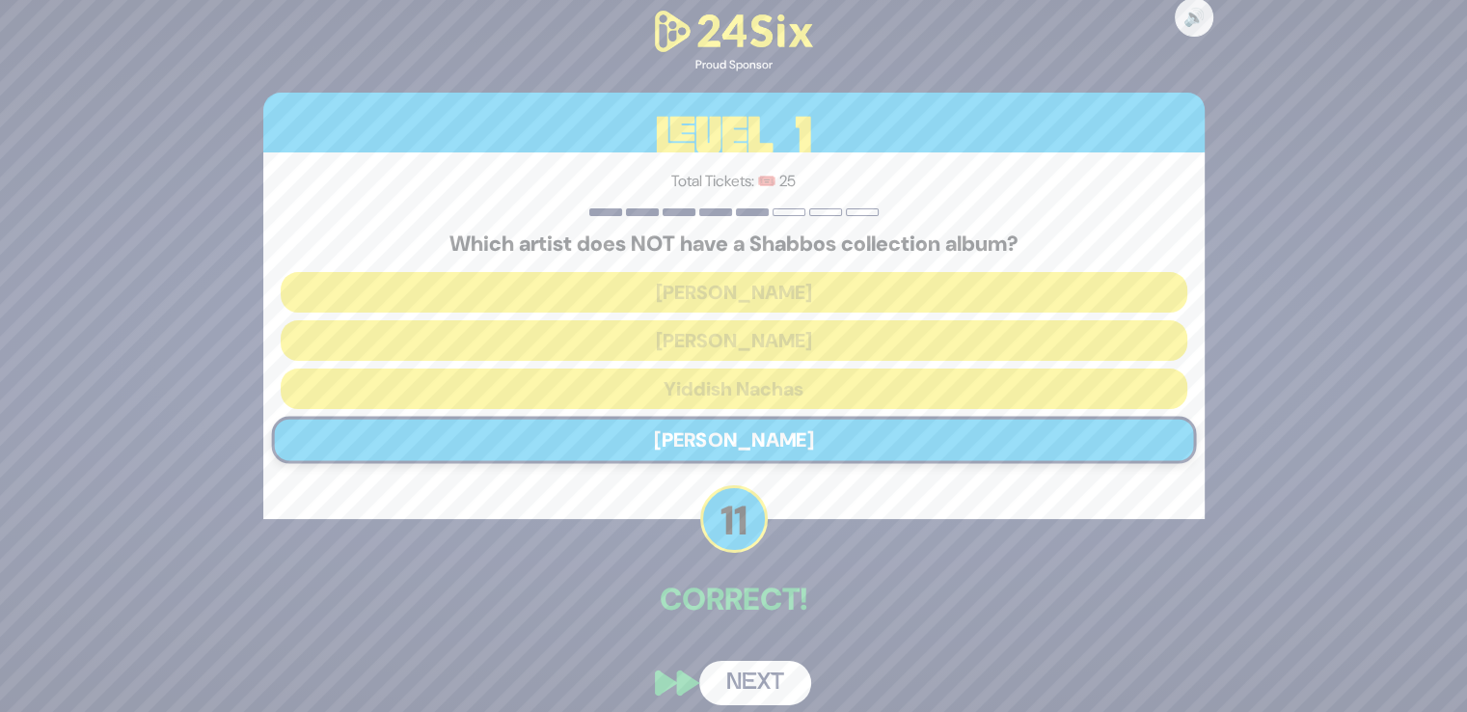
click at [746, 658] on div "🔊 Proud Sponsor Level 1 Total Tickets: 🎟️ 25 Which artist does NOT have a Shabb…" at bounding box center [734, 356] width 988 height 745
click at [746, 687] on button "Next" at bounding box center [755, 683] width 112 height 44
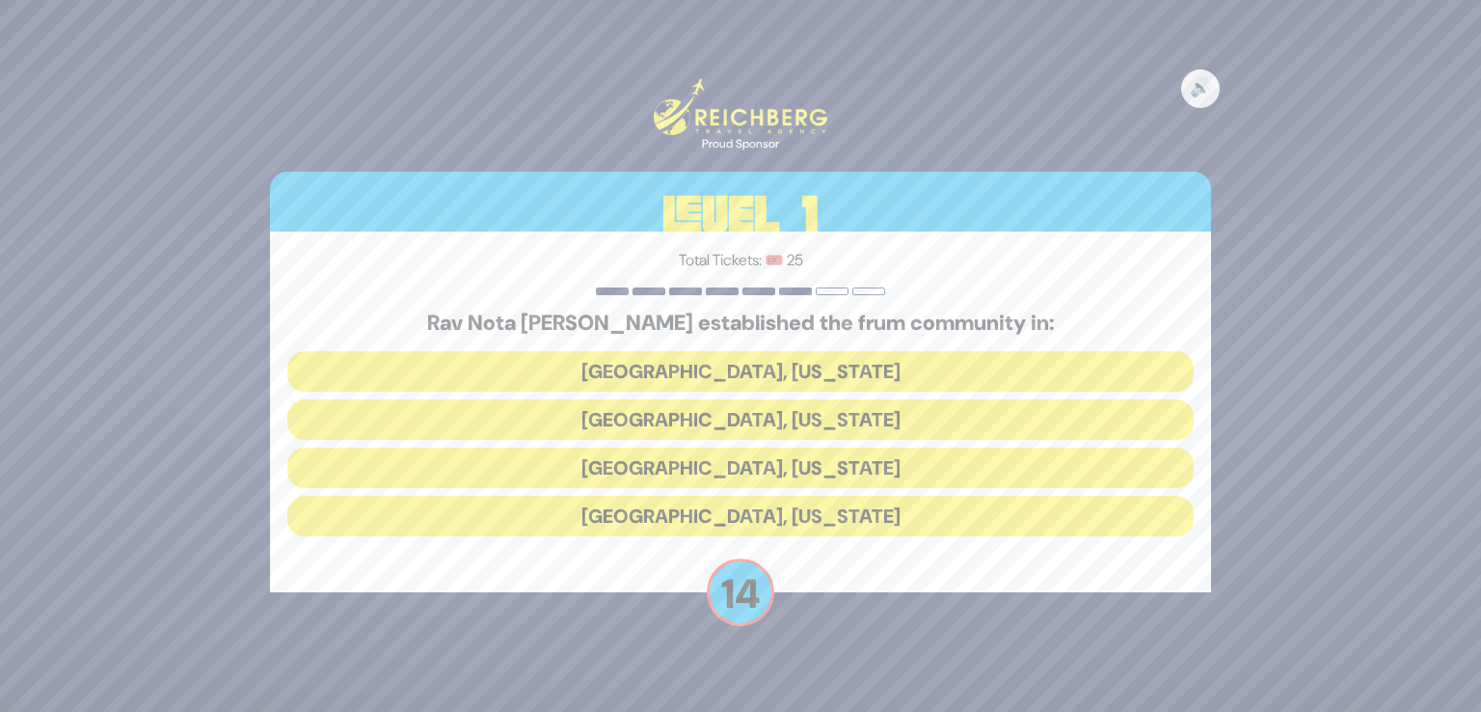
click at [745, 421] on button "[GEOGRAPHIC_DATA], [US_STATE]" at bounding box center [740, 419] width 907 height 41
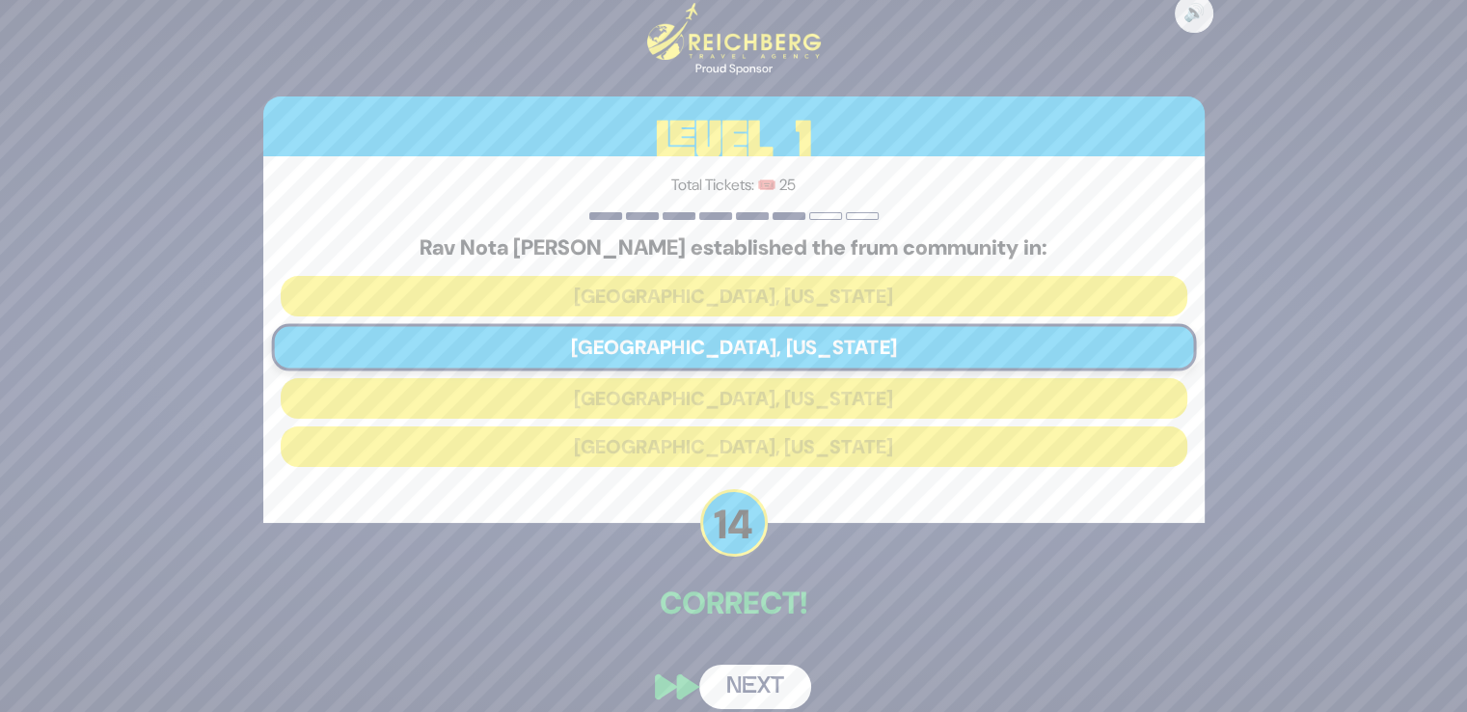
click at [737, 690] on button "Next" at bounding box center [755, 687] width 112 height 44
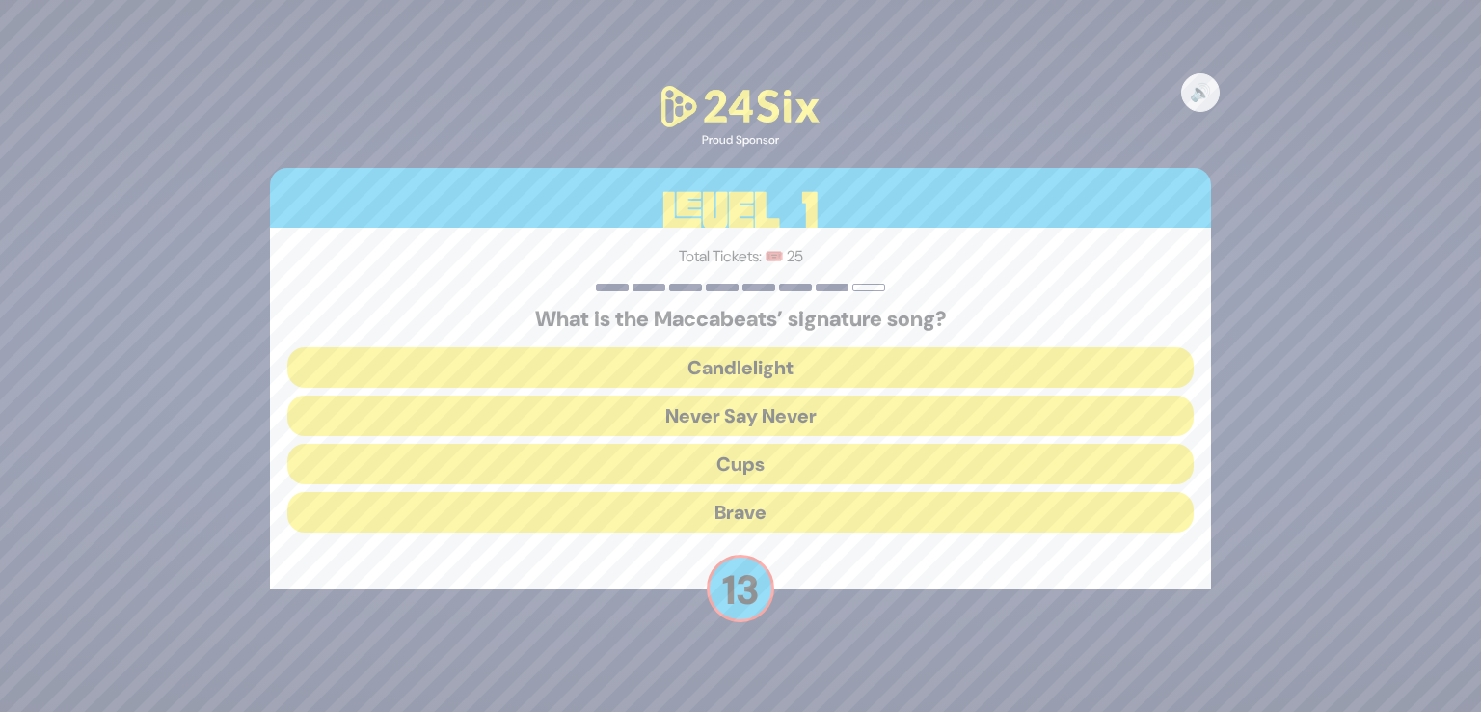
click at [729, 372] on button "Candlelight" at bounding box center [740, 367] width 907 height 41
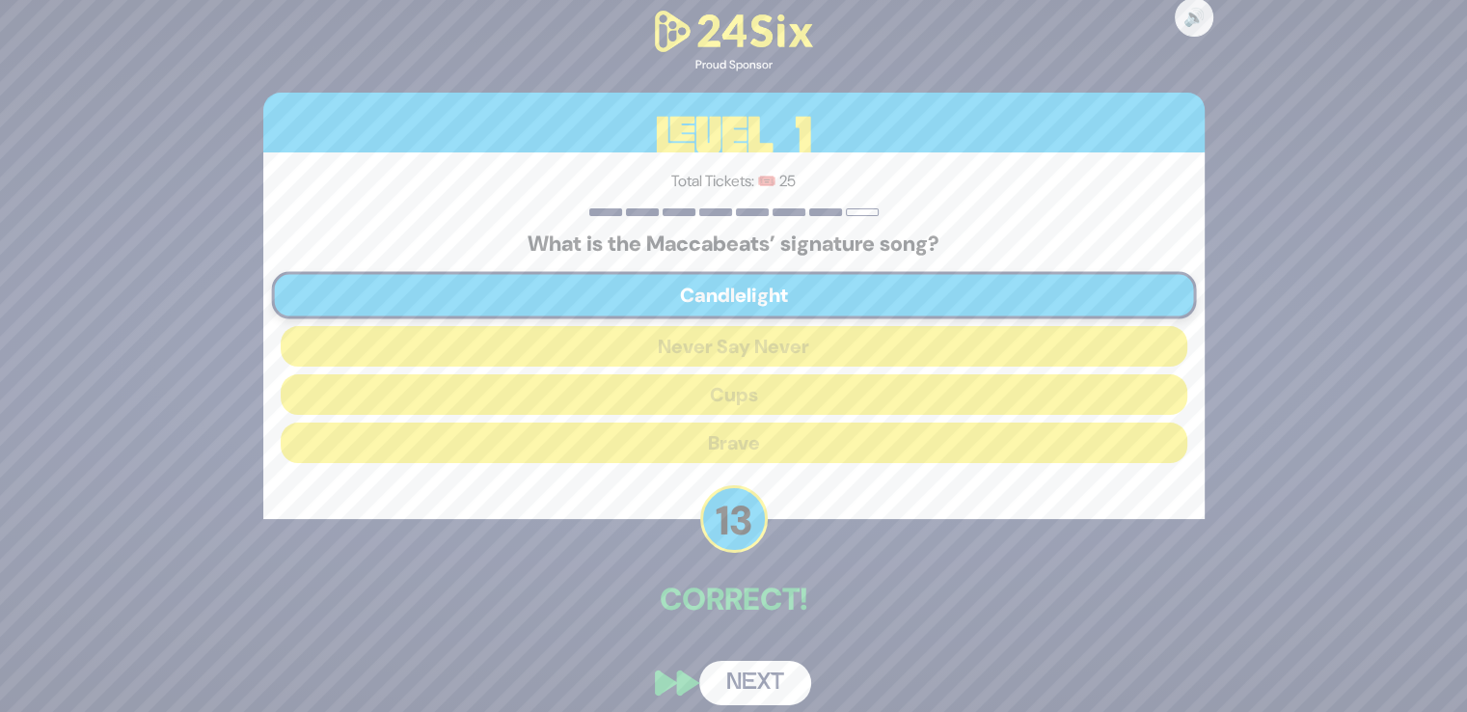
click at [746, 668] on button "Next" at bounding box center [755, 683] width 112 height 44
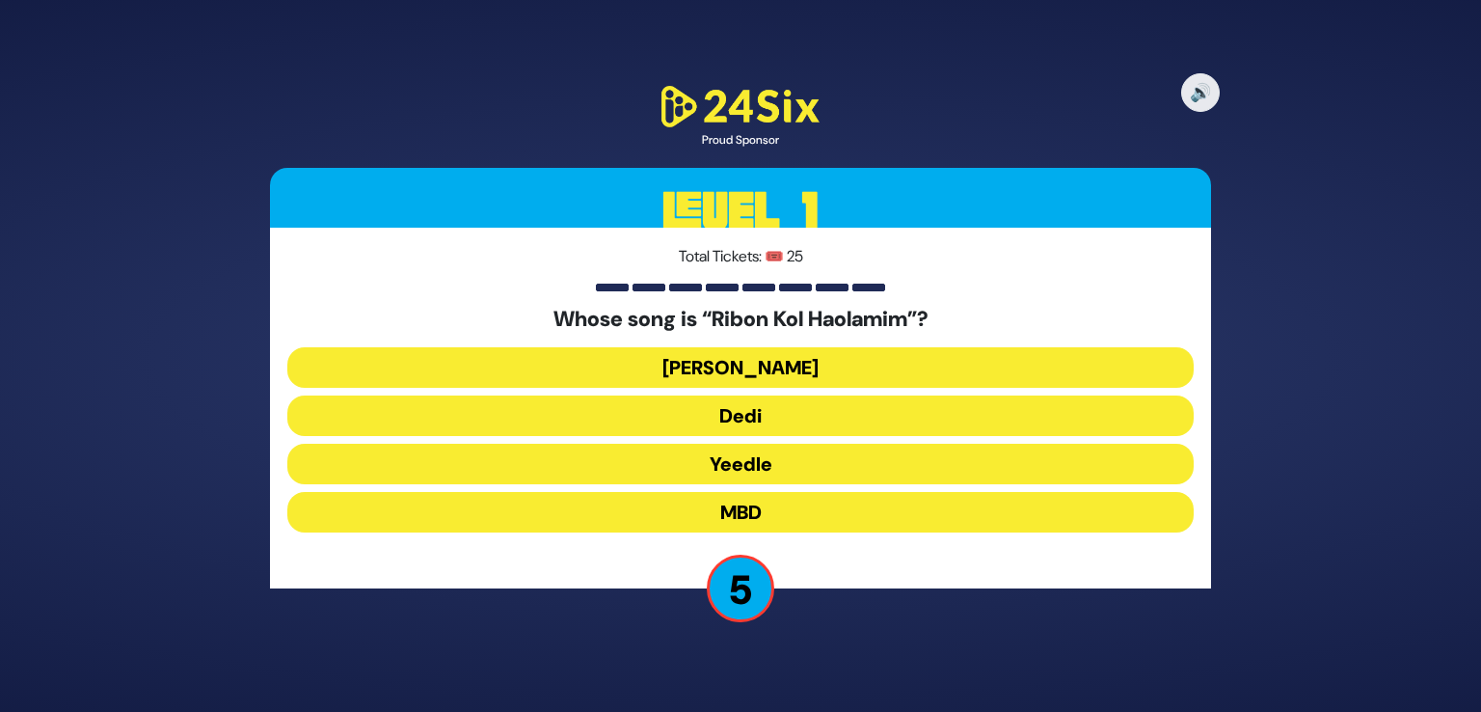
click at [747, 360] on button "[PERSON_NAME]" at bounding box center [740, 367] width 907 height 41
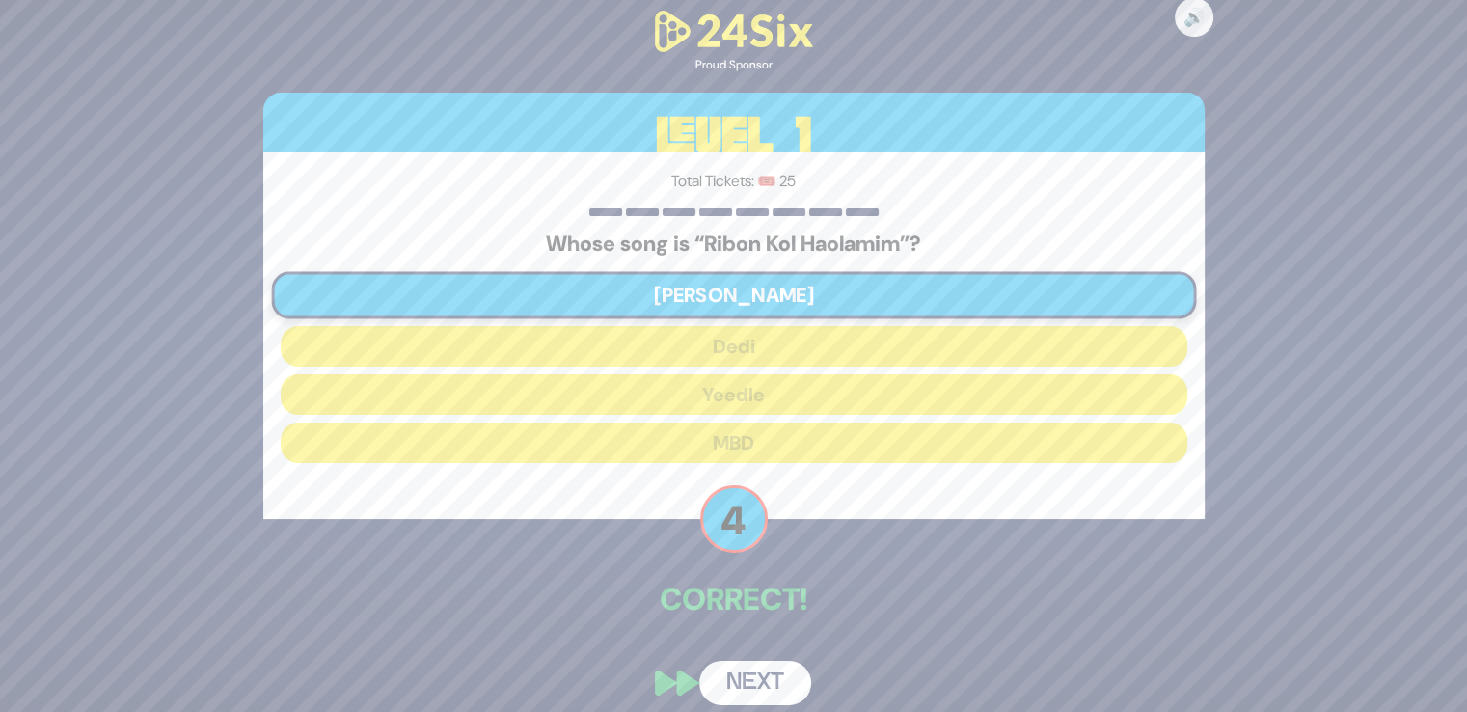
click at [782, 676] on button "Next" at bounding box center [755, 683] width 112 height 44
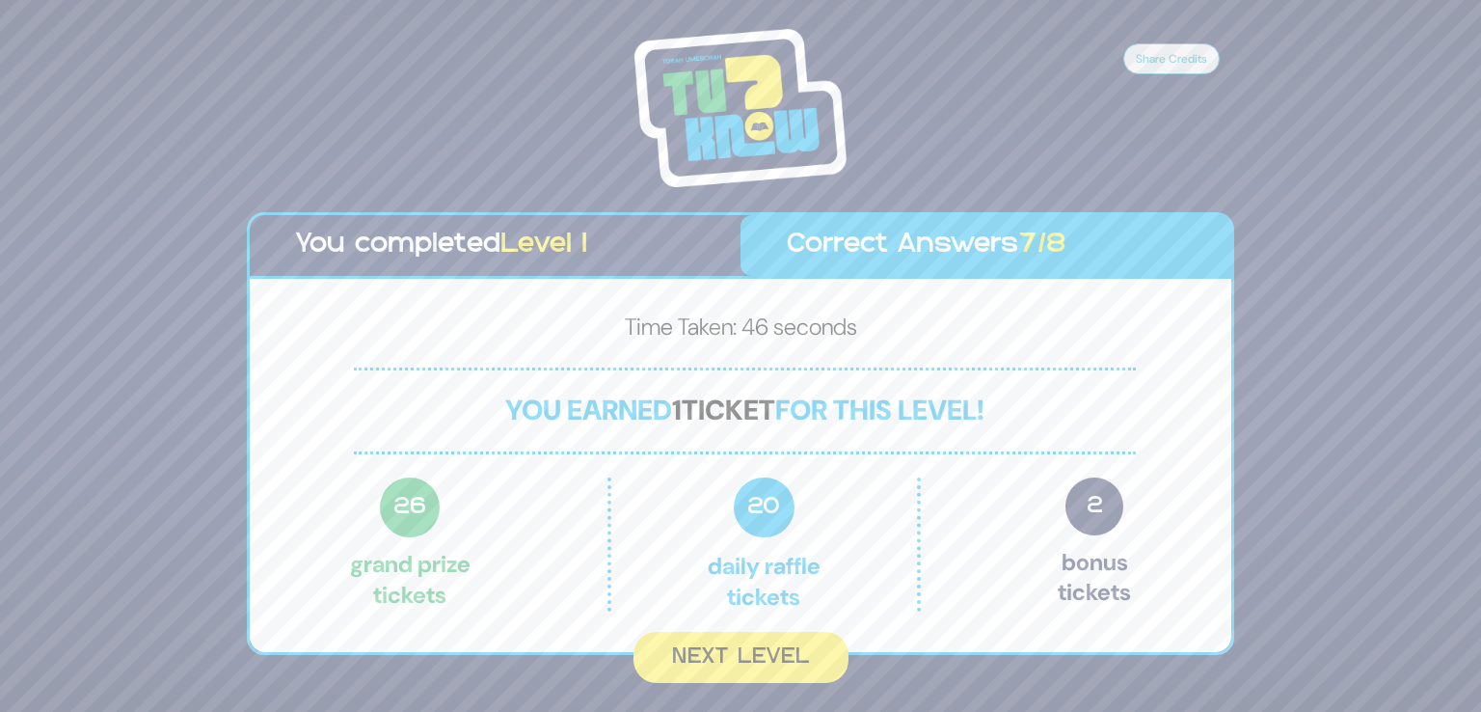
click at [782, 676] on button "Next Level" at bounding box center [741, 657] width 215 height 51
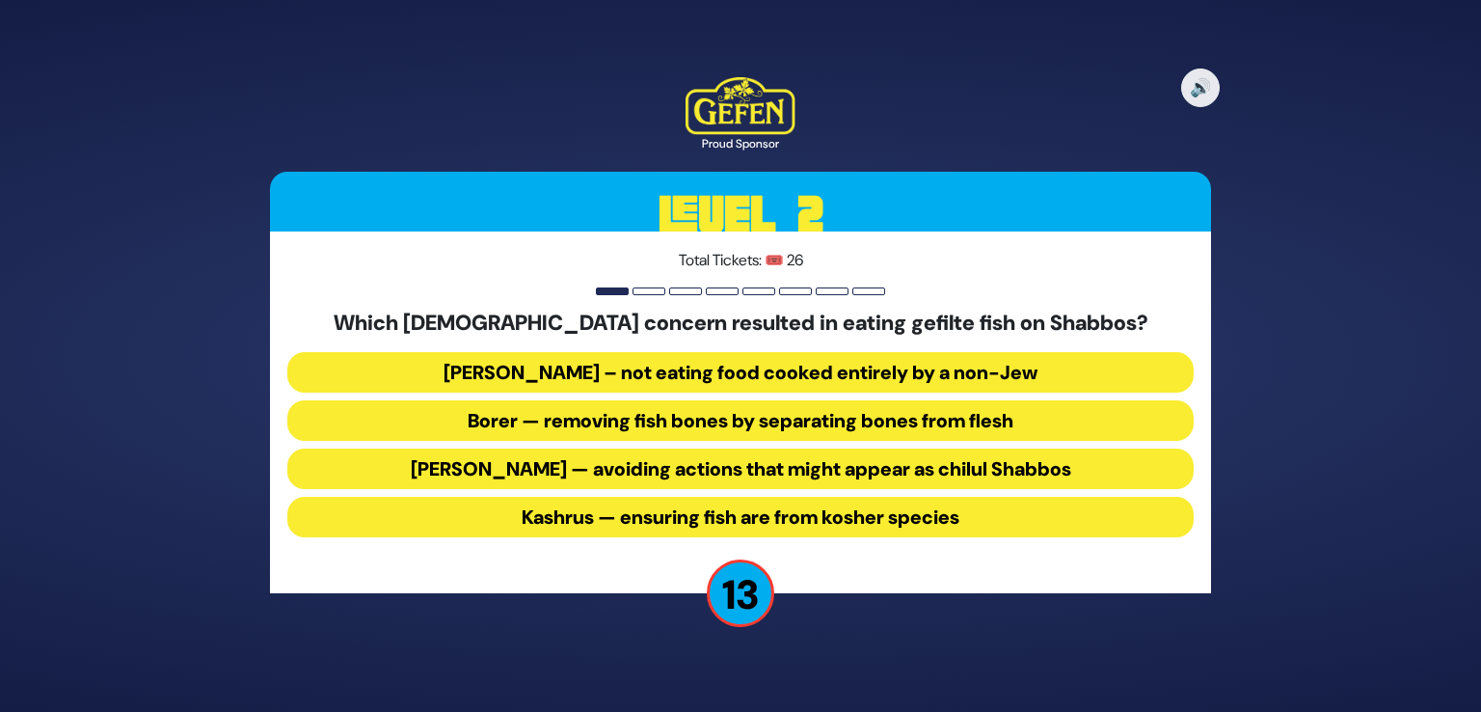
click at [661, 419] on button "Borer — removing fish bones by separating bones from flesh" at bounding box center [740, 420] width 907 height 41
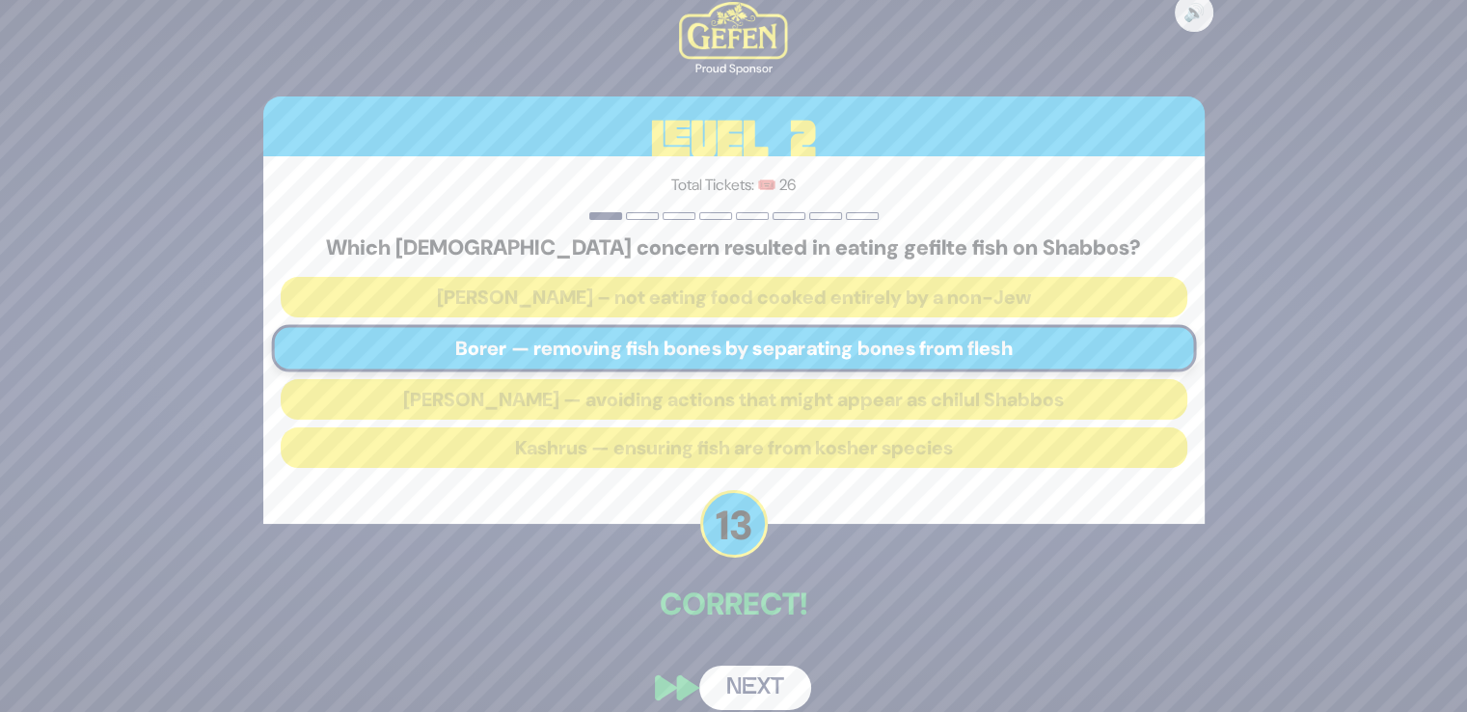
click at [755, 699] on button "Next" at bounding box center [755, 687] width 112 height 44
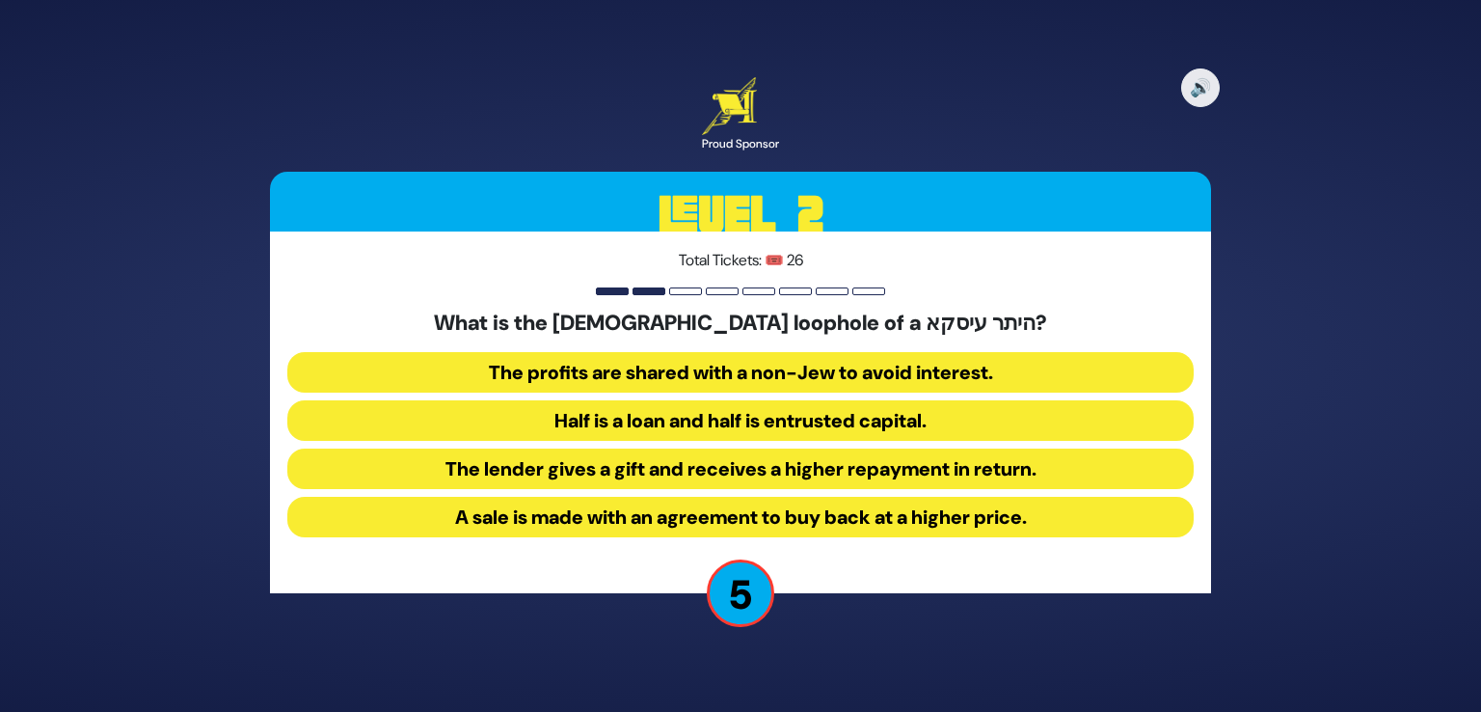
click at [669, 523] on button "A sale is made with an agreement to buy back at a higher price." at bounding box center [740, 517] width 907 height 41
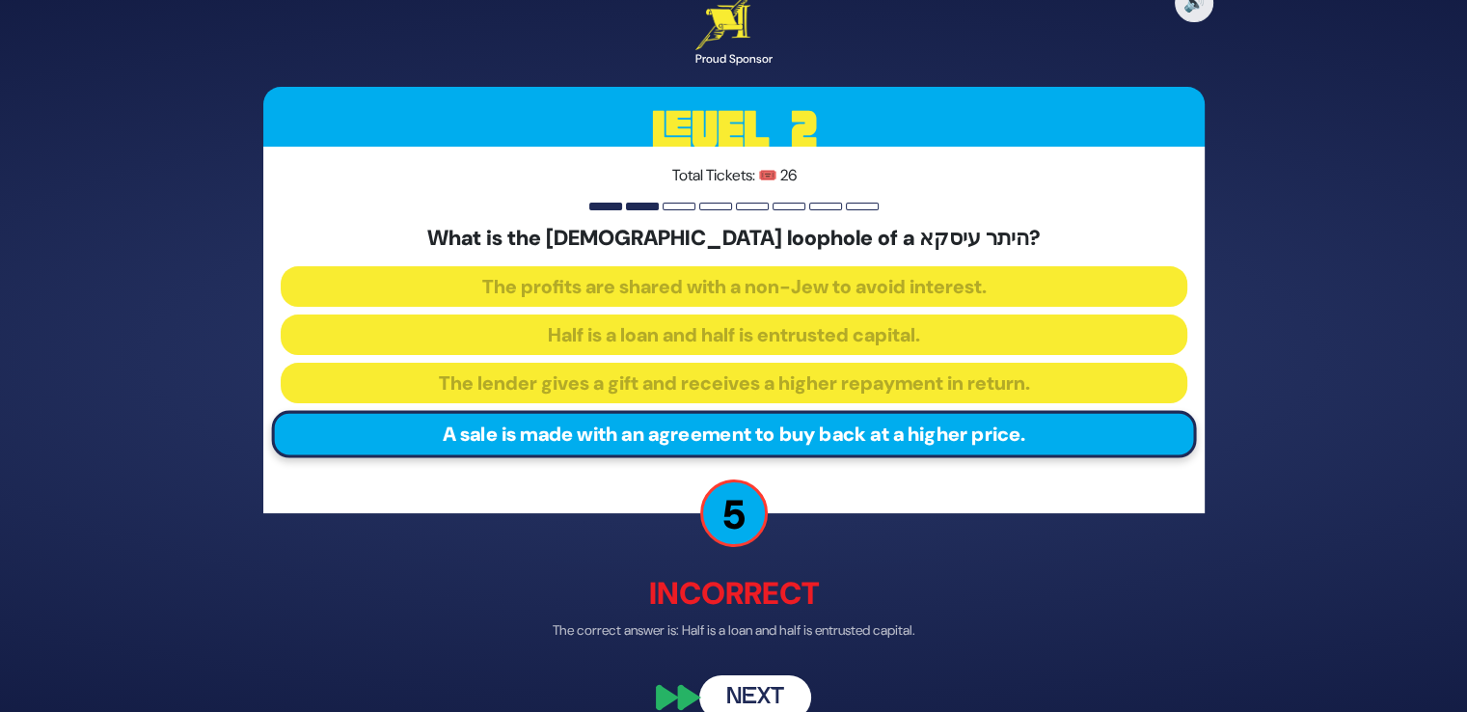
click at [728, 689] on button "Next" at bounding box center [755, 697] width 112 height 44
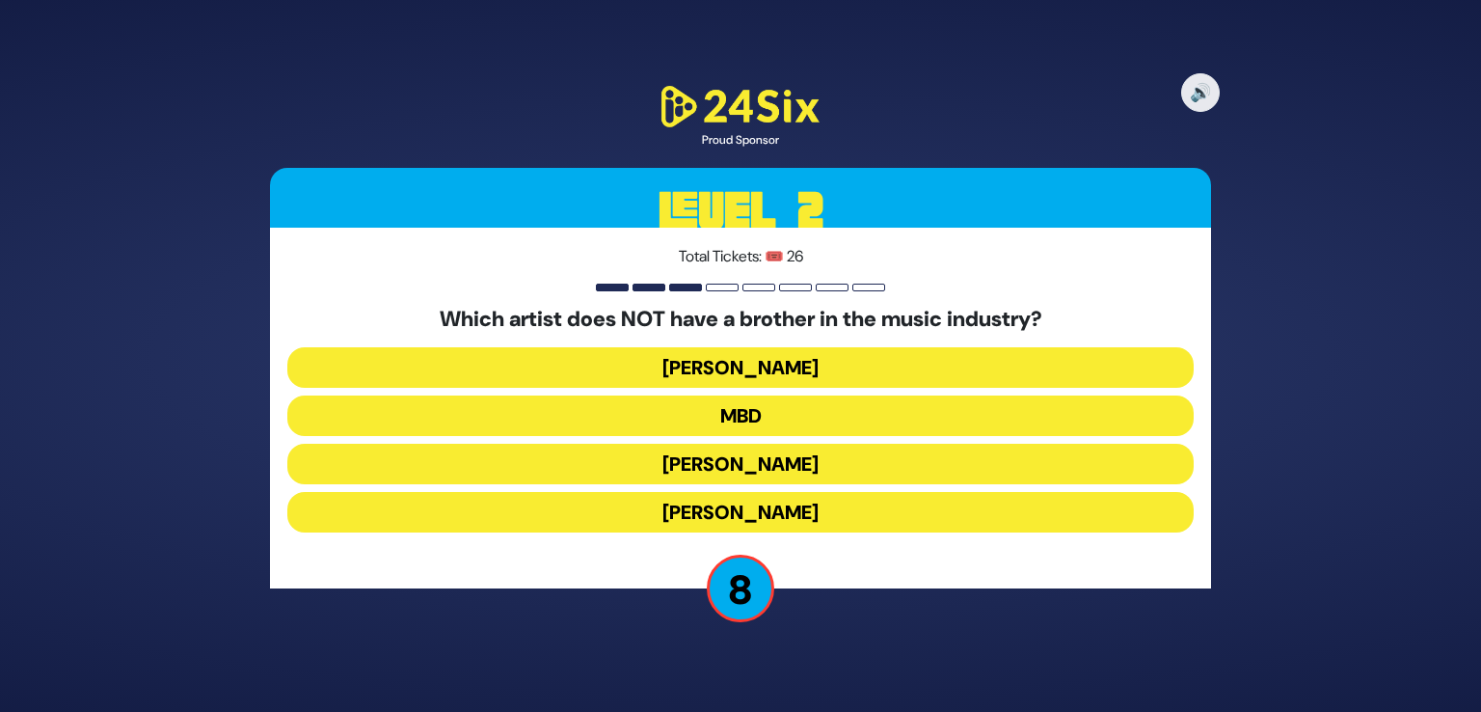
click at [779, 518] on button "[PERSON_NAME]" at bounding box center [740, 512] width 907 height 41
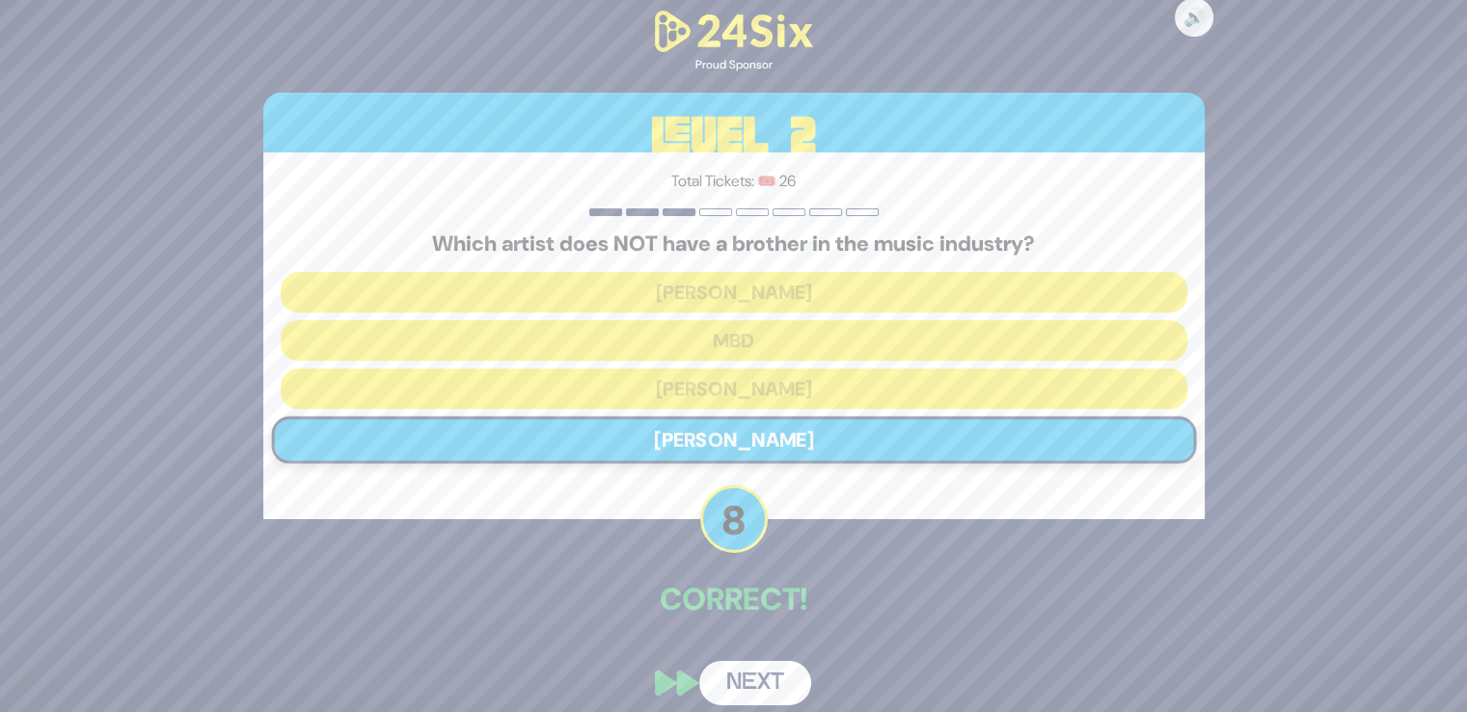
click at [764, 668] on button "Next" at bounding box center [755, 683] width 112 height 44
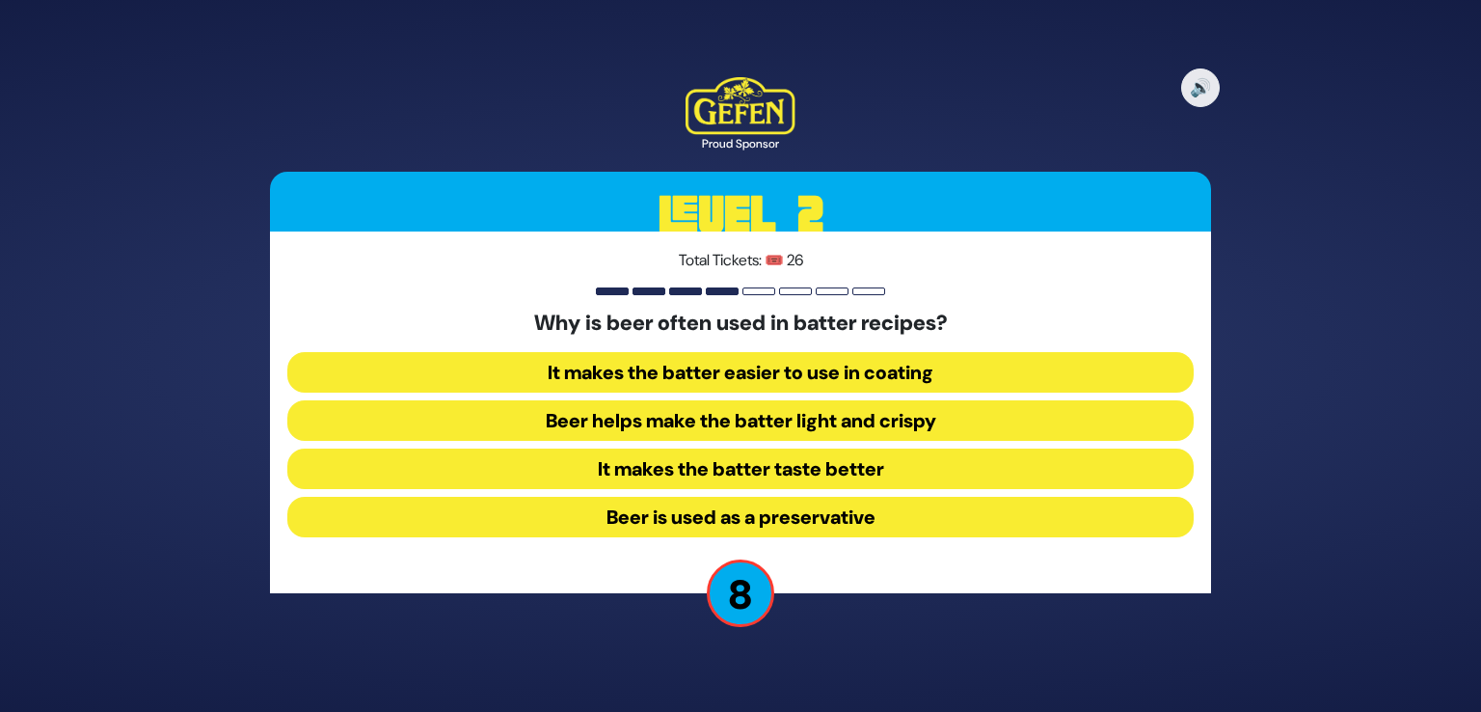
click at [795, 420] on button "Beer helps make the batter light and crispy" at bounding box center [740, 420] width 907 height 41
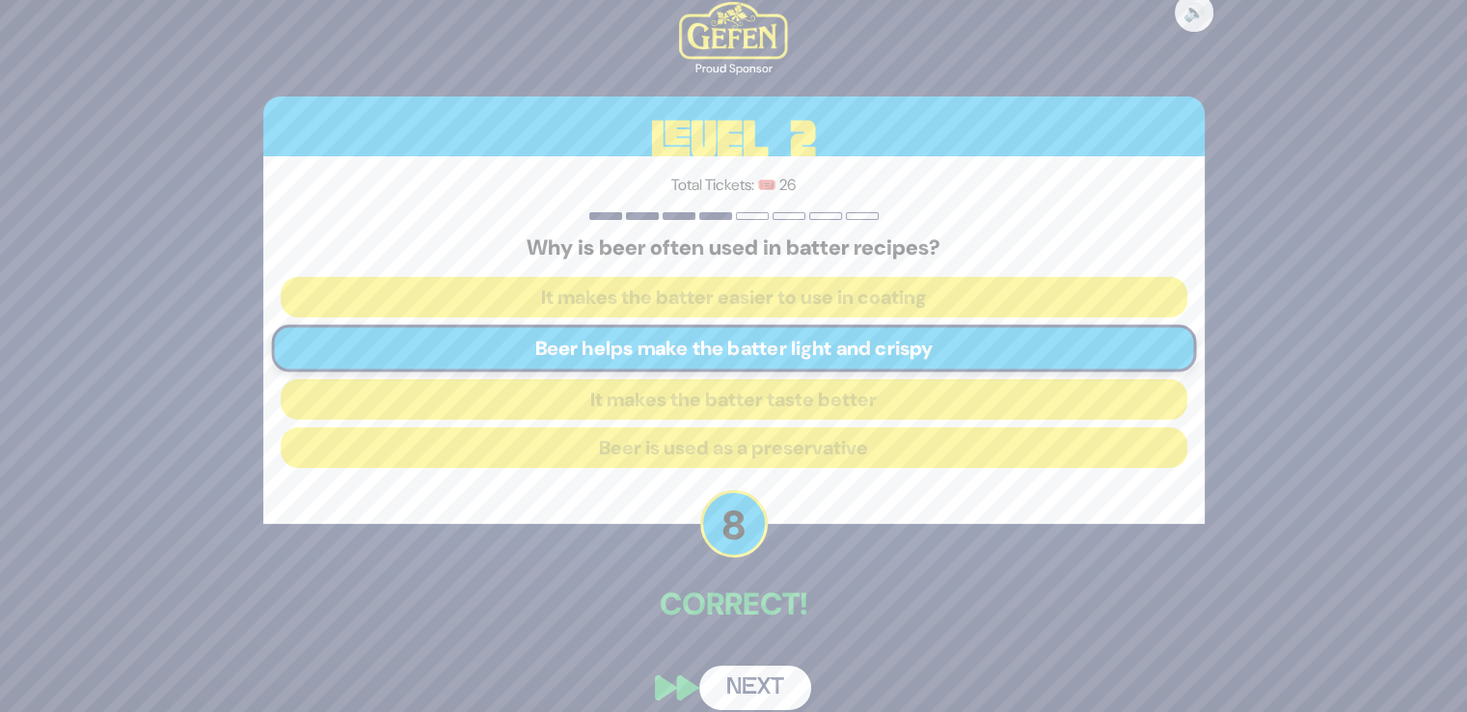
click at [750, 686] on button "Next" at bounding box center [755, 687] width 112 height 44
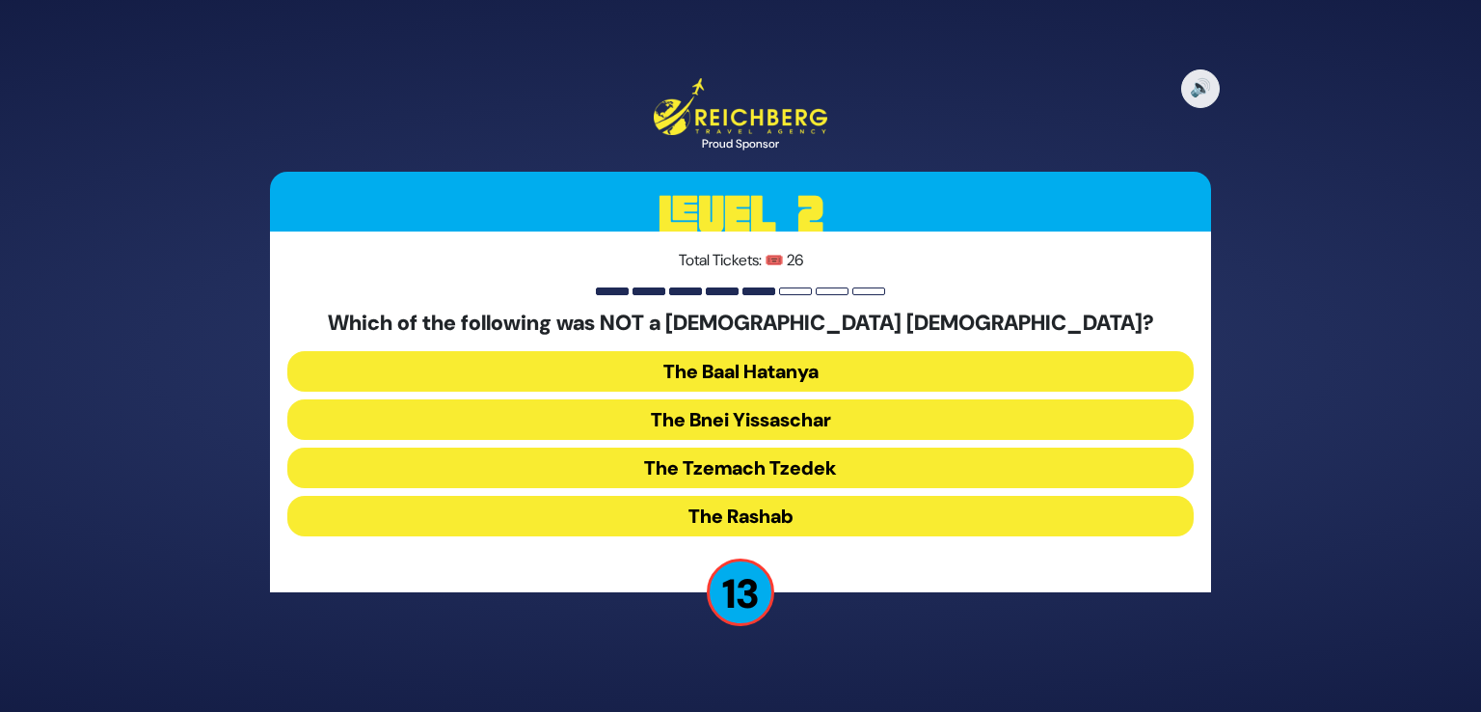
click at [791, 414] on button "The Bnei Yissaschar" at bounding box center [740, 419] width 907 height 41
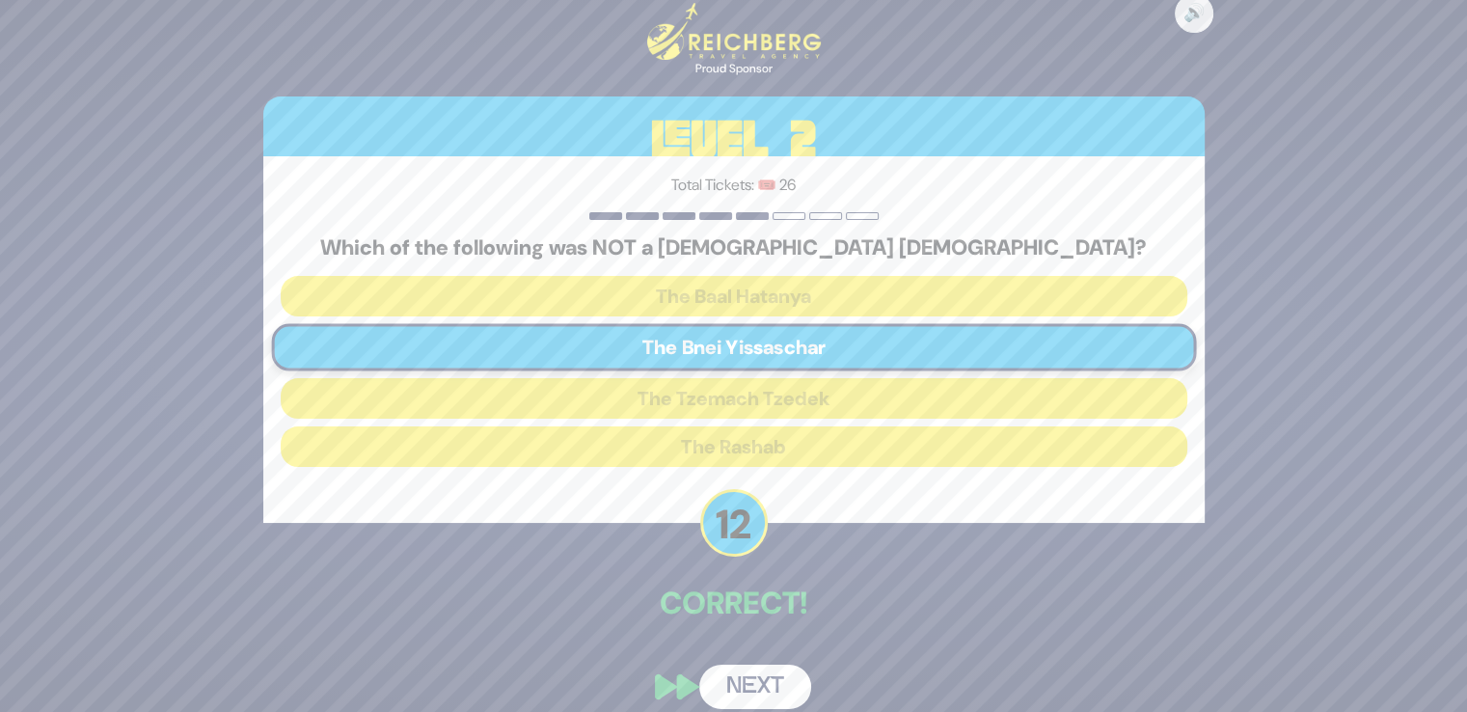
click at [733, 682] on button "Next" at bounding box center [755, 687] width 112 height 44
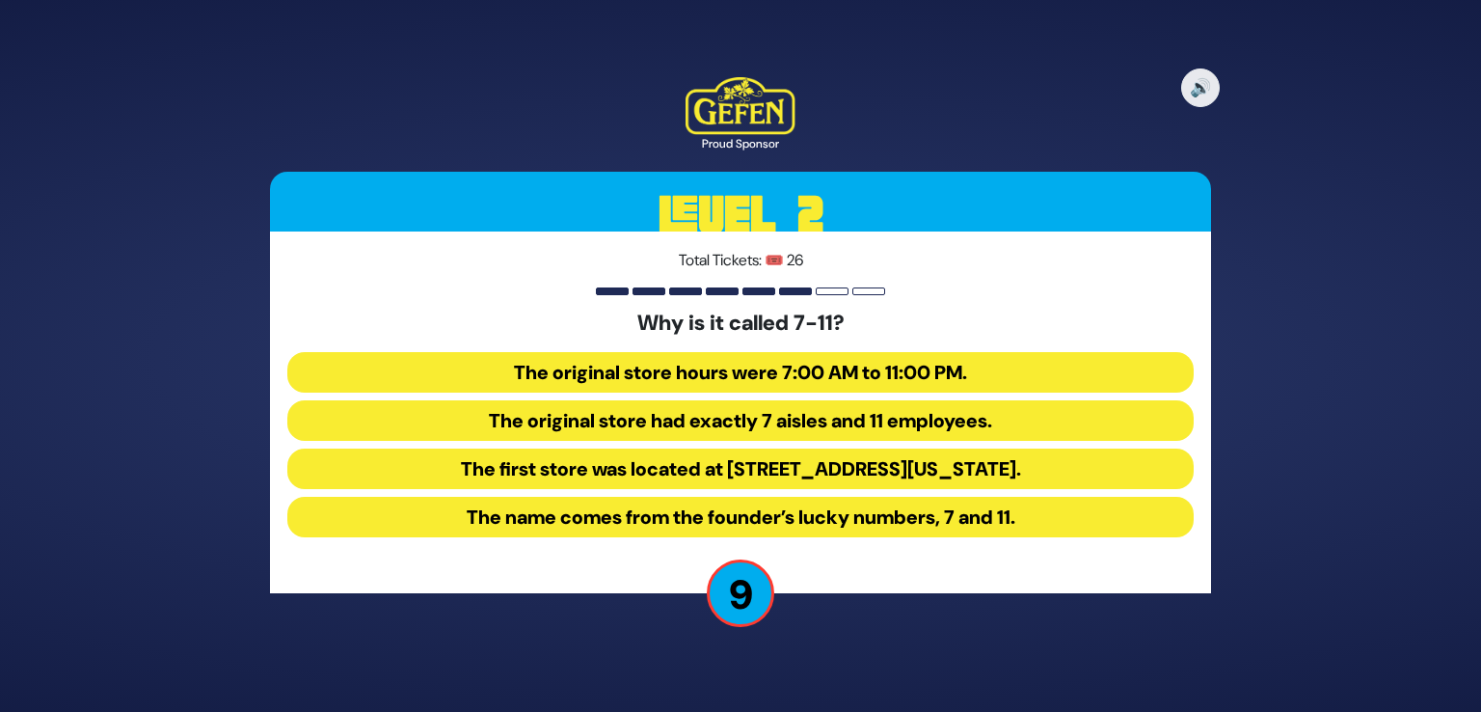
click at [616, 523] on button "The name comes from the founder’s lucky numbers, 7 and 11." at bounding box center [740, 517] width 907 height 41
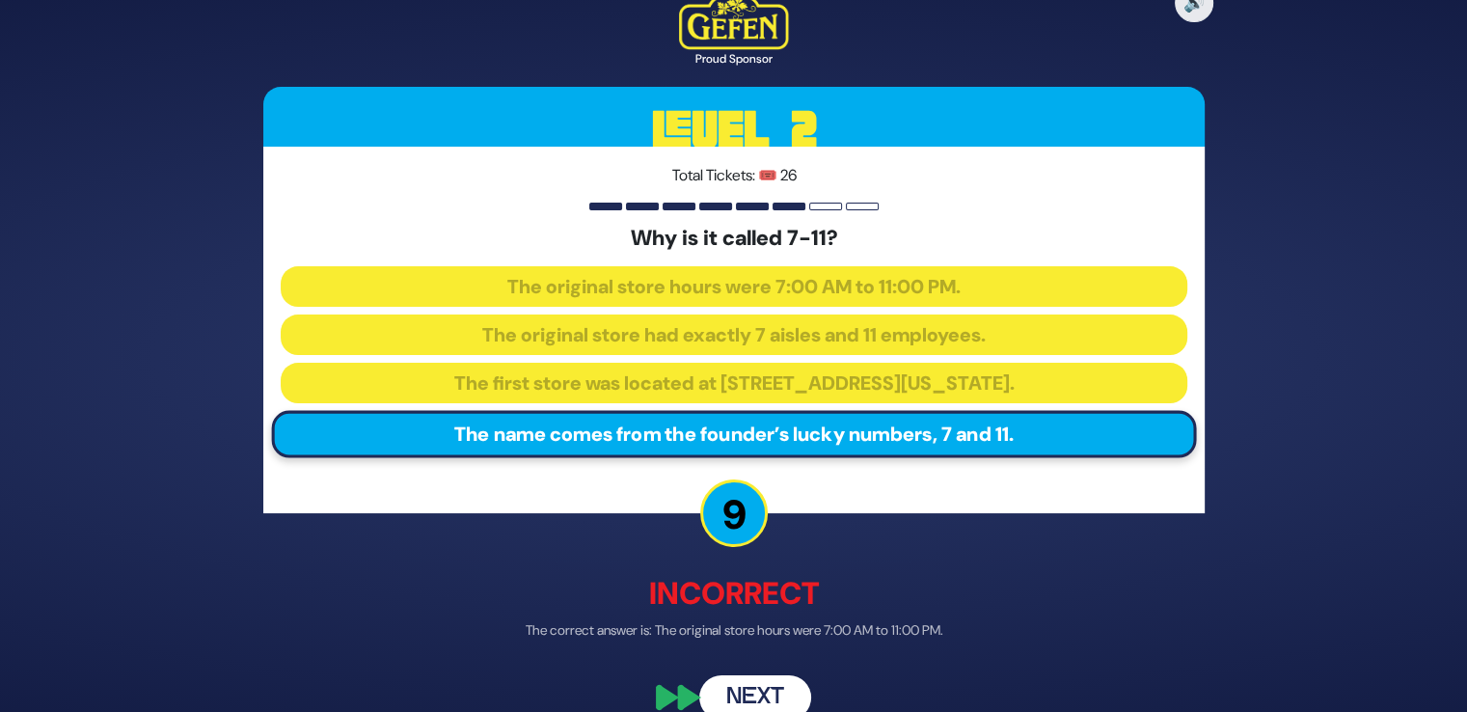
click at [728, 690] on button "Next" at bounding box center [755, 697] width 112 height 44
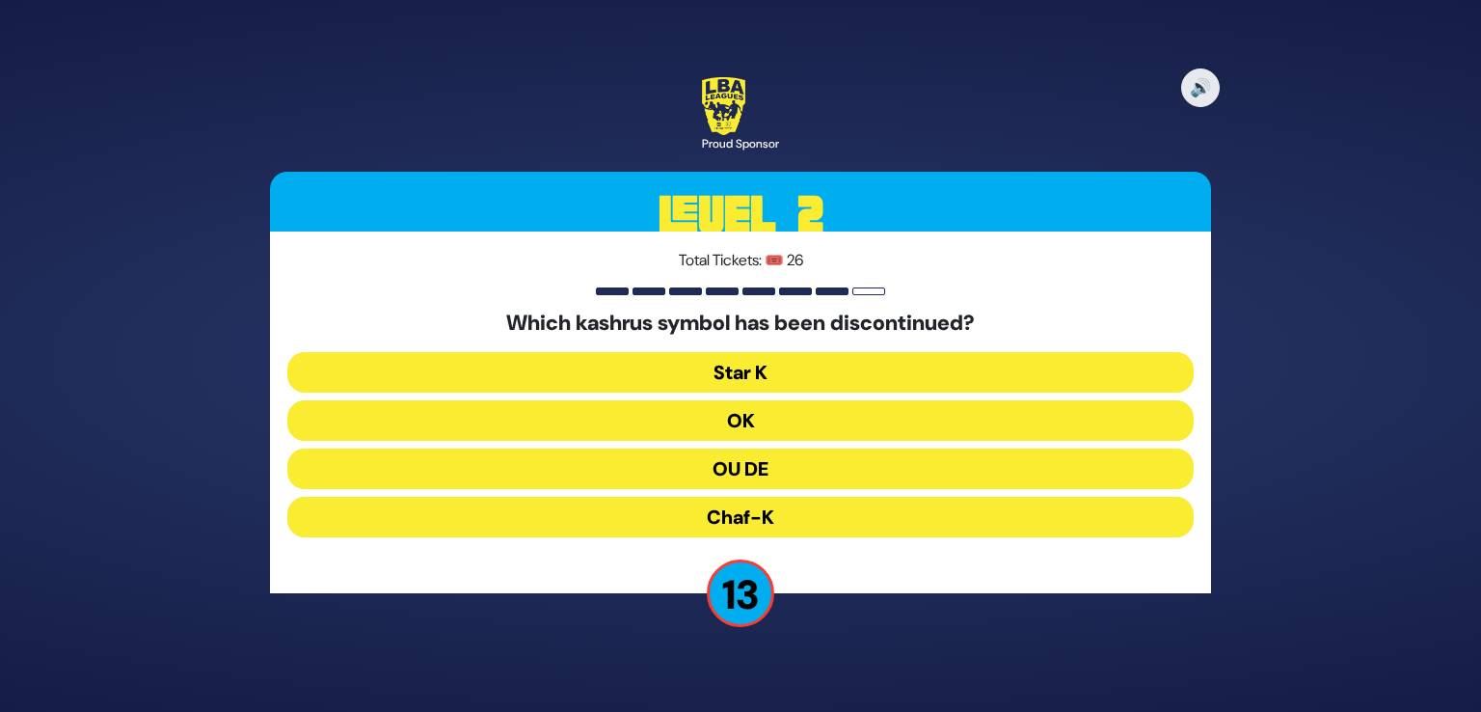
click at [729, 475] on button "OU DE" at bounding box center [740, 468] width 907 height 41
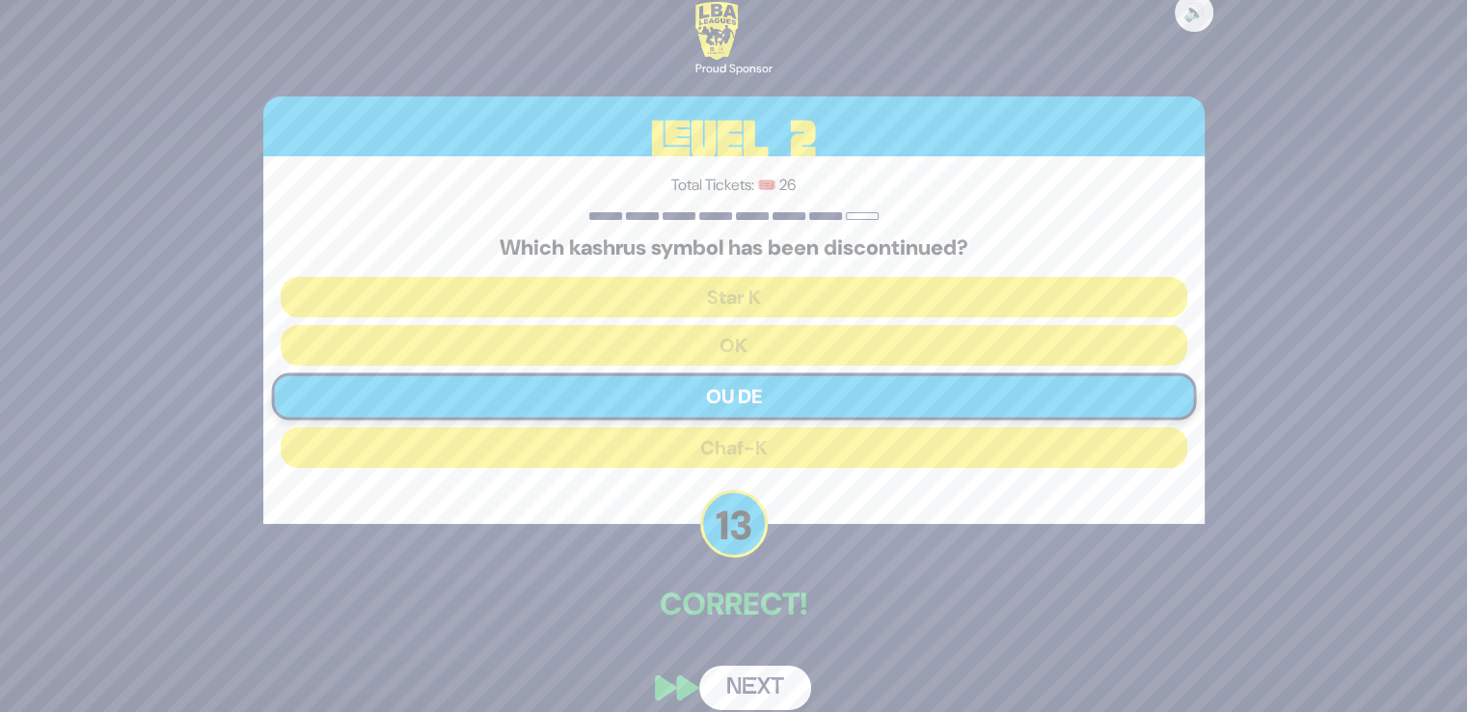
click at [758, 687] on button "Next" at bounding box center [755, 687] width 112 height 44
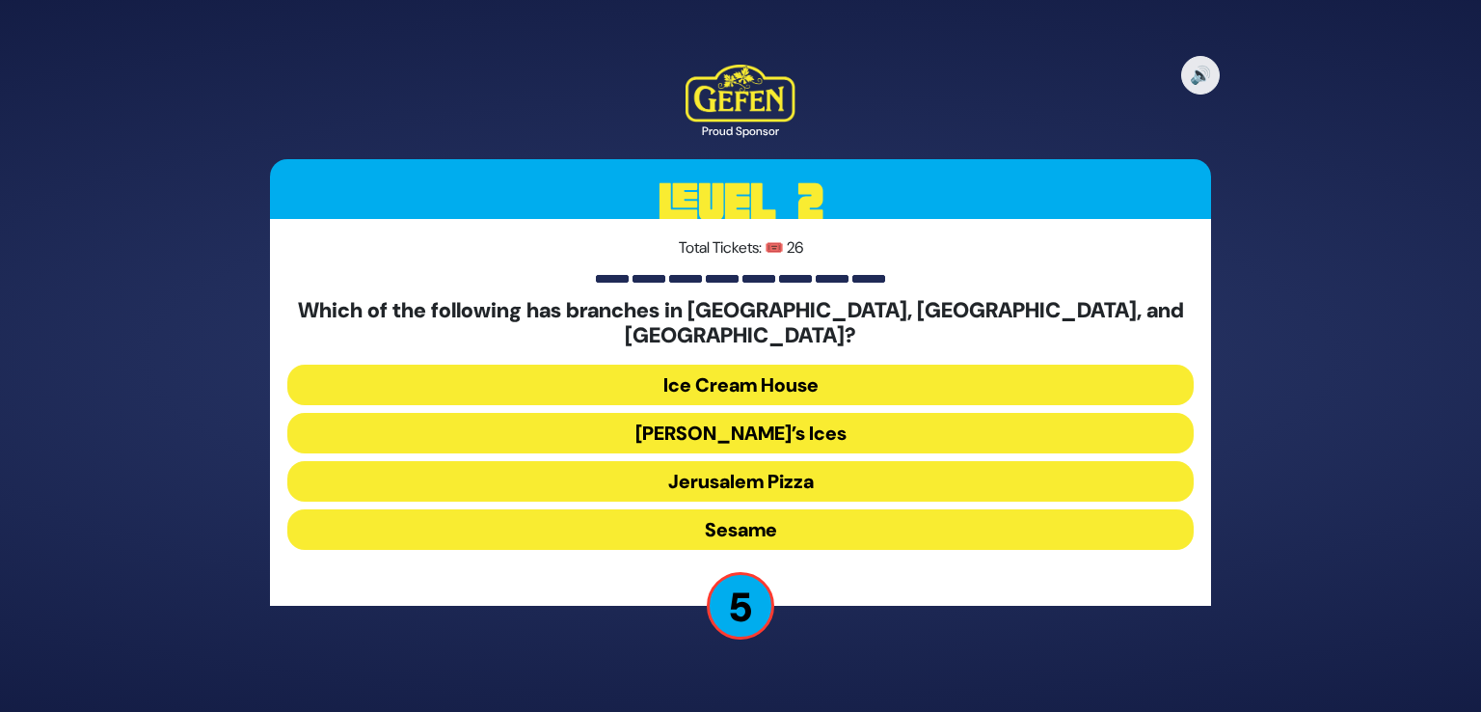
click at [734, 428] on button "[PERSON_NAME]’s Ices" at bounding box center [740, 433] width 907 height 41
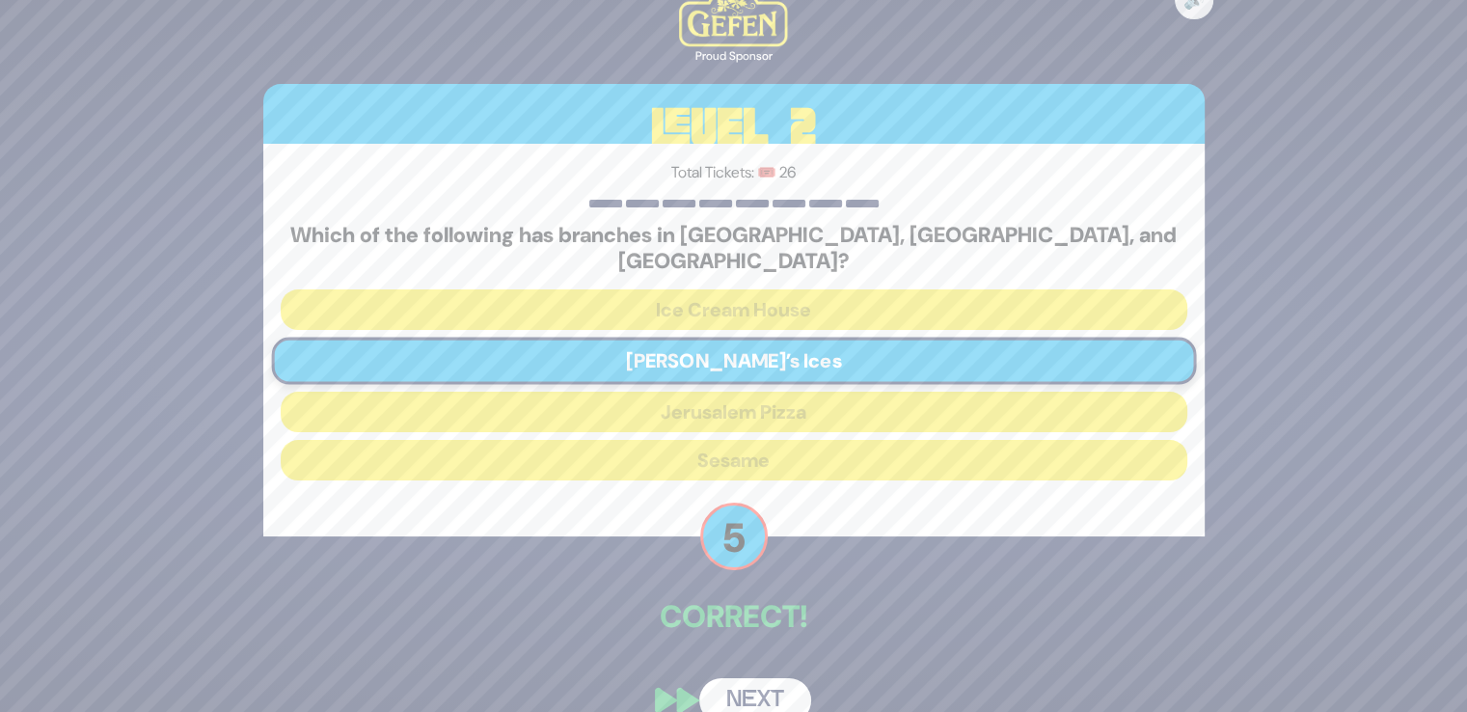
click at [751, 680] on button "Next" at bounding box center [755, 700] width 112 height 44
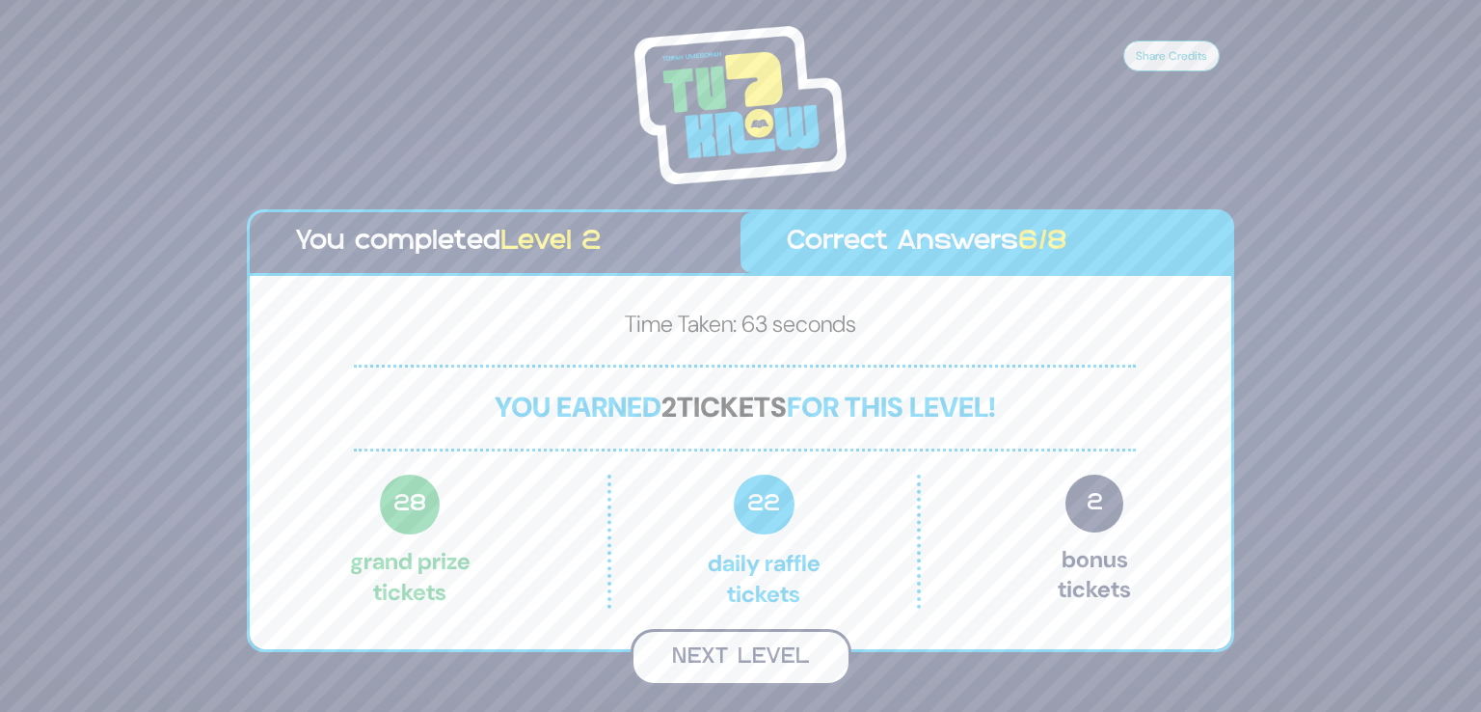
click at [736, 658] on button "Next Level" at bounding box center [741, 657] width 221 height 57
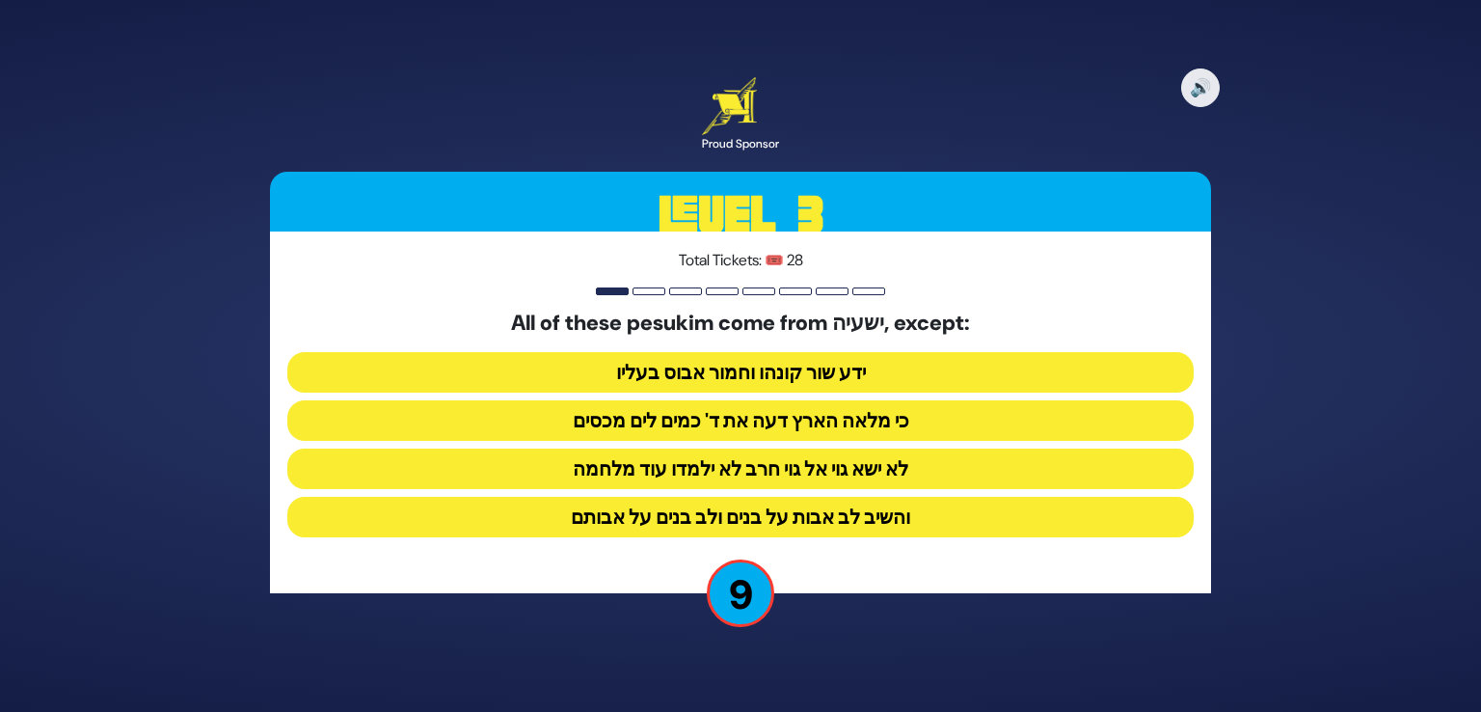
click at [849, 516] on button "והשיב לב אבות על בנים ולב בנים על אבותם" at bounding box center [740, 517] width 907 height 41
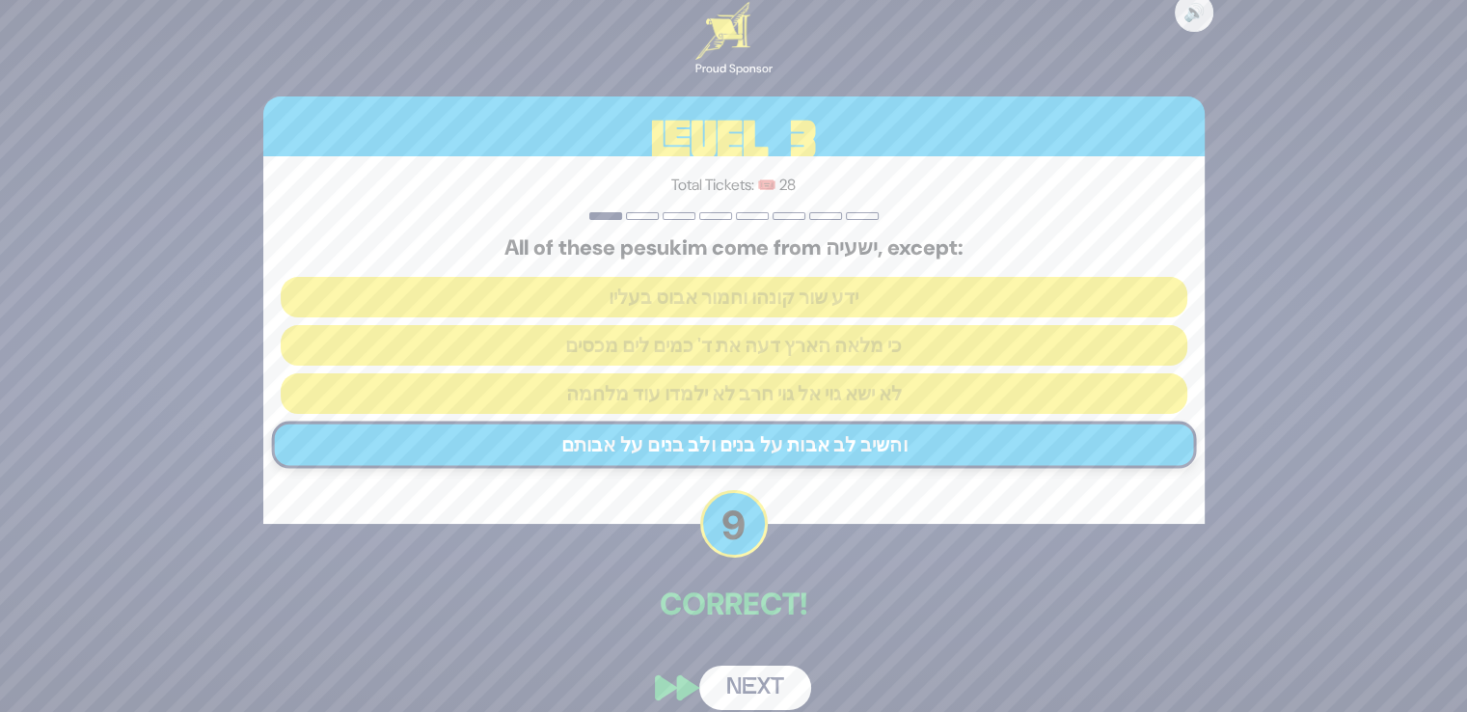
click at [766, 682] on button "Next" at bounding box center [755, 687] width 112 height 44
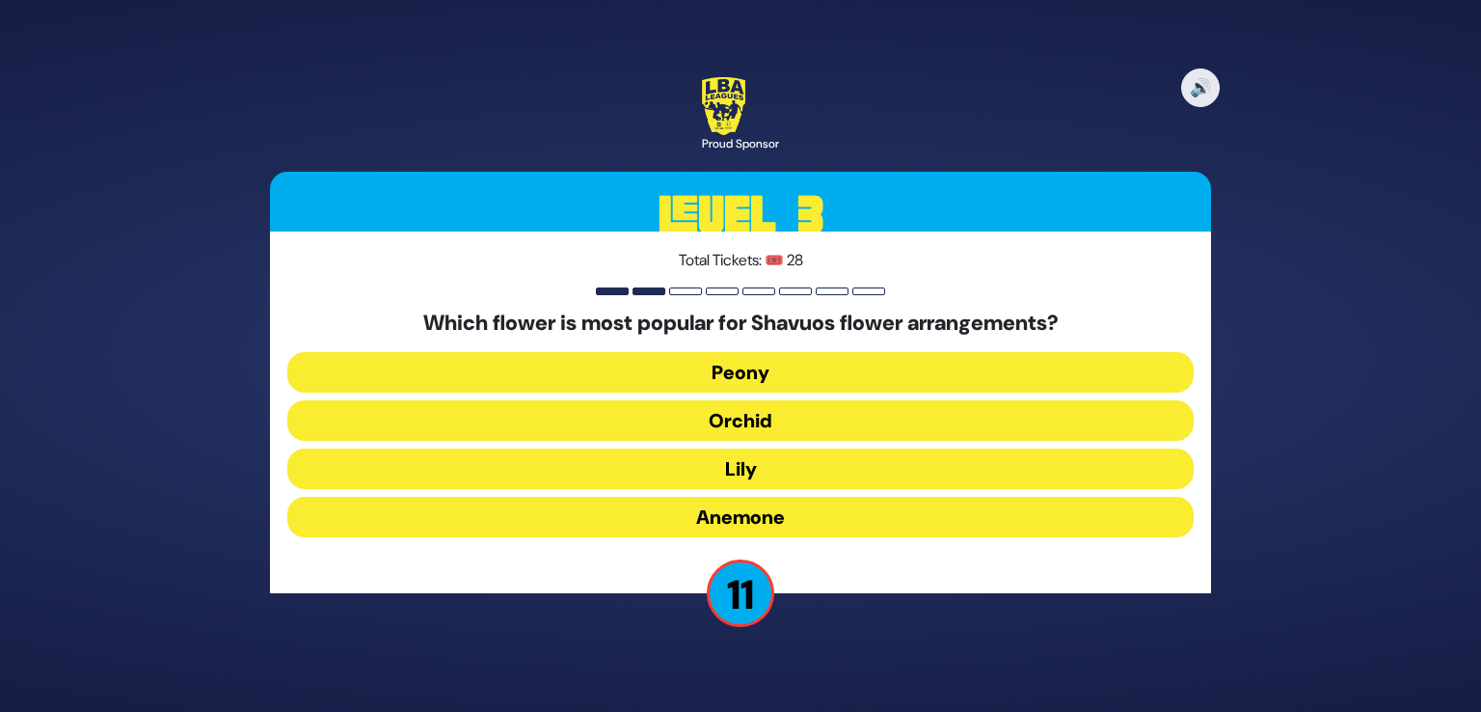
click at [770, 421] on button "Orchid" at bounding box center [740, 420] width 907 height 41
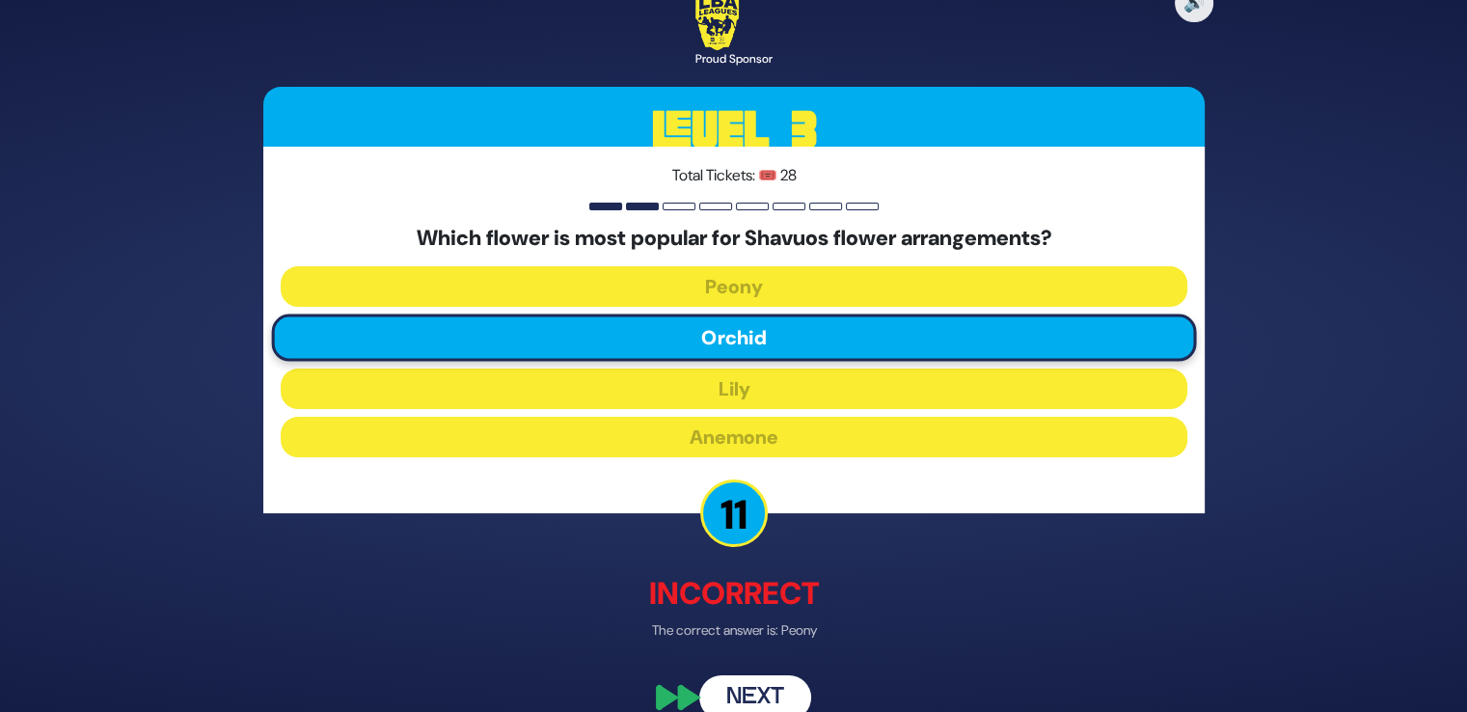
click at [748, 682] on button "Next" at bounding box center [755, 697] width 112 height 44
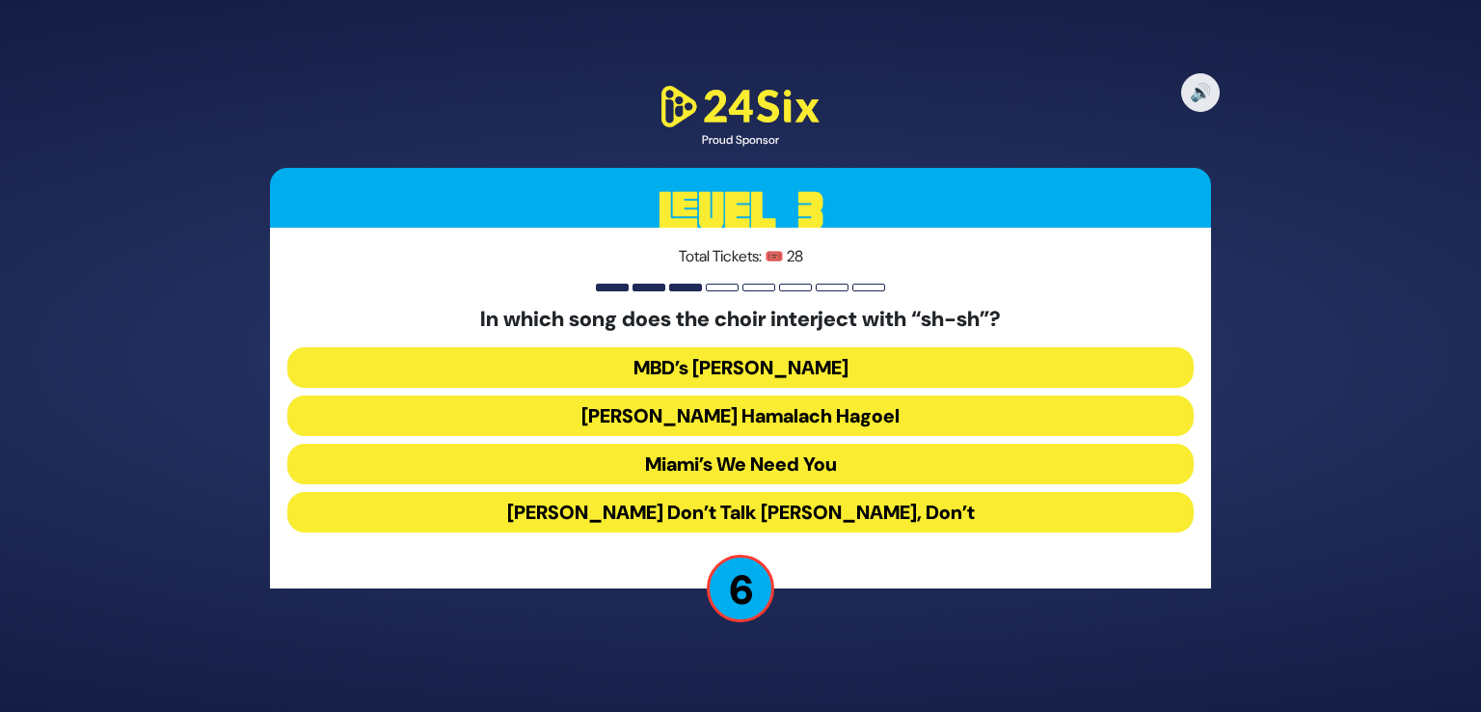
click at [772, 518] on button "[PERSON_NAME] Don’t Talk [PERSON_NAME], Don’t" at bounding box center [740, 512] width 907 height 41
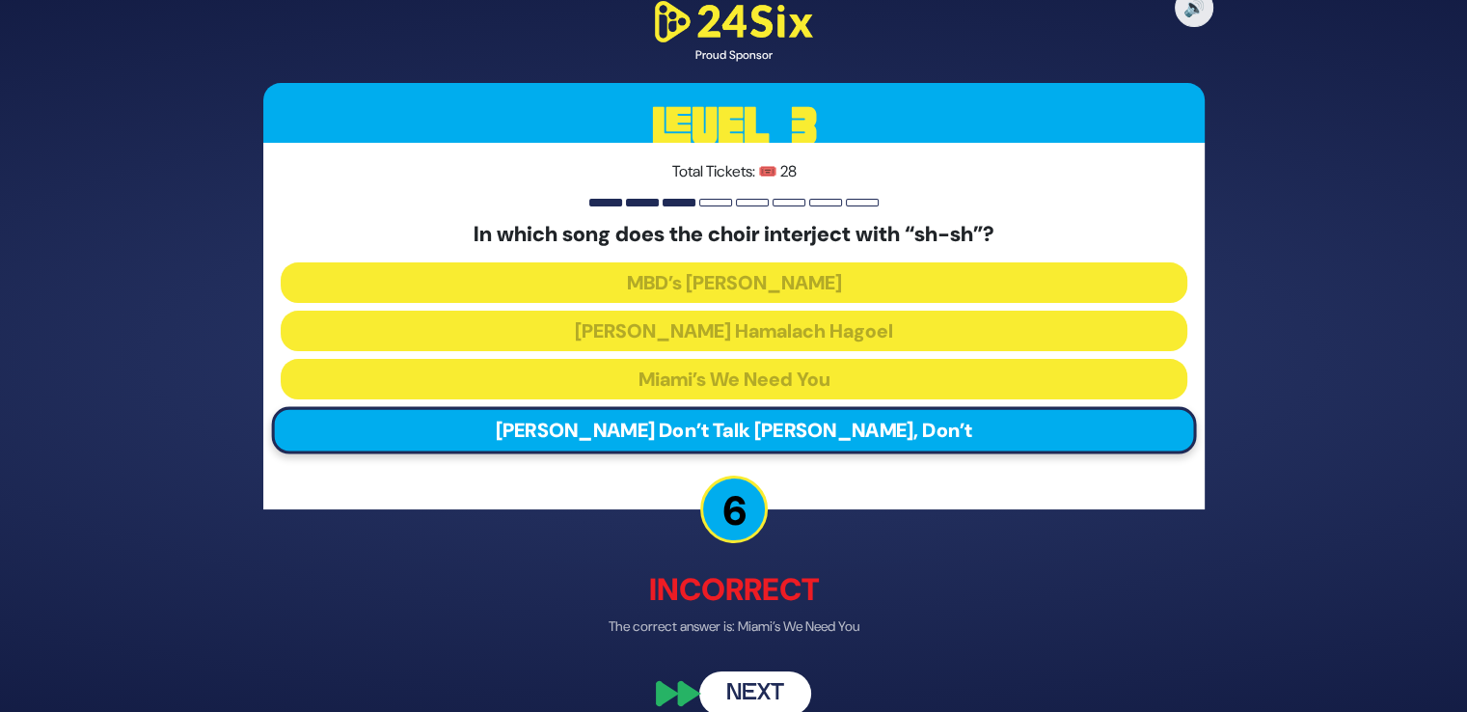
click at [764, 691] on button "Next" at bounding box center [755, 693] width 112 height 44
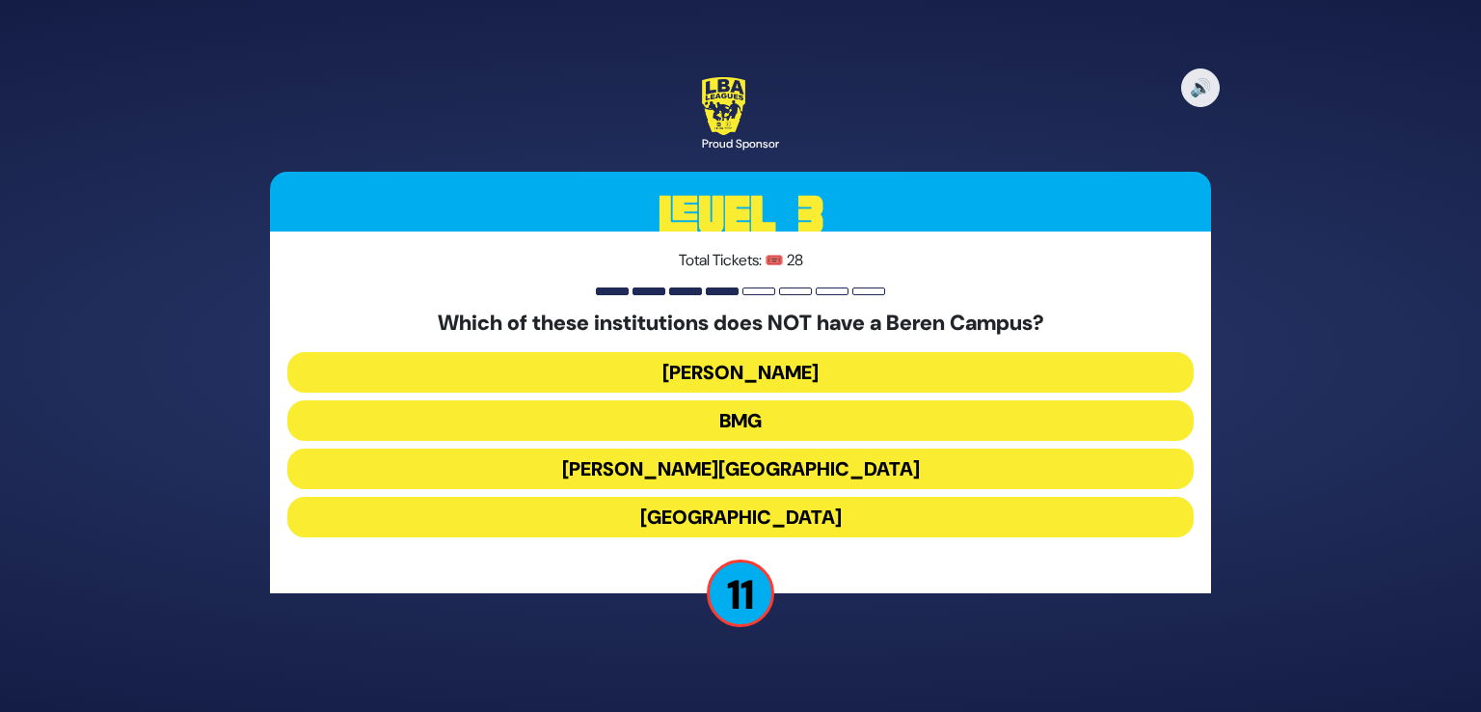
click at [773, 475] on button "[PERSON_NAME][GEOGRAPHIC_DATA]" at bounding box center [740, 468] width 907 height 41
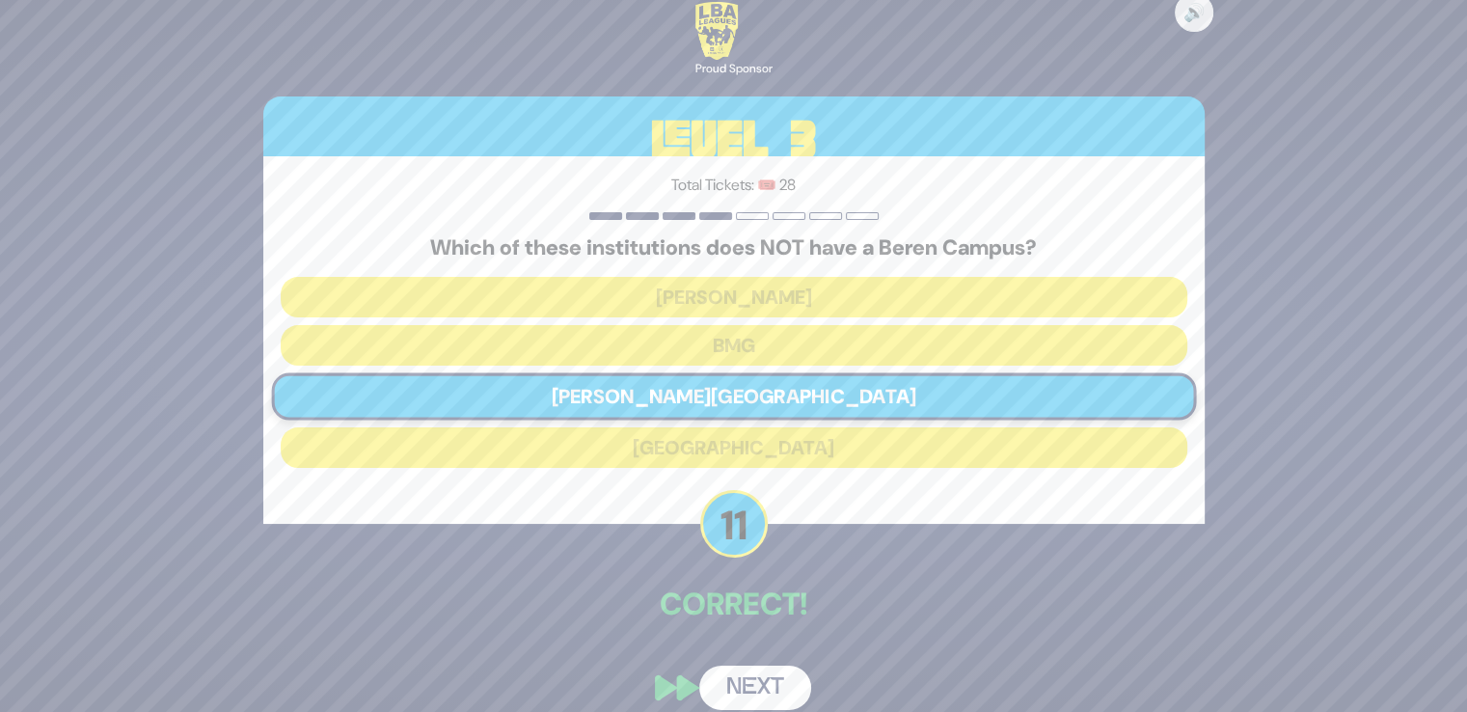
click at [747, 698] on button "Next" at bounding box center [755, 687] width 112 height 44
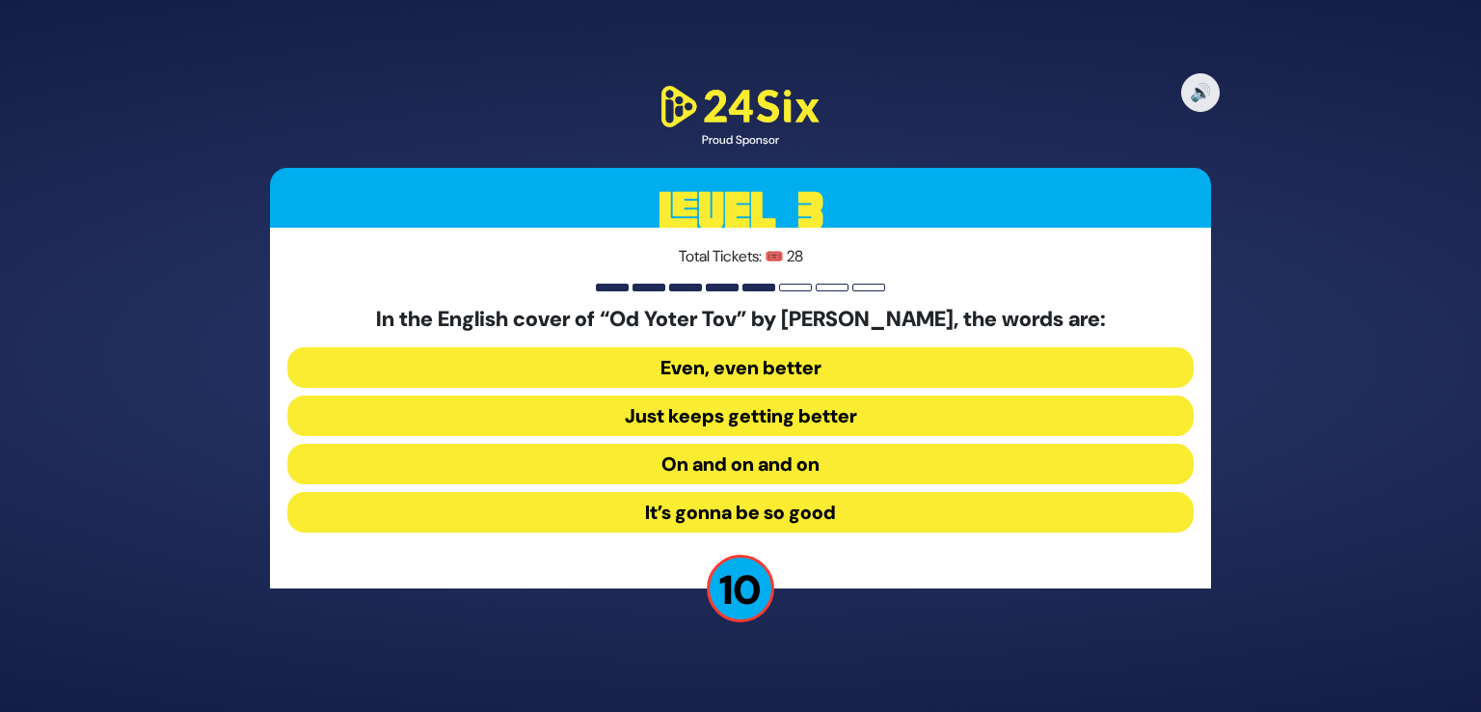
click at [769, 417] on button "Just keeps getting better" at bounding box center [740, 415] width 907 height 41
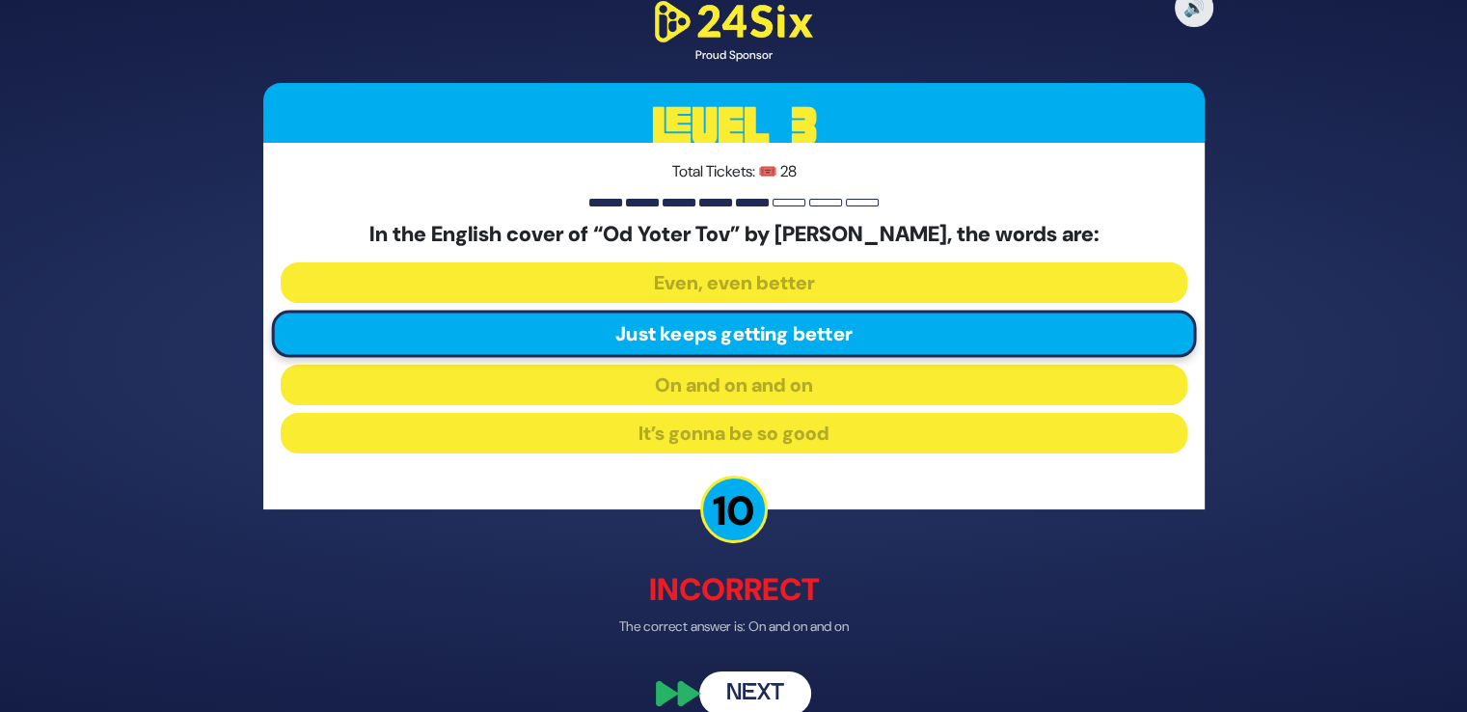
click at [758, 679] on button "Next" at bounding box center [755, 693] width 112 height 44
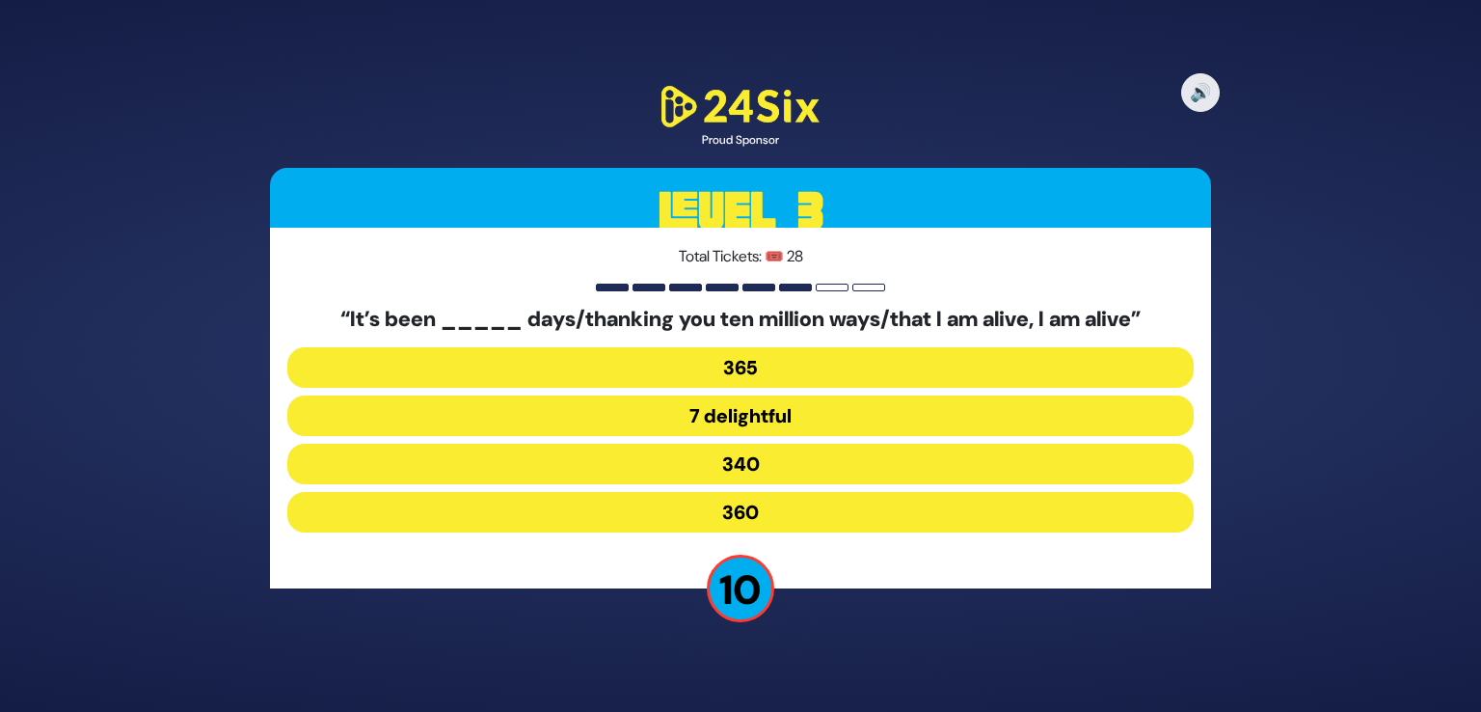
click at [806, 367] on button "365" at bounding box center [740, 367] width 907 height 41
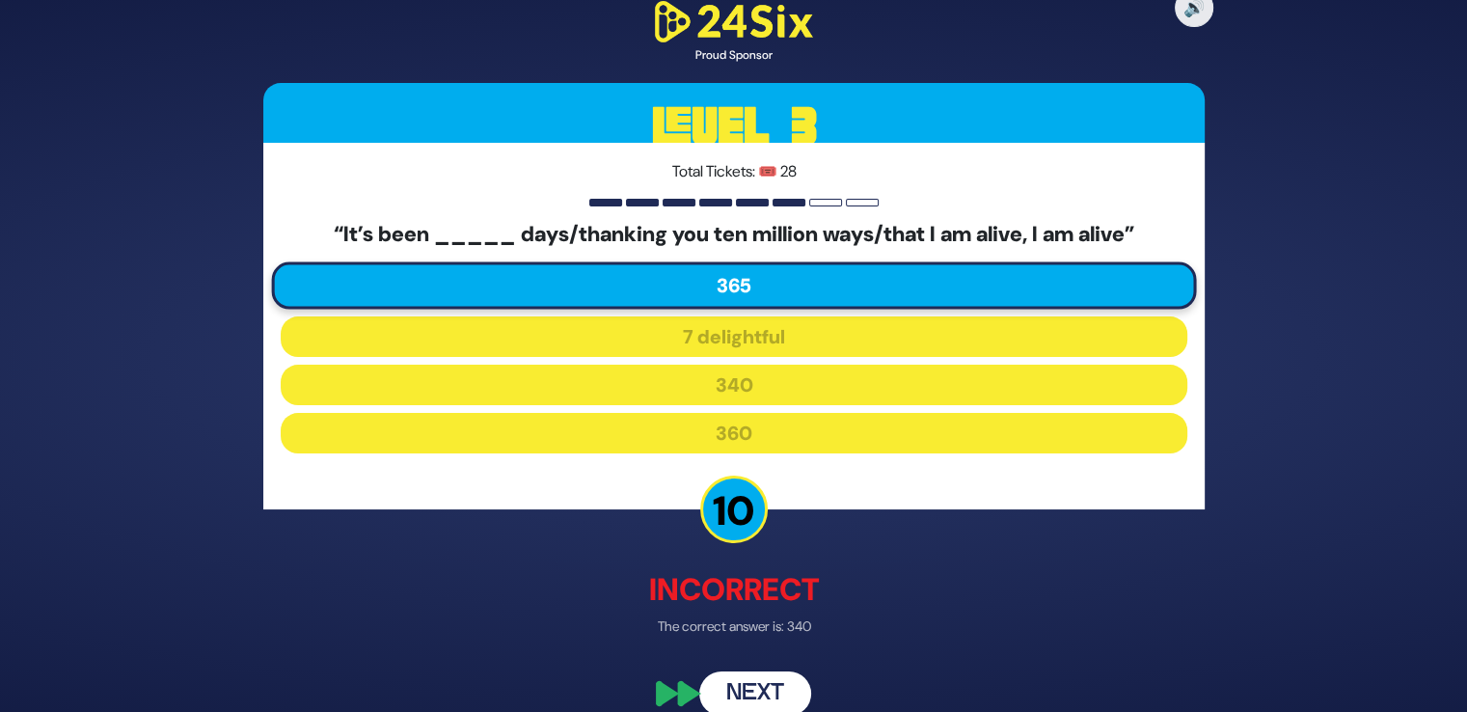
click at [760, 691] on button "Next" at bounding box center [755, 693] width 112 height 44
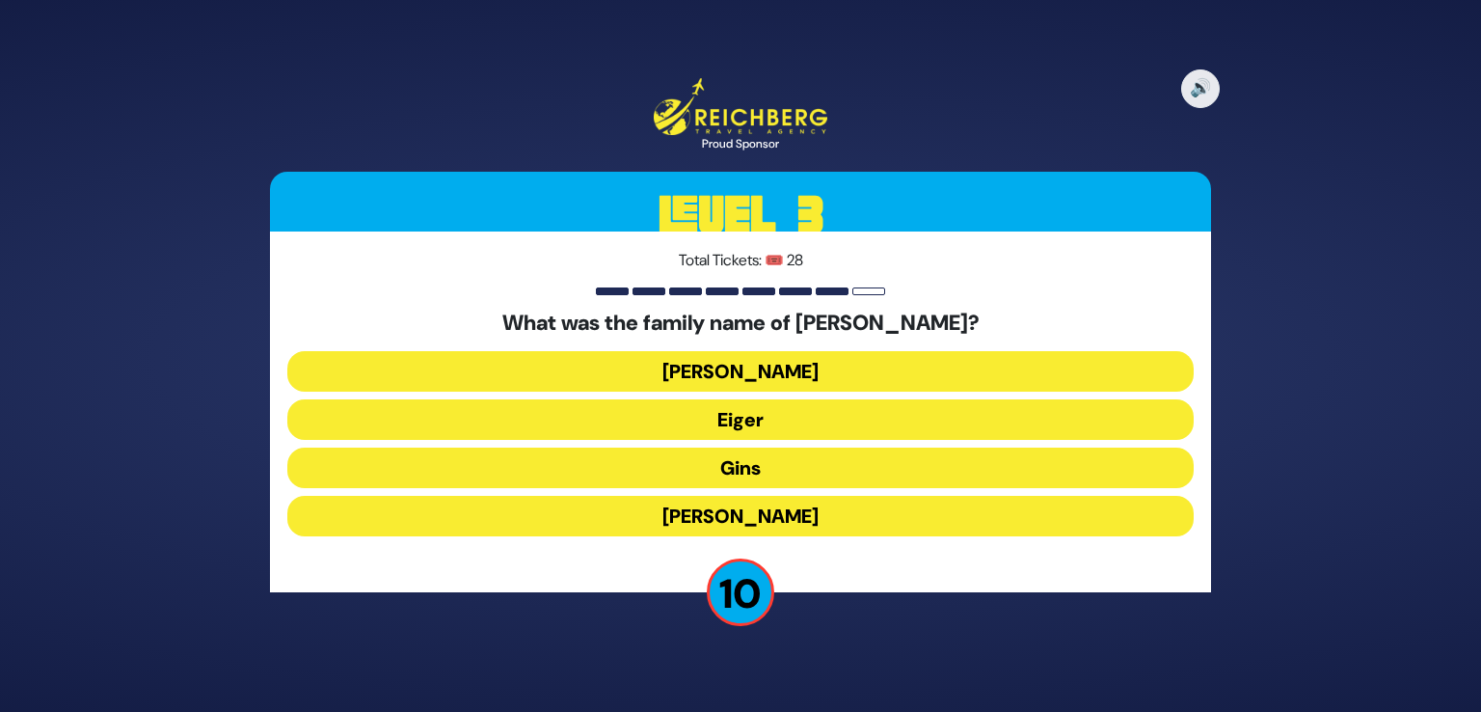
click at [764, 425] on button "Eiger" at bounding box center [740, 419] width 907 height 41
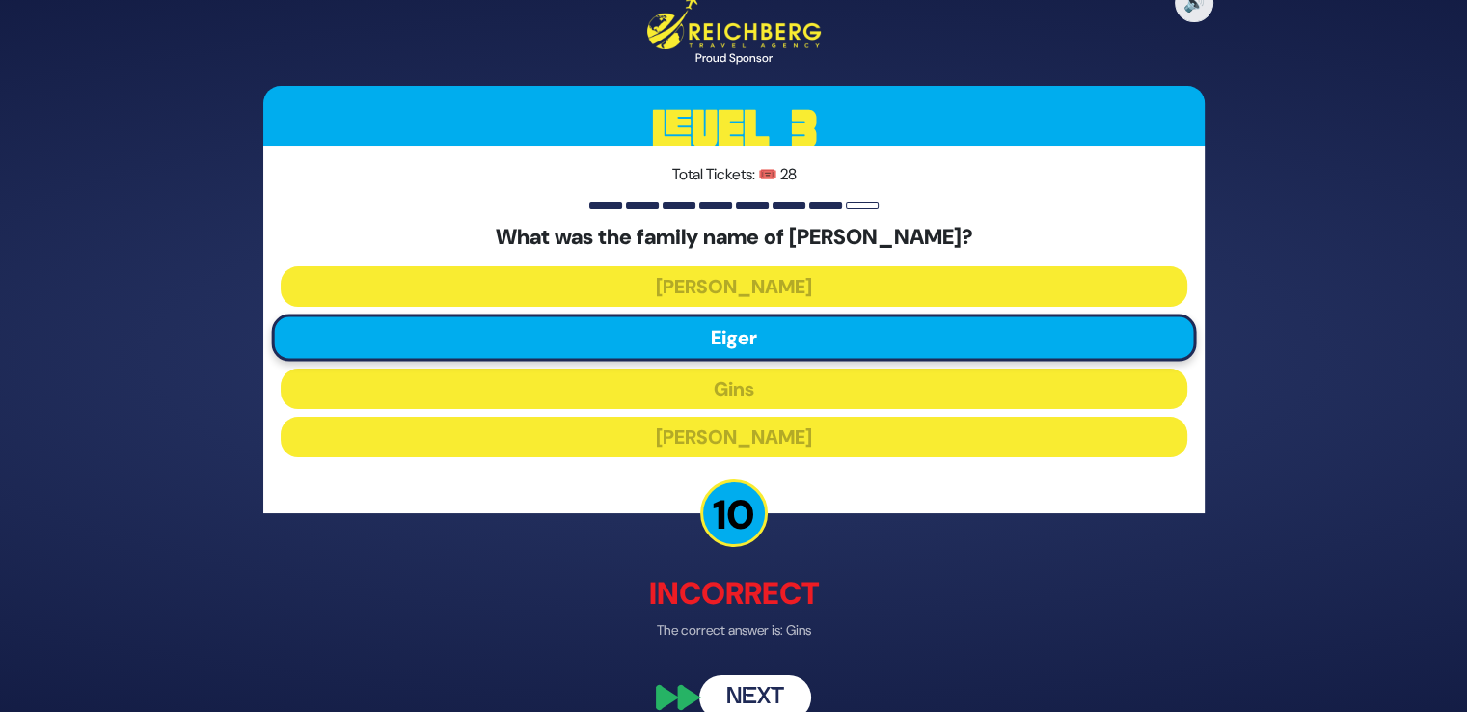
click at [768, 688] on button "Next" at bounding box center [755, 697] width 112 height 44
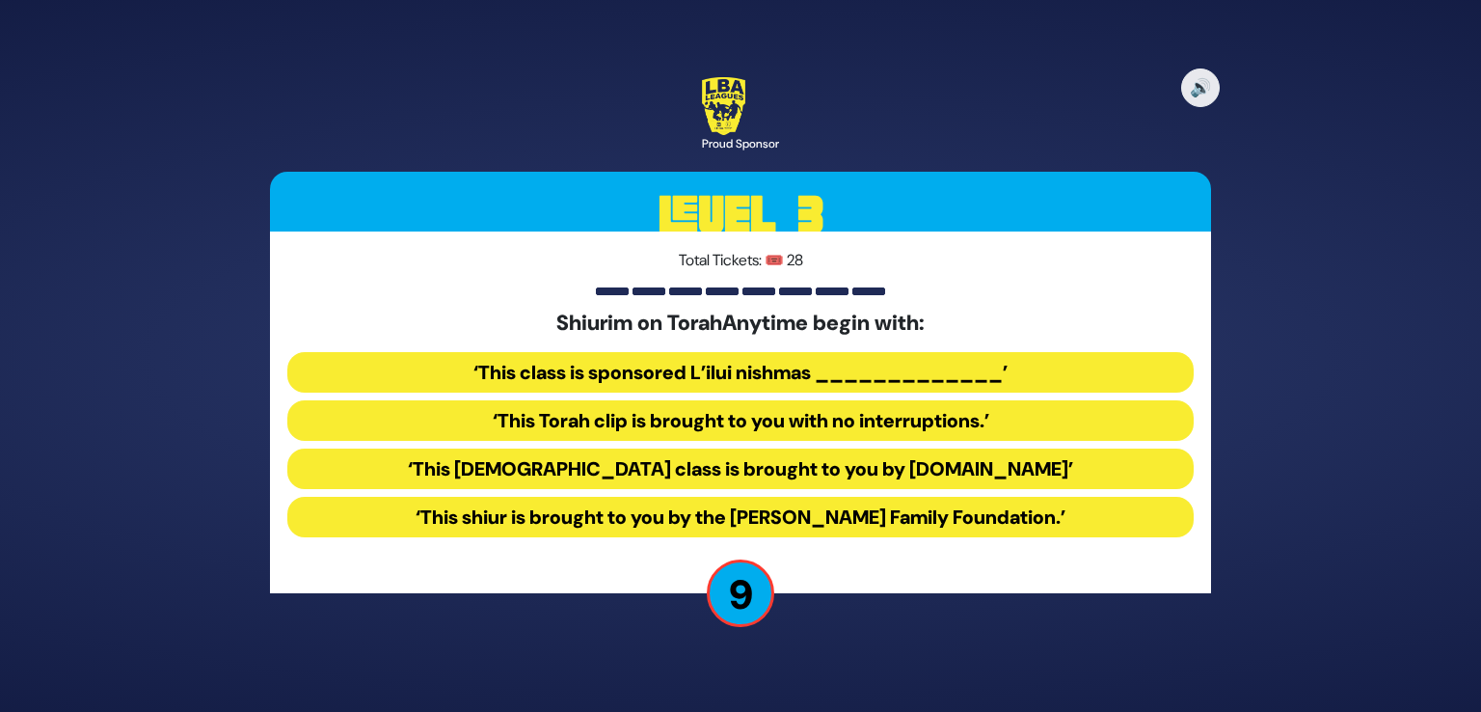
click at [741, 470] on button "‘This [DEMOGRAPHIC_DATA] class is brought to you by [DOMAIN_NAME]’" at bounding box center [740, 468] width 907 height 41
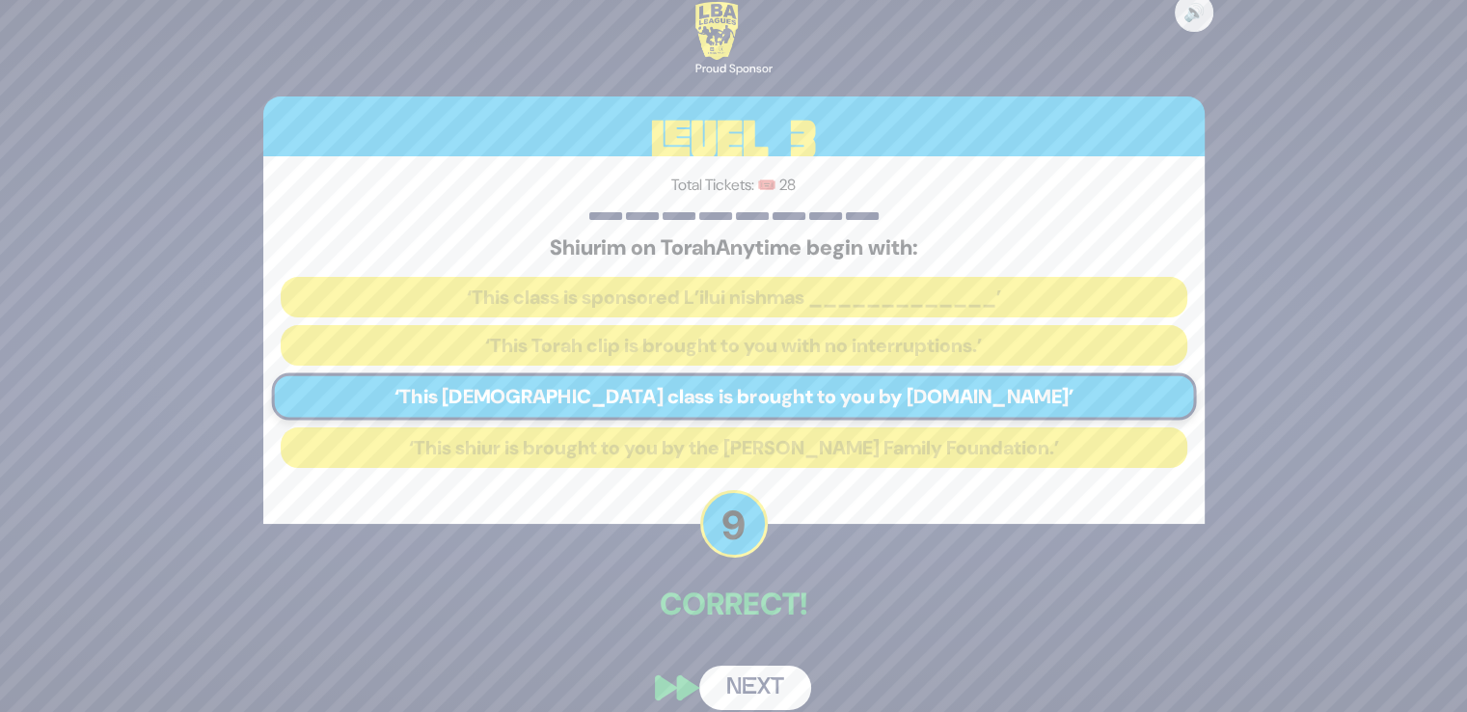
click at [773, 673] on button "Next" at bounding box center [755, 687] width 112 height 44
